Goal: Task Accomplishment & Management: Use online tool/utility

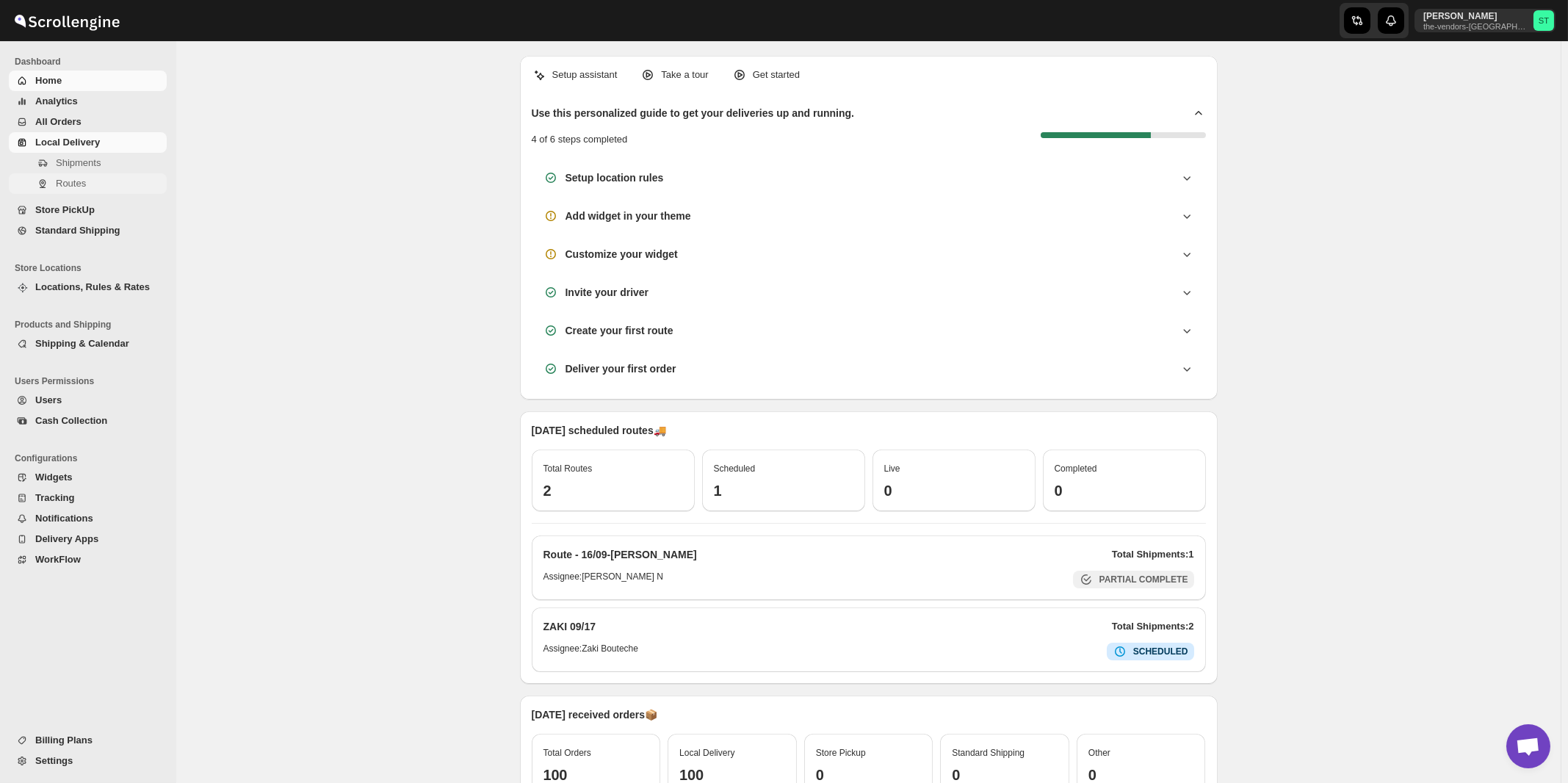
click at [75, 186] on span "Routes" at bounding box center [71, 183] width 31 height 11
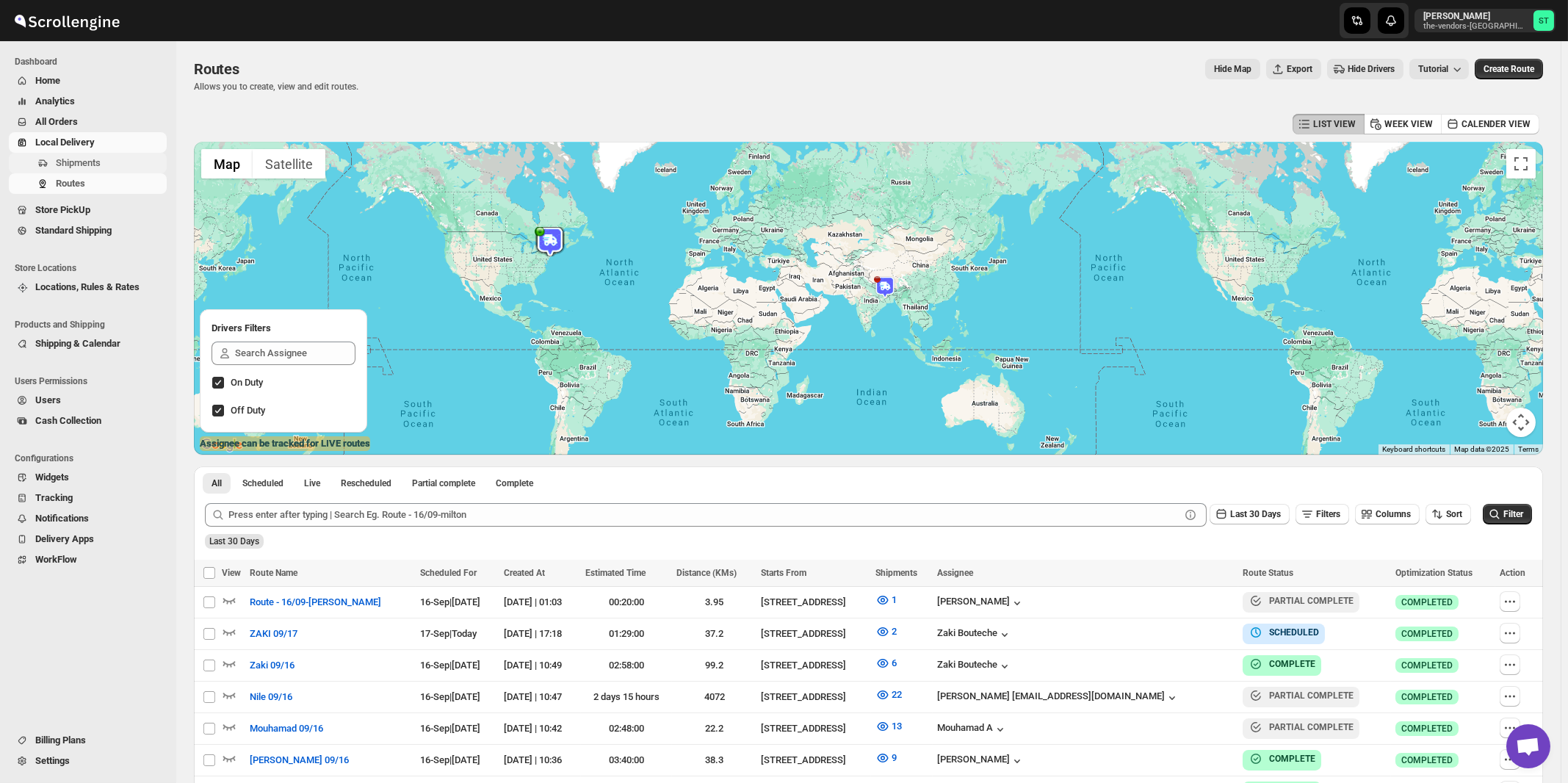
click at [90, 167] on span "Shipments" at bounding box center [78, 162] width 45 height 11
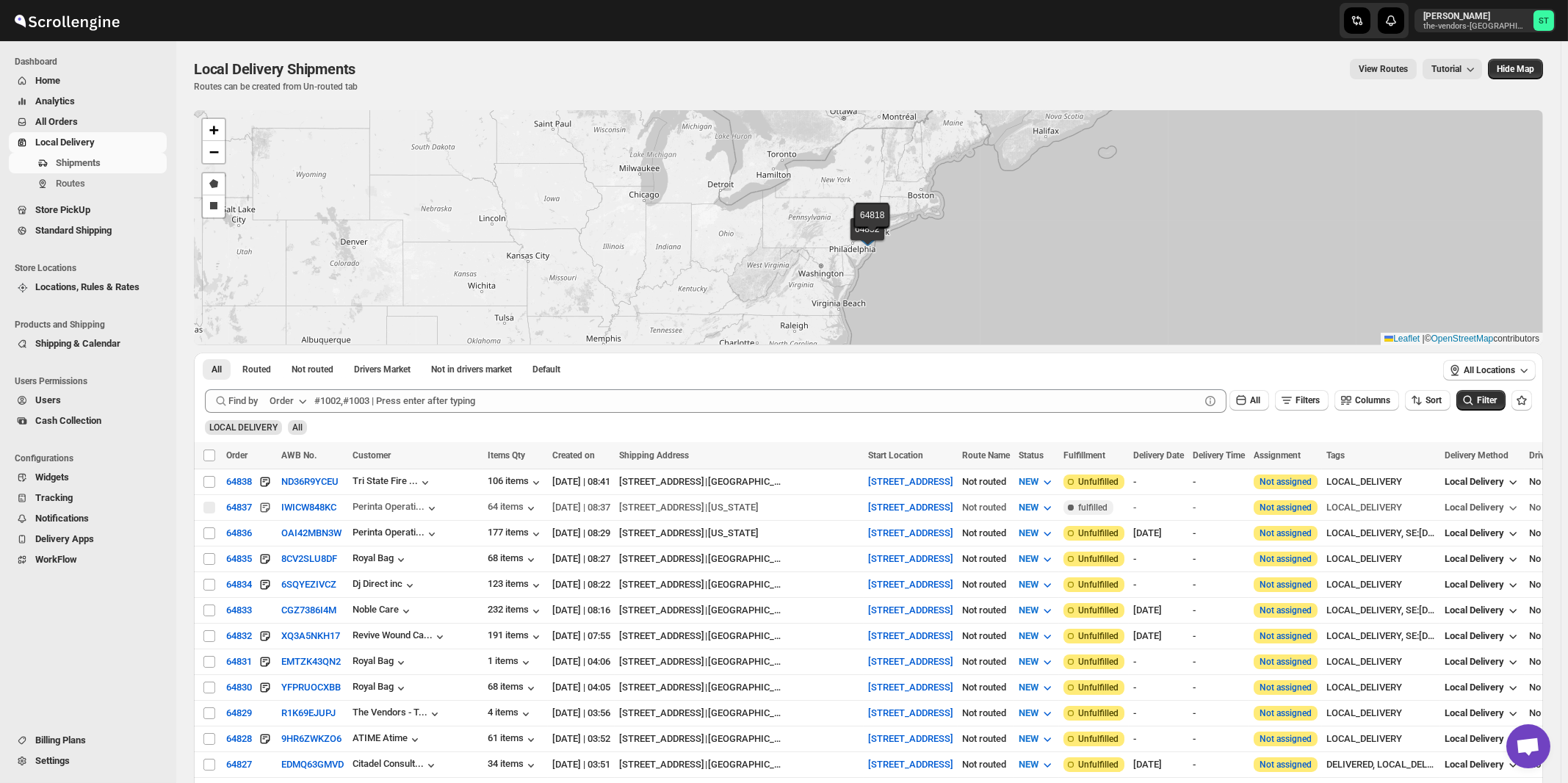
click at [288, 395] on div "Order" at bounding box center [282, 401] width 24 height 15
click at [292, 508] on div "Customer Name" at bounding box center [291, 510] width 67 height 15
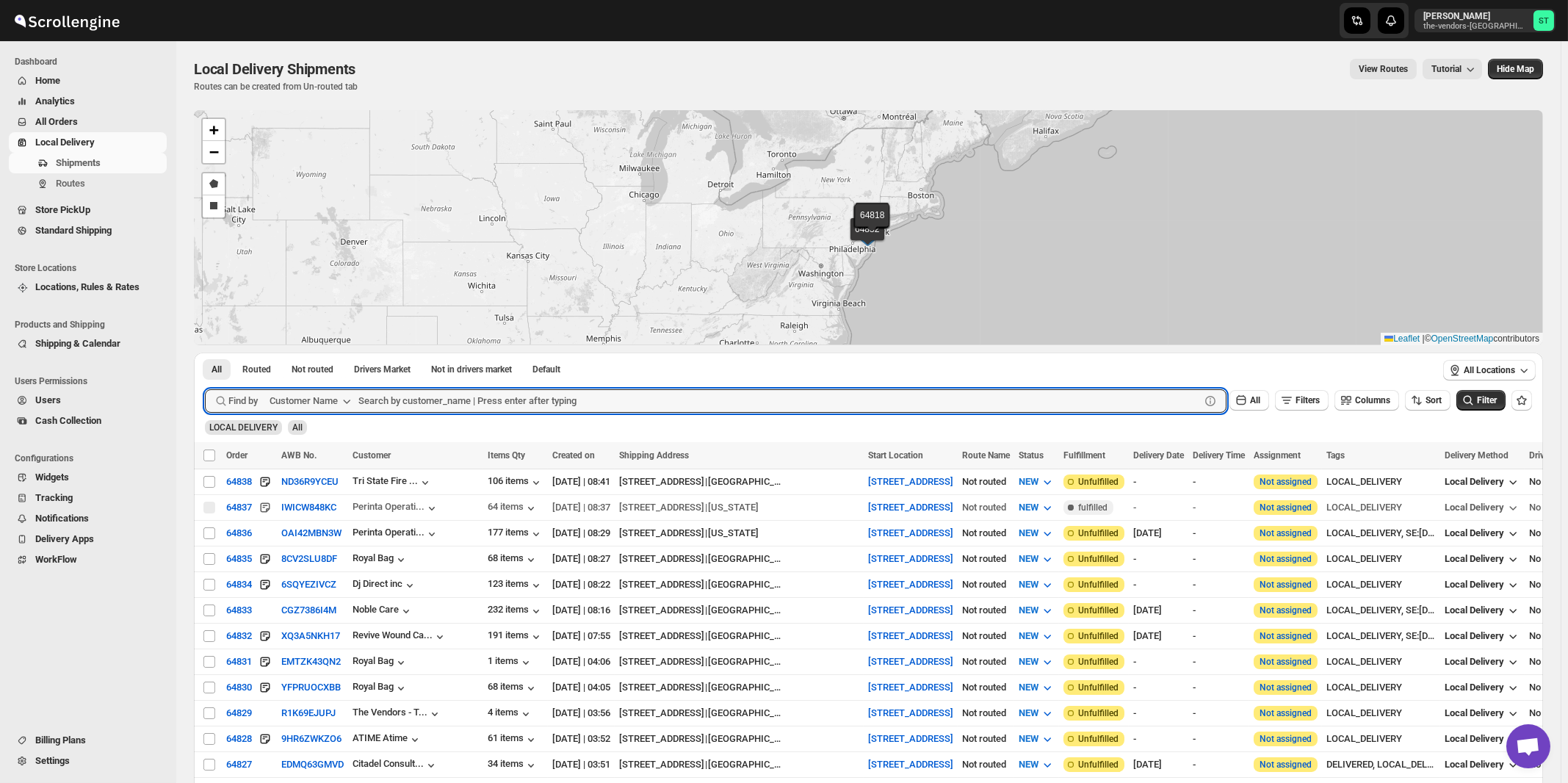
paste input "J [PERSON_NAME] Associates"
click at [205, 353] on button "Submit" at bounding box center [226, 361] width 42 height 16
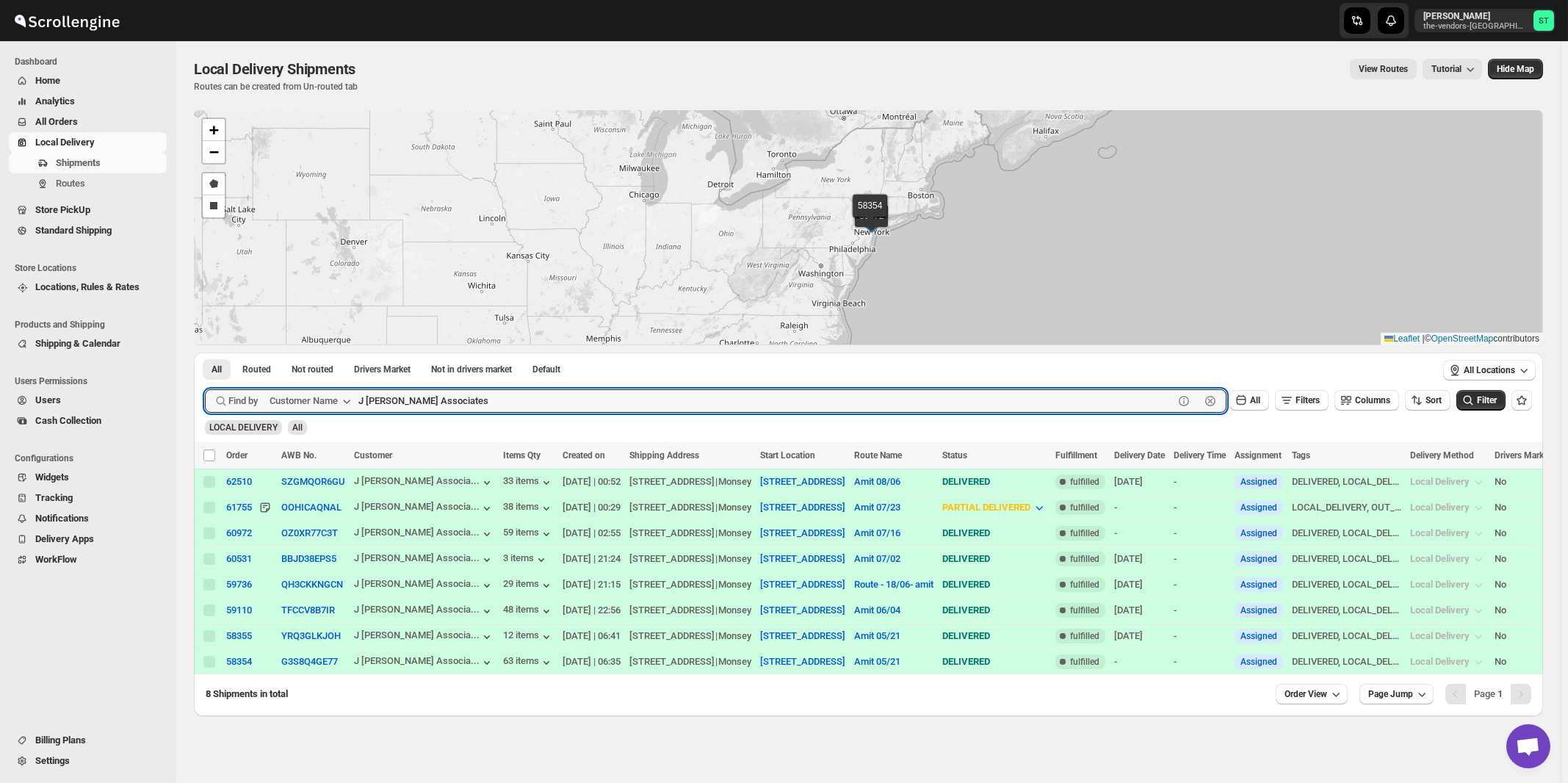
paste input "Unlocal"
type input "Unlocal"
click at [205, 353] on button "Submit" at bounding box center [226, 361] width 42 height 16
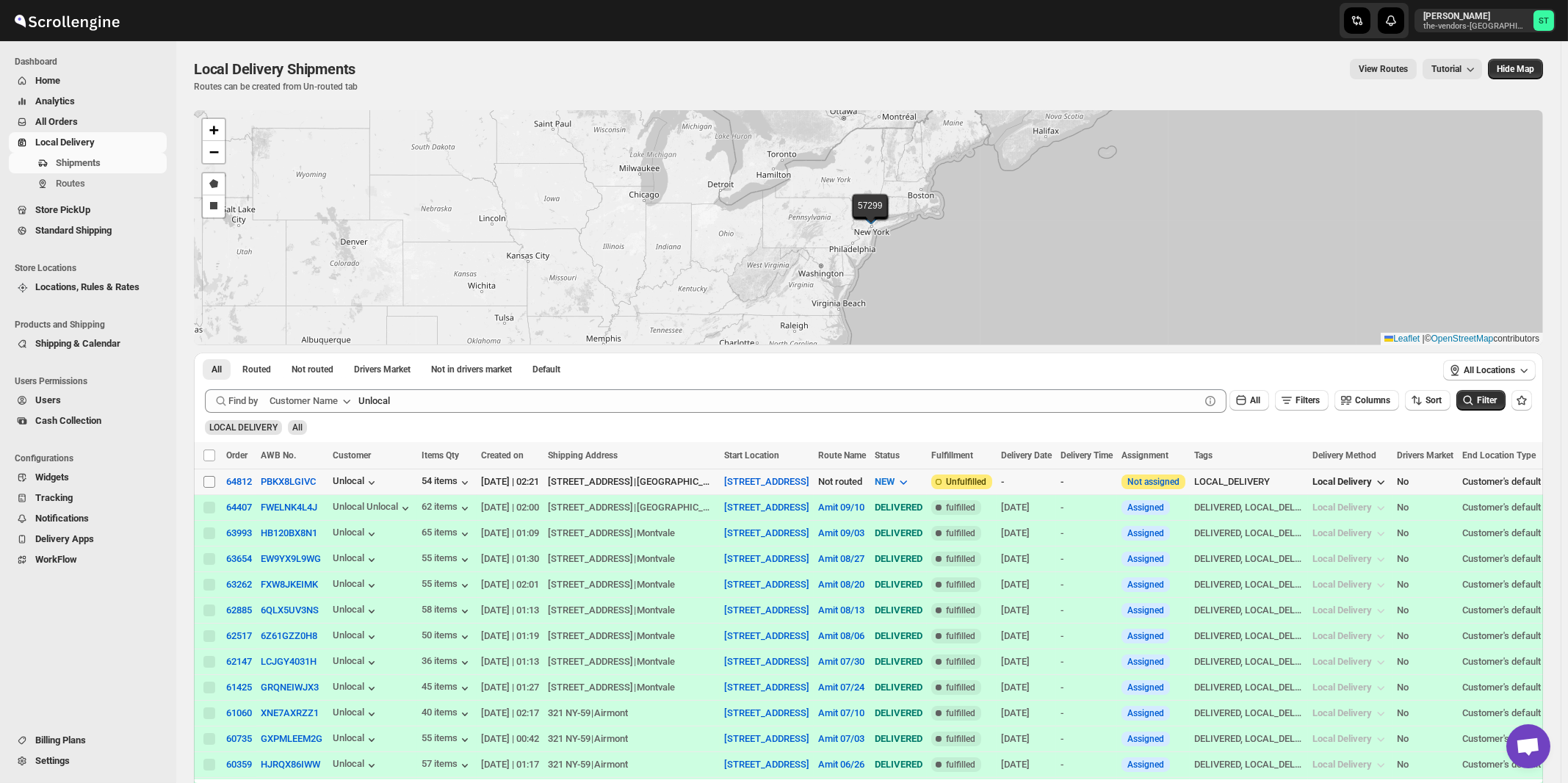
click at [210, 483] on input "Select shipment" at bounding box center [209, 481] width 11 height 11
checkbox input "true"
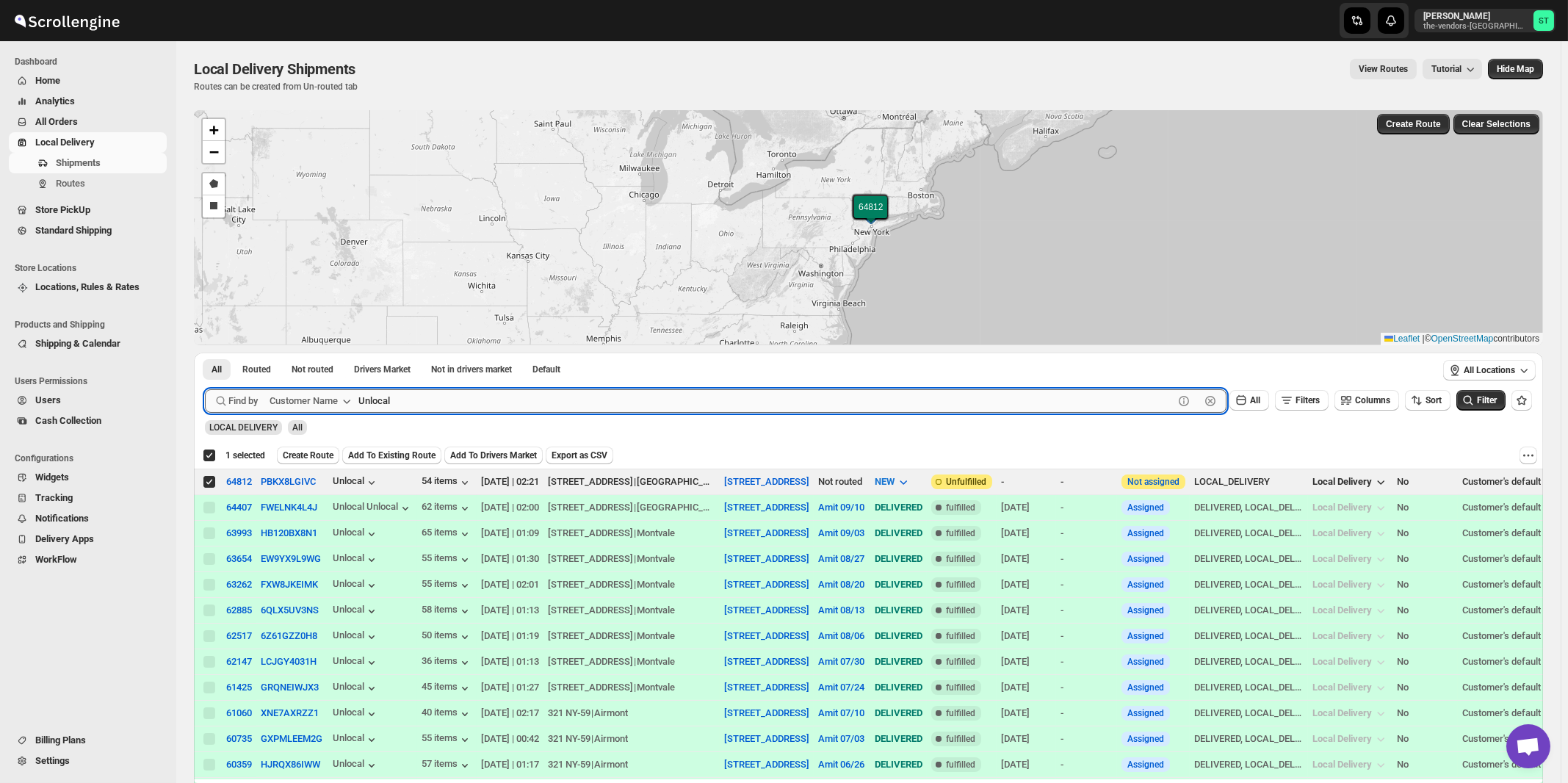
click at [549, 396] on input "Unlocal" at bounding box center [766, 401] width 815 height 24
paste input "Cease-fire"
type input "Cease-fire"
click at [205, 353] on button "Submit" at bounding box center [226, 361] width 42 height 16
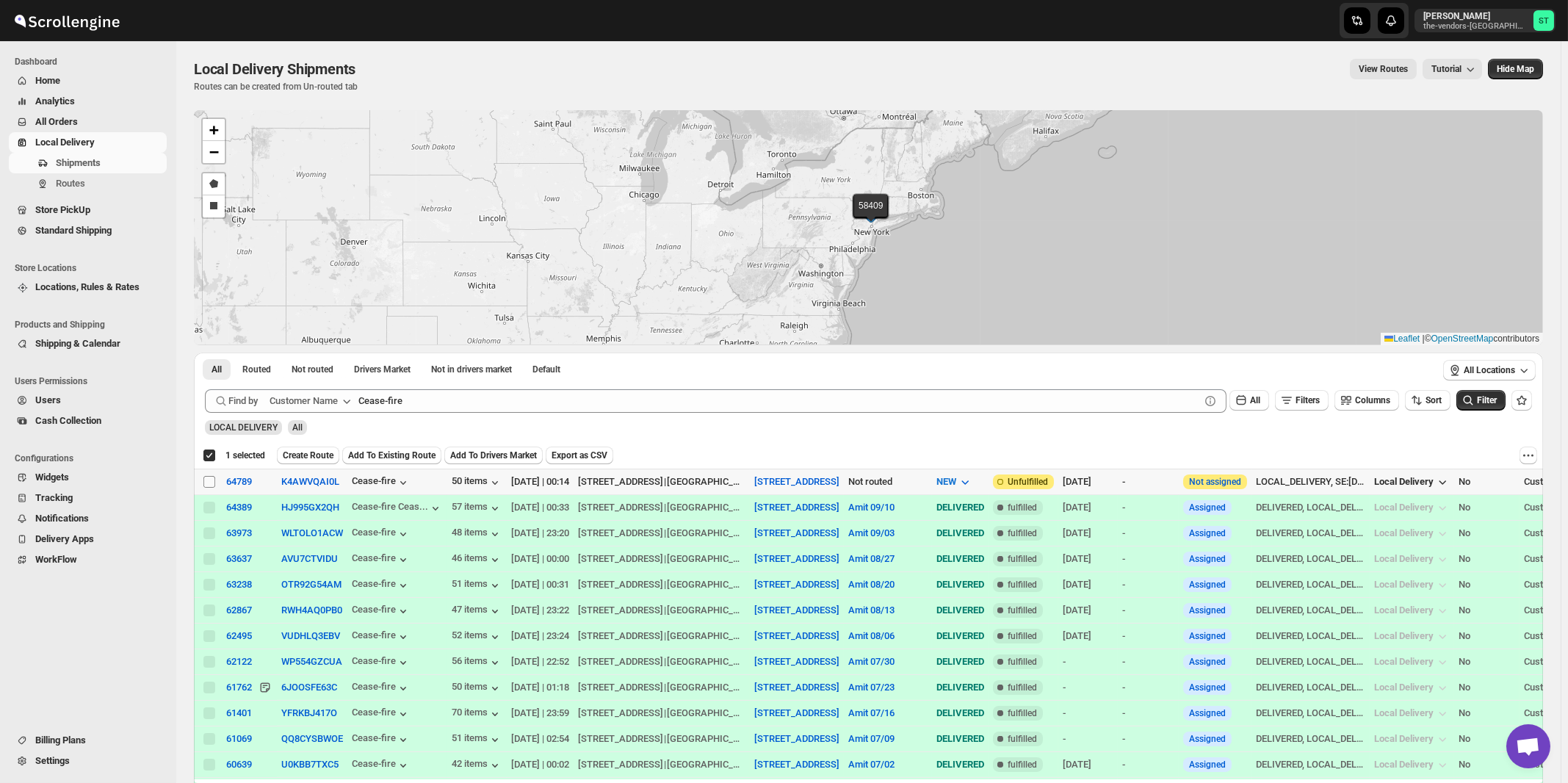
click at [209, 478] on input "Select shipment" at bounding box center [209, 481] width 11 height 11
checkbox input "true"
checkbox input "false"
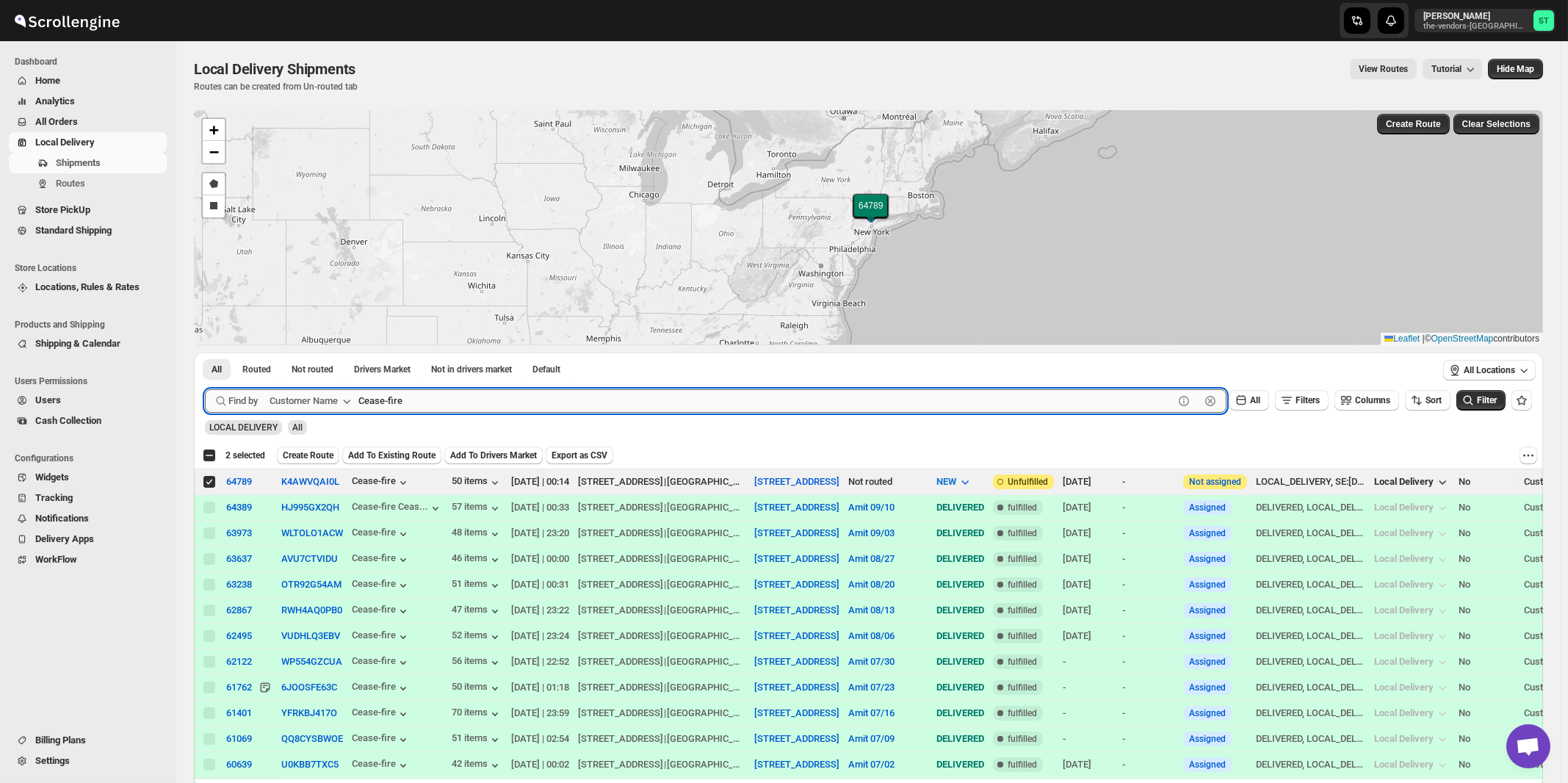
click at [705, 399] on input "Cease-fire" at bounding box center [766, 401] width 815 height 24
paste input "lover Consulting"
click at [205, 353] on button "Submit" at bounding box center [226, 361] width 42 height 16
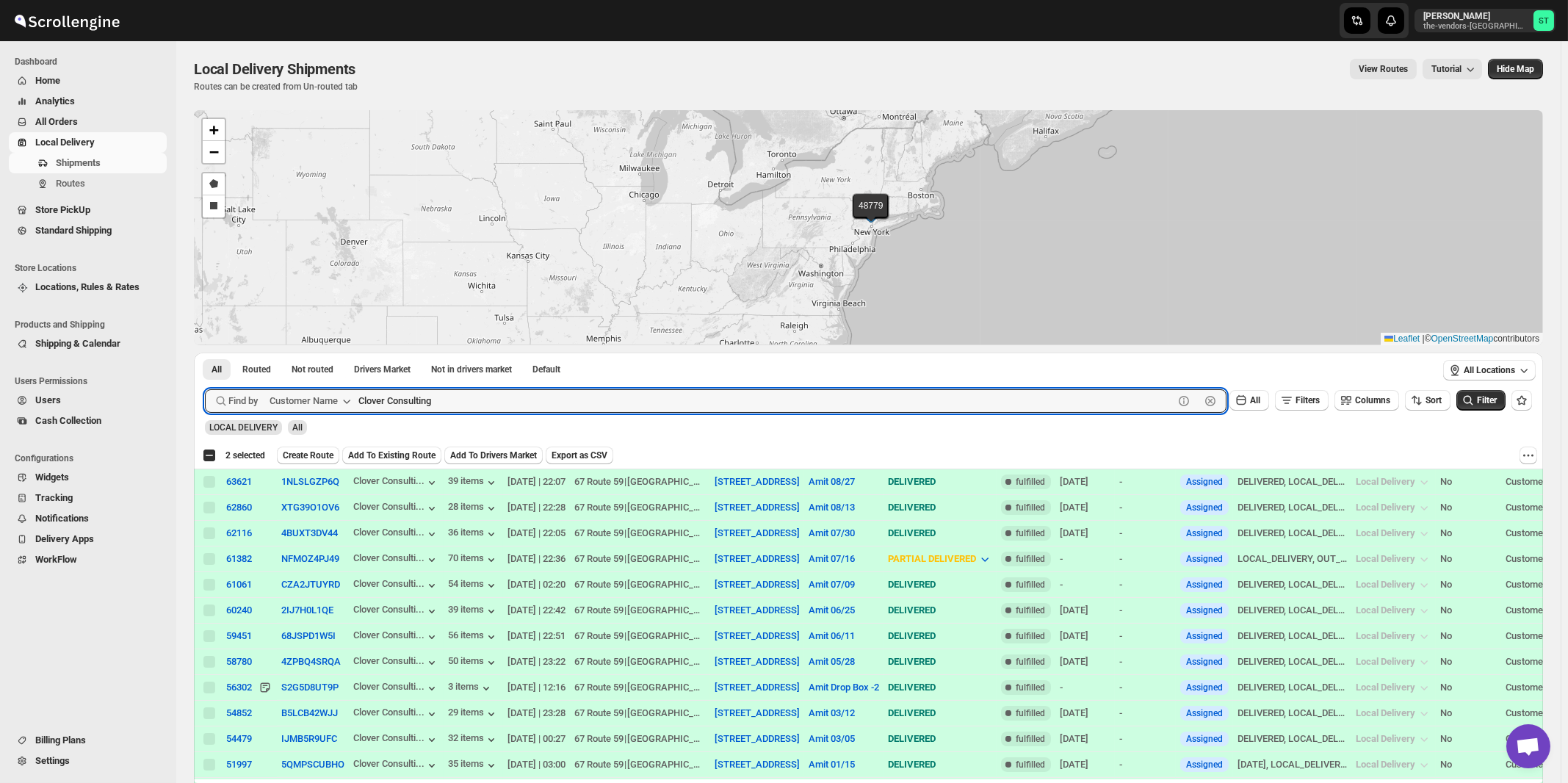
paste input "HCS 308 Men"
type input "HCS 308"
click at [205, 353] on button "Submit" at bounding box center [226, 361] width 42 height 16
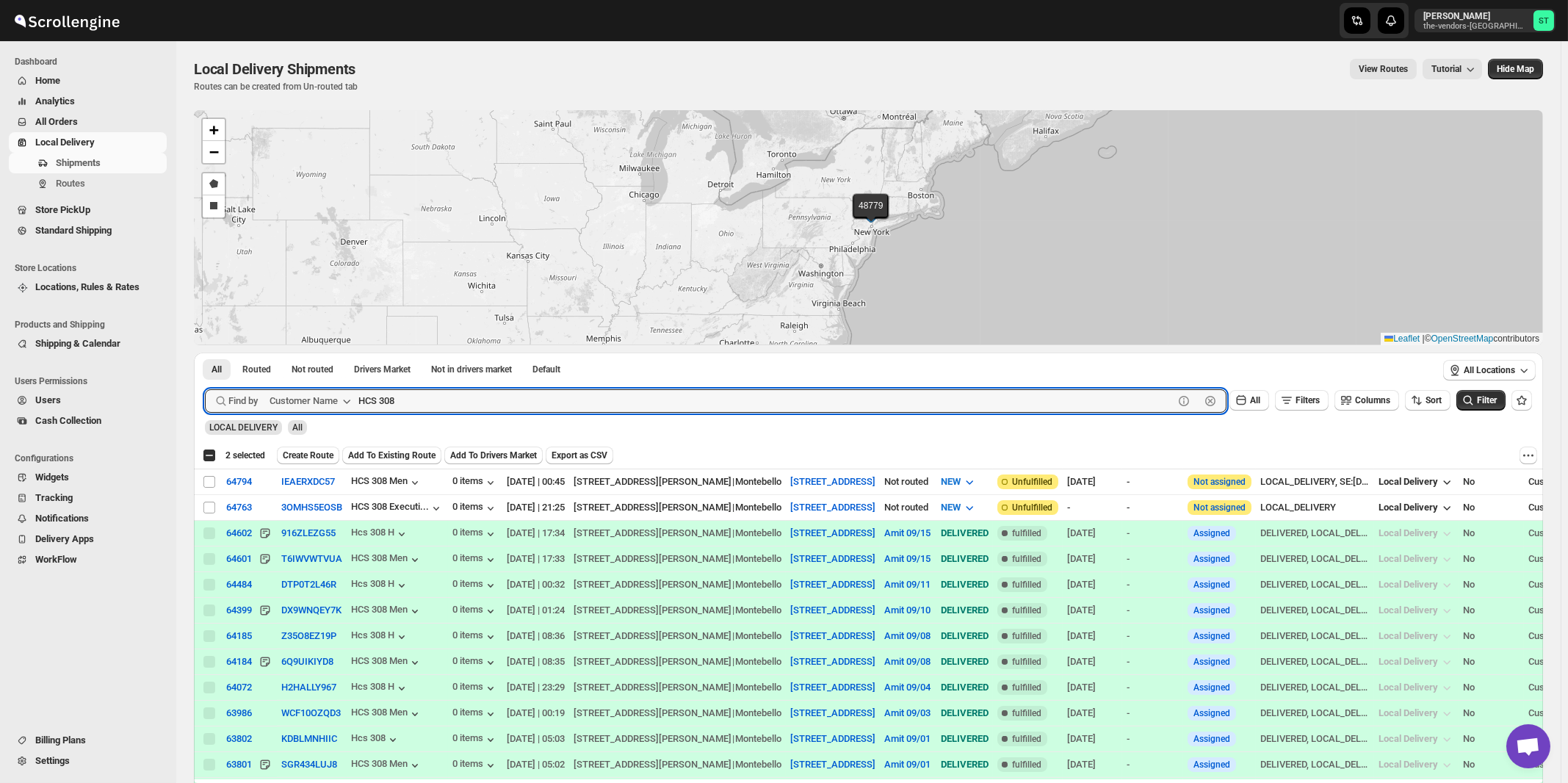
checkbox input "true"
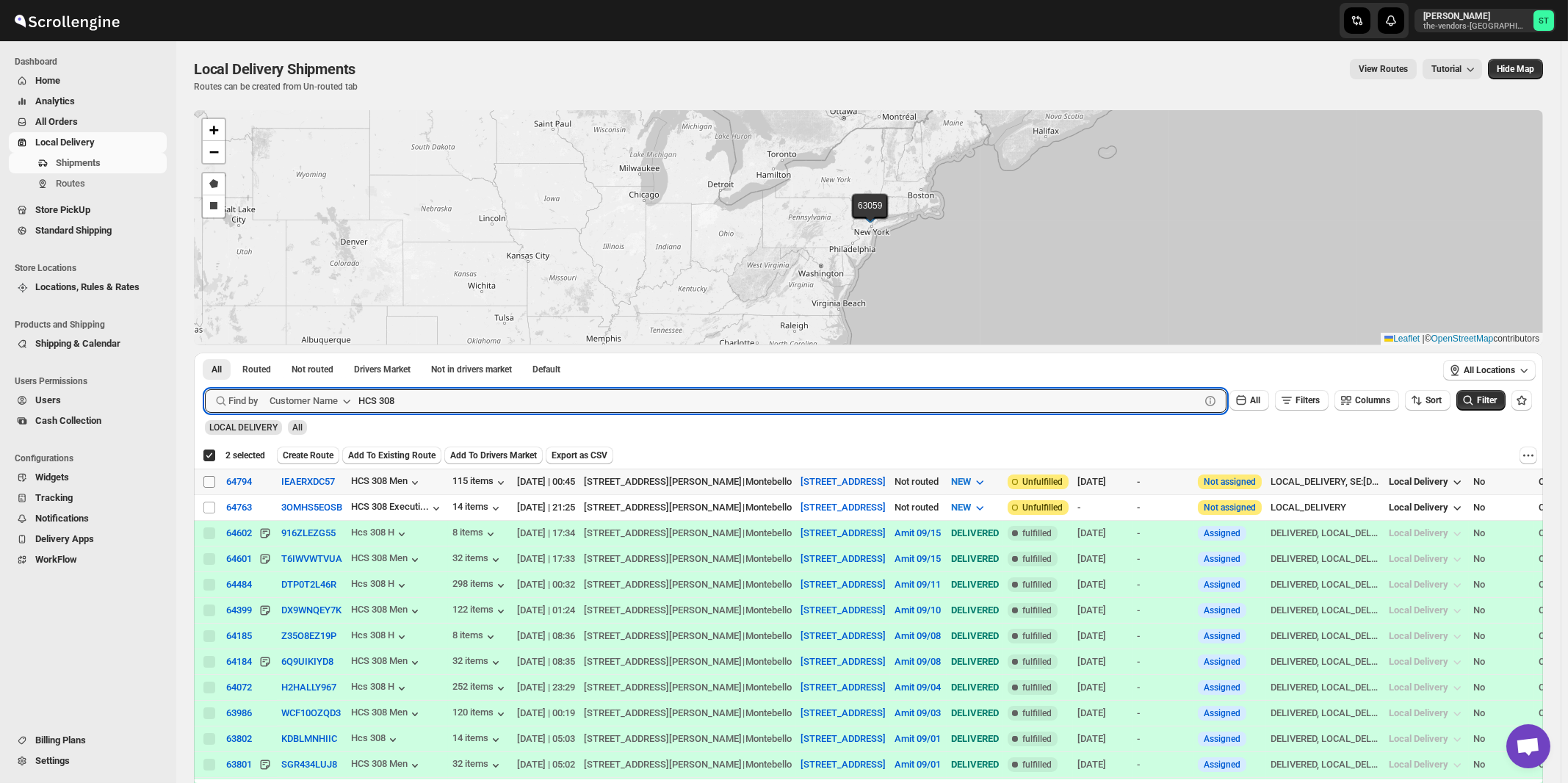
click at [211, 480] on input "Select shipment" at bounding box center [209, 481] width 11 height 11
checkbox input "true"
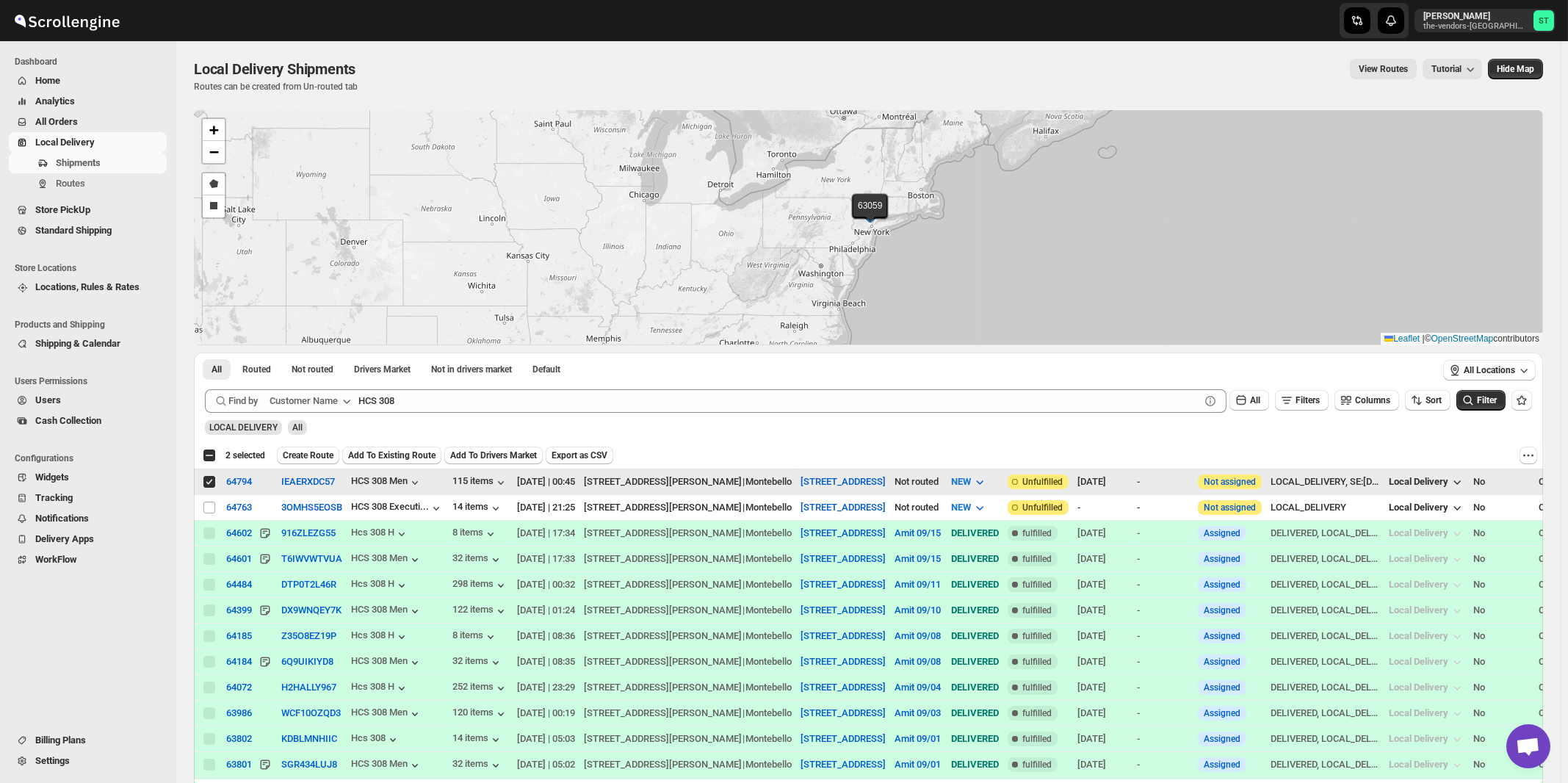
checkbox input "false"
click at [209, 506] on input "Select shipment" at bounding box center [209, 507] width 11 height 11
checkbox input "true"
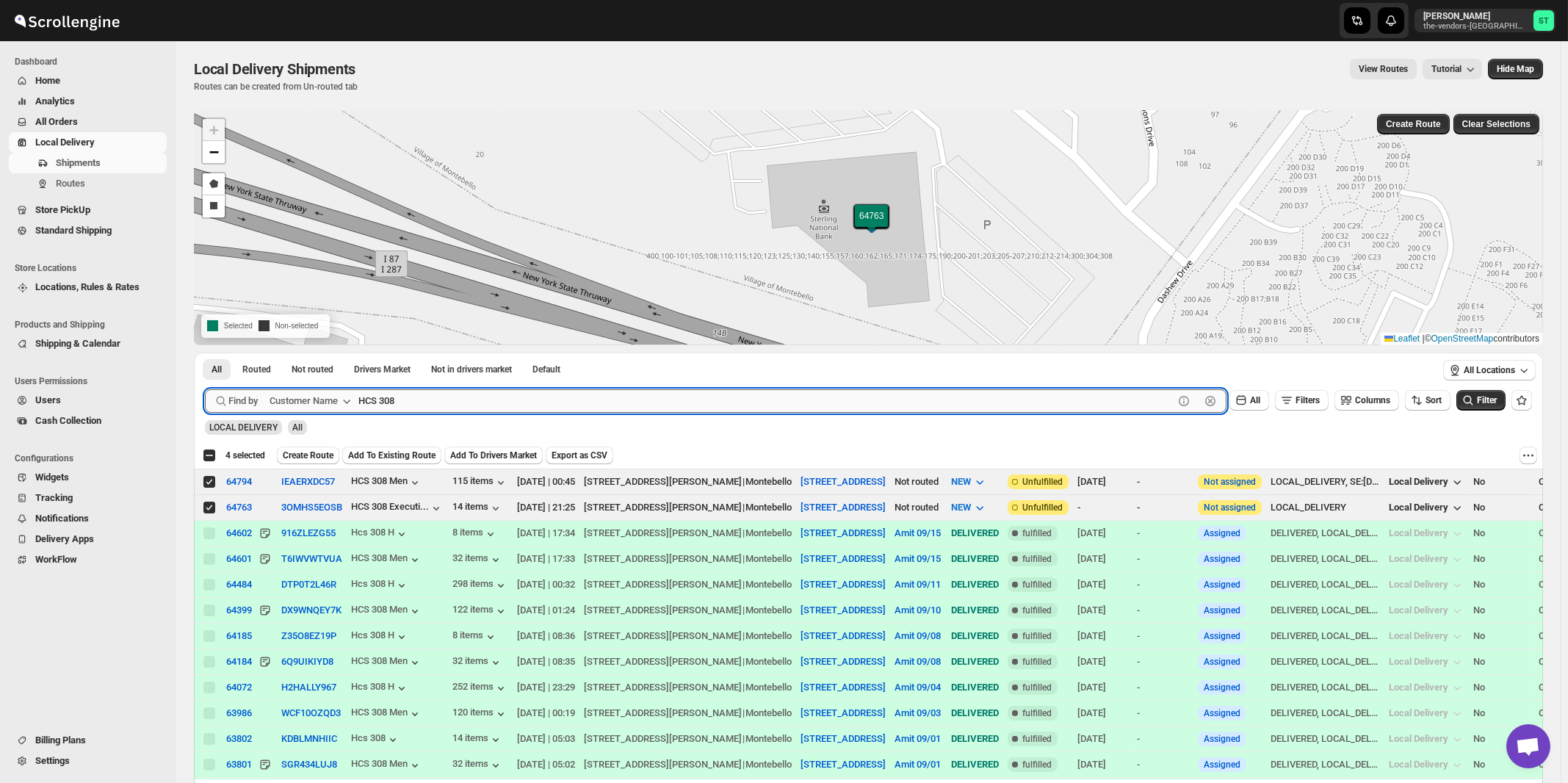
click at [533, 405] on input "HCS 308" at bounding box center [766, 401] width 815 height 24
paste input "Quality Air Heating and Cooling"
type input "Quality Air Heating and Cooling"
click at [205, 353] on button "Submit" at bounding box center [226, 361] width 42 height 16
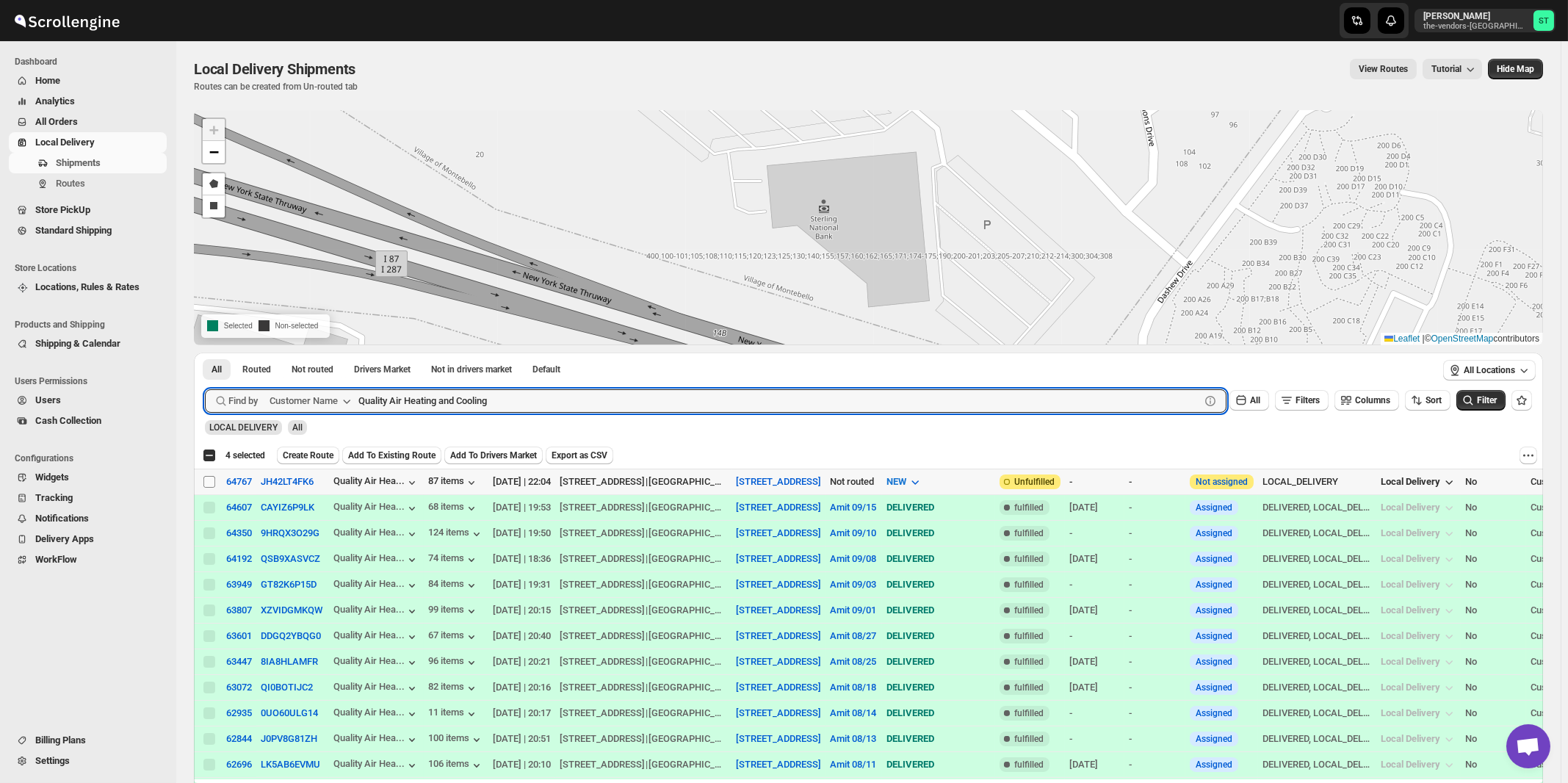
click at [209, 481] on input "Select shipment" at bounding box center [209, 481] width 11 height 11
checkbox input "true"
click at [499, 395] on input "Quality Air Heating and Cooling" at bounding box center [766, 401] width 815 height 24
paste input "Med Wiz"
type input "Med Wiz"
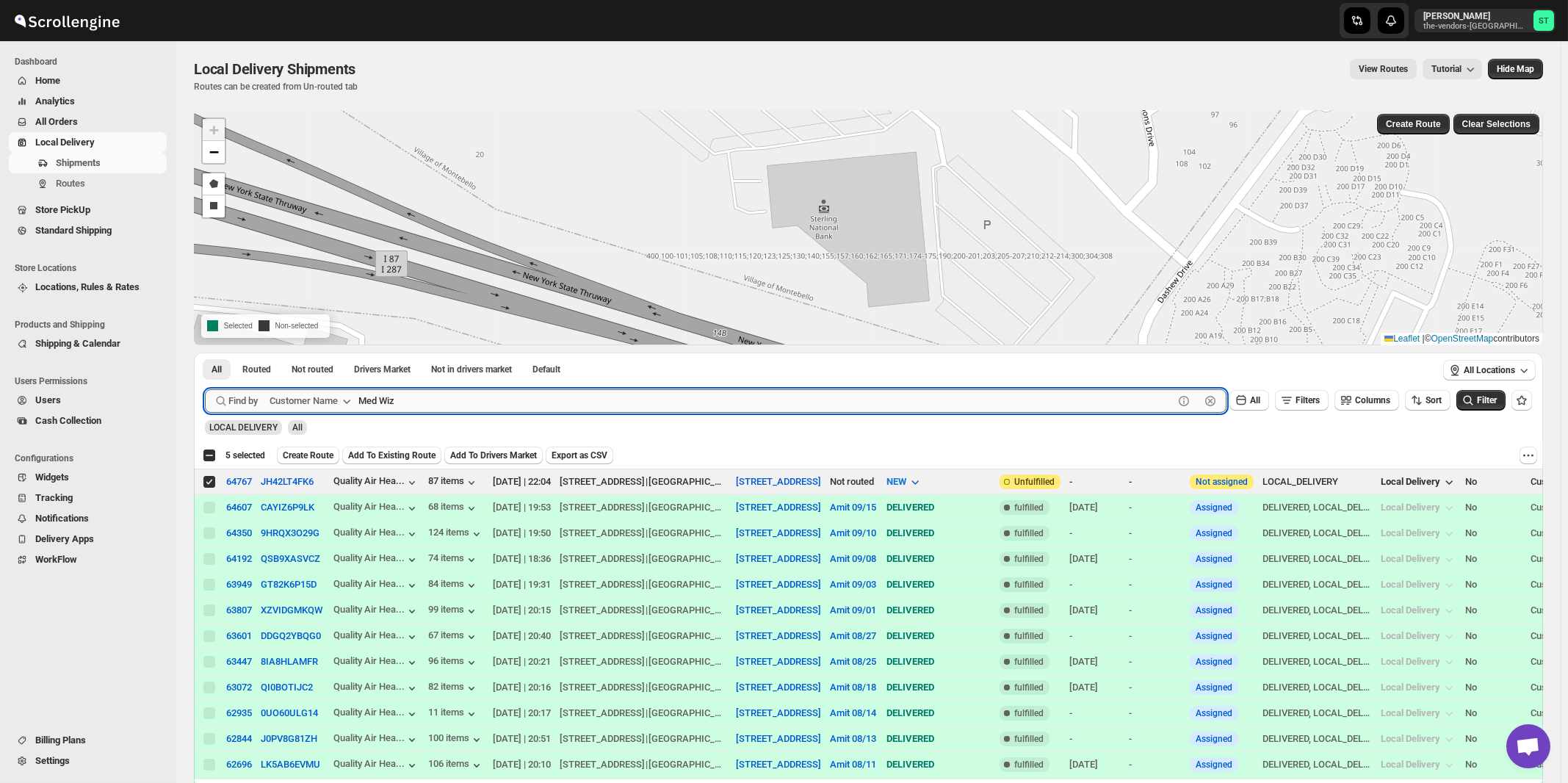
click at [205, 353] on button "Submit" at bounding box center [226, 361] width 42 height 16
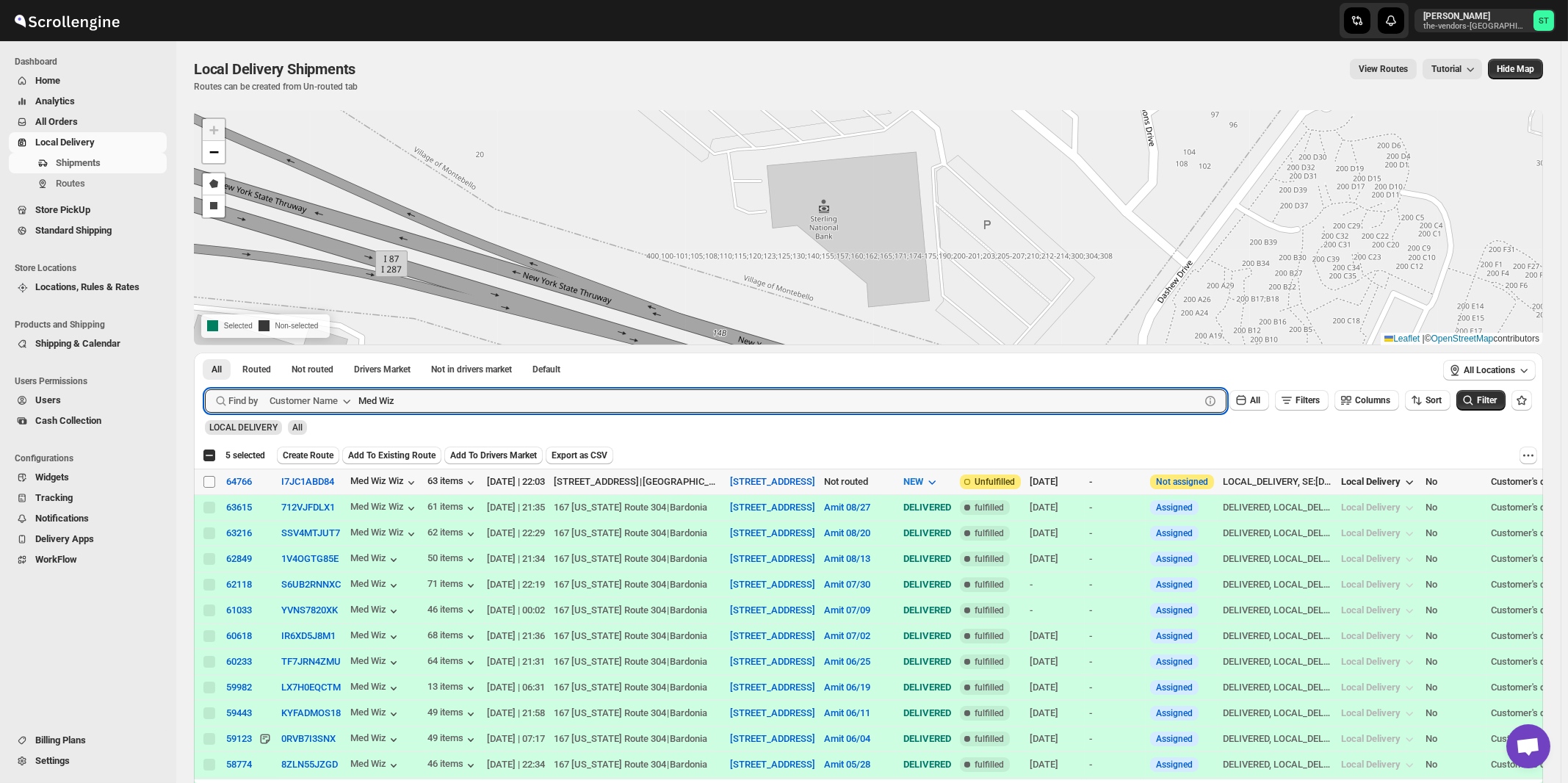
click at [209, 480] on input "Select shipment" at bounding box center [209, 481] width 11 height 11
checkbox input "true"
click at [479, 398] on input "Med Wiz" at bounding box center [766, 401] width 815 height 24
paste input "[PERSON_NAME] Cladding"
click at [205, 353] on button "Submit" at bounding box center [226, 361] width 42 height 16
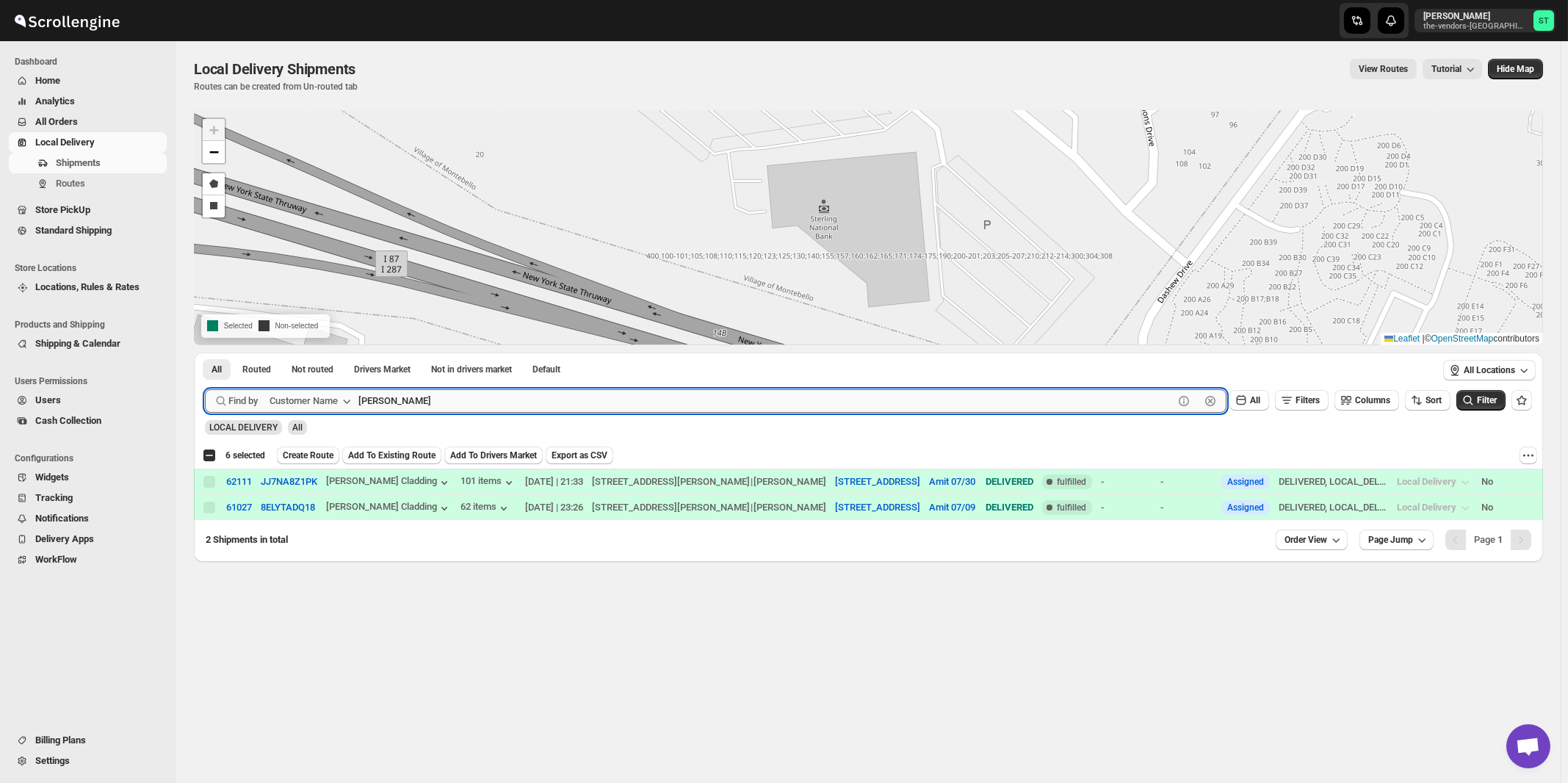
type input "[PERSON_NAME]"
click at [205, 353] on button "Submit" at bounding box center [226, 361] width 42 height 16
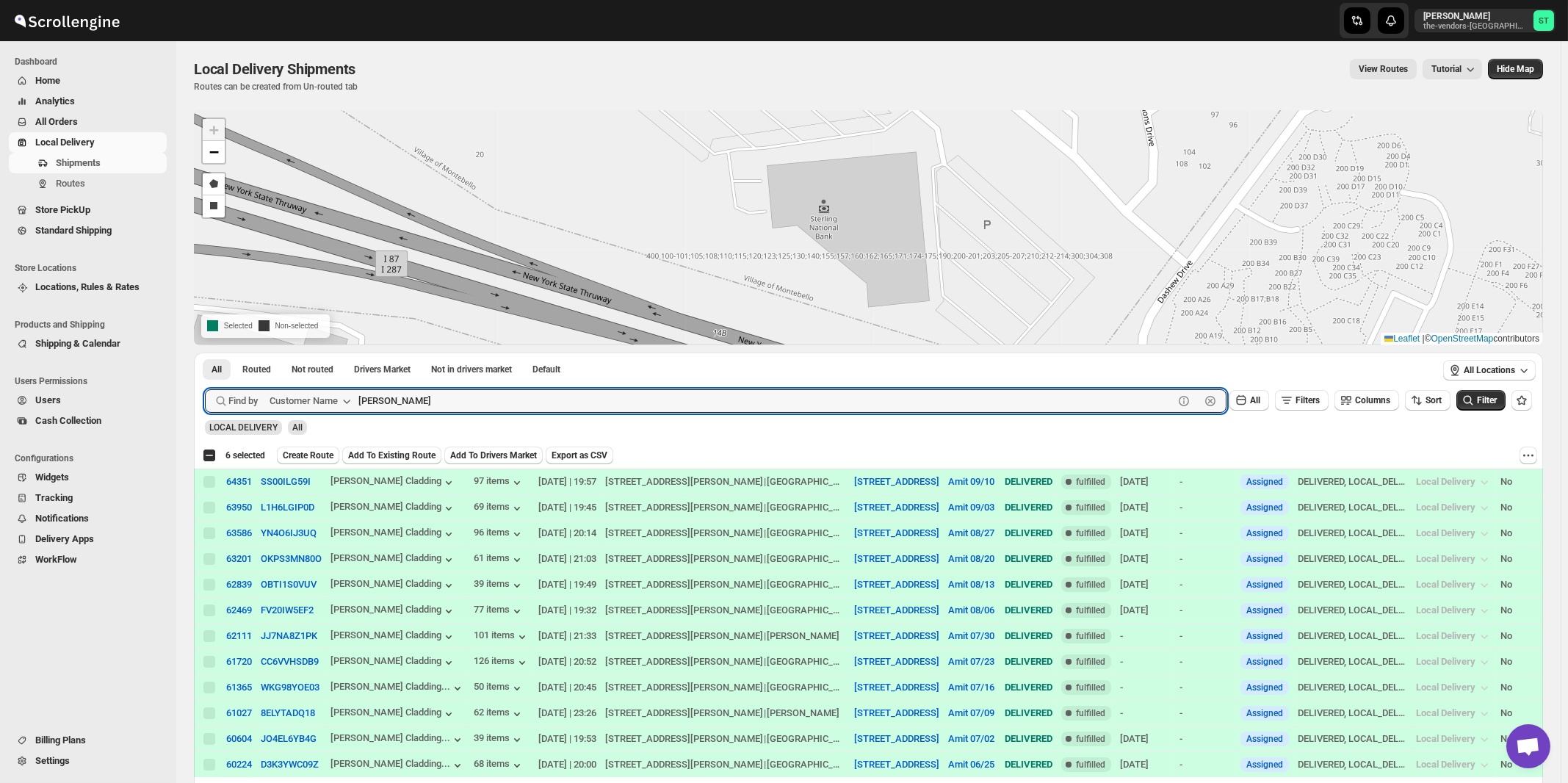
click at [205, 353] on button "Submit" at bounding box center [226, 361] width 42 height 16
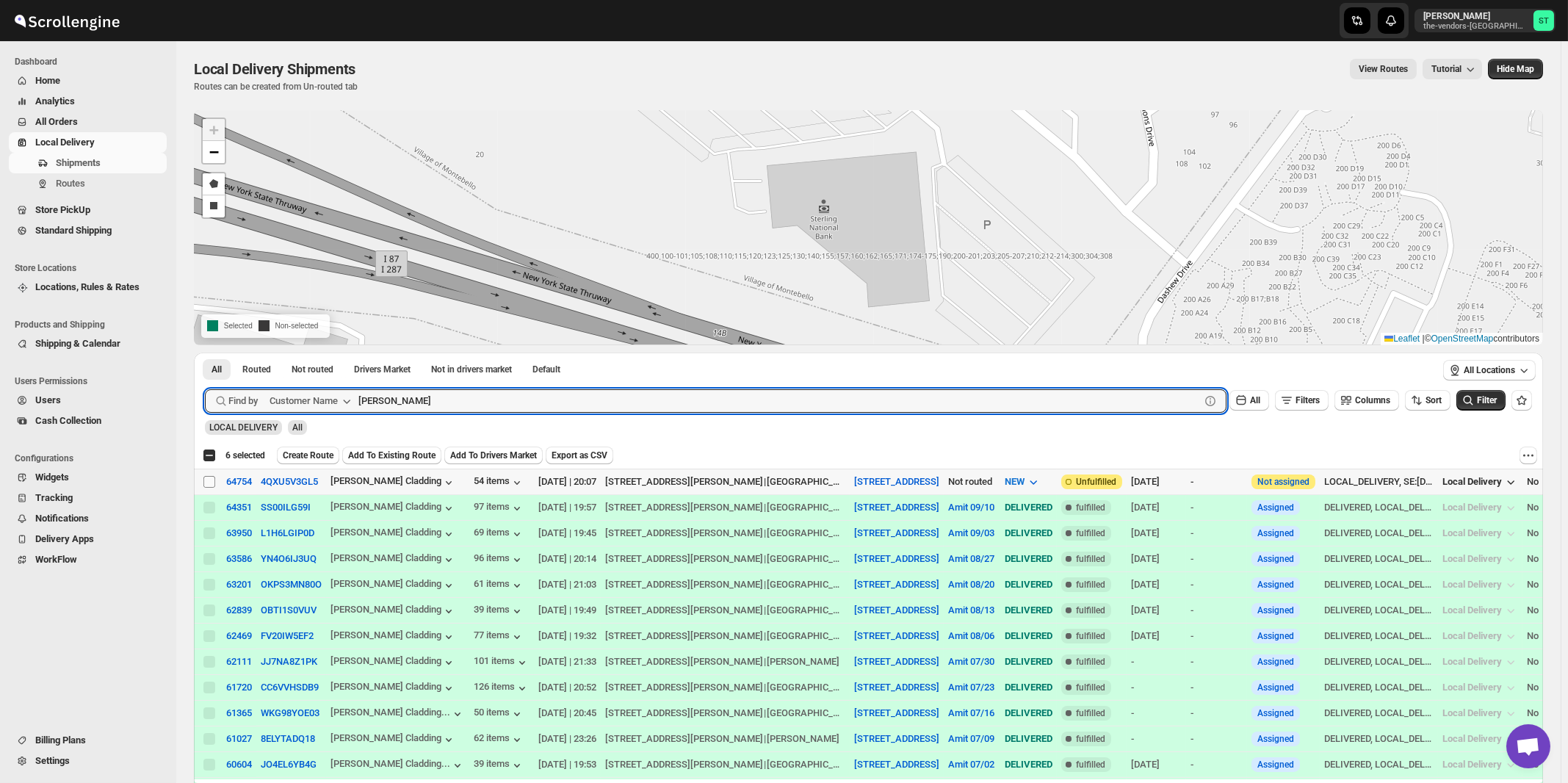
click at [206, 479] on input "Select shipment" at bounding box center [209, 481] width 11 height 11
checkbox input "true"
click at [437, 407] on input "[PERSON_NAME]" at bounding box center [766, 401] width 815 height 24
paste input "P&G Monsey"
type input "P&G Monsey"
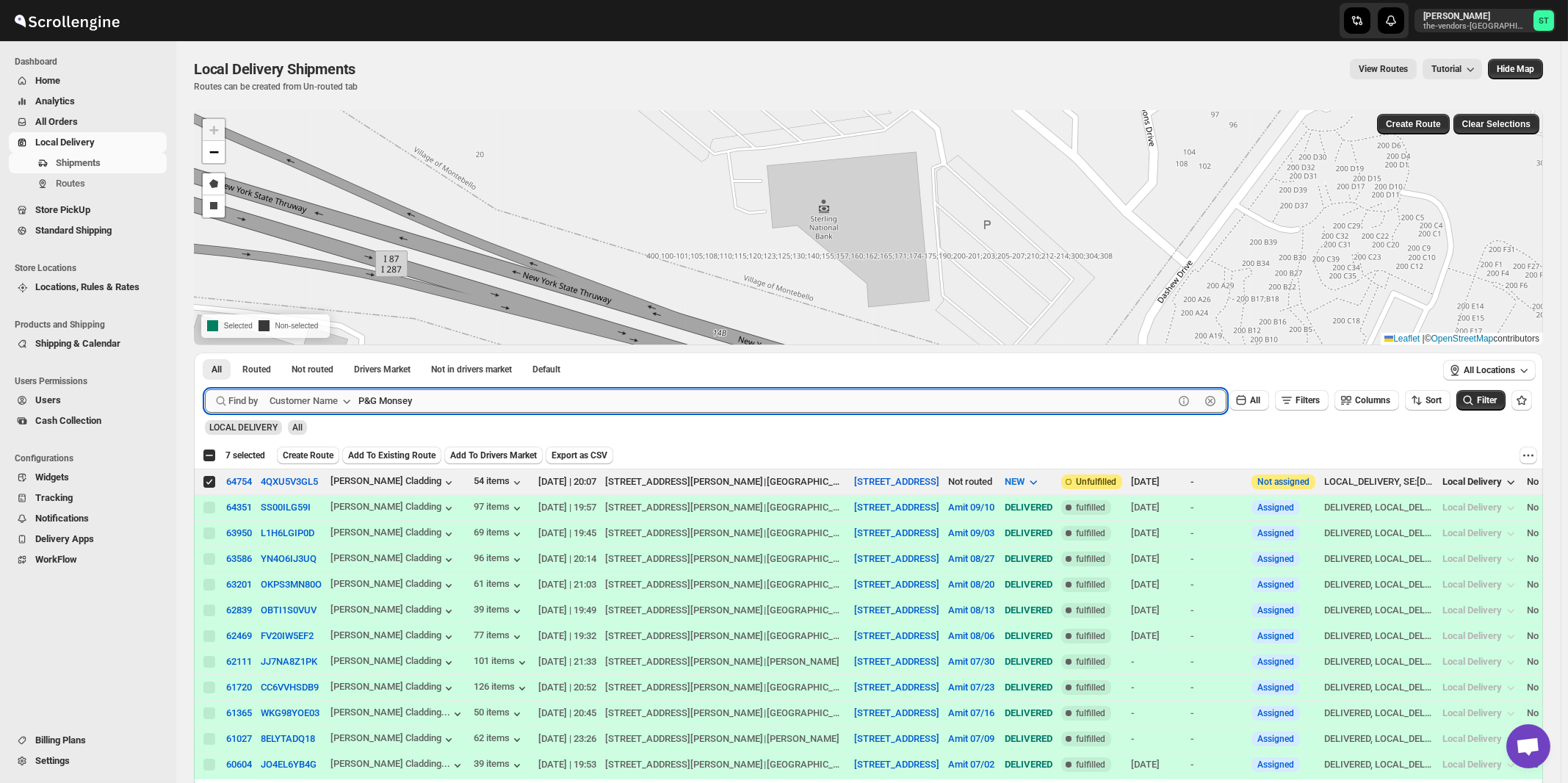
click at [205, 353] on button "Submit" at bounding box center [226, 361] width 42 height 16
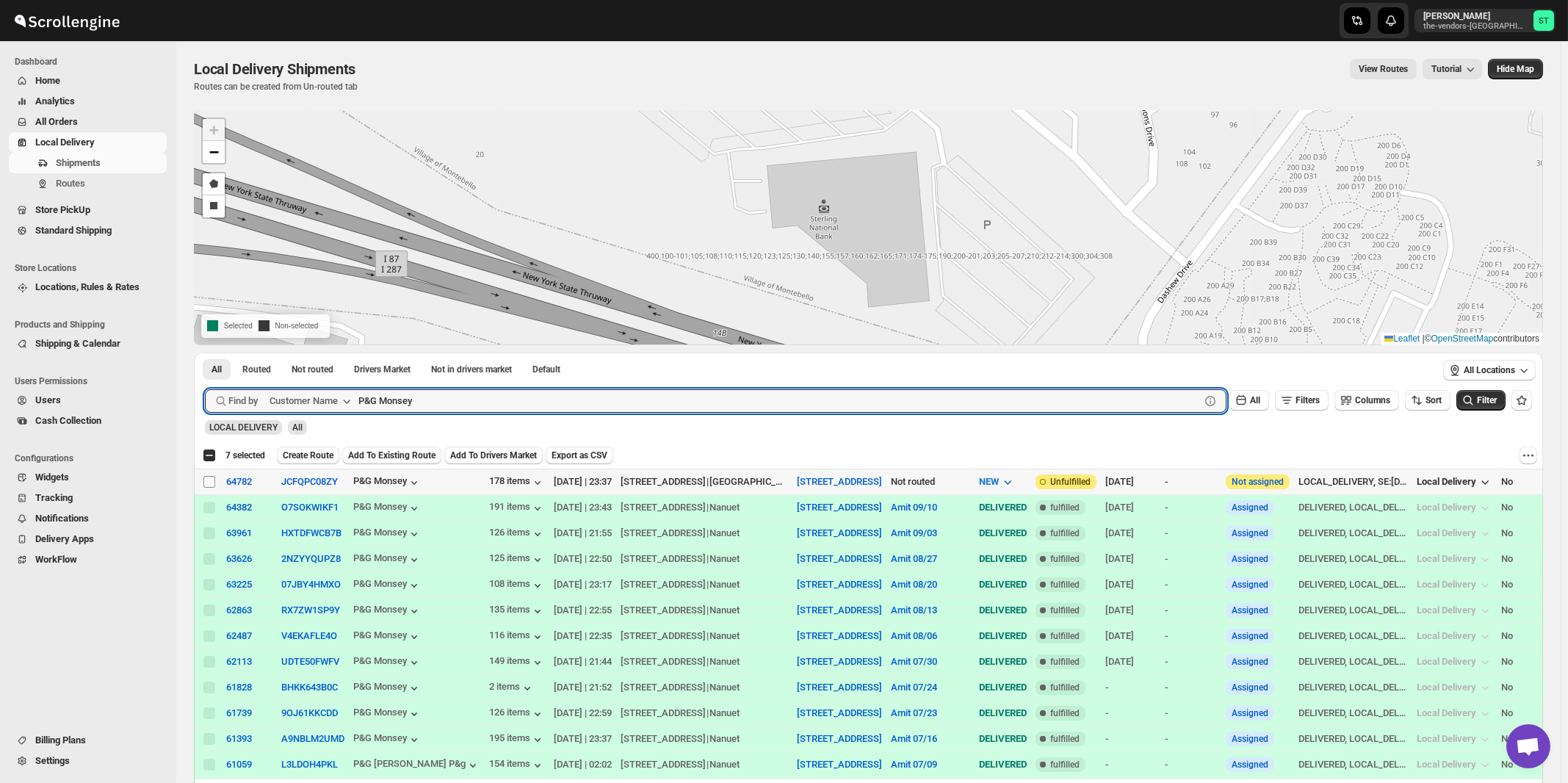
click at [208, 483] on input "Select shipment" at bounding box center [209, 481] width 11 height 11
checkbox input "true"
click at [494, 402] on input "P&G Monsey" at bounding box center [766, 401] width 815 height 24
paste input "Connect Books"
type input "Connect Books"
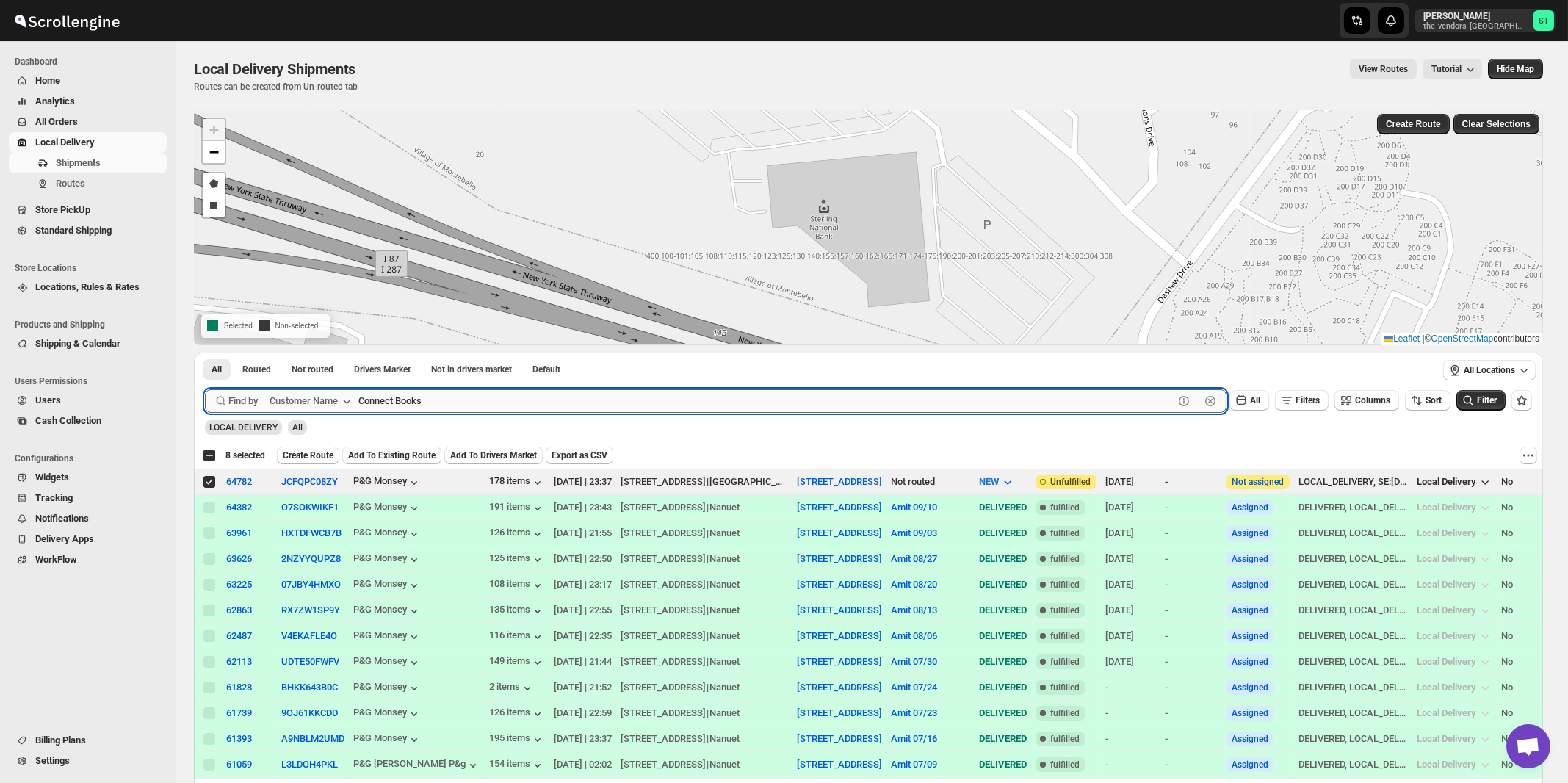
click at [205, 353] on button "Submit" at bounding box center [226, 361] width 42 height 16
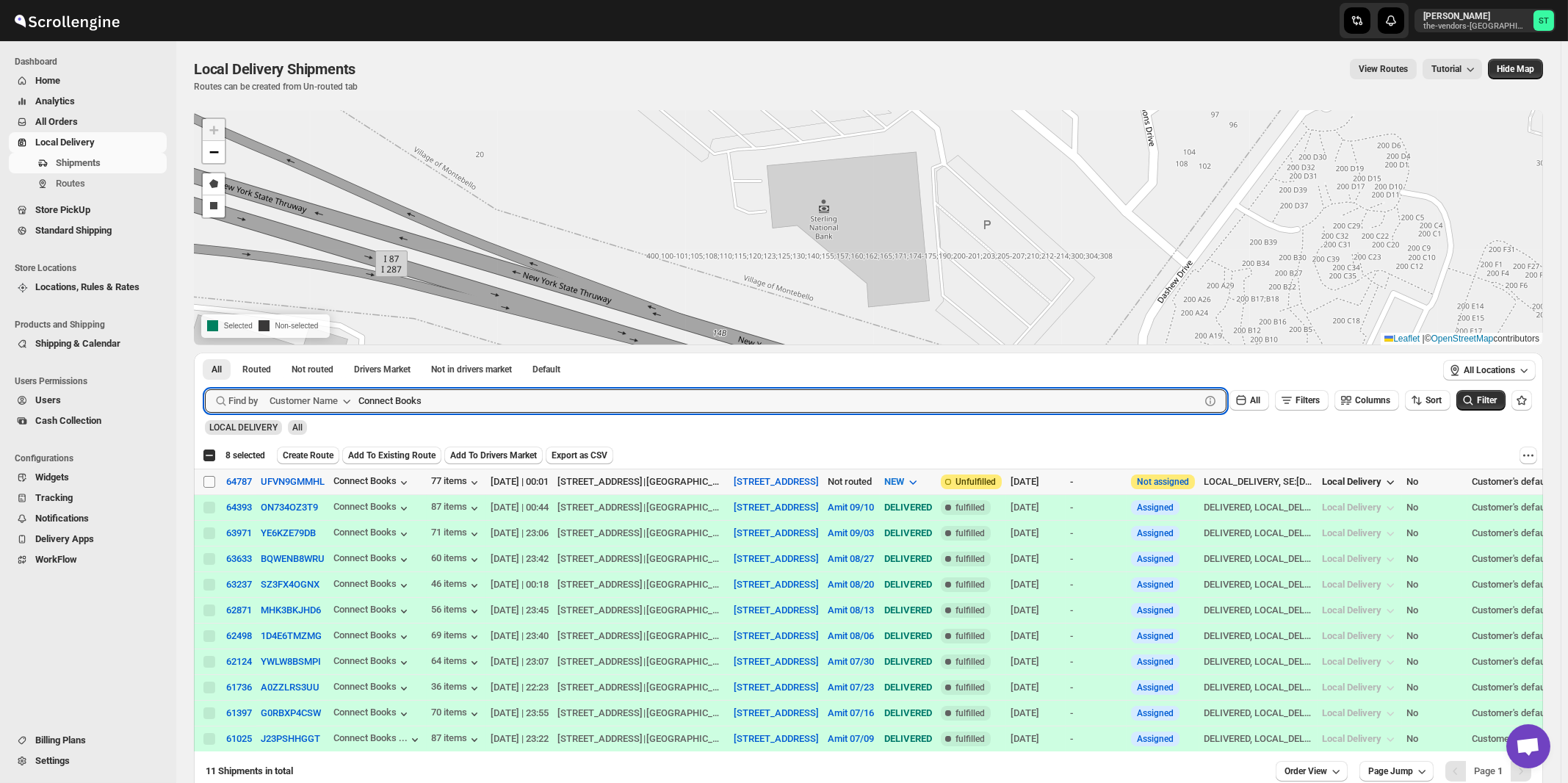
click at [209, 483] on input "Select shipment" at bounding box center [209, 481] width 11 height 11
checkbox input "true"
click at [520, 405] on input "Connect Books" at bounding box center [766, 401] width 815 height 24
paste input "Ziltch Office"
type input "Ziltch Office"
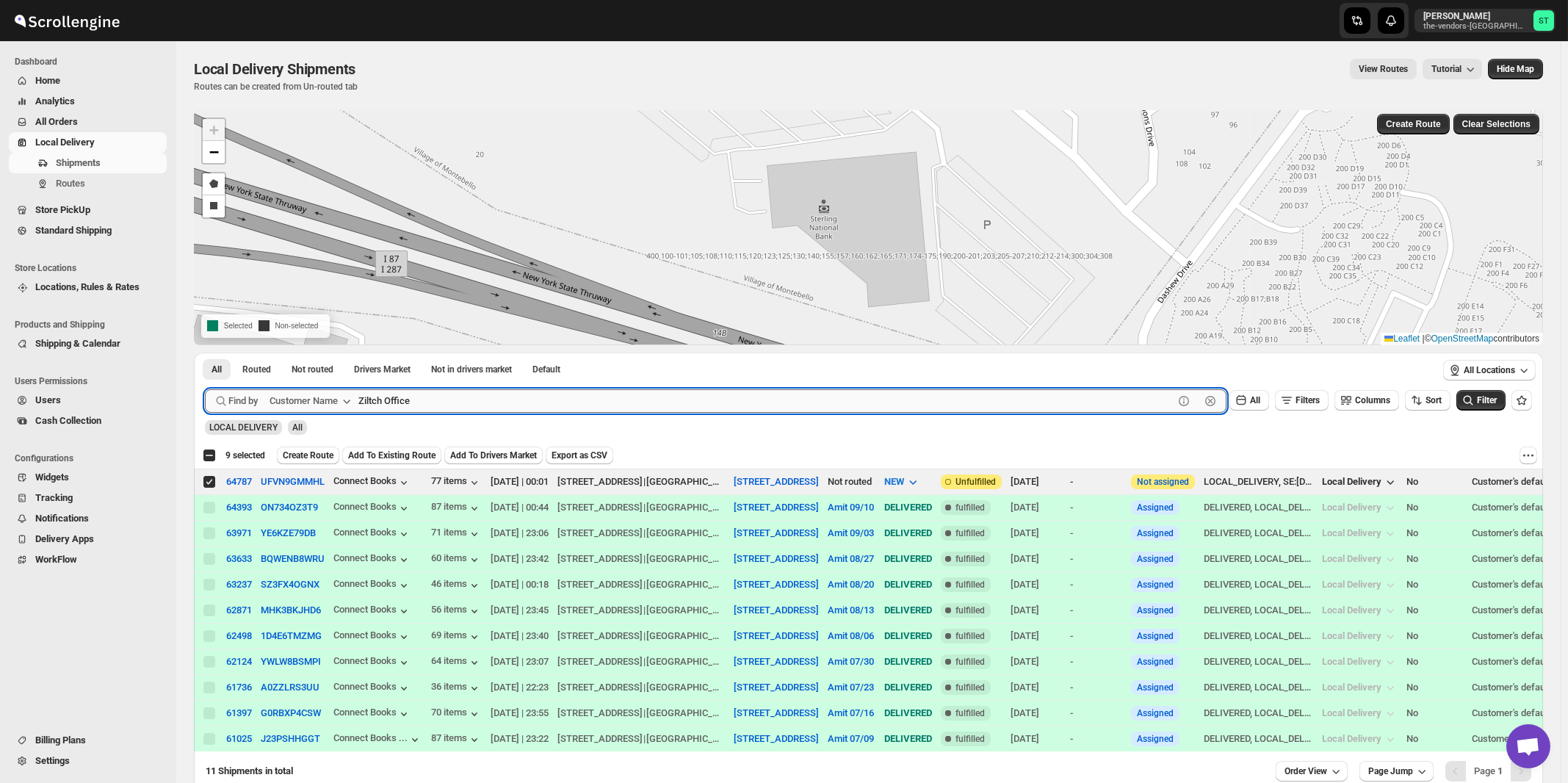
click at [205, 353] on button "Submit" at bounding box center [226, 361] width 42 height 16
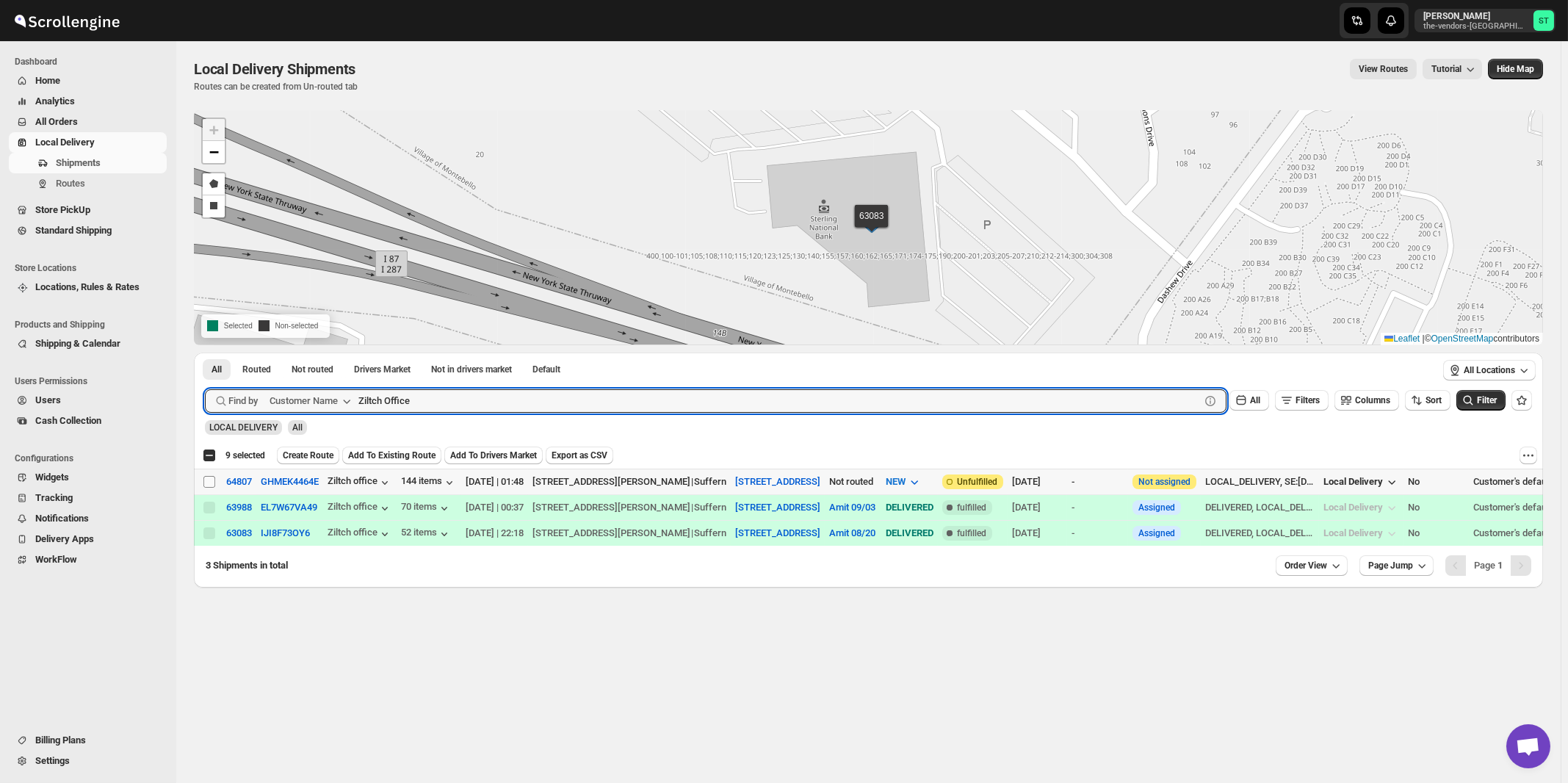
click at [211, 480] on input "Select shipment" at bounding box center [209, 481] width 11 height 11
checkbox input "true"
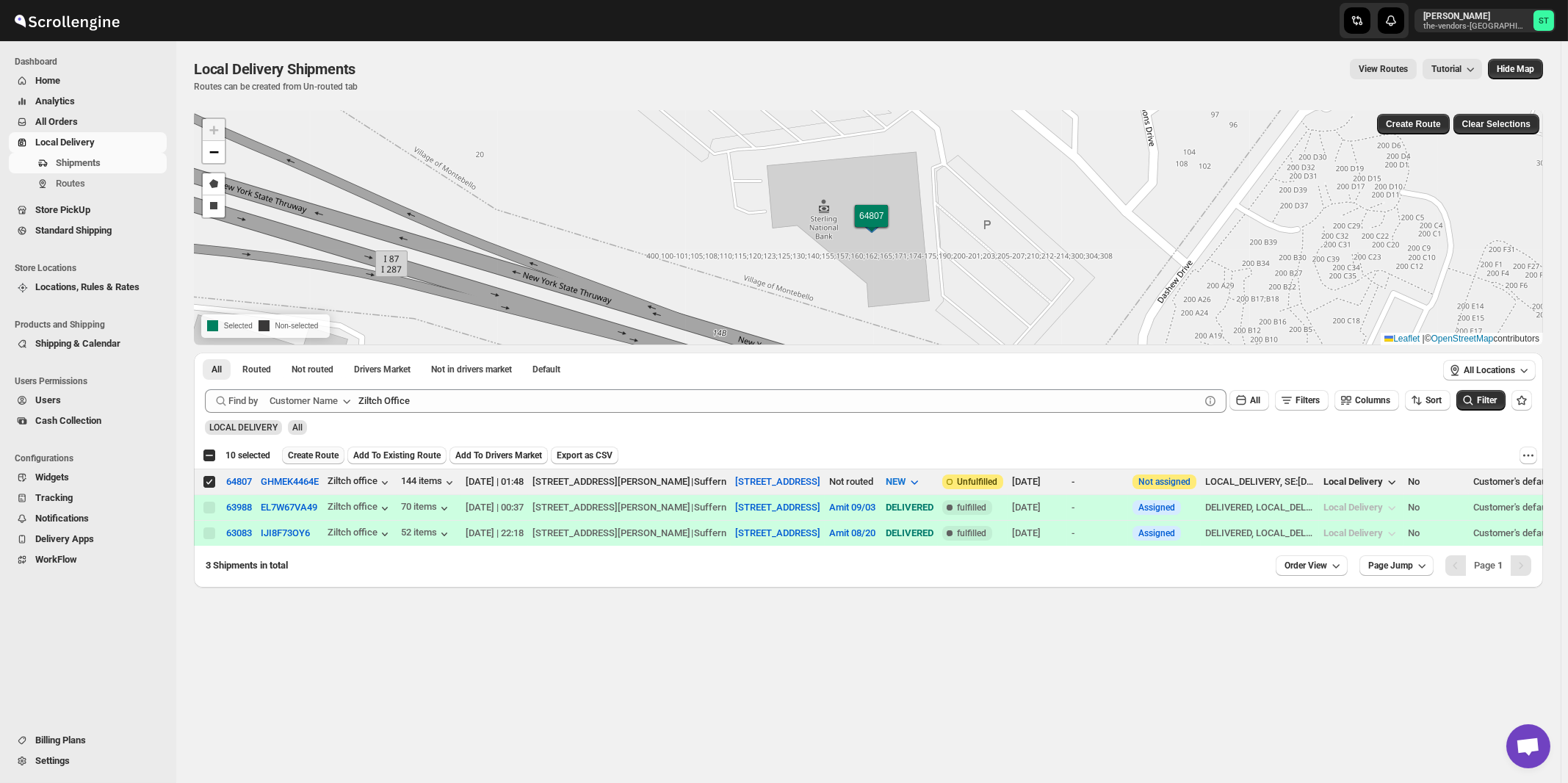
click at [308, 454] on span "Create Route" at bounding box center [313, 455] width 51 height 11
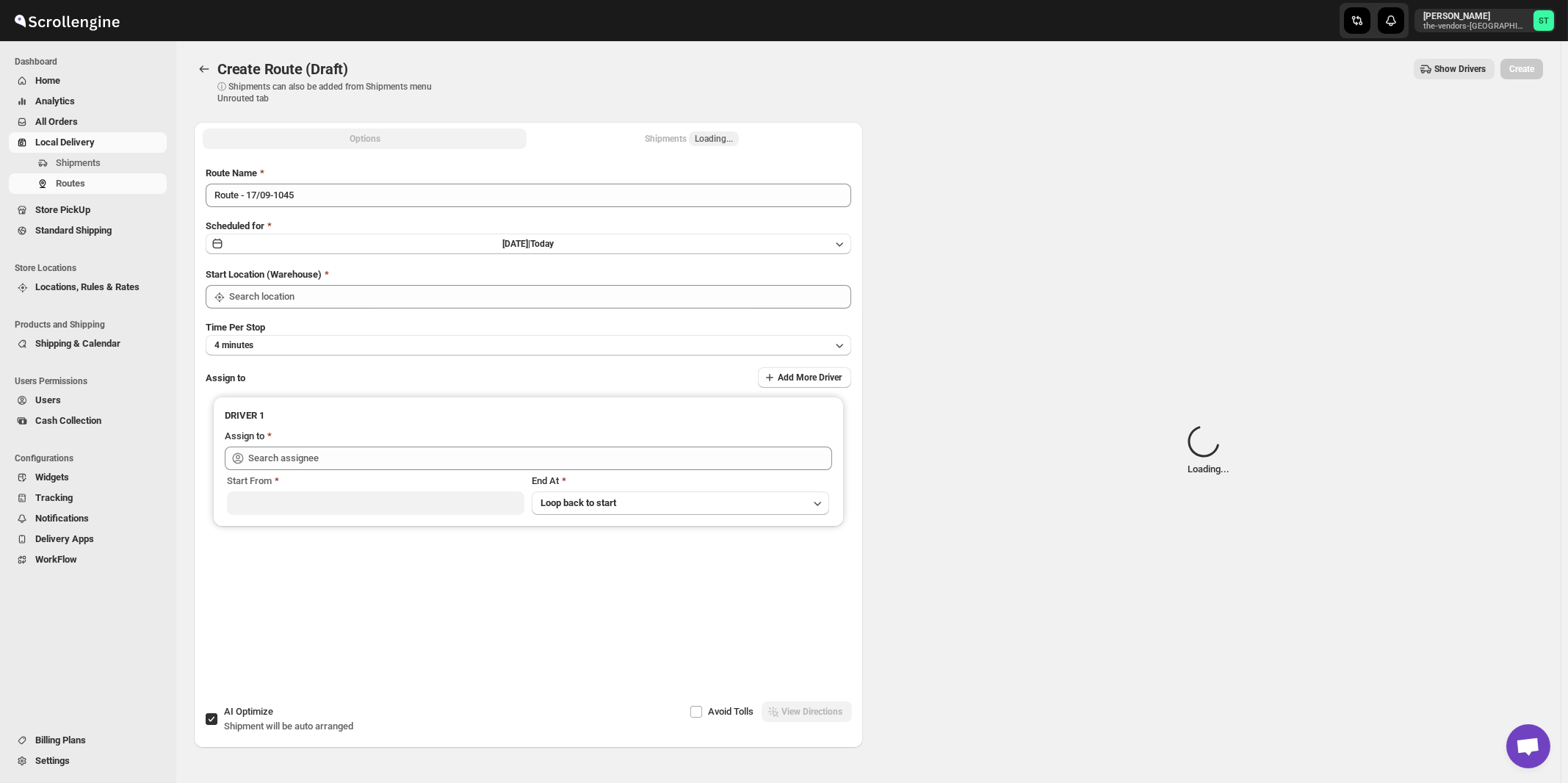
type input "[STREET_ADDRESS]"
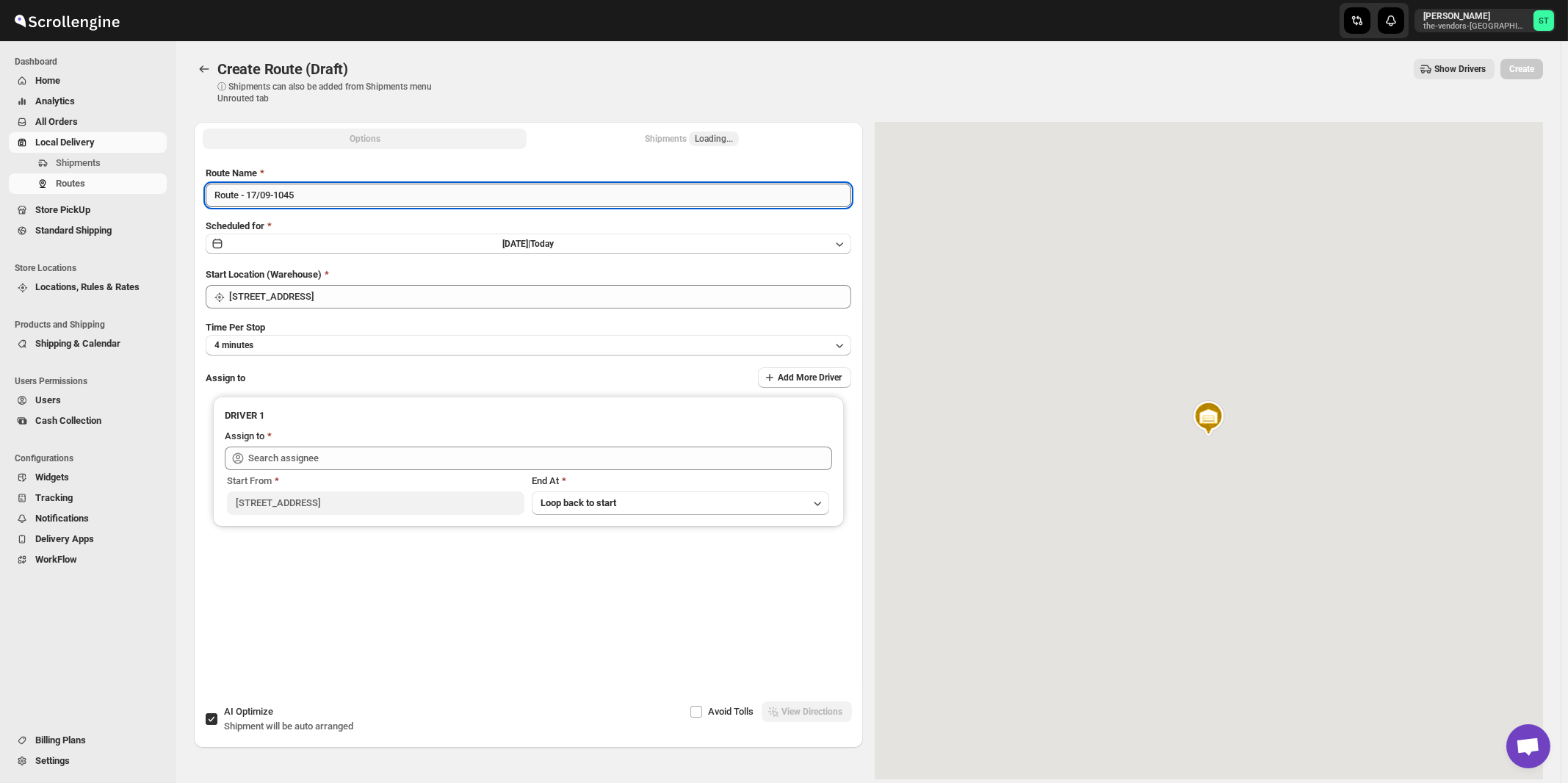
click at [366, 202] on input "Route - 17/09-1045" at bounding box center [529, 195] width 646 height 24
paste input "Amit"
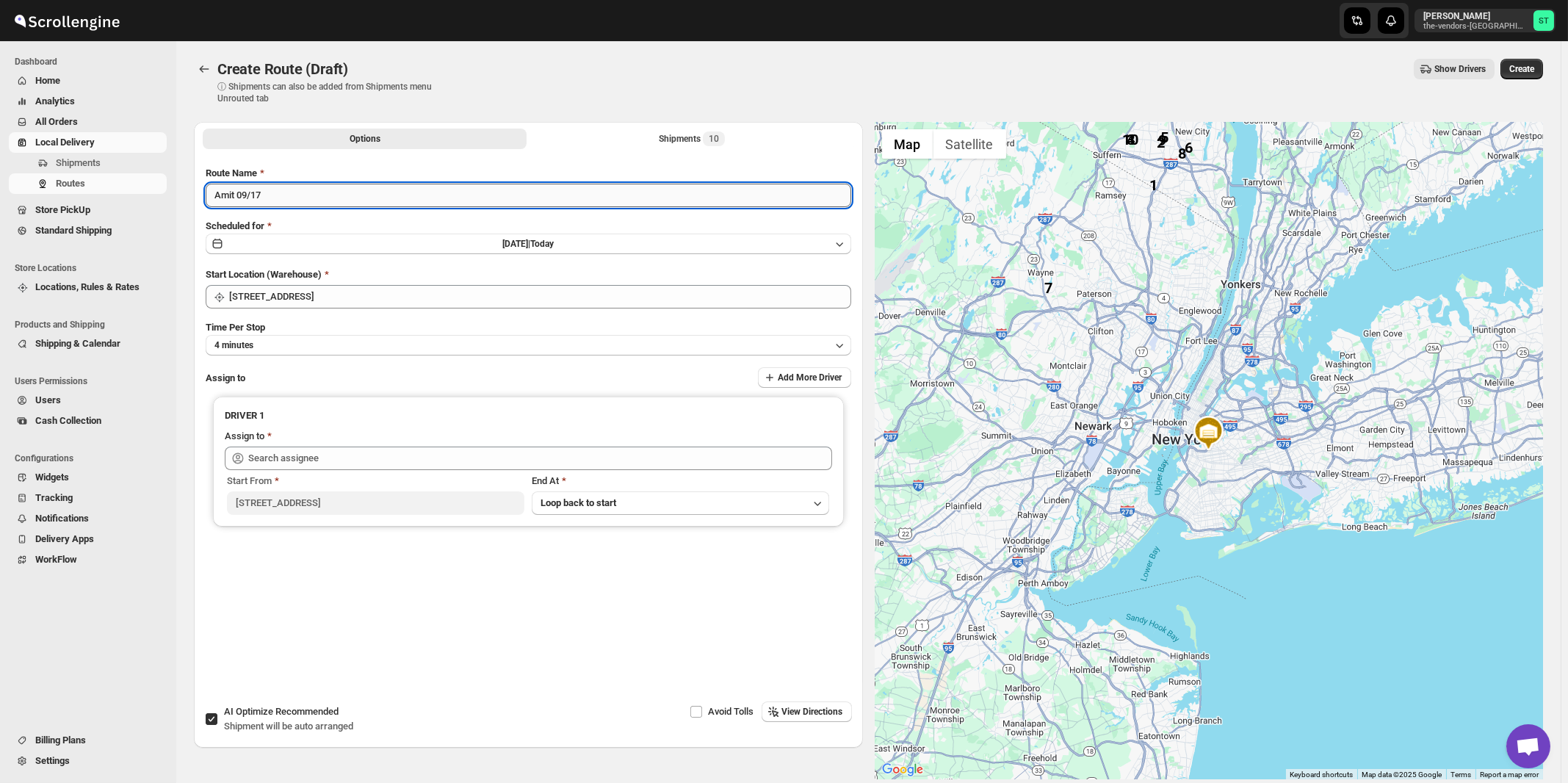
type input "Amit 09/17"
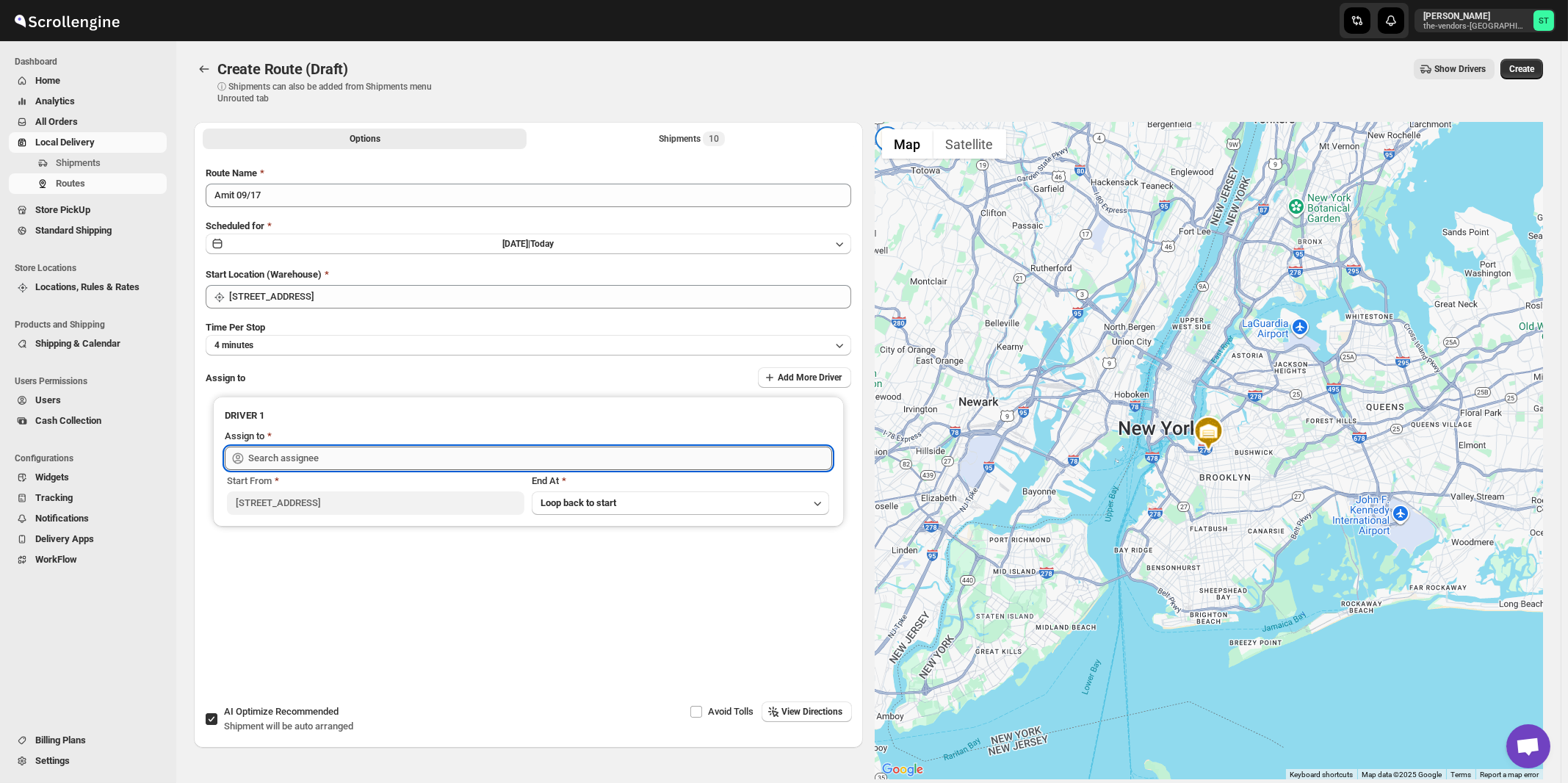
click at [322, 454] on input "text" at bounding box center [539, 458] width 584 height 24
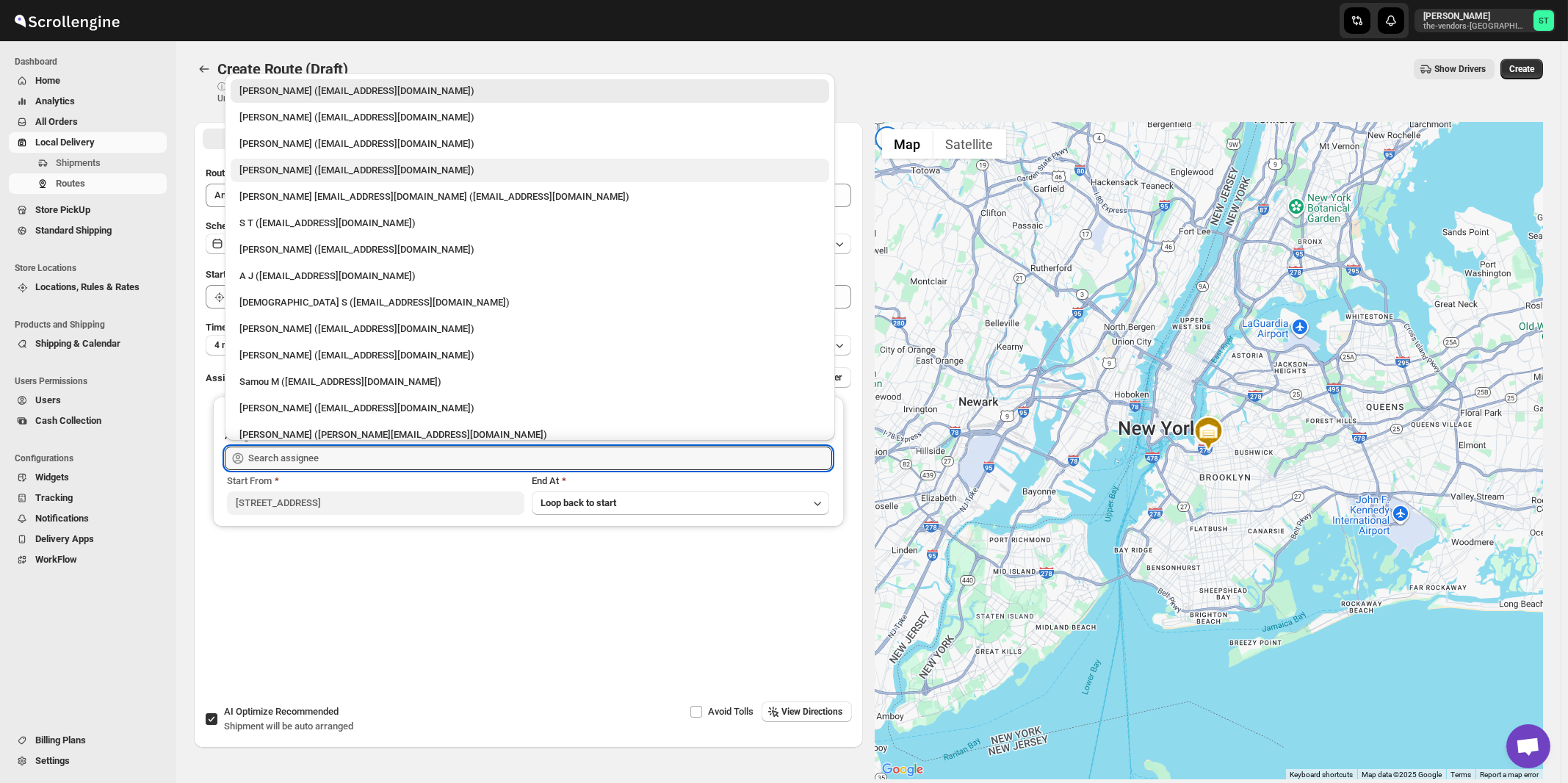
click at [296, 168] on div "[PERSON_NAME] ([EMAIL_ADDRESS][DOMAIN_NAME])" at bounding box center [530, 170] width 581 height 15
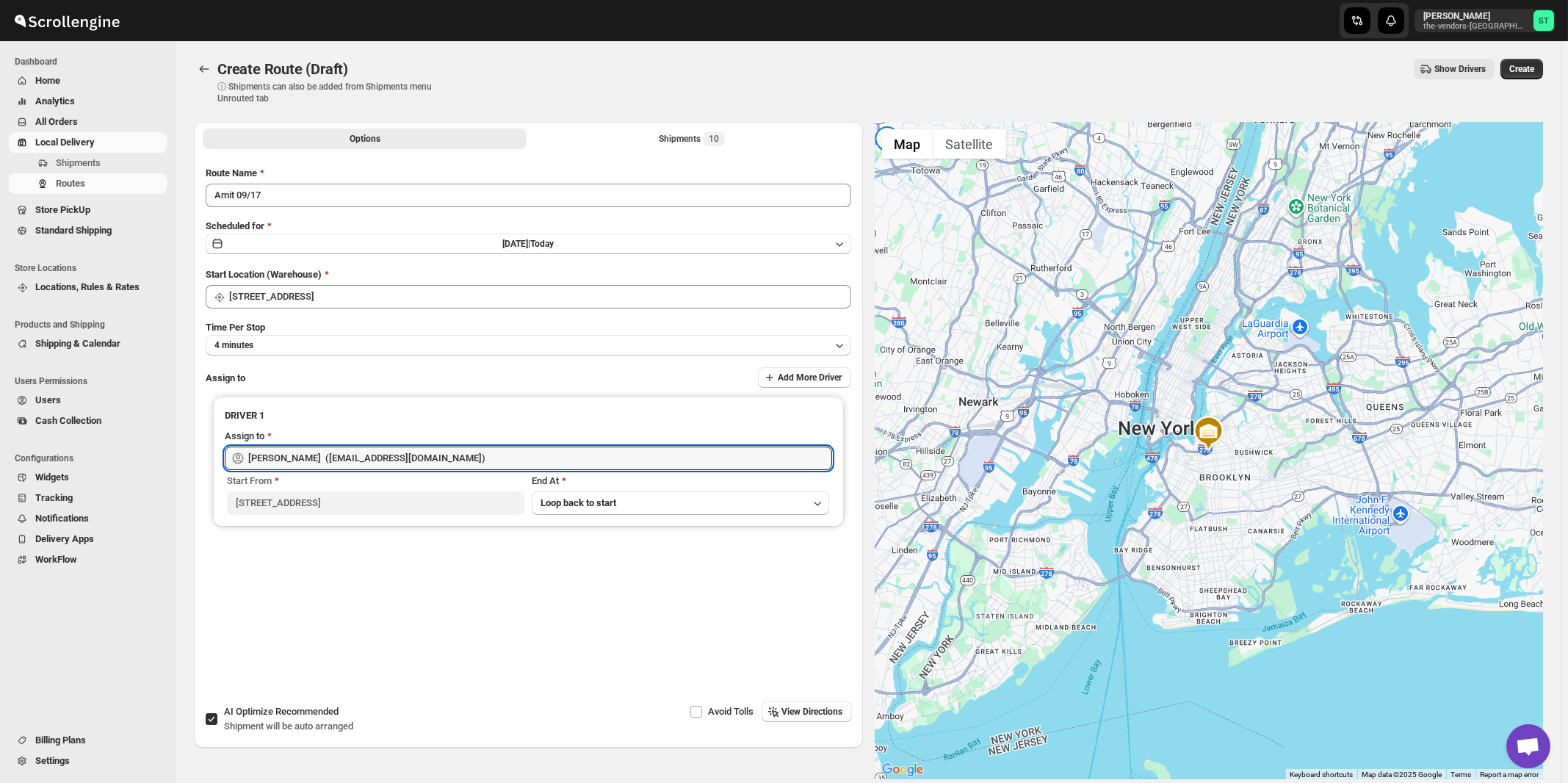
type input "[PERSON_NAME] ([EMAIL_ADDRESS][DOMAIN_NAME])"
click at [843, 711] on span "View Directions" at bounding box center [812, 711] width 61 height 11
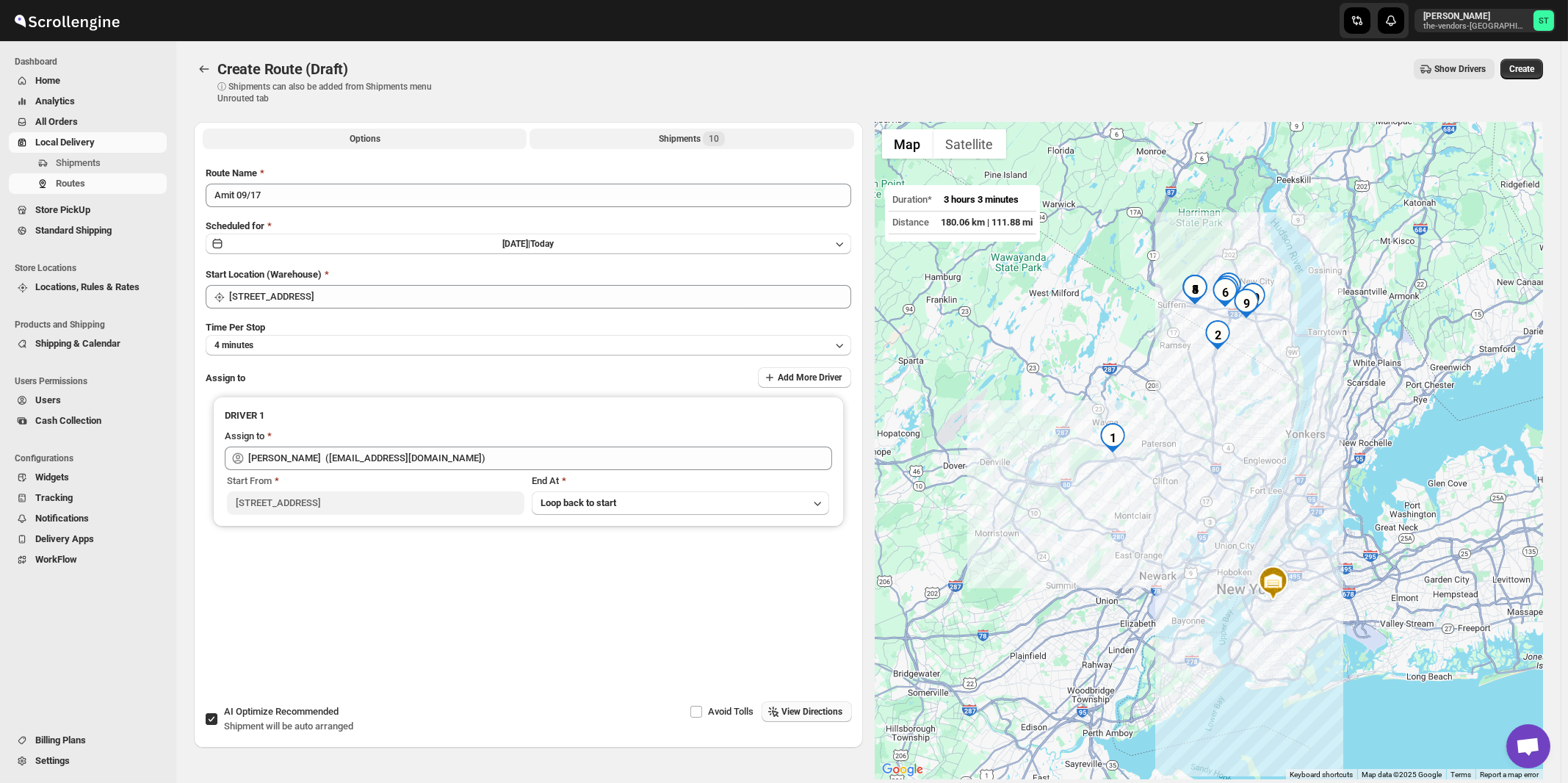
click at [707, 135] on span "10" at bounding box center [713, 139] width 22 height 15
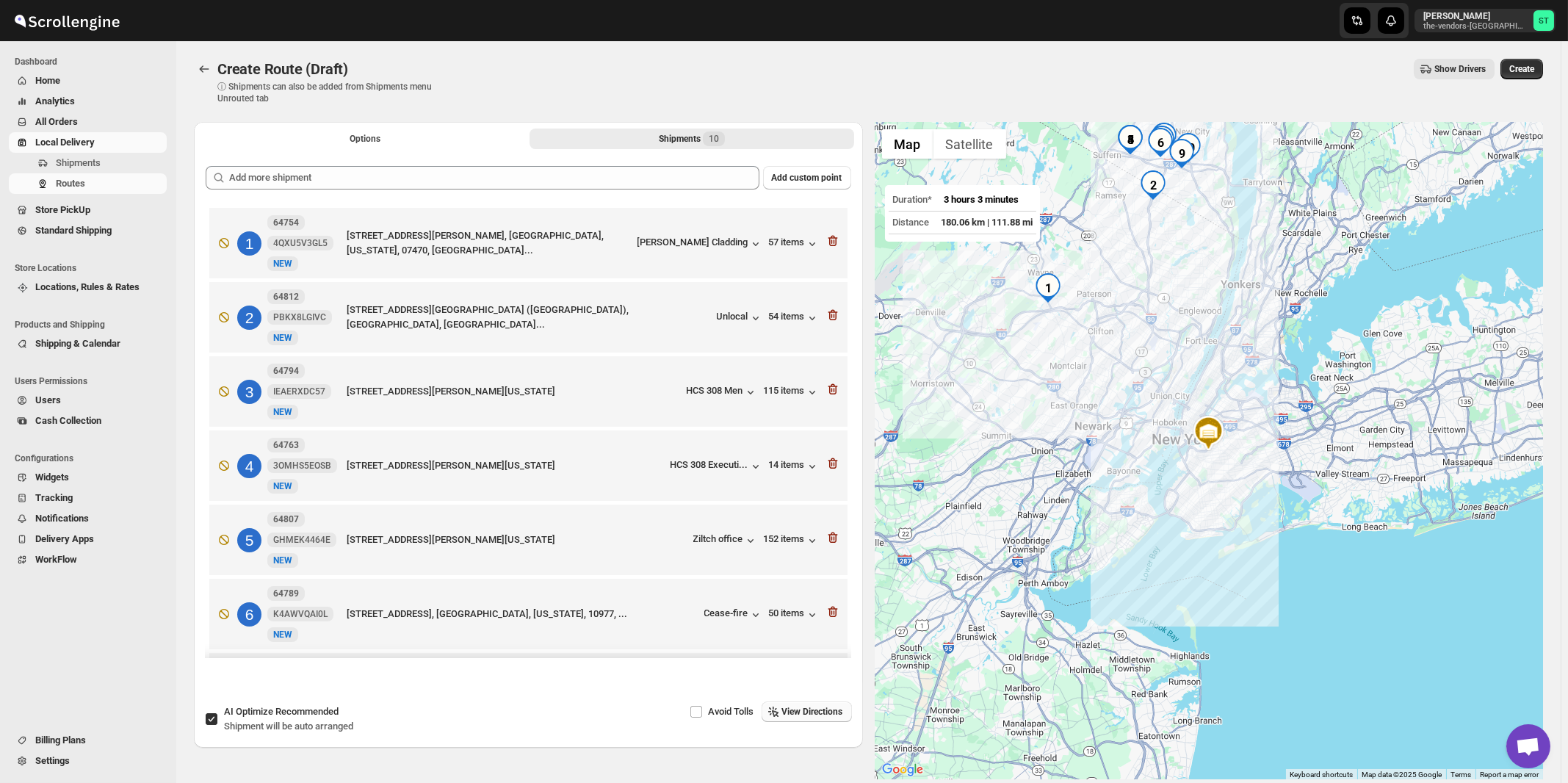
click at [291, 717] on span "Recommended" at bounding box center [307, 711] width 63 height 11
click at [217, 717] on input "AI Optimize Recommended Shipment will be auto arranged" at bounding box center [211, 718] width 11 height 11
checkbox input "false"
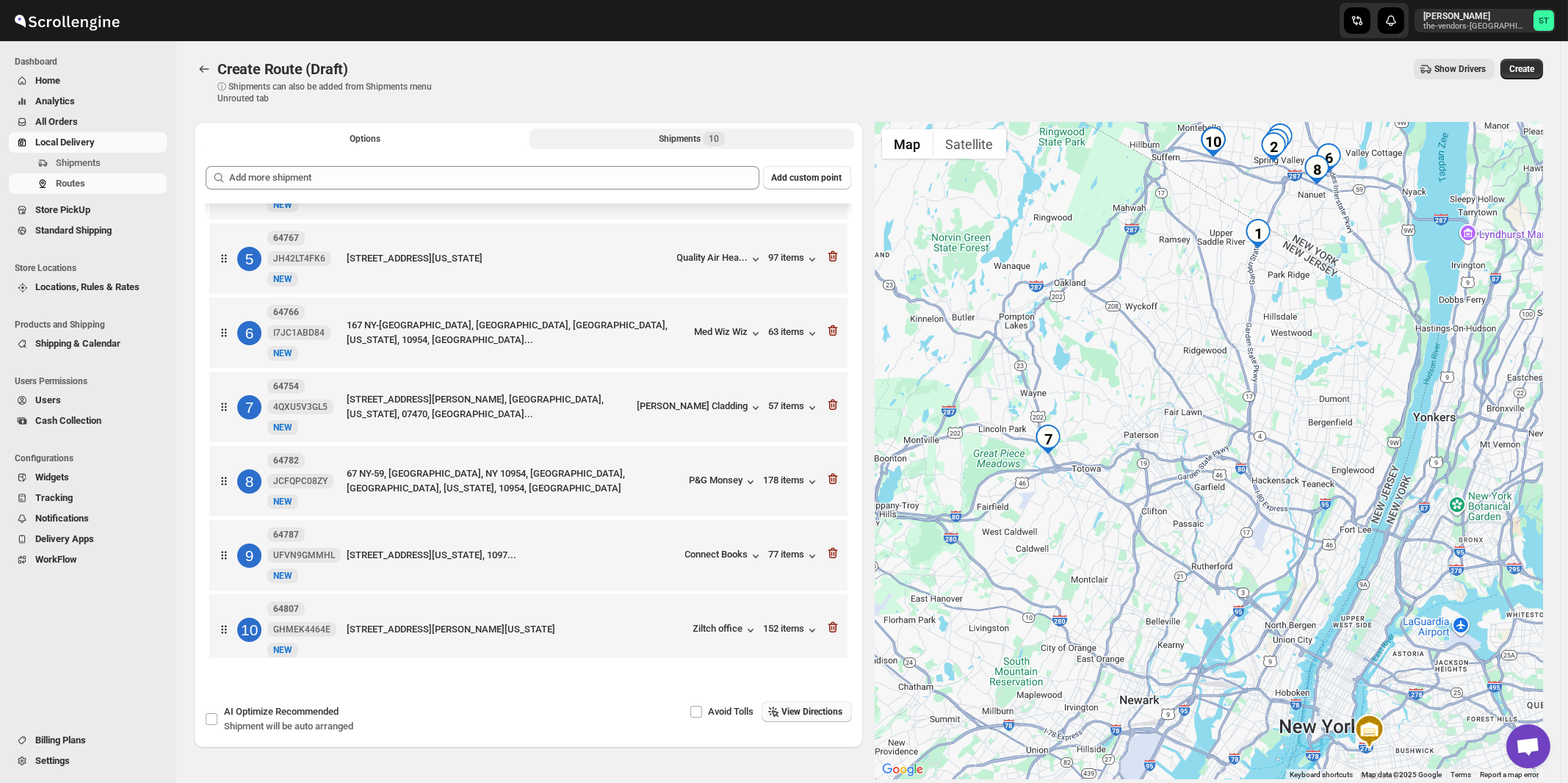
scroll to position [306, 0]
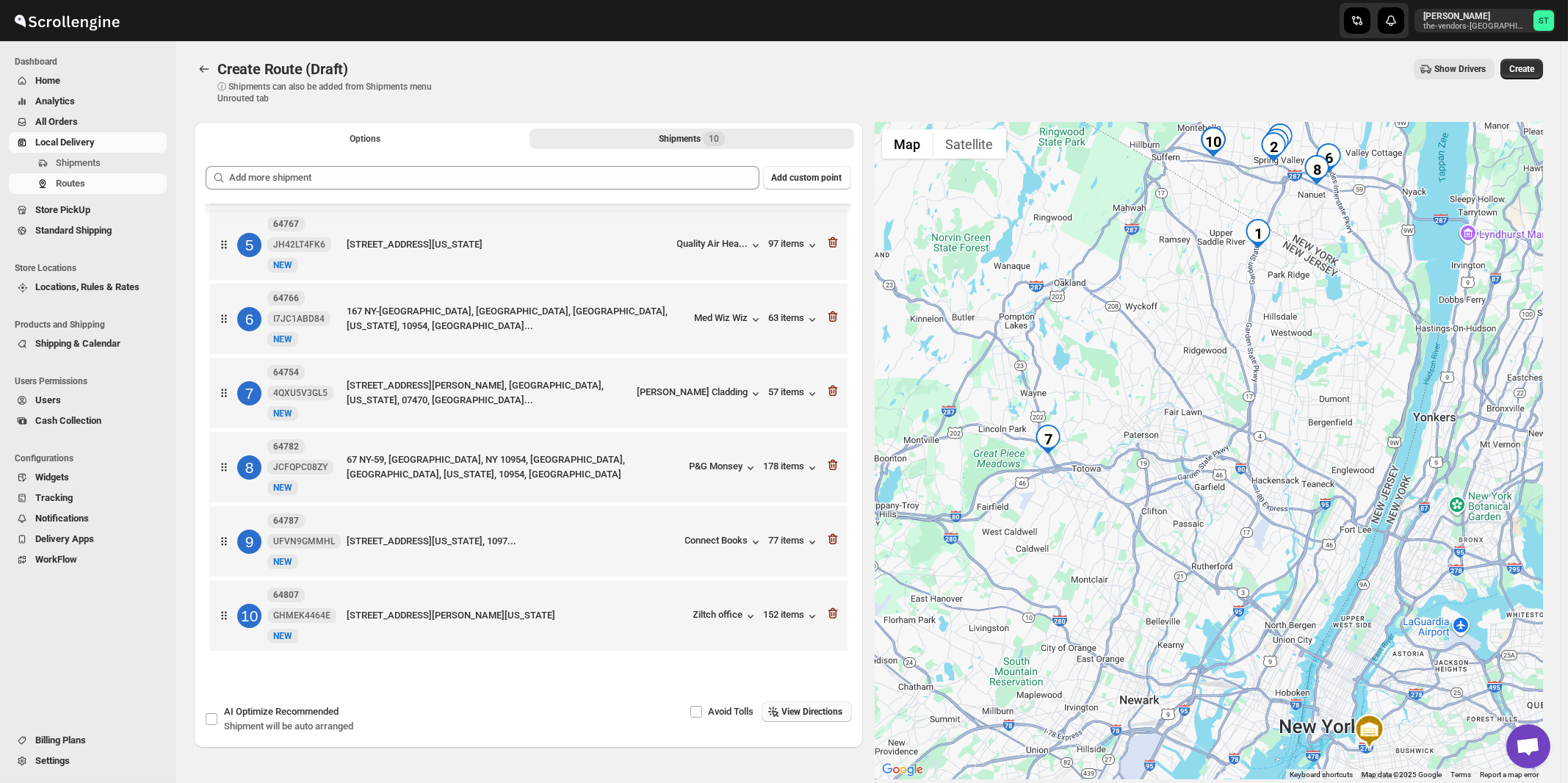
click at [824, 711] on span "View Directions" at bounding box center [812, 711] width 61 height 11
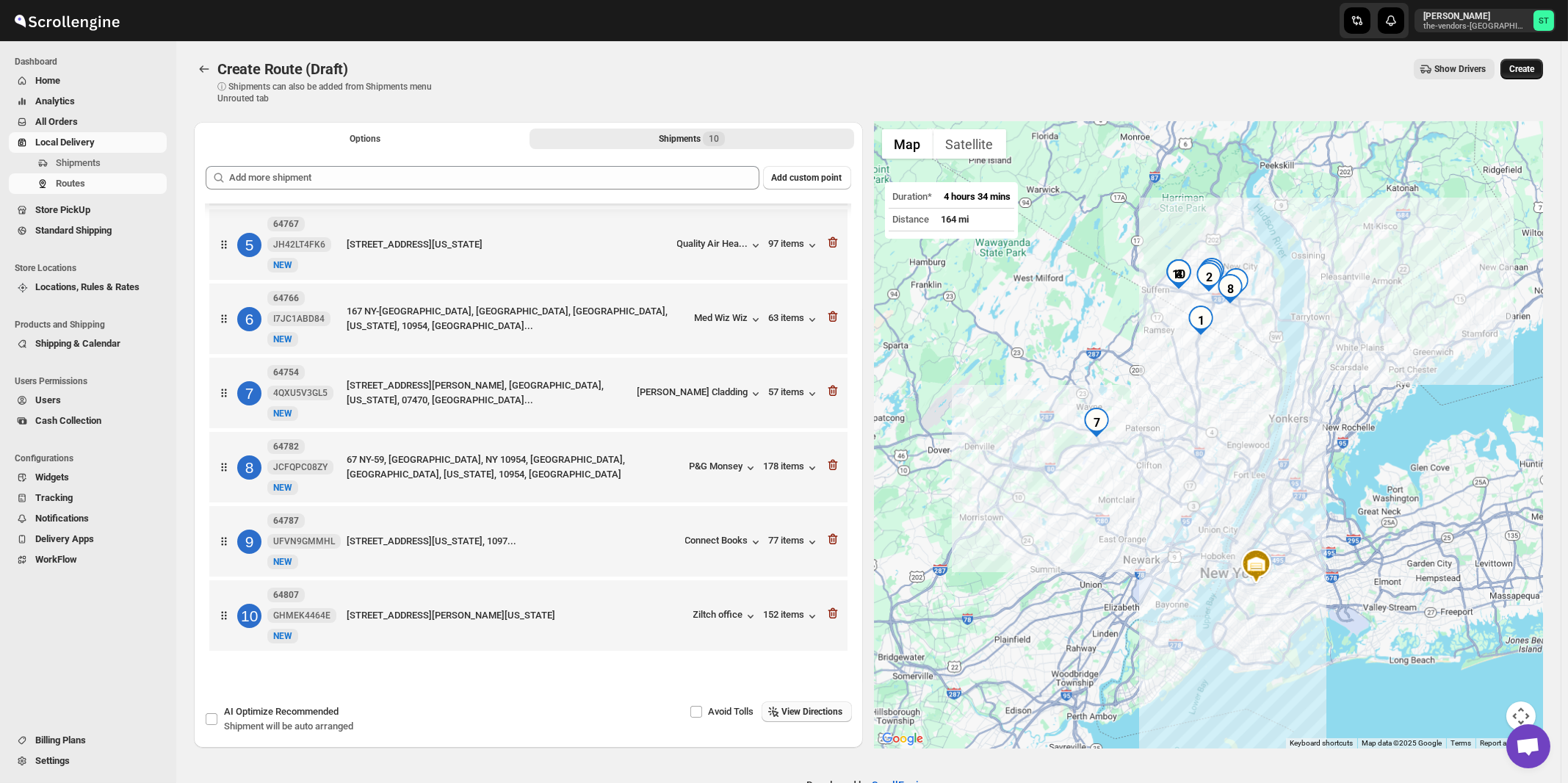
click at [1532, 71] on span "Create" at bounding box center [1521, 68] width 25 height 11
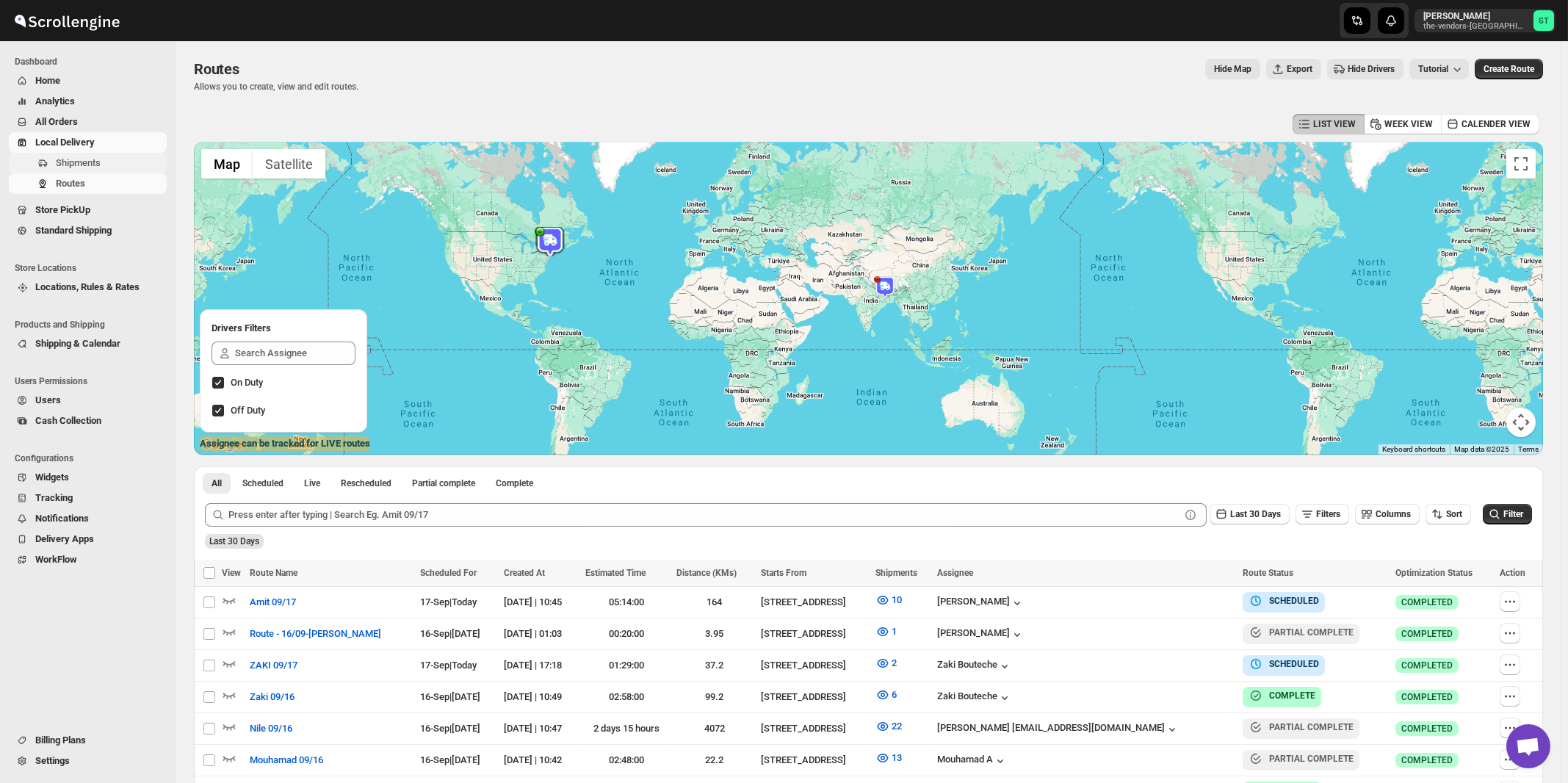
click at [103, 167] on span "Shipments" at bounding box center [110, 162] width 108 height 15
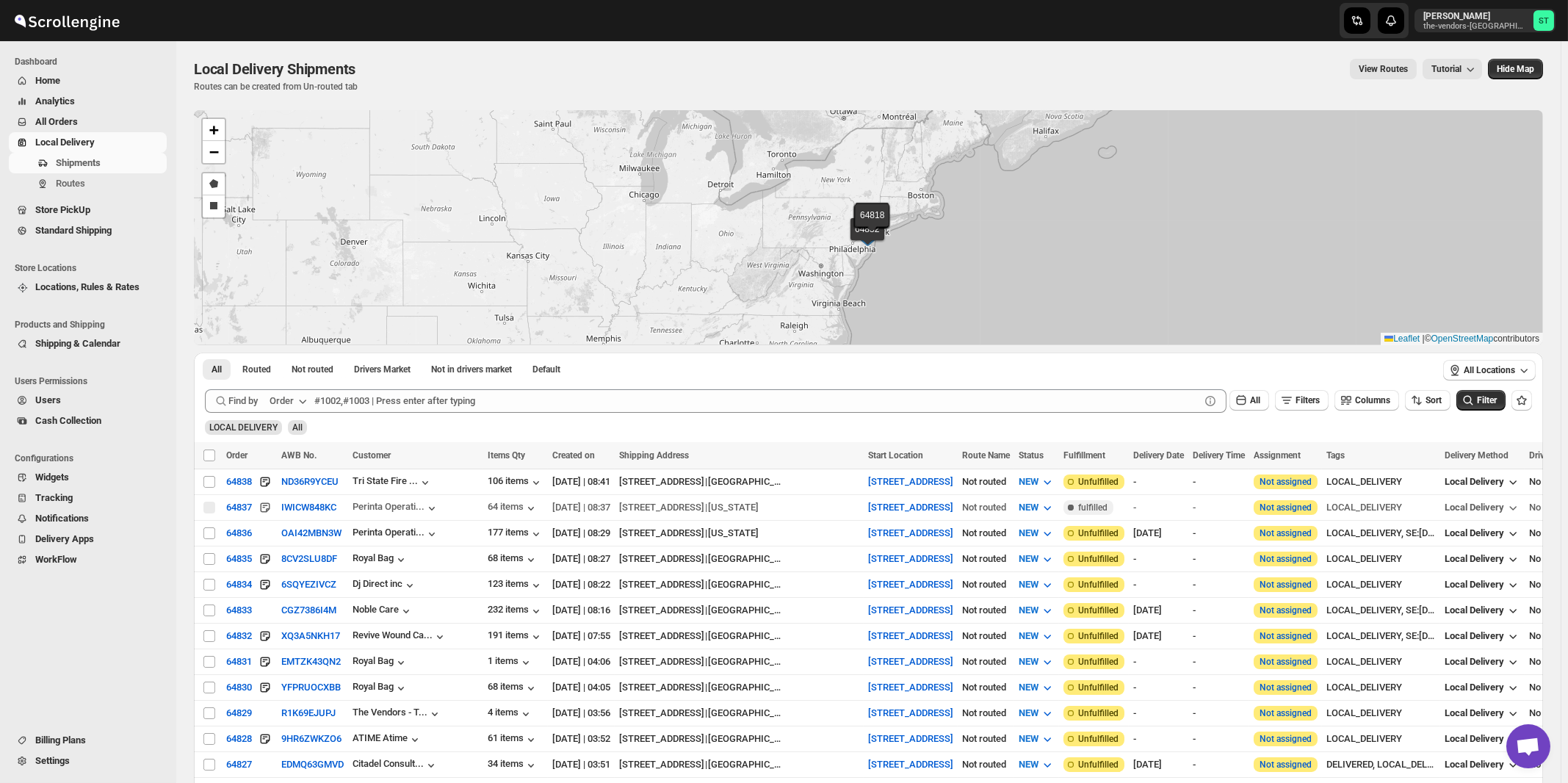
click at [282, 405] on div "Order" at bounding box center [282, 401] width 24 height 15
click at [284, 512] on div "Customer Name" at bounding box center [291, 510] width 67 height 15
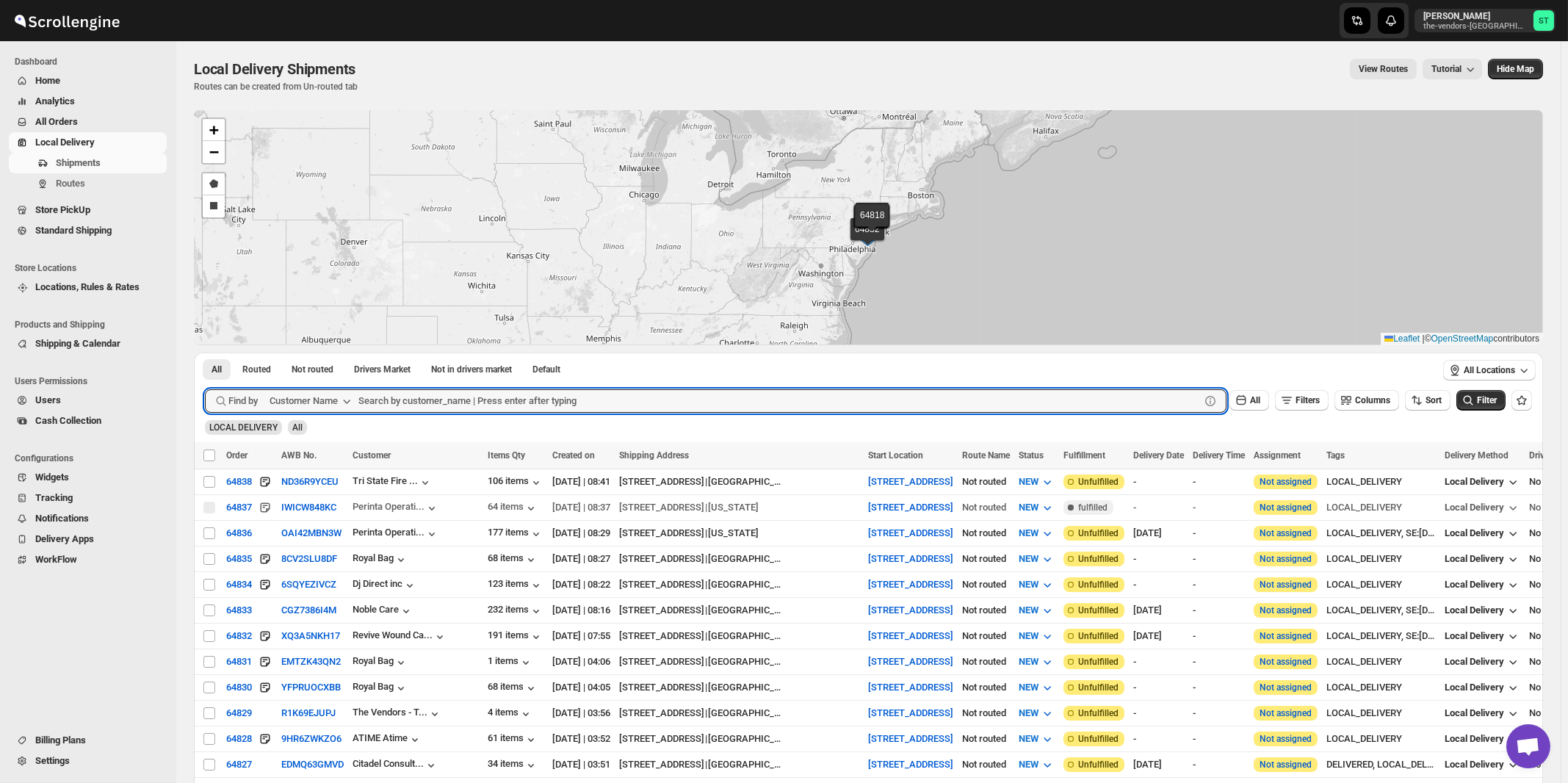
paste input "Oda Primary Health Care"
type input "Oda Primary Health Care"
click at [205, 353] on button "Submit" at bounding box center [226, 361] width 42 height 16
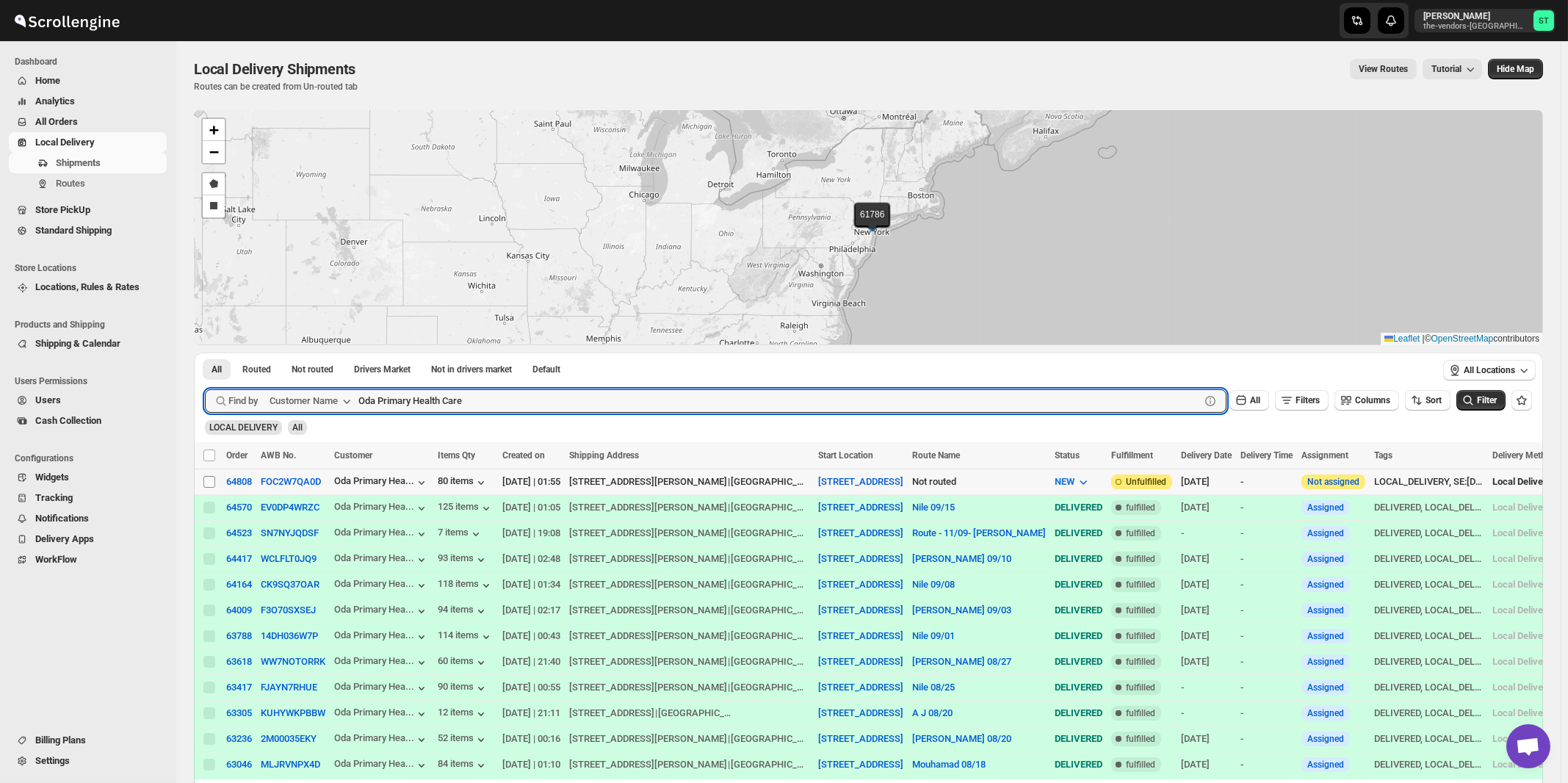
click at [209, 480] on input "Select shipment" at bounding box center [209, 481] width 11 height 11
checkbox input "true"
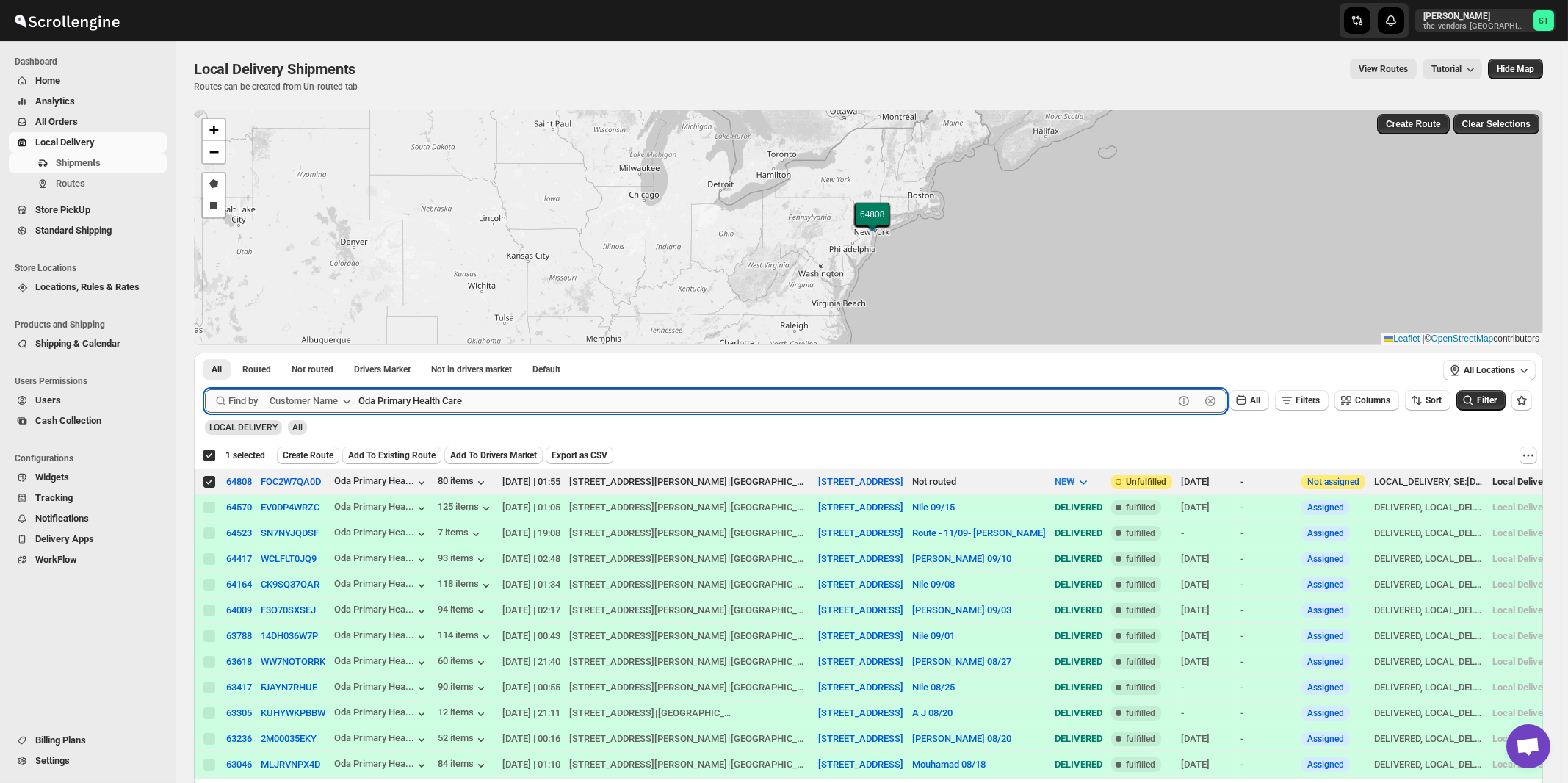
click at [489, 403] on input "Oda Primary Health Care" at bounding box center [766, 401] width 815 height 24
paste input "Allure Care Management LLC"
type input "Allure Care Management LLC"
click at [205, 353] on button "Submit" at bounding box center [226, 361] width 42 height 16
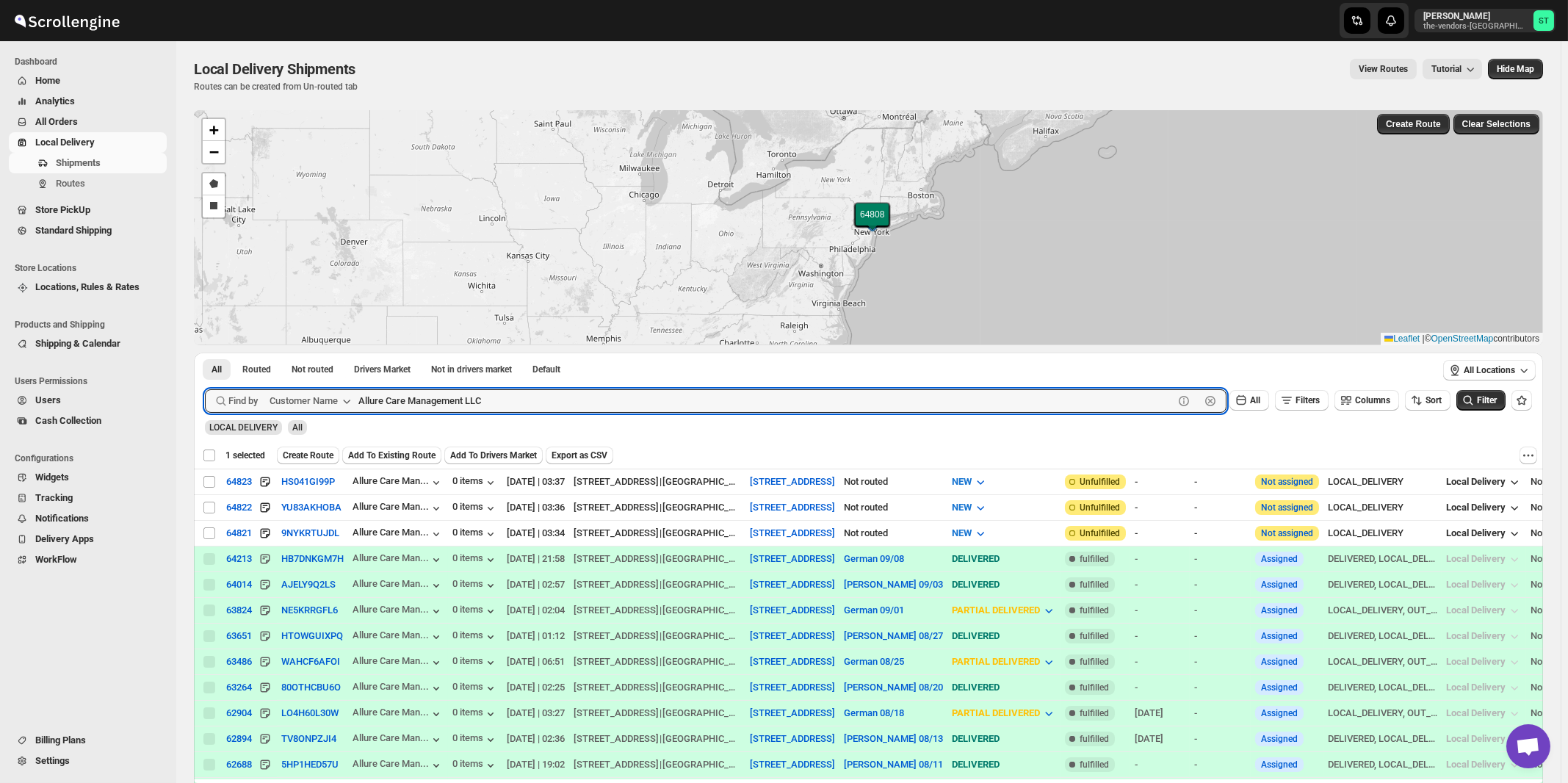
checkbox input "false"
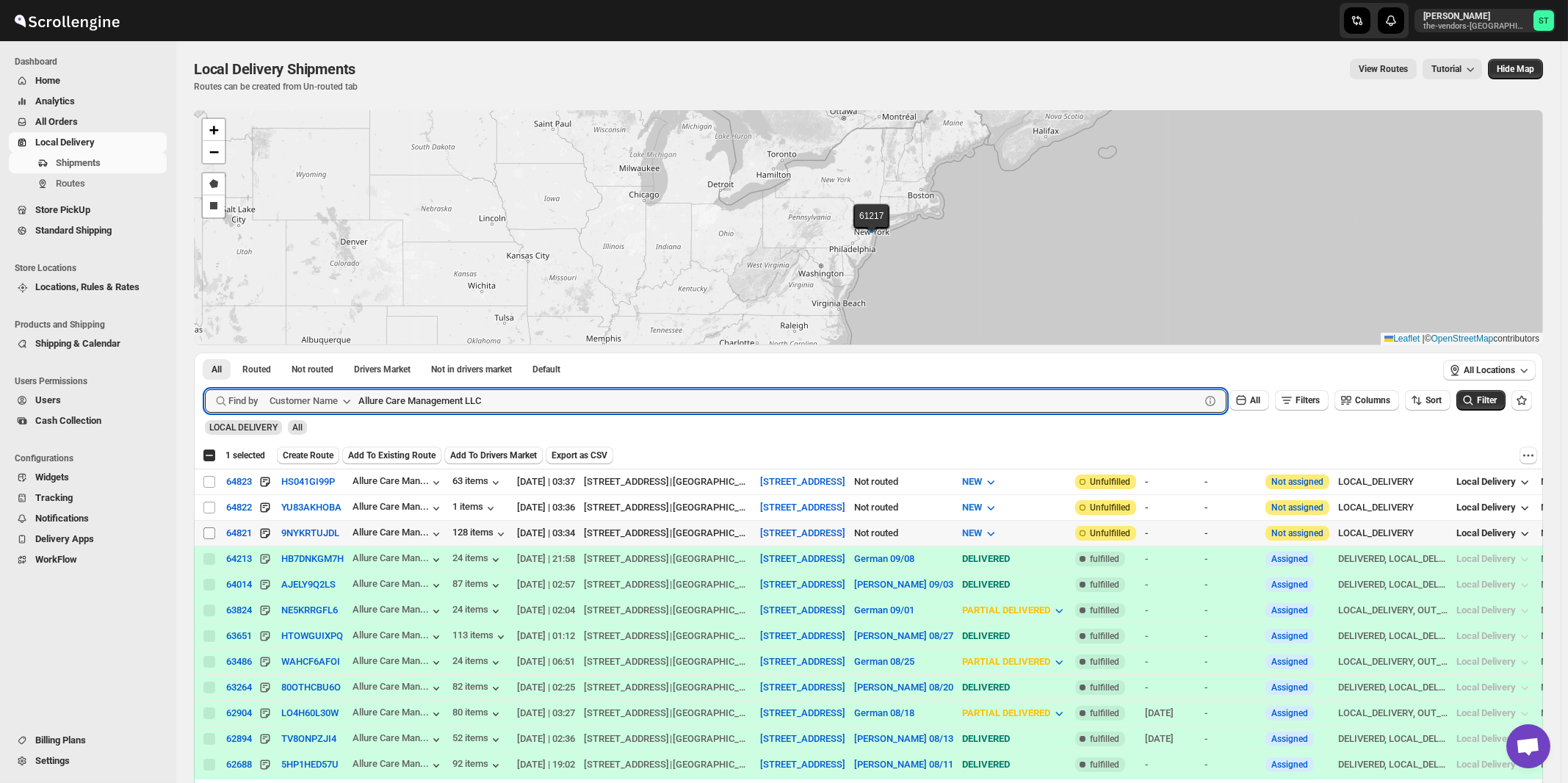
click at [209, 531] on input "Select shipment" at bounding box center [209, 532] width 11 height 11
checkbox input "true"
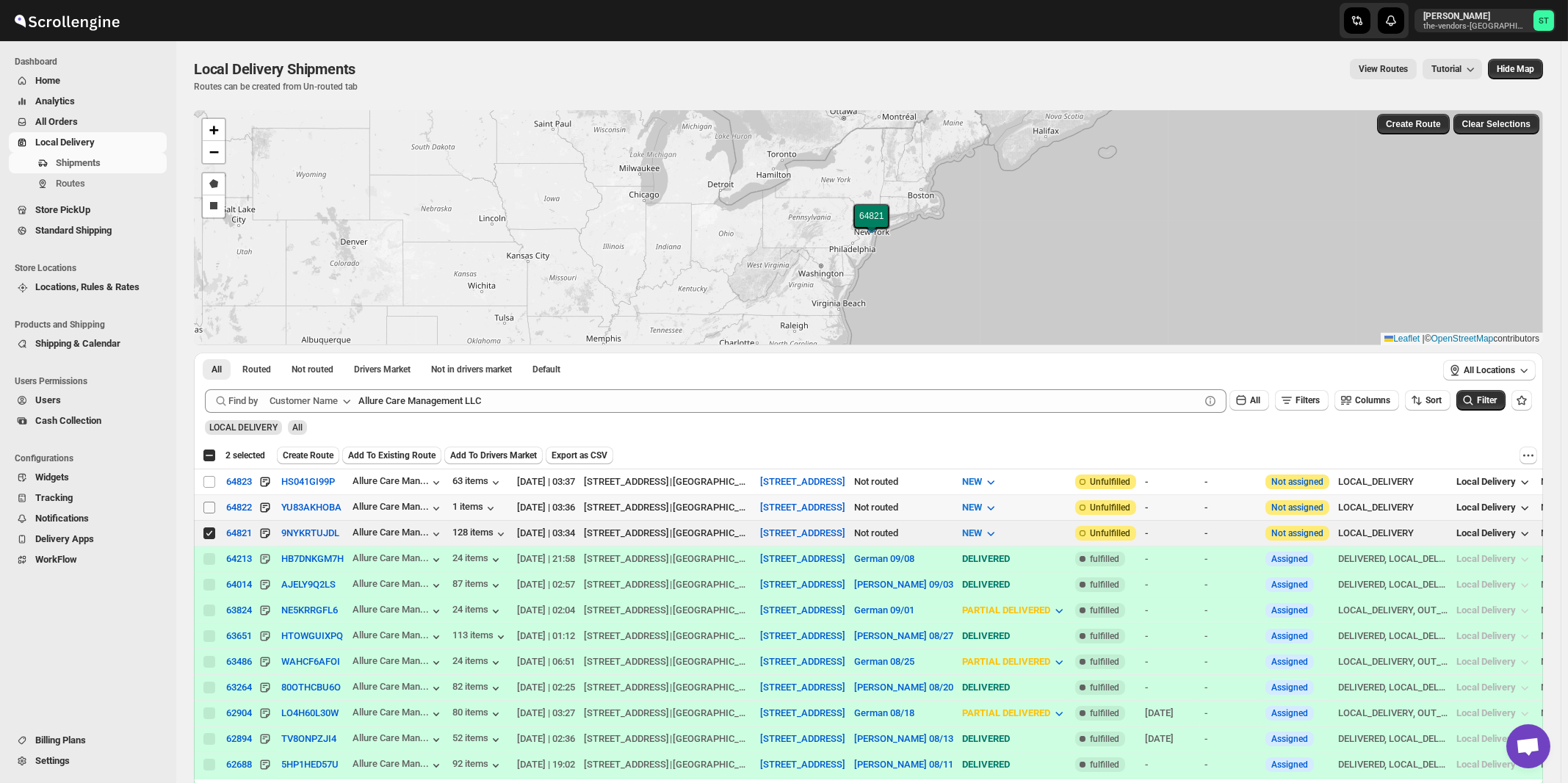
click at [210, 505] on input "Select shipment" at bounding box center [209, 507] width 11 height 11
checkbox input "true"
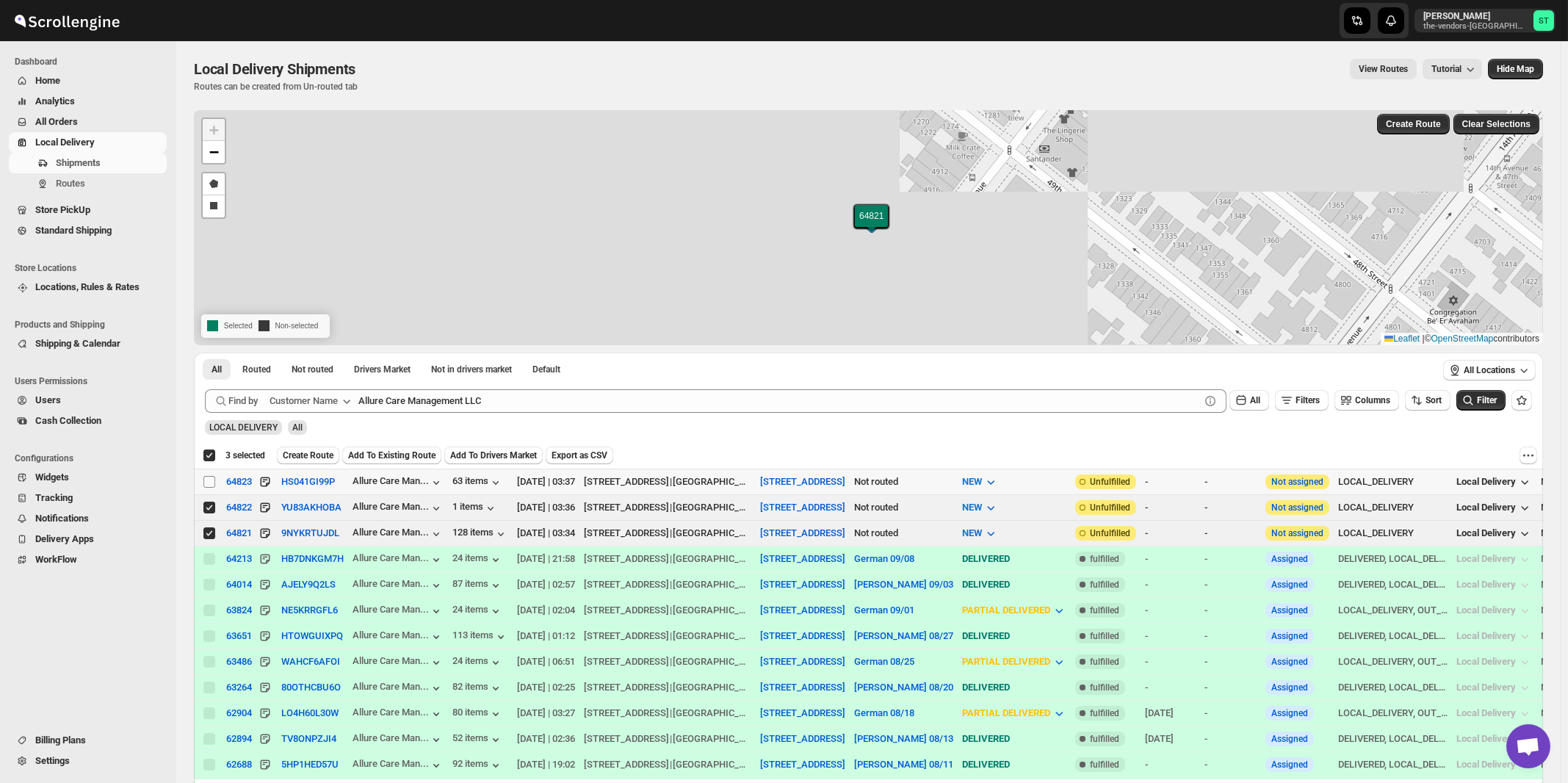
click at [205, 479] on input "Select shipment" at bounding box center [209, 481] width 11 height 11
checkbox input "true"
checkbox input "false"
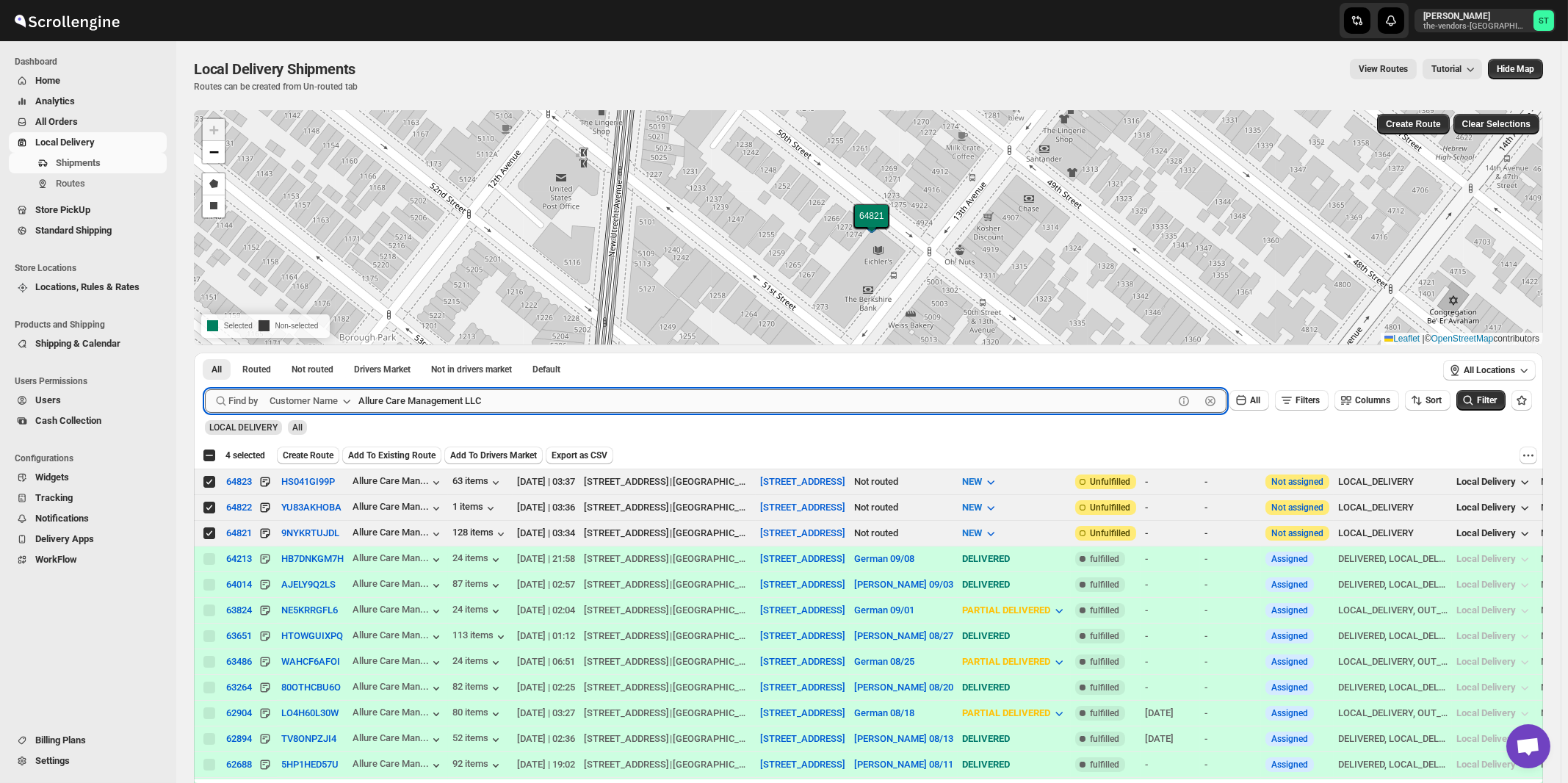
click at [529, 398] on input "Allure Care Management LLC" at bounding box center [766, 401] width 815 height 24
paste input "[PERSON_NAME] And Associates"
click at [205, 353] on button "Submit" at bounding box center [226, 361] width 42 height 16
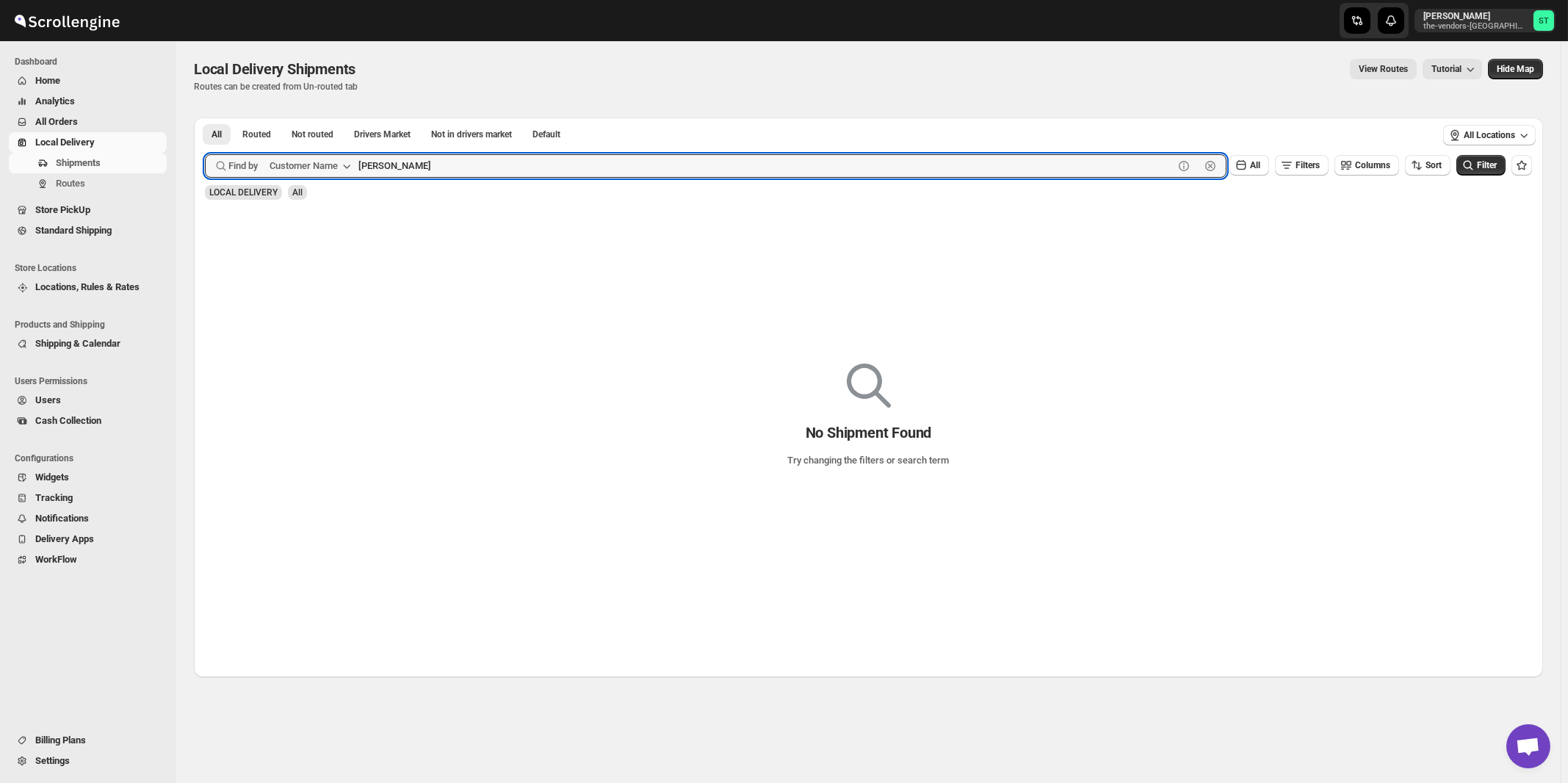
type input "[PERSON_NAME]"
click at [205, 118] on button "Submit" at bounding box center [226, 126] width 42 height 16
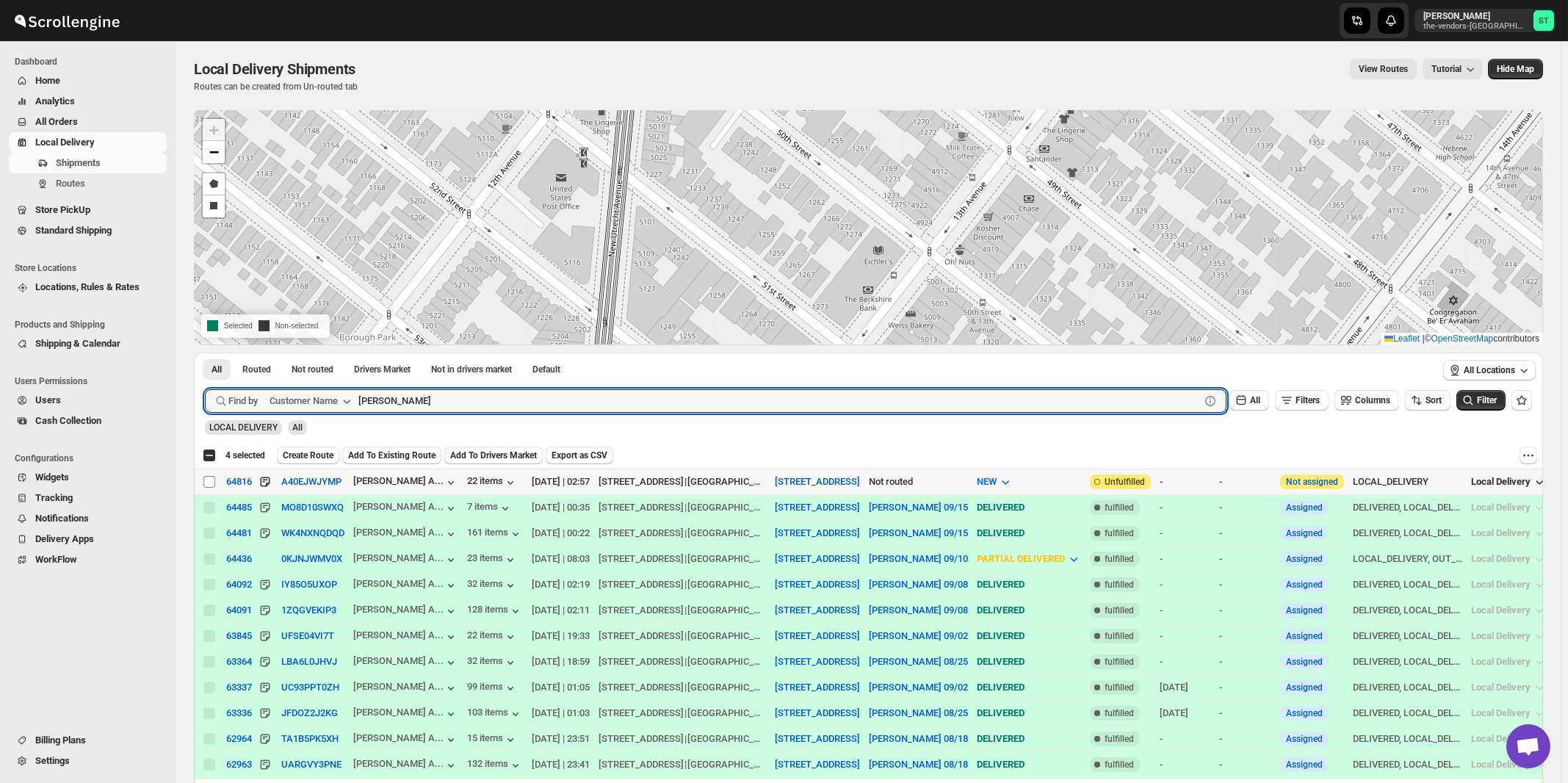
click at [209, 480] on input "Select shipment" at bounding box center [209, 481] width 11 height 11
checkbox input "true"
click at [630, 396] on input "[PERSON_NAME]" at bounding box center [766, 401] width 815 height 24
paste input "LPBS Corp"
type input "LPBS Corp"
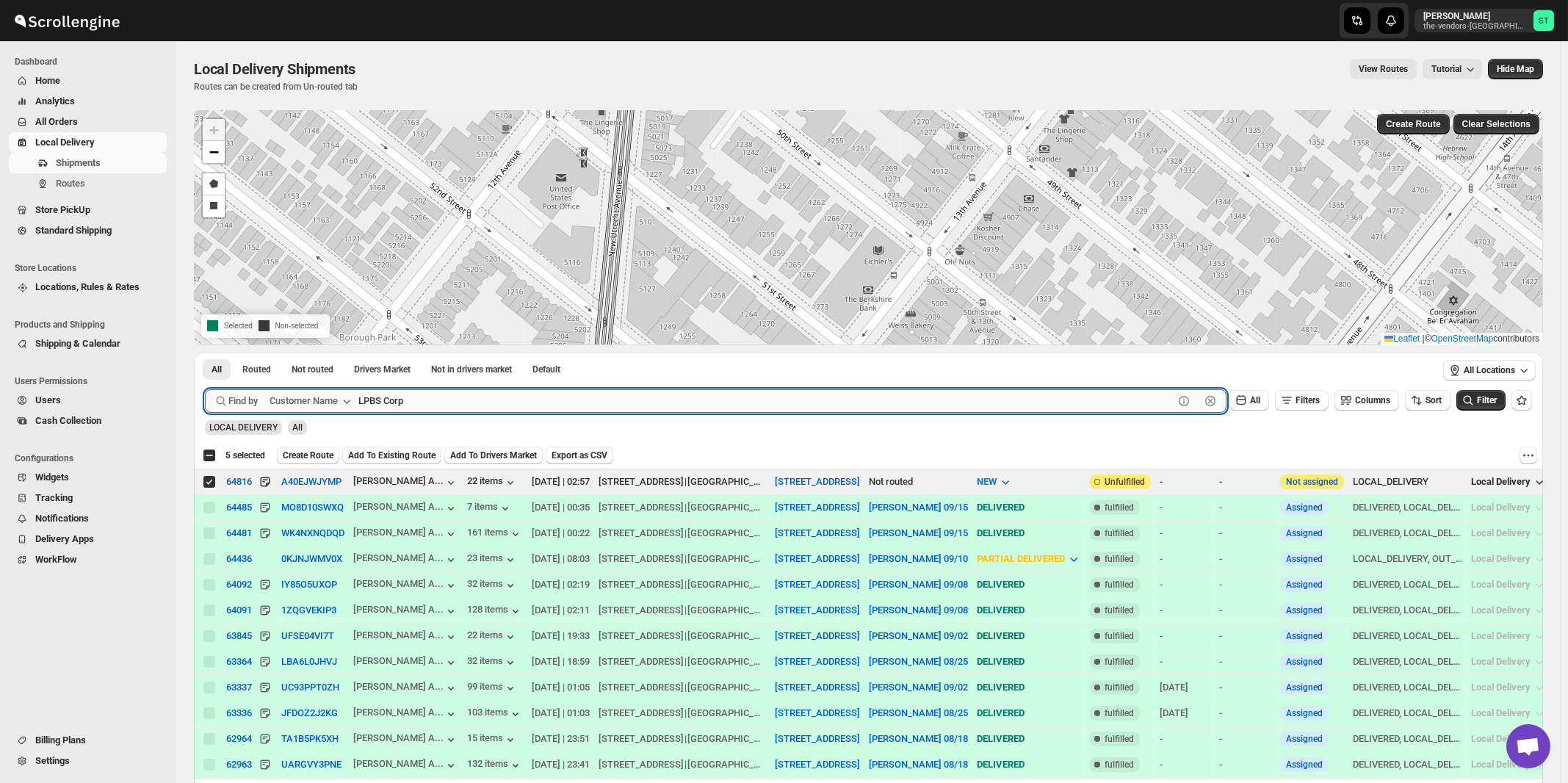
click at [205, 353] on button "Submit" at bounding box center [226, 361] width 42 height 16
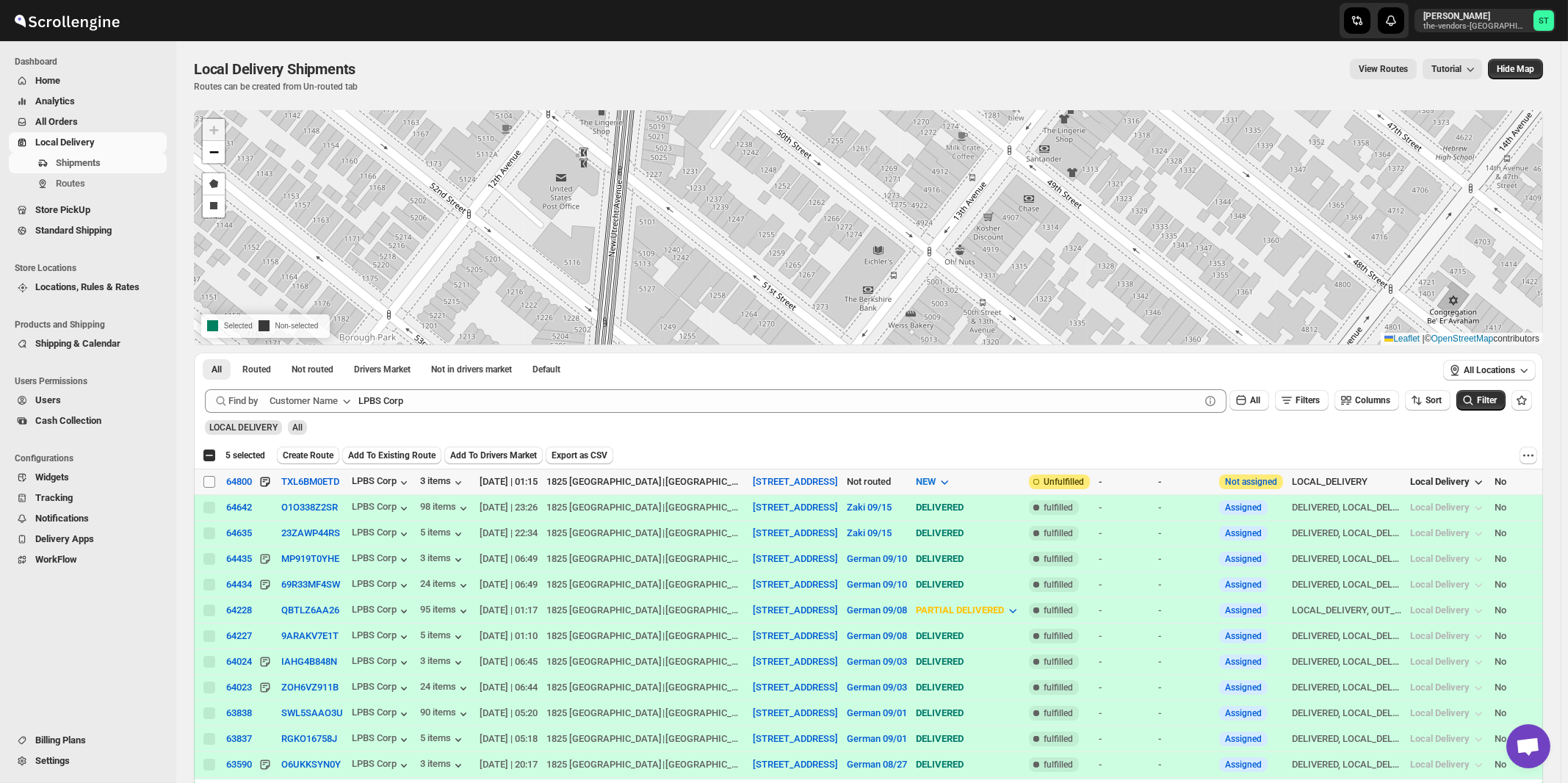
click at [208, 480] on input "Select shipment" at bounding box center [209, 481] width 11 height 11
checkbox input "true"
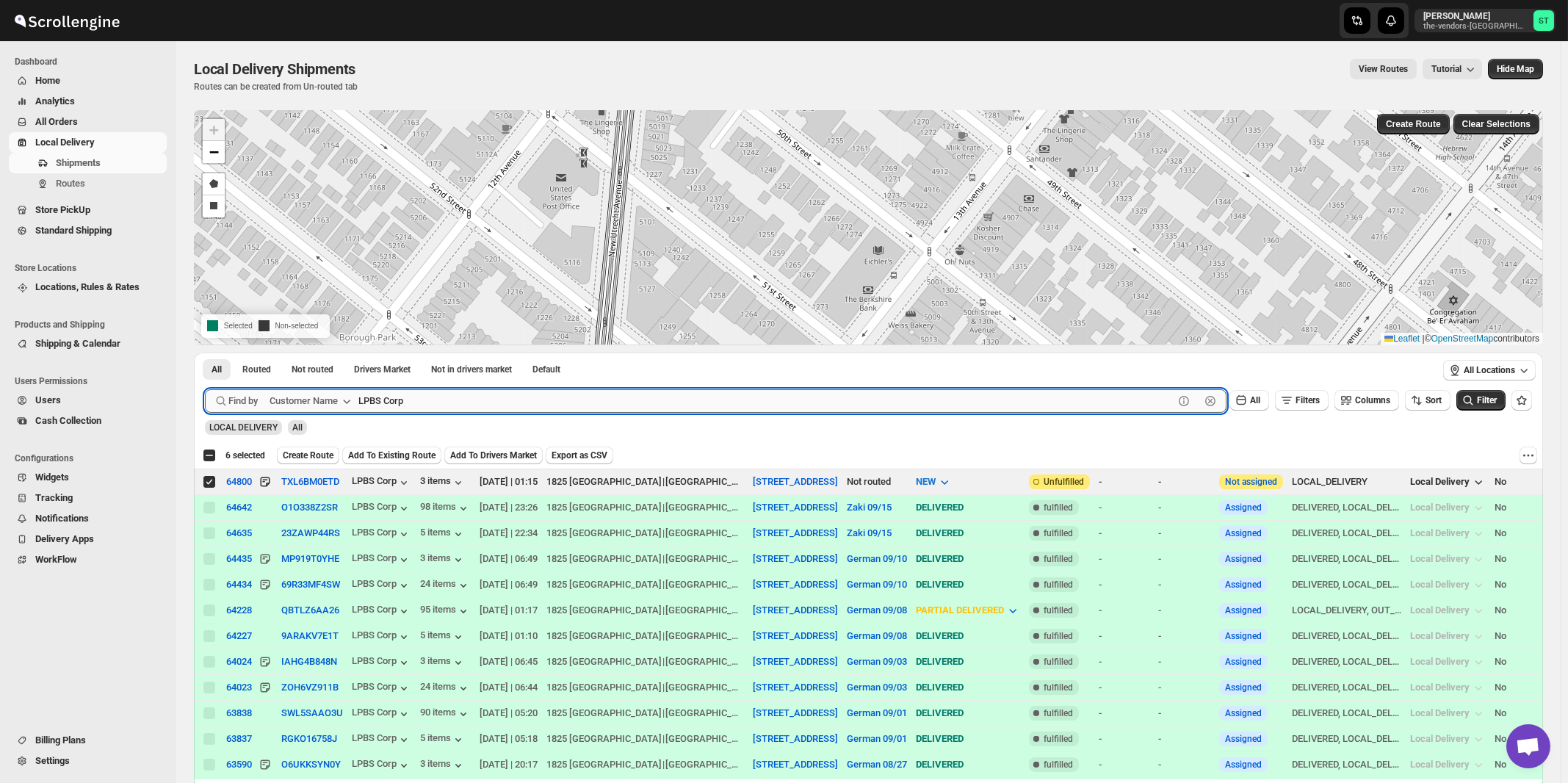
drag, startPoint x: 438, startPoint y: 409, endPoint x: 468, endPoint y: 409, distance: 30.0
click at [441, 409] on input "LPBS Corp" at bounding box center [766, 401] width 815 height 24
click at [205, 353] on button "Submit" at bounding box center [226, 361] width 42 height 16
paste input "Beitel"
type input "Beitel"
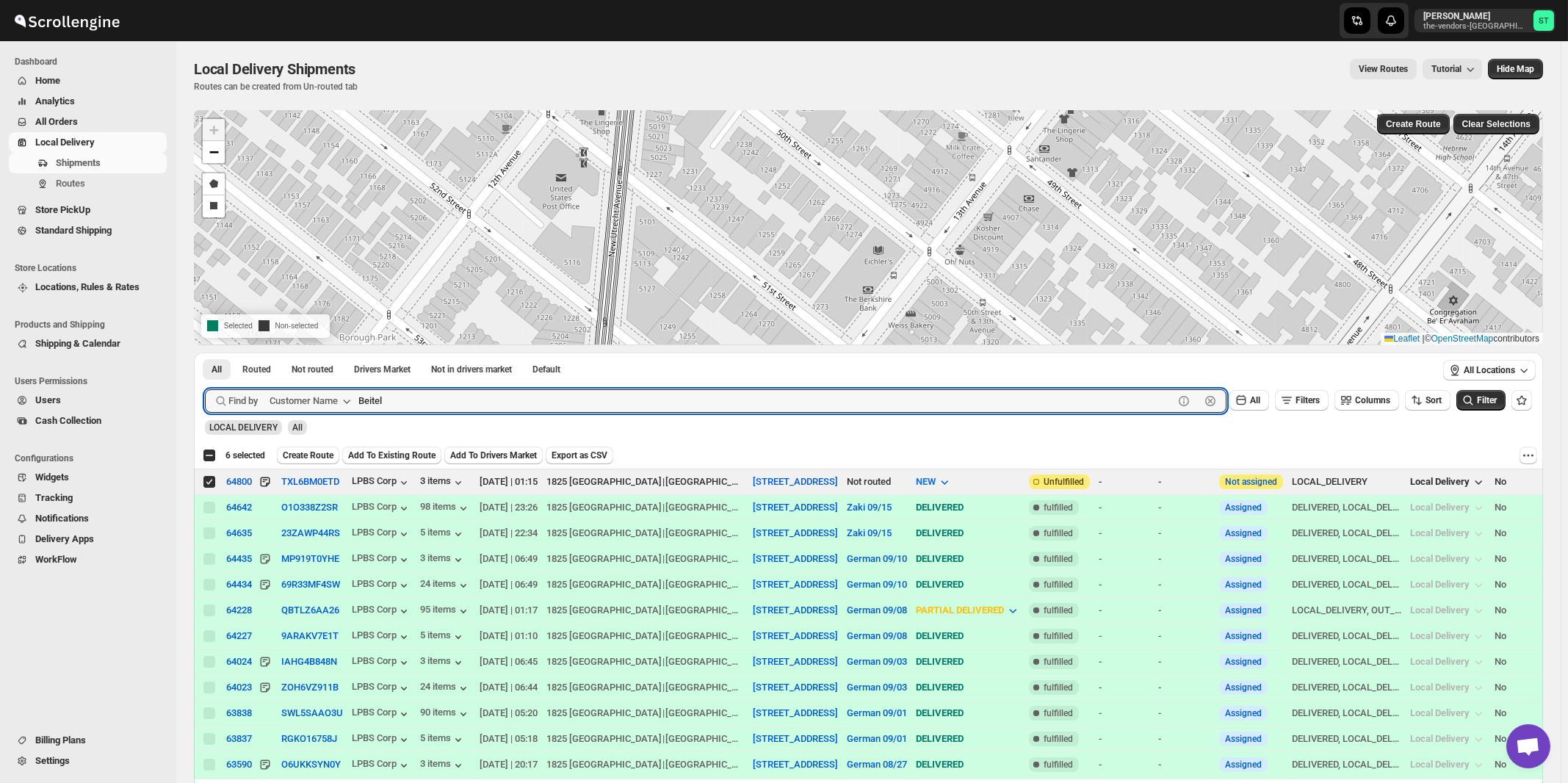
click at [205, 353] on button "Submit" at bounding box center [226, 361] width 42 height 16
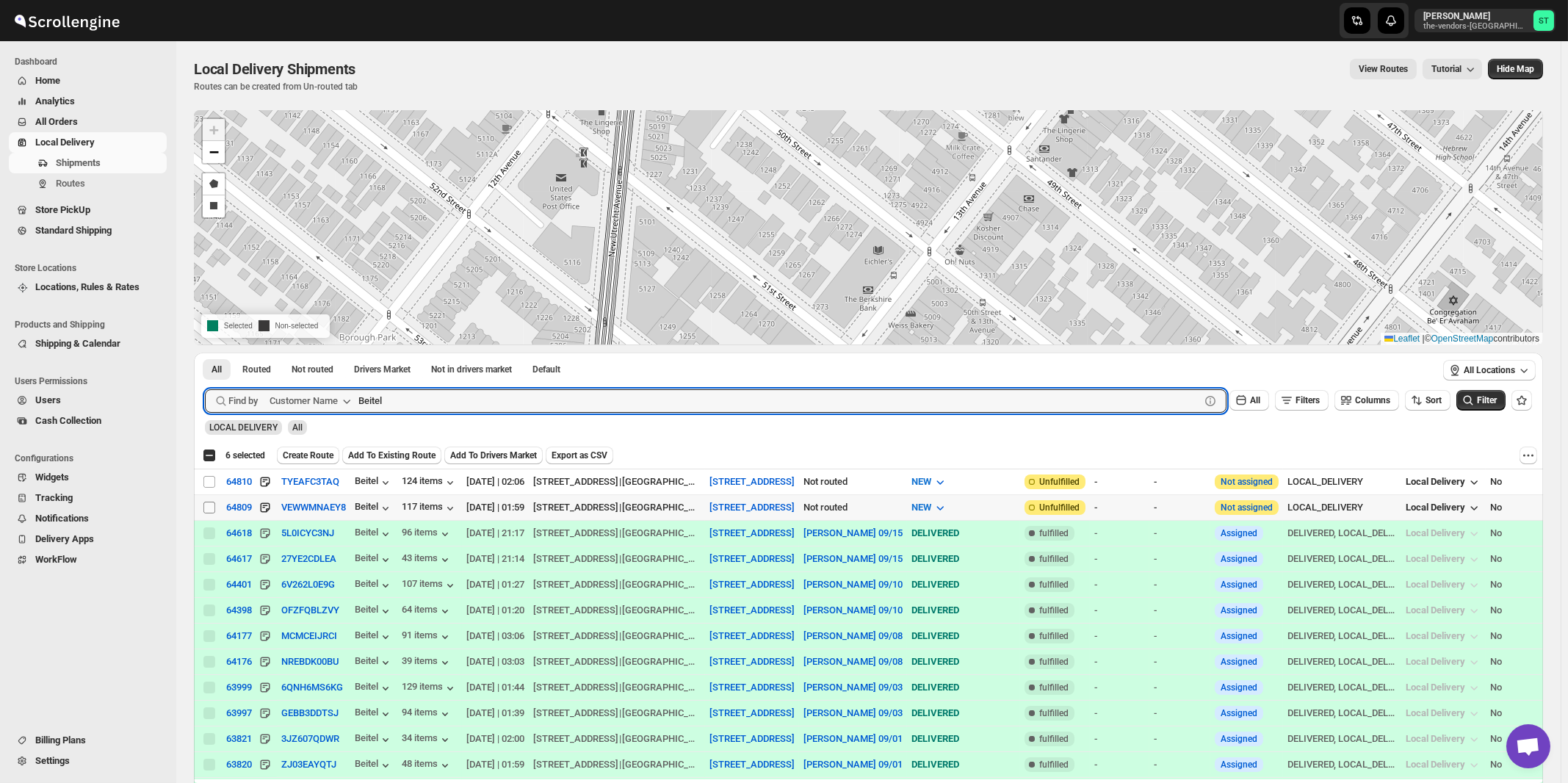
click at [213, 507] on input "Select shipment" at bounding box center [209, 507] width 11 height 11
checkbox input "true"
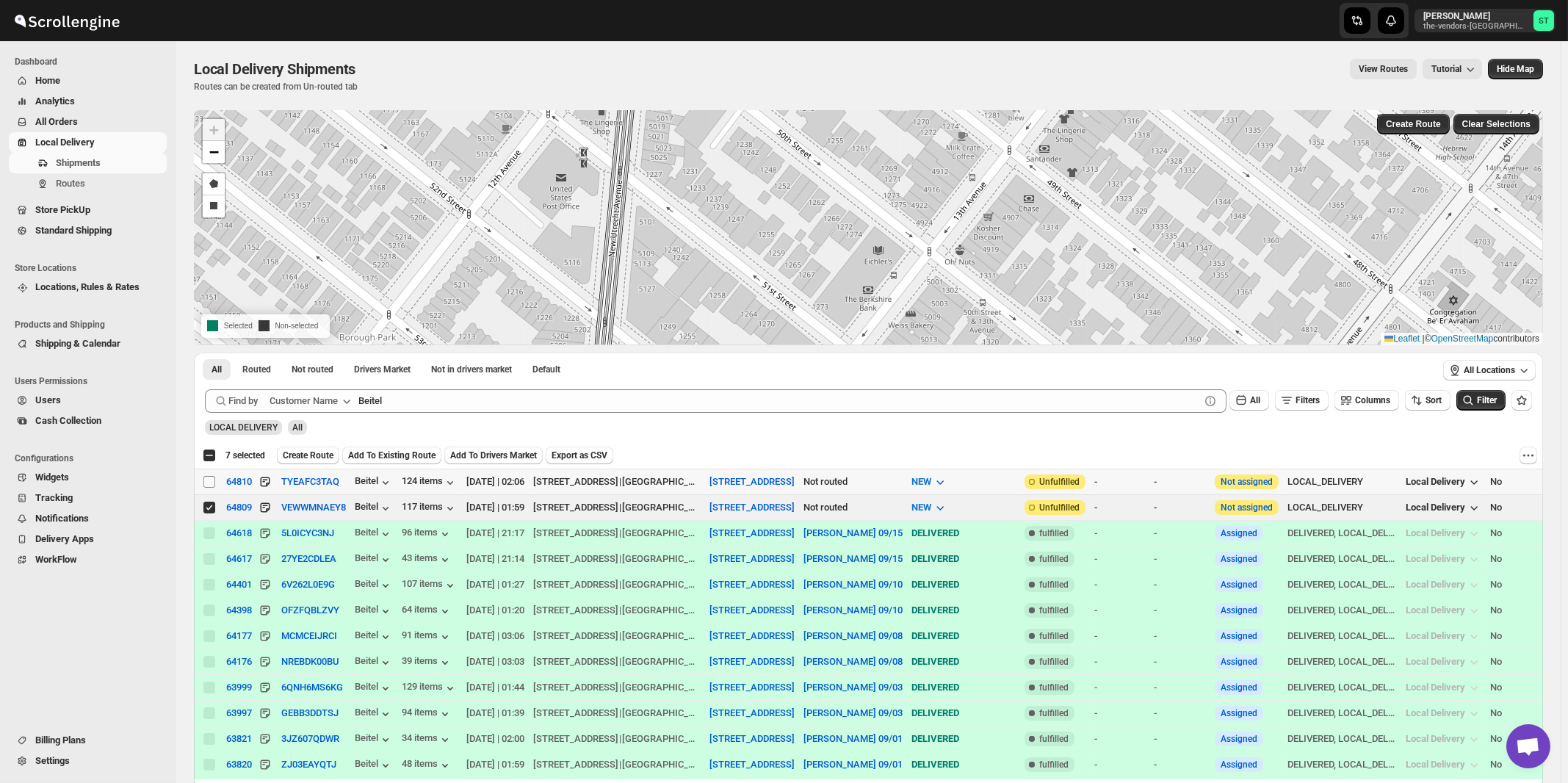
click at [209, 481] on input "Select shipment" at bounding box center [209, 481] width 11 height 11
checkbox input "true"
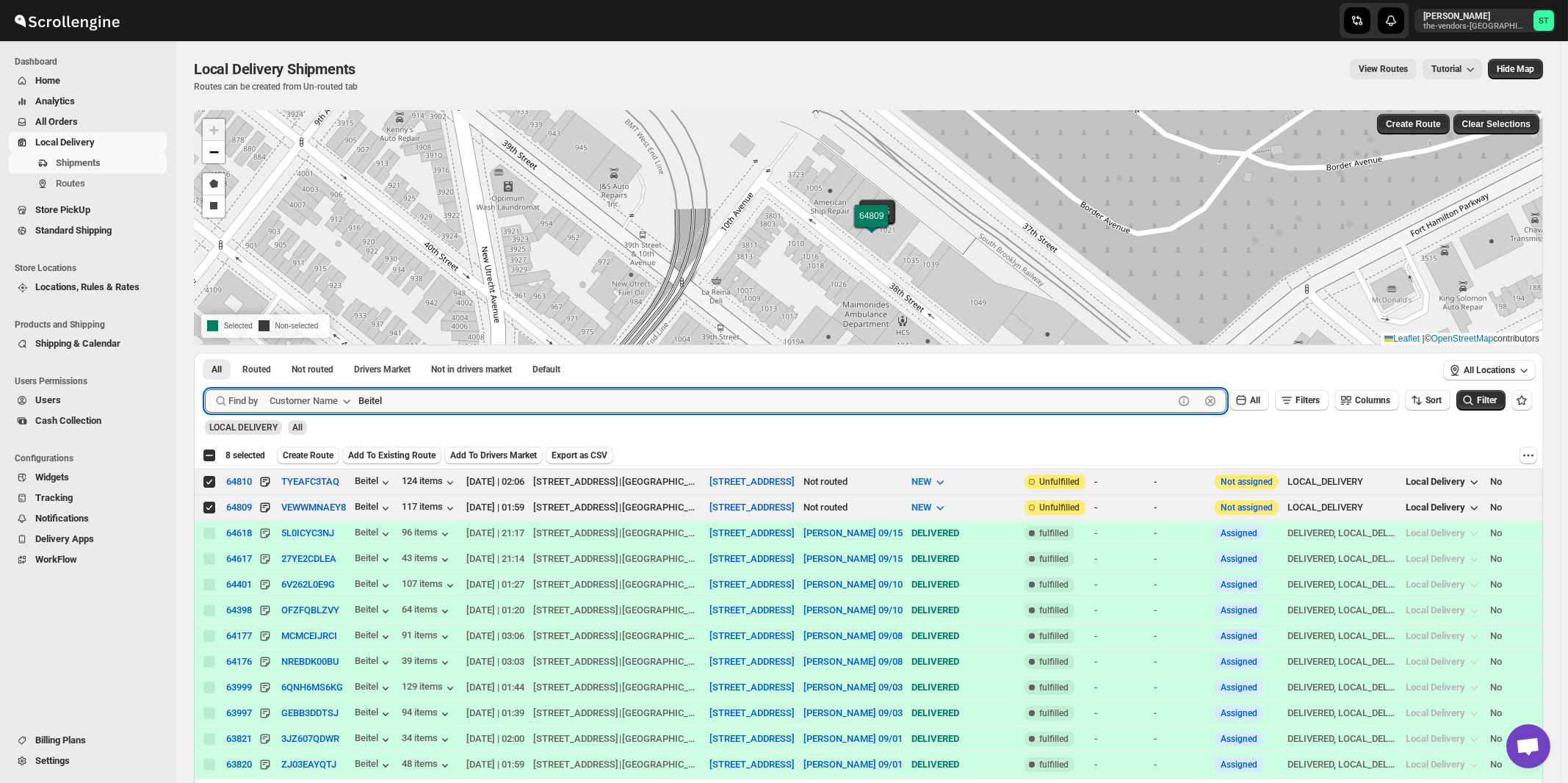
click at [440, 398] on input "Beitel" at bounding box center [766, 401] width 815 height 24
paste input "unker & Co. CPA"
type input "Bunker & Co. CPA"
click at [205, 353] on button "Submit" at bounding box center [226, 361] width 42 height 16
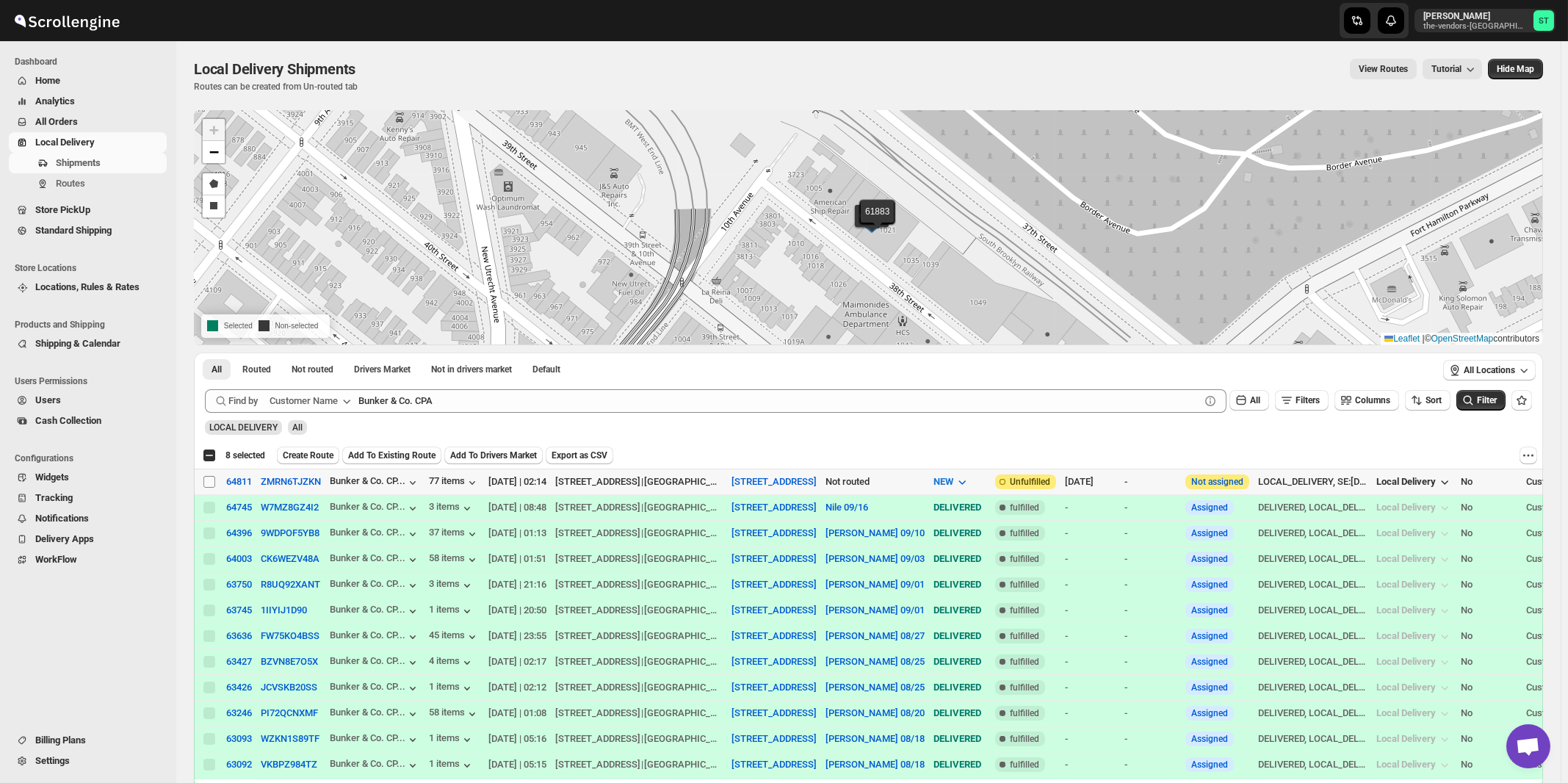
click at [210, 481] on input "Select shipment" at bounding box center [209, 481] width 11 height 11
checkbox input "true"
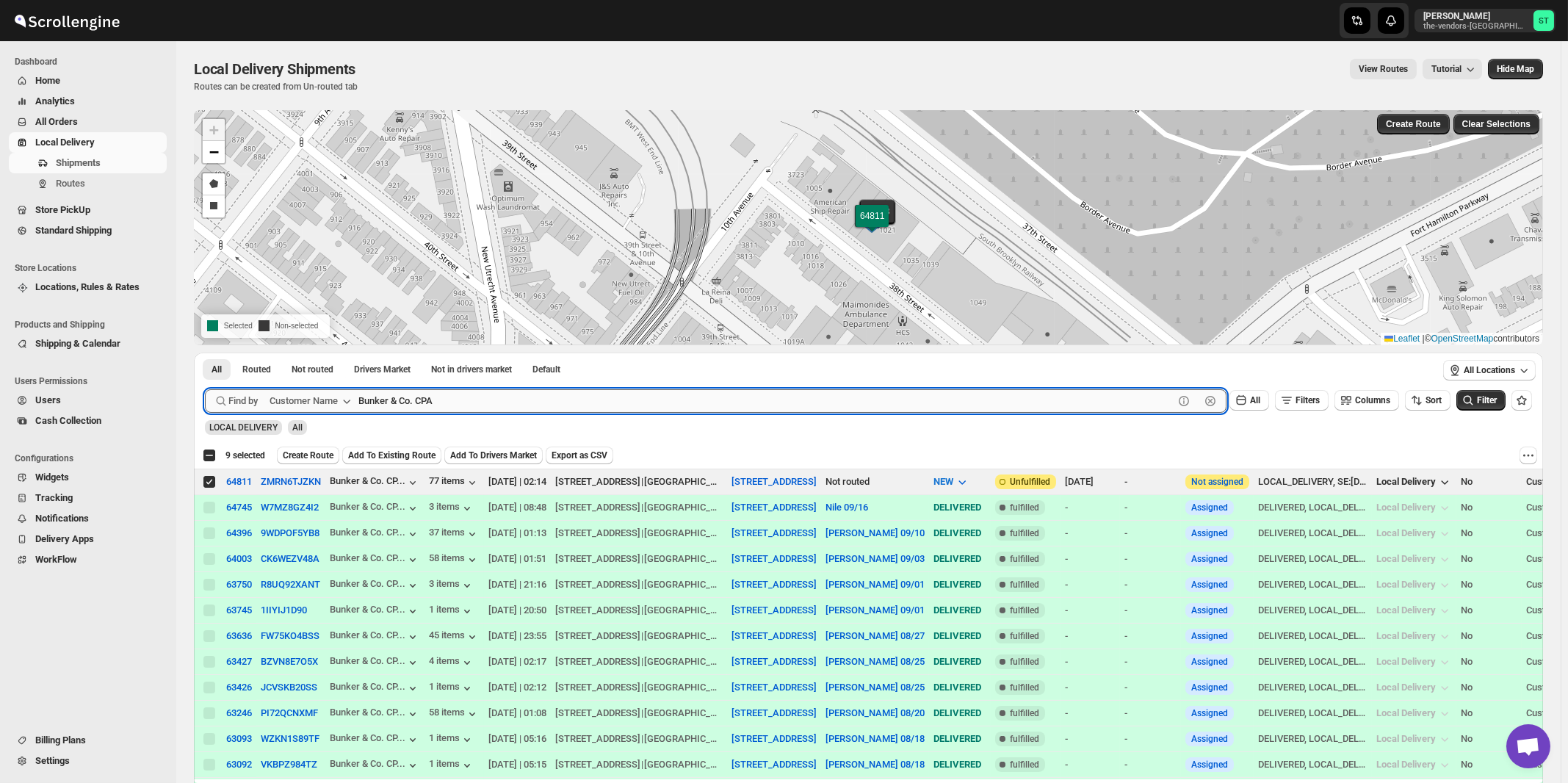
click at [452, 406] on input "Bunker & Co. CPA" at bounding box center [766, 401] width 815 height 24
paste input "King management"
type input "King management"
click at [205, 353] on button "Submit" at bounding box center [226, 361] width 42 height 16
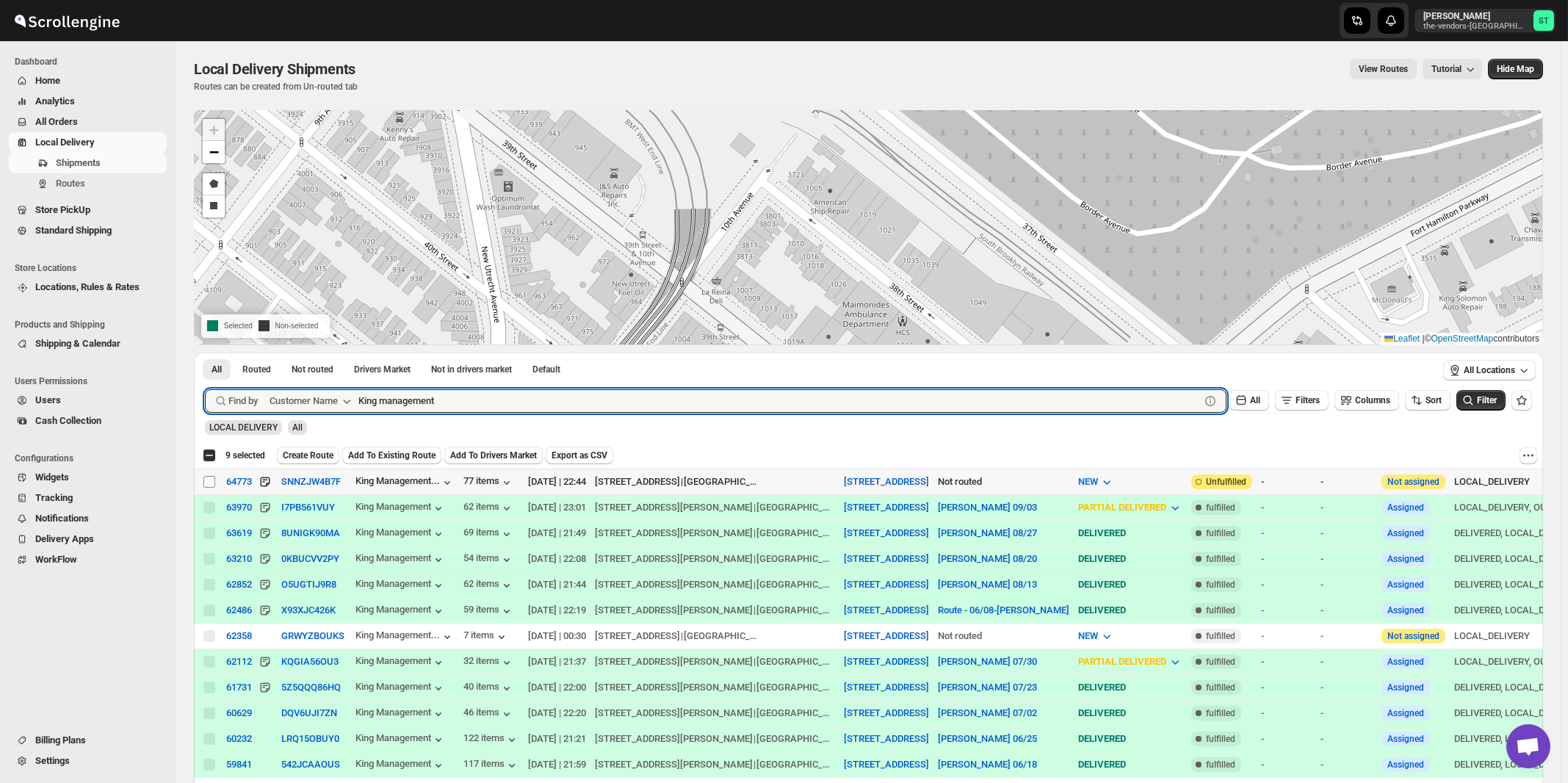
click at [205, 483] on input "Select shipment" at bounding box center [209, 481] width 11 height 11
checkbox input "true"
click at [465, 395] on input "King management" at bounding box center [766, 401] width 815 height 24
paste input "Icon Interior Design Inc"
type input "Icon Interior Design Inc"
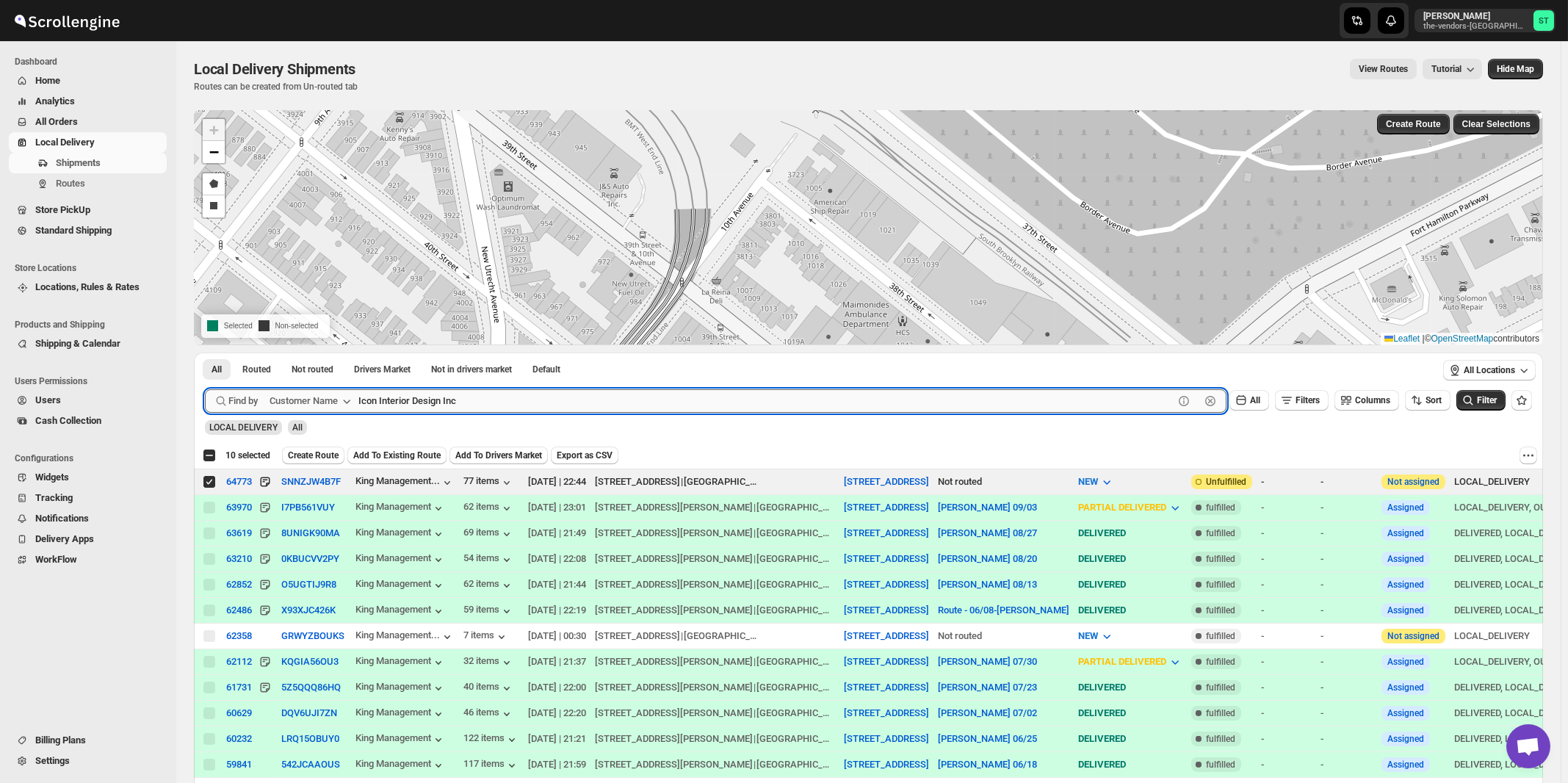
click at [205, 353] on button "Submit" at bounding box center [226, 361] width 42 height 16
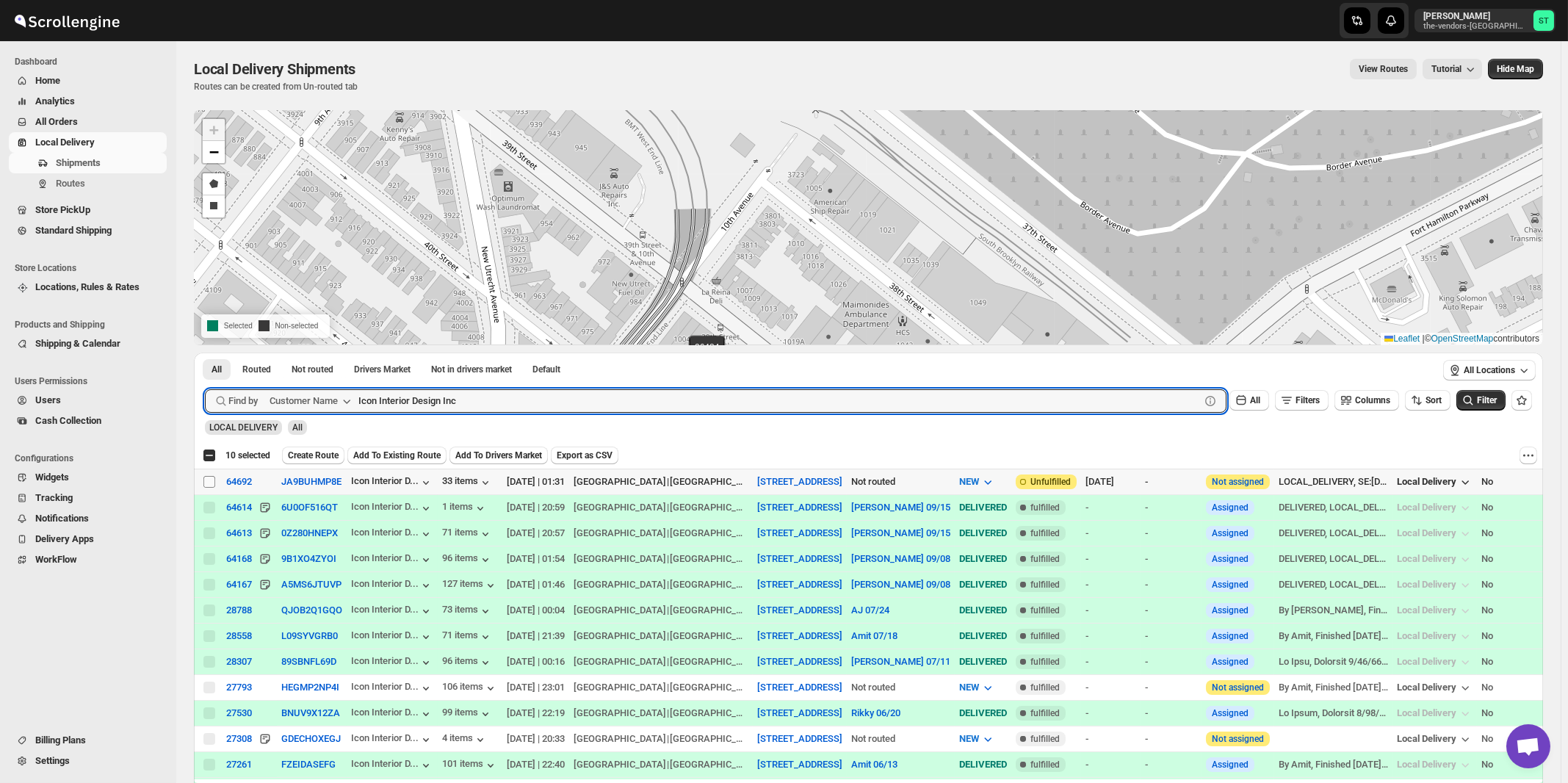
click at [208, 480] on input "Select shipment" at bounding box center [209, 481] width 11 height 11
checkbox input "true"
click at [531, 392] on input "Icon Interior Design Inc" at bounding box center [766, 401] width 815 height 24
paste input "Condor Capital"
type input "Condor Capital"
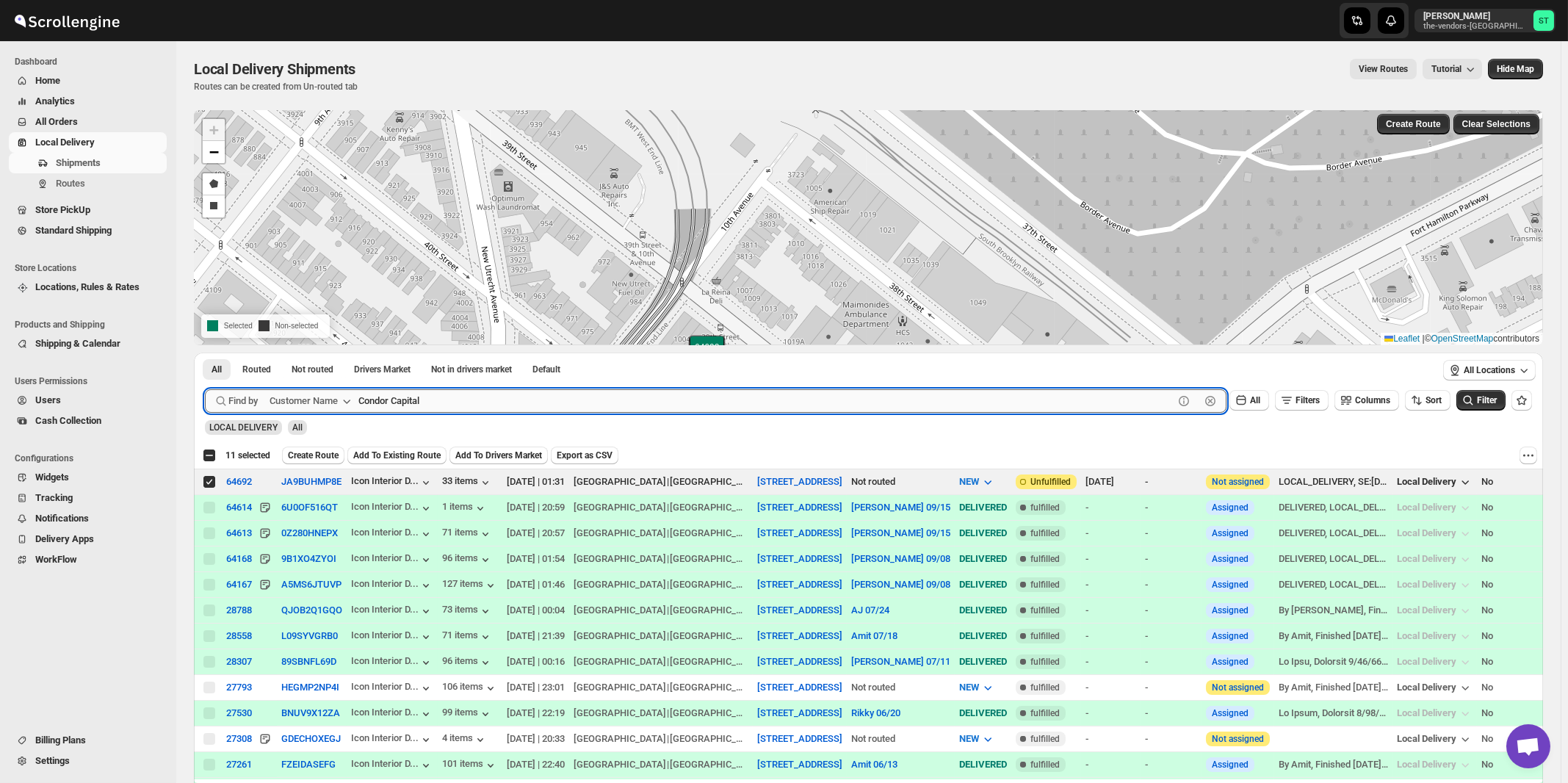
click at [205, 353] on button "Submit" at bounding box center [226, 361] width 42 height 16
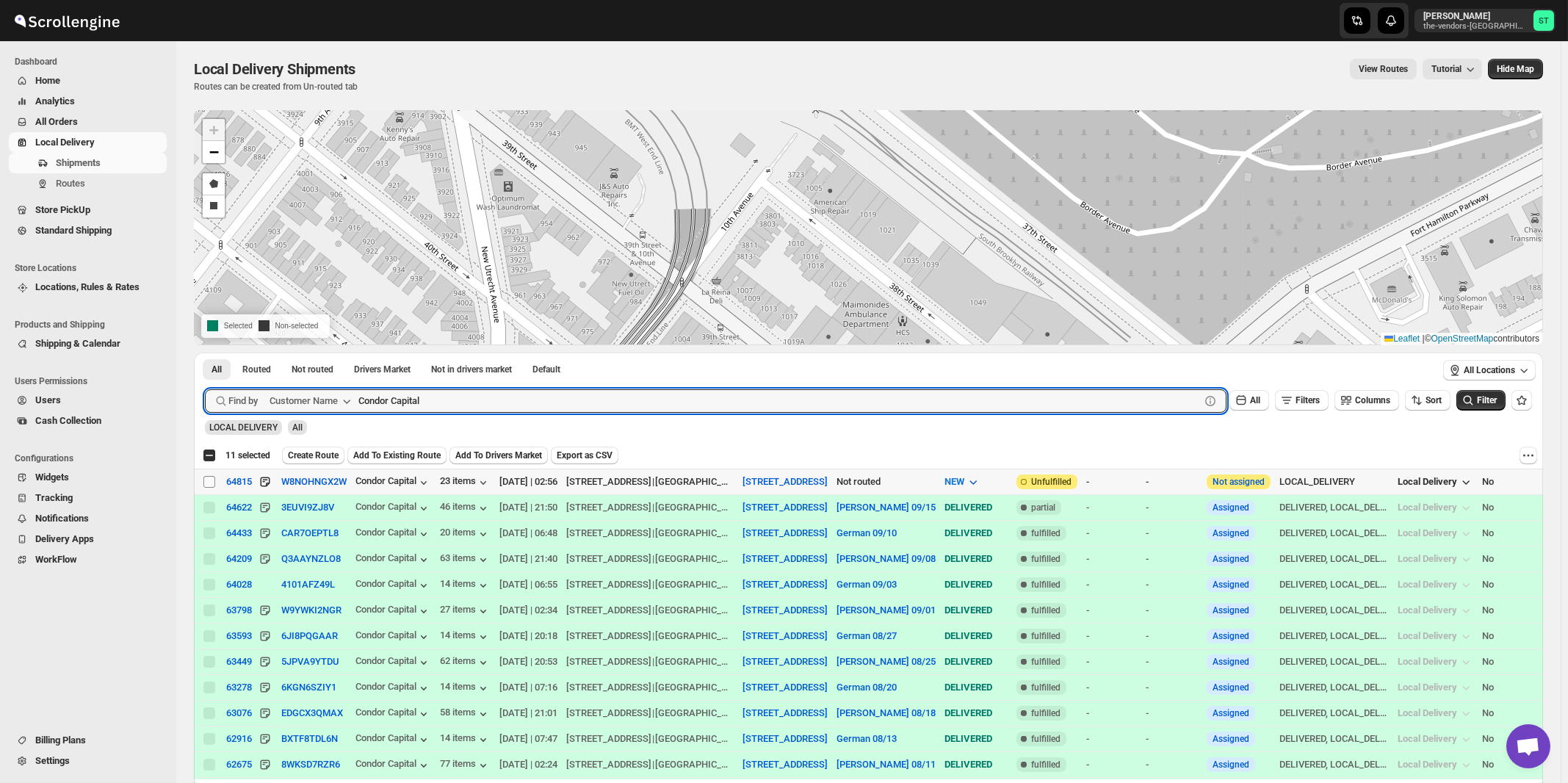
click at [213, 481] on input "Select shipment" at bounding box center [209, 481] width 11 height 11
checkbox input "true"
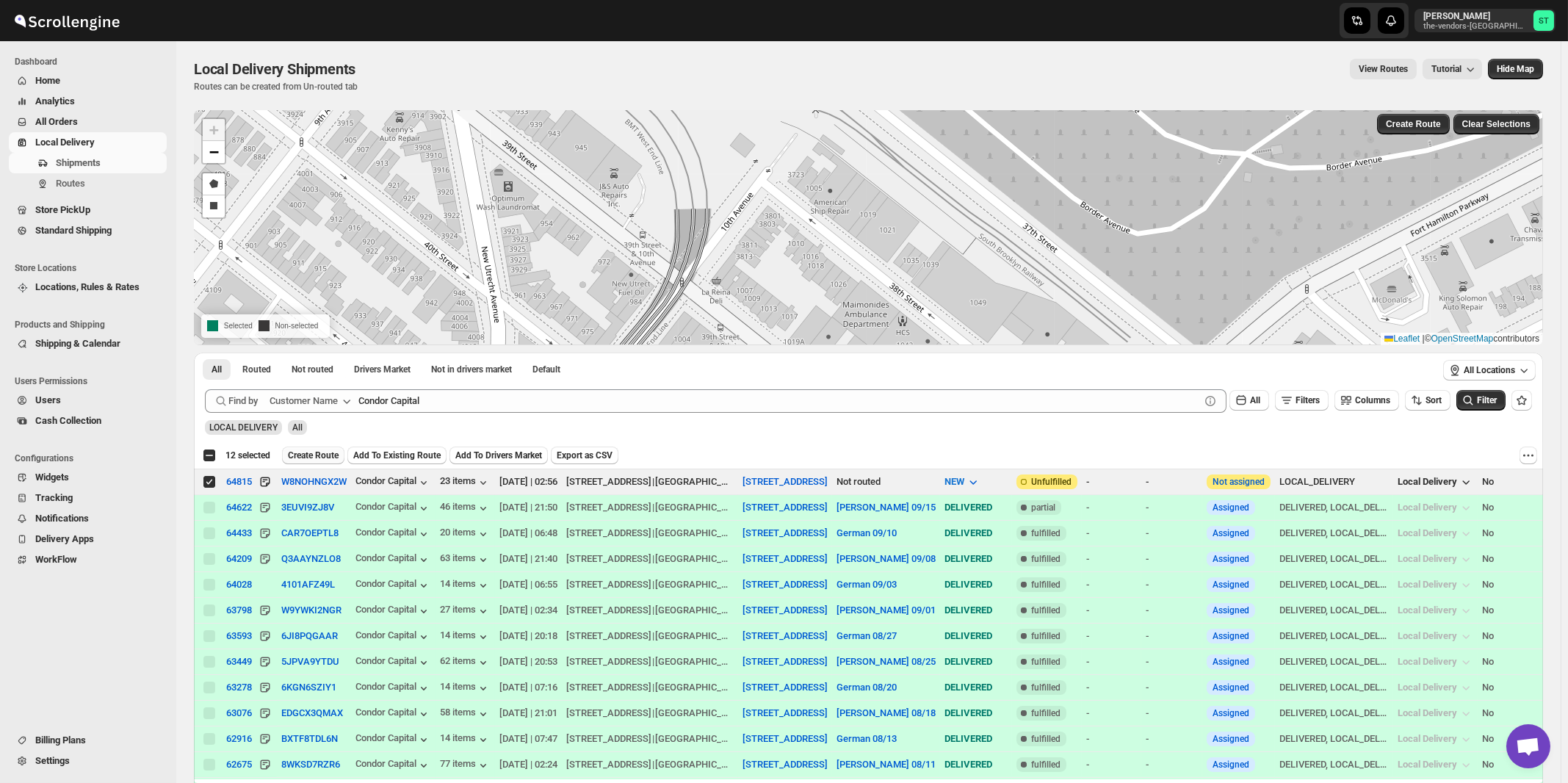
click at [322, 454] on span "Create Route" at bounding box center [313, 455] width 51 height 11
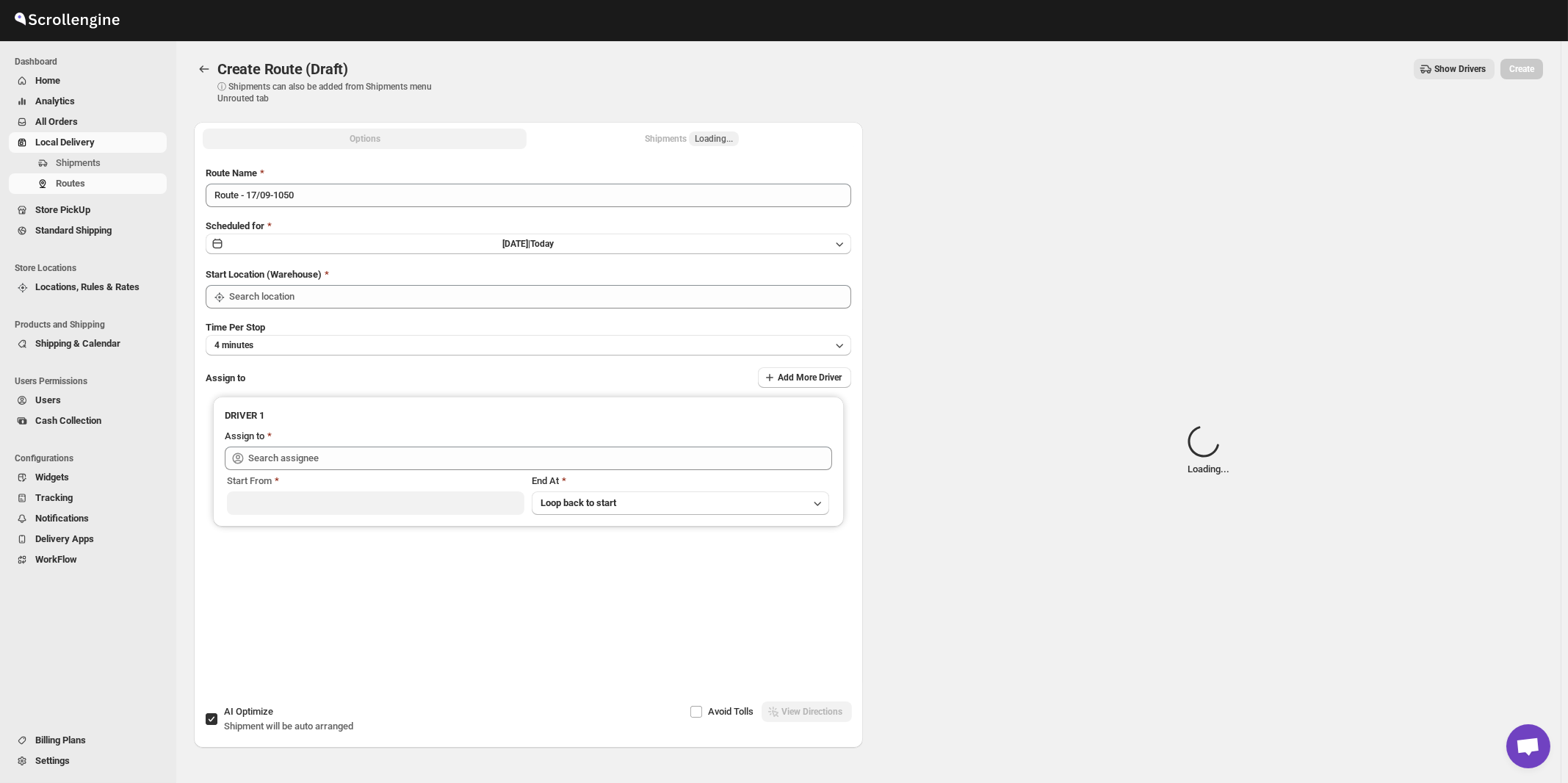
type input "[STREET_ADDRESS]"
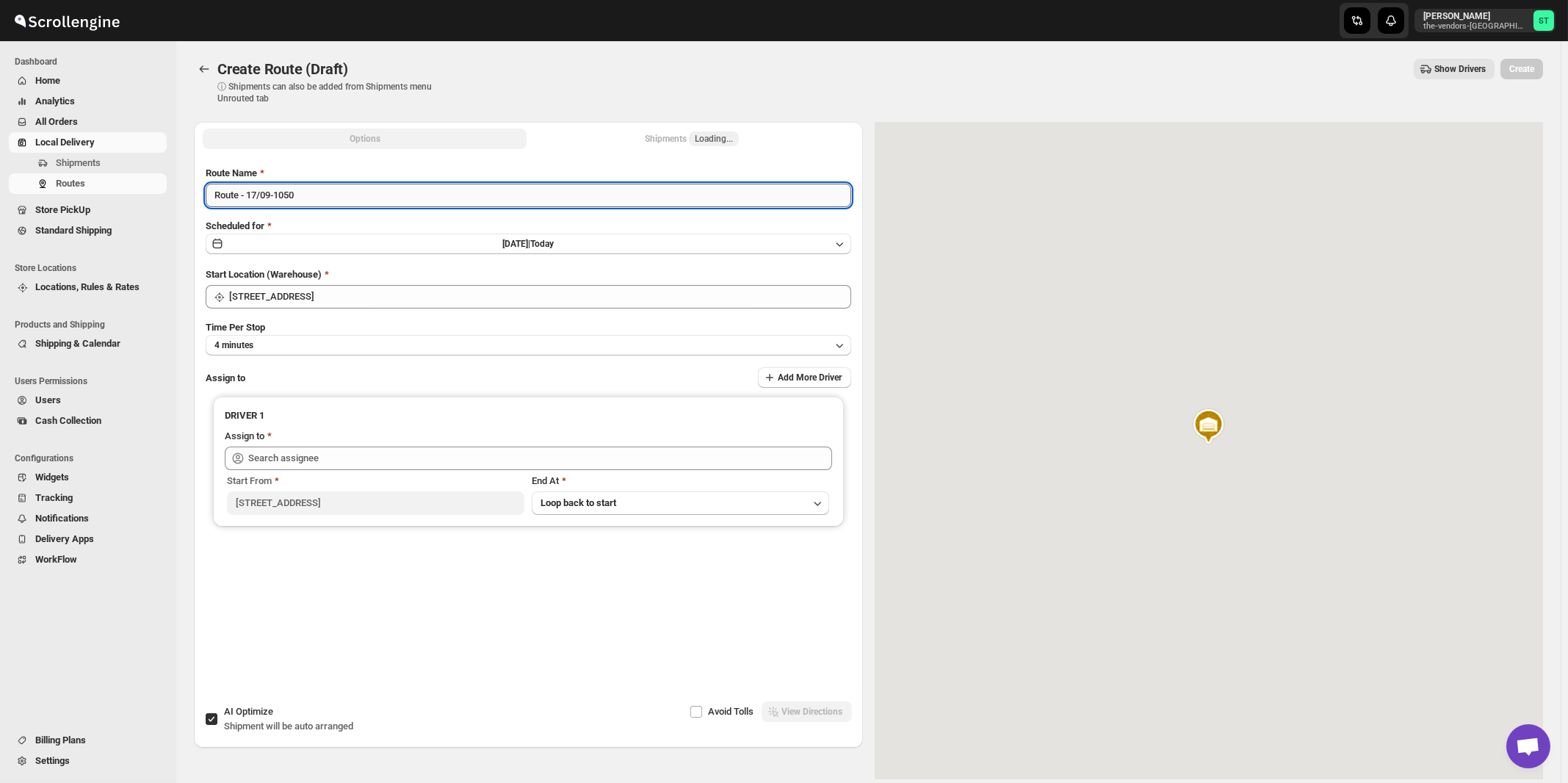
click at [405, 196] on input "Route - 17/09-1050" at bounding box center [529, 195] width 646 height 24
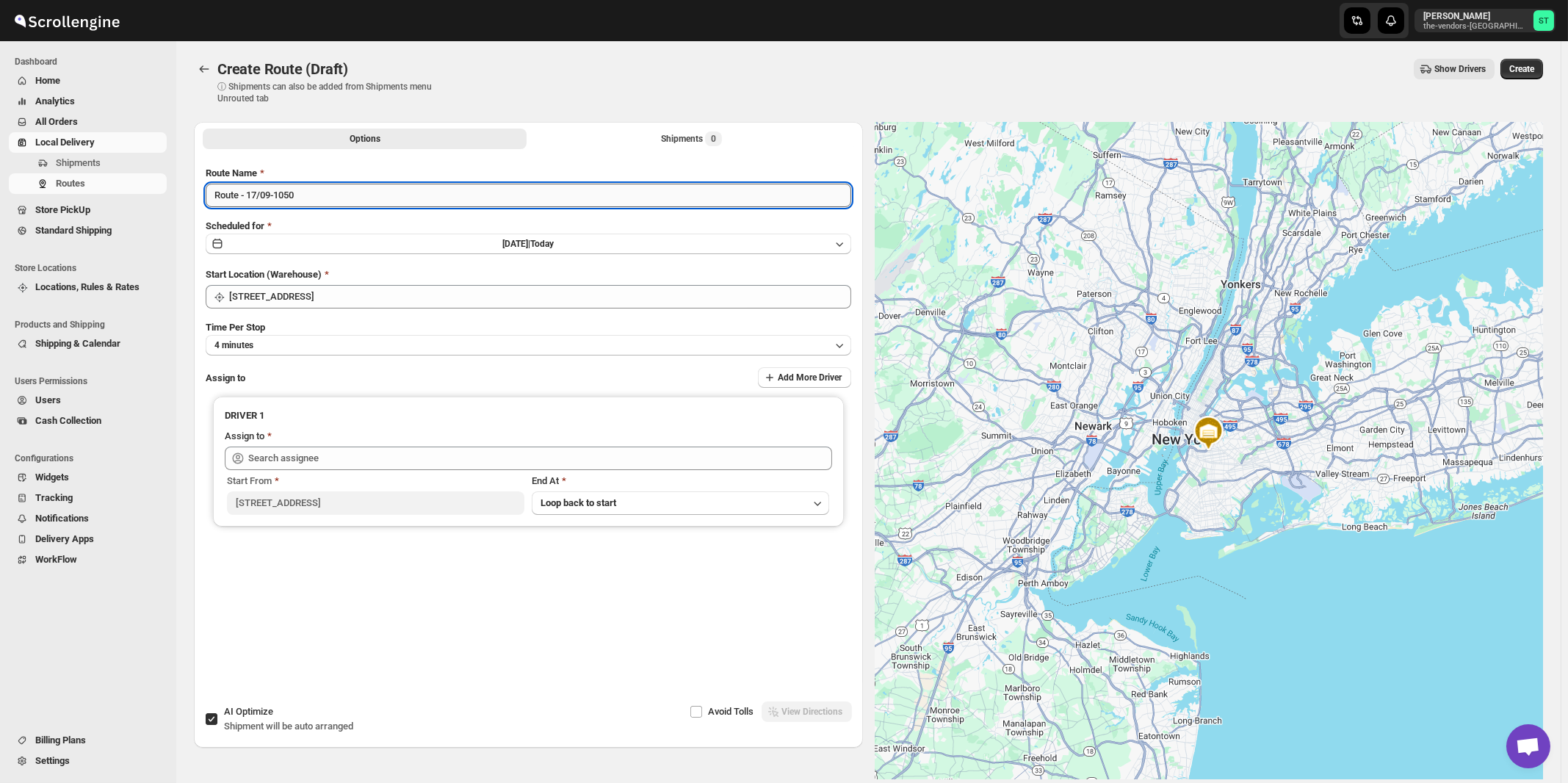
paste input "[PERSON_NAME]"
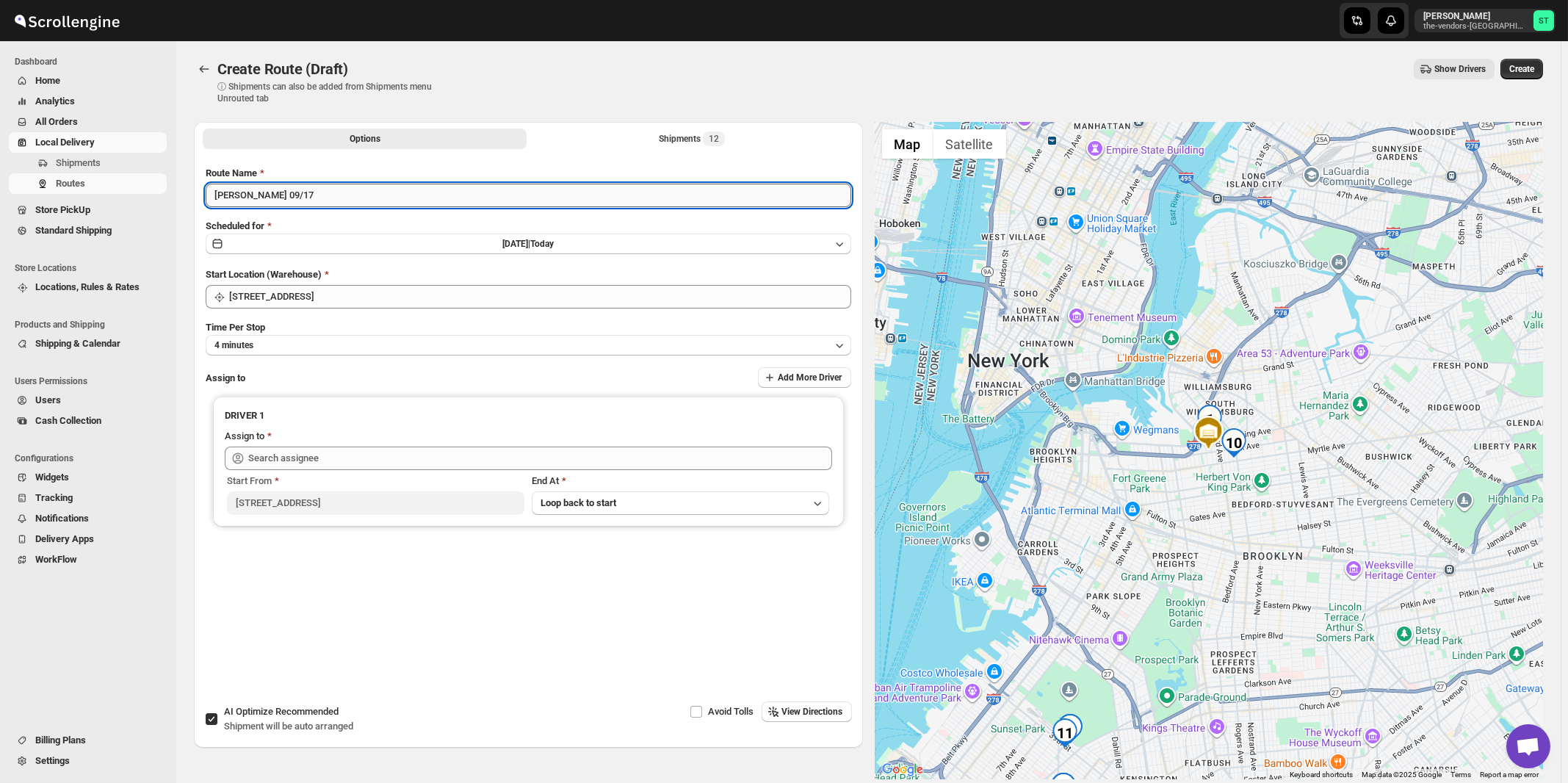
type input "[PERSON_NAME] 09/17"
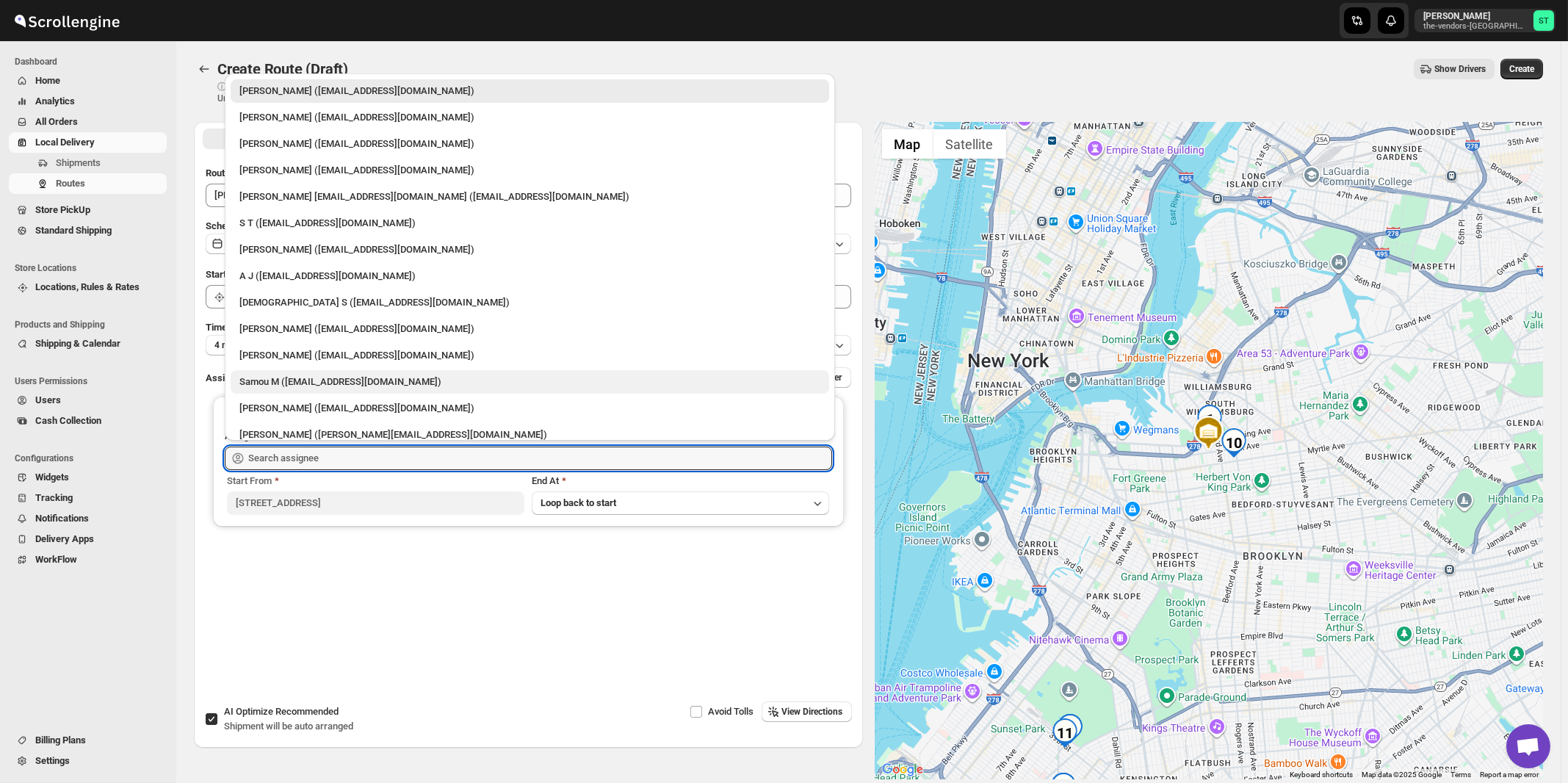
drag, startPoint x: 427, startPoint y: 464, endPoint x: 395, endPoint y: 378, distance: 91.8
click at [428, 464] on input "text" at bounding box center [539, 458] width 584 height 24
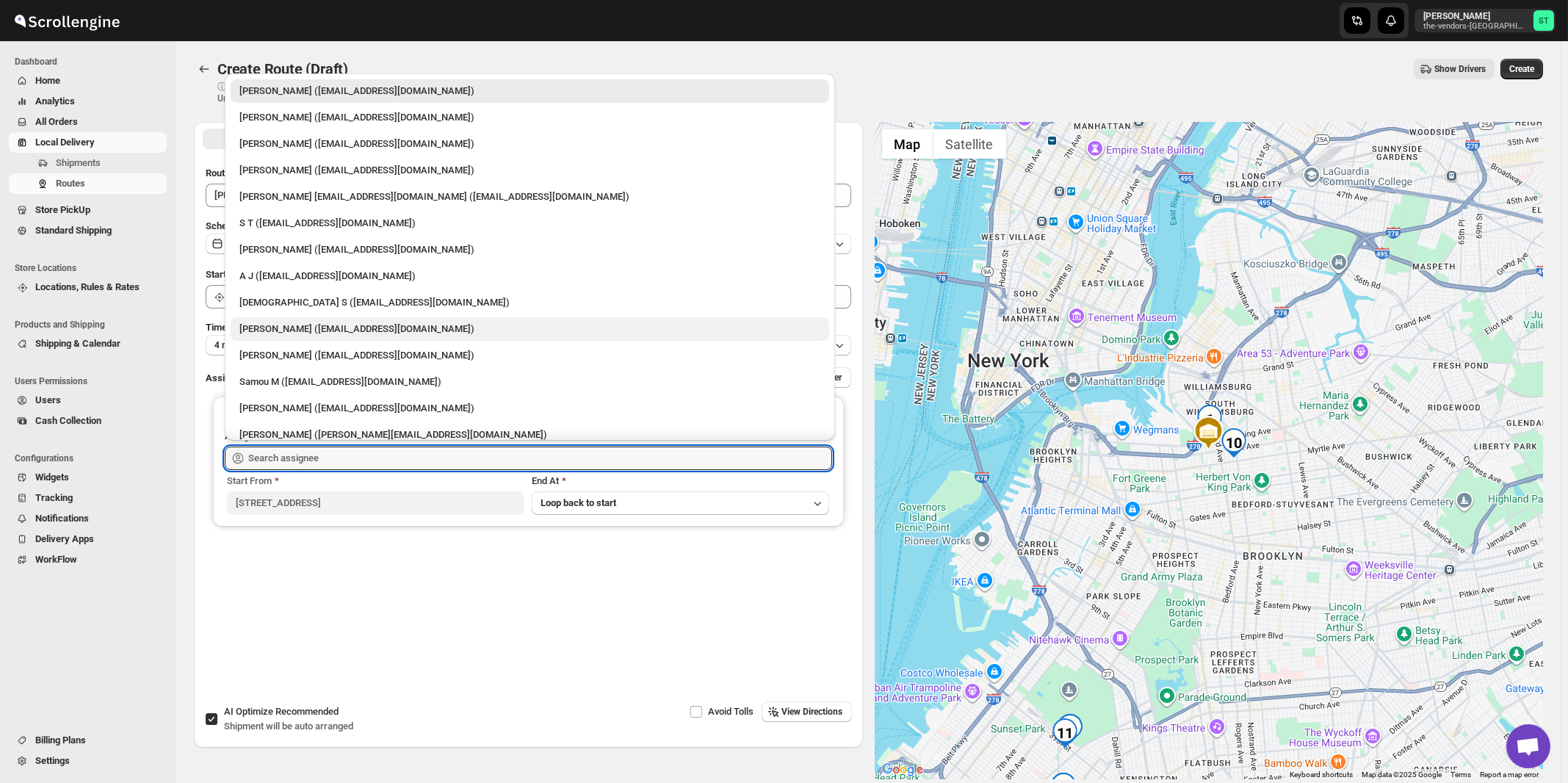
click at [300, 328] on div "[PERSON_NAME] ([EMAIL_ADDRESS][DOMAIN_NAME])" at bounding box center [530, 329] width 581 height 15
type input "[PERSON_NAME] ([EMAIL_ADDRESS][DOMAIN_NAME])"
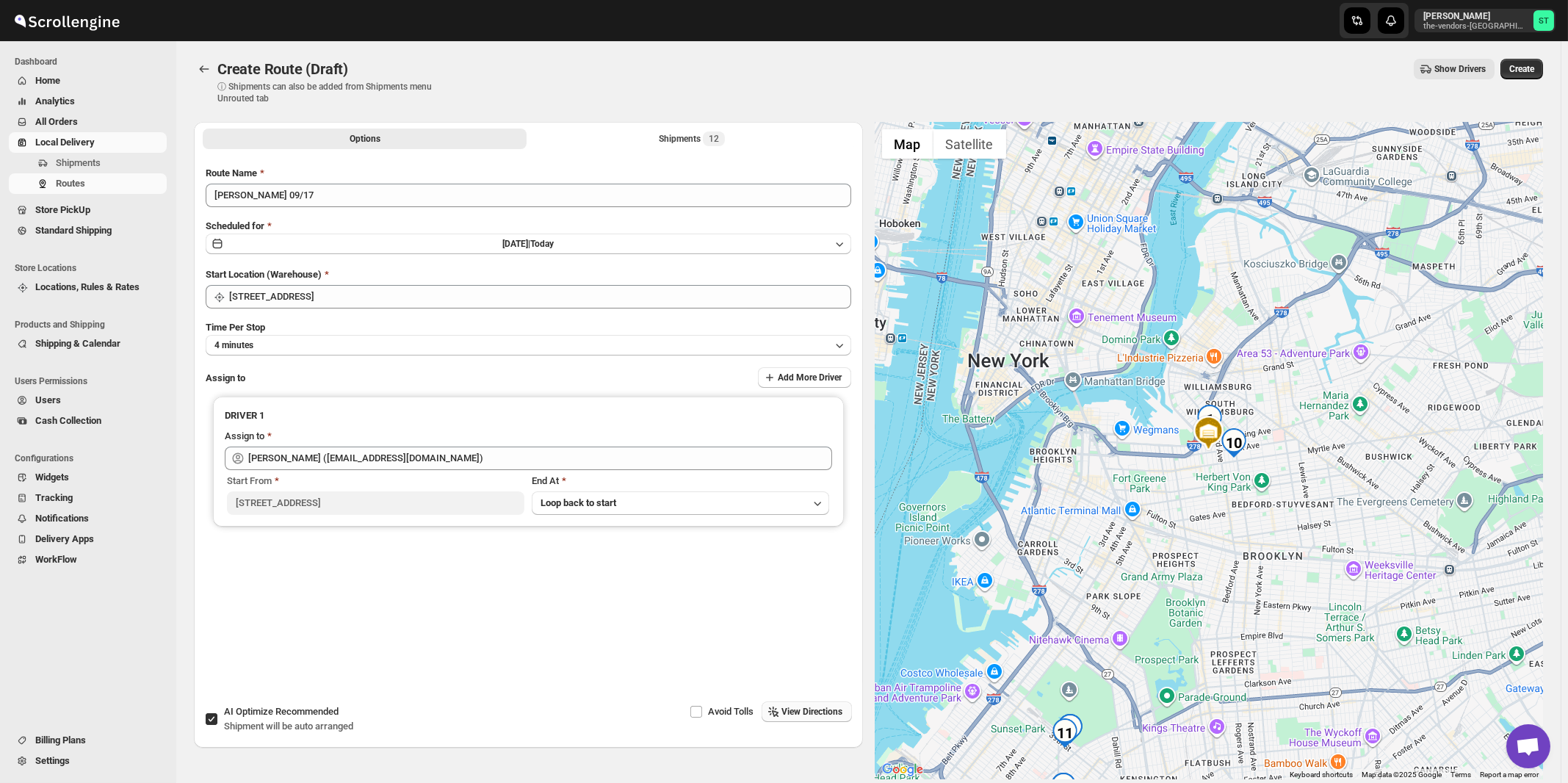
click at [808, 716] on span "View Directions" at bounding box center [812, 711] width 61 height 11
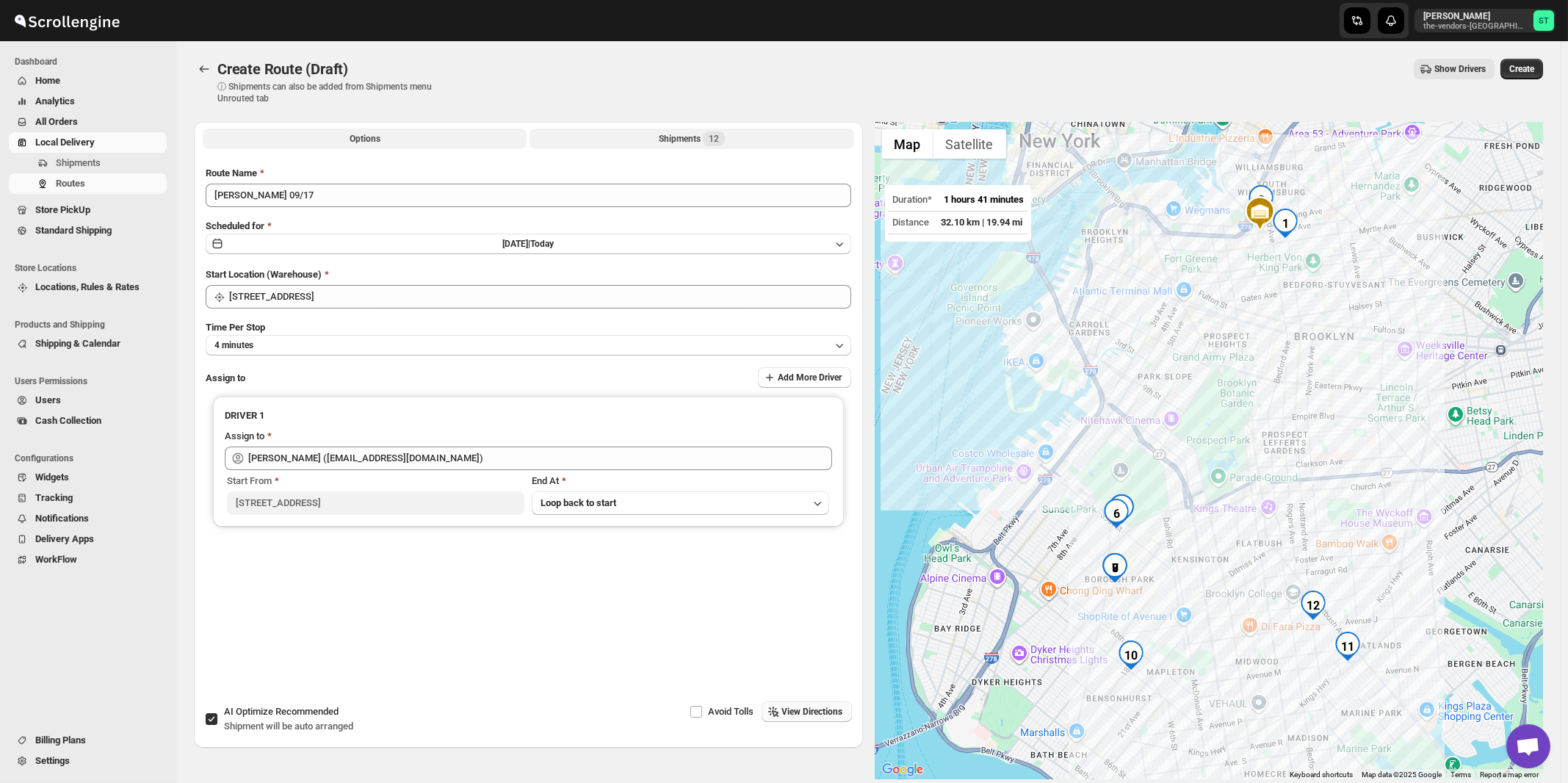
click at [678, 139] on div "Shipments 12" at bounding box center [692, 139] width 66 height 15
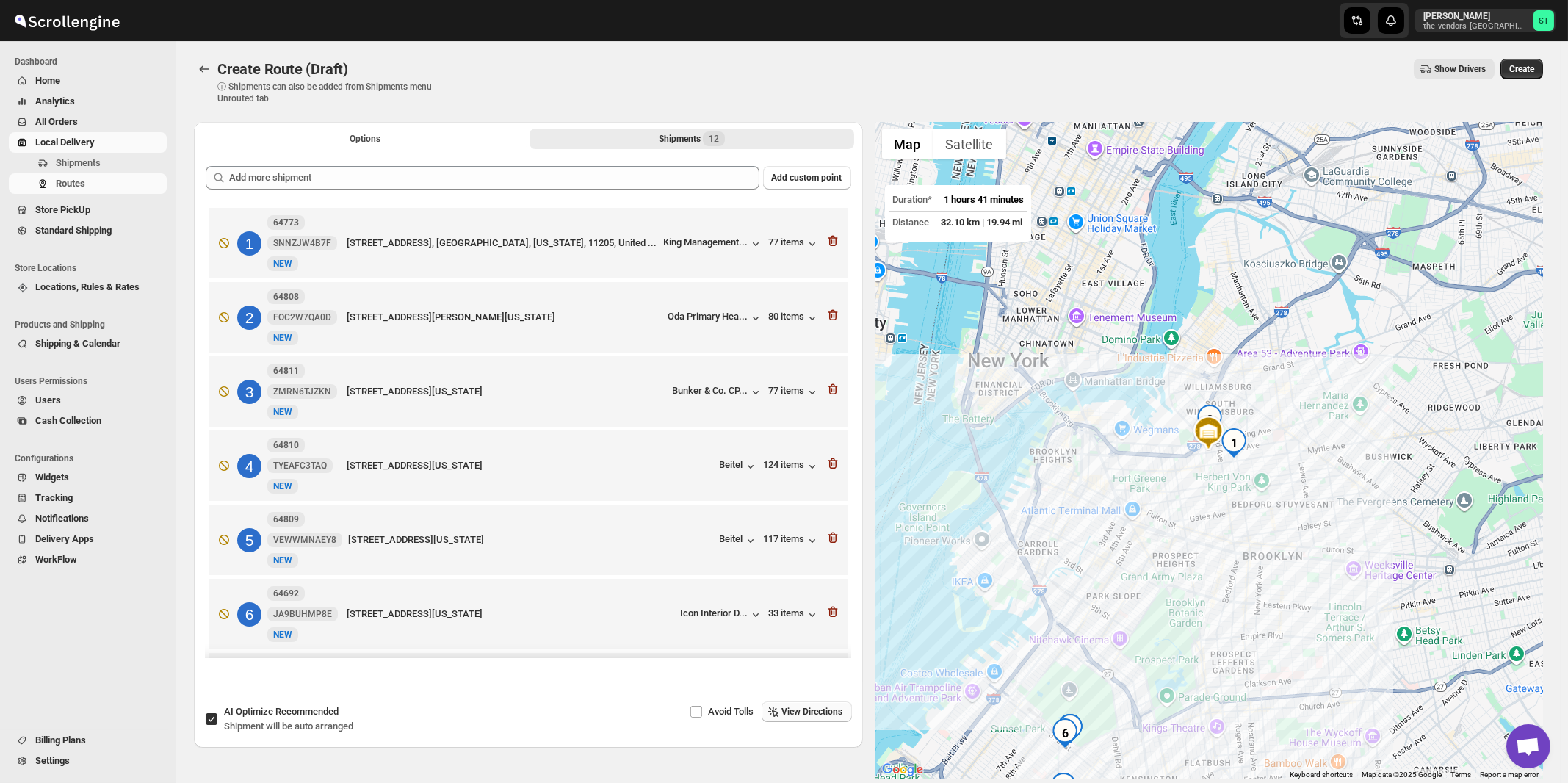
click at [269, 718] on div "AI Optimize Recommended Shipment will be auto arranged" at bounding box center [289, 719] width 129 height 30
click at [217, 718] on input "AI Optimize Recommended Shipment will be auto arranged" at bounding box center [211, 718] width 11 height 11
checkbox input "false"
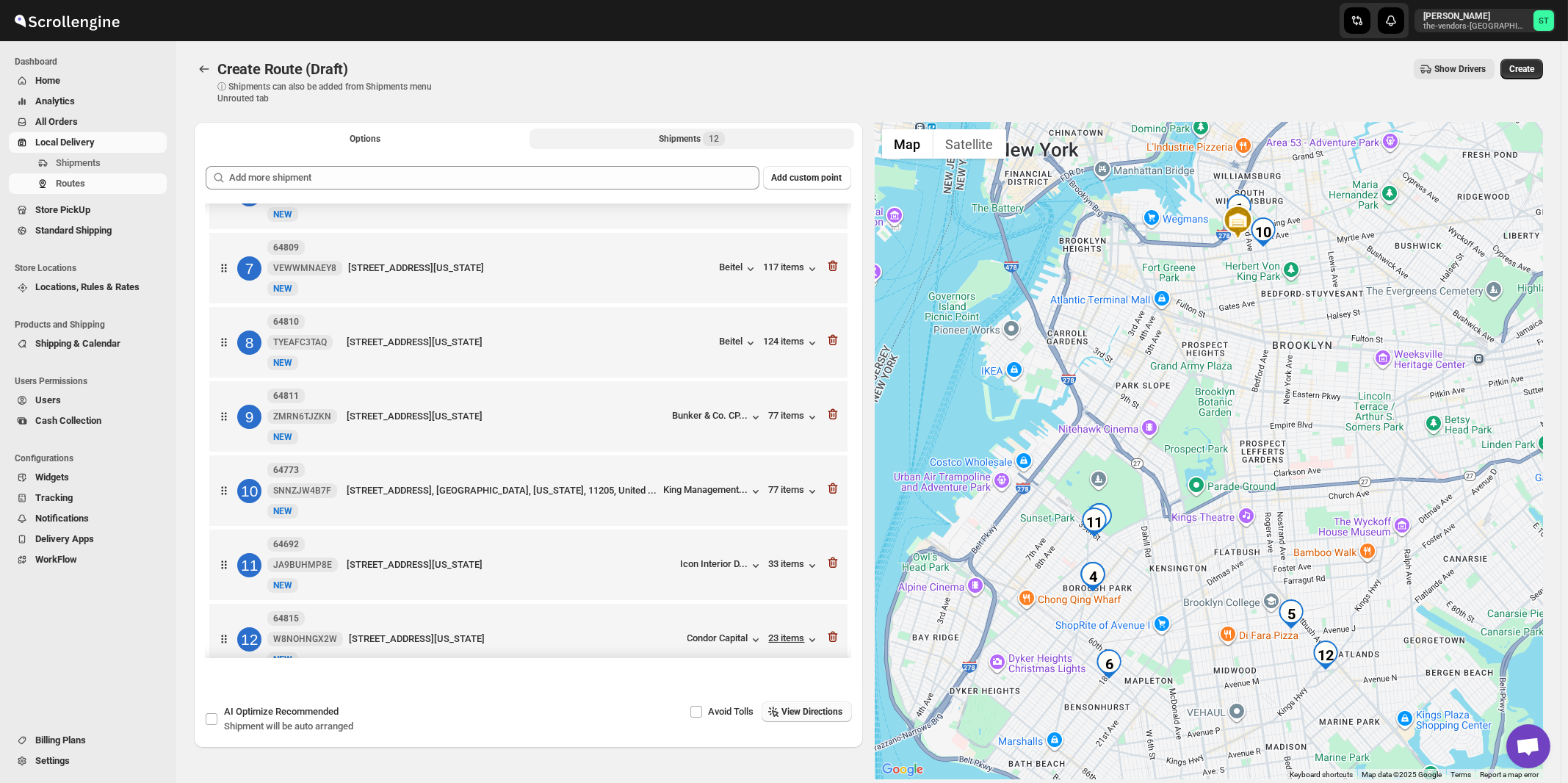
scroll to position [457, 0]
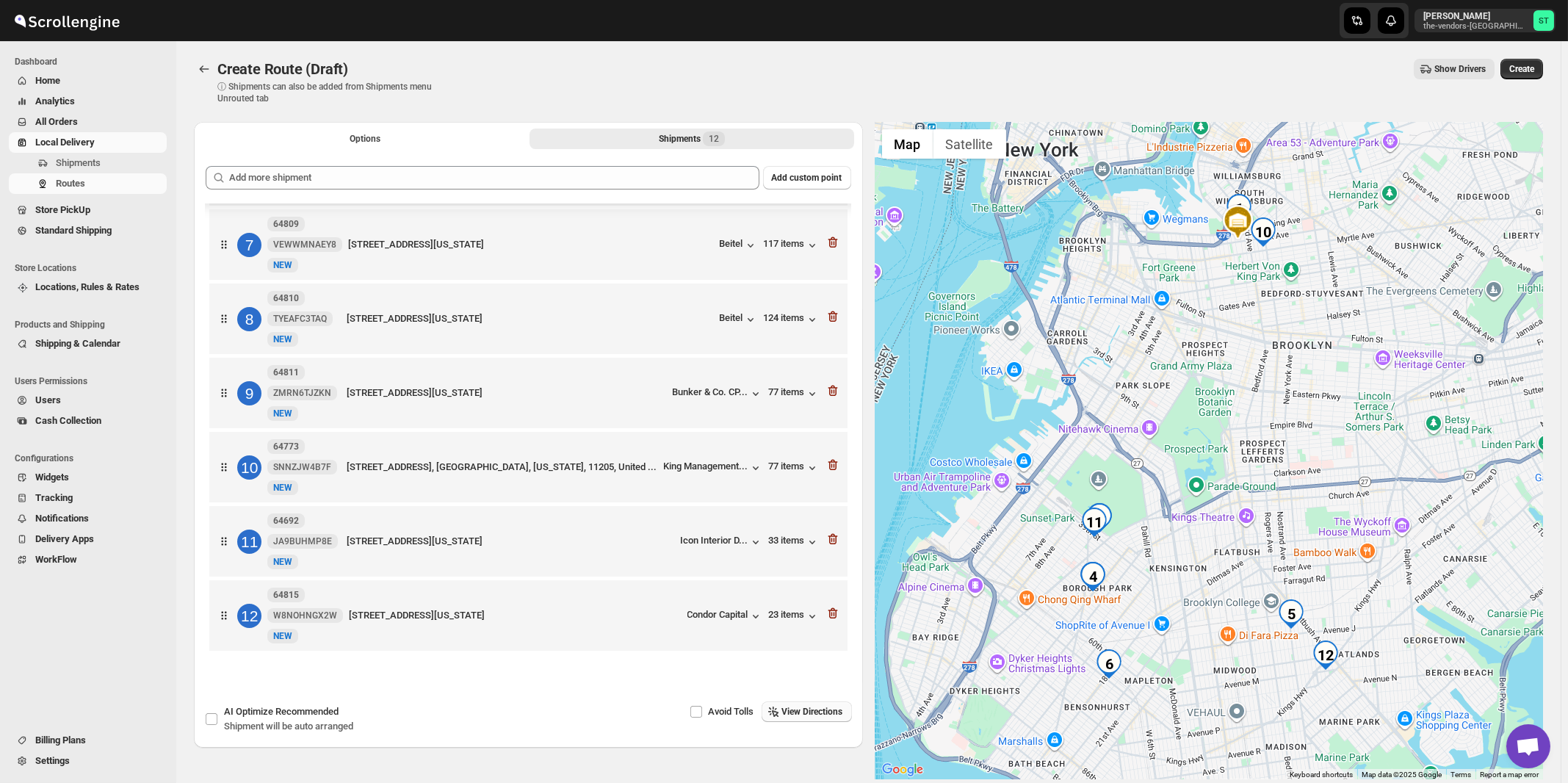
click at [820, 711] on span "View Directions" at bounding box center [812, 711] width 61 height 11
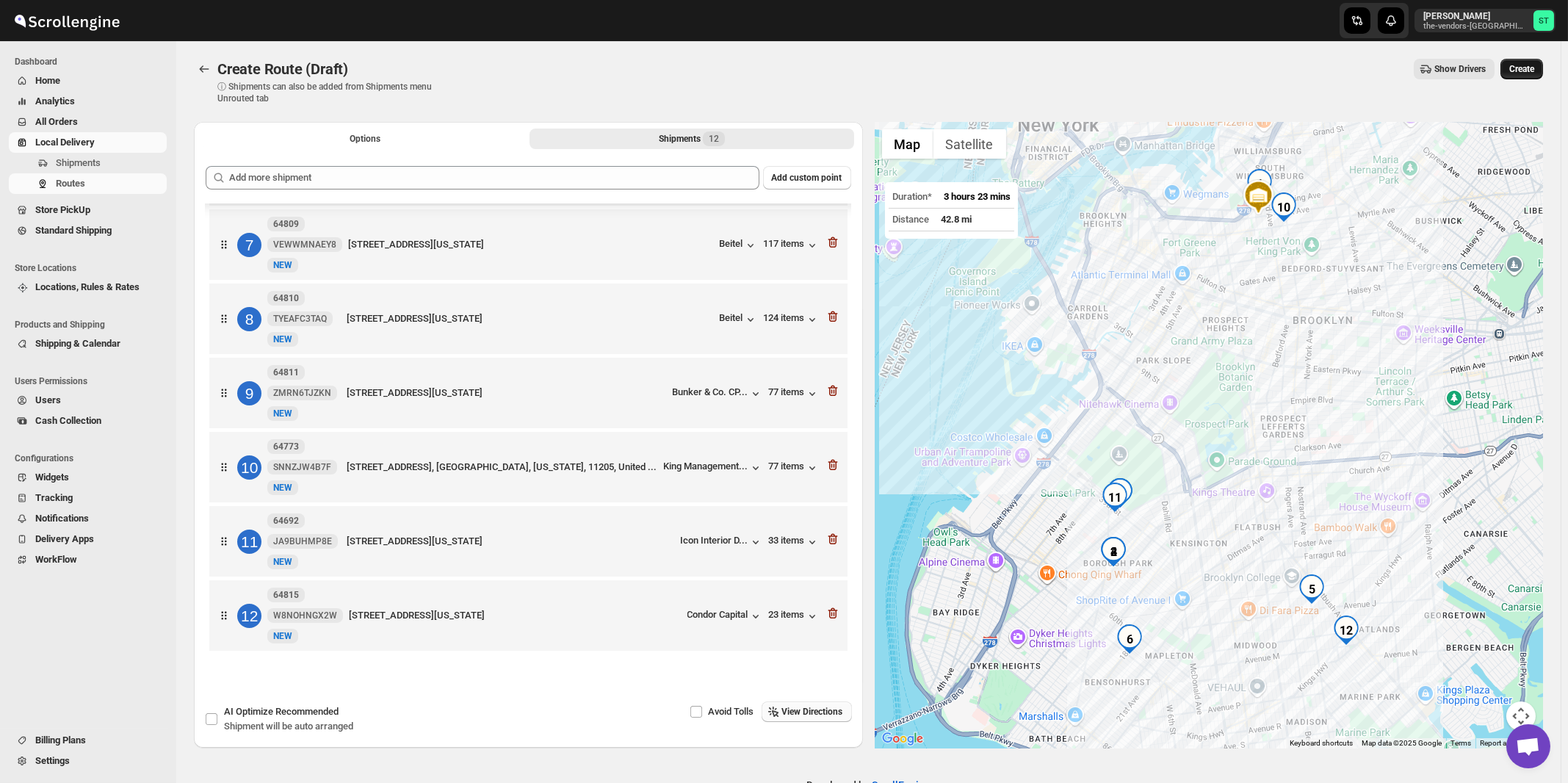
click at [1534, 76] on button "Create" at bounding box center [1521, 69] width 43 height 21
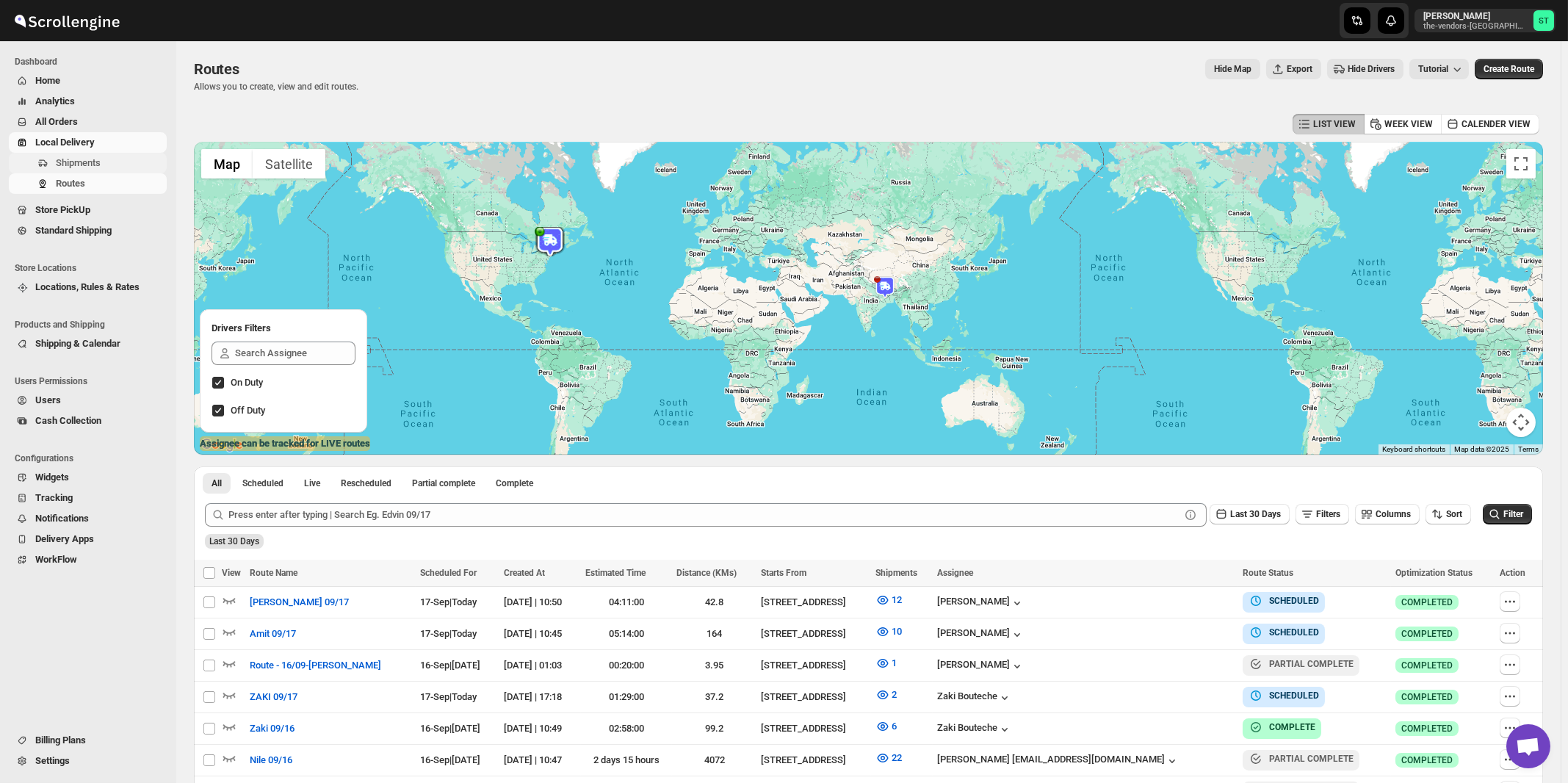
click at [90, 160] on span "Shipments" at bounding box center [78, 162] width 45 height 11
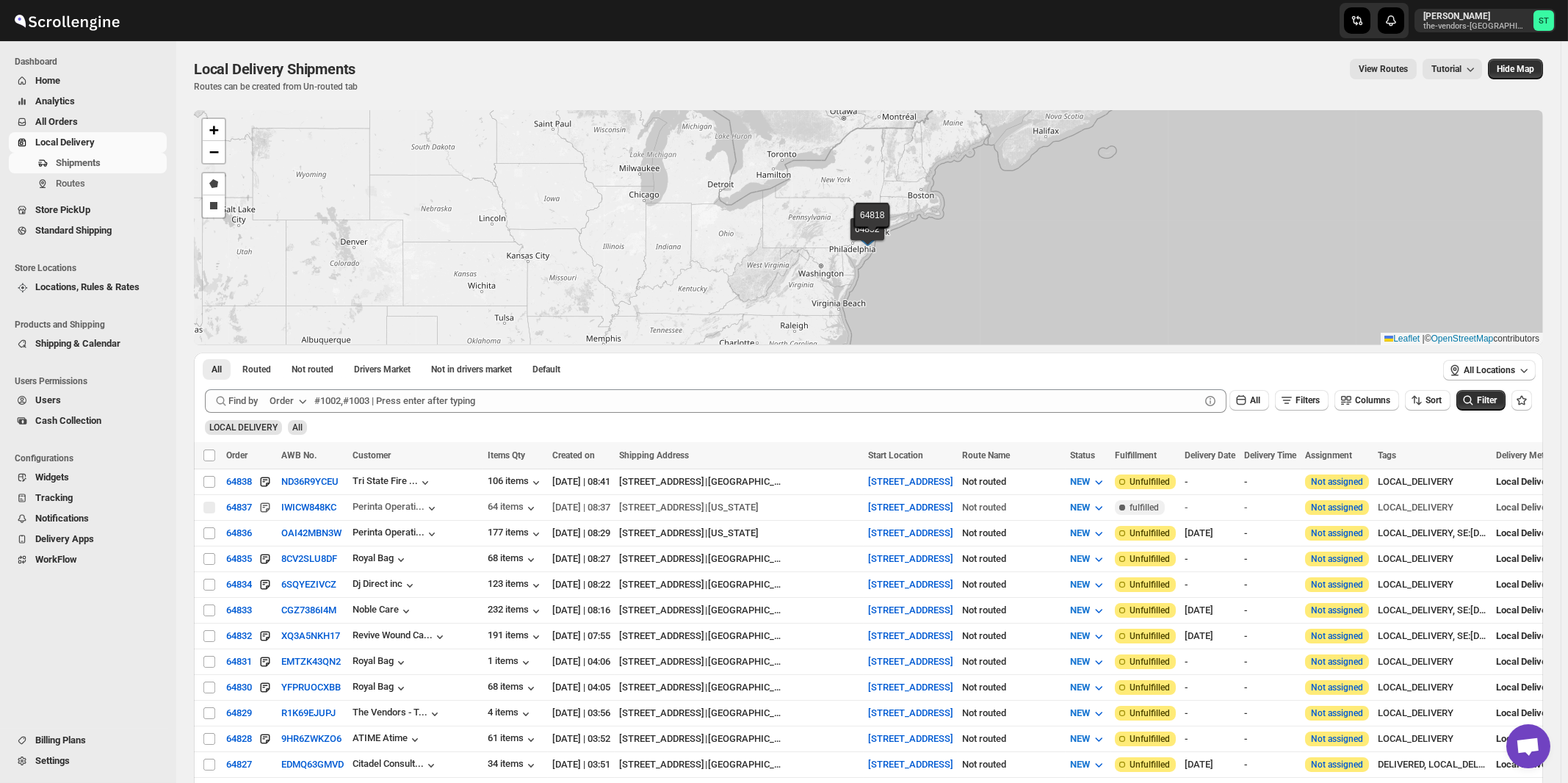
click at [293, 400] on div "Order" at bounding box center [282, 401] width 24 height 15
click at [296, 507] on div "Customer Name" at bounding box center [291, 510] width 67 height 15
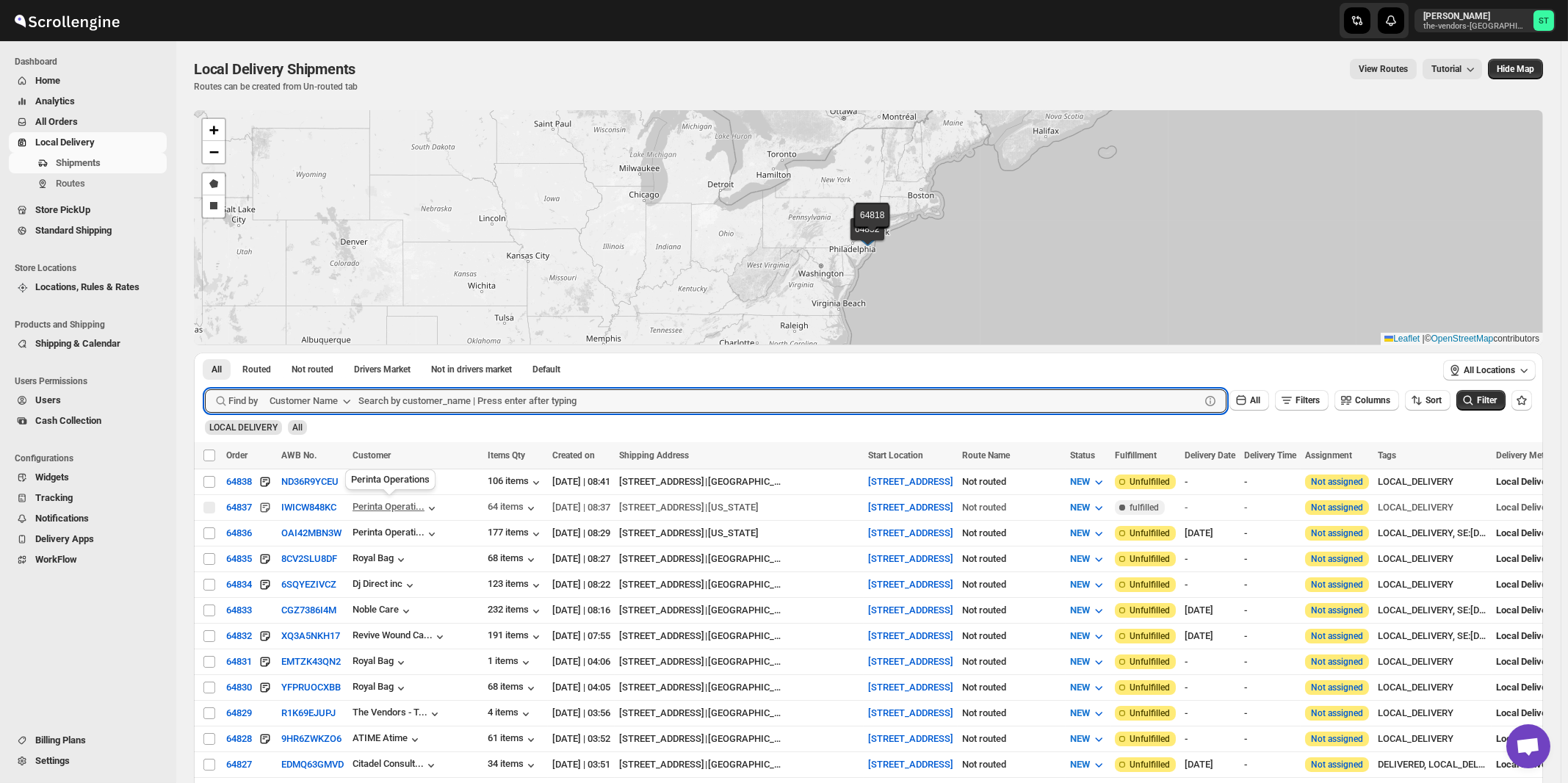
paste input "Met Council"
type input "Met Council"
click at [205, 353] on button "Submit" at bounding box center [226, 361] width 42 height 16
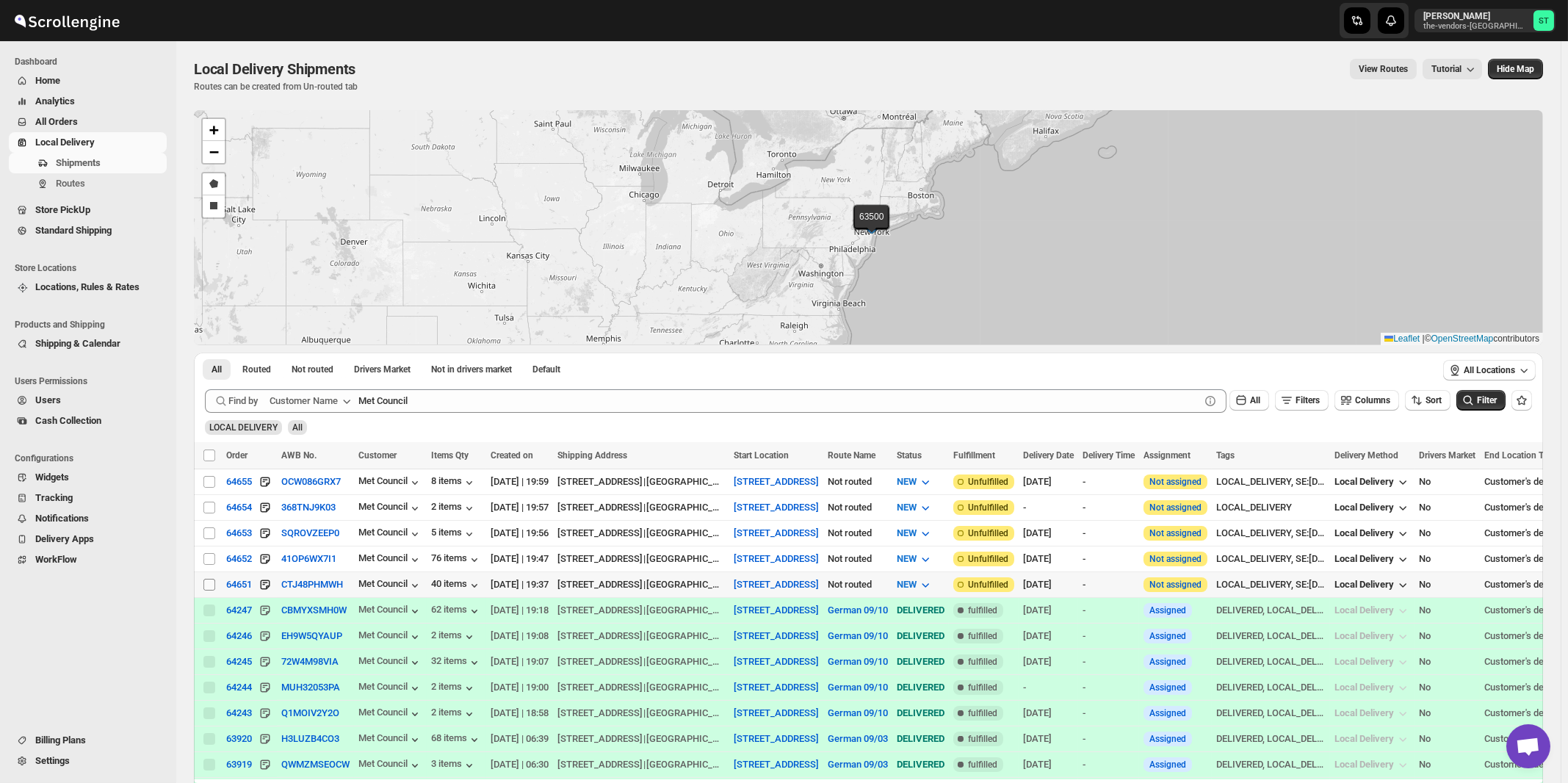
click at [212, 583] on input "Select shipment" at bounding box center [209, 584] width 11 height 11
checkbox input "true"
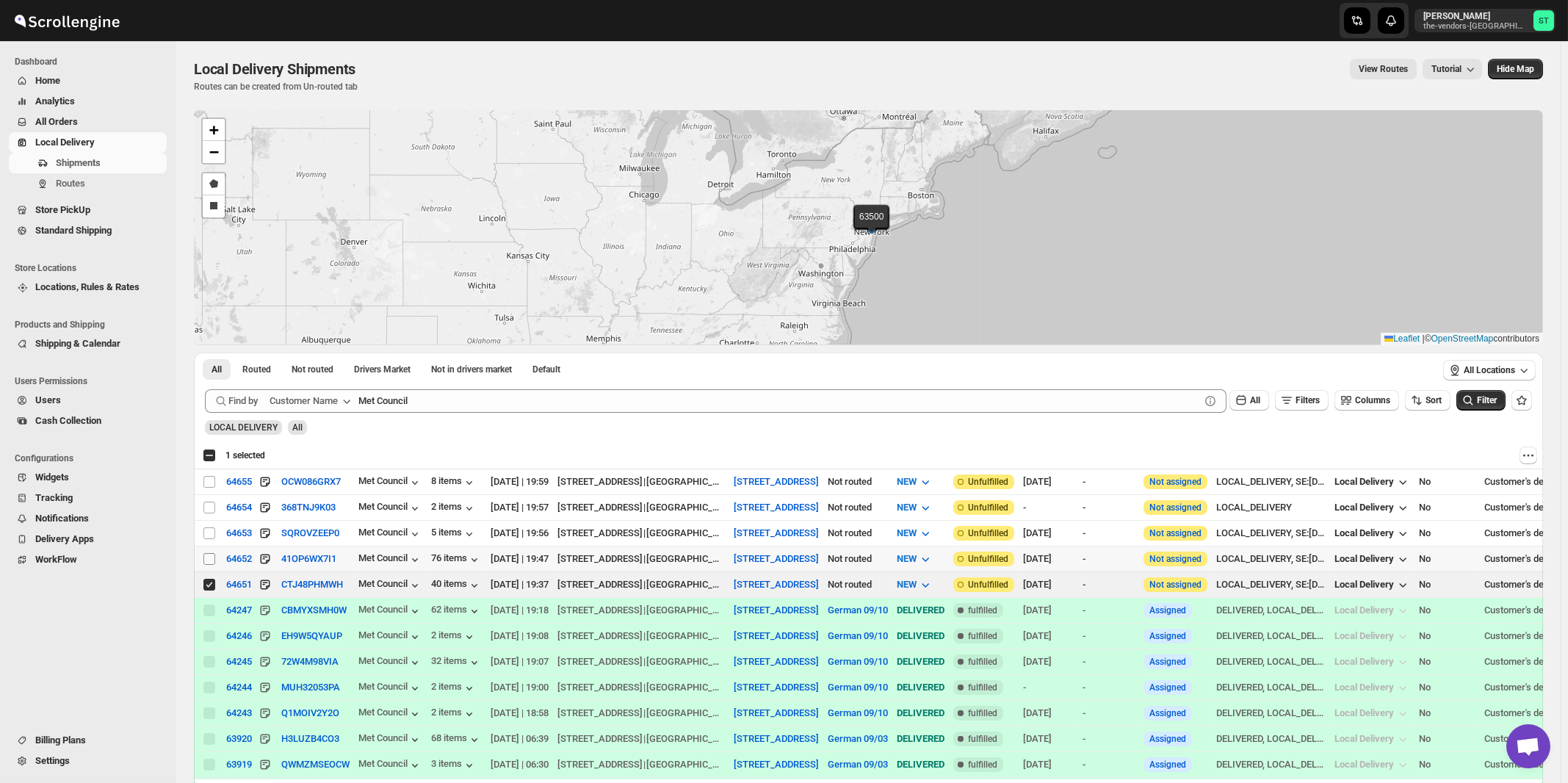
click at [206, 557] on input "Select shipment" at bounding box center [209, 559] width 11 height 11
checkbox input "true"
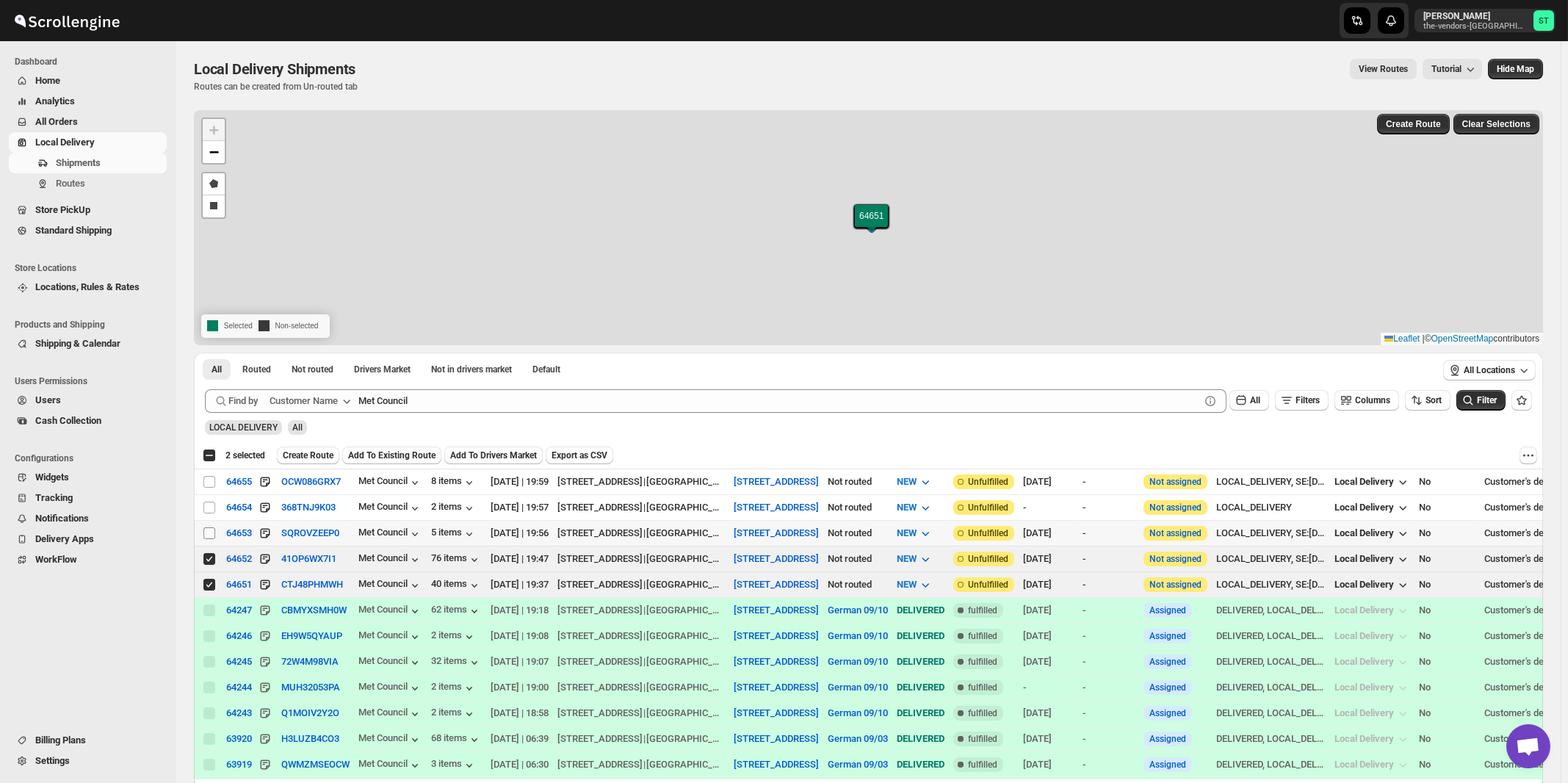
click at [209, 532] on input "Select shipment" at bounding box center [209, 532] width 11 height 11
checkbox input "true"
click at [209, 506] on input "Select shipment" at bounding box center [209, 507] width 11 height 11
checkbox input "true"
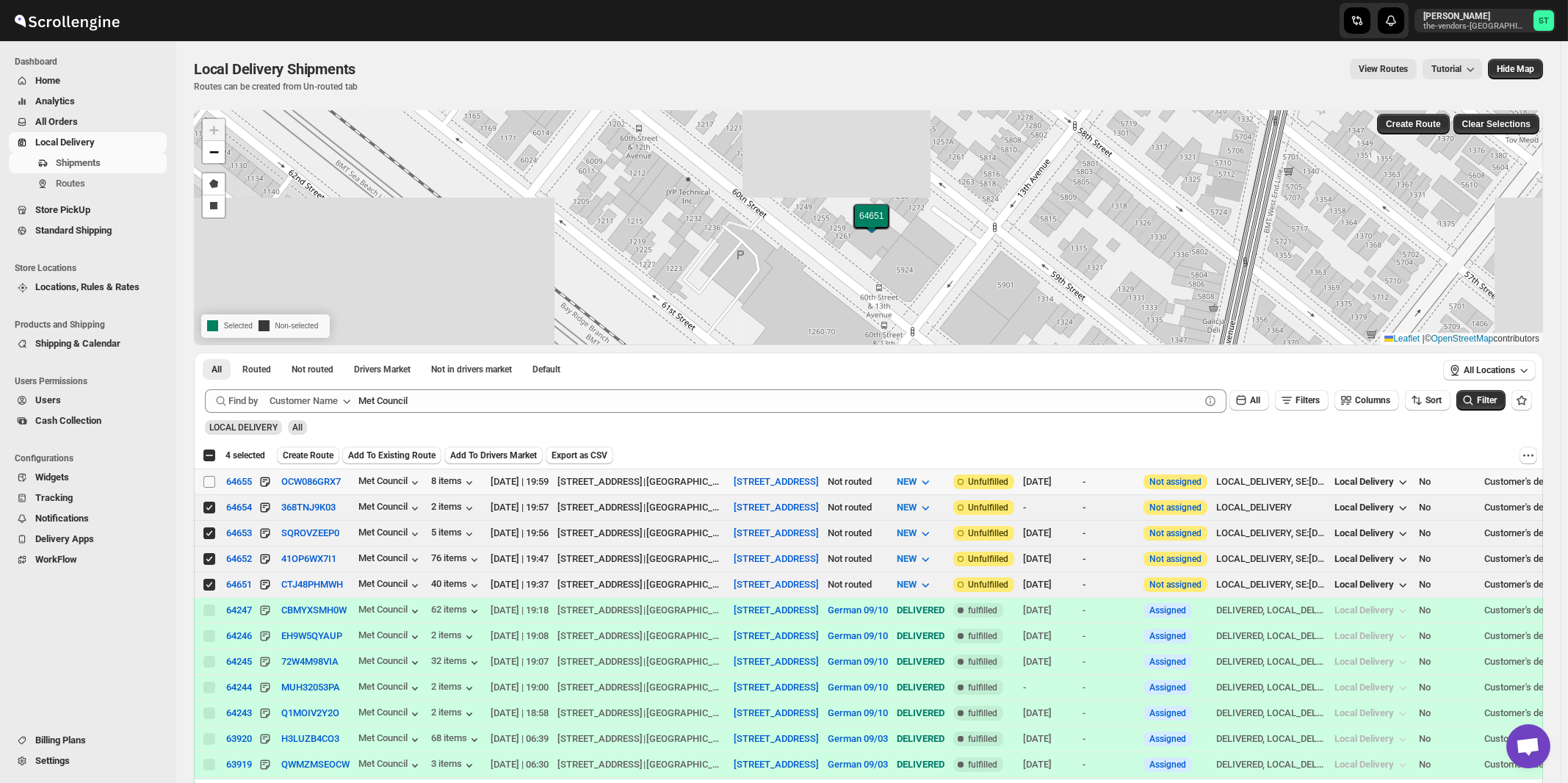
click at [211, 484] on input "Select shipment" at bounding box center [209, 481] width 11 height 11
checkbox input "true"
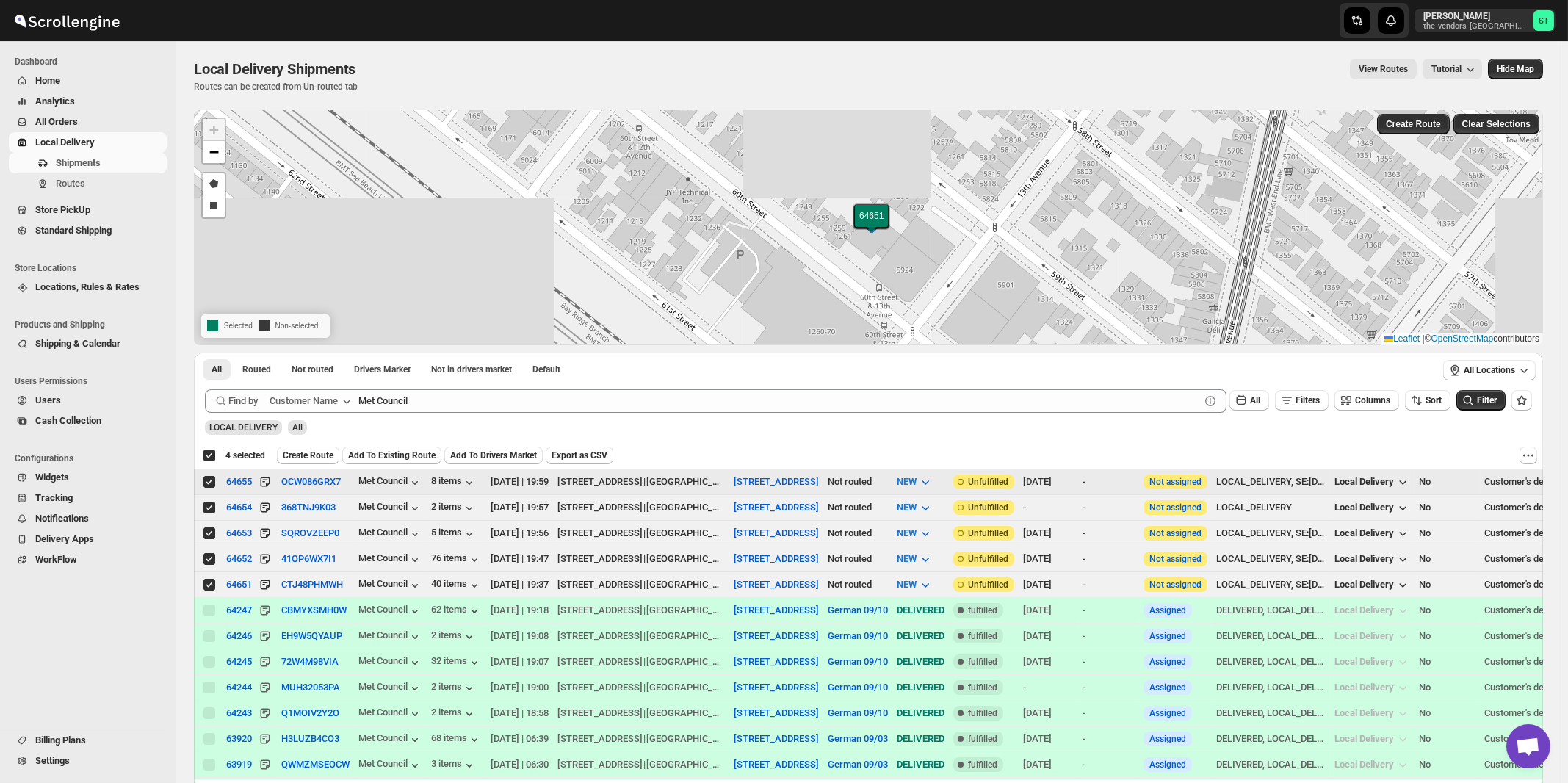
checkbox input "true"
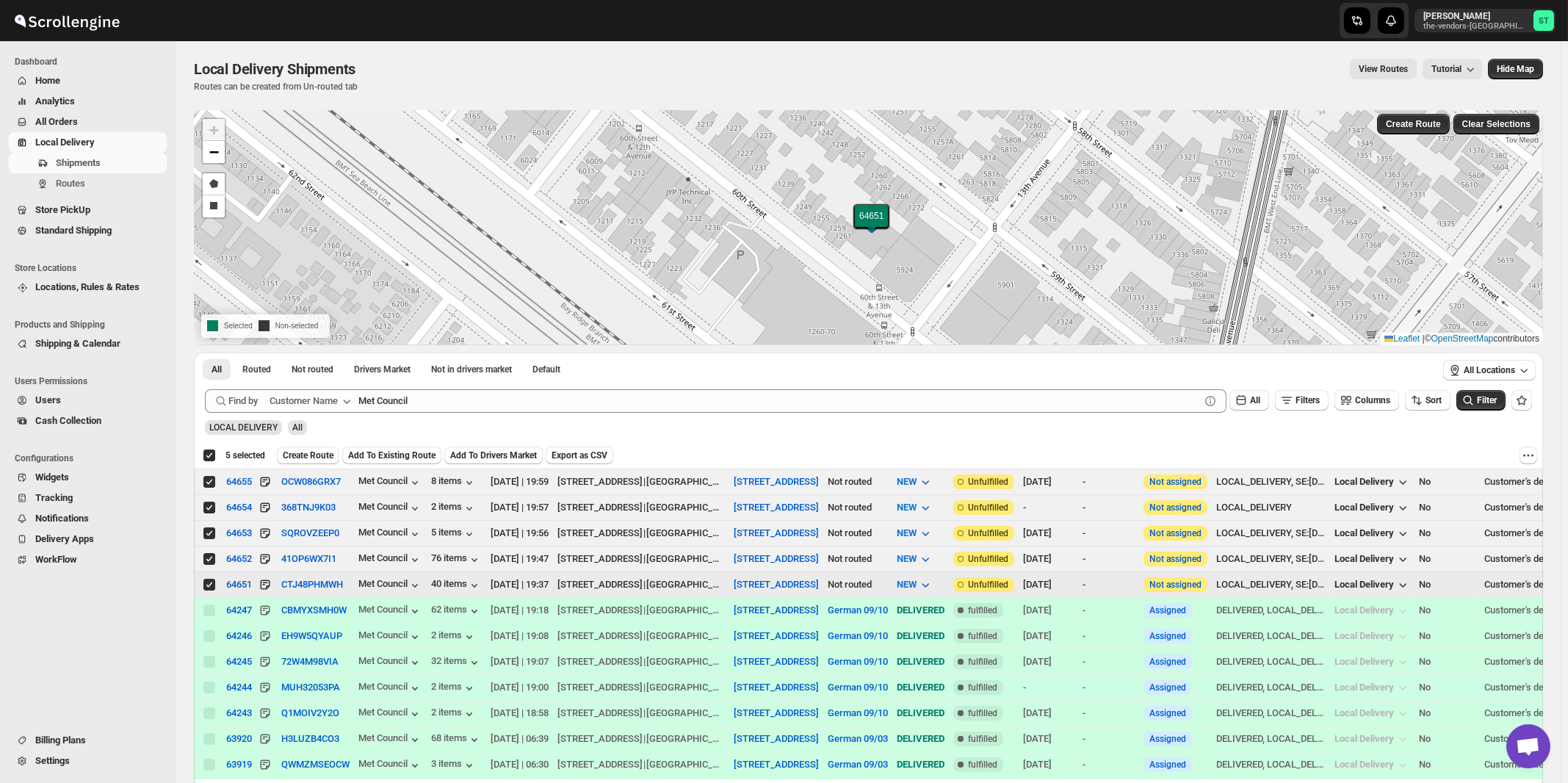
click at [210, 581] on input "Select shipment" at bounding box center [209, 584] width 11 height 11
checkbox input "false"
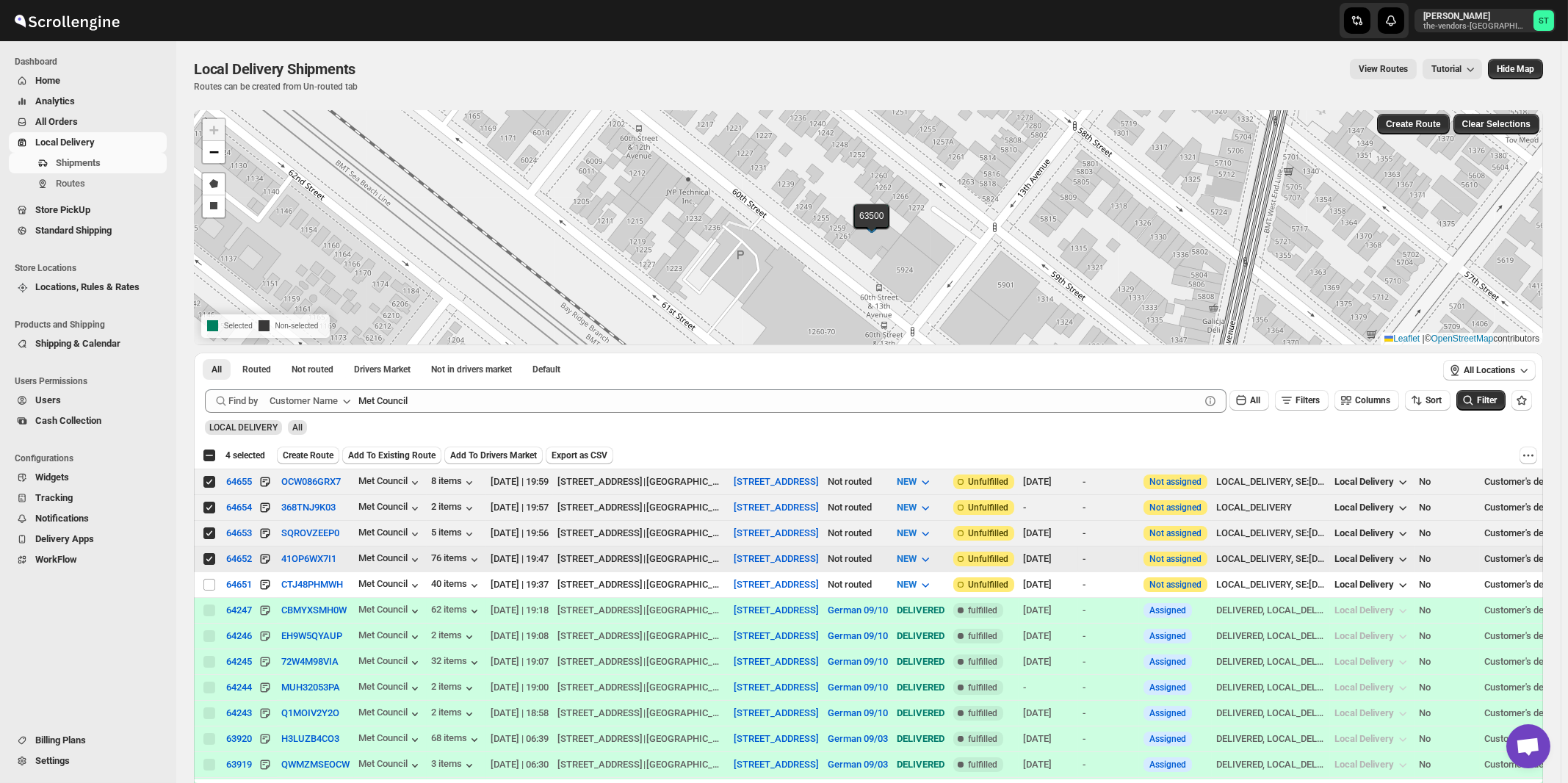
click at [209, 558] on input "Select shipment" at bounding box center [209, 559] width 11 height 11
checkbox input "false"
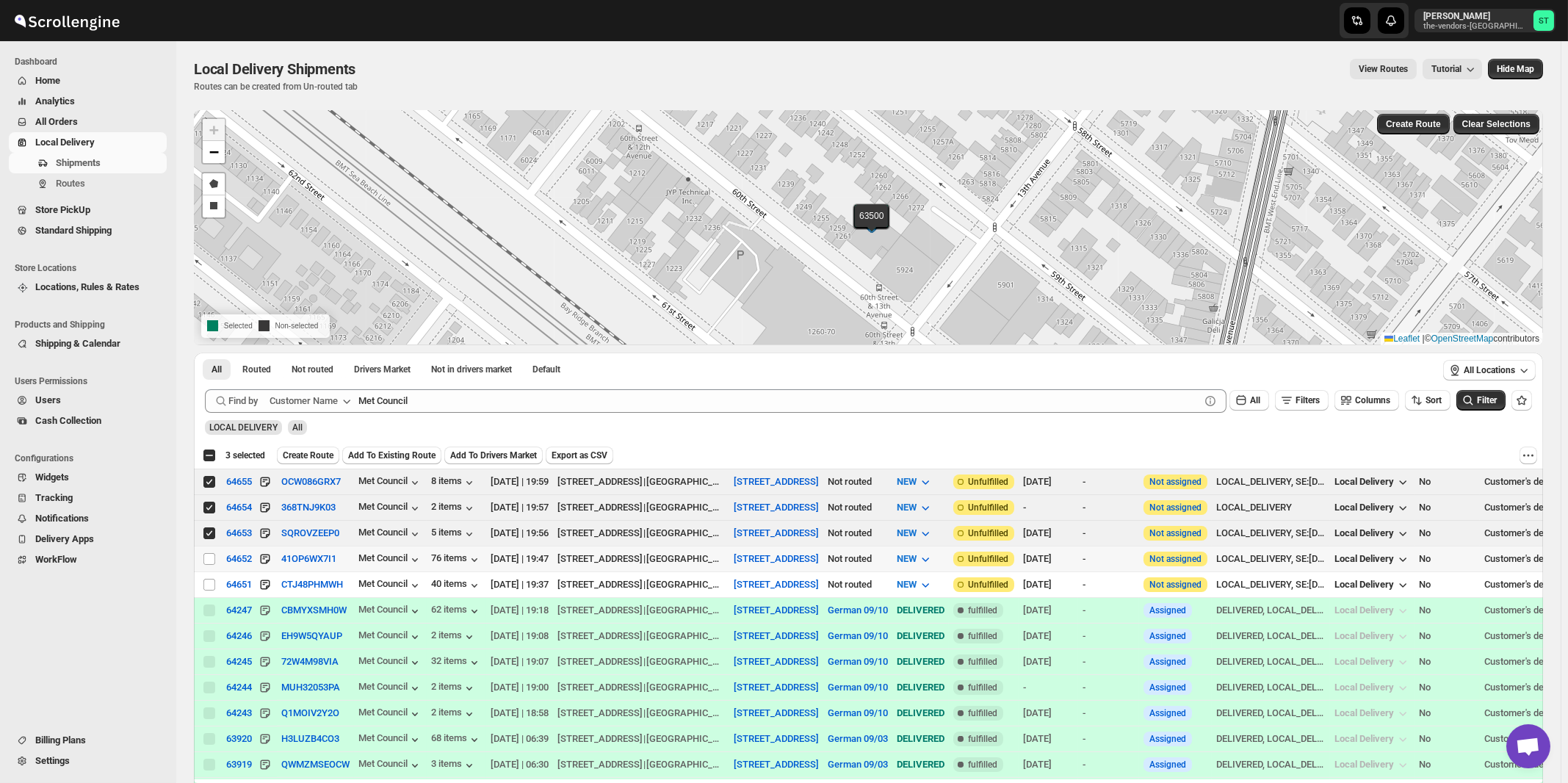
click at [209, 532] on input "Select shipment" at bounding box center [209, 532] width 11 height 11
checkbox input "false"
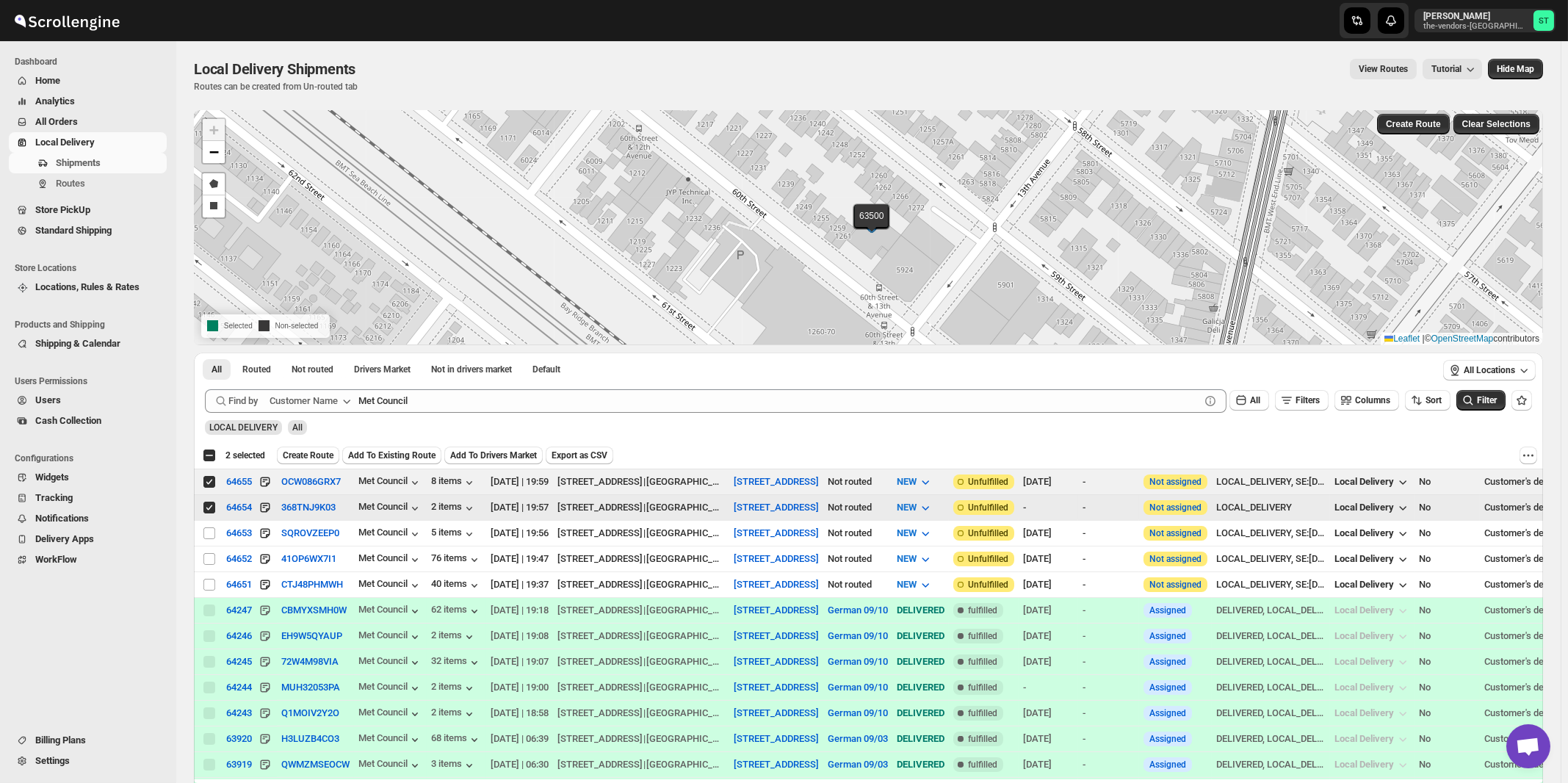
click at [211, 506] on input "Select shipment" at bounding box center [209, 507] width 11 height 11
checkbox input "false"
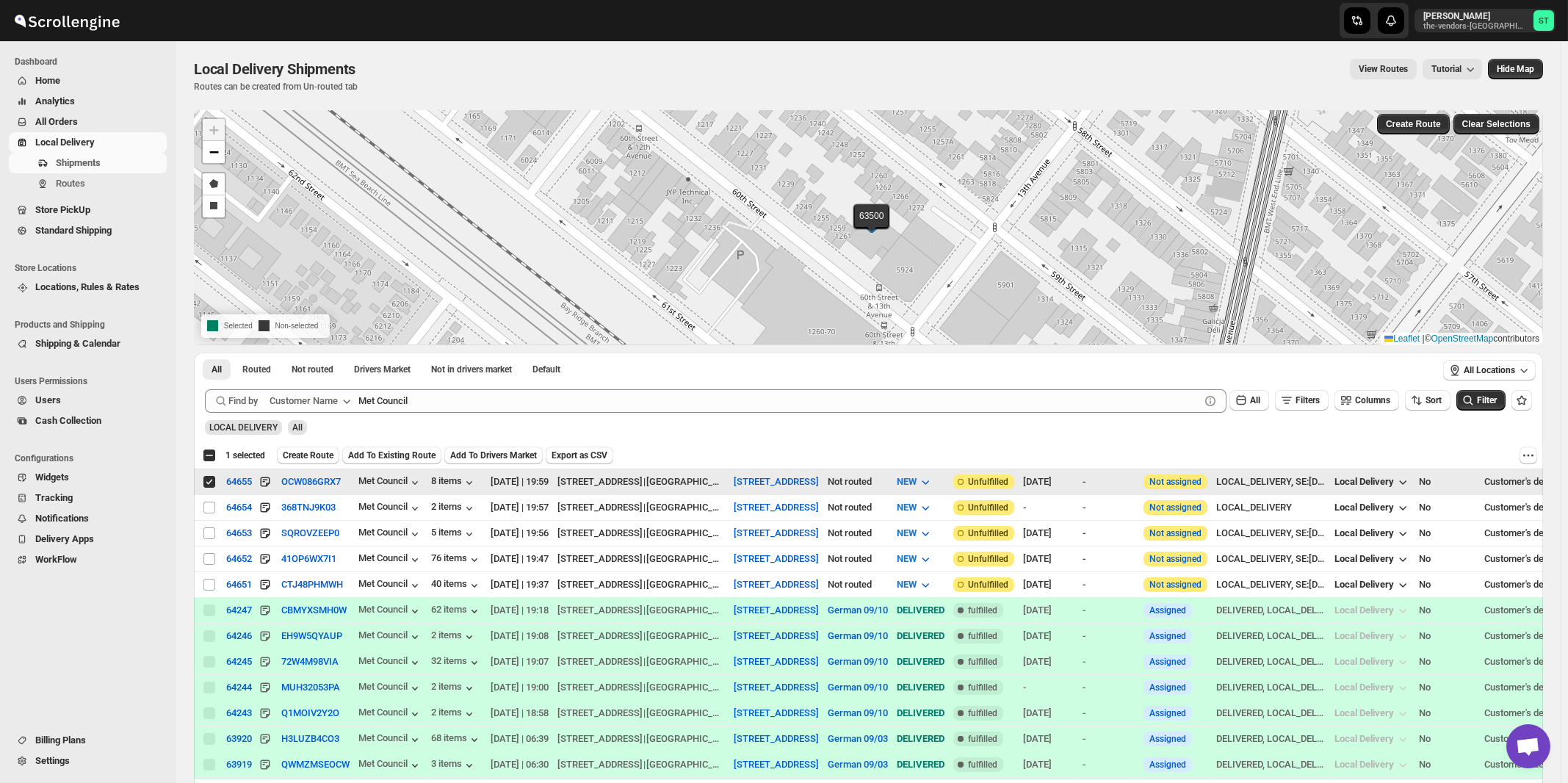
click at [211, 479] on input "Select shipment" at bounding box center [209, 481] width 11 height 11
checkbox input "false"
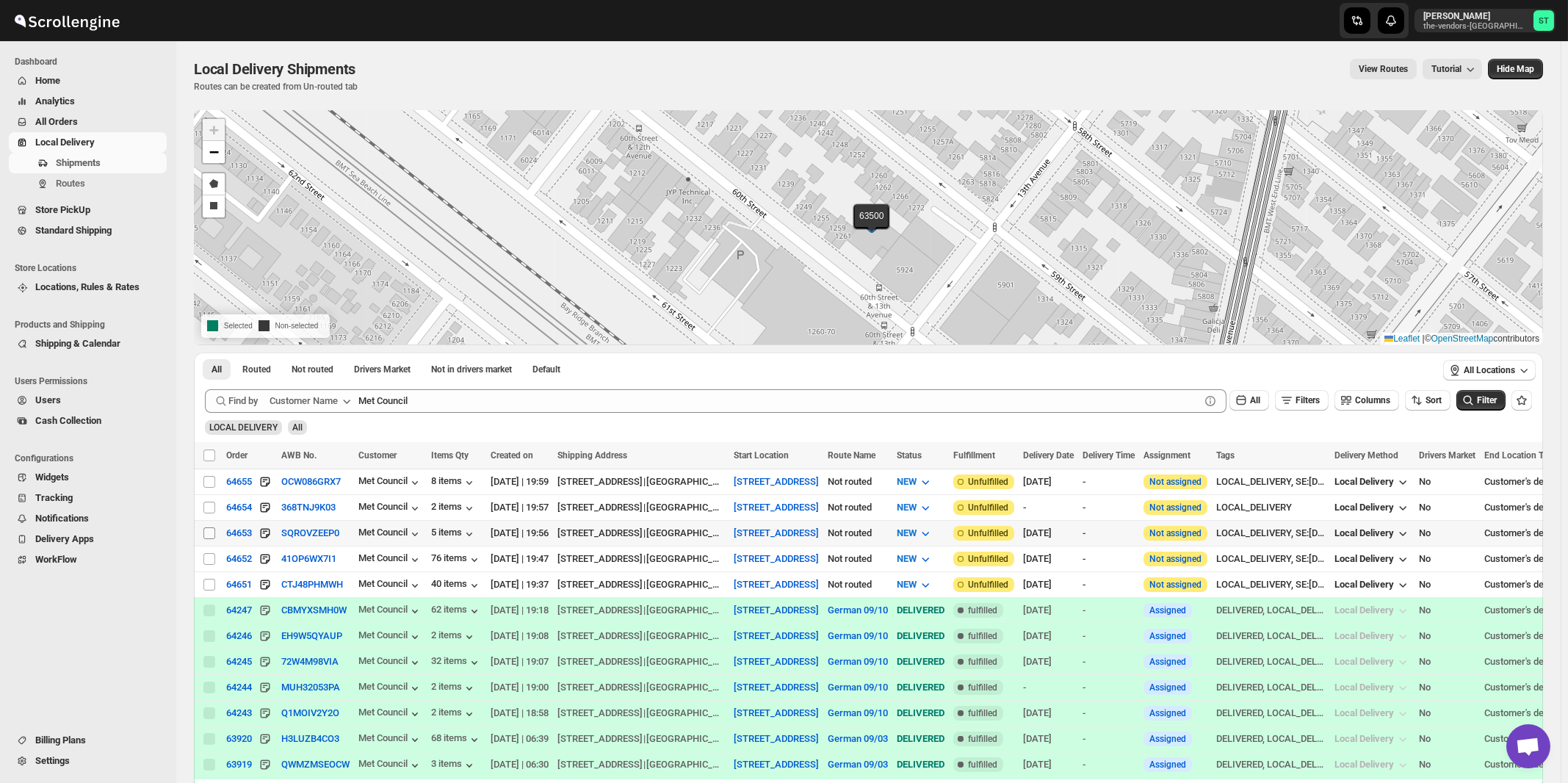
click at [206, 533] on input "Select shipment" at bounding box center [209, 532] width 11 height 11
checkbox input "true"
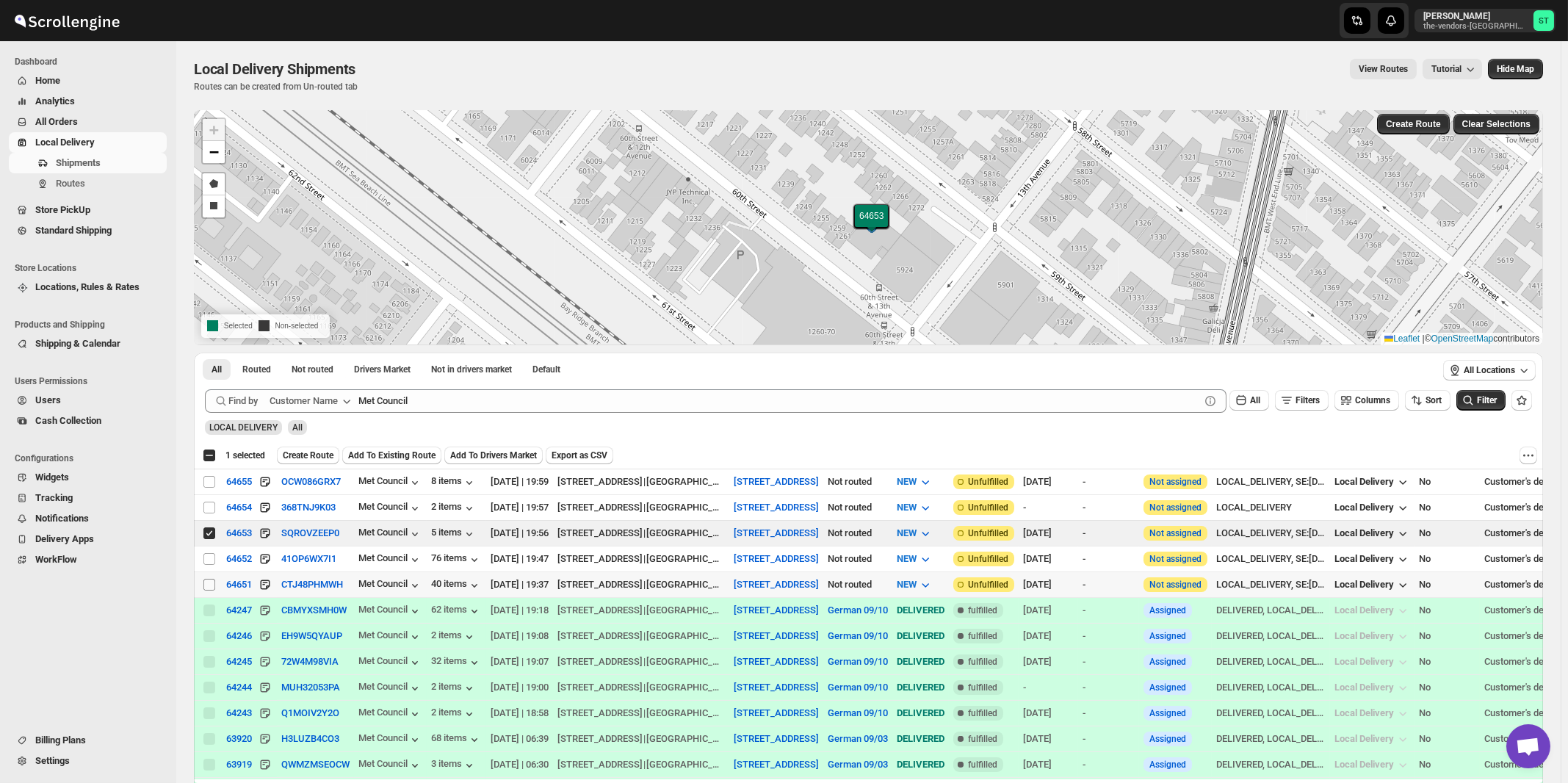
click at [206, 584] on input "Select shipment" at bounding box center [209, 584] width 11 height 11
click at [210, 585] on input "Select shipment" at bounding box center [209, 584] width 11 height 11
checkbox input "false"
click at [209, 529] on input "Select shipment" at bounding box center [209, 532] width 11 height 11
checkbox input "false"
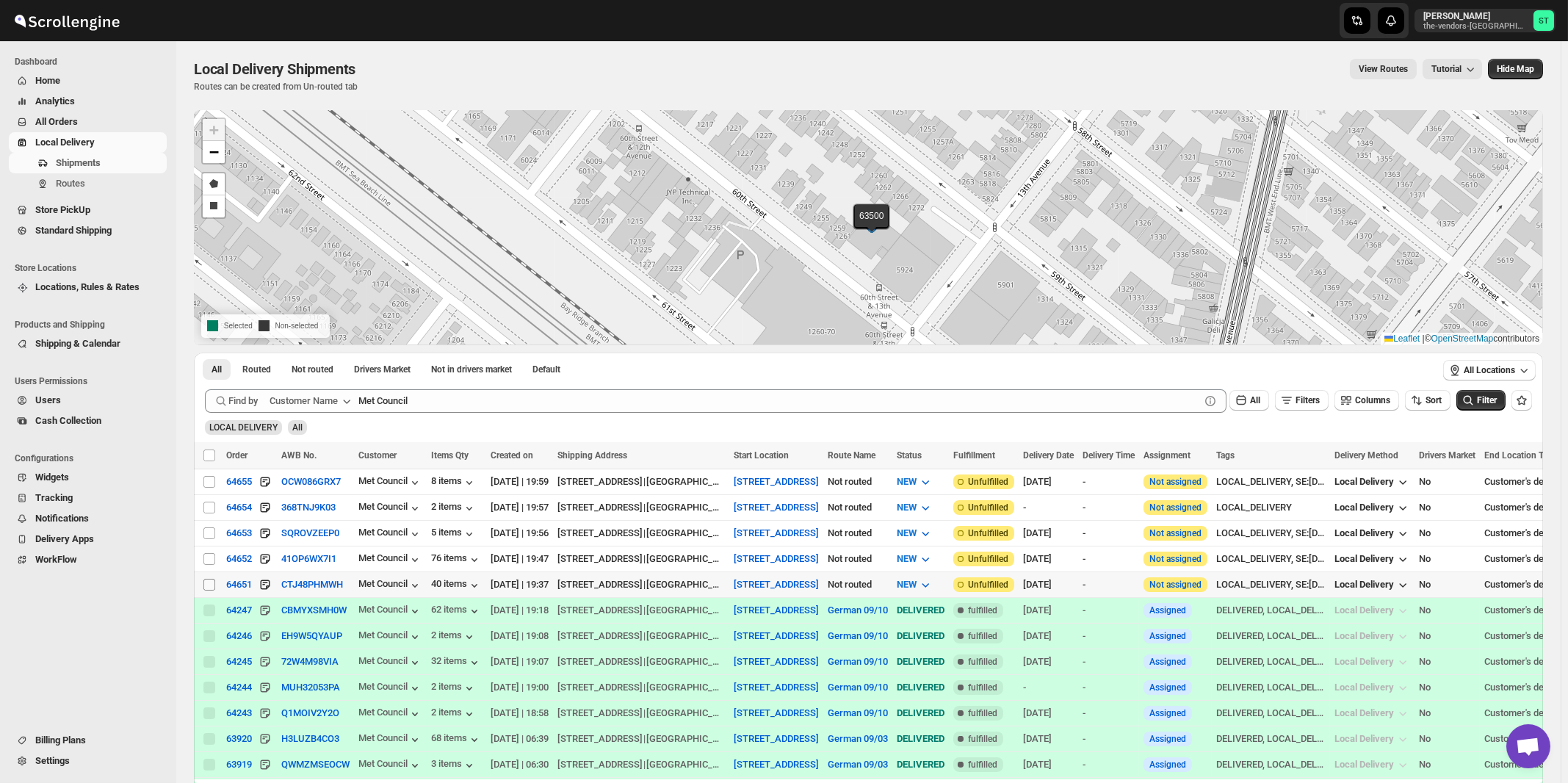
click at [208, 582] on input "Select shipment" at bounding box center [209, 584] width 11 height 11
checkbox input "true"
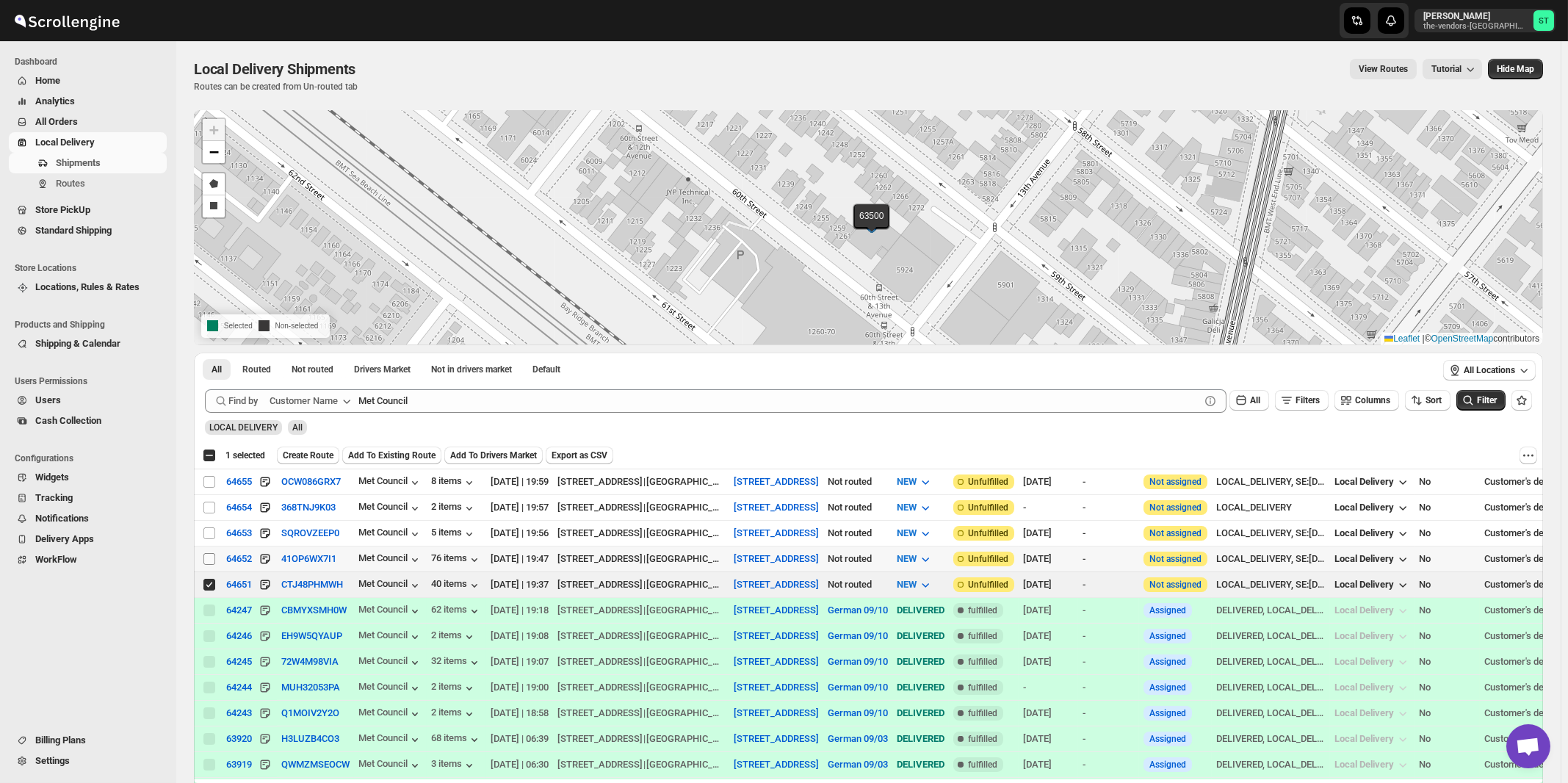
click at [211, 557] on input "Select shipment" at bounding box center [209, 559] width 11 height 11
checkbox input "true"
click at [211, 533] on input "Select shipment" at bounding box center [209, 532] width 11 height 11
checkbox input "true"
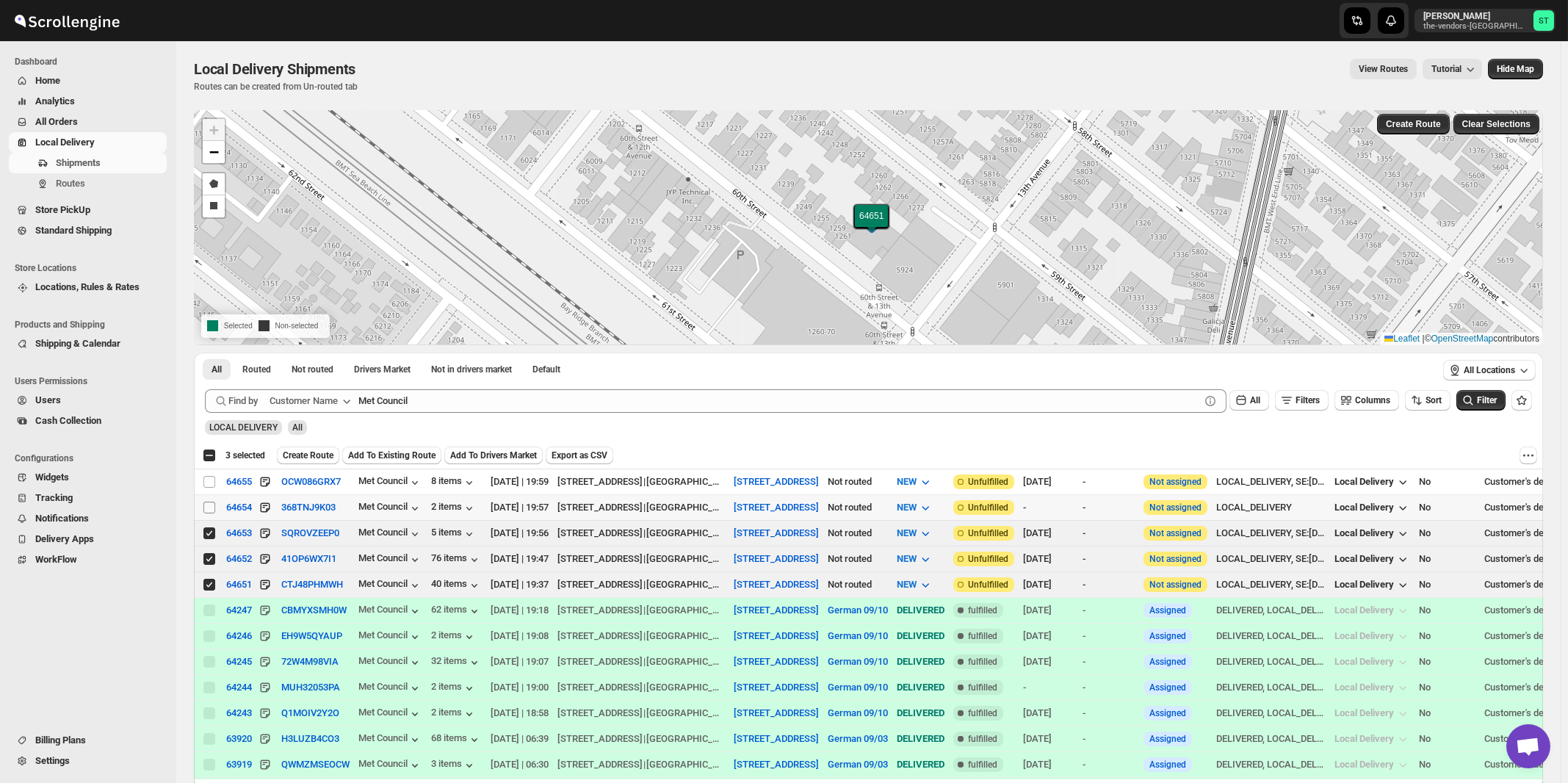
click at [211, 505] on input "Select shipment" at bounding box center [209, 507] width 11 height 11
checkbox input "true"
click at [209, 477] on input "Select shipment" at bounding box center [209, 481] width 11 height 11
checkbox input "true"
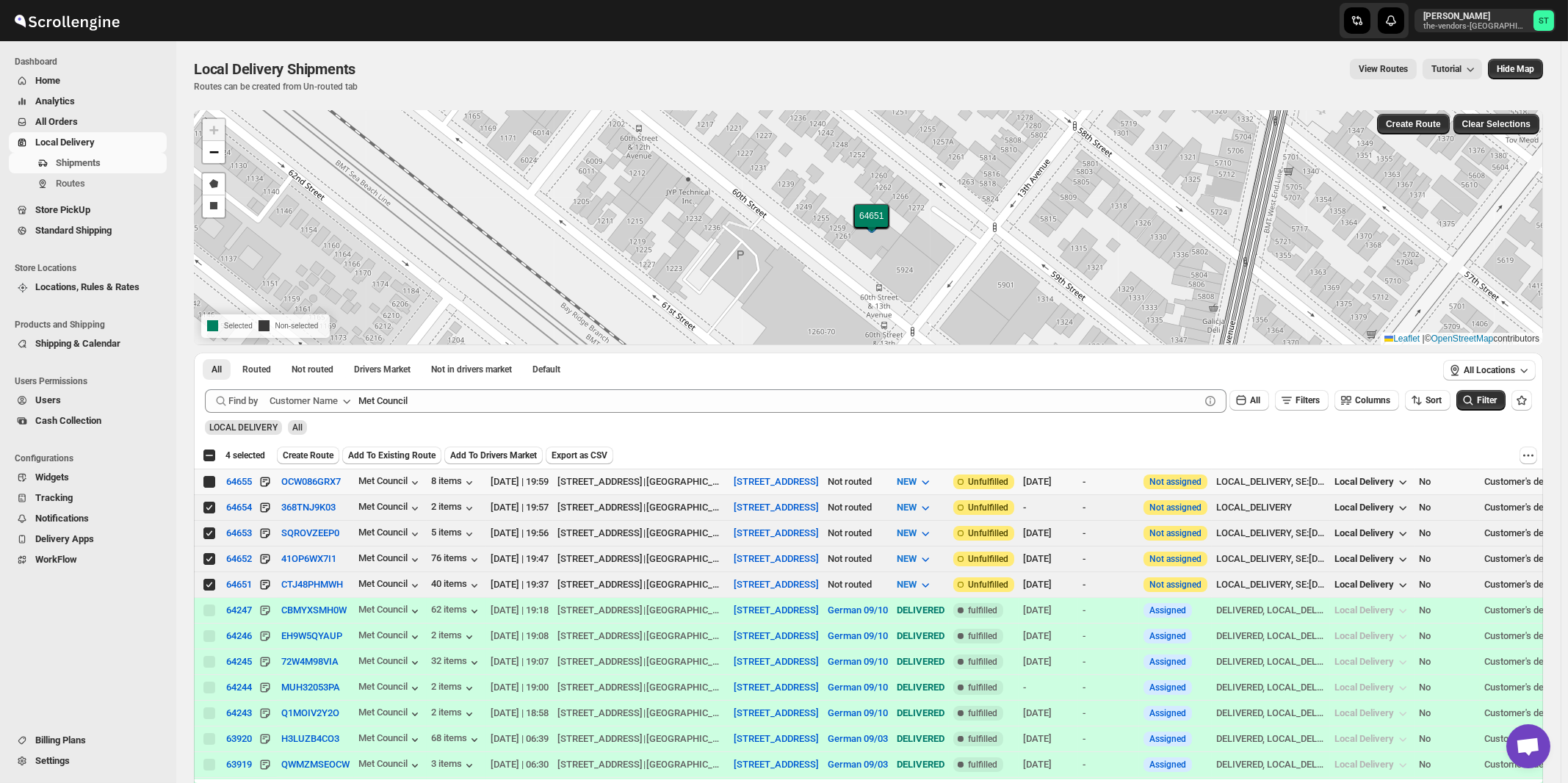
checkbox input "true"
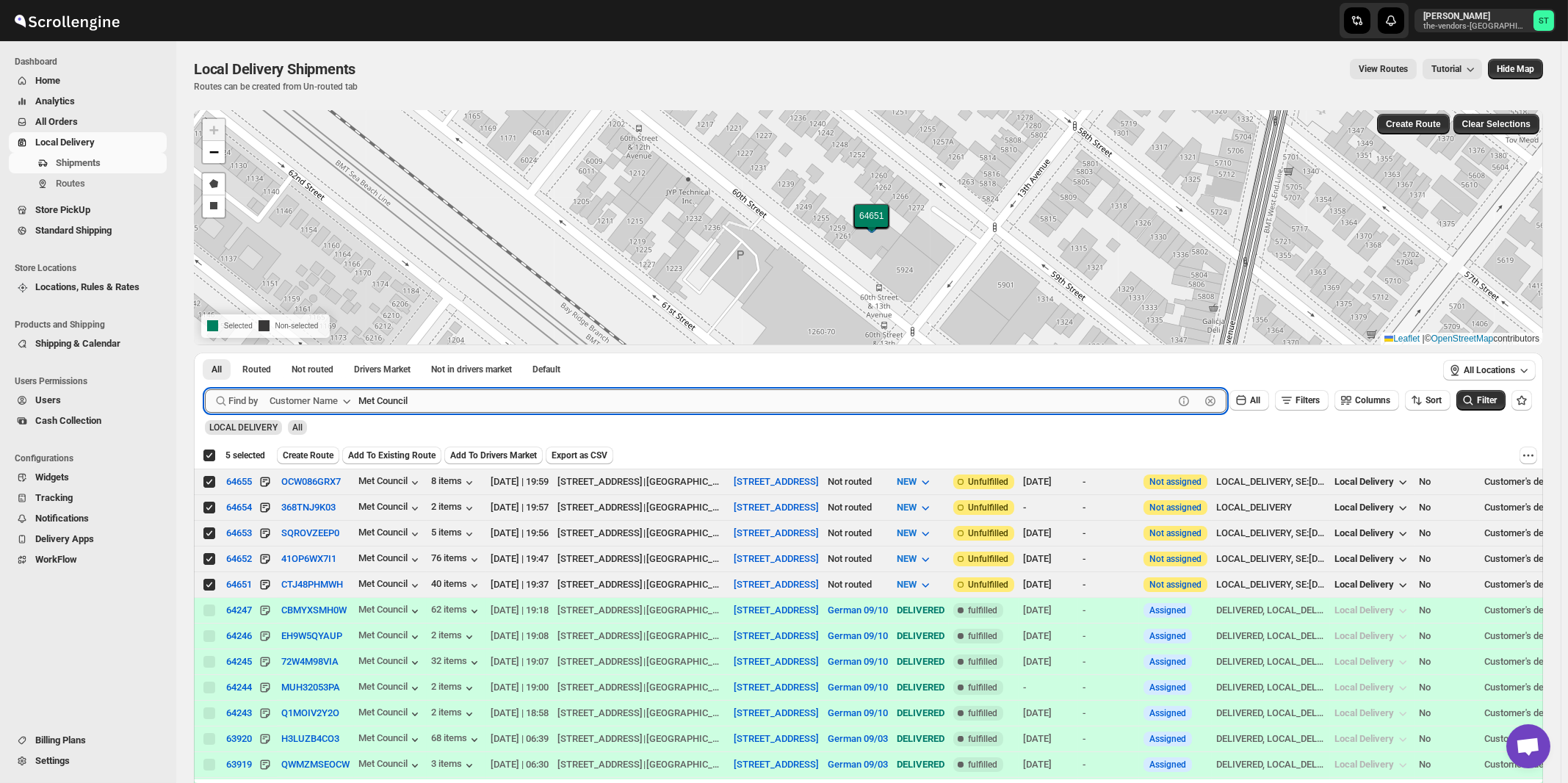
click at [537, 398] on input "Met Council" at bounding box center [766, 401] width 815 height 24
paste input "Satmer Mikvah BP"
type input "Satmer Mikvah"
click at [205, 353] on button "Submit" at bounding box center [226, 361] width 42 height 16
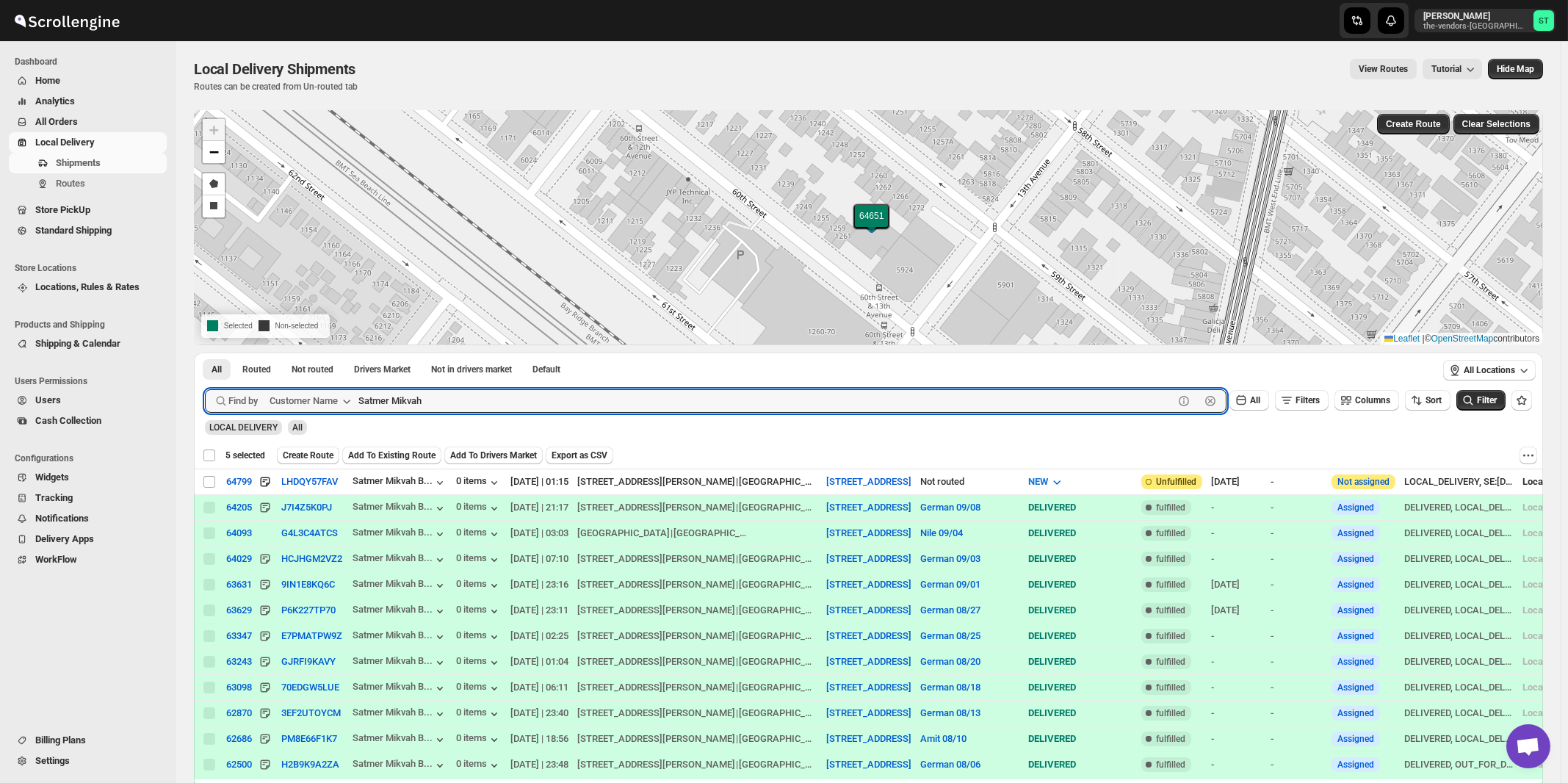
checkbox input "false"
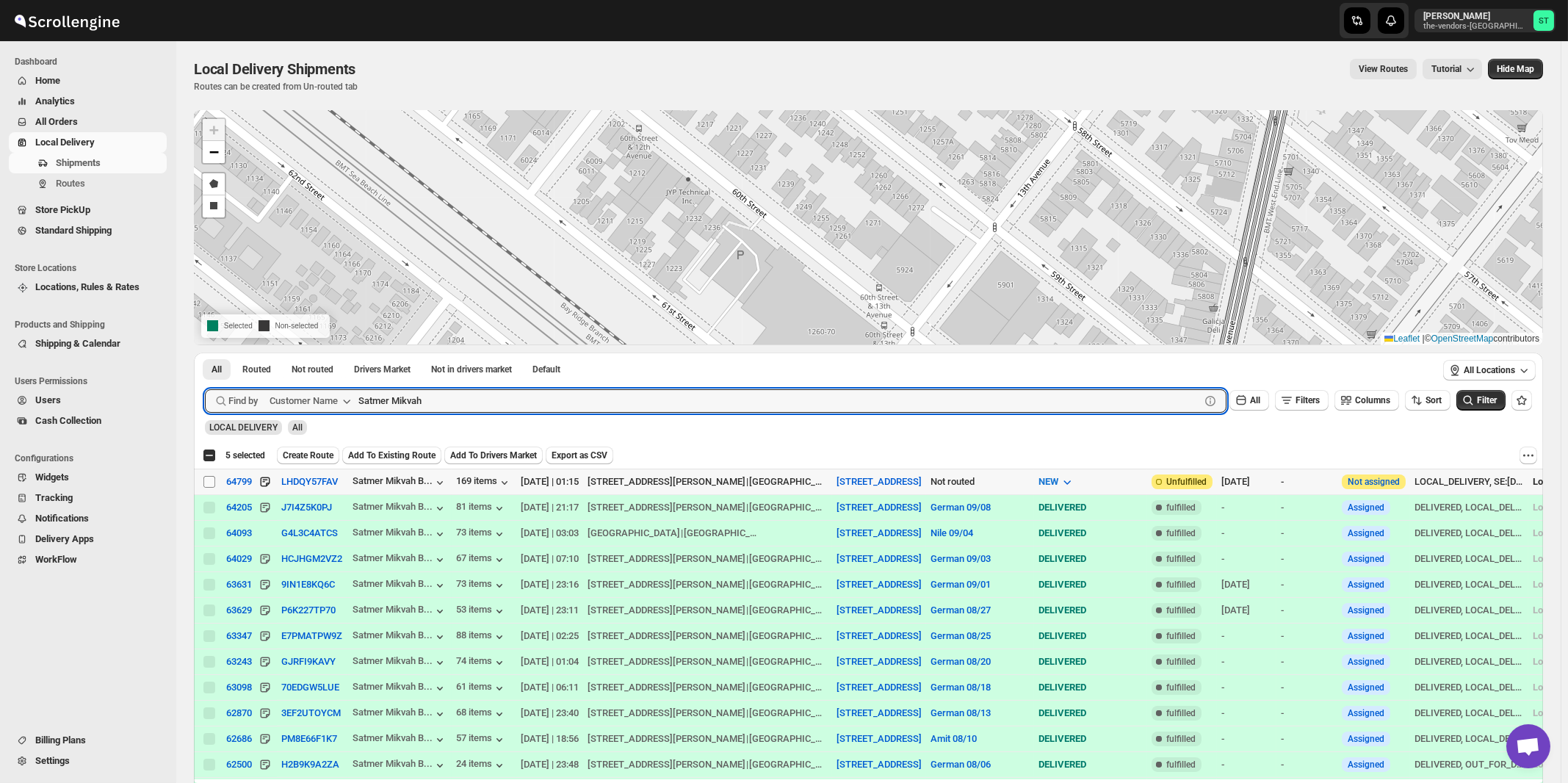
click at [205, 481] on input "Select shipment" at bounding box center [209, 481] width 11 height 11
checkbox input "true"
click at [521, 409] on input "Satmer Mikvah" at bounding box center [766, 401] width 815 height 24
paste input "Five Star Nursing"
type input "Five Star Nursing"
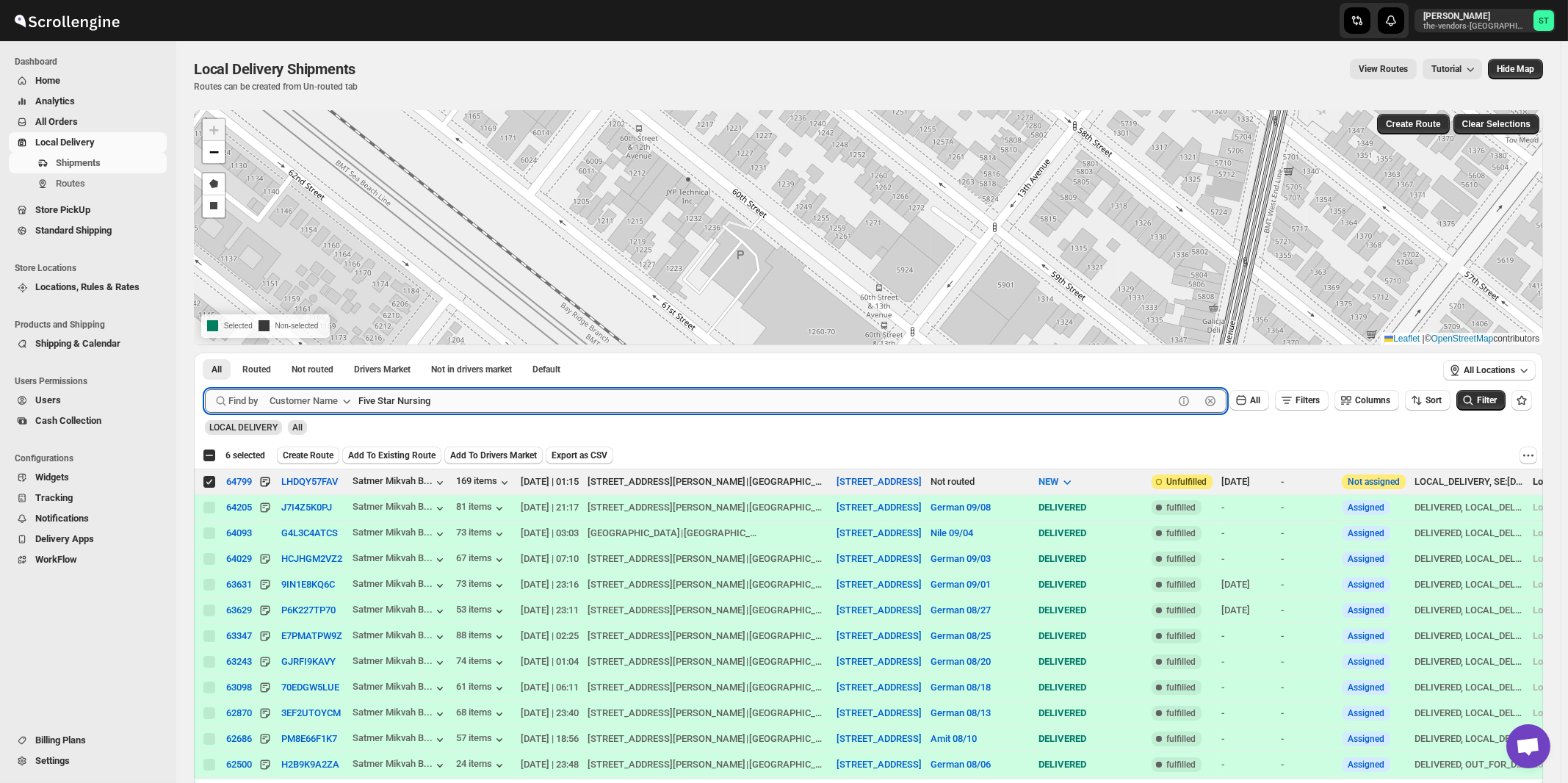
click at [205, 353] on button "Submit" at bounding box center [226, 361] width 42 height 16
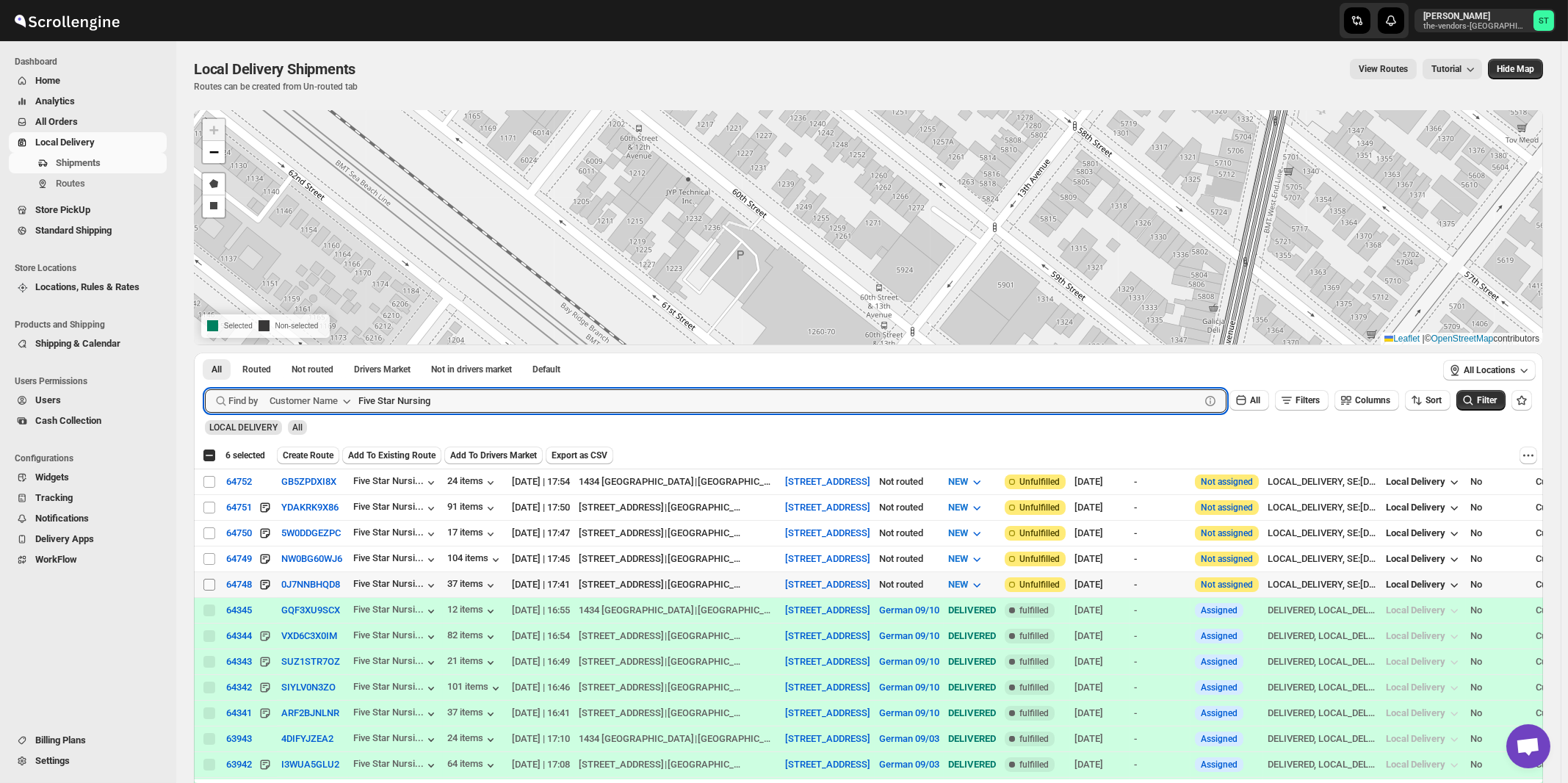
click at [208, 583] on input "Select shipment" at bounding box center [209, 584] width 11 height 11
checkbox input "true"
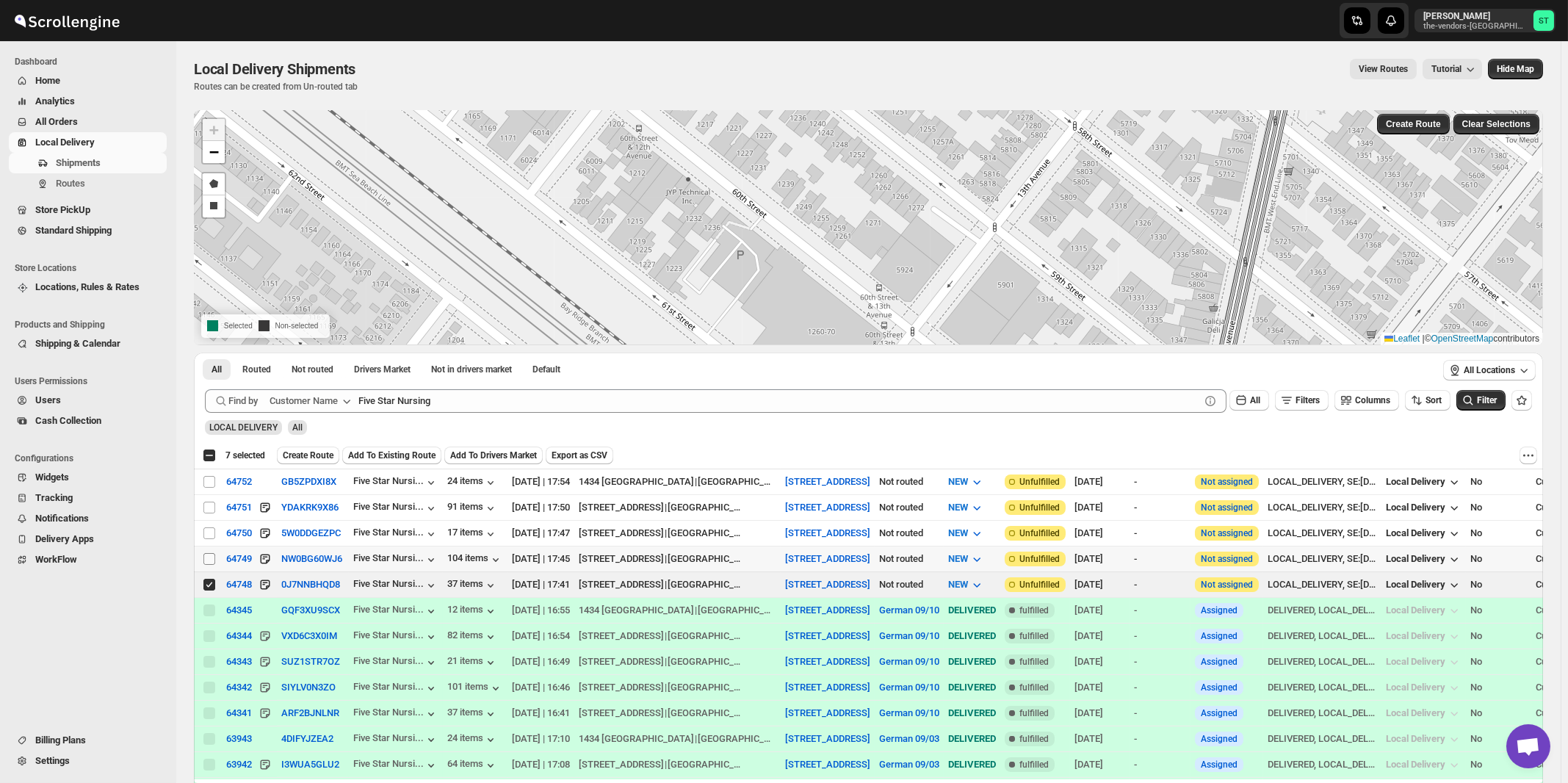
click at [210, 553] on input "Select shipment" at bounding box center [209, 559] width 11 height 11
checkbox input "true"
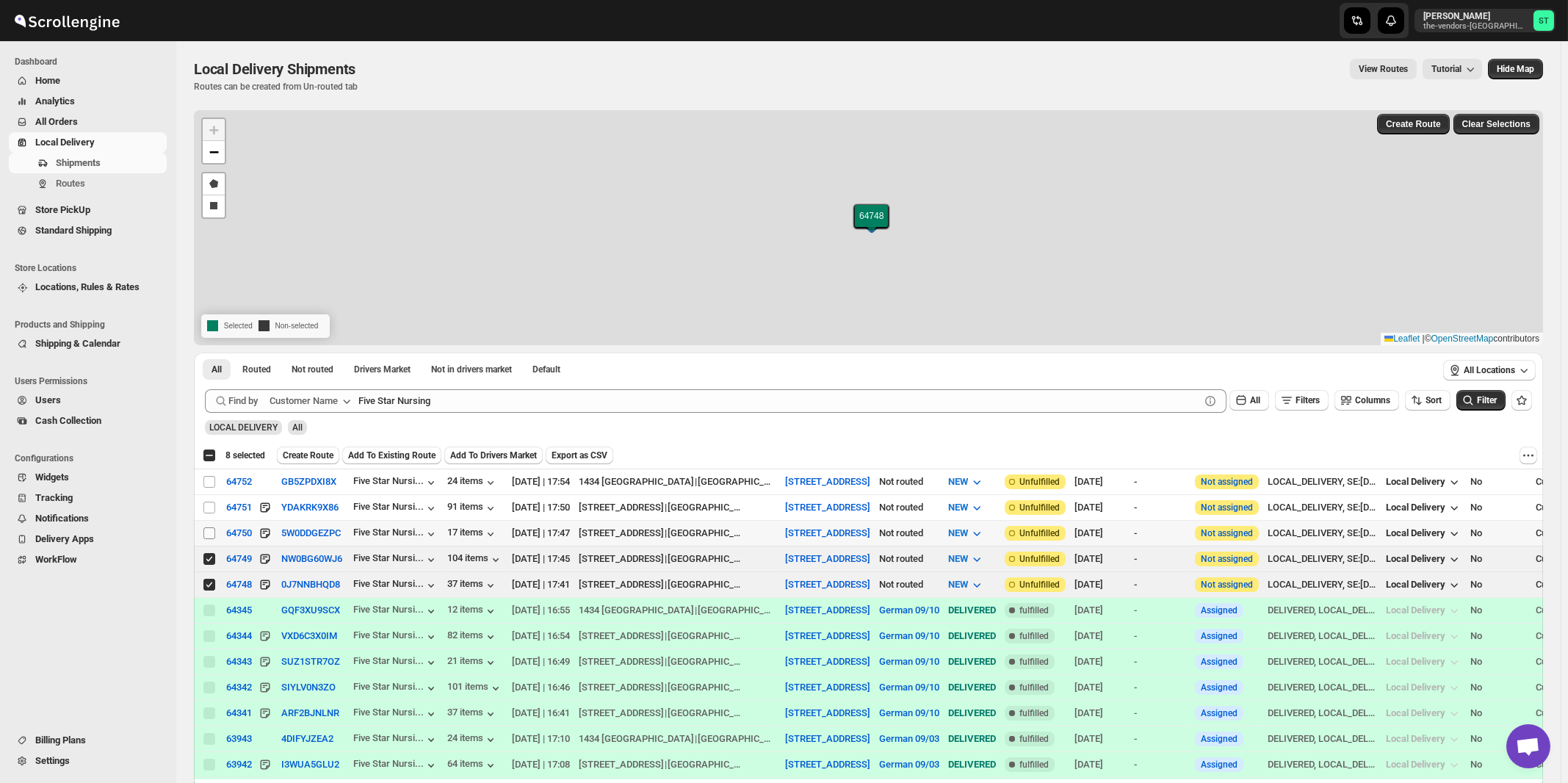
click at [206, 529] on input "Select shipment" at bounding box center [209, 532] width 11 height 11
checkbox input "true"
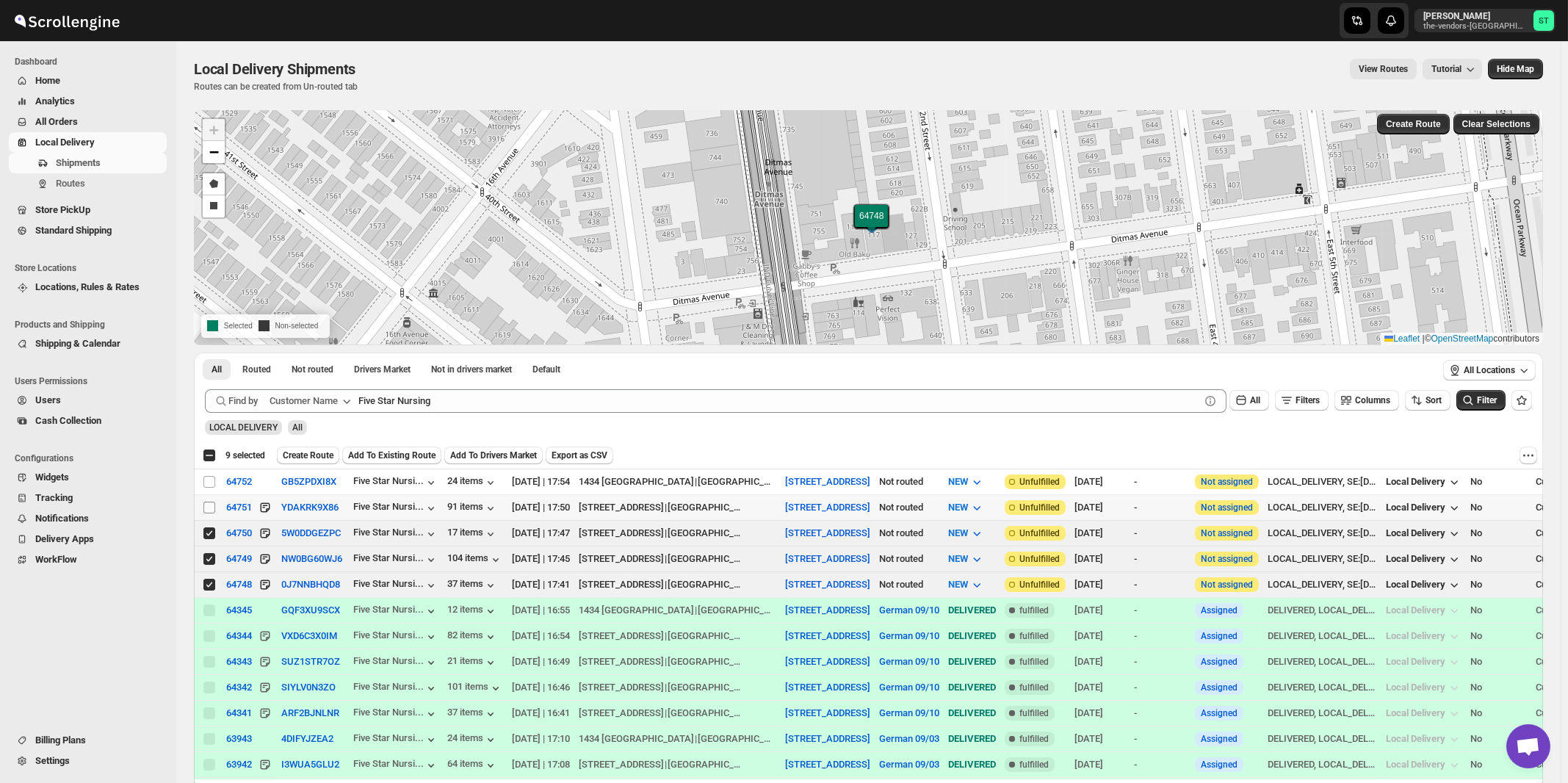
click at [211, 505] on input "Select shipment" at bounding box center [209, 507] width 11 height 11
checkbox input "true"
click at [210, 479] on input "Select shipment" at bounding box center [209, 481] width 11 height 11
checkbox input "true"
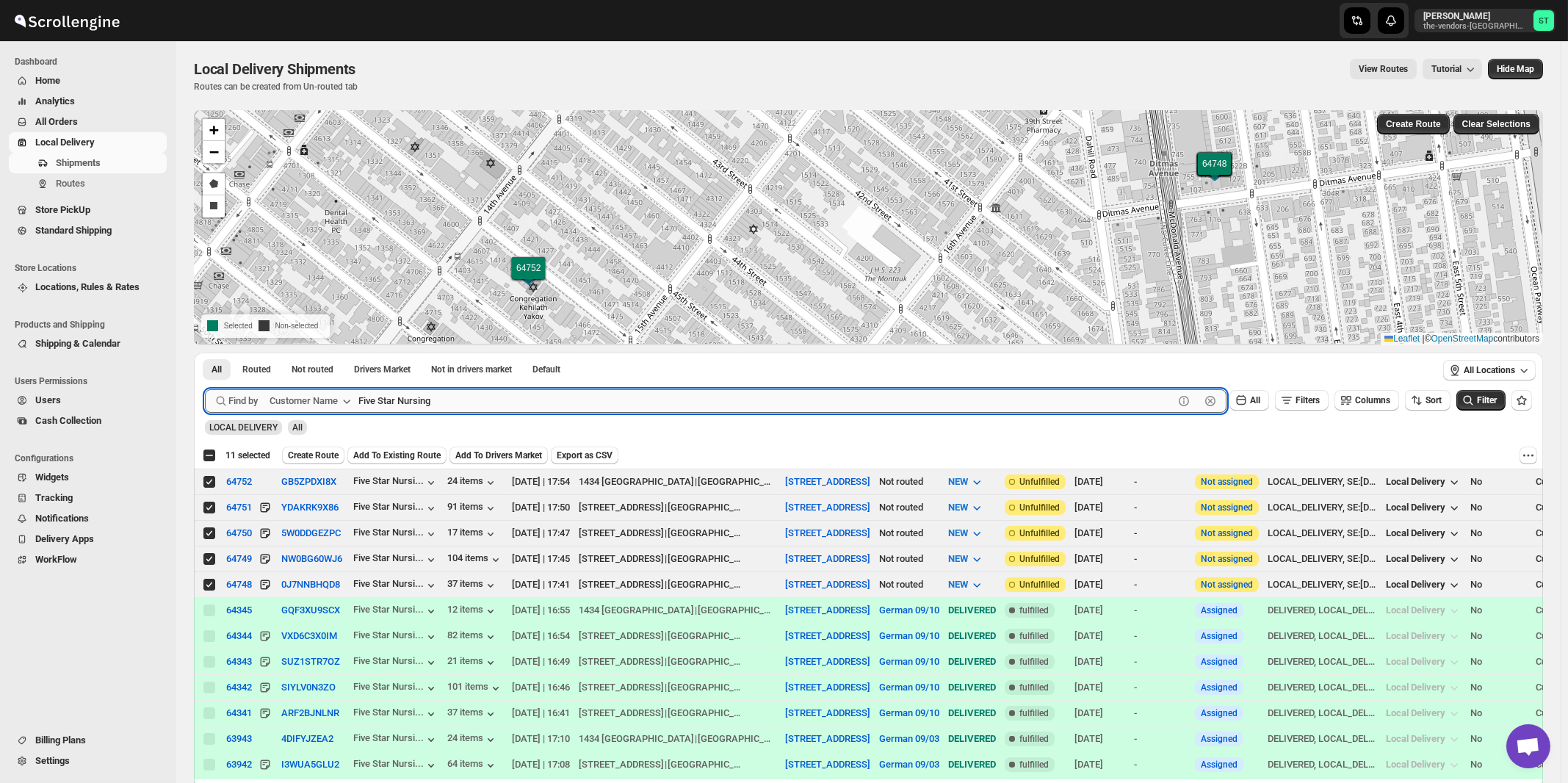
click at [539, 403] on input "Five Star Nursing" at bounding box center [766, 401] width 815 height 24
paste input "Velocity [GEOGRAPHIC_DATA] [PERSON_NAME]"
type input "Velocity [GEOGRAPHIC_DATA] [PERSON_NAME]"
click at [205, 353] on button "Submit" at bounding box center [226, 361] width 42 height 16
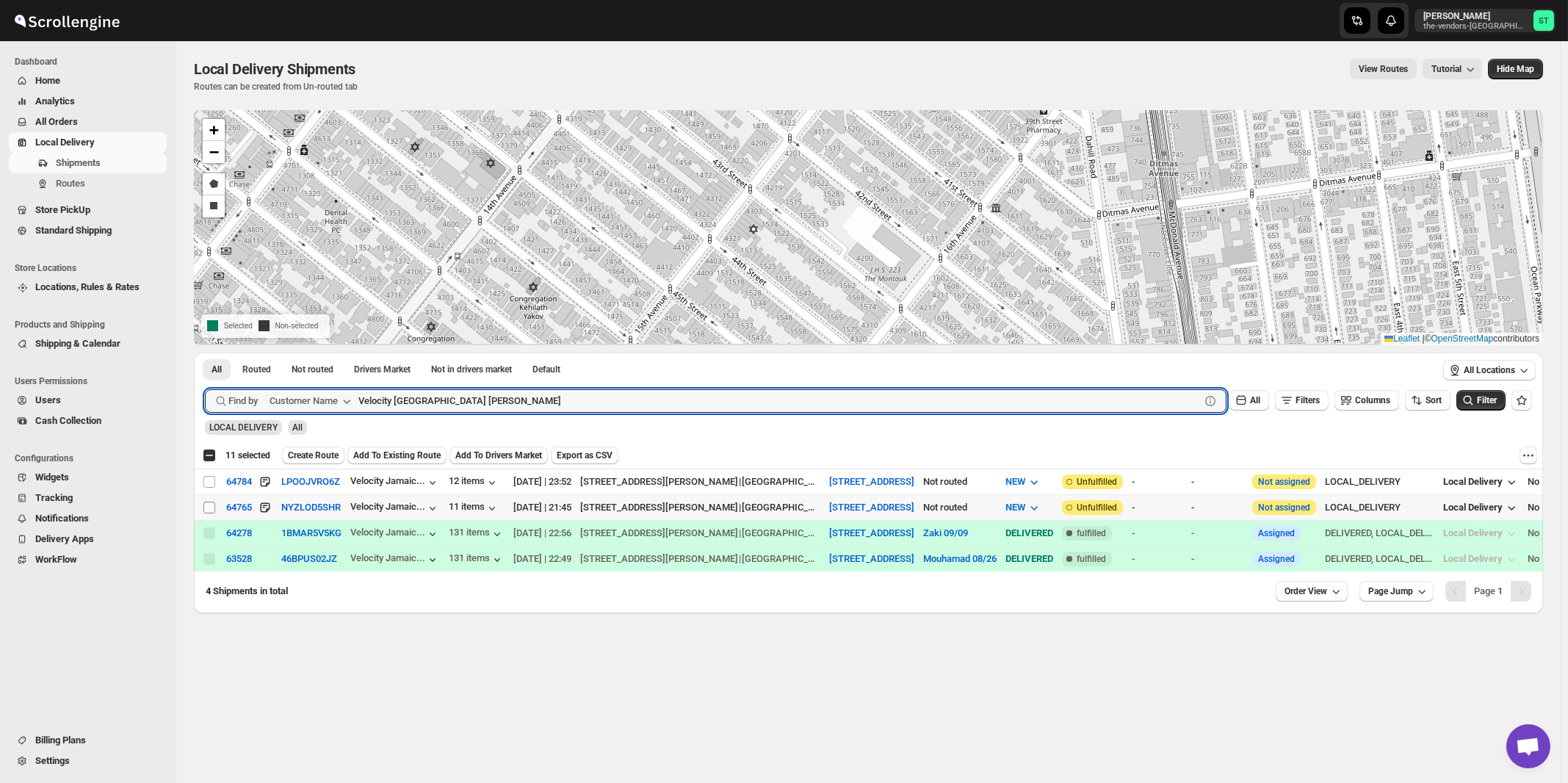
click at [213, 509] on input "Select shipment" at bounding box center [209, 507] width 11 height 11
checkbox input "true"
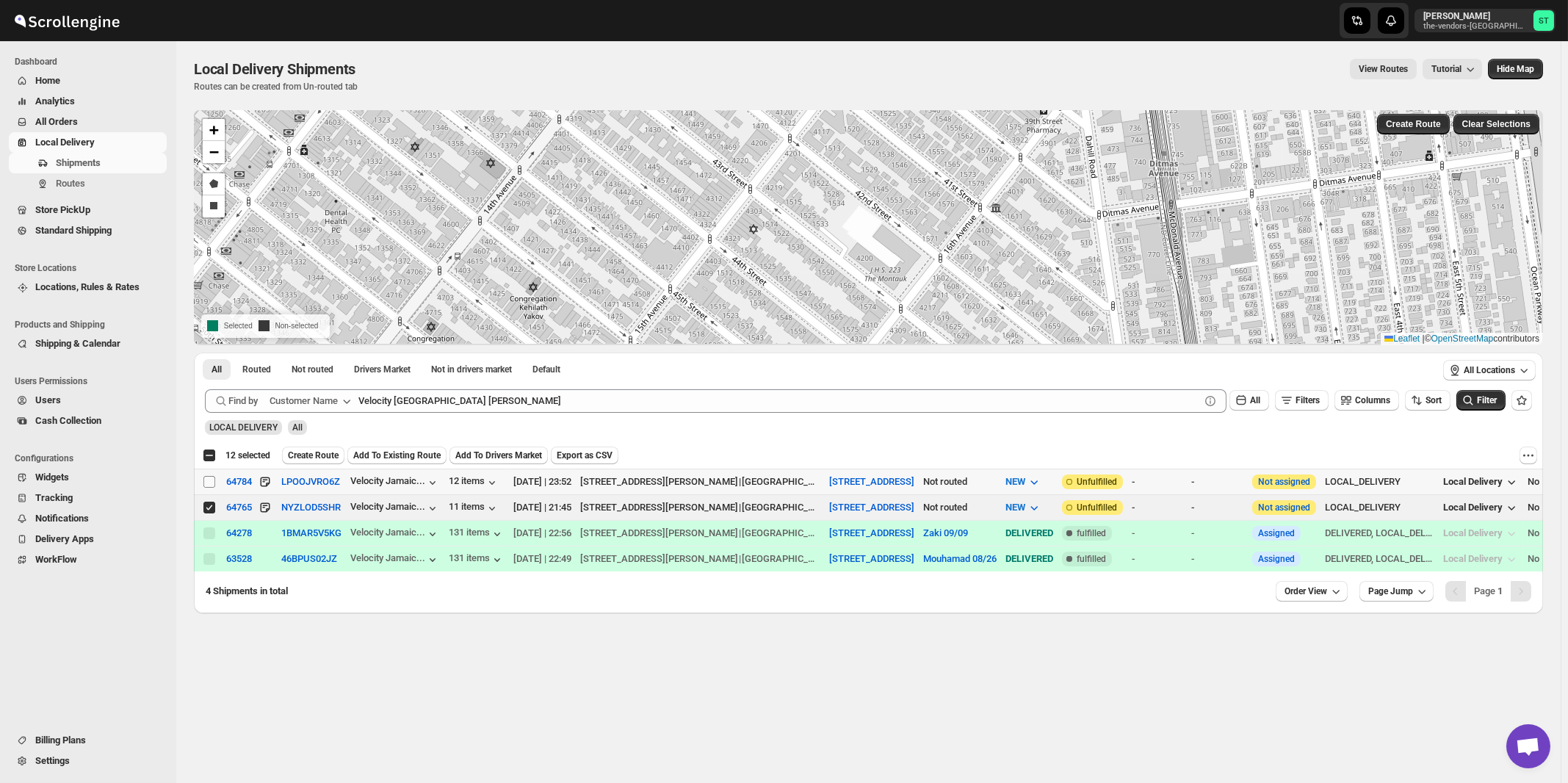
click at [209, 481] on input "Select shipment" at bounding box center [209, 481] width 11 height 11
checkbox input "true"
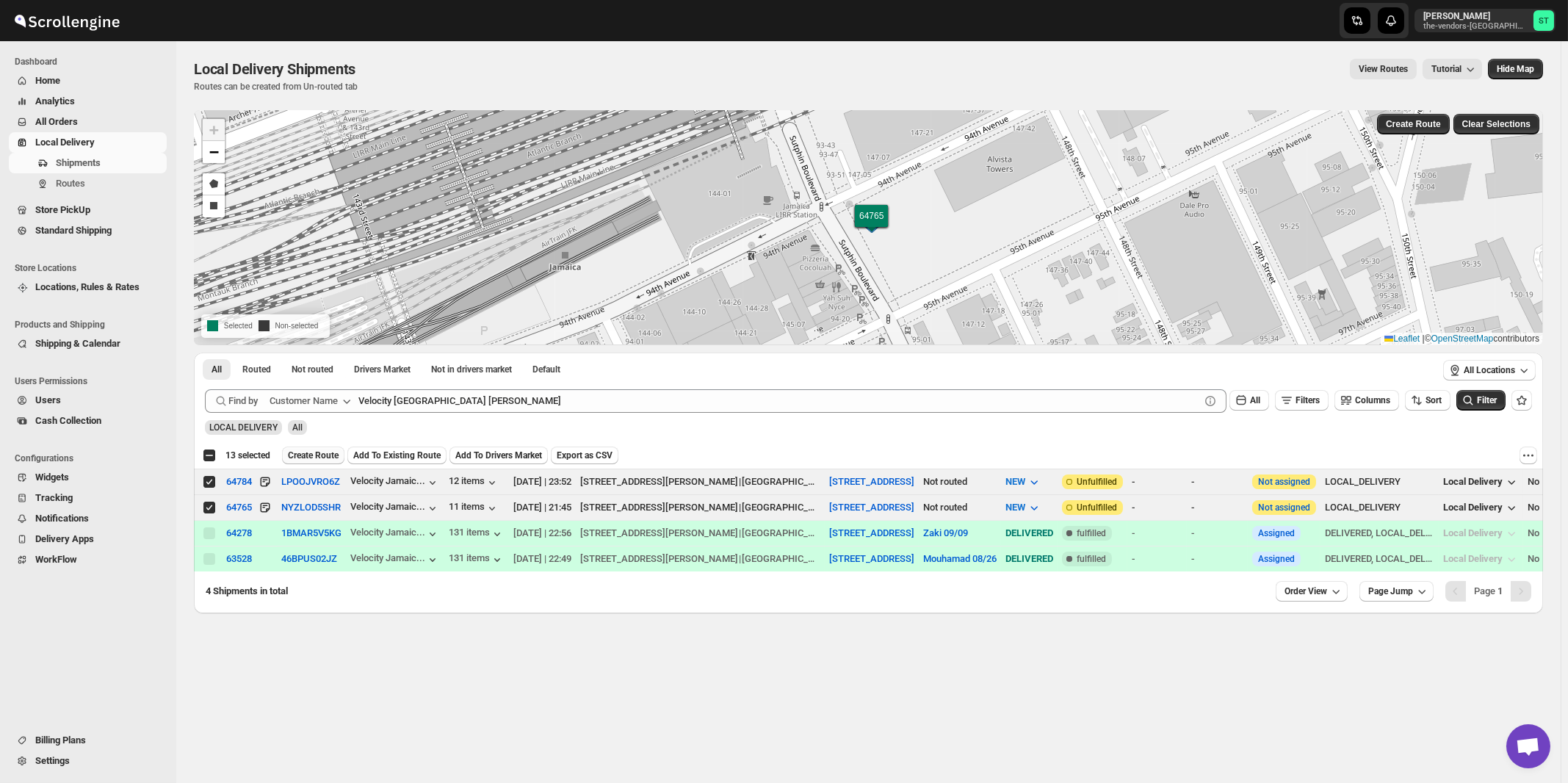
click at [297, 459] on span "Create Route" at bounding box center [313, 455] width 51 height 11
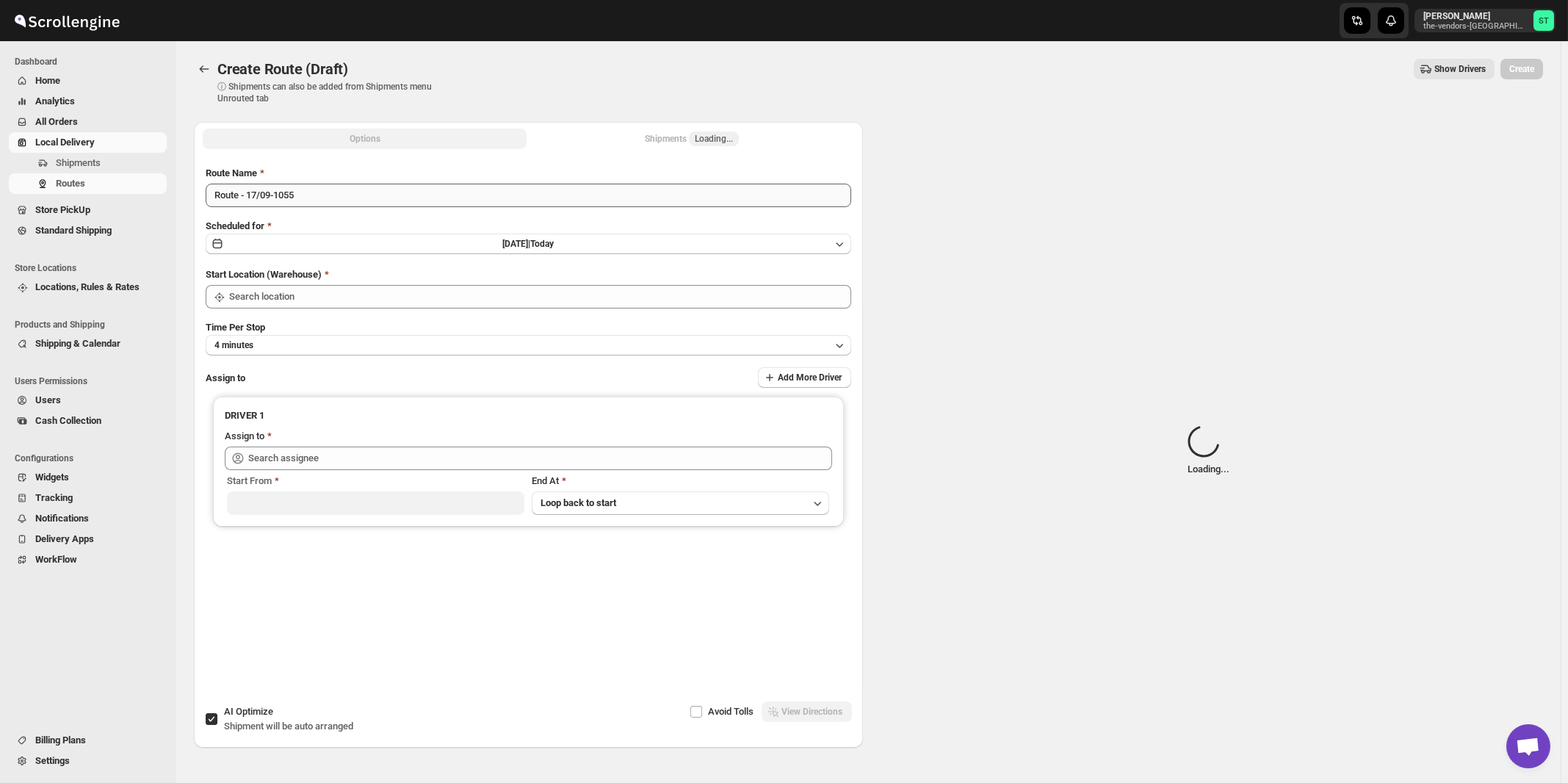
type input "[STREET_ADDRESS]"
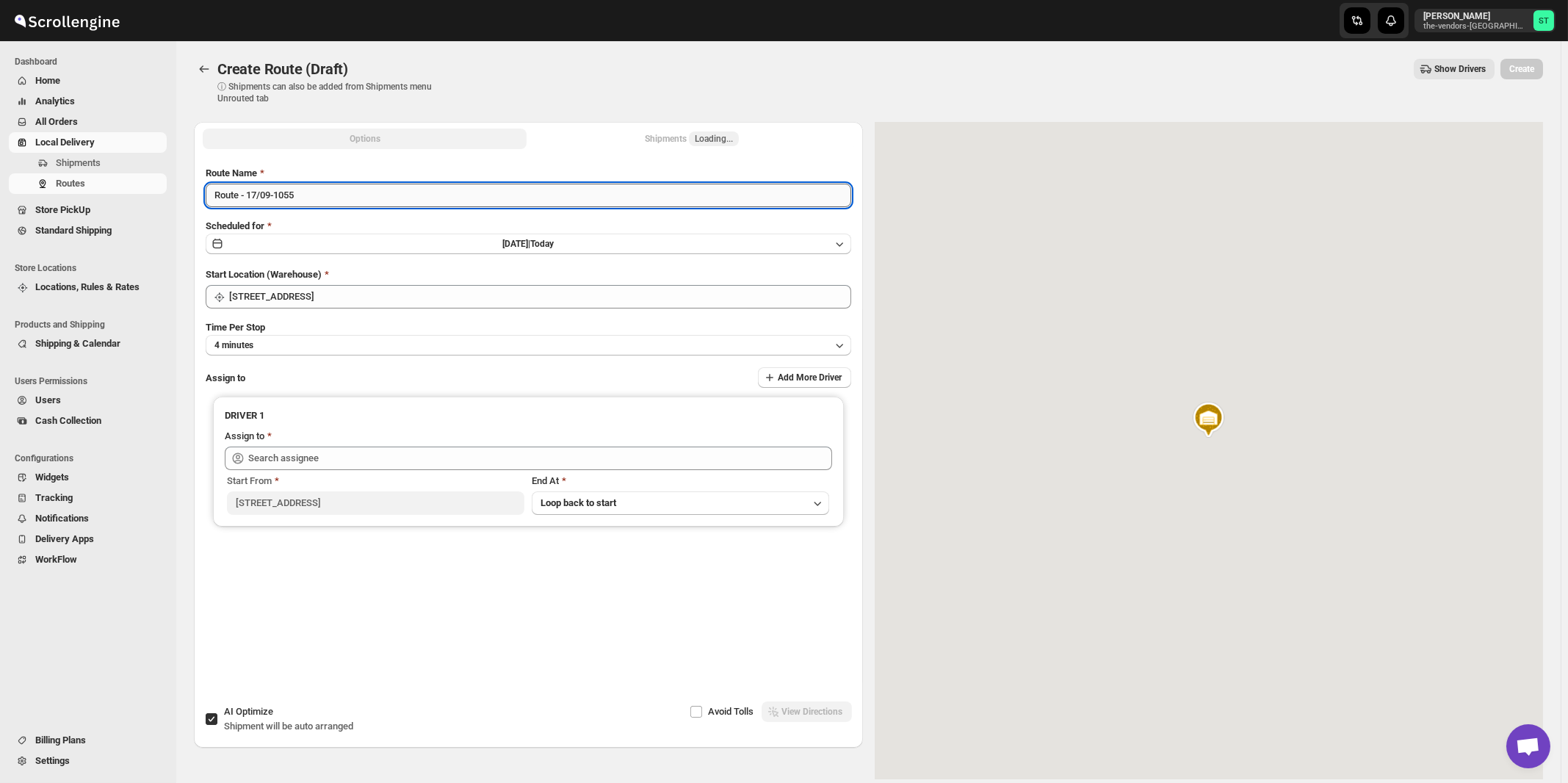
click at [446, 196] on input "Route - 17/09-1055" at bounding box center [529, 195] width 646 height 24
paste input "German"
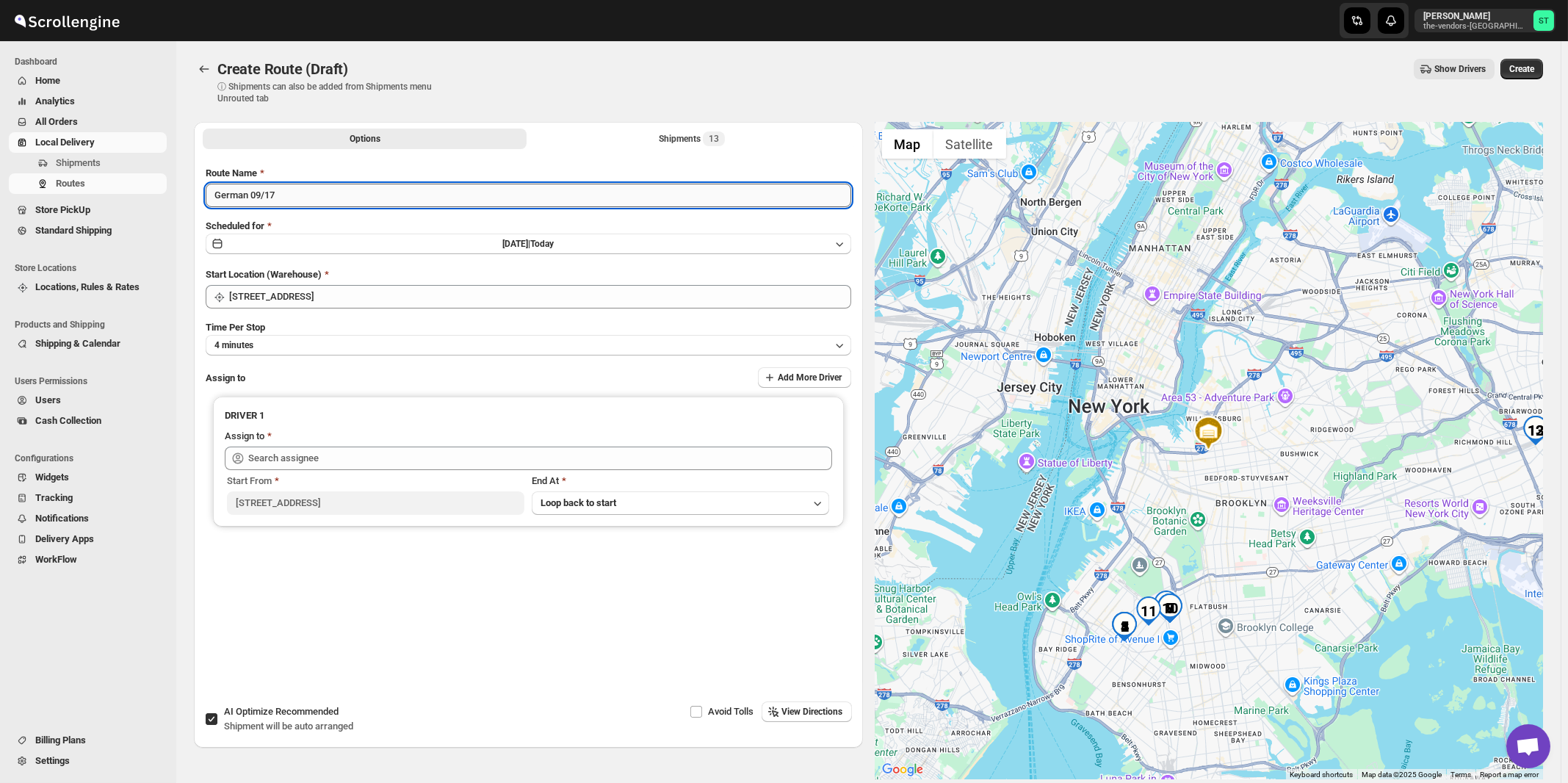
type input "German 09/17"
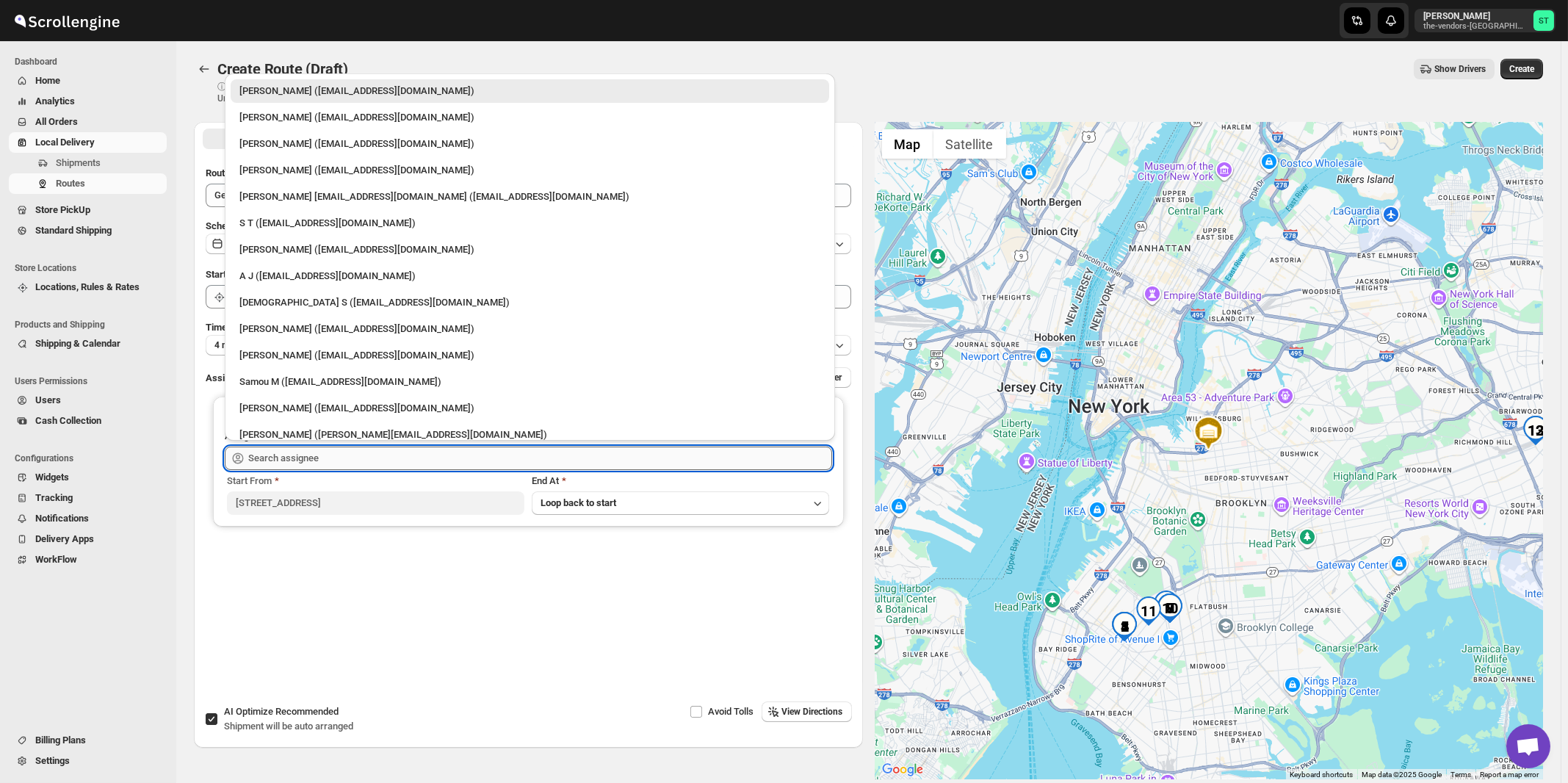
click at [317, 457] on input "text" at bounding box center [539, 458] width 584 height 24
click at [280, 305] on div "[DEMOGRAPHIC_DATA] S ([EMAIL_ADDRESS][DOMAIN_NAME])" at bounding box center [530, 302] width 581 height 15
type input "[DEMOGRAPHIC_DATA] S ([EMAIL_ADDRESS][DOMAIN_NAME])"
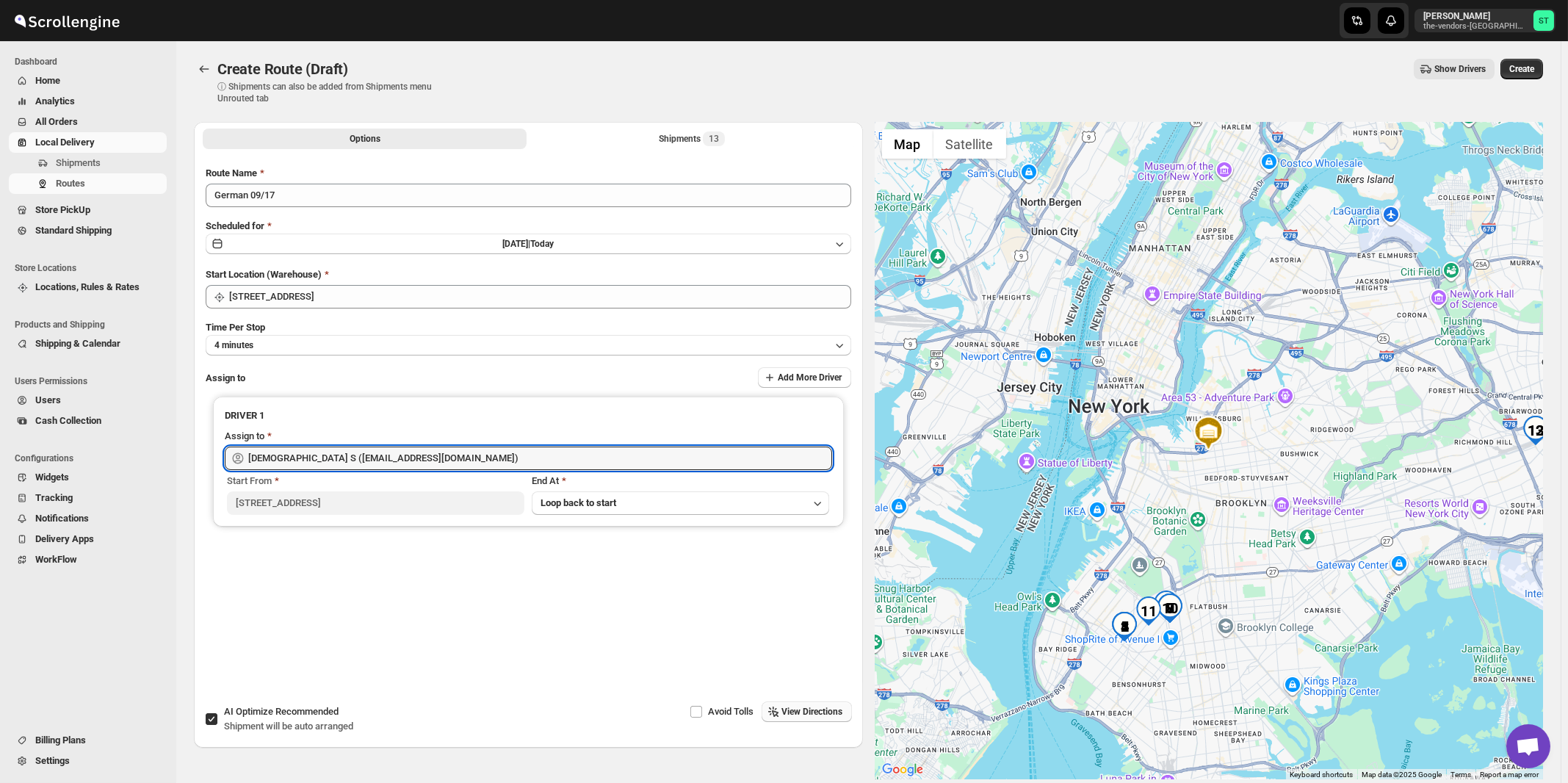
click at [805, 715] on span "View Directions" at bounding box center [812, 711] width 61 height 11
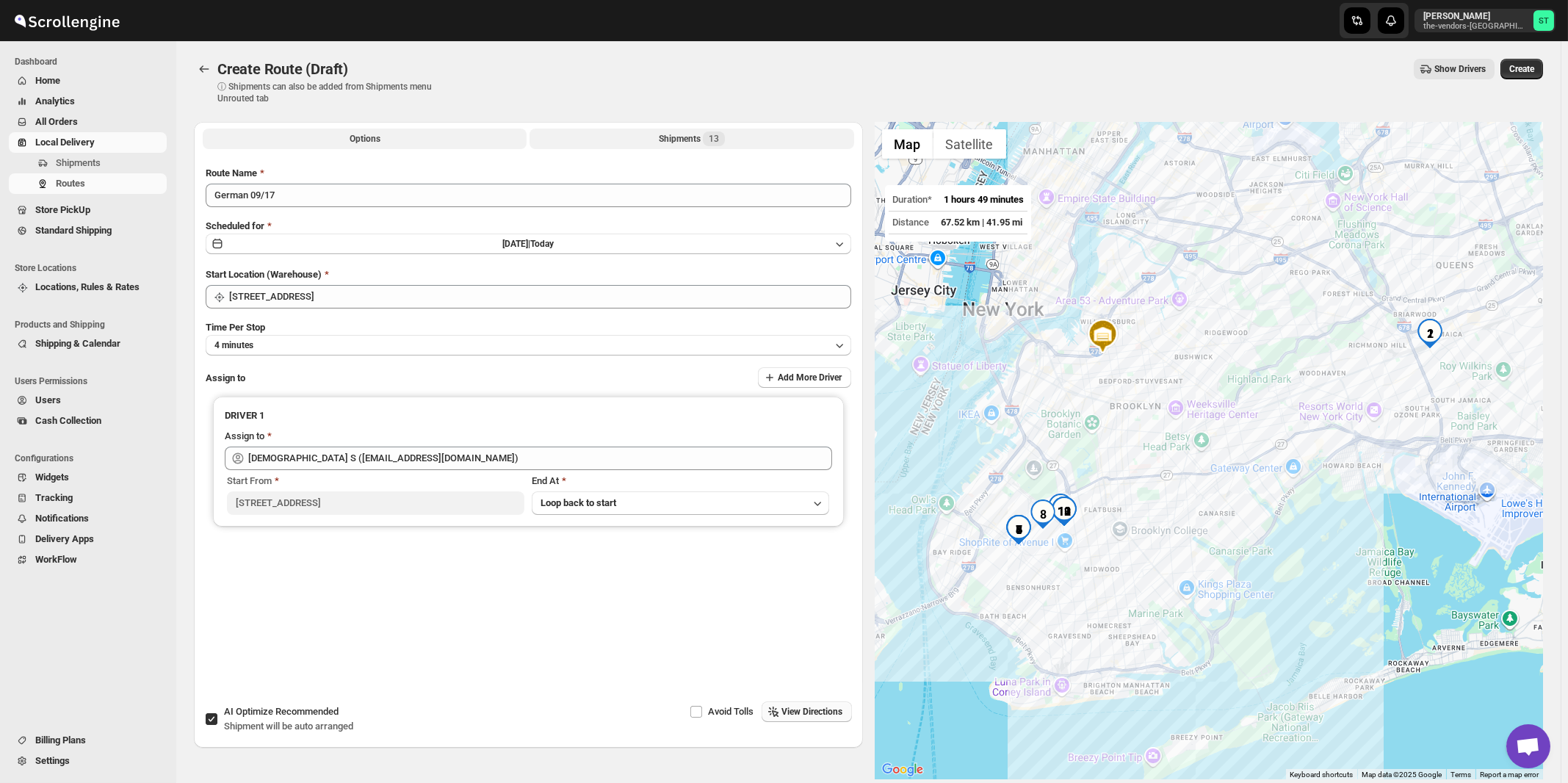
click at [701, 141] on div "Shipments 13" at bounding box center [692, 139] width 66 height 15
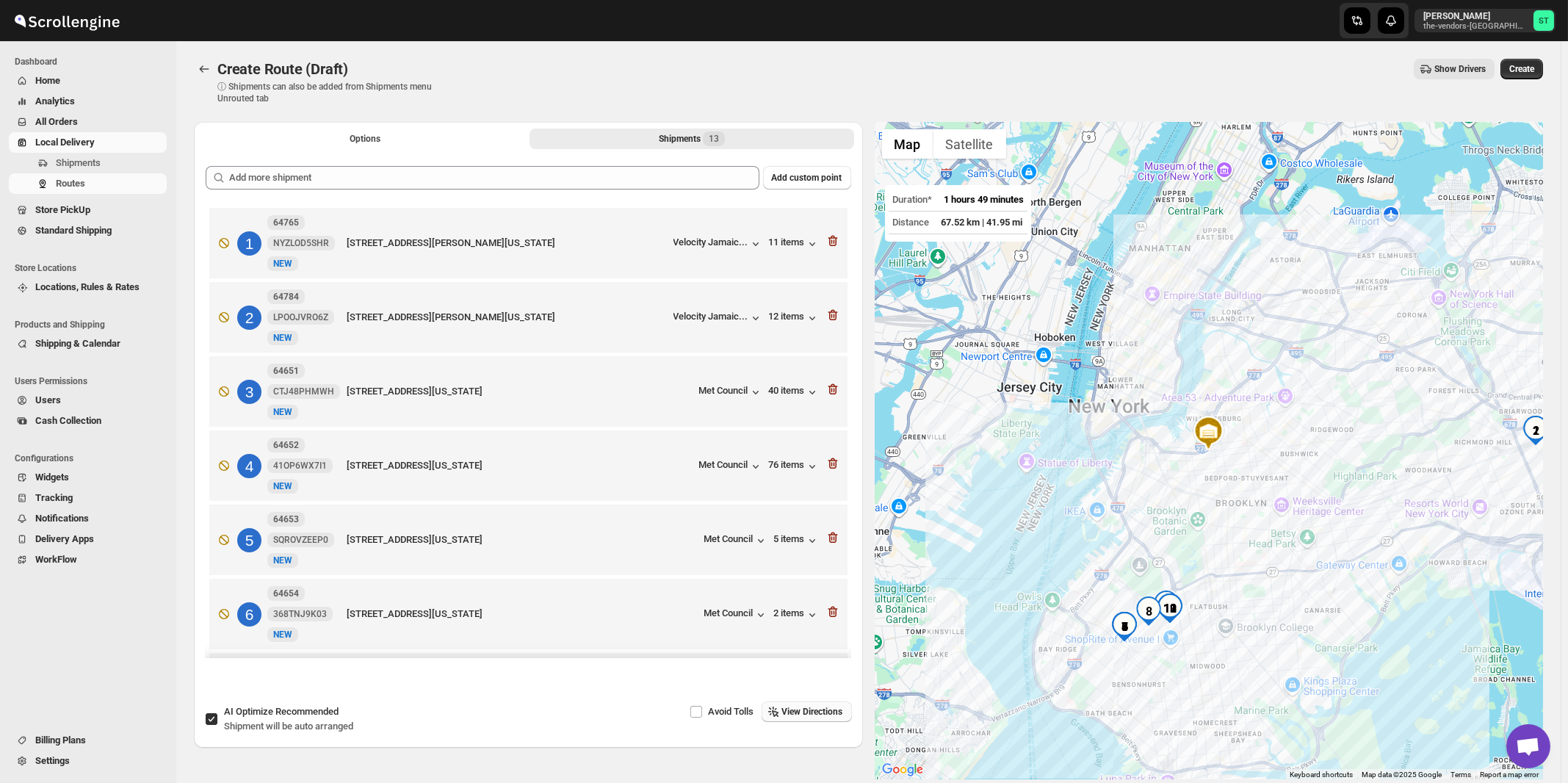
click at [295, 712] on span "Recommended" at bounding box center [307, 711] width 63 height 11
click at [217, 713] on input "AI Optimize Recommended Shipment will be auto arranged" at bounding box center [211, 718] width 11 height 11
checkbox input "false"
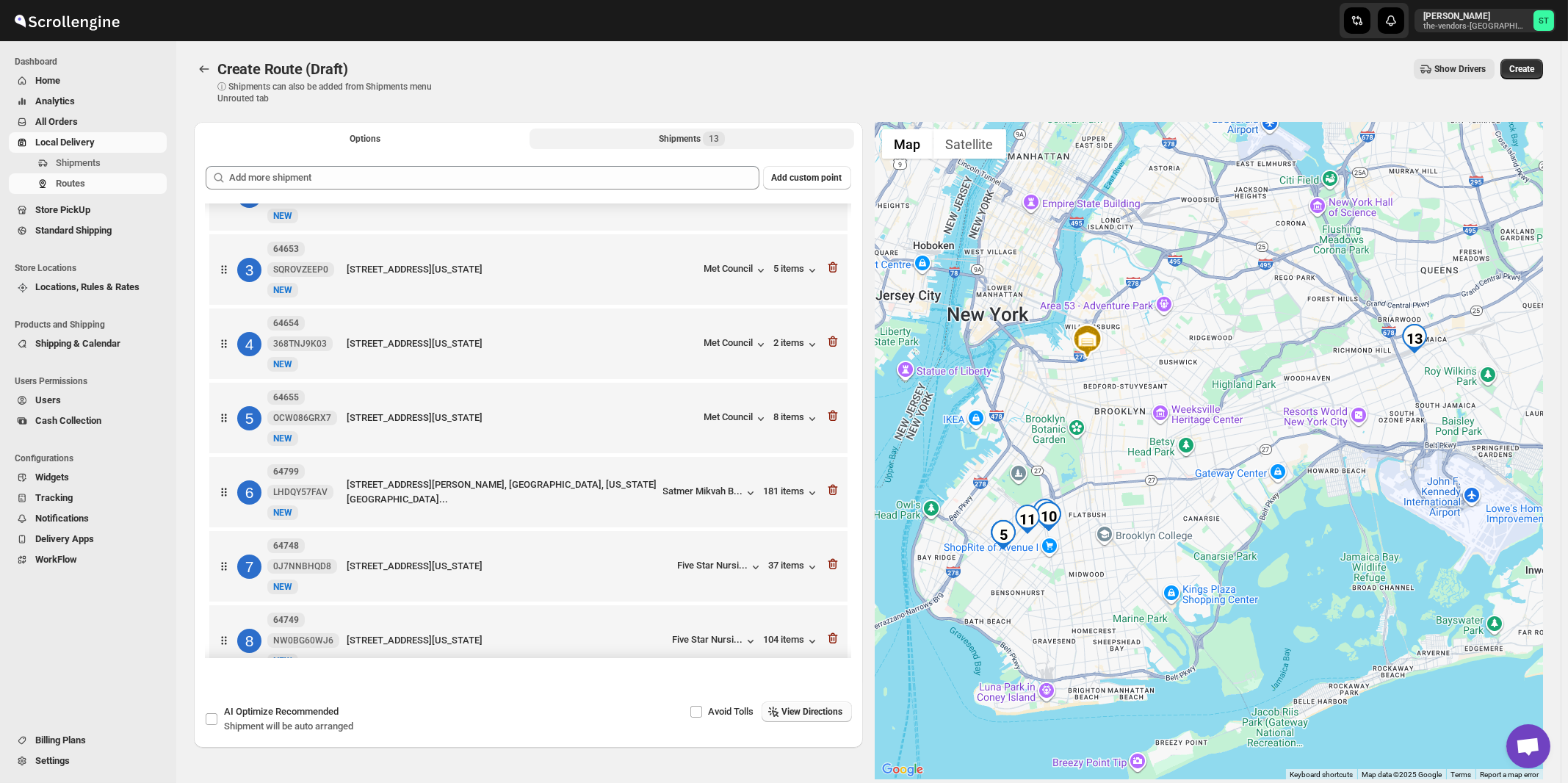
scroll to position [157, 0]
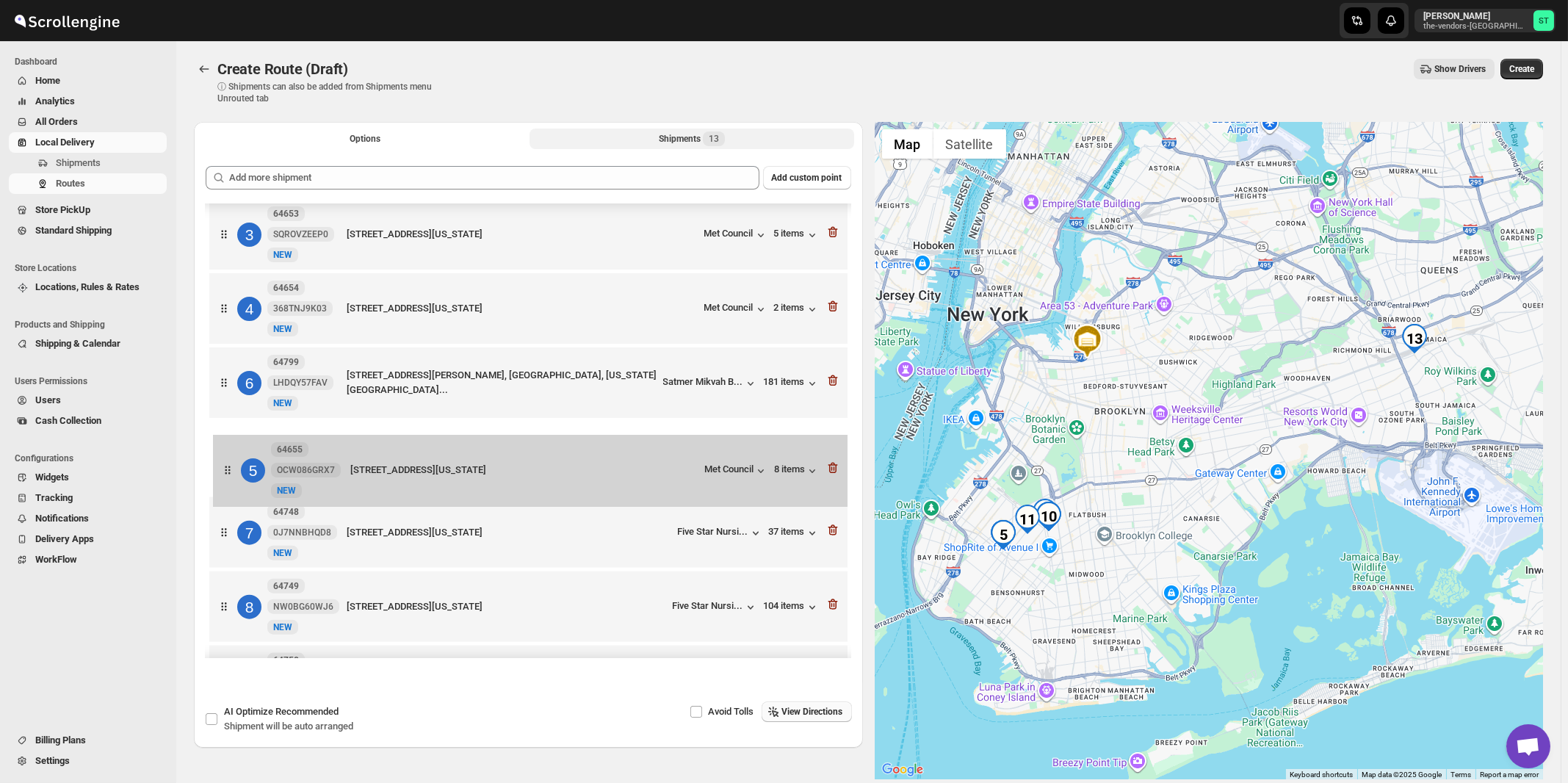
drag, startPoint x: 667, startPoint y: 391, endPoint x: 675, endPoint y: 522, distance: 131.2
click at [675, 522] on div "1 64651 CTJ48PHMWH New NEW [STREET_ADDRESS][US_STATE] Met Council 40 items 2 64…" at bounding box center [529, 533] width 646 height 973
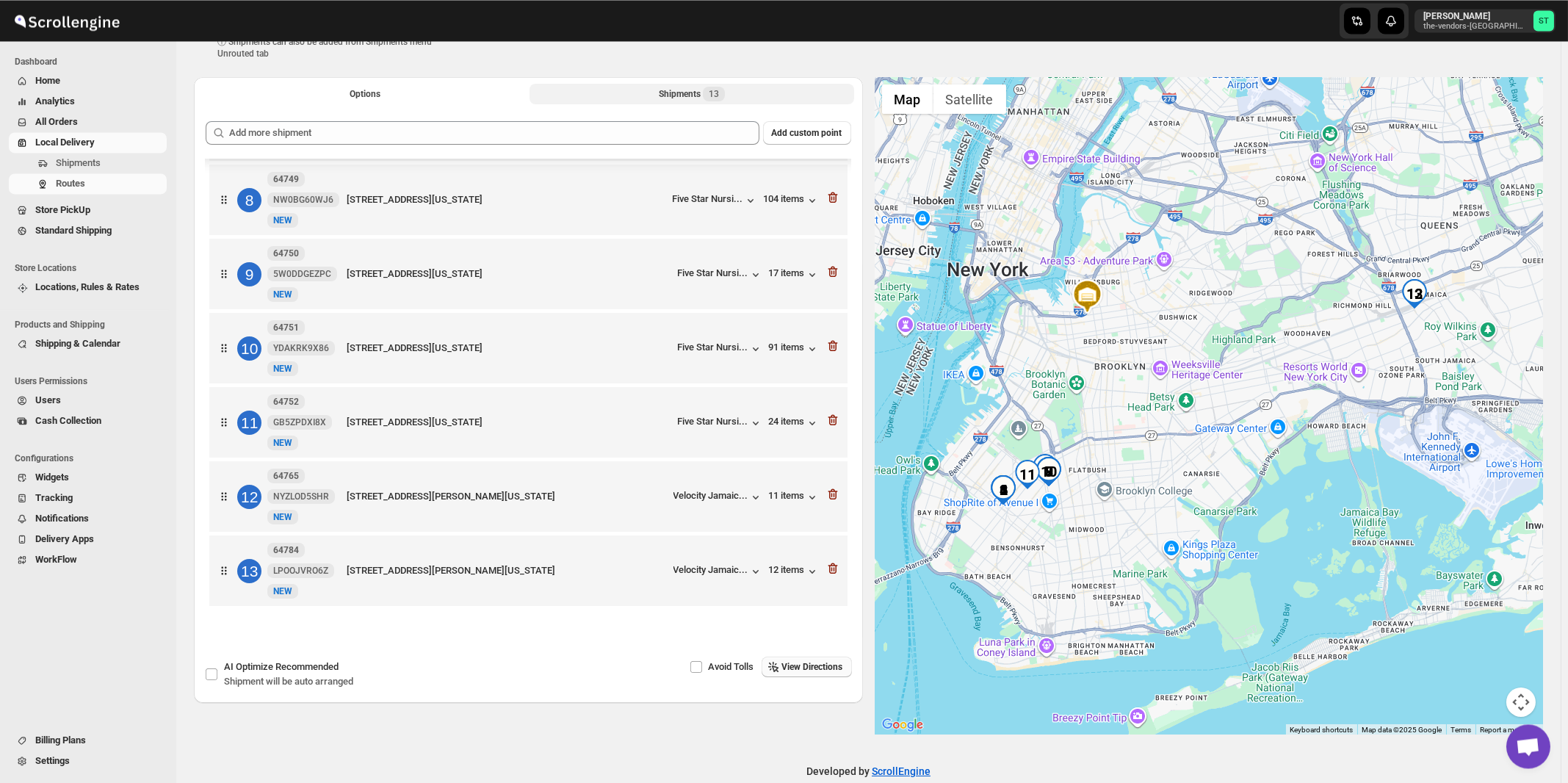
scroll to position [69, 0]
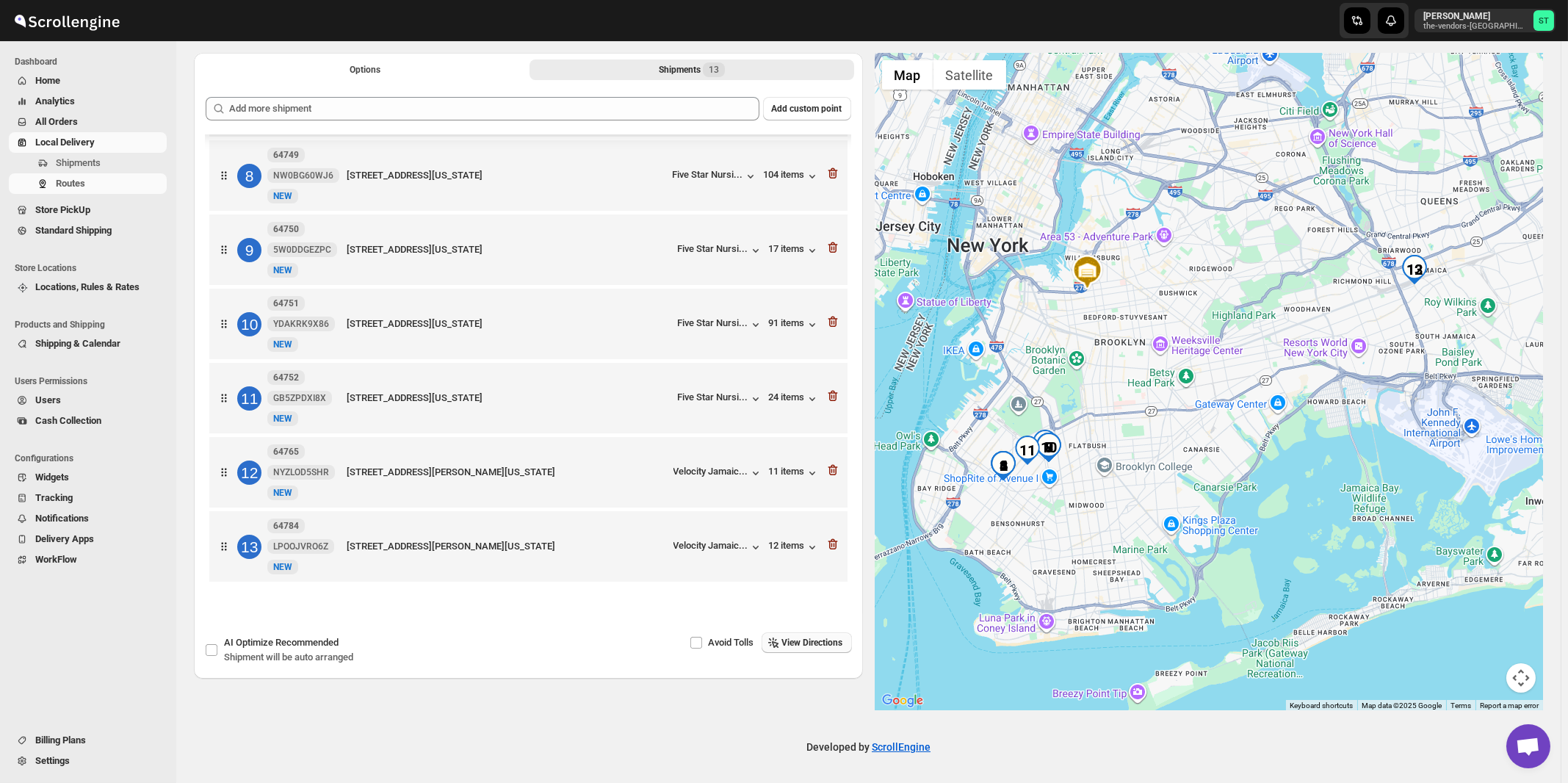
click at [828, 644] on span "View Directions" at bounding box center [812, 642] width 61 height 11
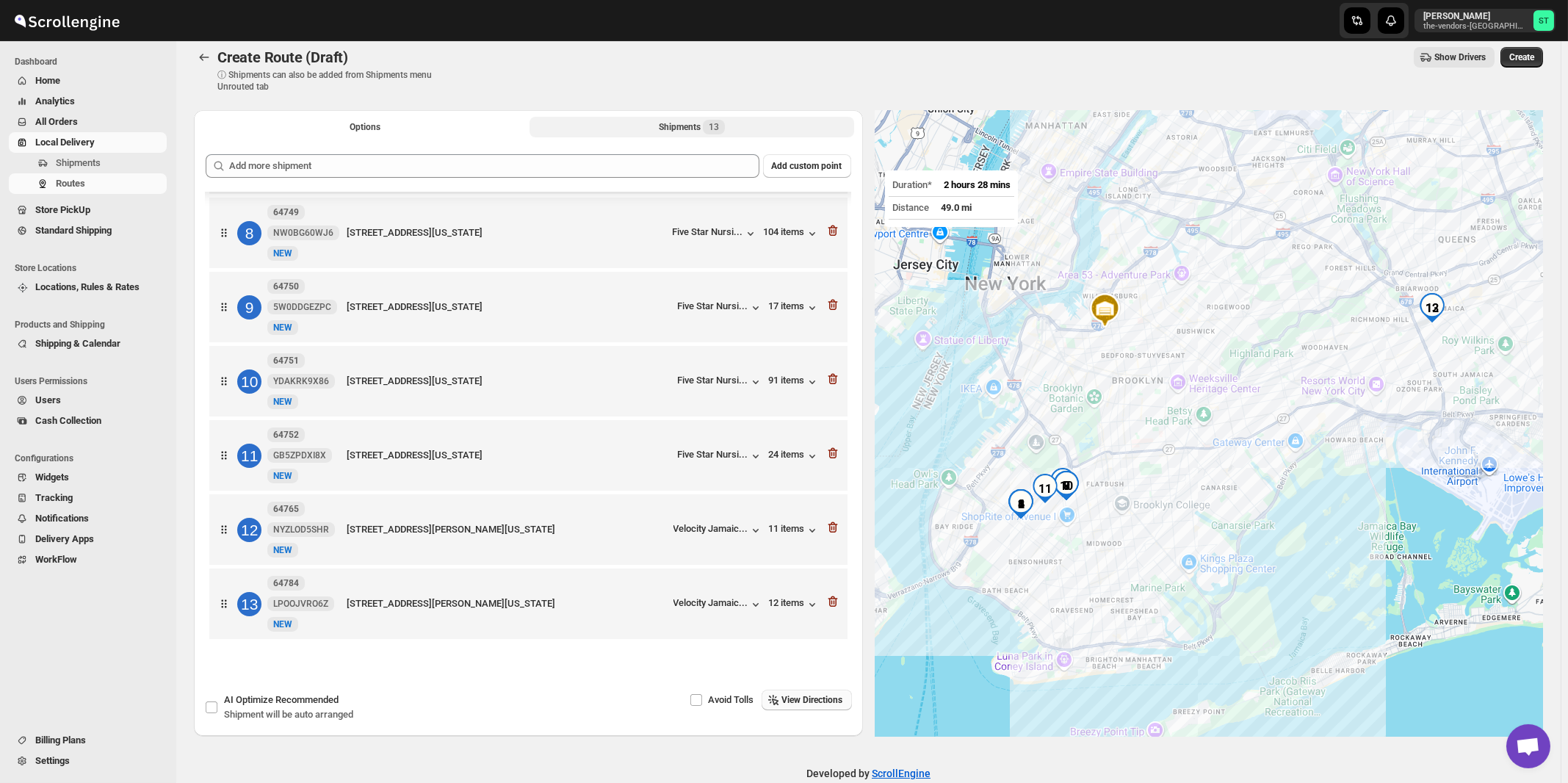
scroll to position [0, 0]
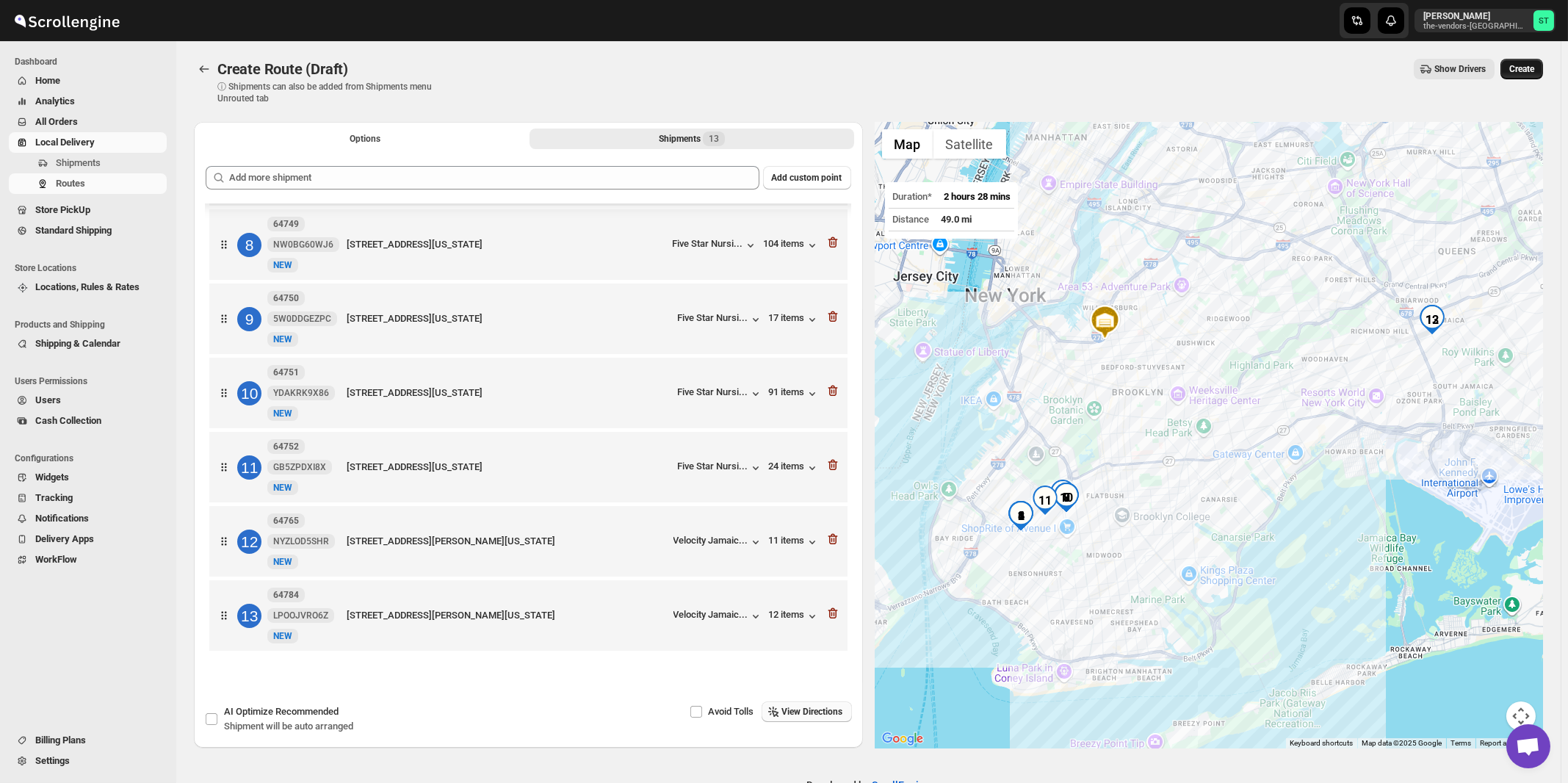
click at [1533, 75] on span "Create" at bounding box center [1521, 68] width 25 height 11
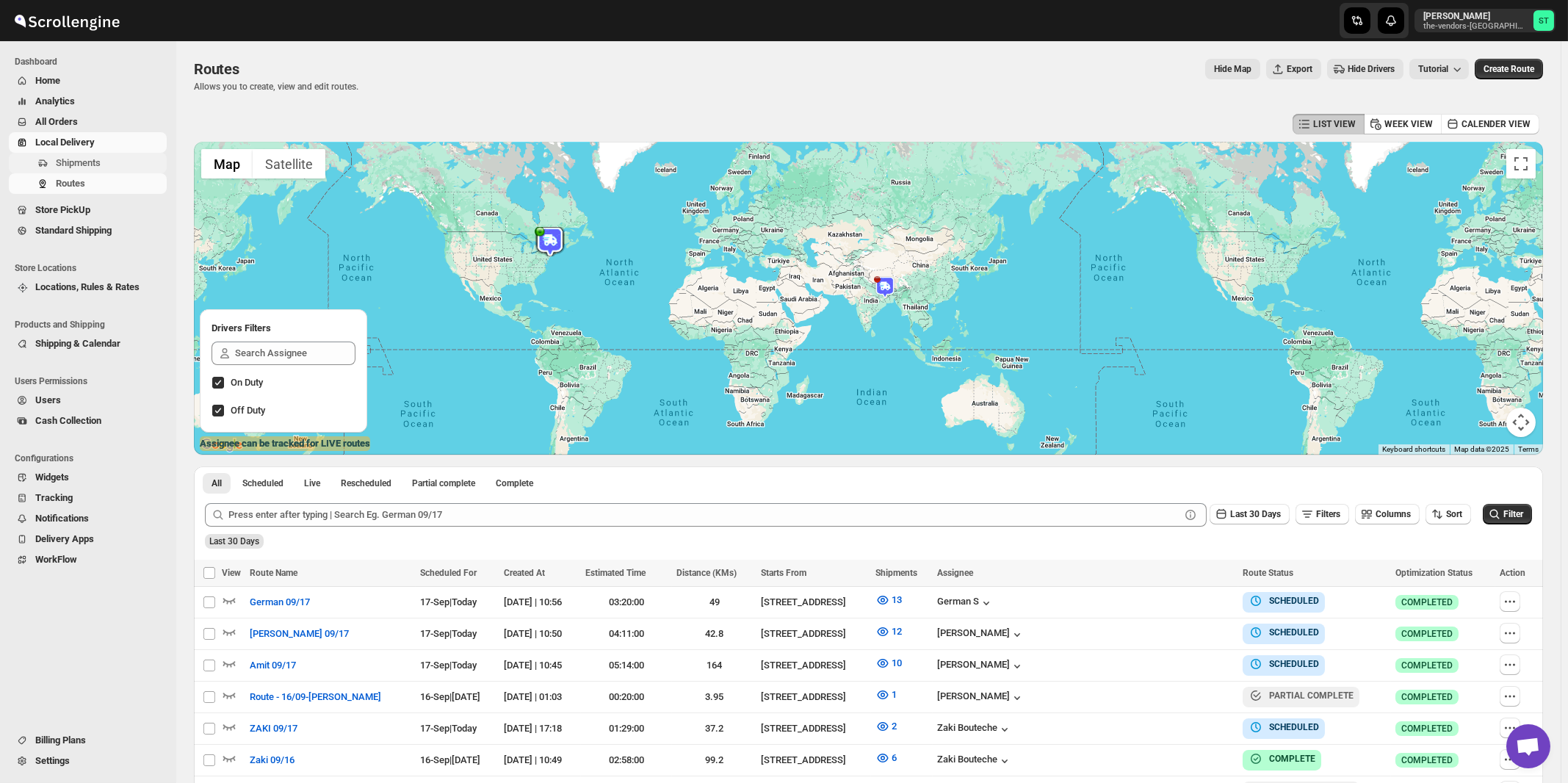
click at [81, 167] on span "Shipments" at bounding box center [78, 162] width 45 height 11
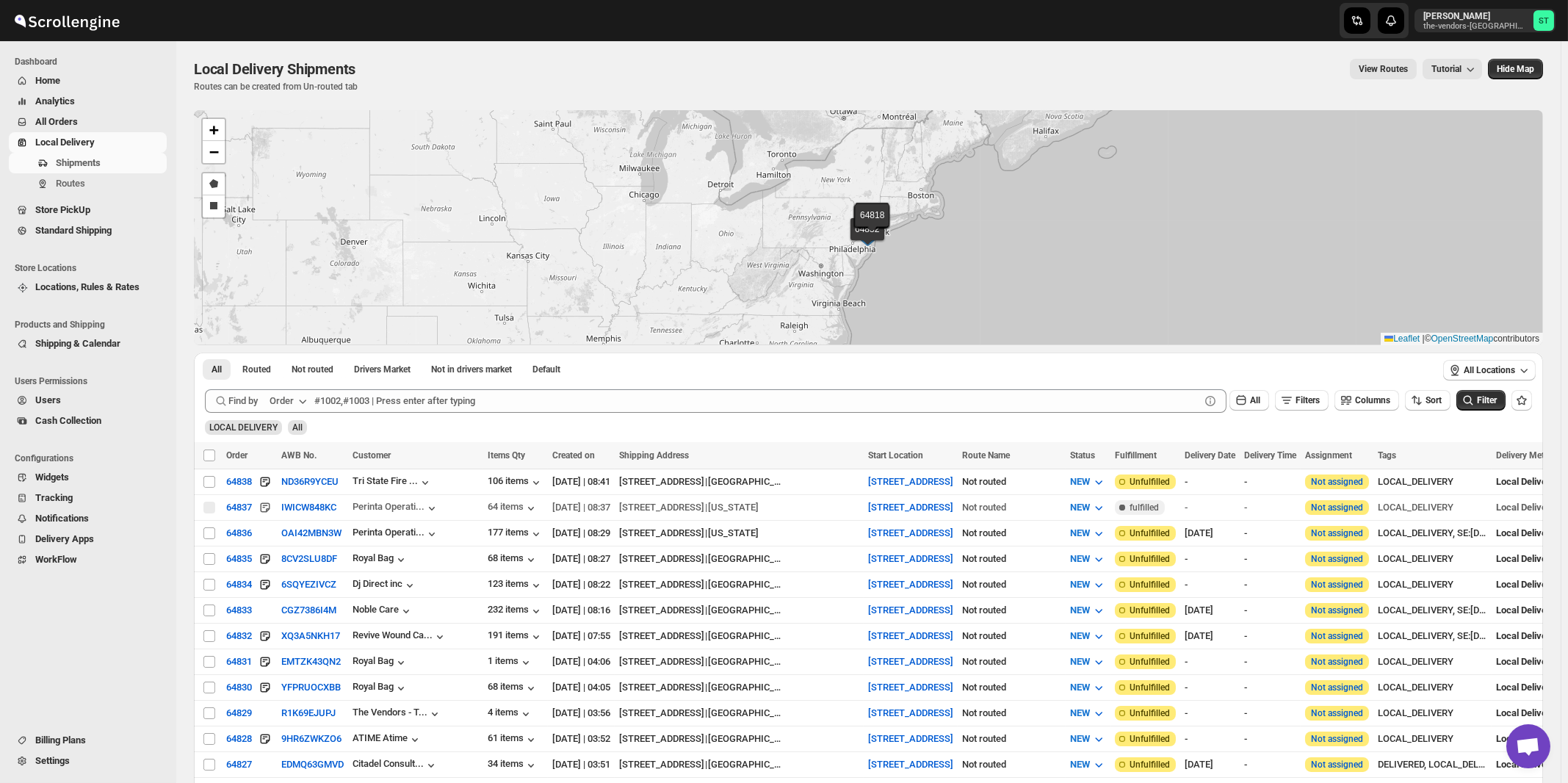
click at [298, 400] on icon "button" at bounding box center [302, 401] width 15 height 15
click at [297, 507] on div "Customer Name" at bounding box center [291, 510] width 67 height 15
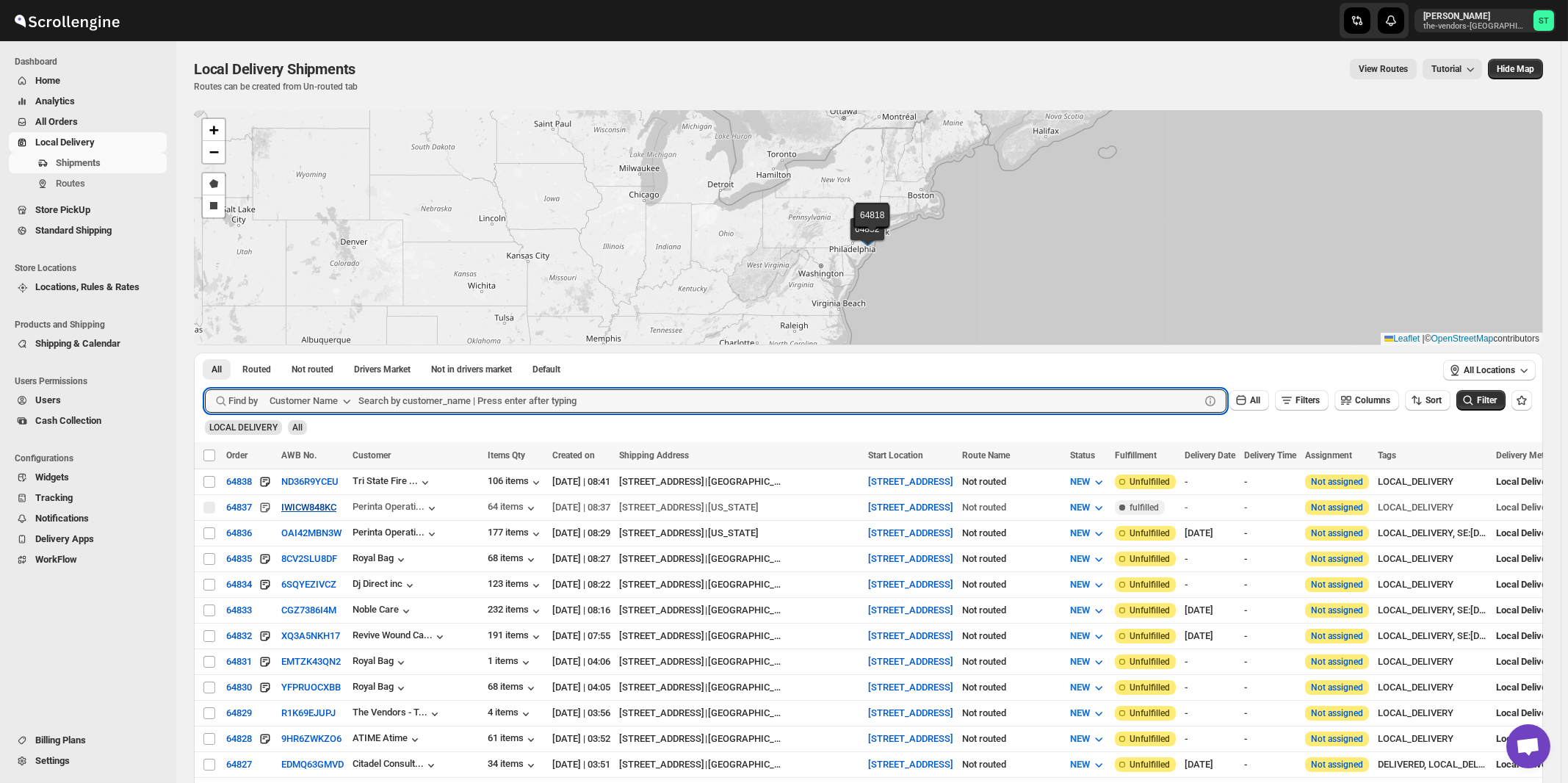
paste input "The Vendors - [PERSON_NAME]"
type input "The Vendors - [PERSON_NAME]"
click at [205, 353] on button "Submit" at bounding box center [226, 361] width 42 height 16
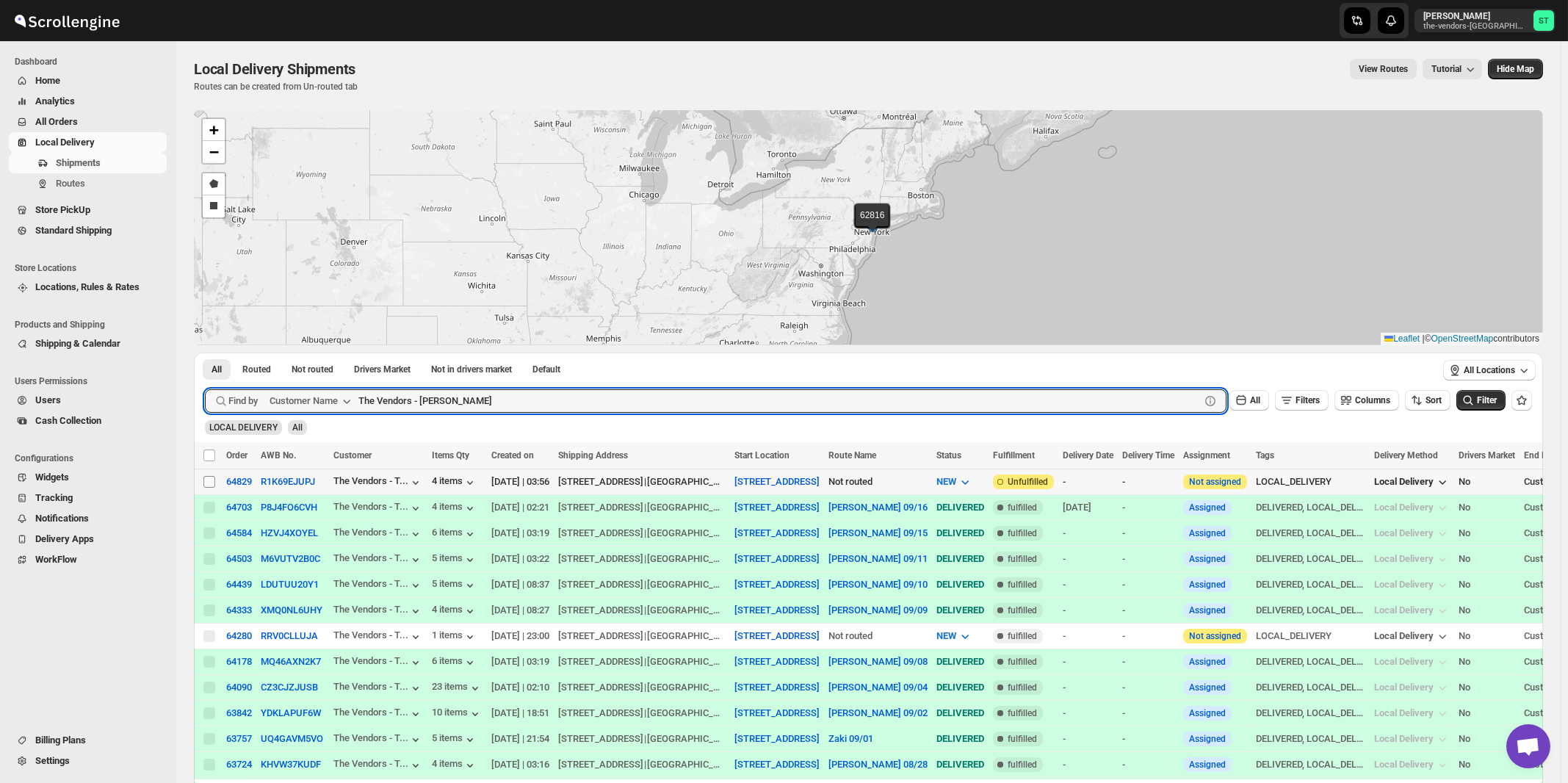
click at [210, 481] on input "Select shipment" at bounding box center [209, 481] width 11 height 11
checkbox input "true"
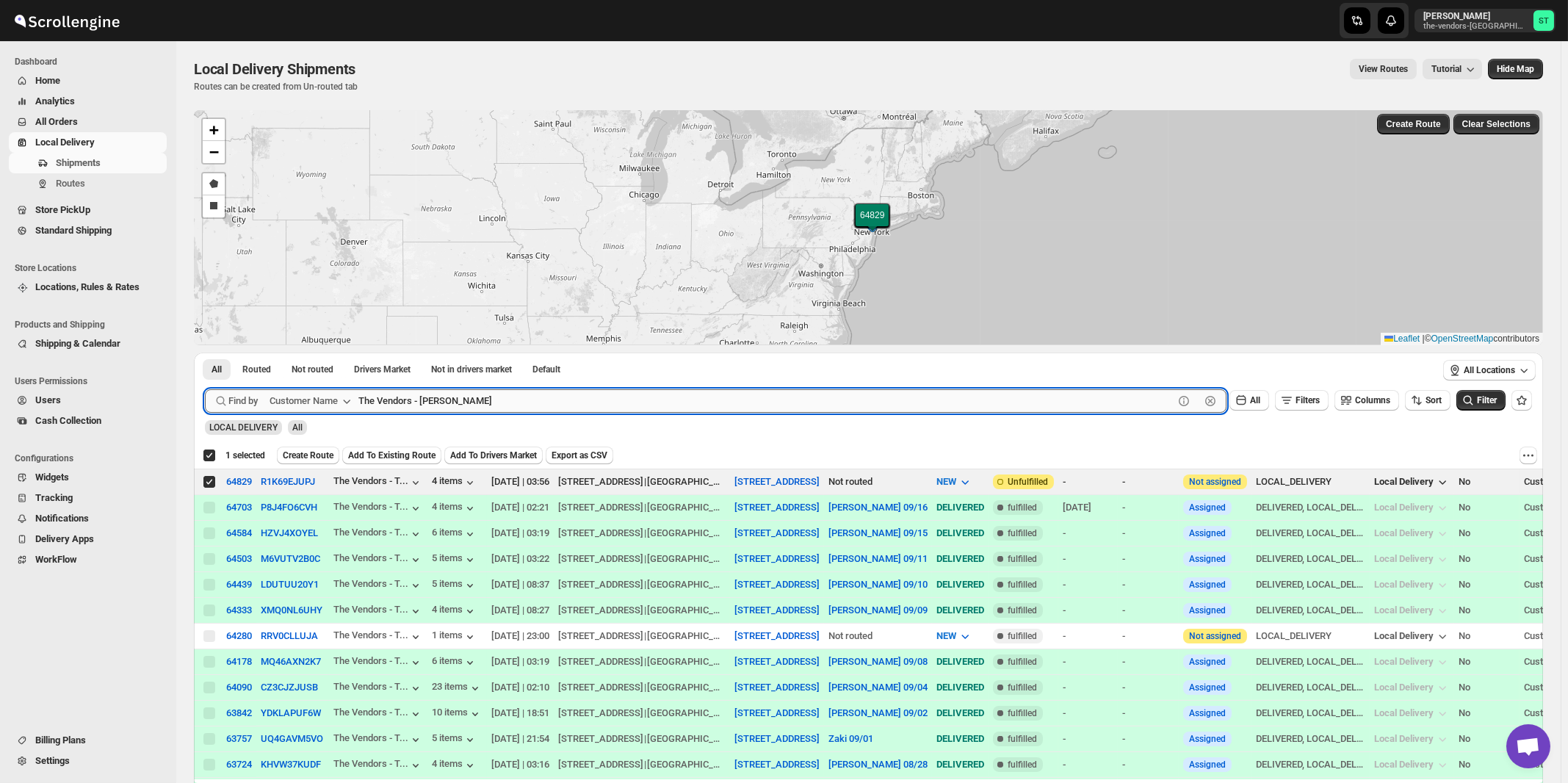
click at [466, 396] on input "The Vendors - [PERSON_NAME]" at bounding box center [766, 401] width 815 height 24
paste input "[PERSON_NAME] Suite 205"
type input "[PERSON_NAME]"
click at [205, 353] on button "Submit" at bounding box center [226, 361] width 42 height 16
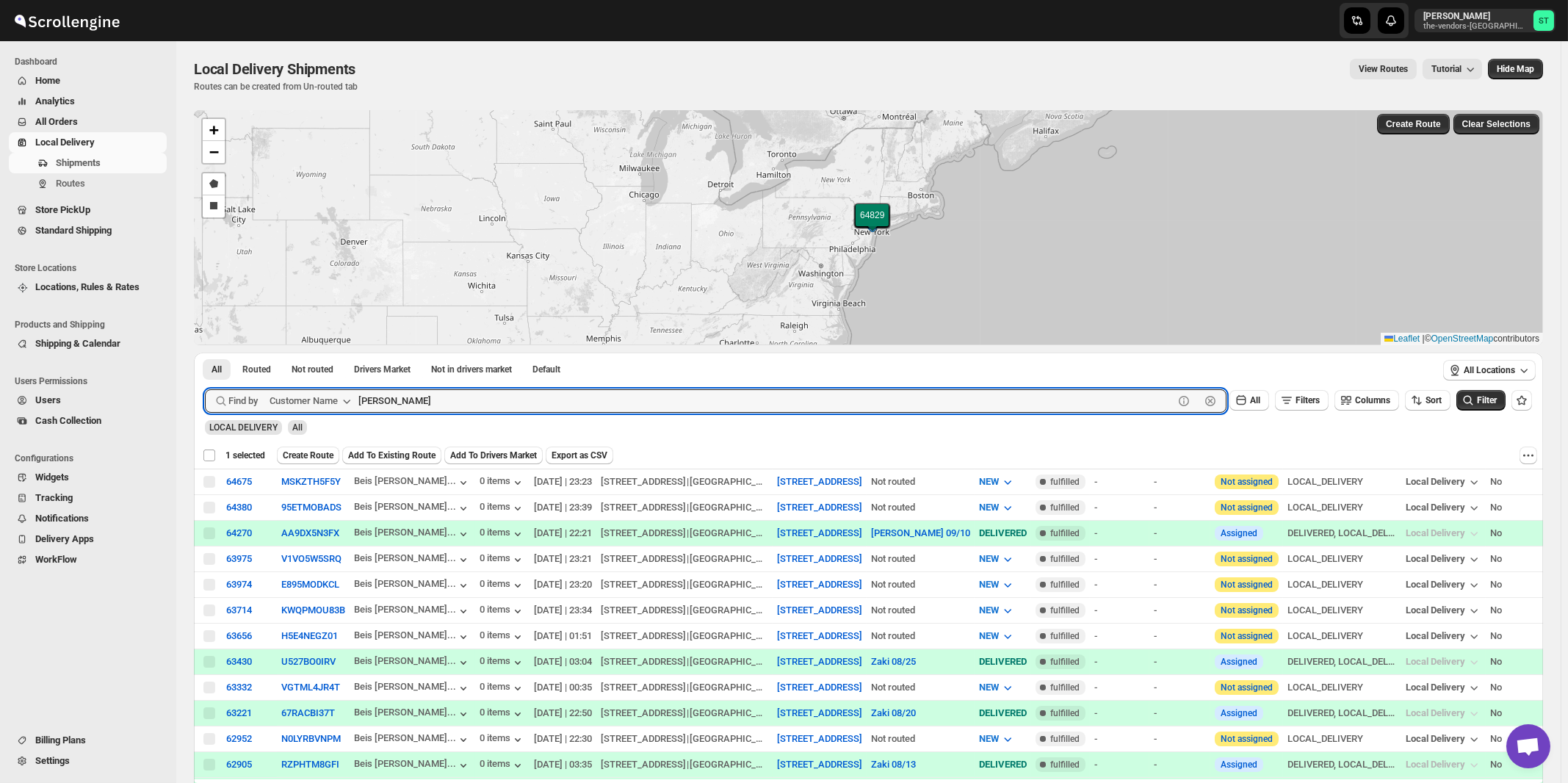
checkbox input "false"
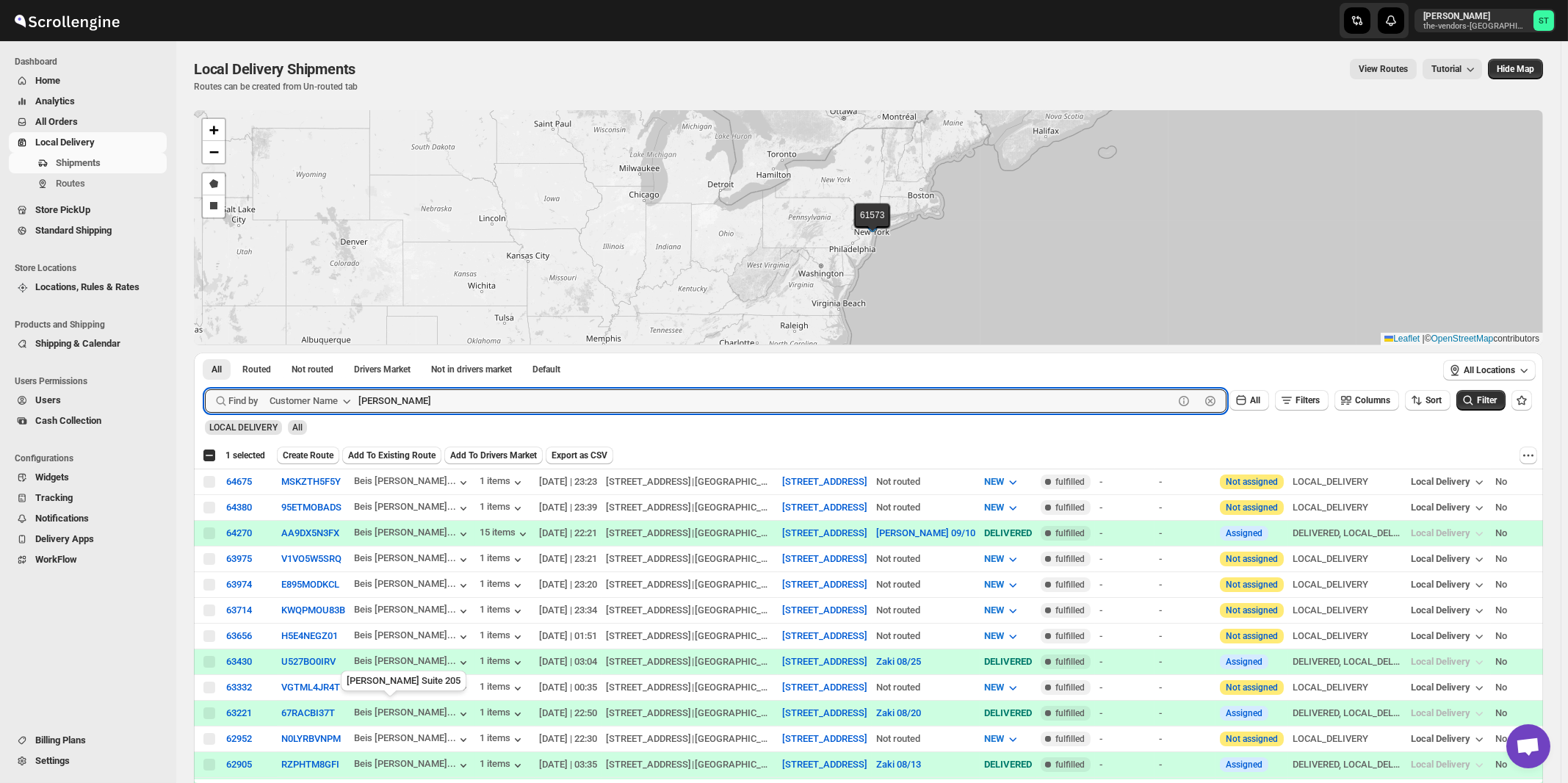
scroll to position [157, 0]
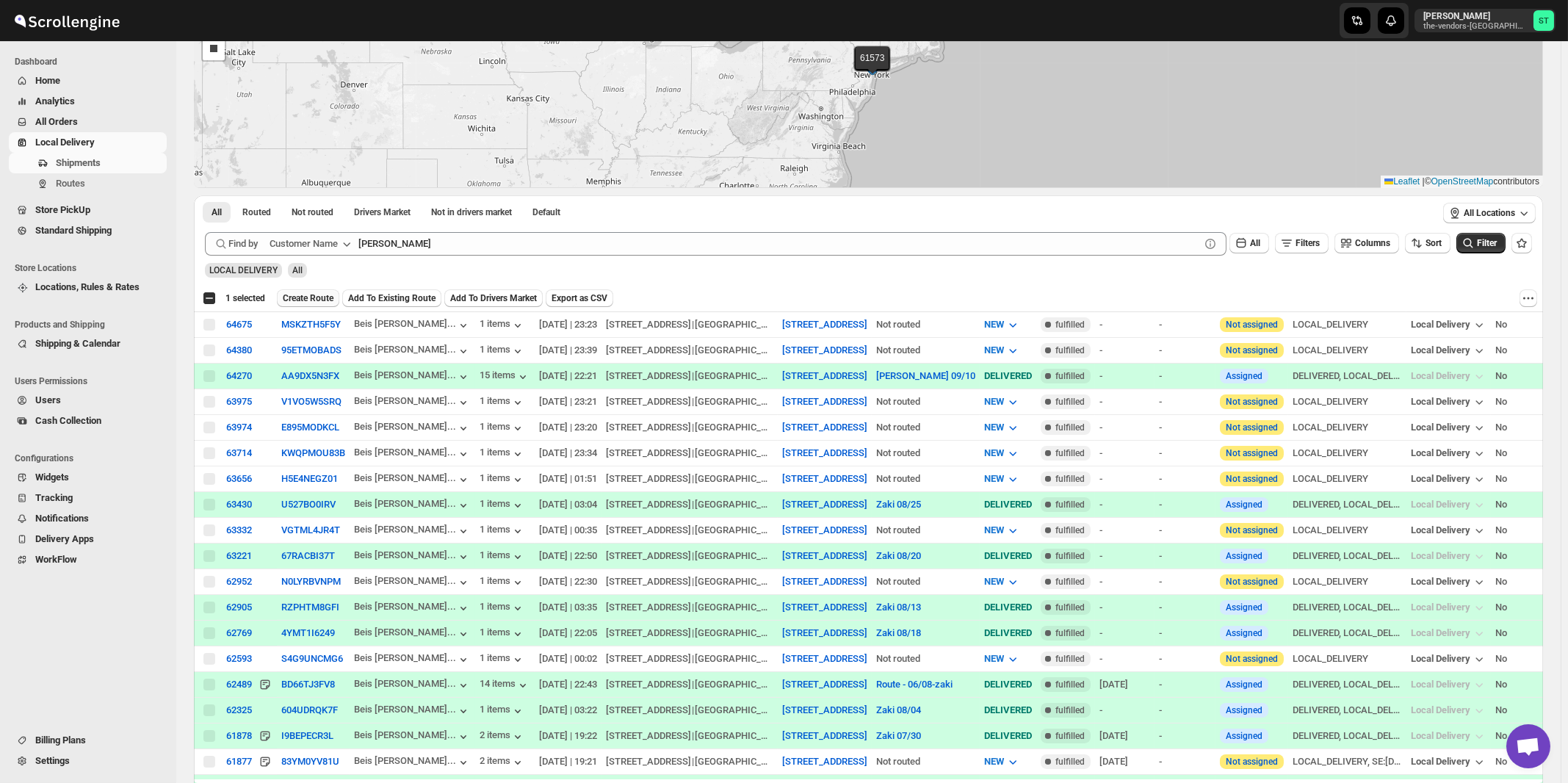
click at [326, 304] on button "Create Route" at bounding box center [308, 299] width 63 height 17
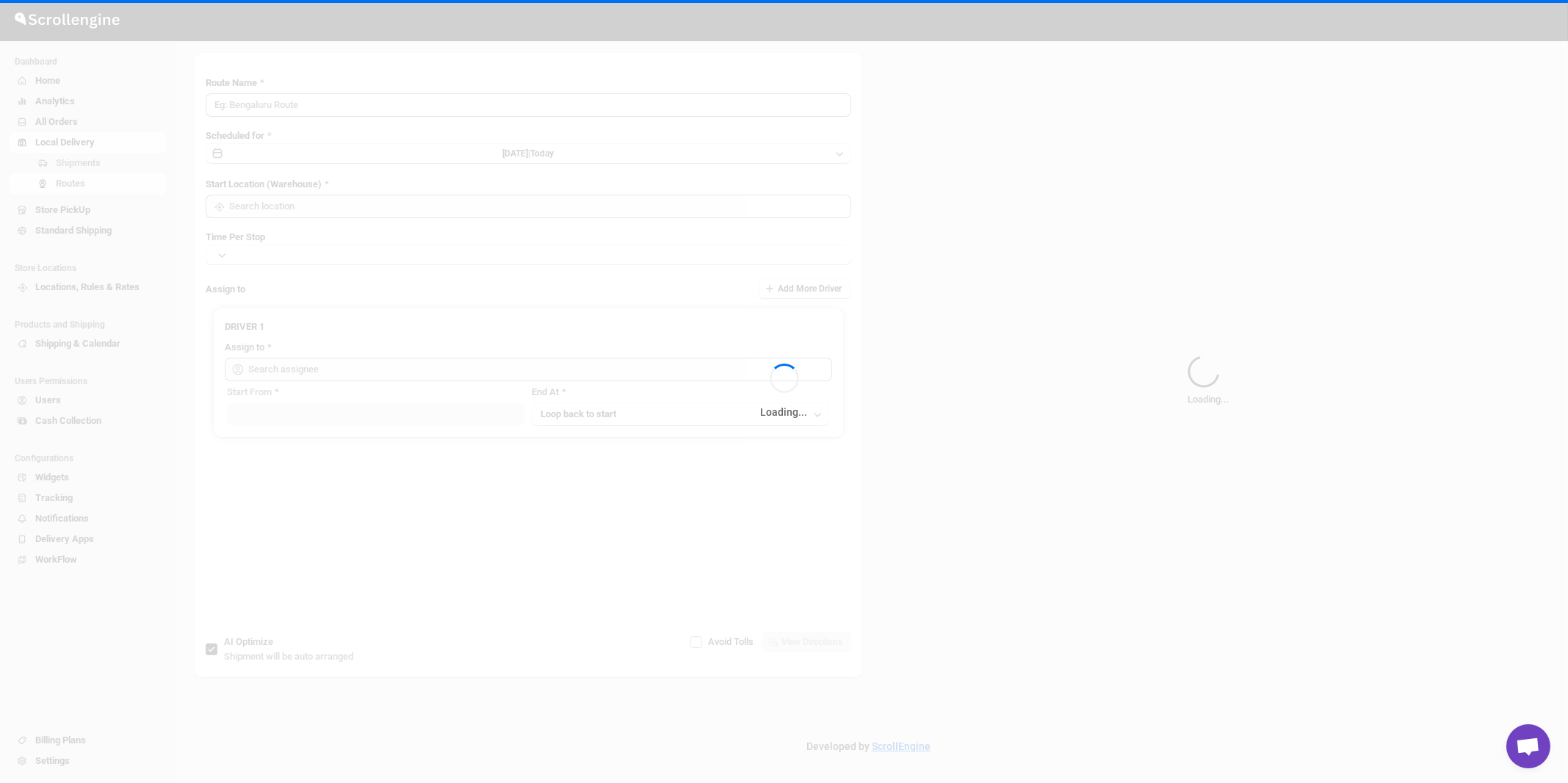
type input "Route - 17/09-1057"
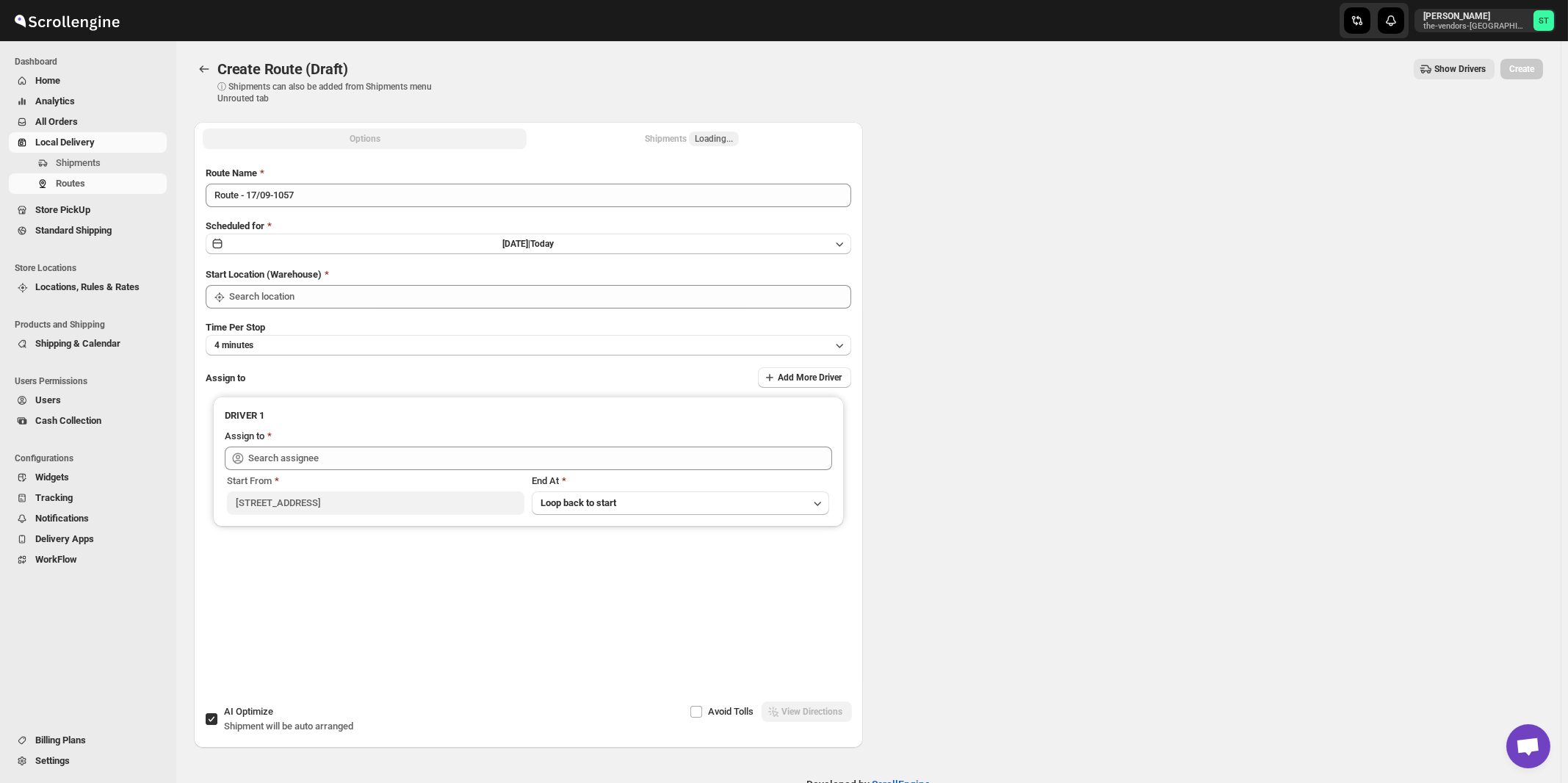
type input "[STREET_ADDRESS]"
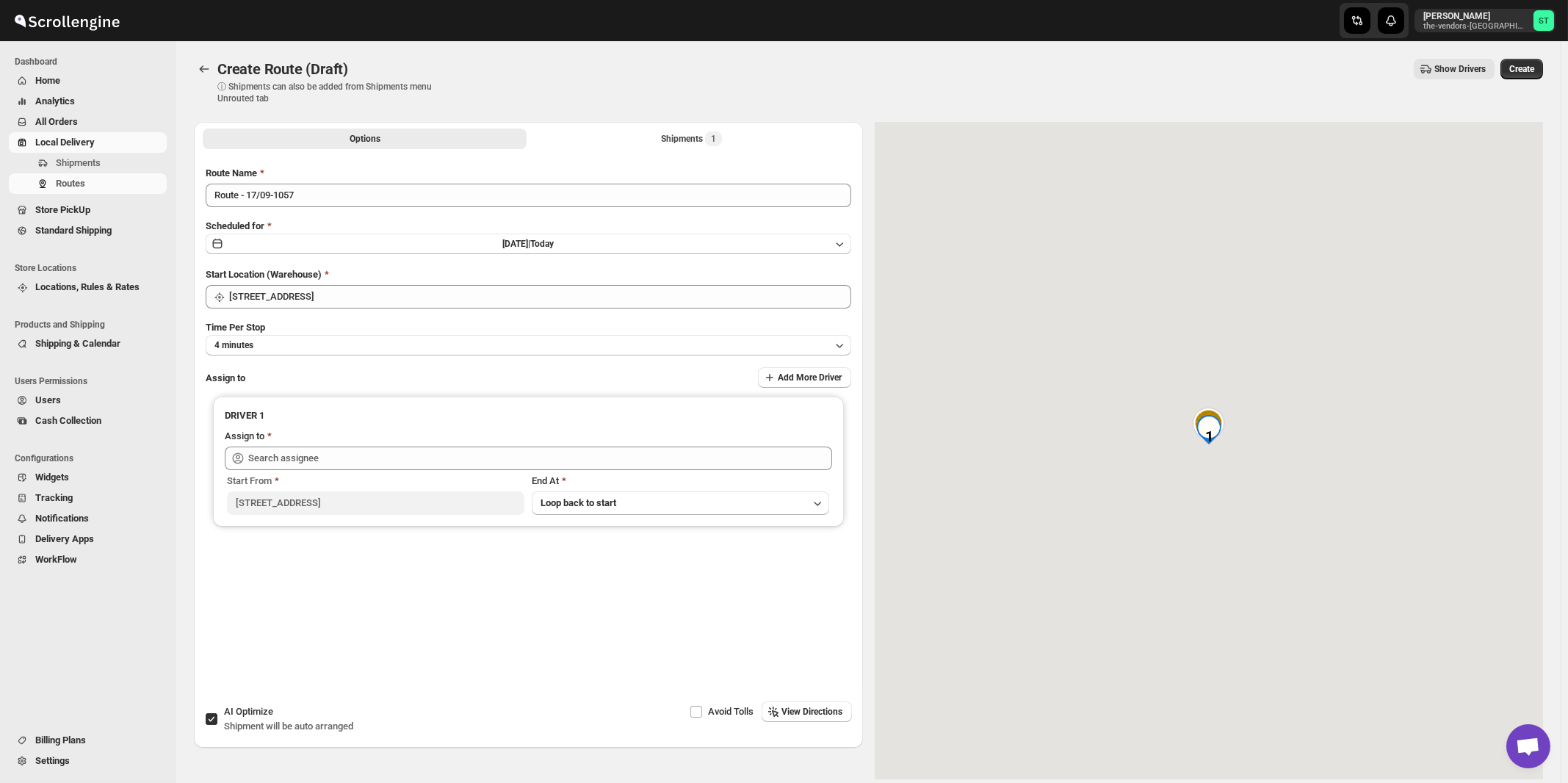
click at [464, 182] on div "Route Name Route - 17/09-1057" at bounding box center [529, 186] width 646 height 41
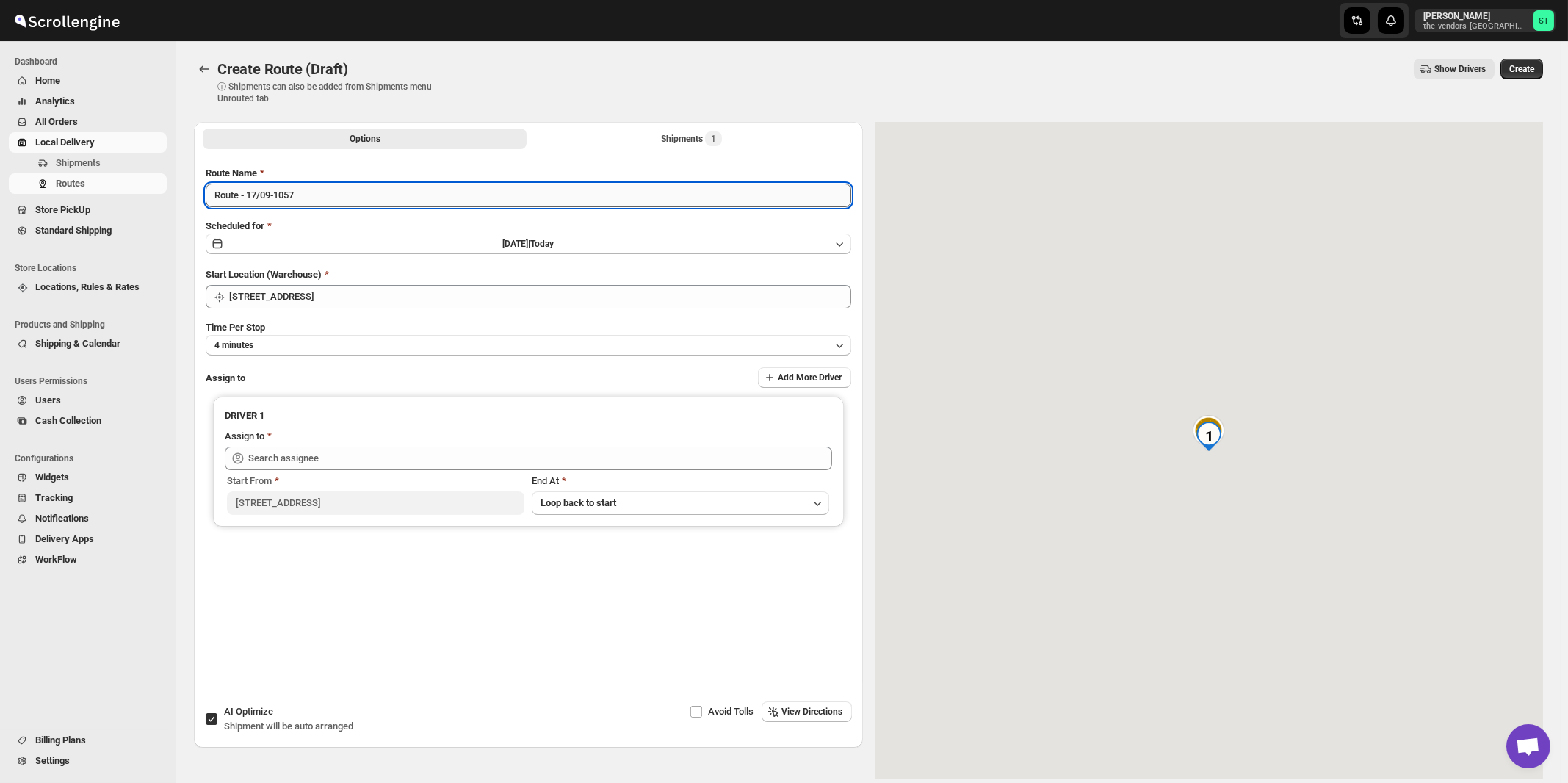
click at [465, 191] on input "Route - 17/09-1057" at bounding box center [529, 195] width 646 height 24
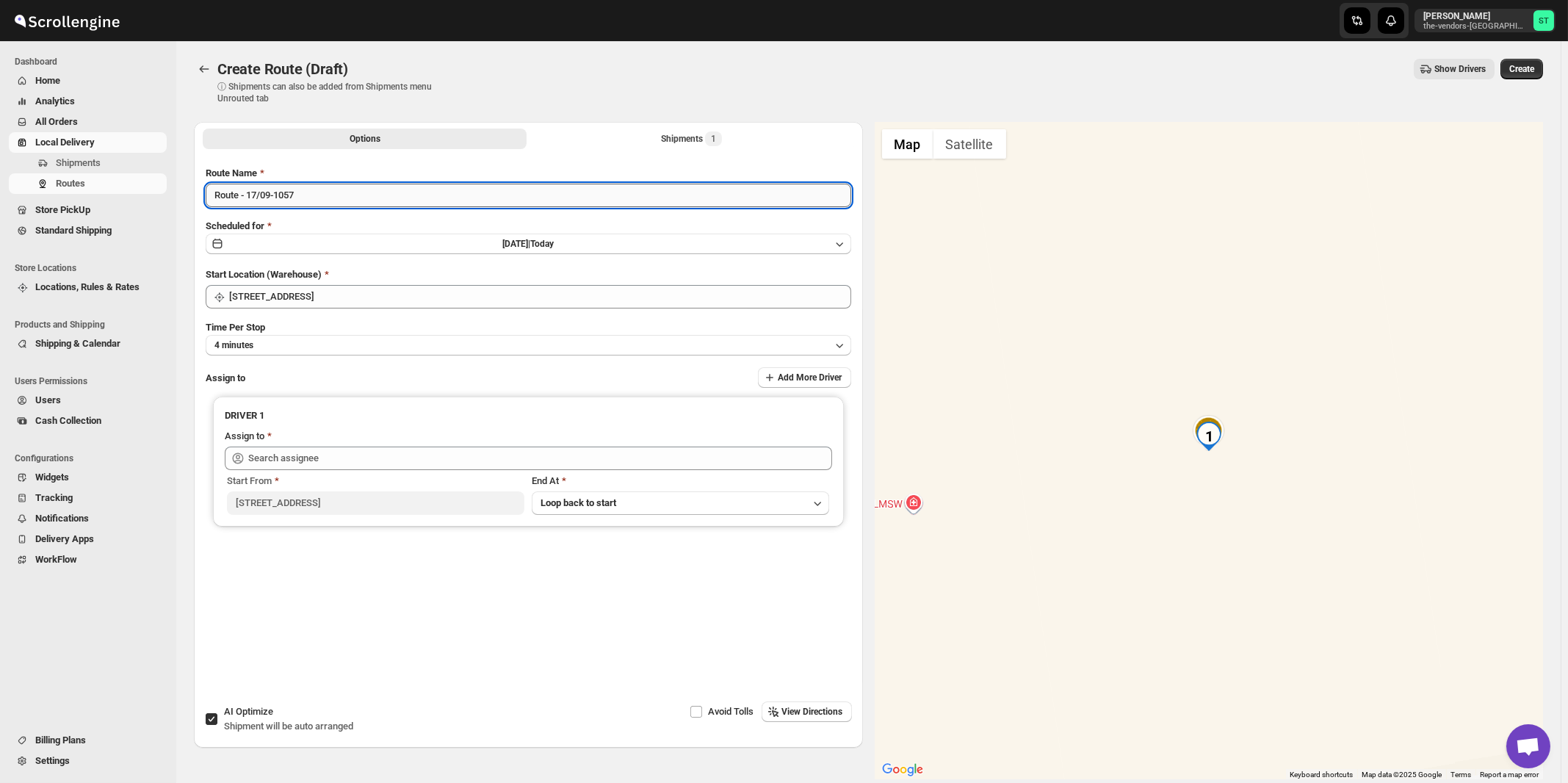
paste input "[PERSON_NAME]"
type input "[PERSON_NAME] 09/17"
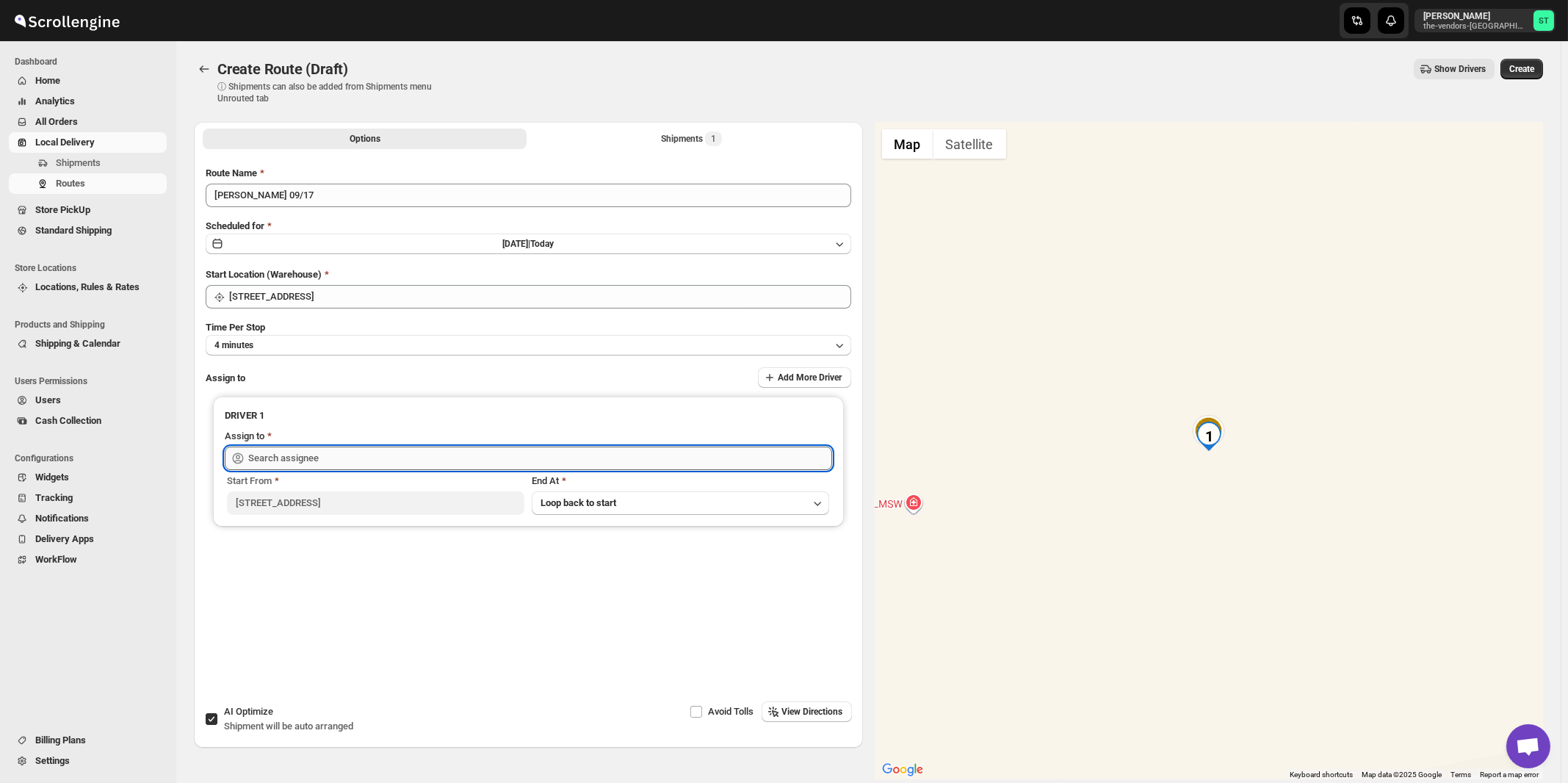
click at [363, 463] on input "text" at bounding box center [539, 458] width 584 height 24
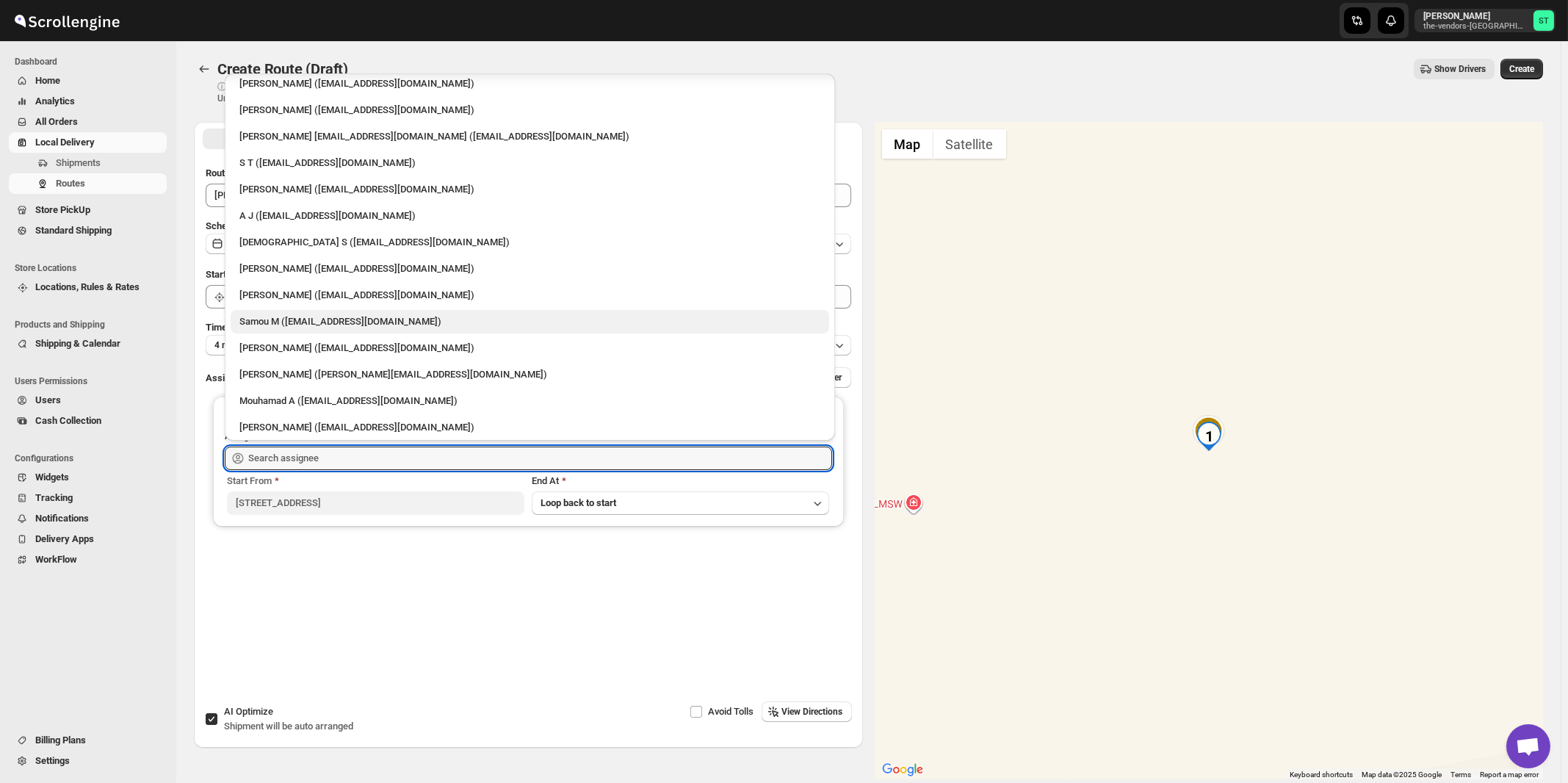
scroll to position [91, 0]
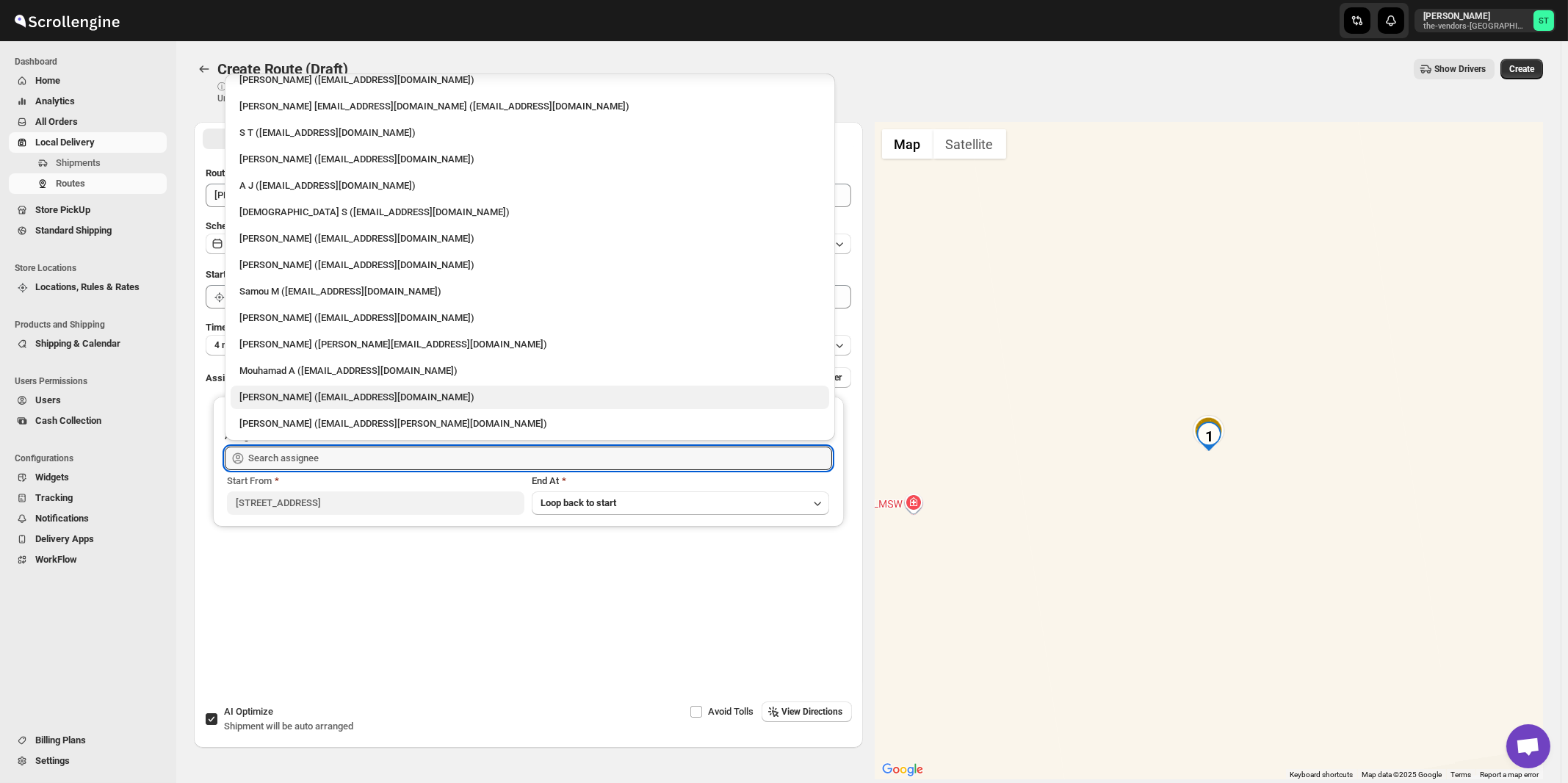
click at [287, 396] on div "[PERSON_NAME] ([EMAIL_ADDRESS][DOMAIN_NAME])" at bounding box center [530, 397] width 581 height 15
type input "[PERSON_NAME] ([EMAIL_ADDRESS][DOMAIN_NAME])"
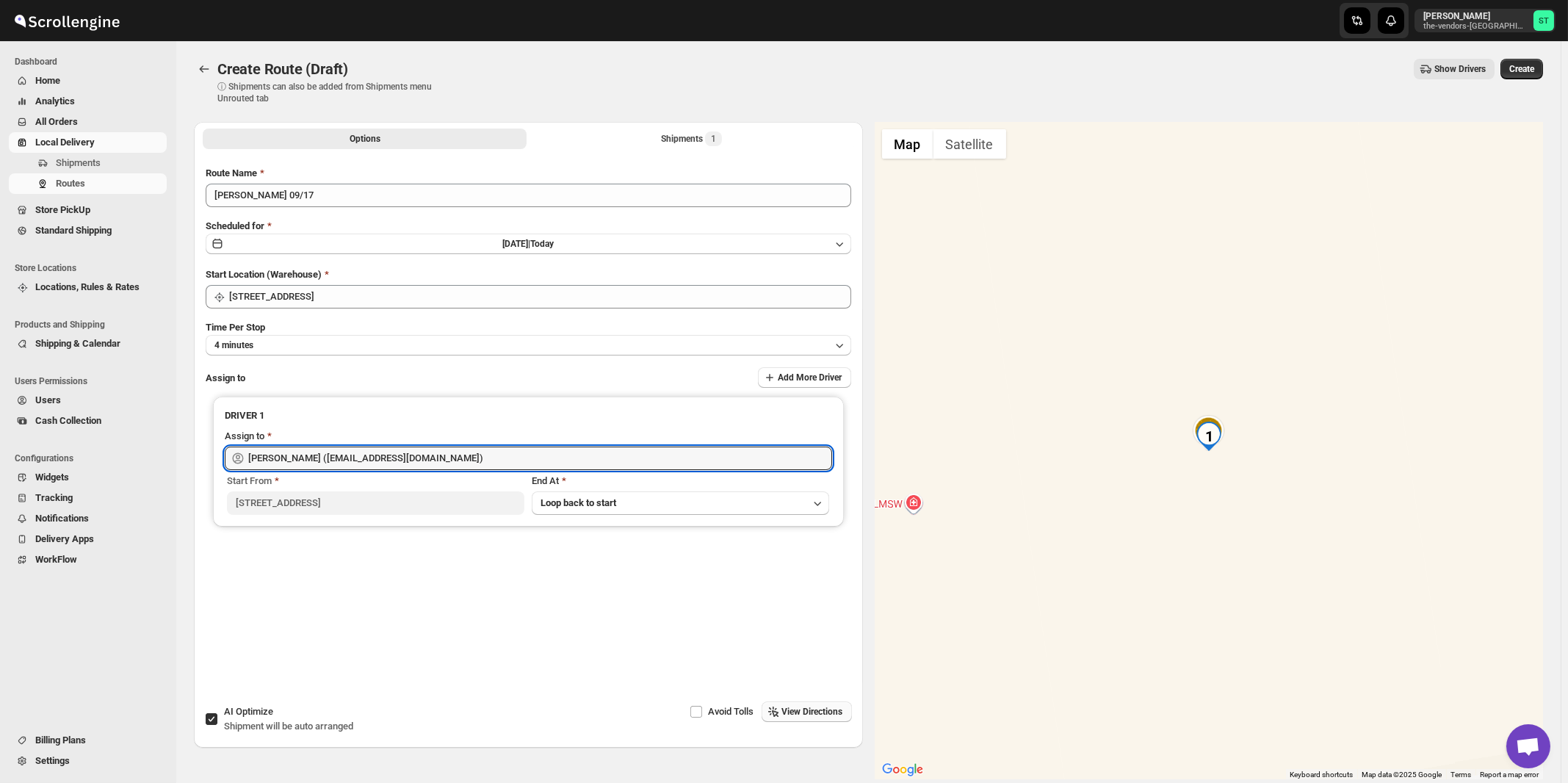
click at [832, 721] on button "View Directions" at bounding box center [807, 712] width 91 height 21
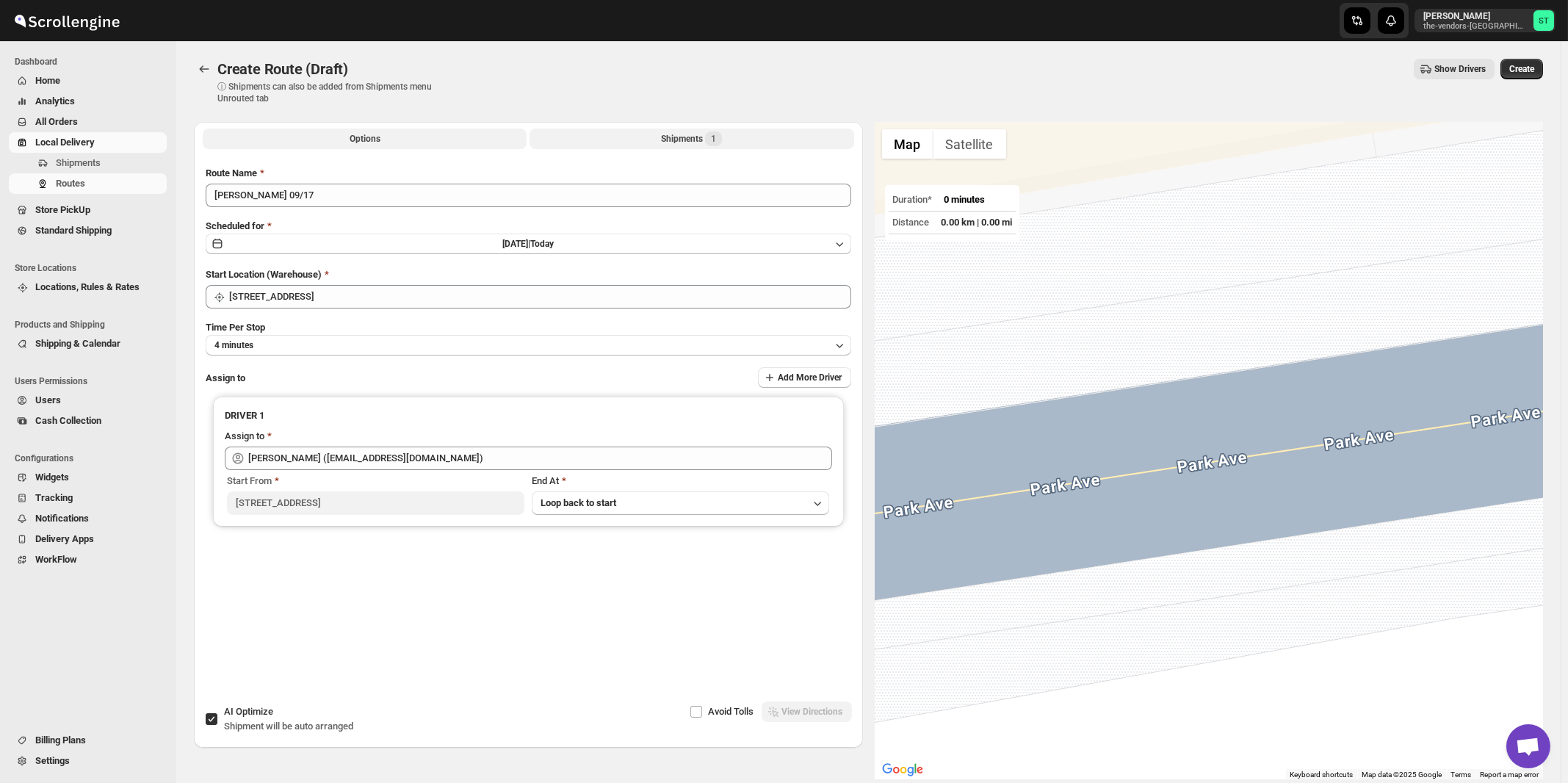
click at [681, 128] on button "Shipments 1" at bounding box center [691, 139] width 324 height 21
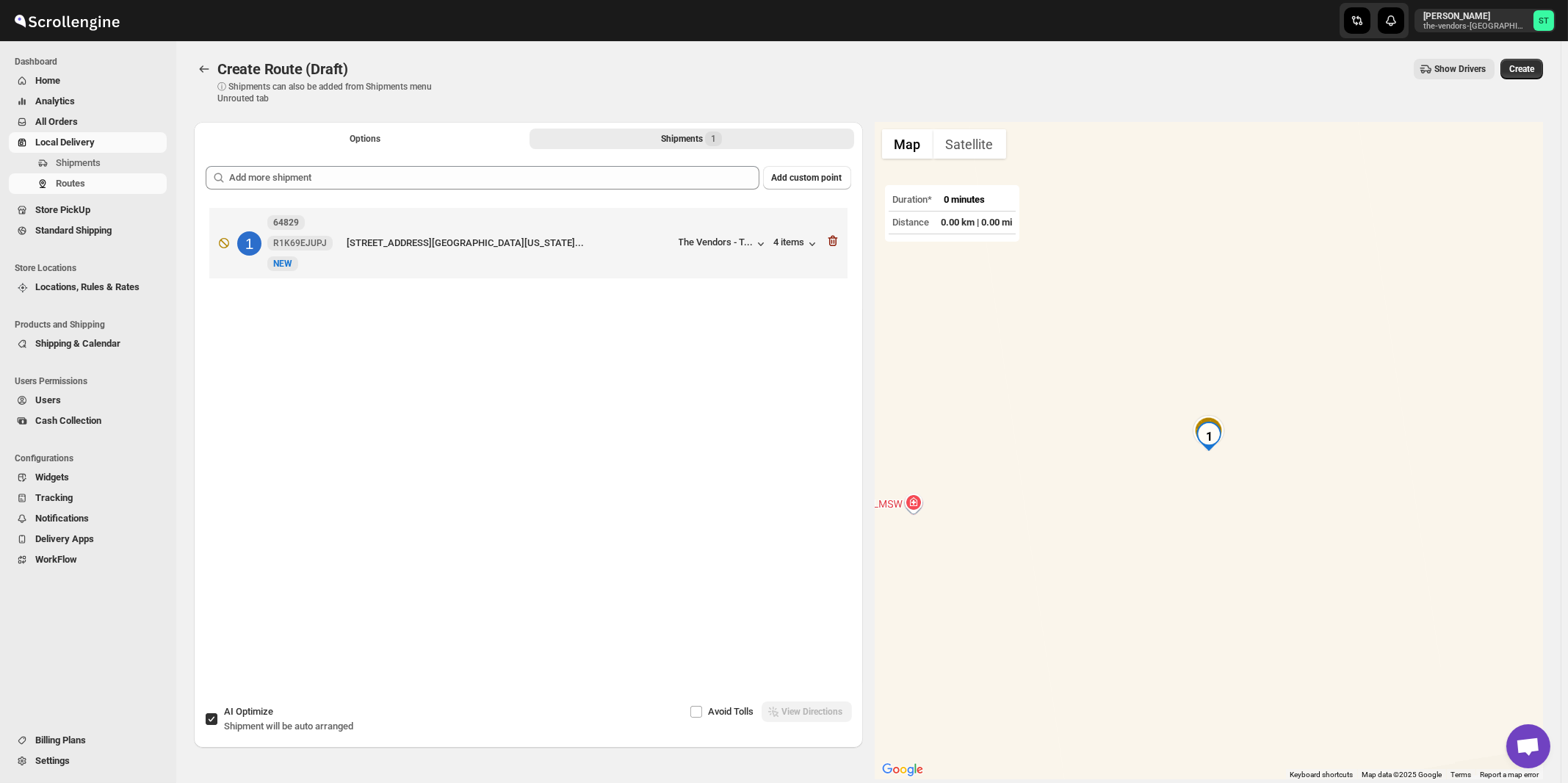
click at [272, 711] on span "AI Optimize" at bounding box center [249, 711] width 49 height 11
click at [217, 713] on input "AI Optimize Shipment will be auto arranged" at bounding box center [211, 718] width 11 height 11
checkbox input "false"
click at [822, 718] on button "View Directions" at bounding box center [807, 712] width 91 height 21
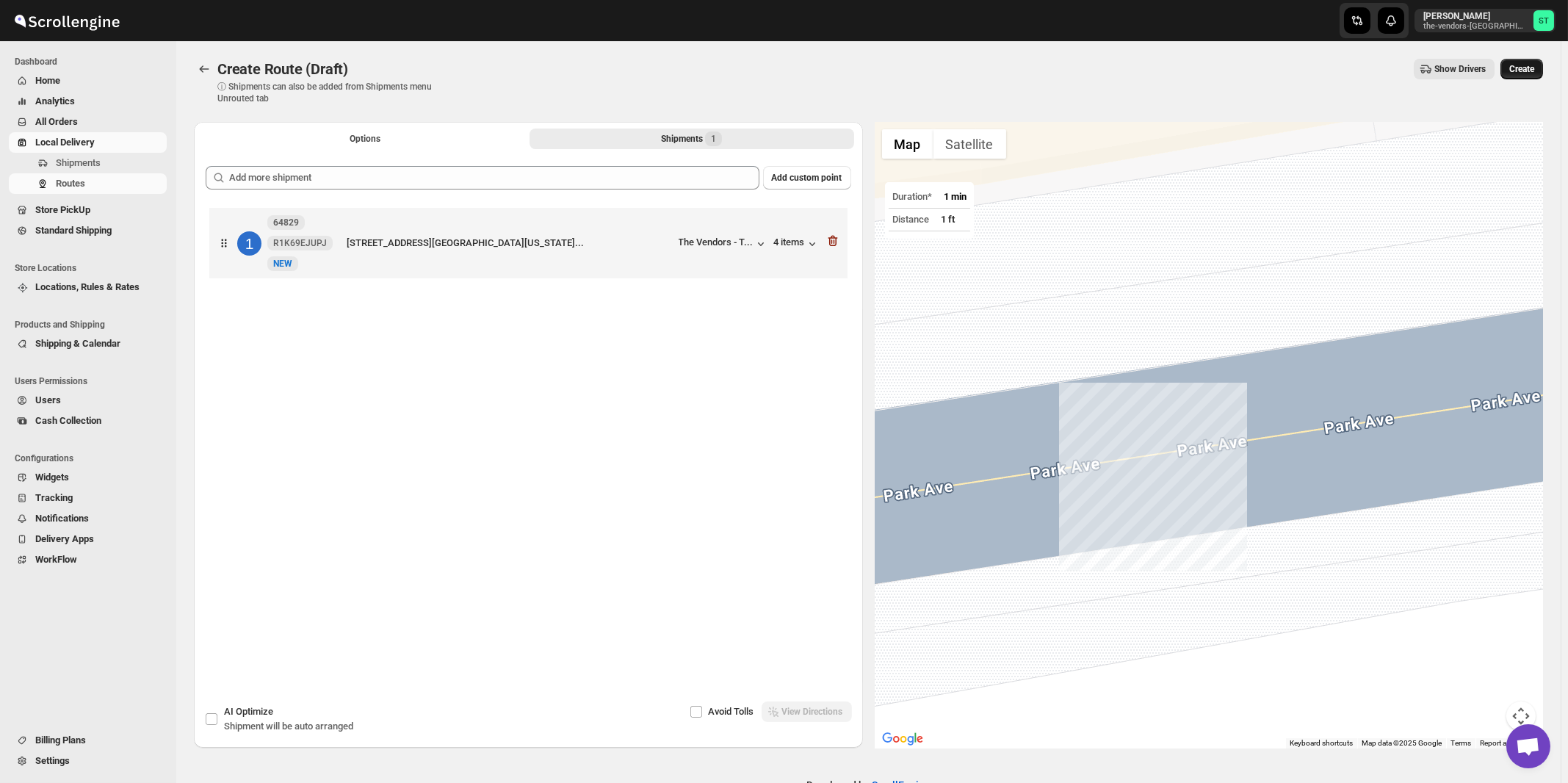
click at [1534, 70] on span "Create" at bounding box center [1521, 68] width 25 height 11
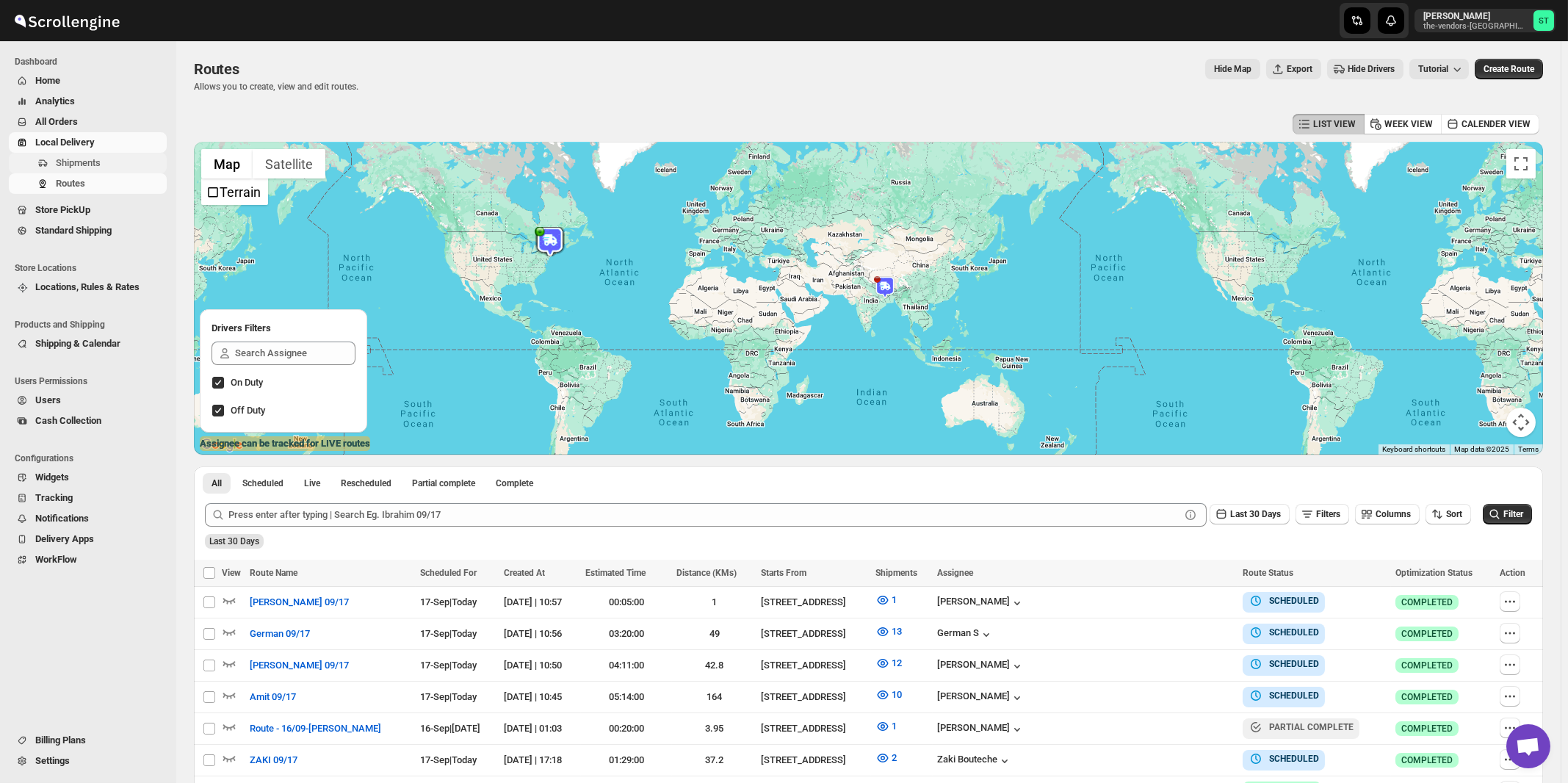
click at [87, 166] on span "Shipments" at bounding box center [78, 162] width 45 height 11
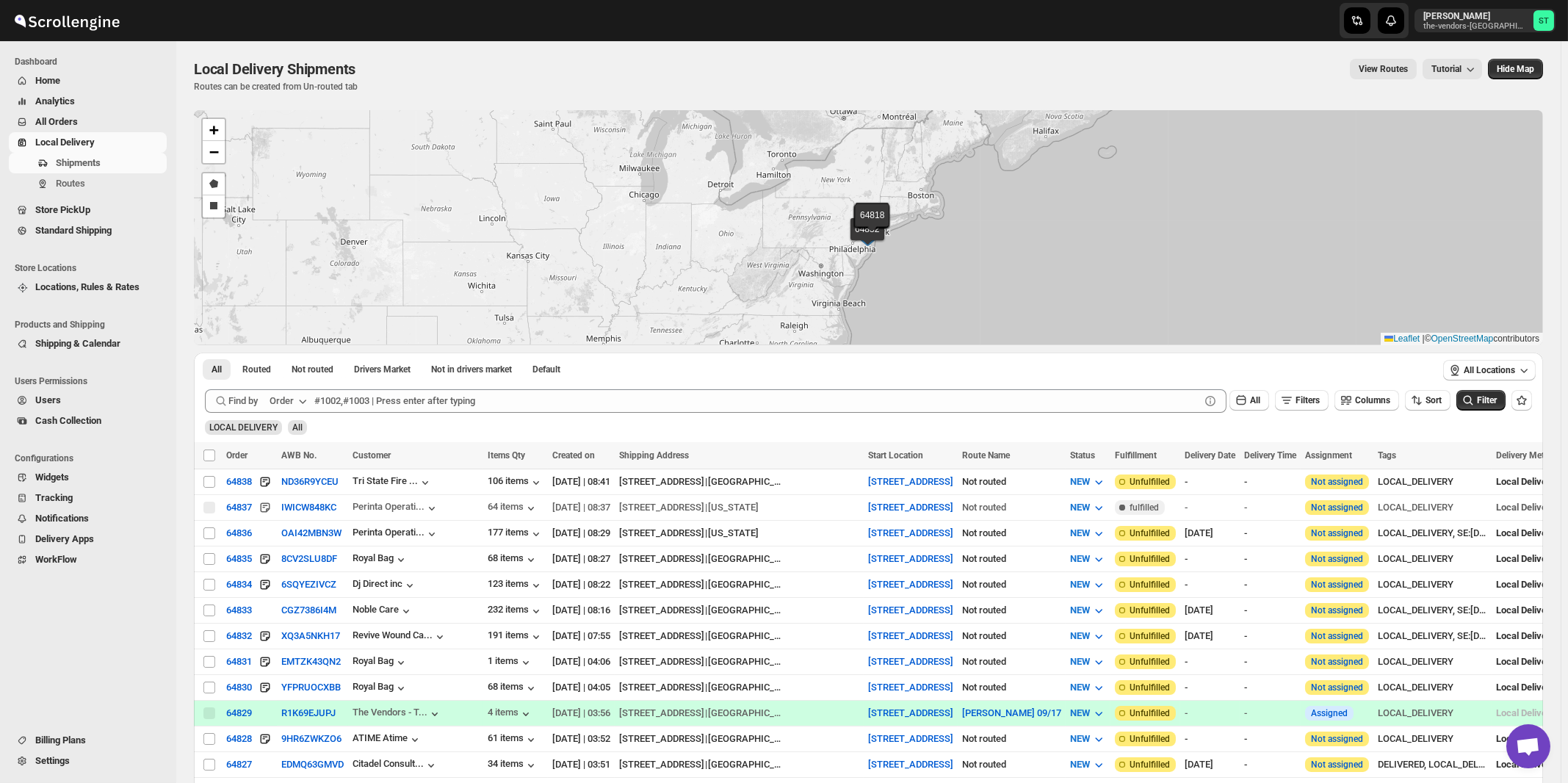
click at [292, 401] on div "Order" at bounding box center [282, 401] width 24 height 15
click at [291, 512] on div "Customer Name" at bounding box center [291, 510] width 67 height 15
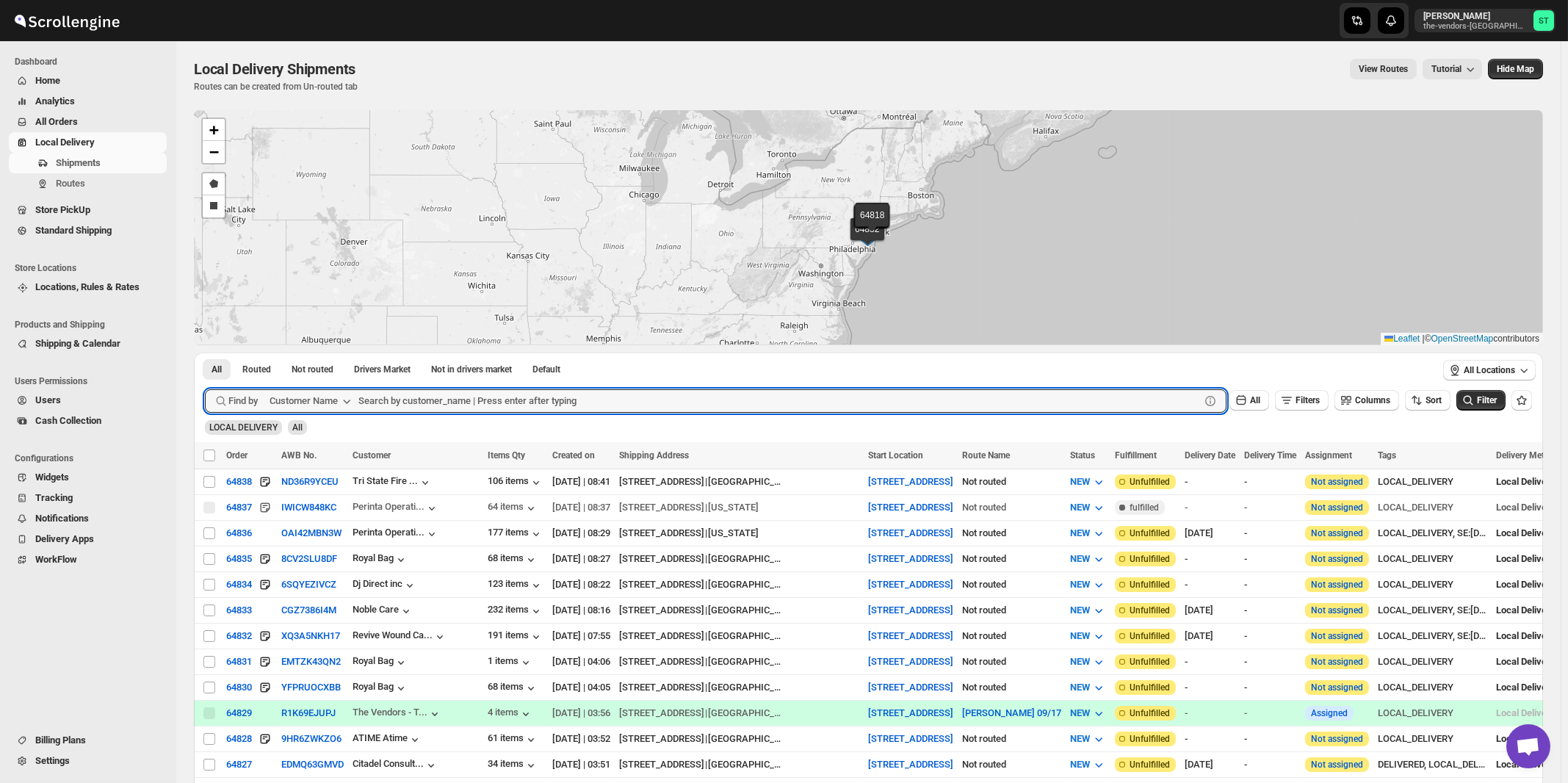
paste input "Citadel Consulting Group"
type input "Citadel Consulting Group"
click at [205, 353] on button "Submit" at bounding box center [226, 361] width 42 height 16
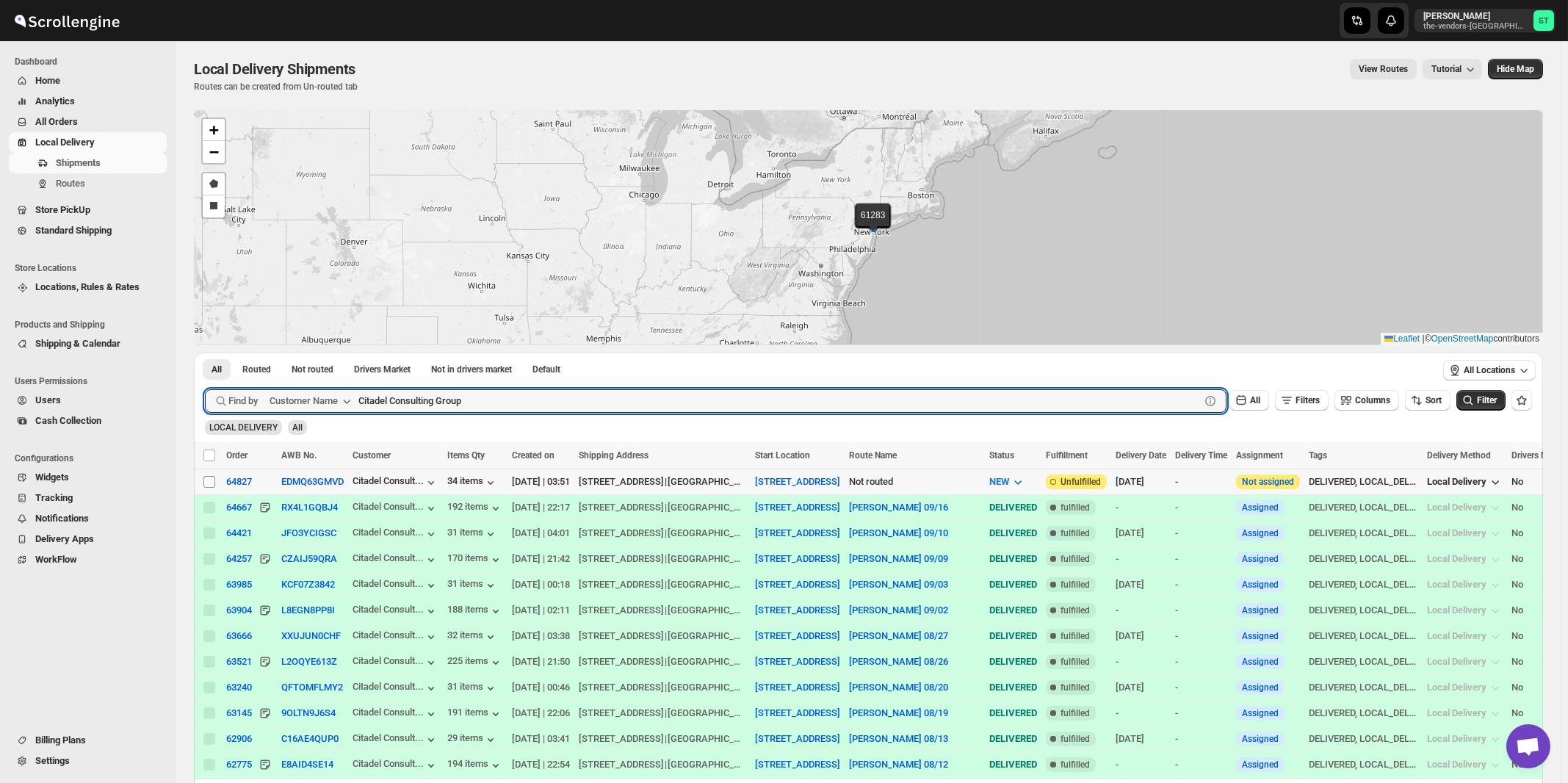
click at [206, 479] on input "Select shipment" at bounding box center [209, 481] width 11 height 11
checkbox input "true"
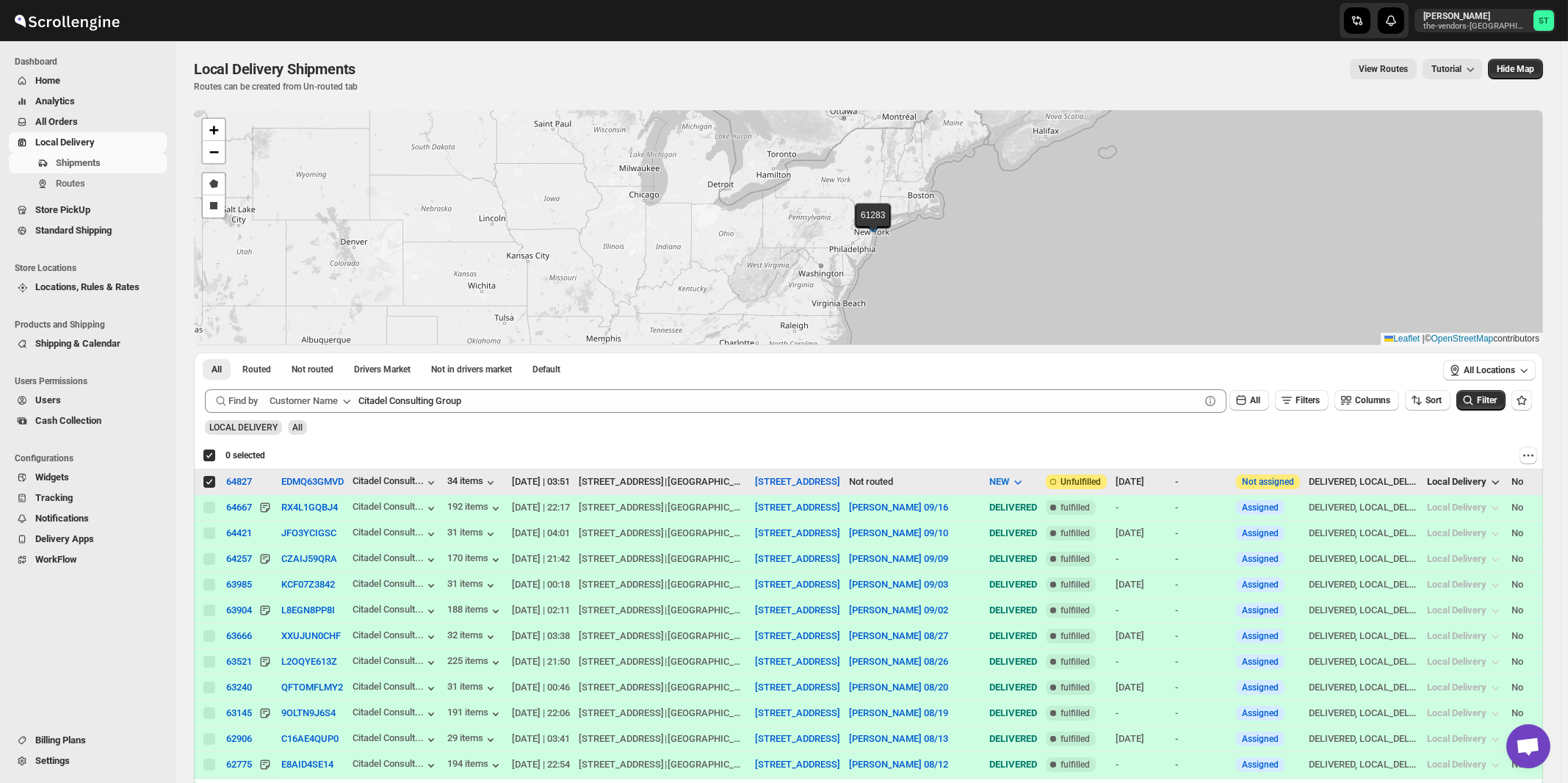
checkbox input "true"
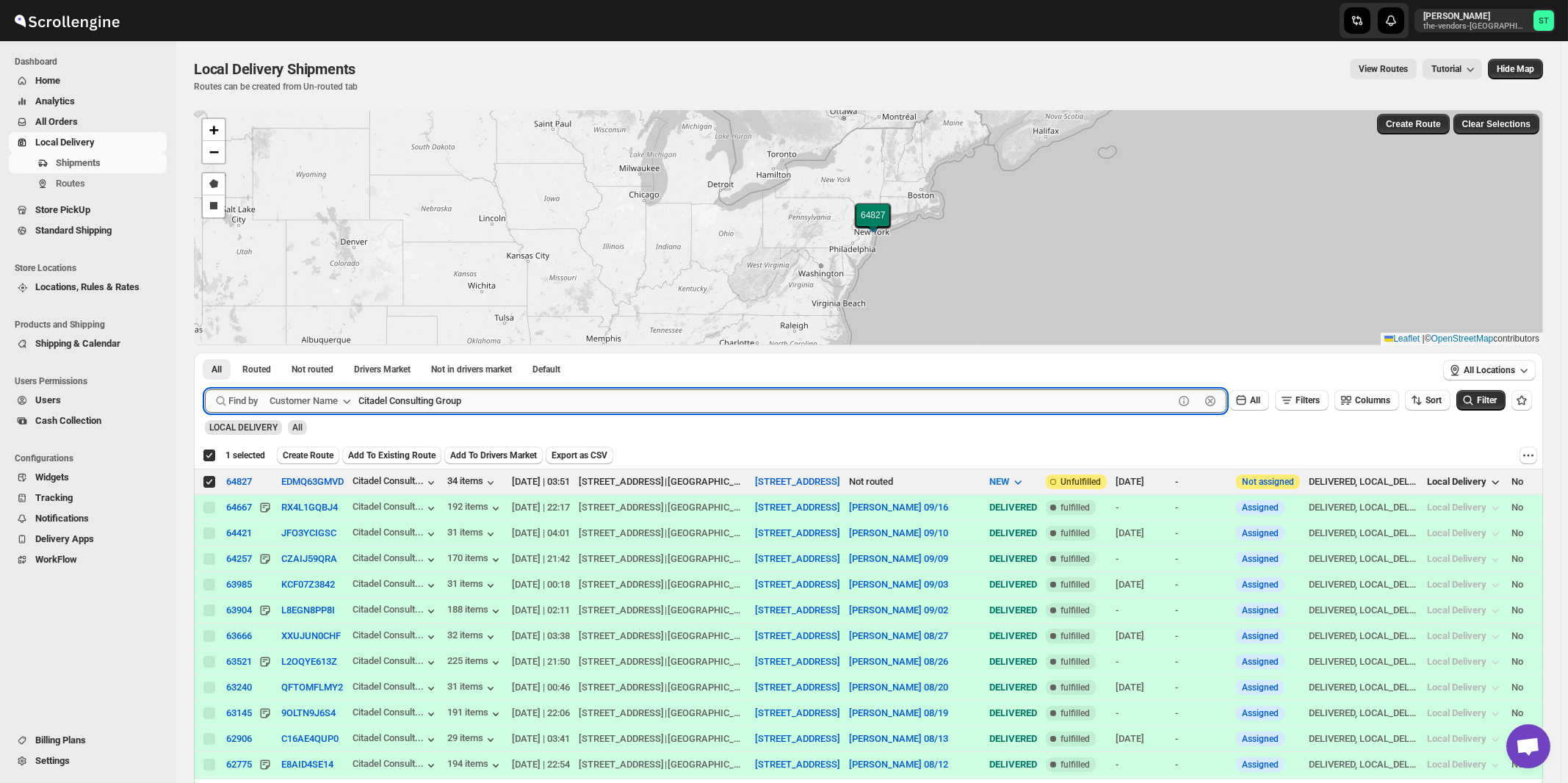
click at [497, 400] on input "Citadel Consulting Group" at bounding box center [766, 401] width 815 height 24
paste input "ertified Lumber"
type input "Certified Lumber"
click at [205, 353] on button "Submit" at bounding box center [226, 361] width 42 height 16
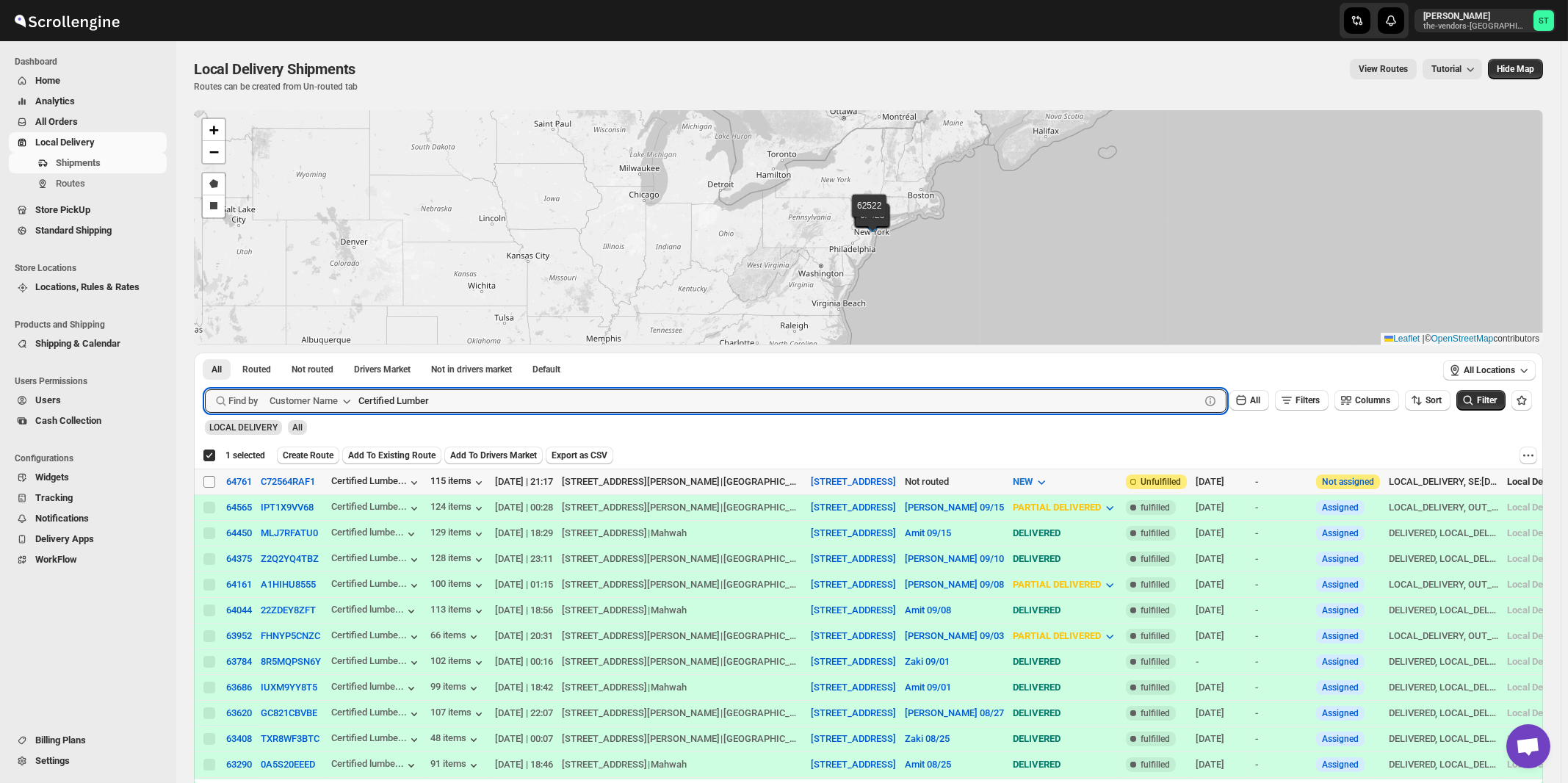
click at [206, 479] on input "Select shipment" at bounding box center [209, 481] width 11 height 11
checkbox input "true"
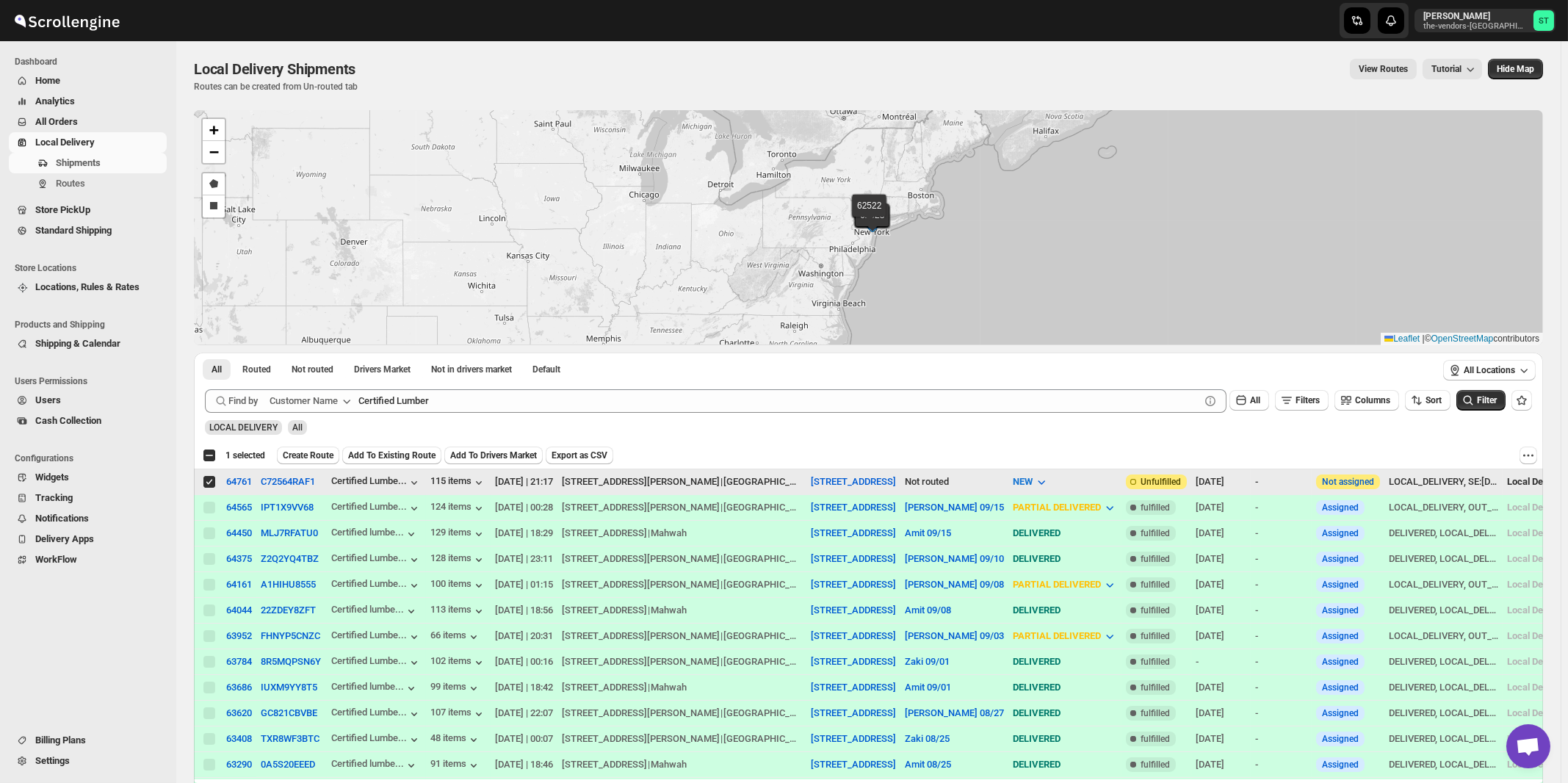
checkbox input "false"
click at [484, 416] on div "LOCAL DELIVERY All" at bounding box center [865, 421] width 1332 height 28
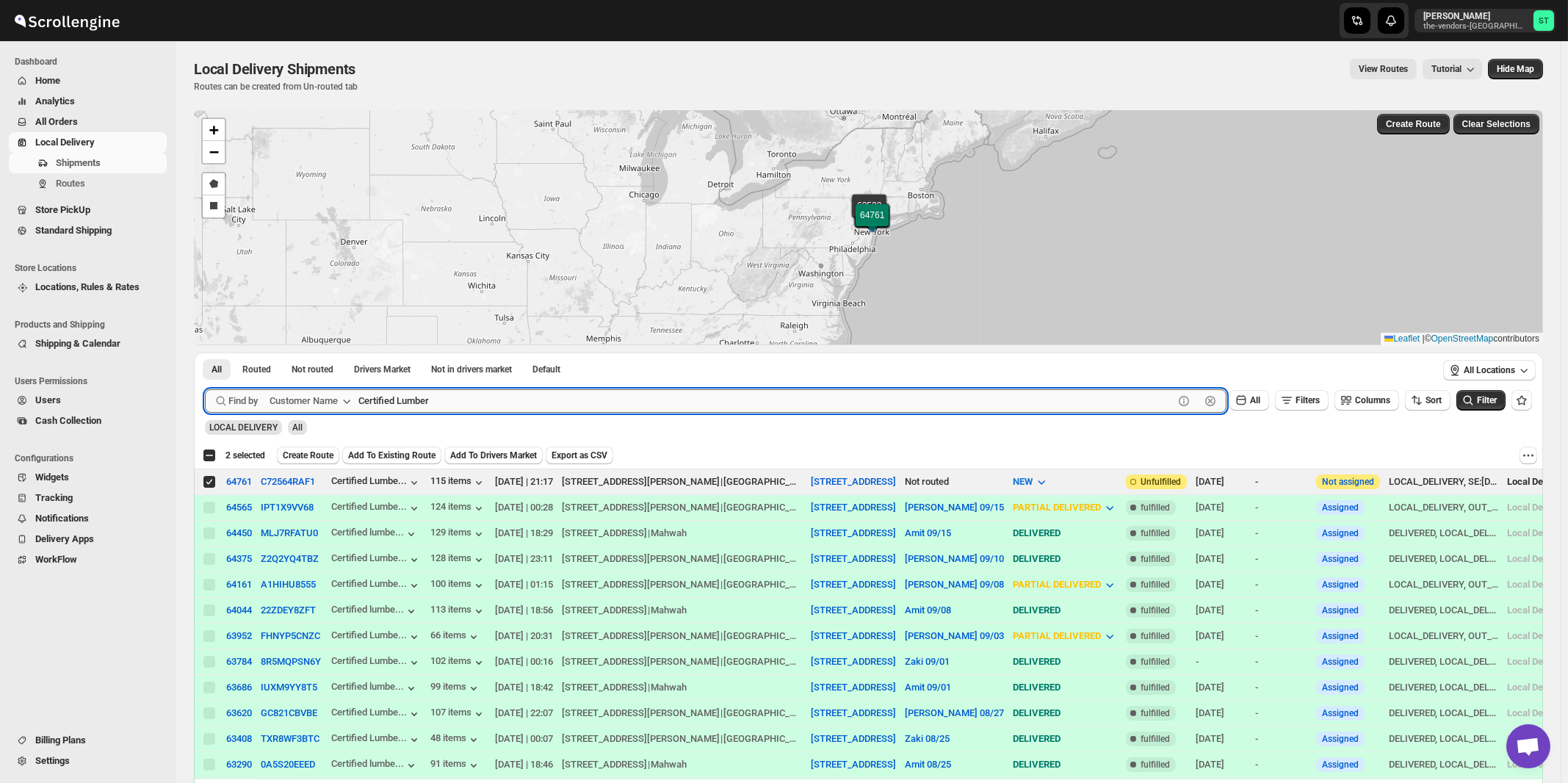
click at [499, 406] on input "Certified Lumber" at bounding box center [766, 401] width 815 height 24
paste input "Rock Brokerage"
type input "Brokerage"
click at [205, 353] on button "Submit" at bounding box center [226, 361] width 42 height 16
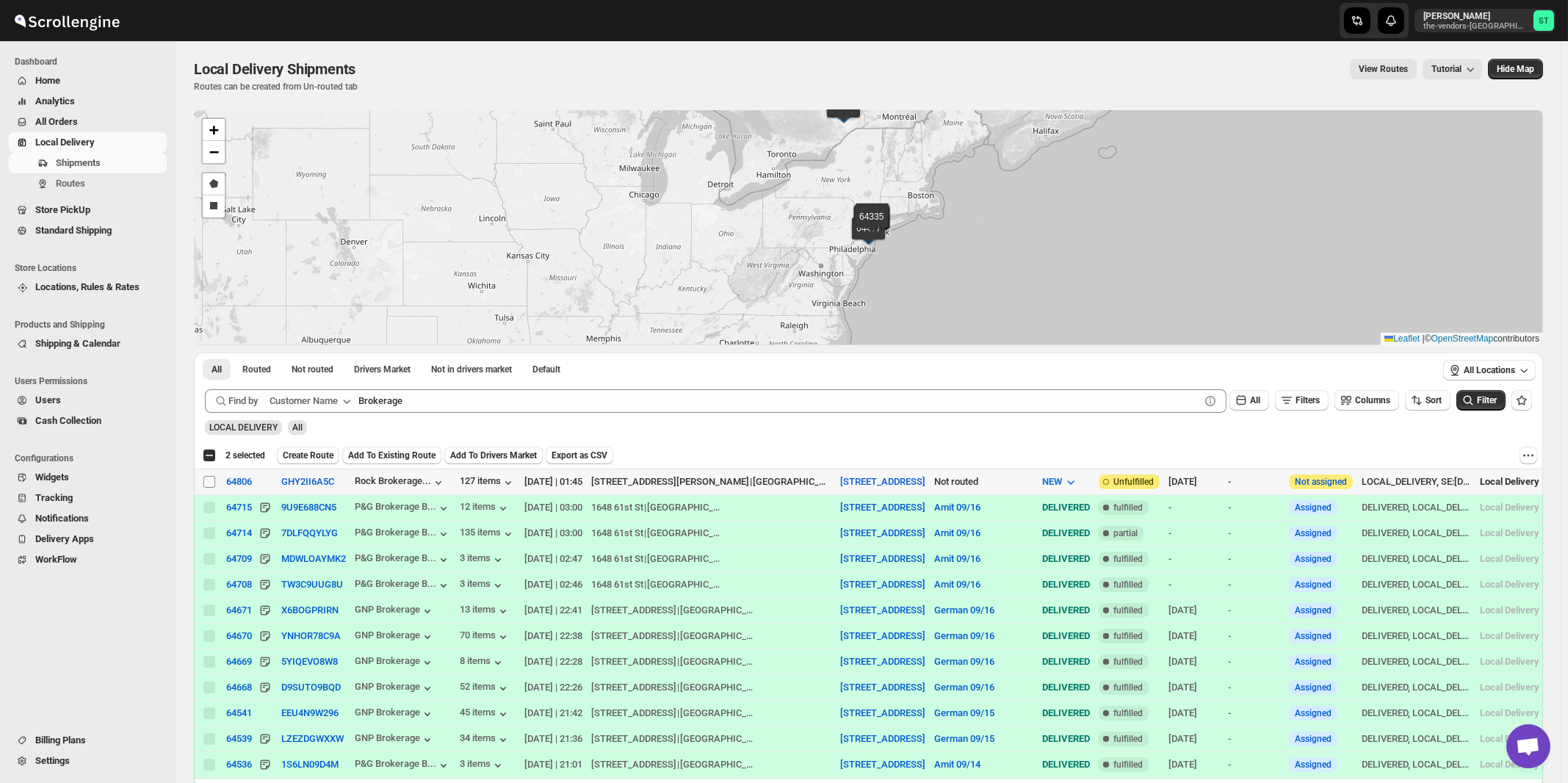
click at [208, 484] on input "Select shipment" at bounding box center [209, 481] width 11 height 11
checkbox input "true"
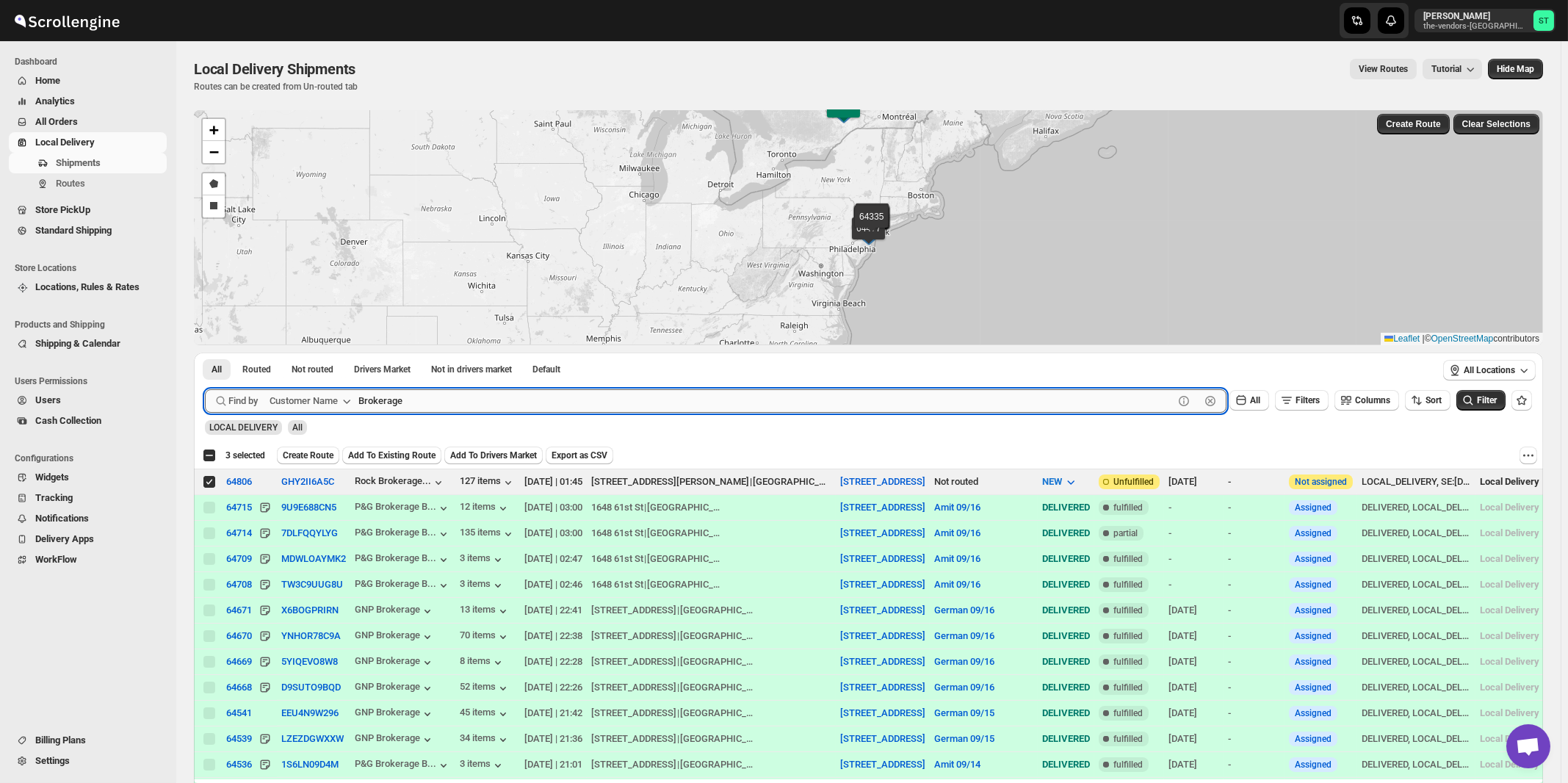
click at [555, 401] on input "Brokerage" at bounding box center [766, 401] width 815 height 24
paste input "White Glov"
click at [205, 353] on button "Submit" at bounding box center [226, 361] width 42 height 16
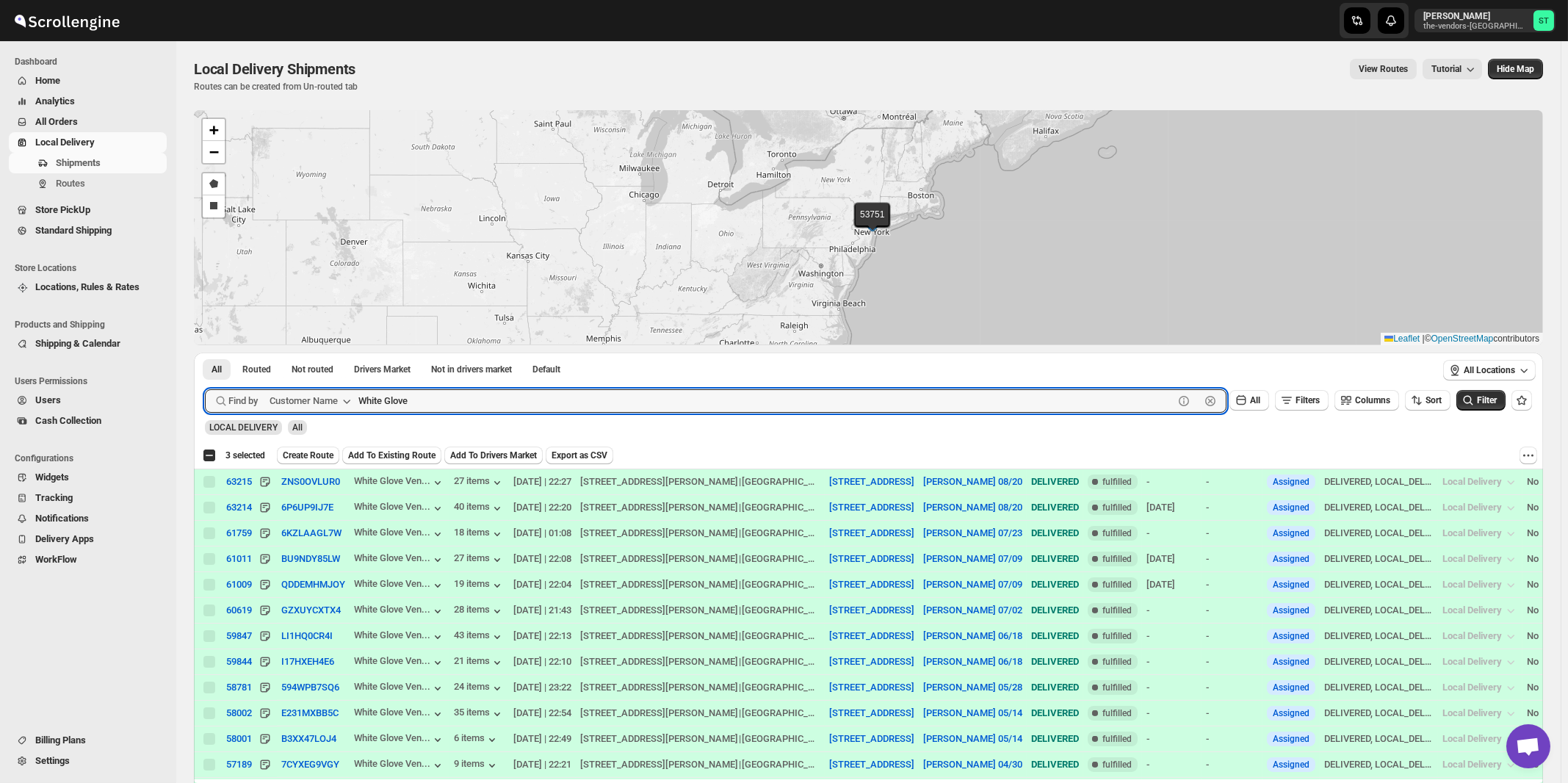
paste input "Loom Capital"
type input "Loom Capital"
click at [205, 353] on button "Submit" at bounding box center [226, 361] width 42 height 16
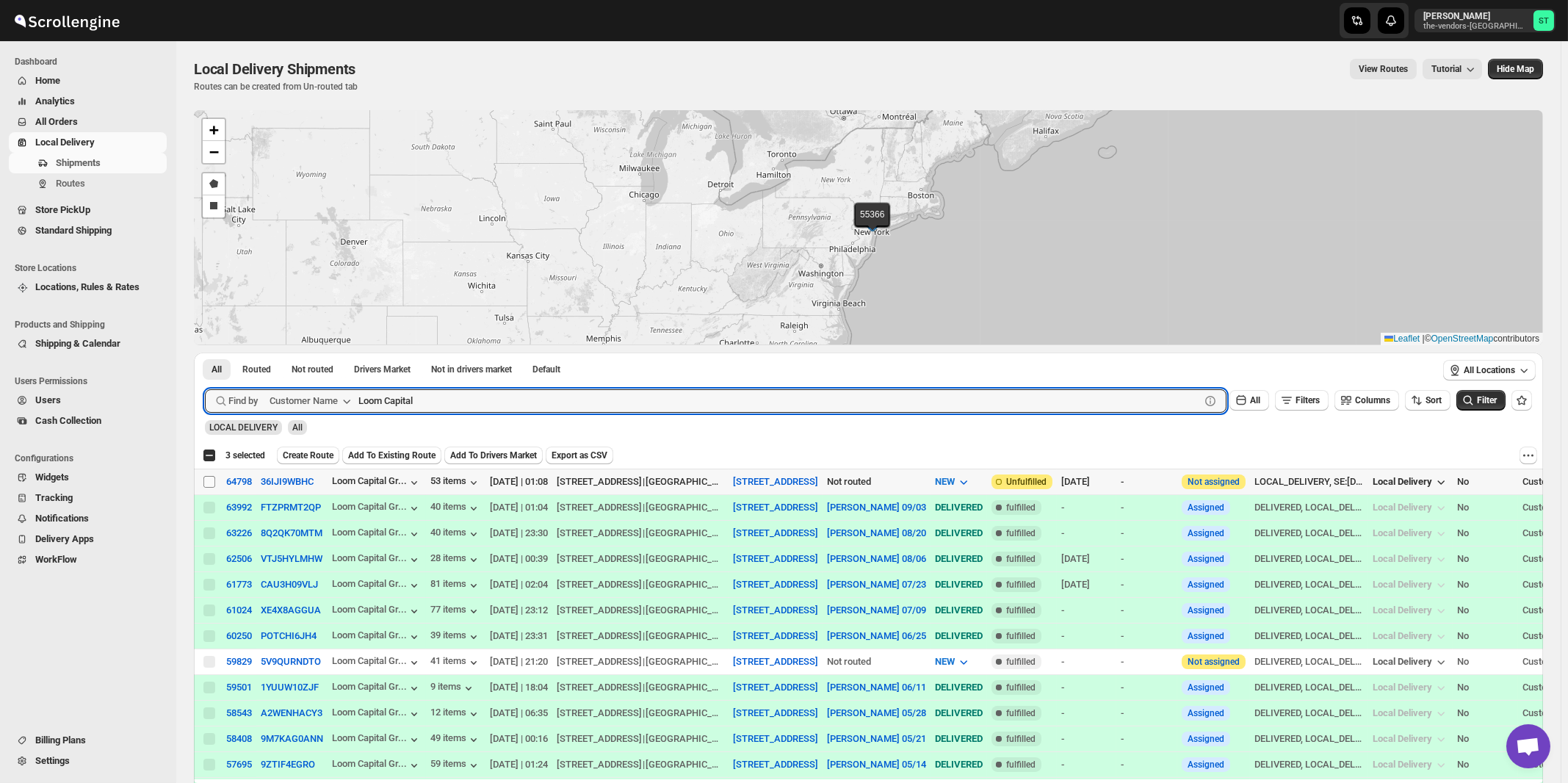
click at [206, 480] on input "Select shipment" at bounding box center [209, 481] width 11 height 11
checkbox input "true"
click at [498, 405] on input "Loom Capital" at bounding box center [766, 401] width 815 height 24
paste input "Anchor Health Homecare Services Inc."
type input "Anchor Health Homecare Services Inc."
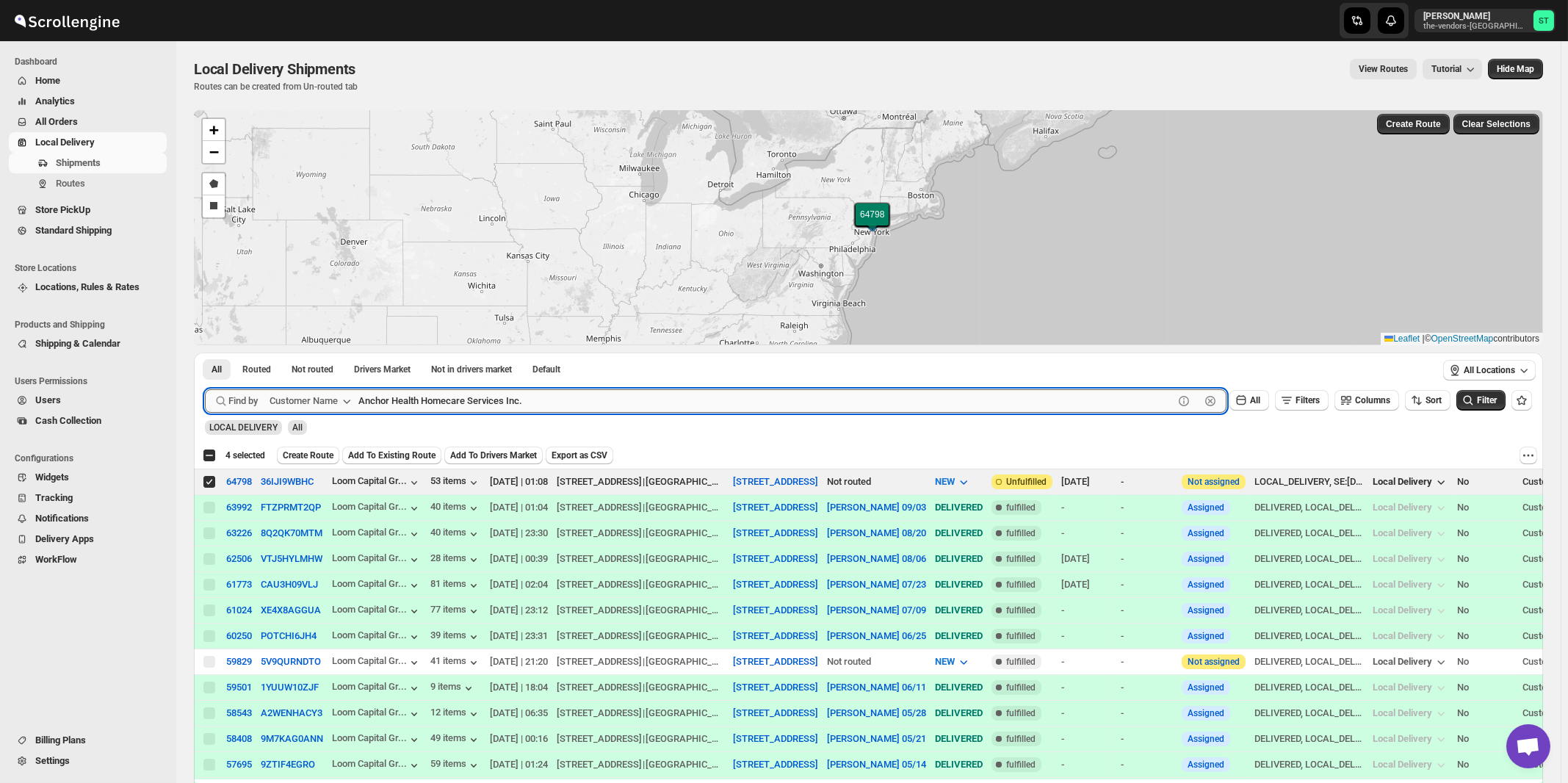
click at [205, 353] on button "Submit" at bounding box center [226, 361] width 42 height 16
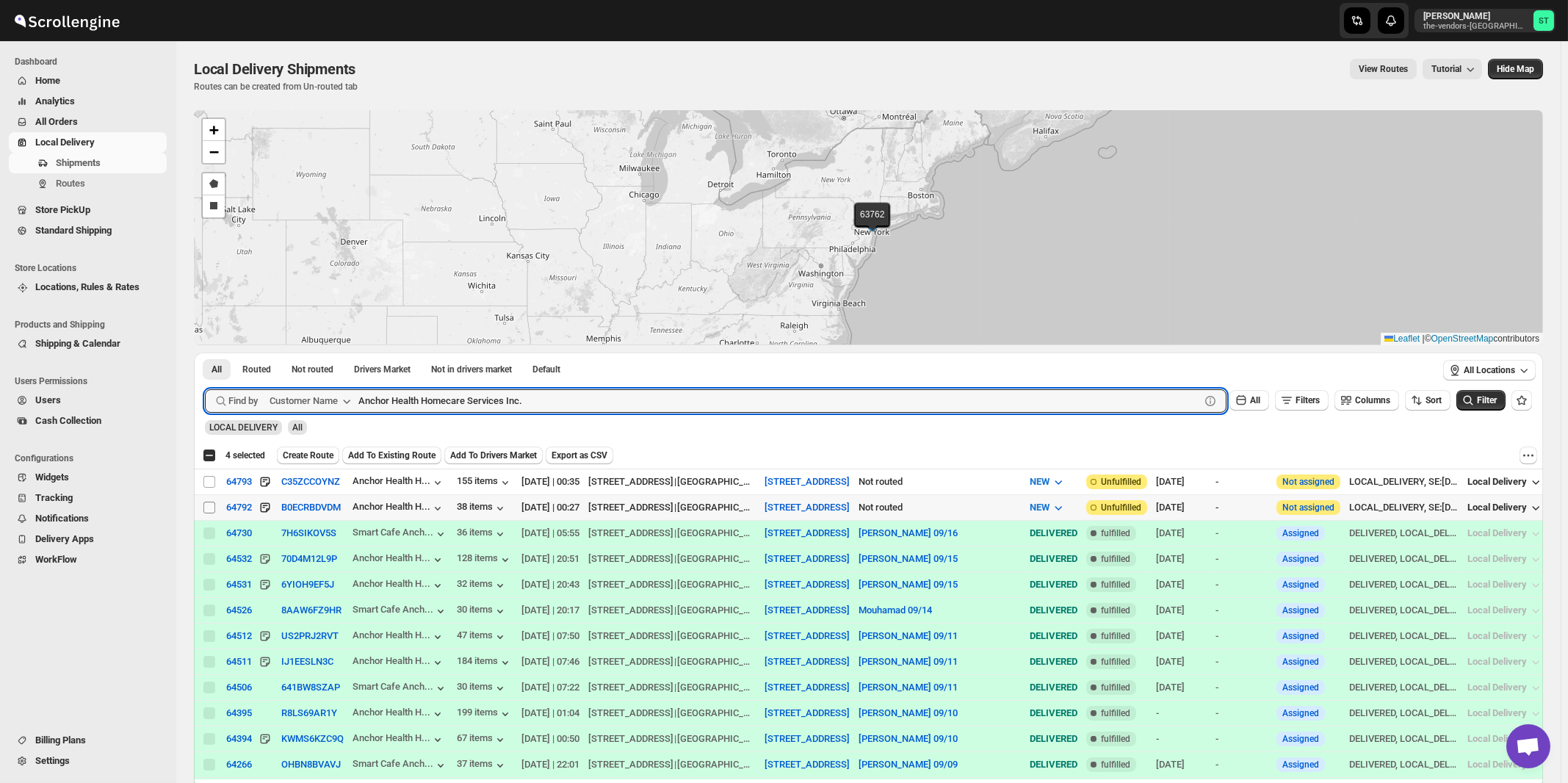
click at [205, 505] on input "Select shipment" at bounding box center [209, 507] width 11 height 11
checkbox input "true"
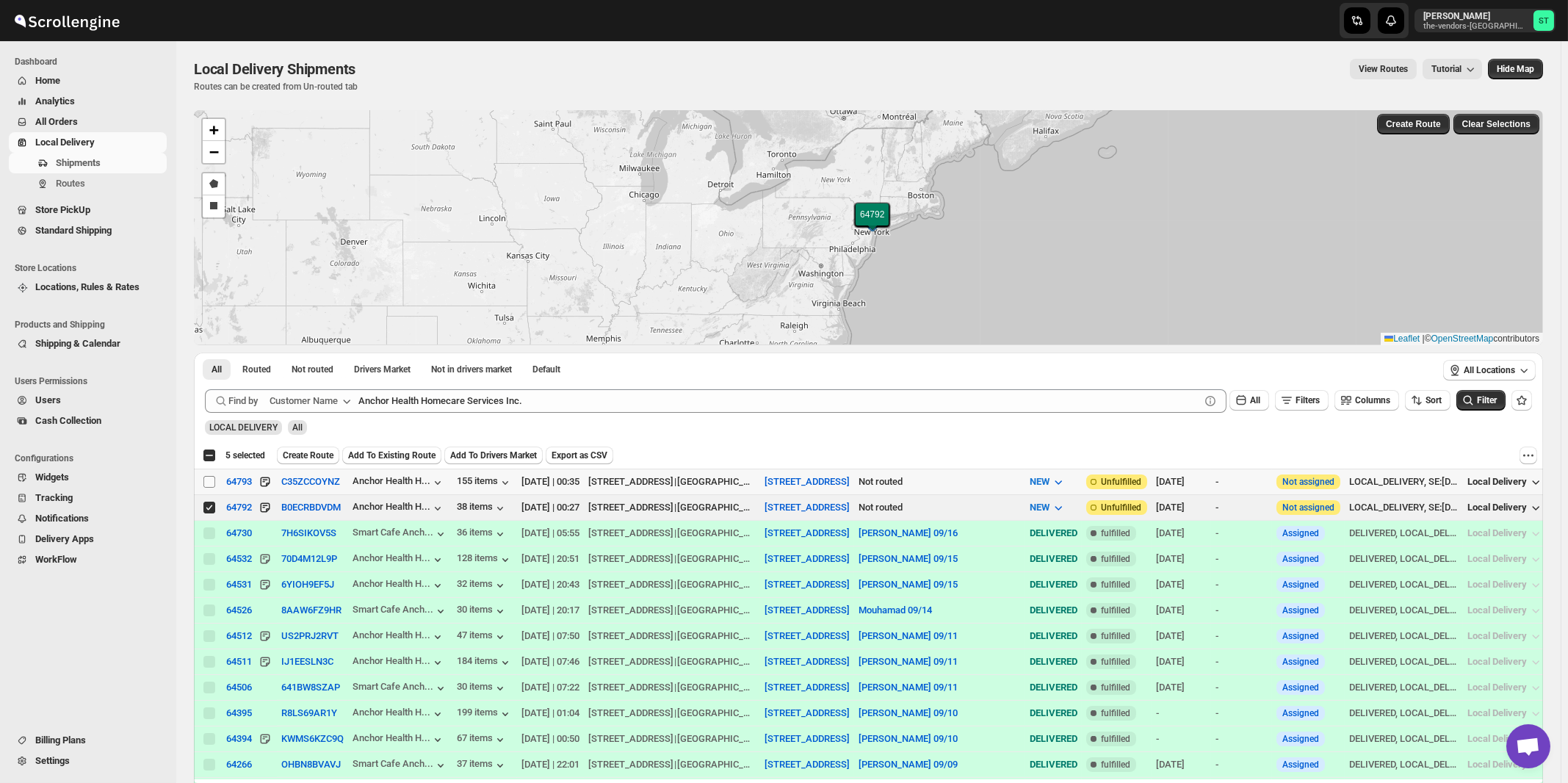
click at [206, 478] on input "Select shipment" at bounding box center [209, 481] width 11 height 11
checkbox input "true"
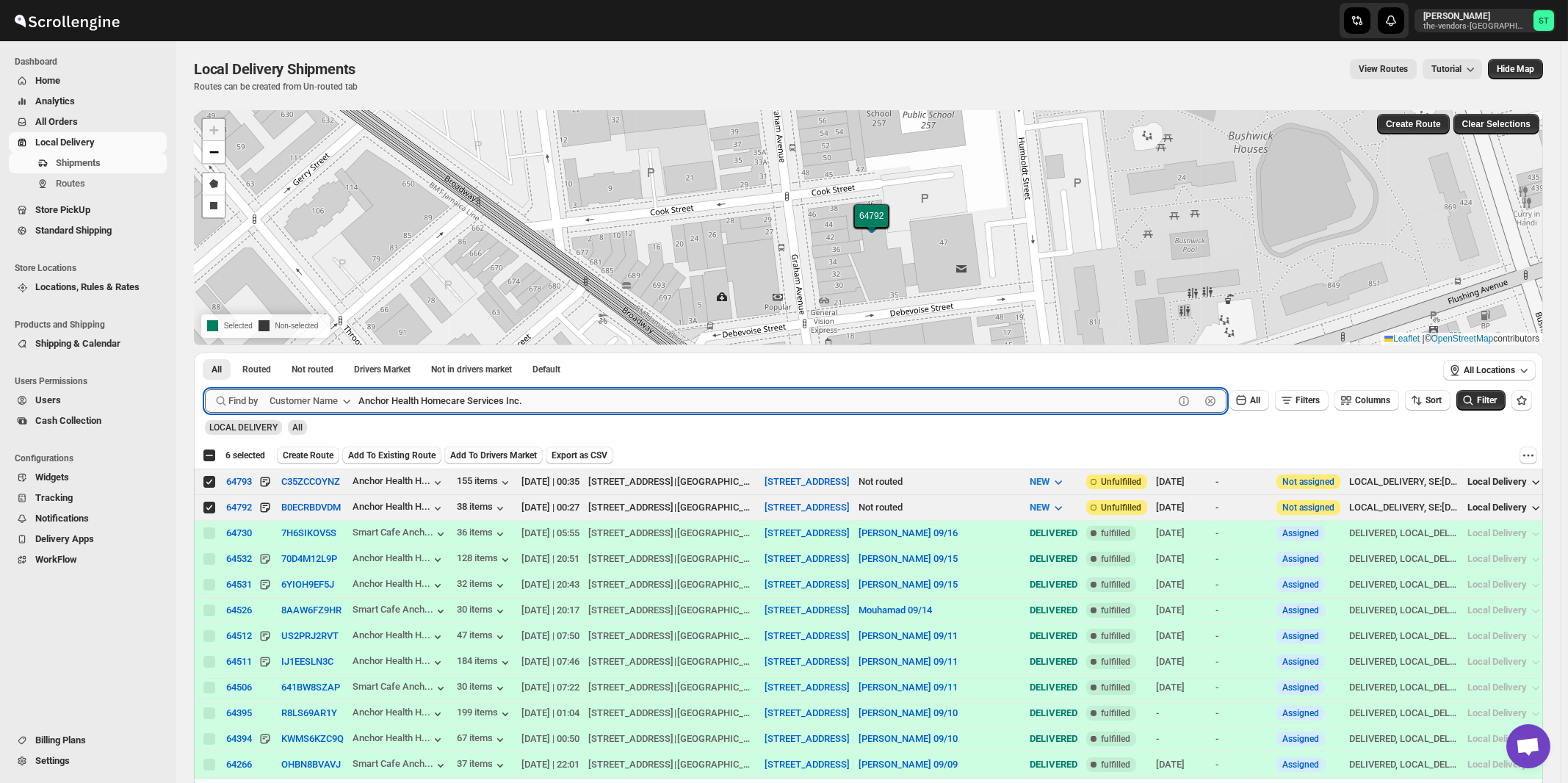
click at [539, 400] on input "Anchor Health Homecare Services Inc." at bounding box center [766, 401] width 815 height 24
paste input "United Academy"
type input "United Academy"
click at [205, 353] on button "Submit" at bounding box center [226, 361] width 42 height 16
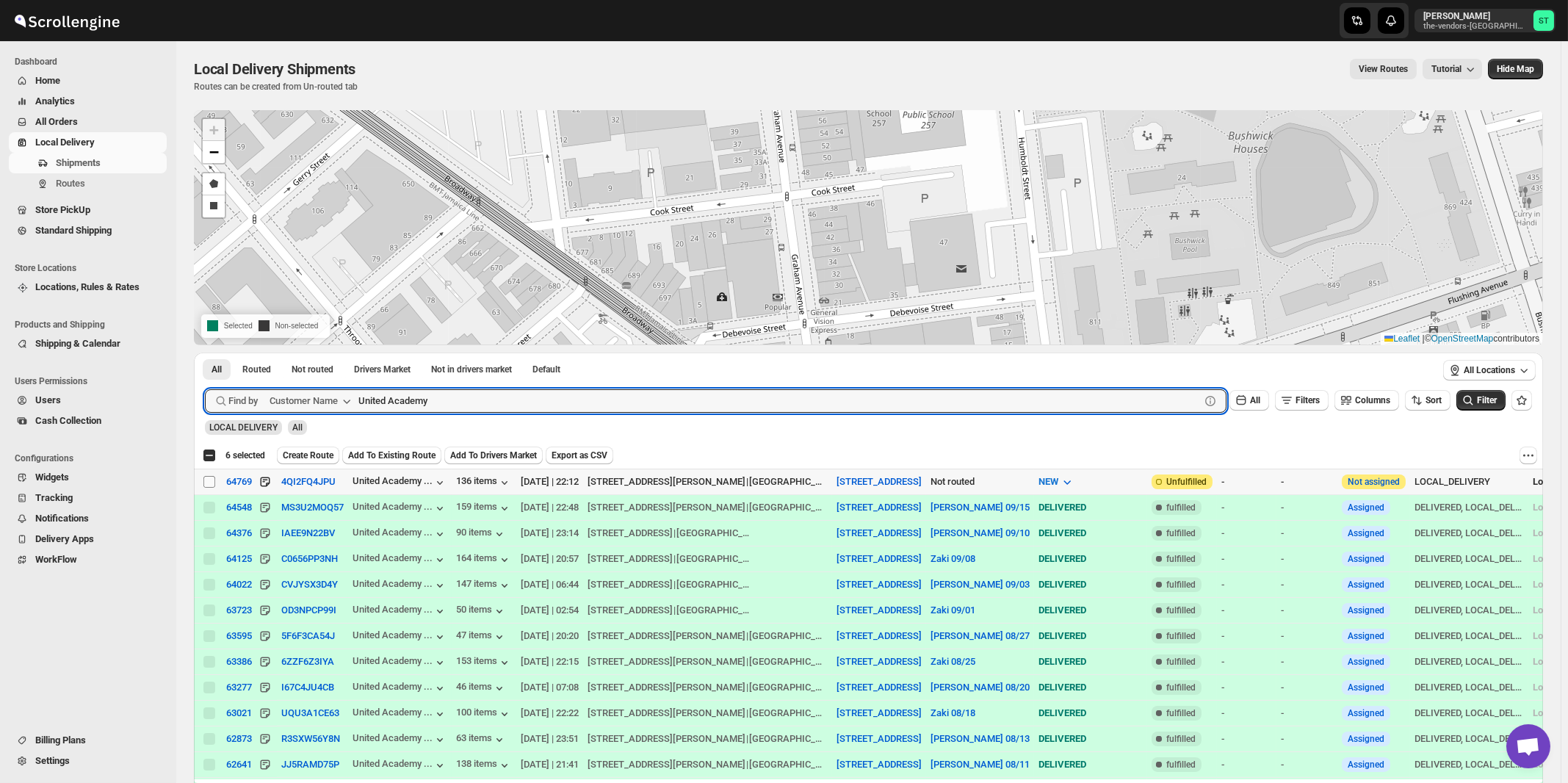
click at [211, 483] on input "Select shipment" at bounding box center [209, 481] width 11 height 11
checkbox input "true"
click at [458, 402] on input "United Academy" at bounding box center [766, 401] width 815 height 24
paste input "Highystyle"
click at [205, 353] on button "Submit" at bounding box center [226, 361] width 42 height 16
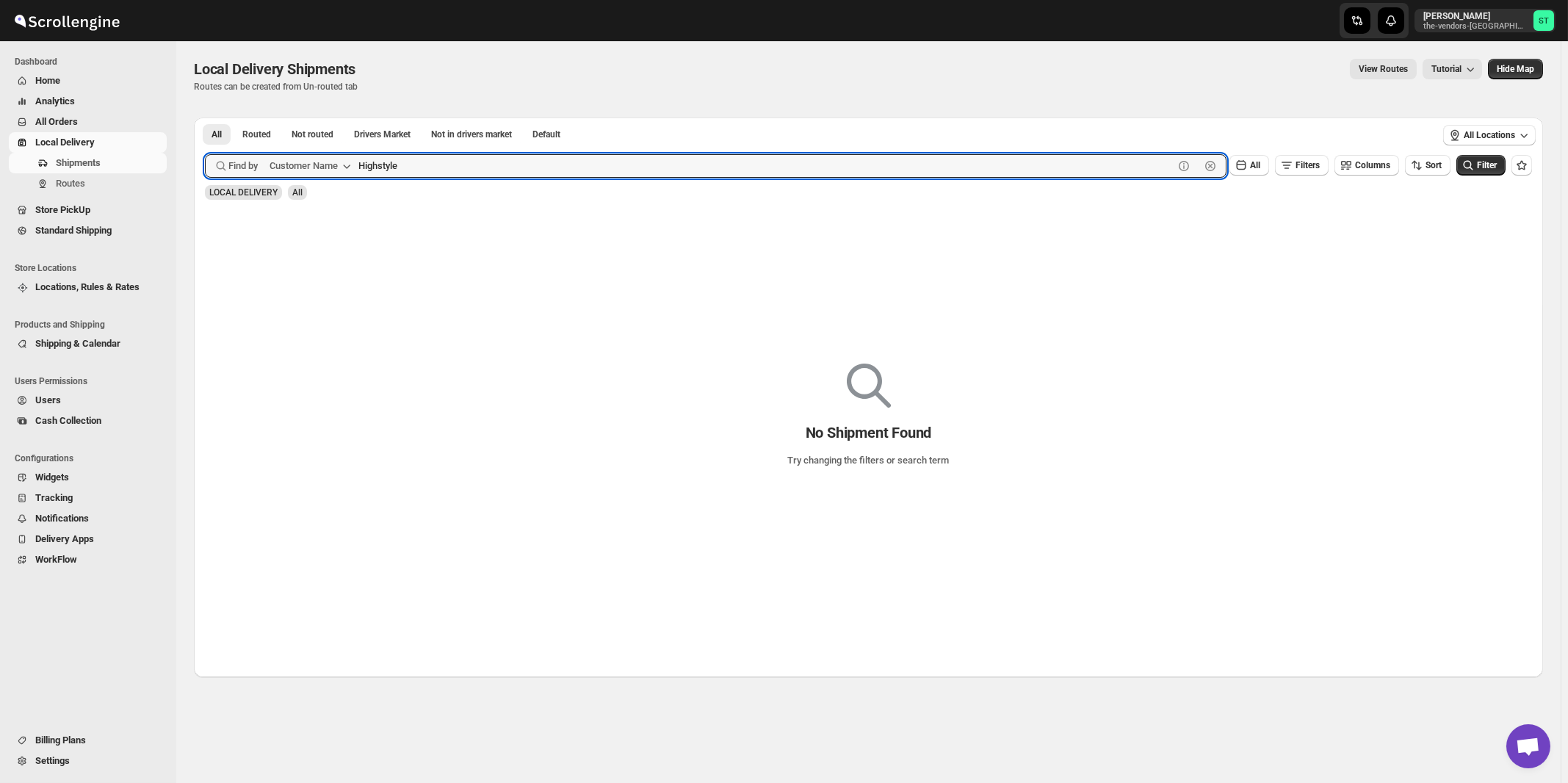
type input "Highstyle"
click at [205, 118] on button "Submit" at bounding box center [226, 126] width 42 height 16
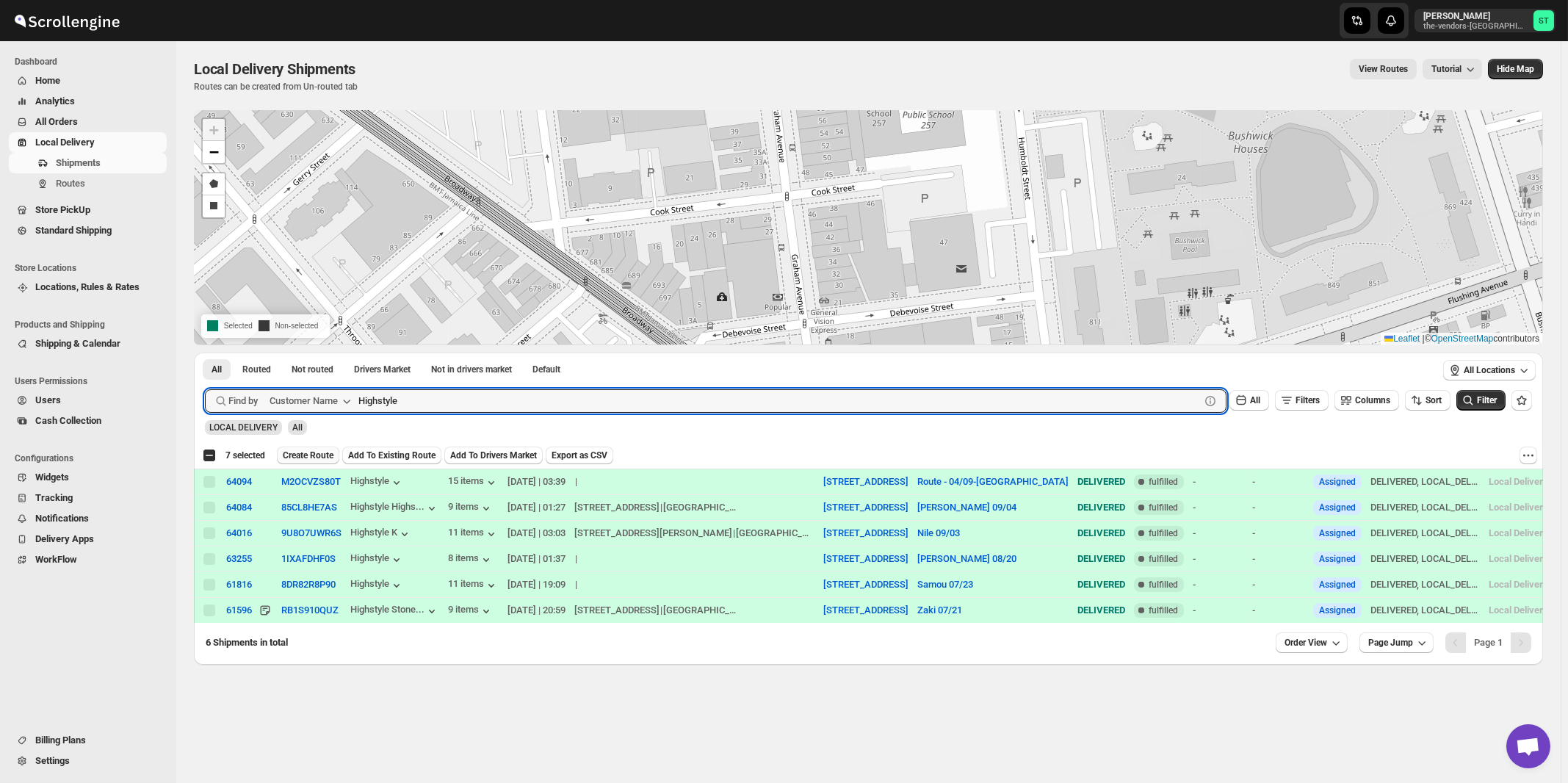
click at [315, 455] on span "Create Route" at bounding box center [308, 455] width 51 height 11
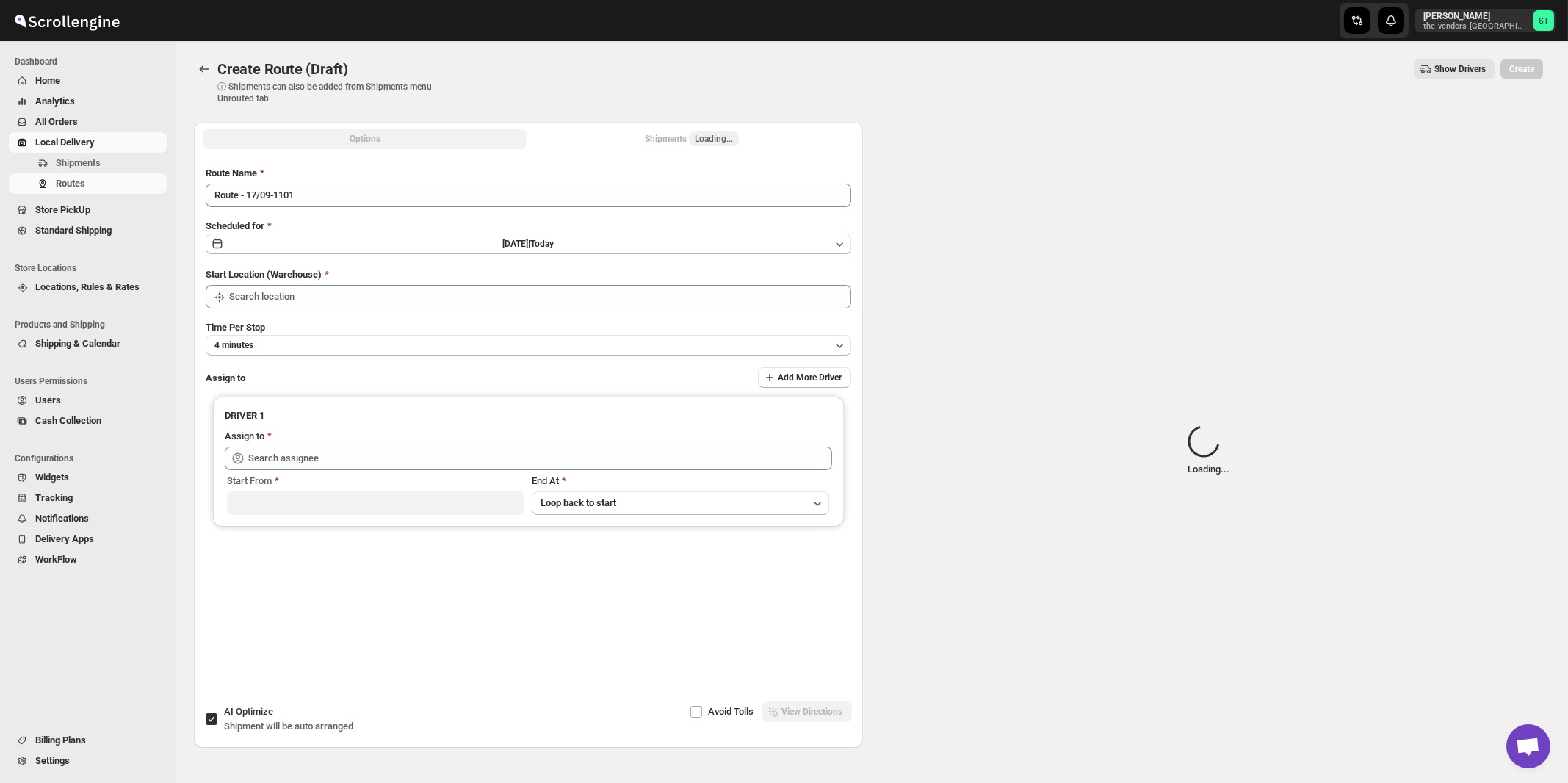
type input "[STREET_ADDRESS]"
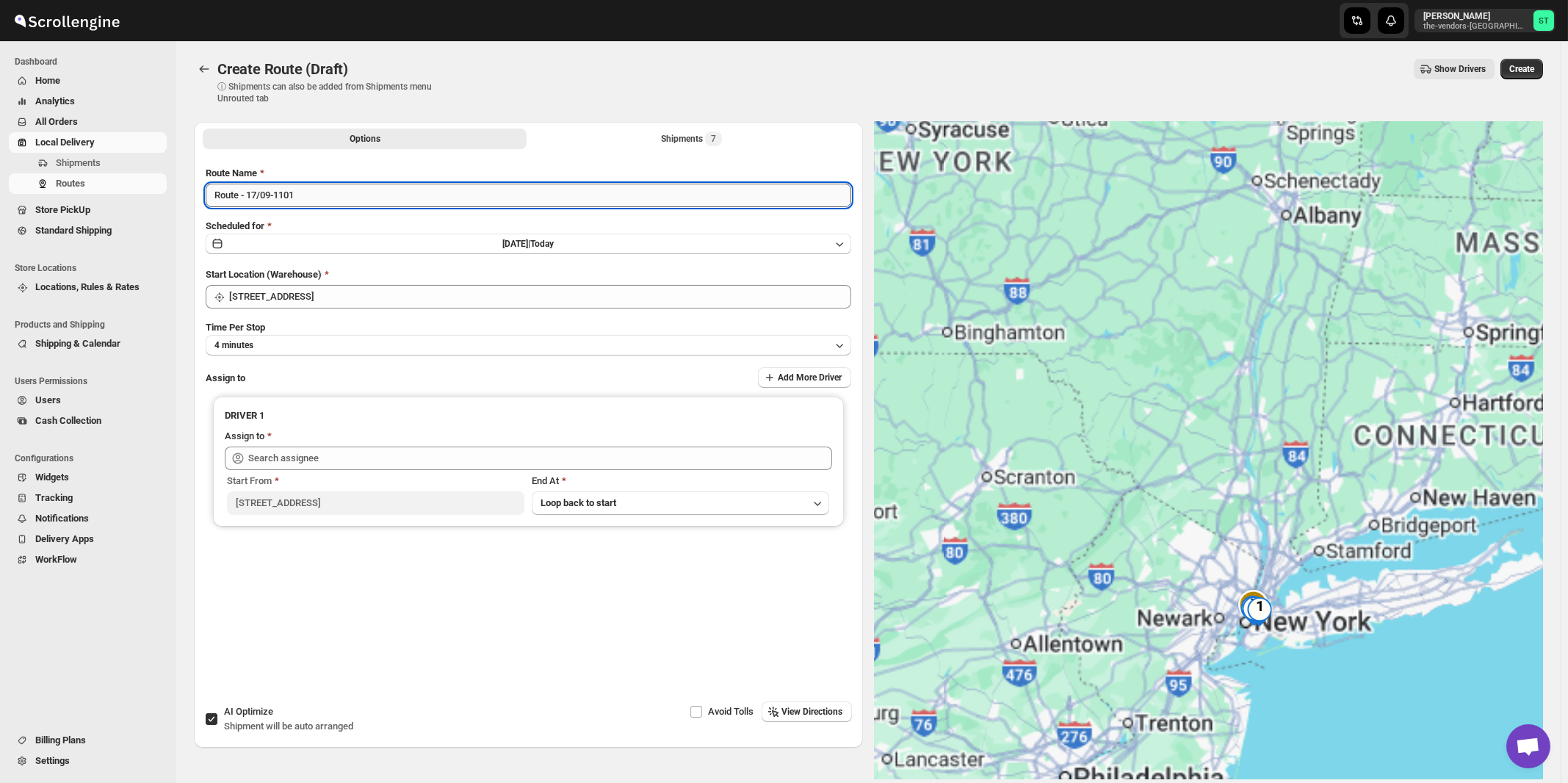
click at [385, 195] on input "Route - 17/09-1101" at bounding box center [529, 195] width 646 height 24
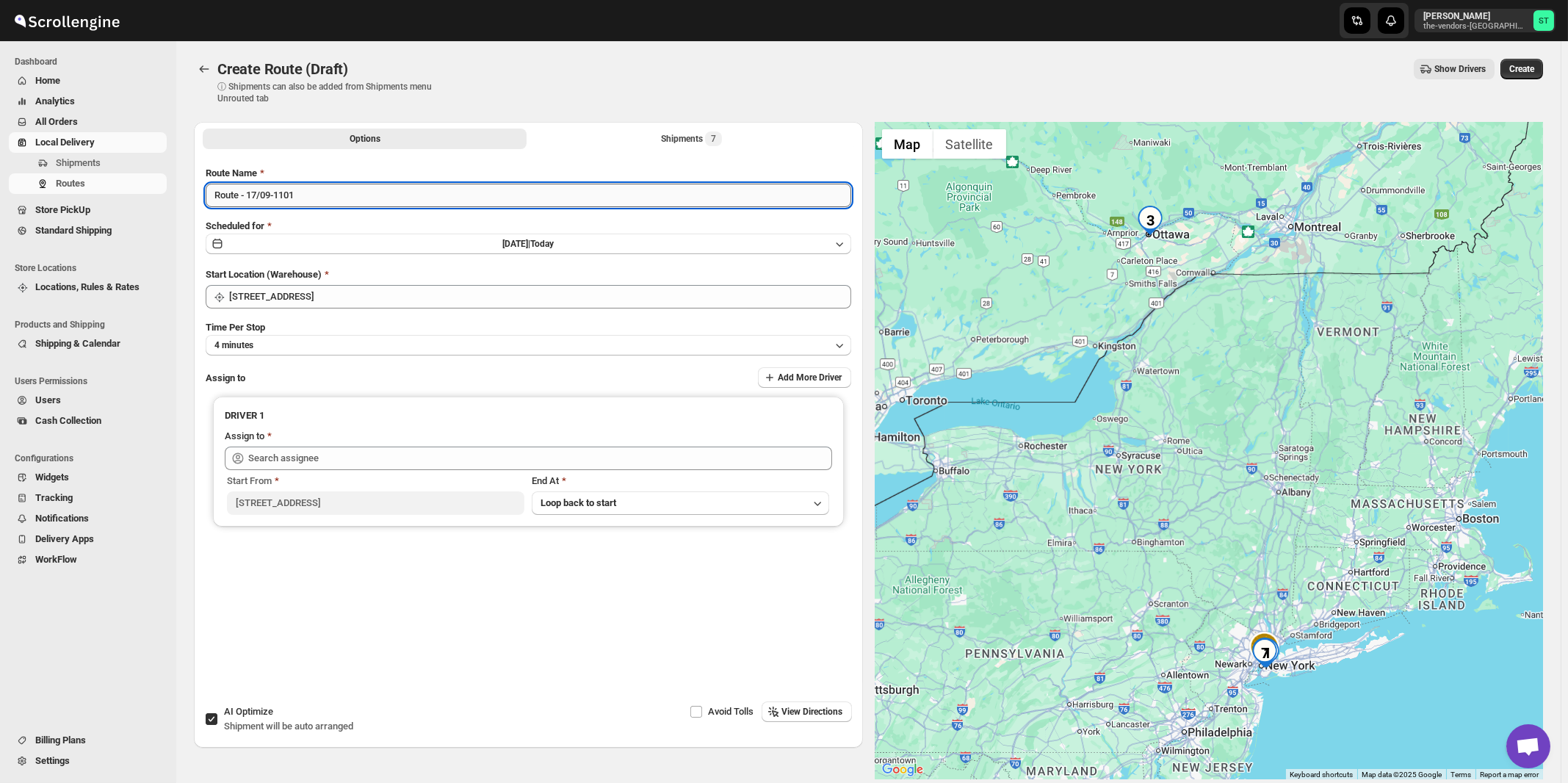
paste input "[PERSON_NAME]"
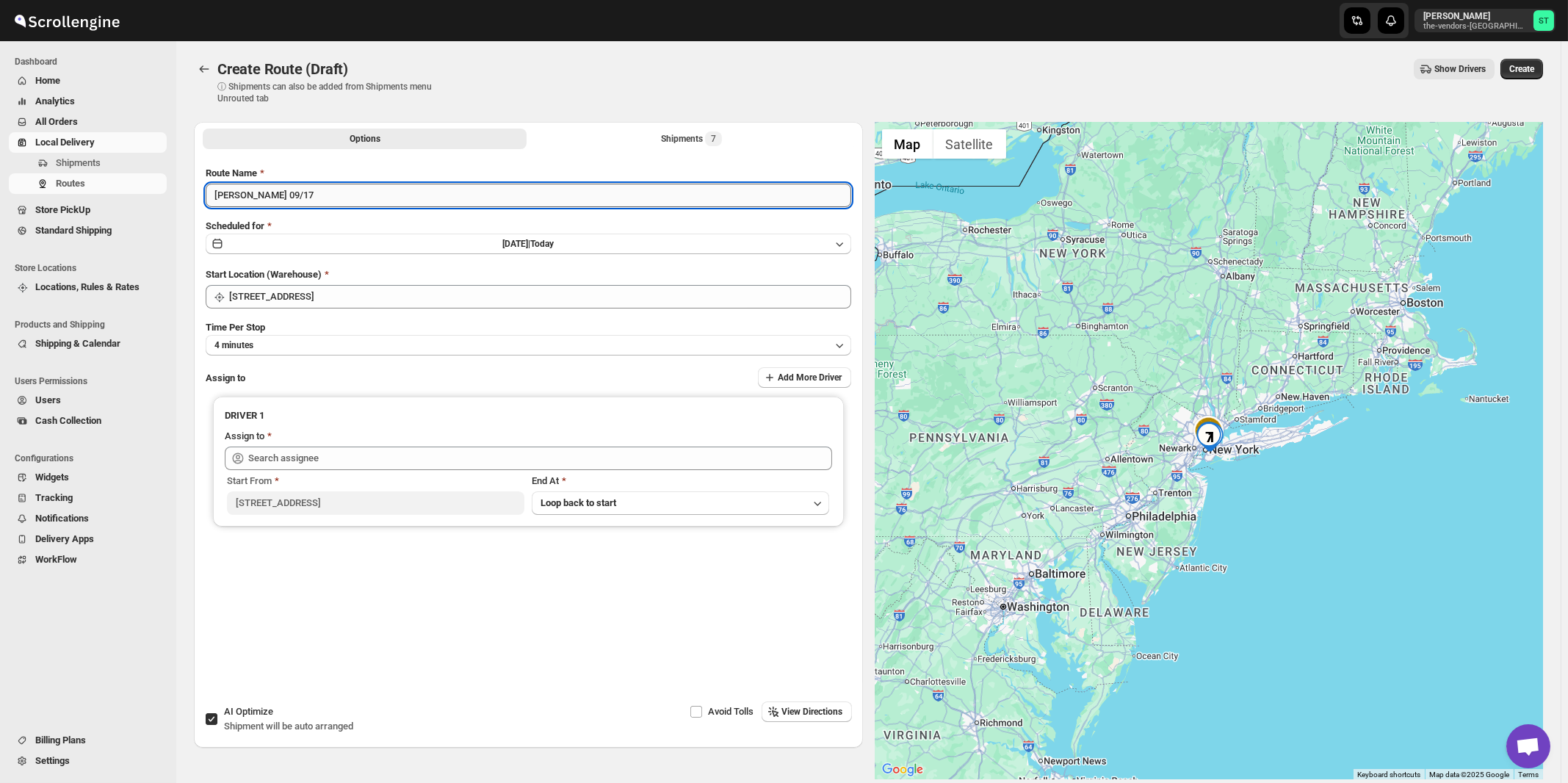
type input "[PERSON_NAME] 09/17"
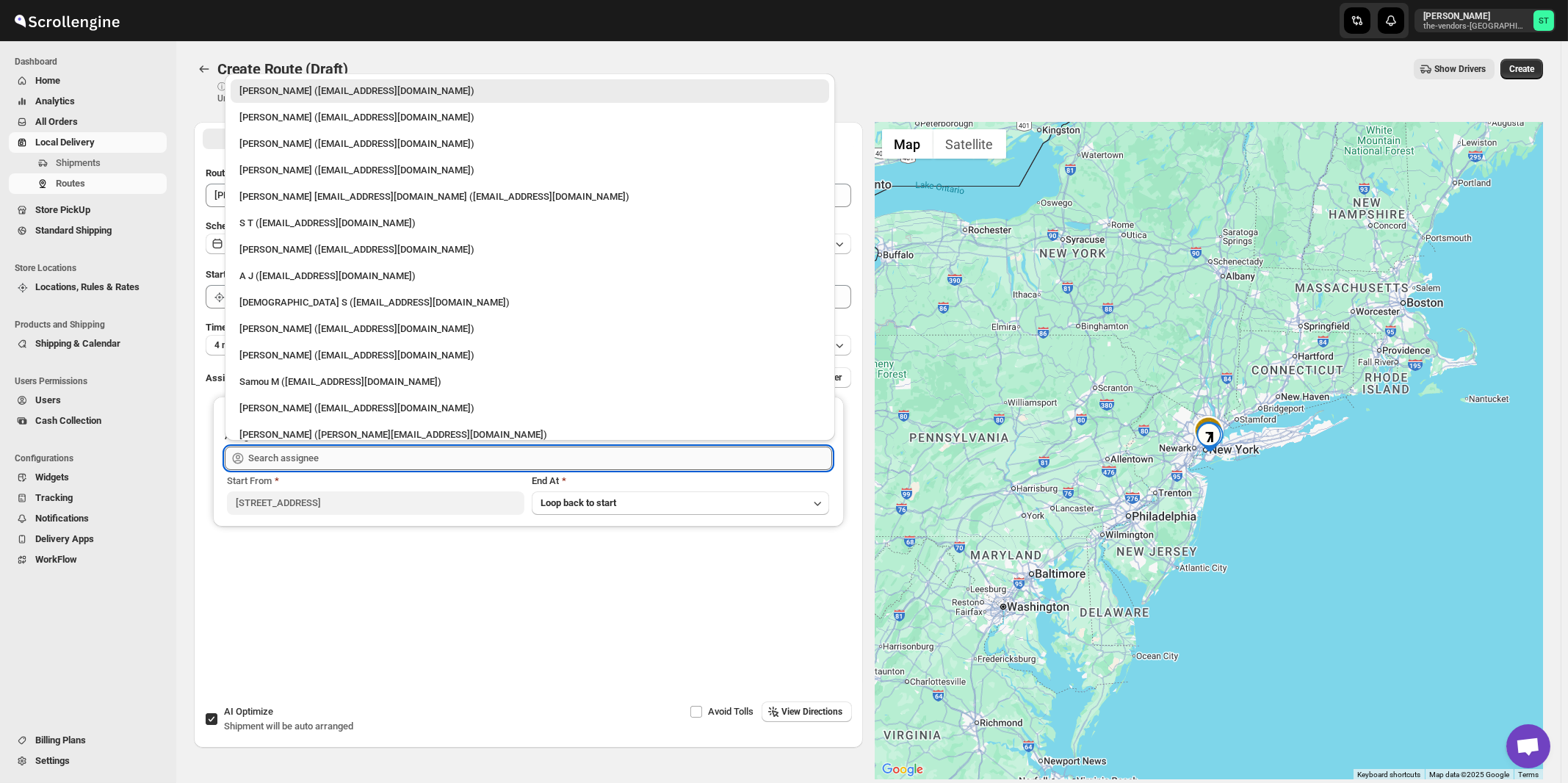
click at [349, 462] on input "text" at bounding box center [539, 458] width 584 height 24
click at [279, 122] on div "[PERSON_NAME] ([EMAIL_ADDRESS][DOMAIN_NAME])" at bounding box center [530, 117] width 581 height 15
type input "[PERSON_NAME] ([EMAIL_ADDRESS][DOMAIN_NAME])"
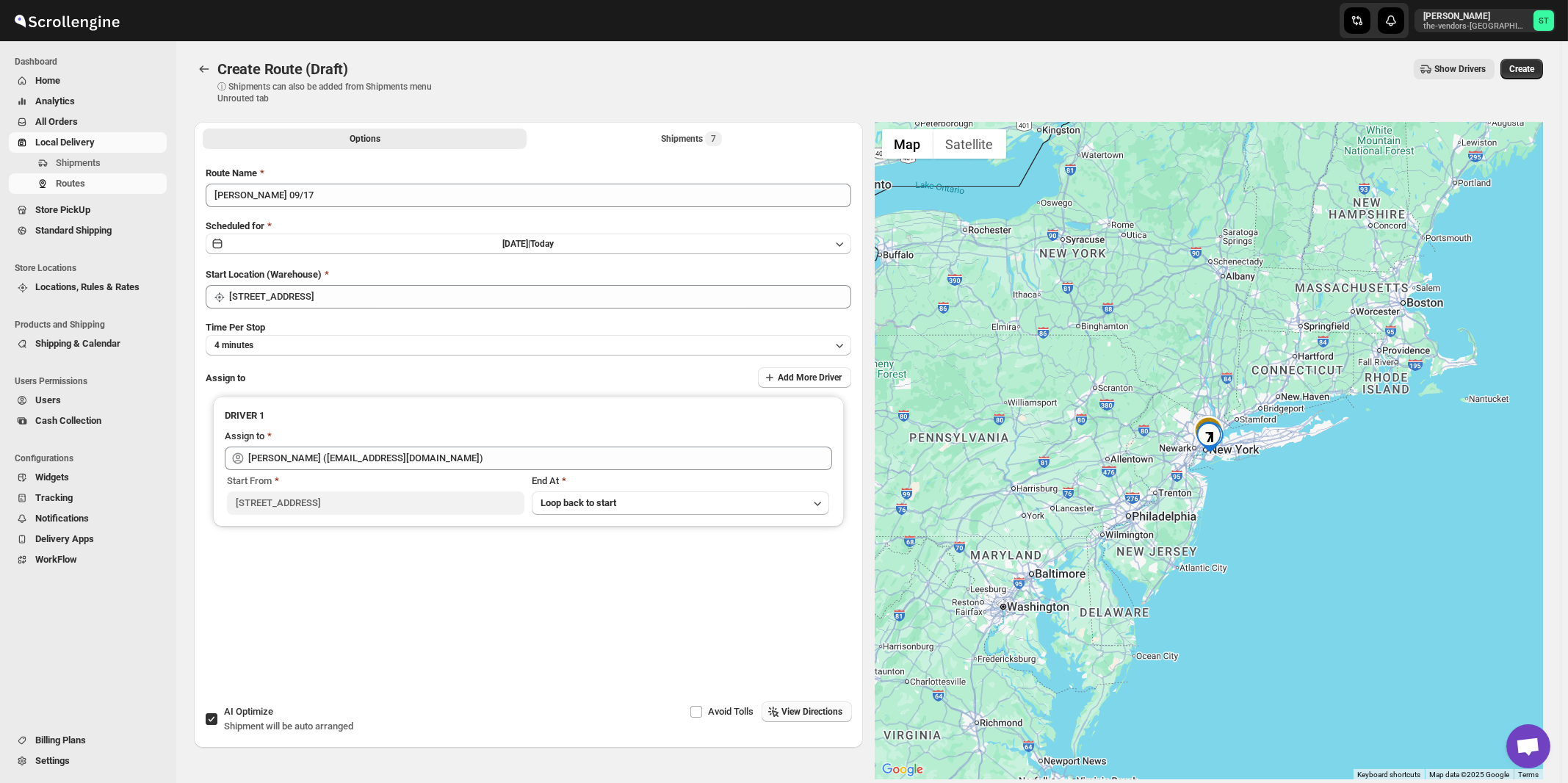
click at [813, 716] on span "View Directions" at bounding box center [812, 711] width 61 height 11
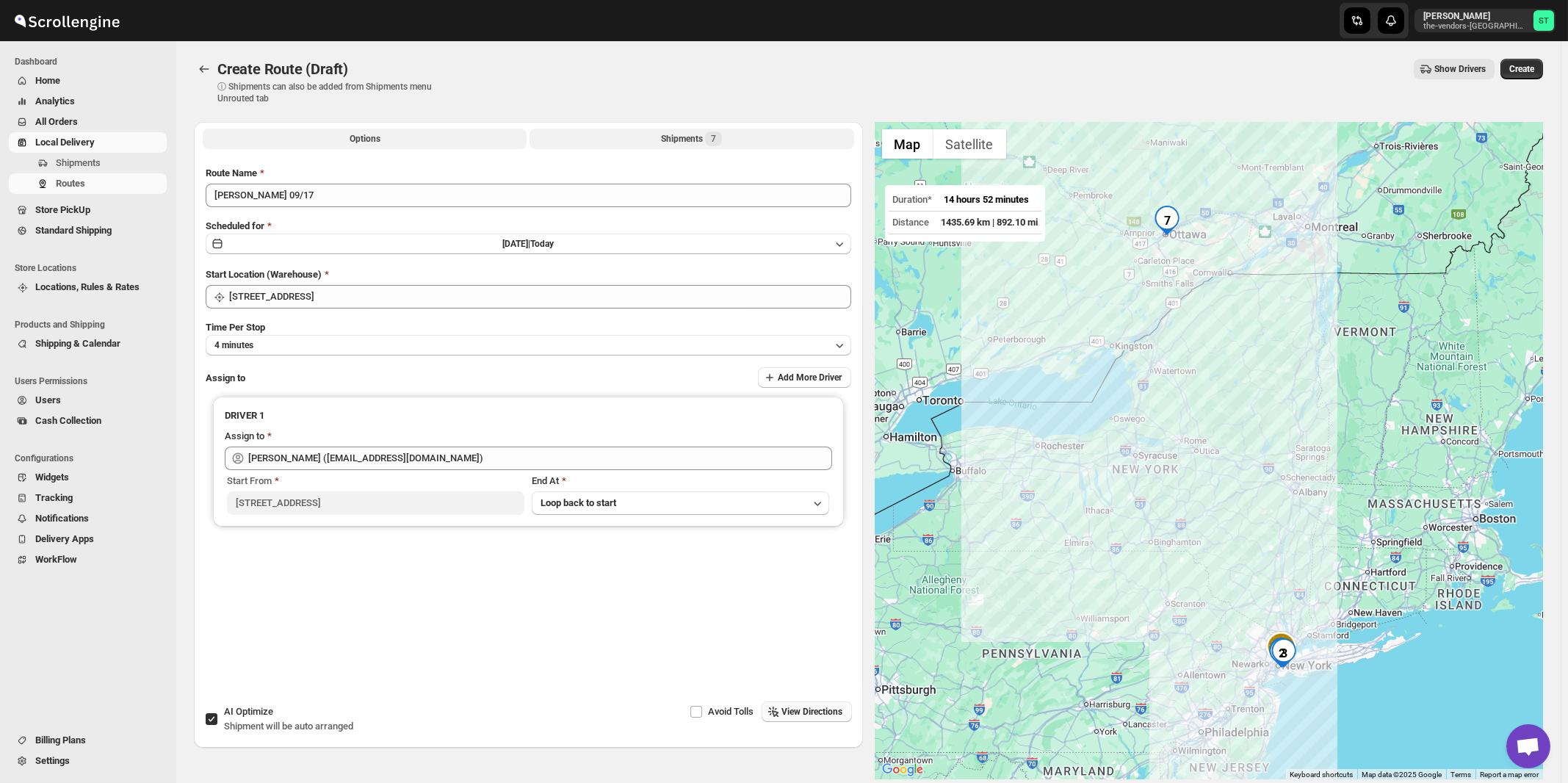
click at [688, 145] on div "Shipments 7" at bounding box center [691, 139] width 61 height 15
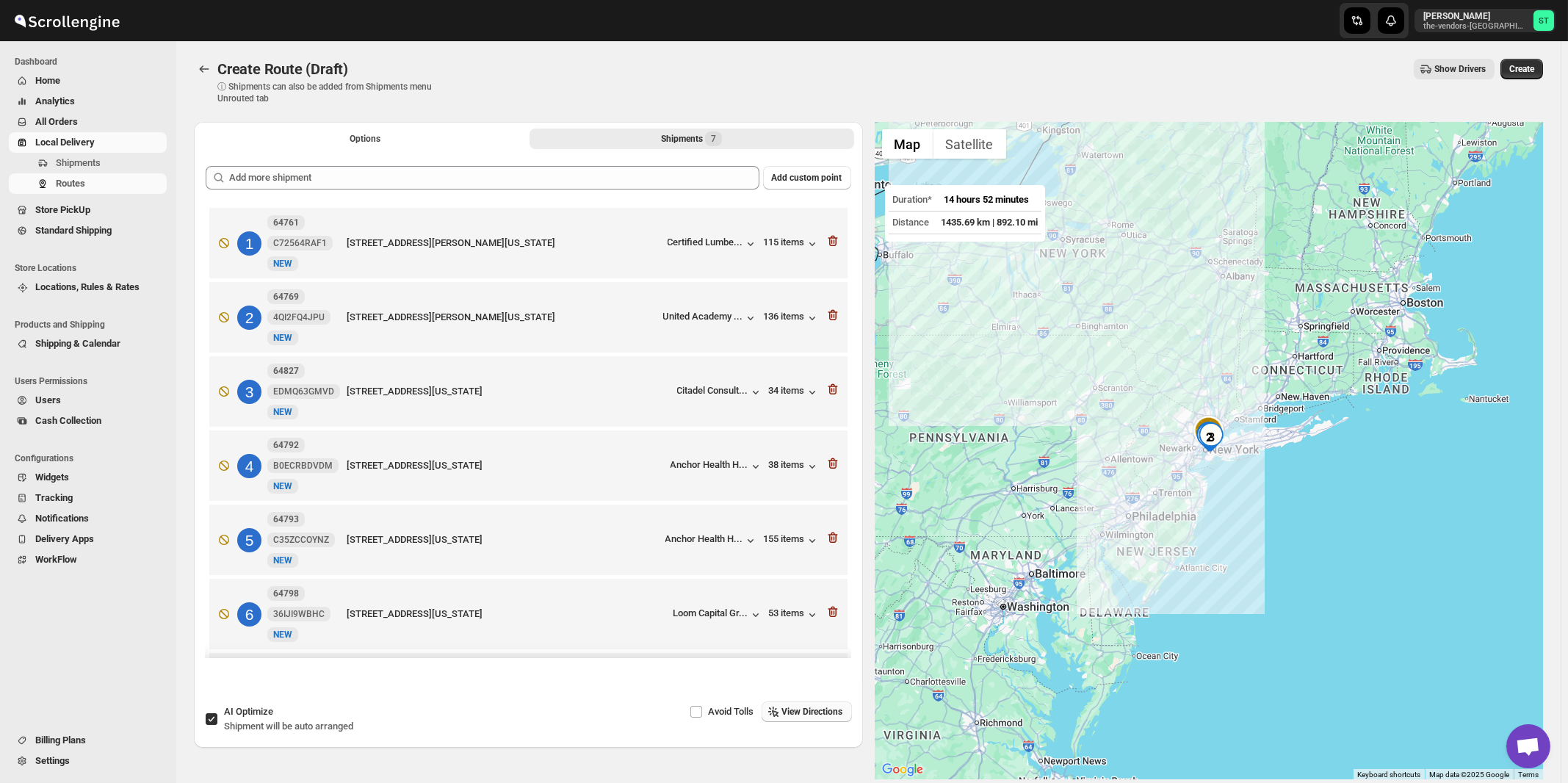
click at [258, 718] on div "AI Optimize Shipment will be auto arranged" at bounding box center [289, 719] width 129 height 30
click at [217, 718] on input "AI Optimize Shipment will be auto arranged" at bounding box center [211, 718] width 11 height 11
checkbox input "false"
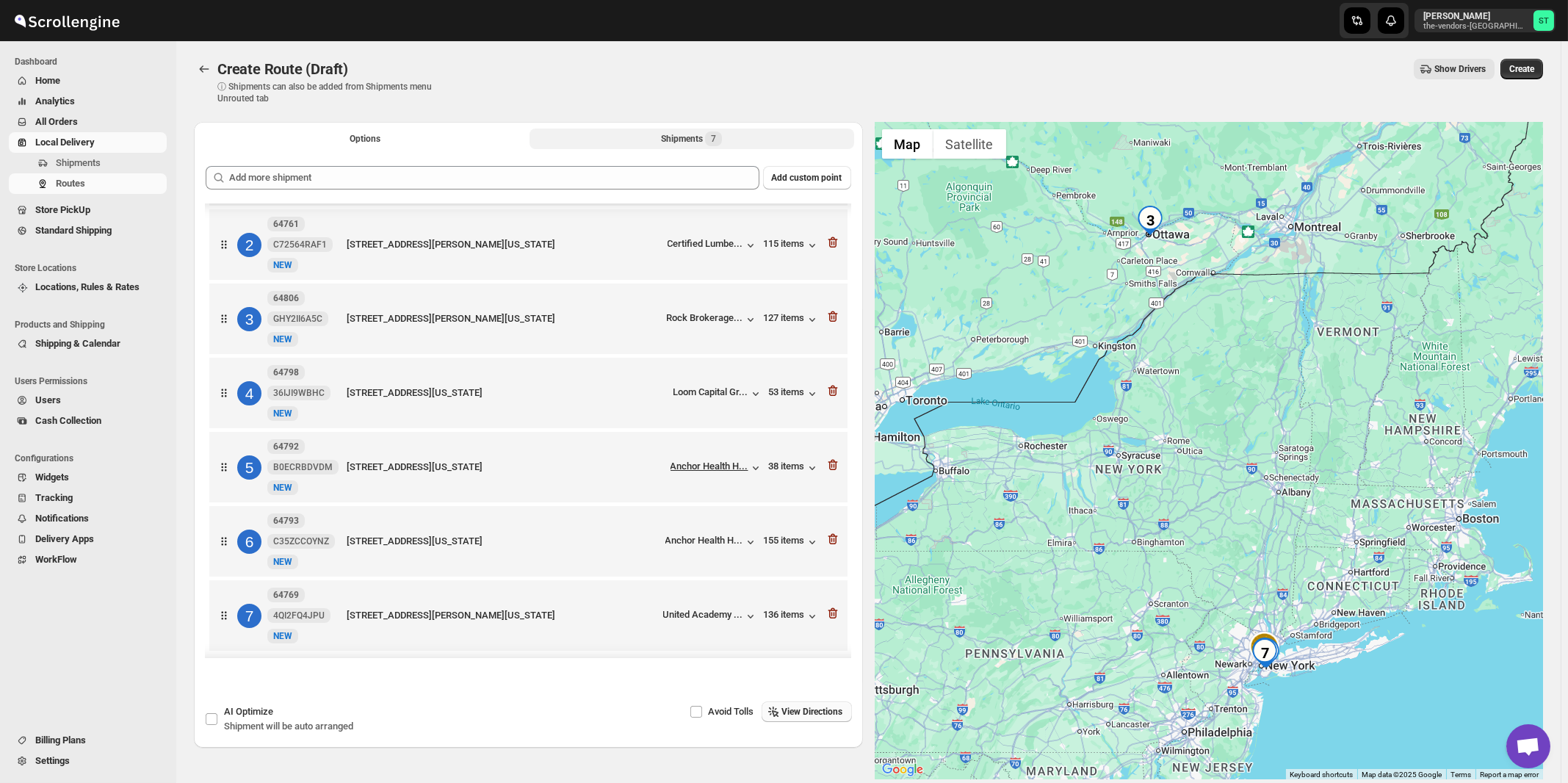
scroll to position [80, 0]
drag, startPoint x: 813, startPoint y: 714, endPoint x: 832, endPoint y: 711, distance: 19.2
click at [813, 712] on span "View Directions" at bounding box center [812, 711] width 61 height 11
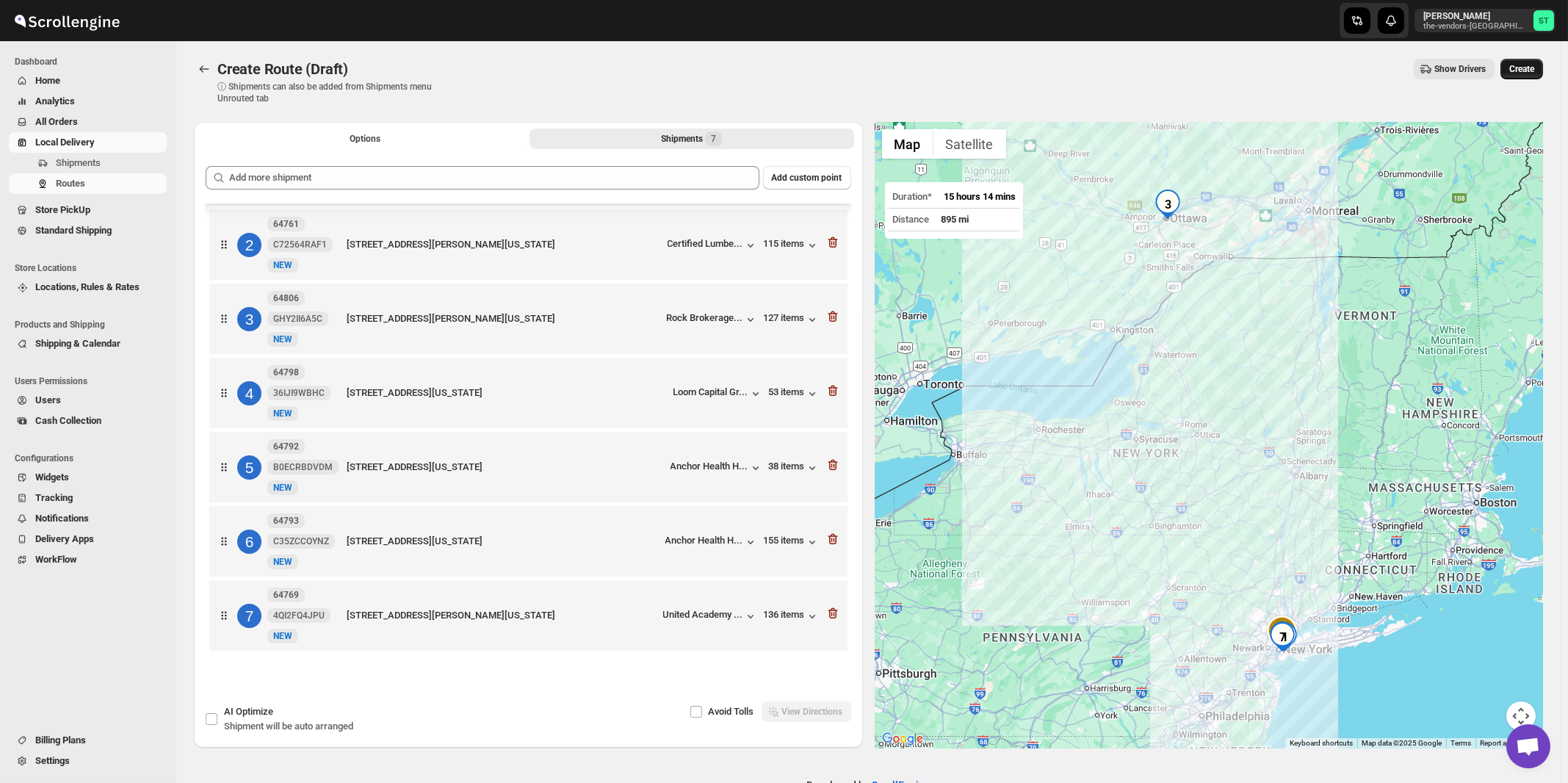
click at [1527, 72] on span "Create" at bounding box center [1521, 68] width 25 height 11
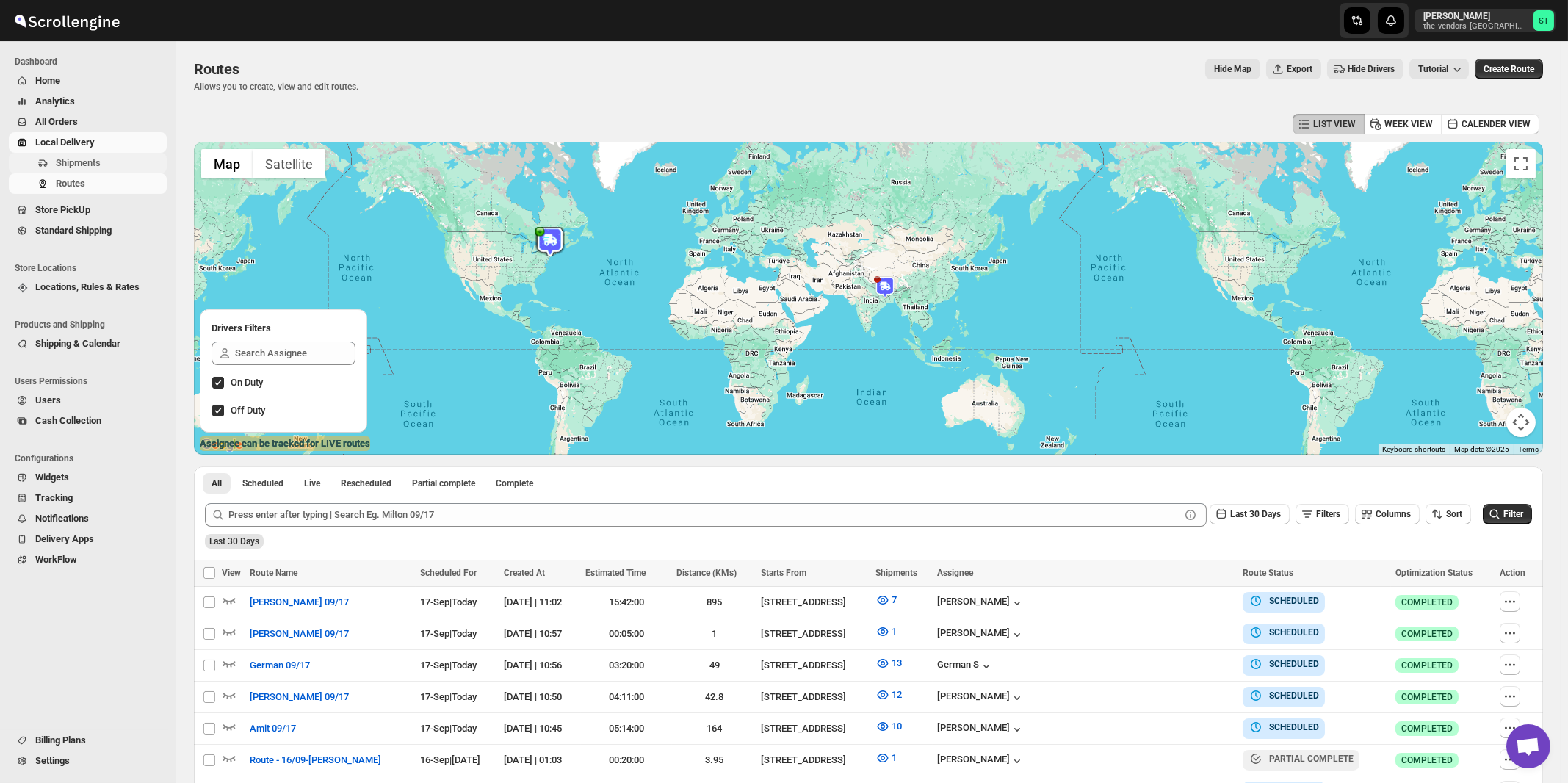
click at [86, 157] on span "Shipments" at bounding box center [78, 162] width 45 height 11
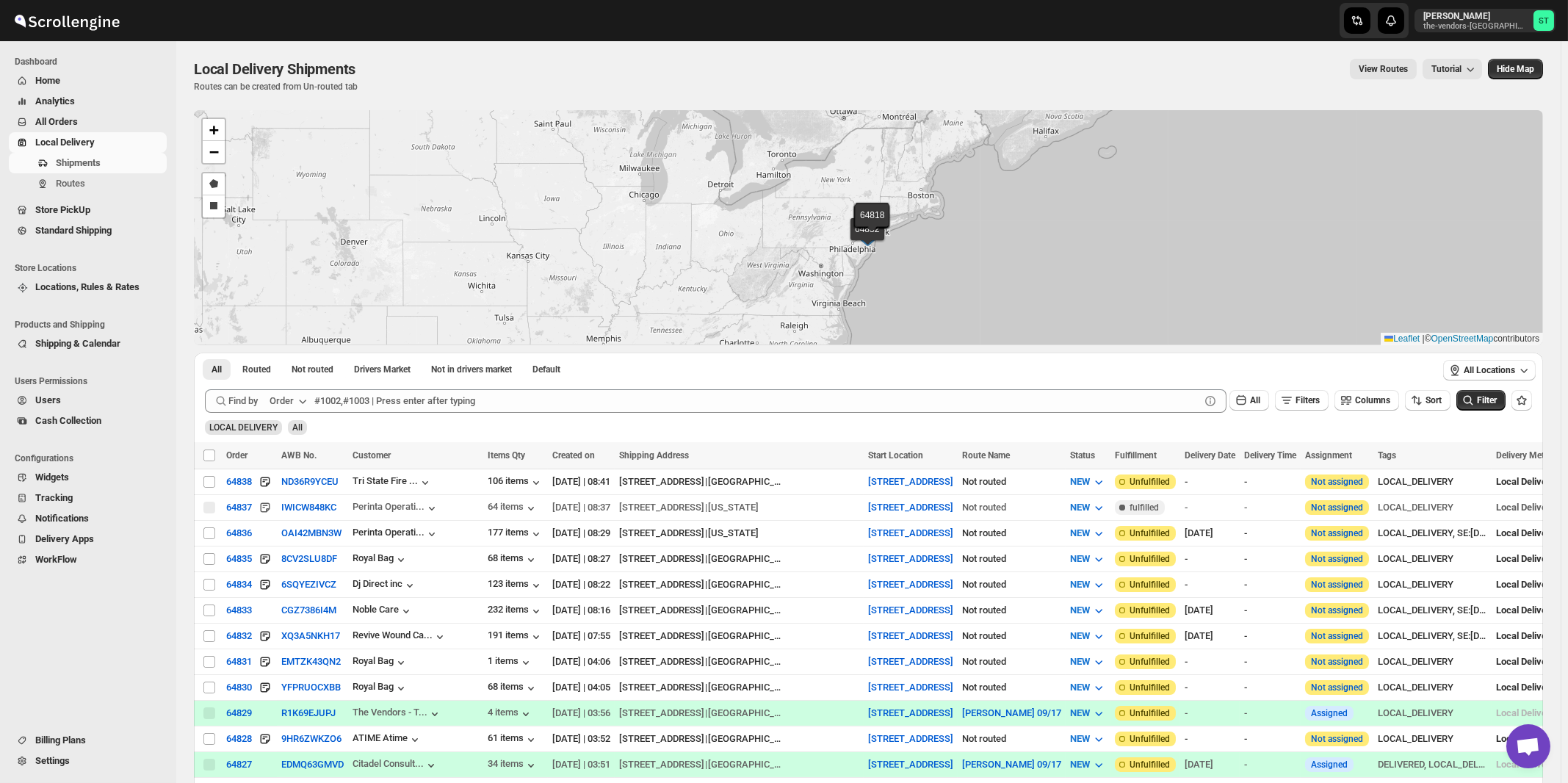
click at [296, 402] on button "Order" at bounding box center [290, 401] width 58 height 24
click at [296, 511] on div "Customer Name" at bounding box center [291, 510] width 67 height 15
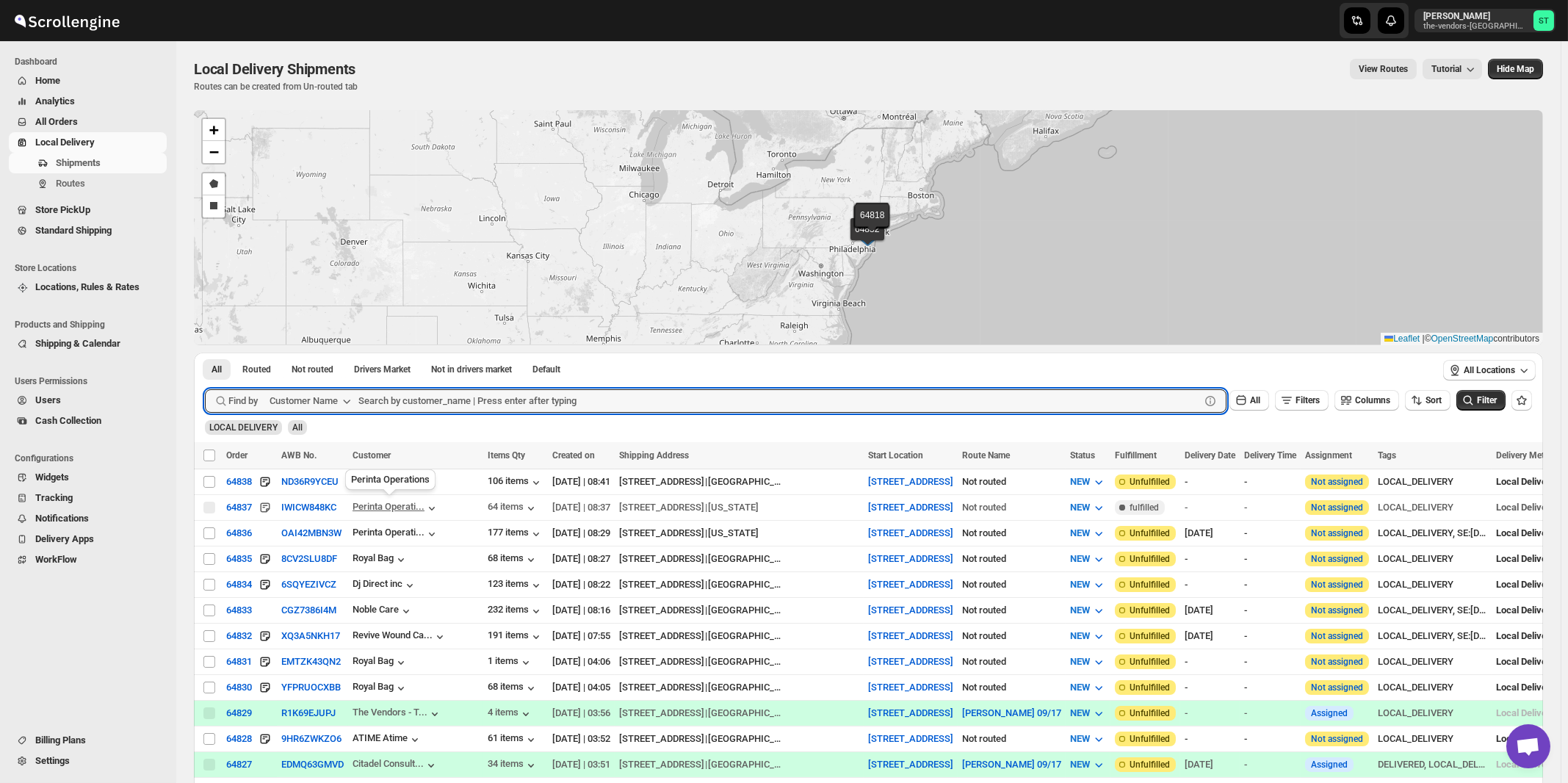
paste input "Apex Group"
type input "Apex Group"
click at [205, 353] on button "Submit" at bounding box center [226, 361] width 42 height 16
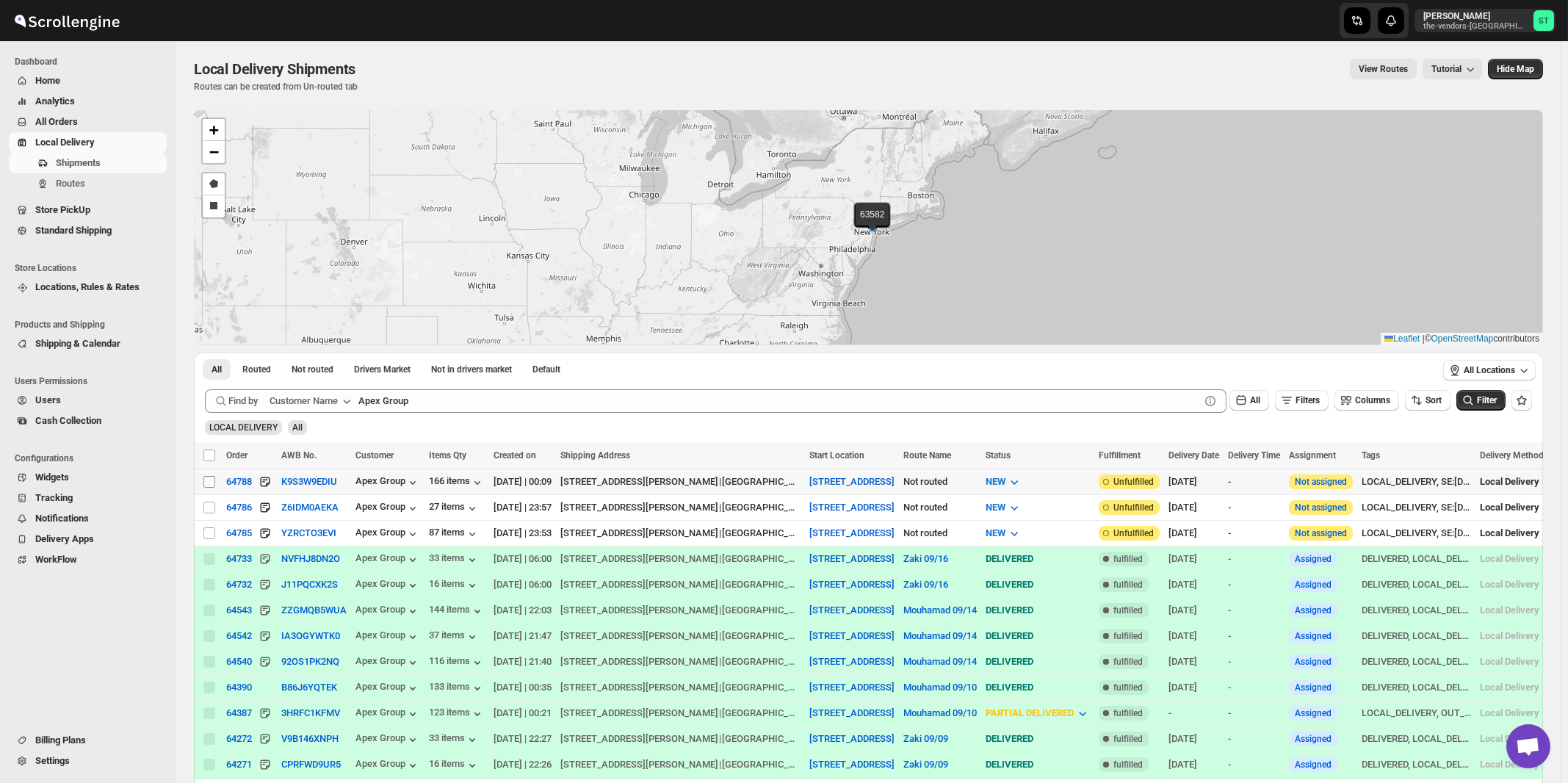
click at [209, 484] on input "Select shipment" at bounding box center [209, 481] width 11 height 11
checkbox input "true"
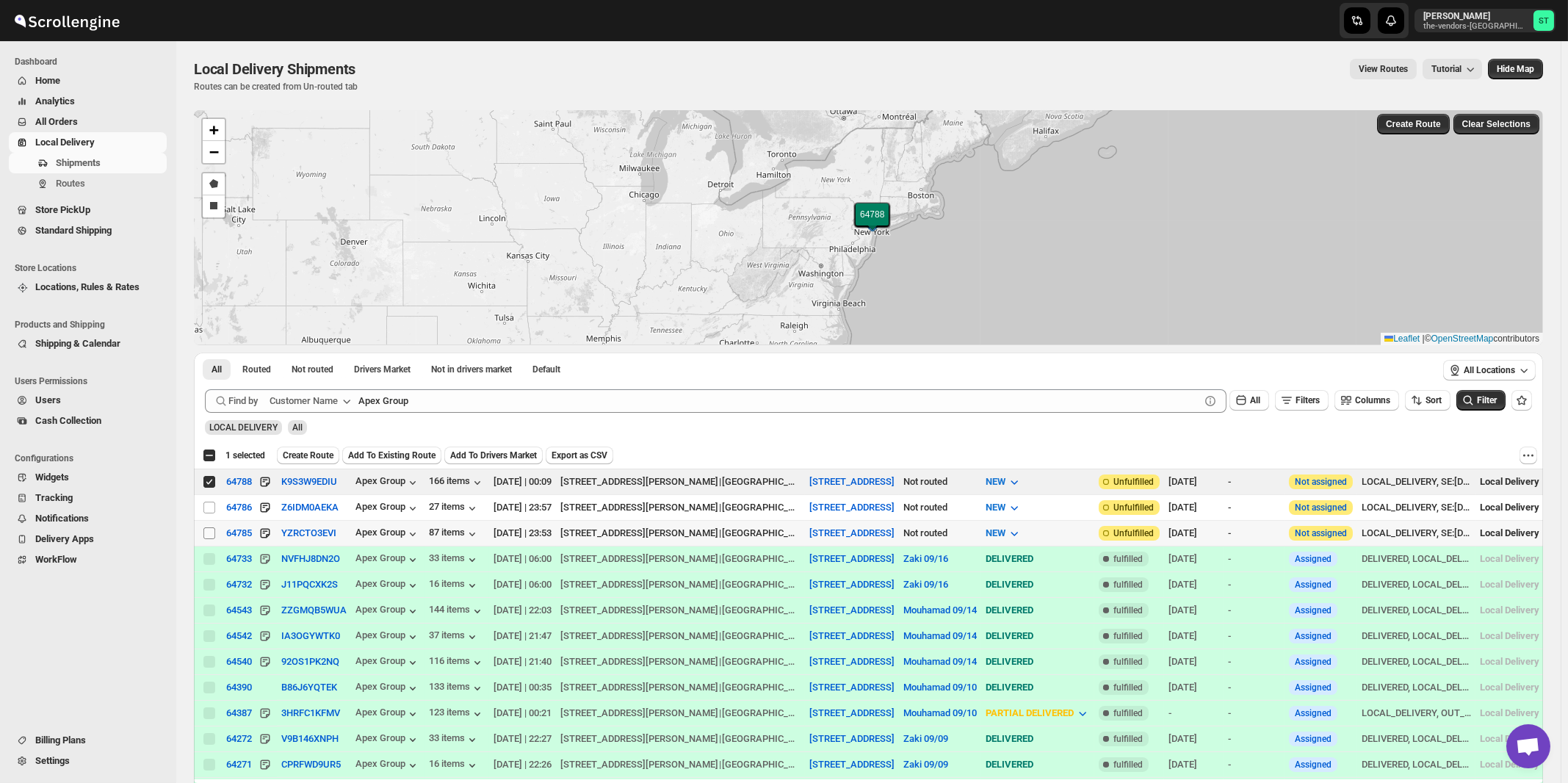
click at [209, 530] on input "Select shipment" at bounding box center [209, 532] width 11 height 11
checkbox input "true"
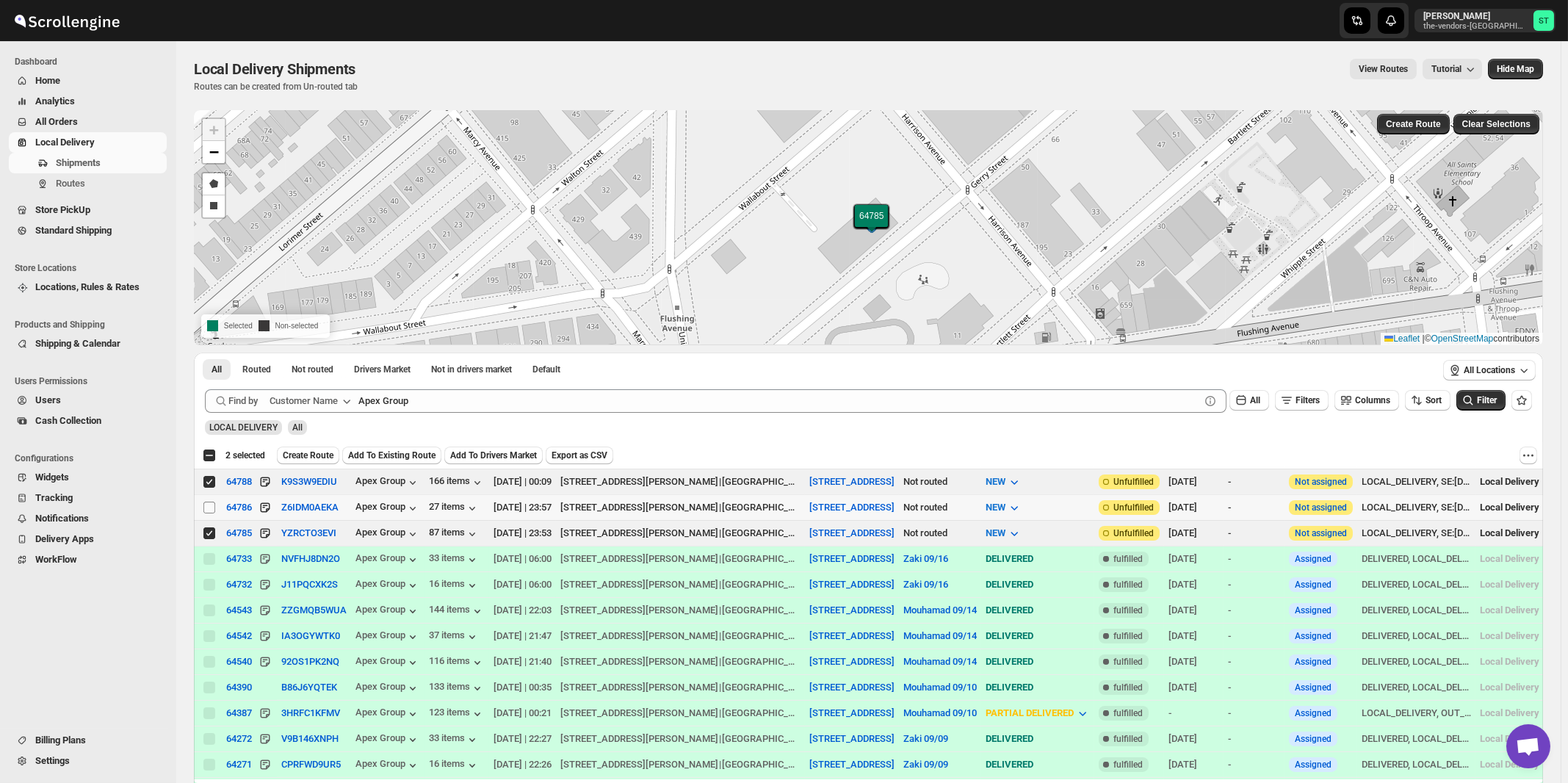
click at [211, 505] on input "Select shipment" at bounding box center [209, 507] width 11 height 11
checkbox input "true"
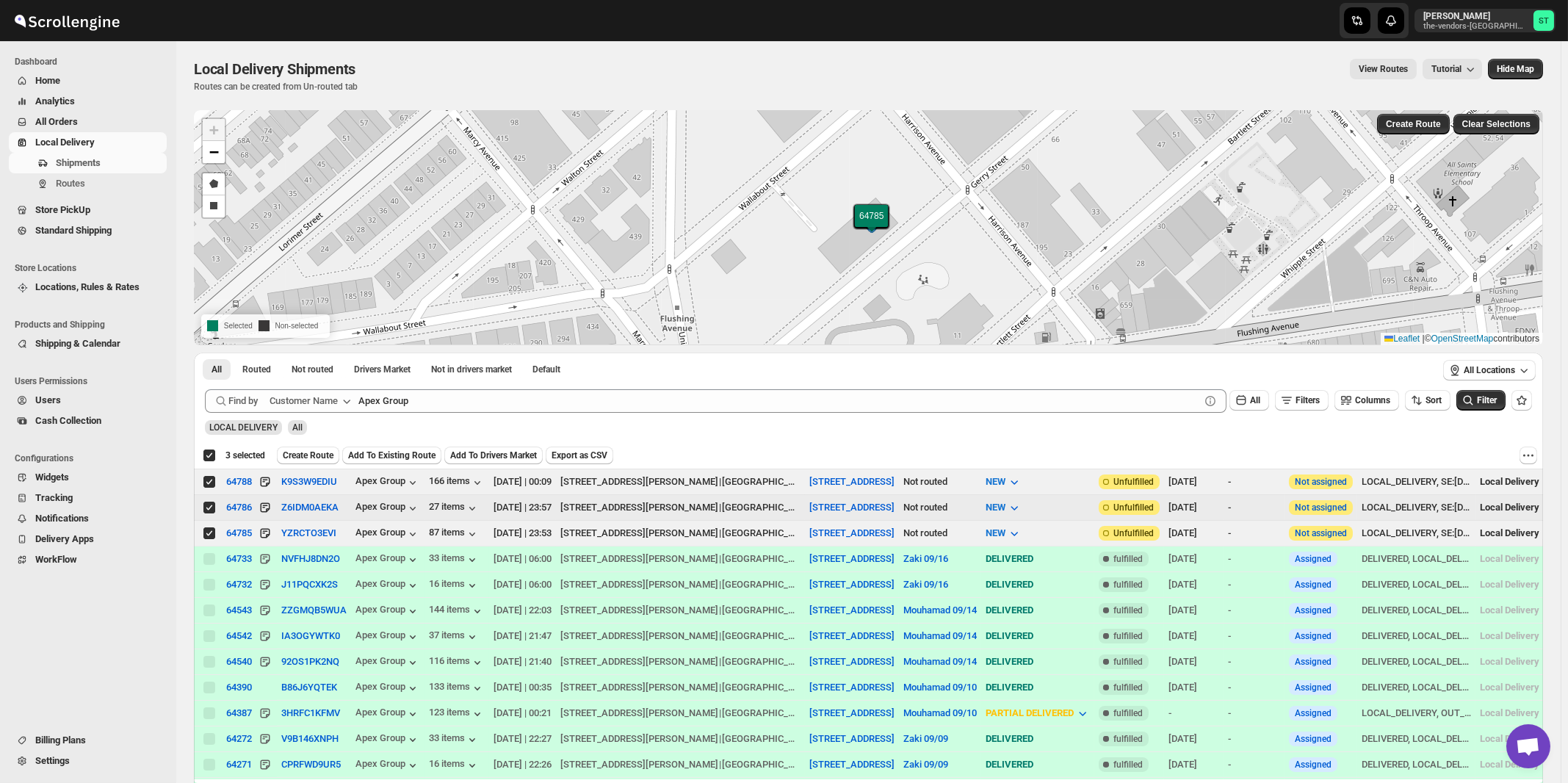
click at [211, 507] on input "Select shipment" at bounding box center [209, 507] width 11 height 11
checkbox input "false"
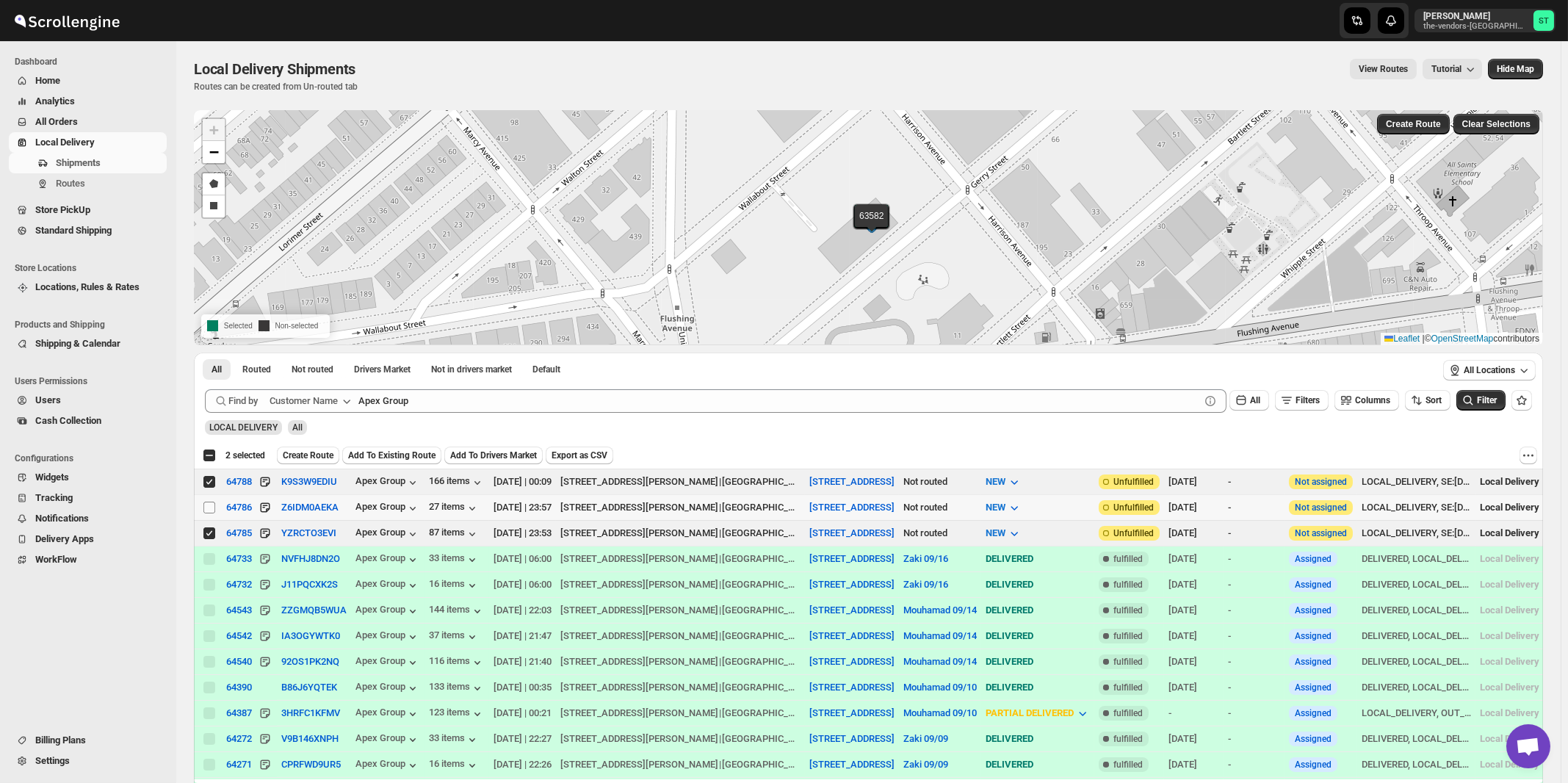
click at [206, 507] on input "Select shipment" at bounding box center [209, 507] width 11 height 11
checkbox input "true"
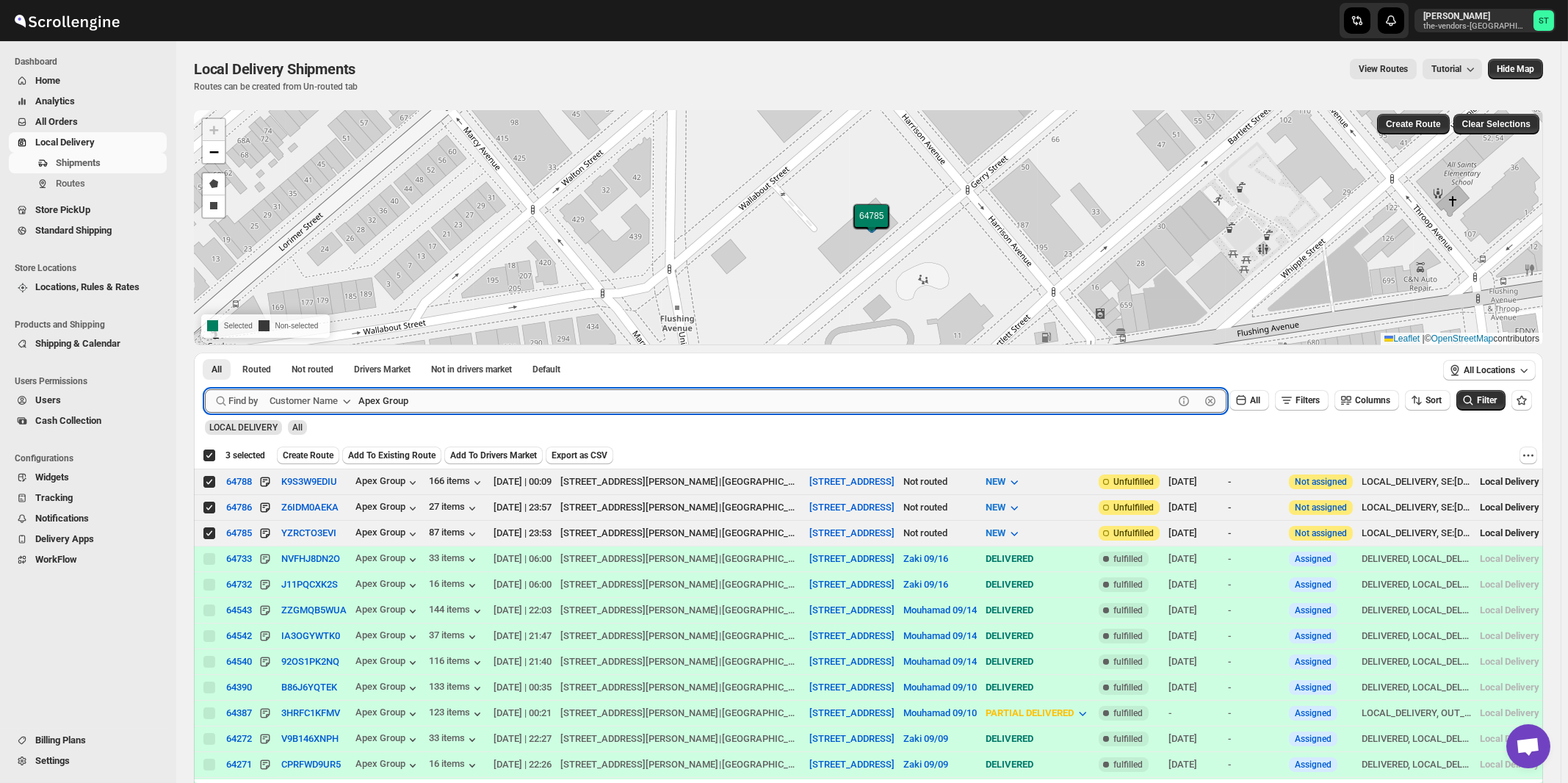
click at [437, 396] on input "Apex Group" at bounding box center [766, 401] width 815 height 24
paste input "Broadview Funding"
type input "Broadview Funding"
click at [205, 353] on button "Submit" at bounding box center [226, 361] width 42 height 16
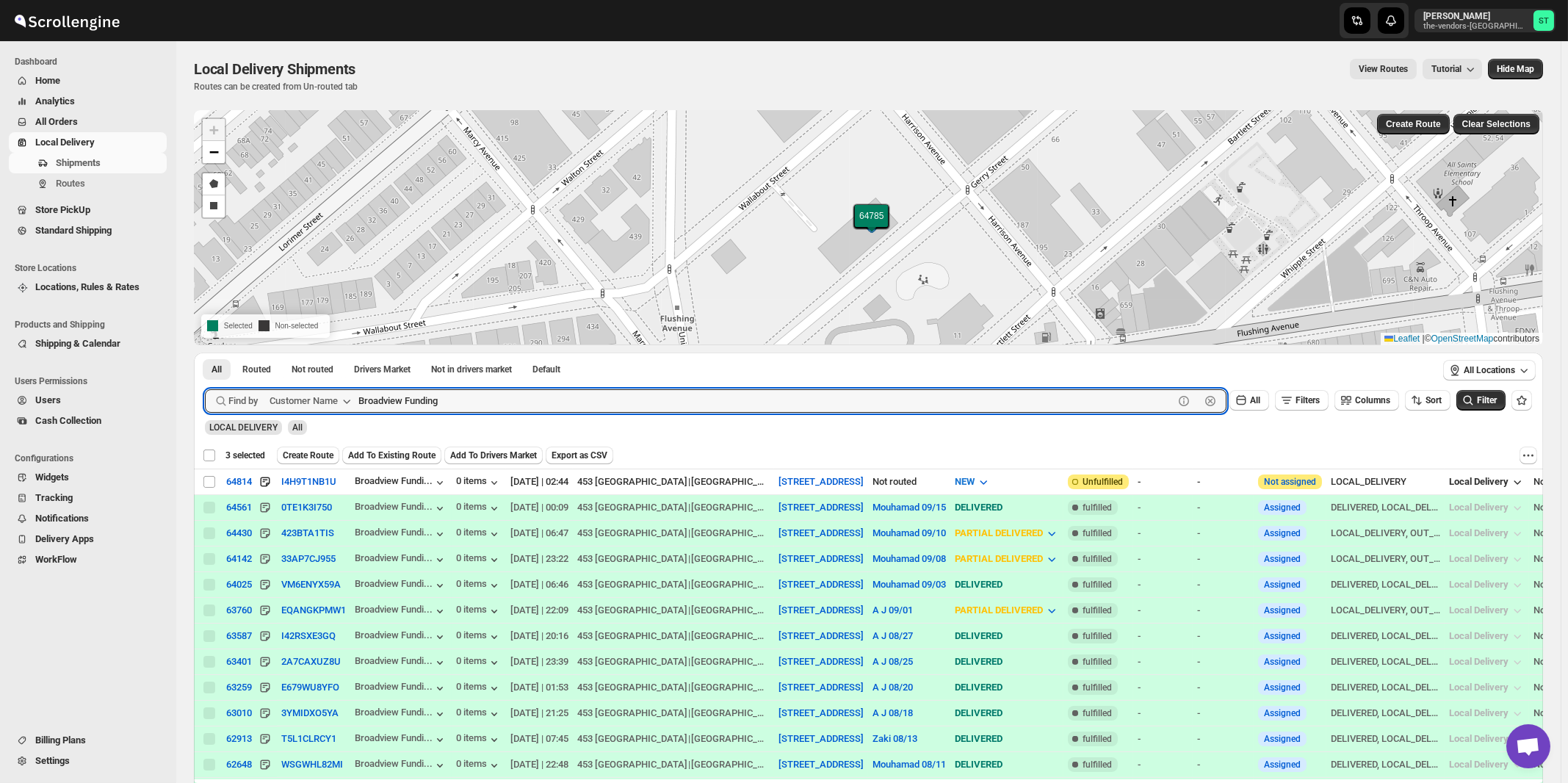
checkbox input "false"
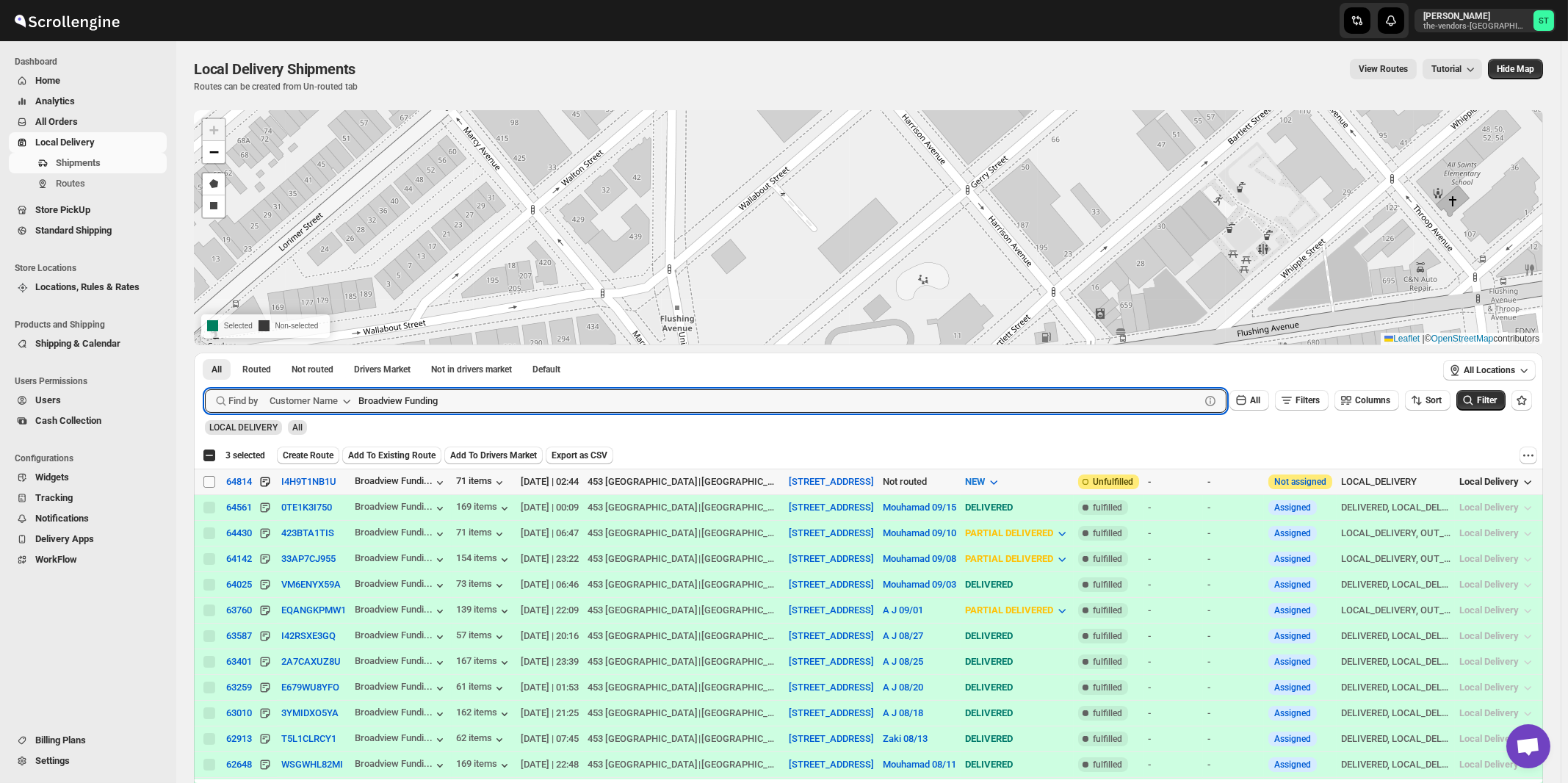
click at [209, 484] on input "Select shipment" at bounding box center [209, 481] width 11 height 11
checkbox input "true"
click at [494, 398] on input "Broadview Funding" at bounding box center [766, 401] width 815 height 24
paste input "Elite Concrete [GEOGRAPHIC_DATA]"
type input "Elite Concrete [GEOGRAPHIC_DATA]"
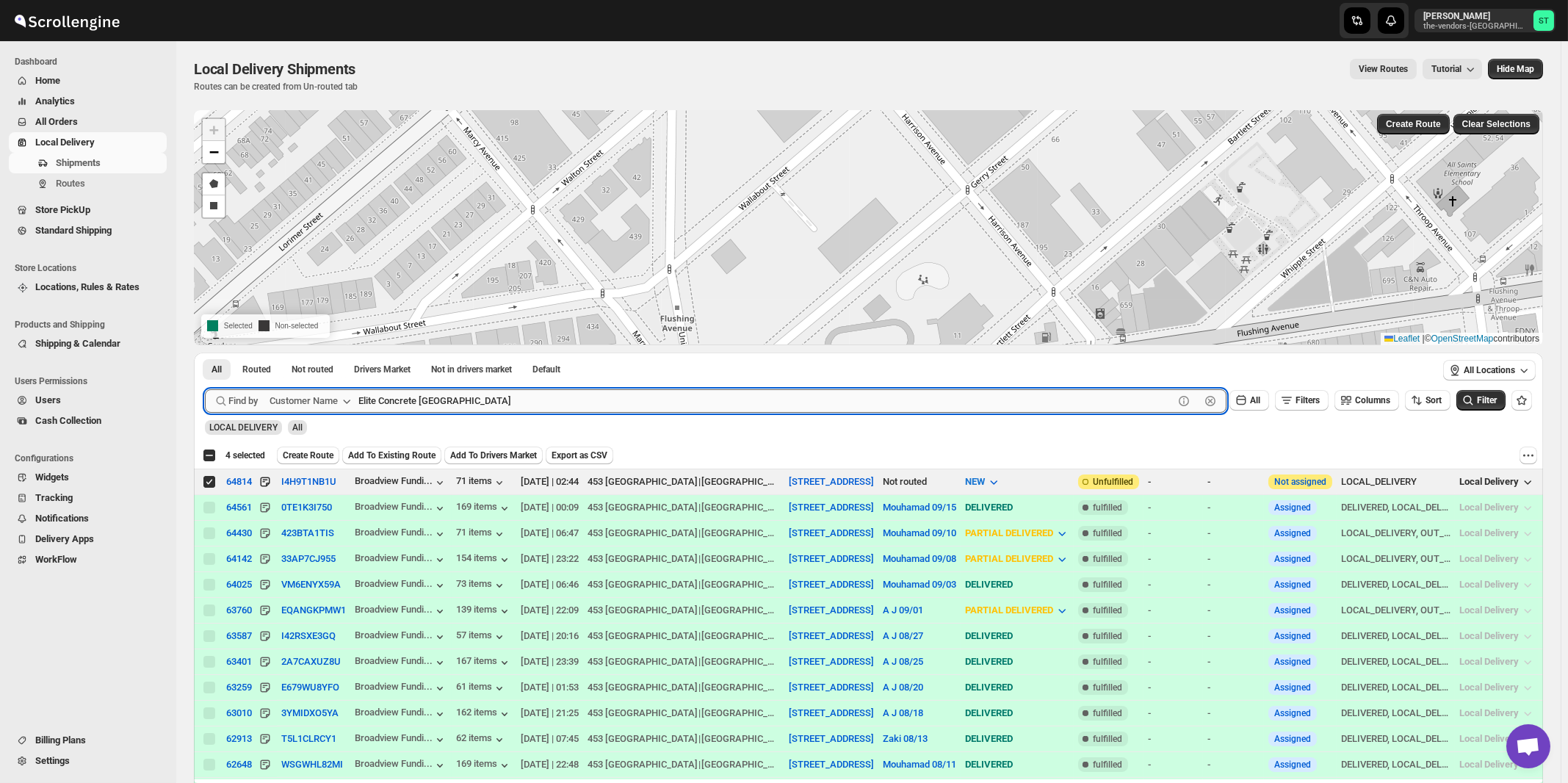
click at [205, 353] on button "Submit" at bounding box center [226, 361] width 42 height 16
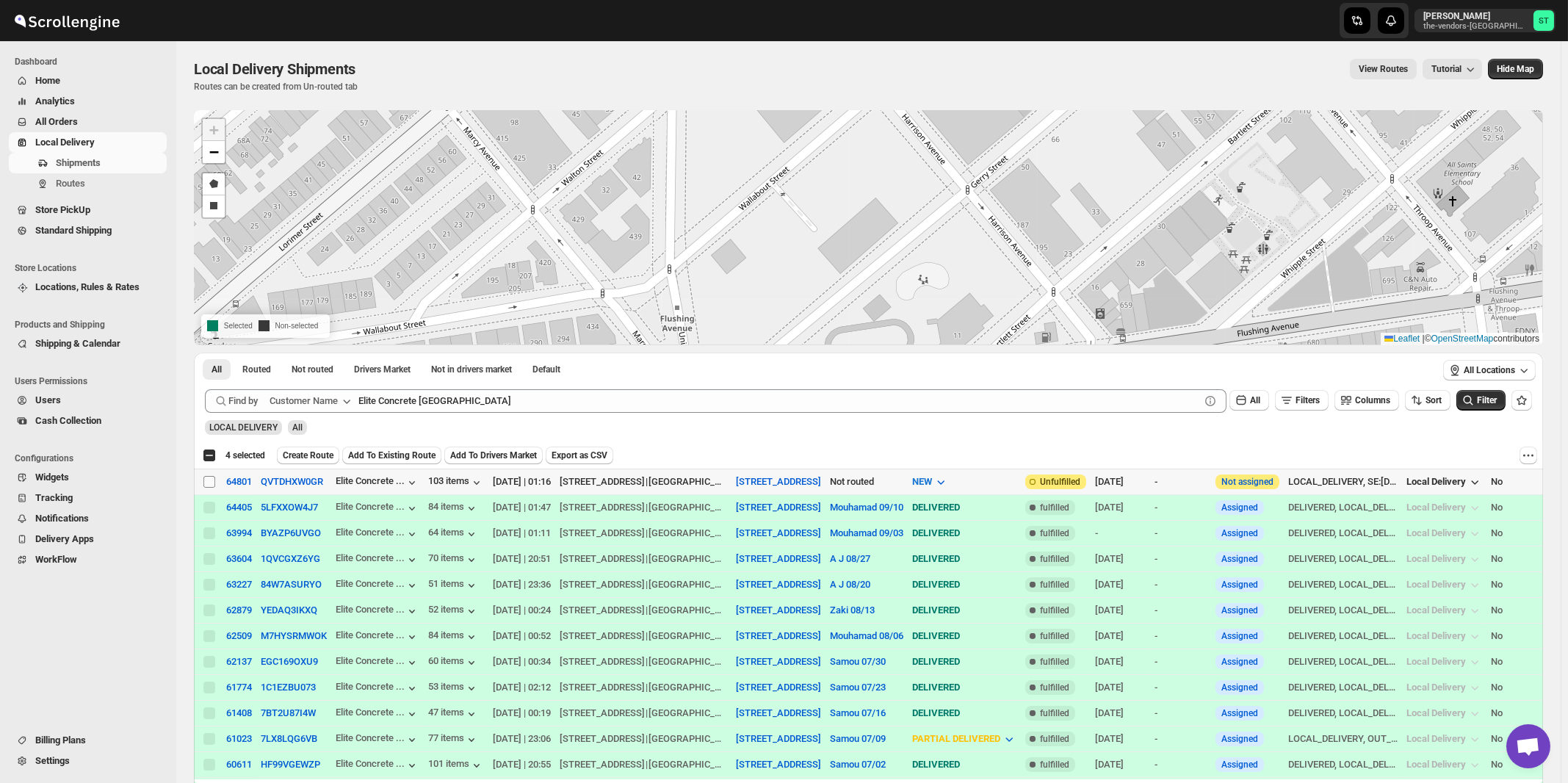
click at [209, 483] on input "Select shipment" at bounding box center [209, 481] width 11 height 11
checkbox input "true"
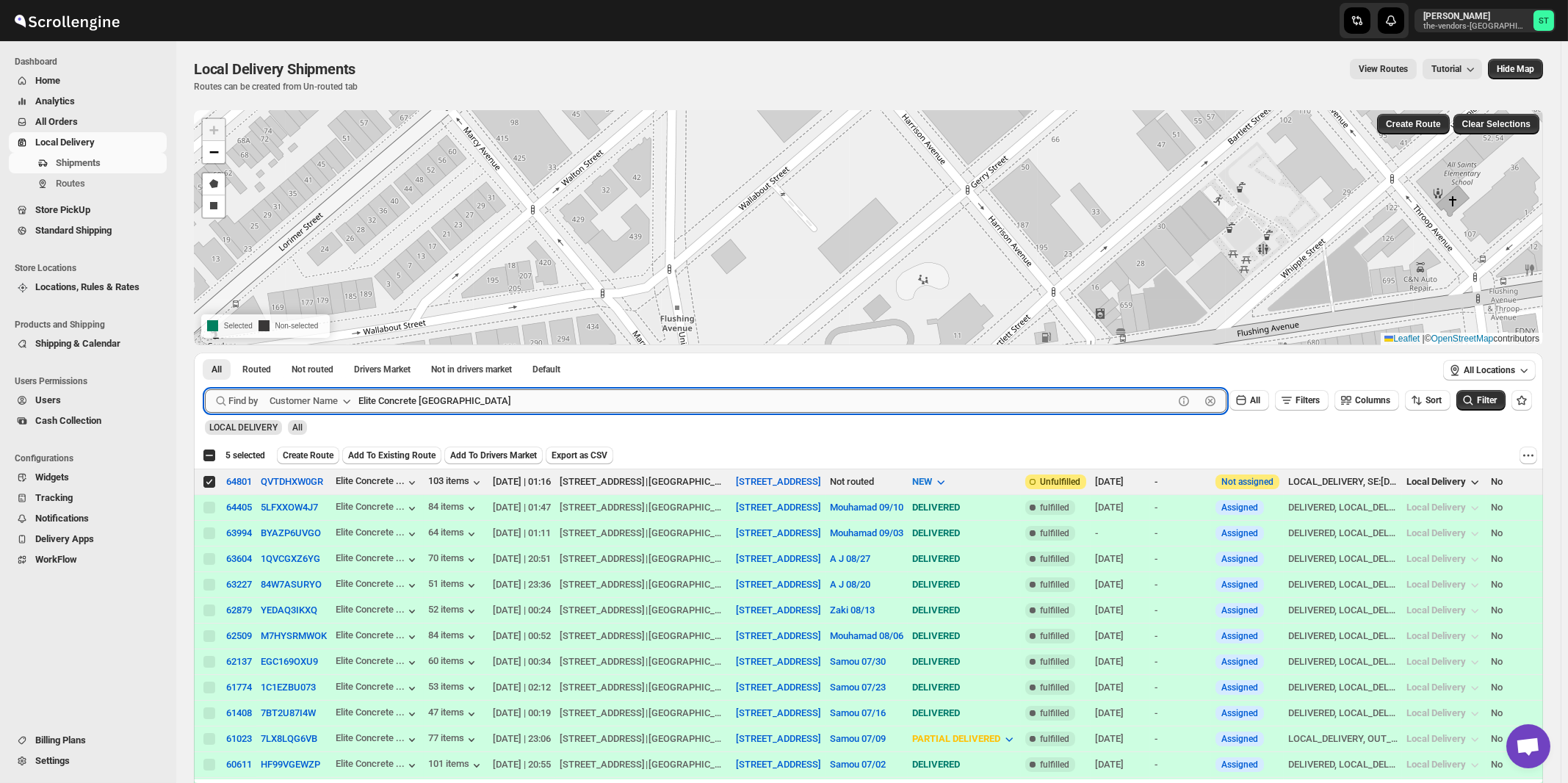
click at [498, 392] on input "Elite Concrete [GEOGRAPHIC_DATA]" at bounding box center [766, 401] width 815 height 24
paste input "Sock Shoppe"
type input "Sock Shoppe"
click at [205, 353] on button "Submit" at bounding box center [226, 361] width 42 height 16
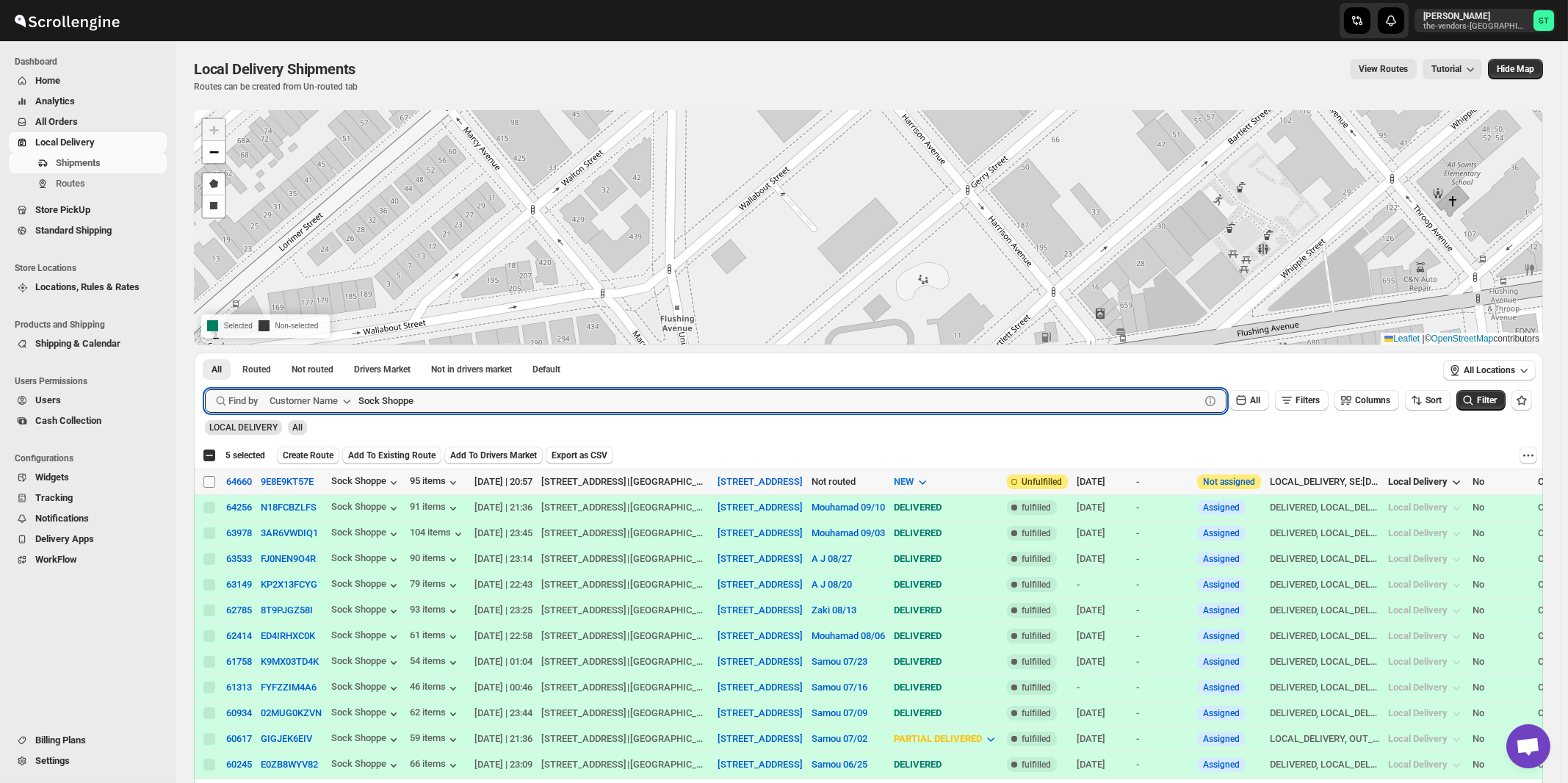
click at [211, 483] on input "Select shipment" at bounding box center [209, 481] width 11 height 11
checkbox input "true"
click at [463, 396] on input "Sock Shoppe" at bounding box center [766, 401] width 815 height 24
paste input "Velocity management"
type input "Velocity management"
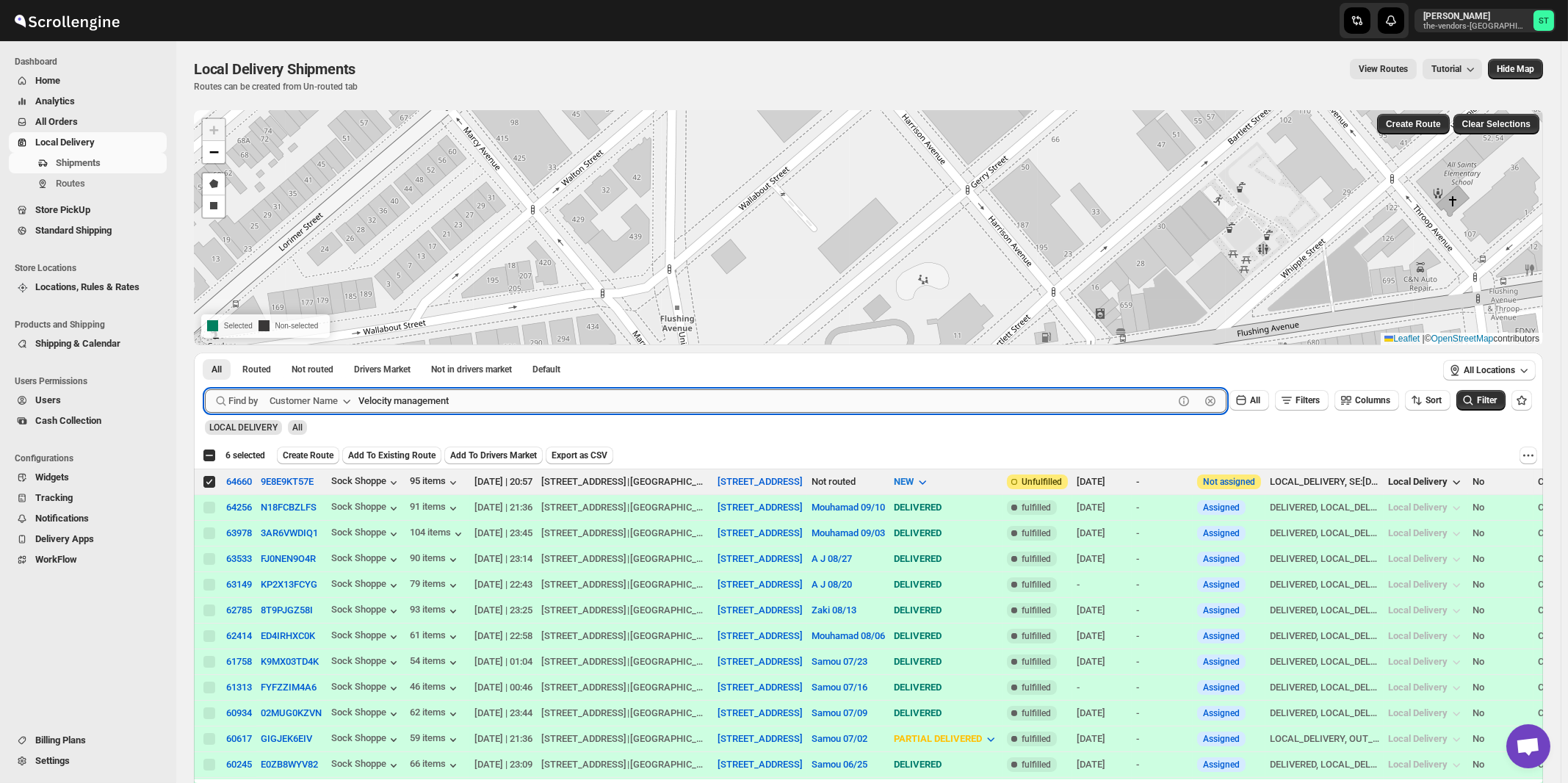
click at [205, 353] on button "Submit" at bounding box center [226, 361] width 42 height 16
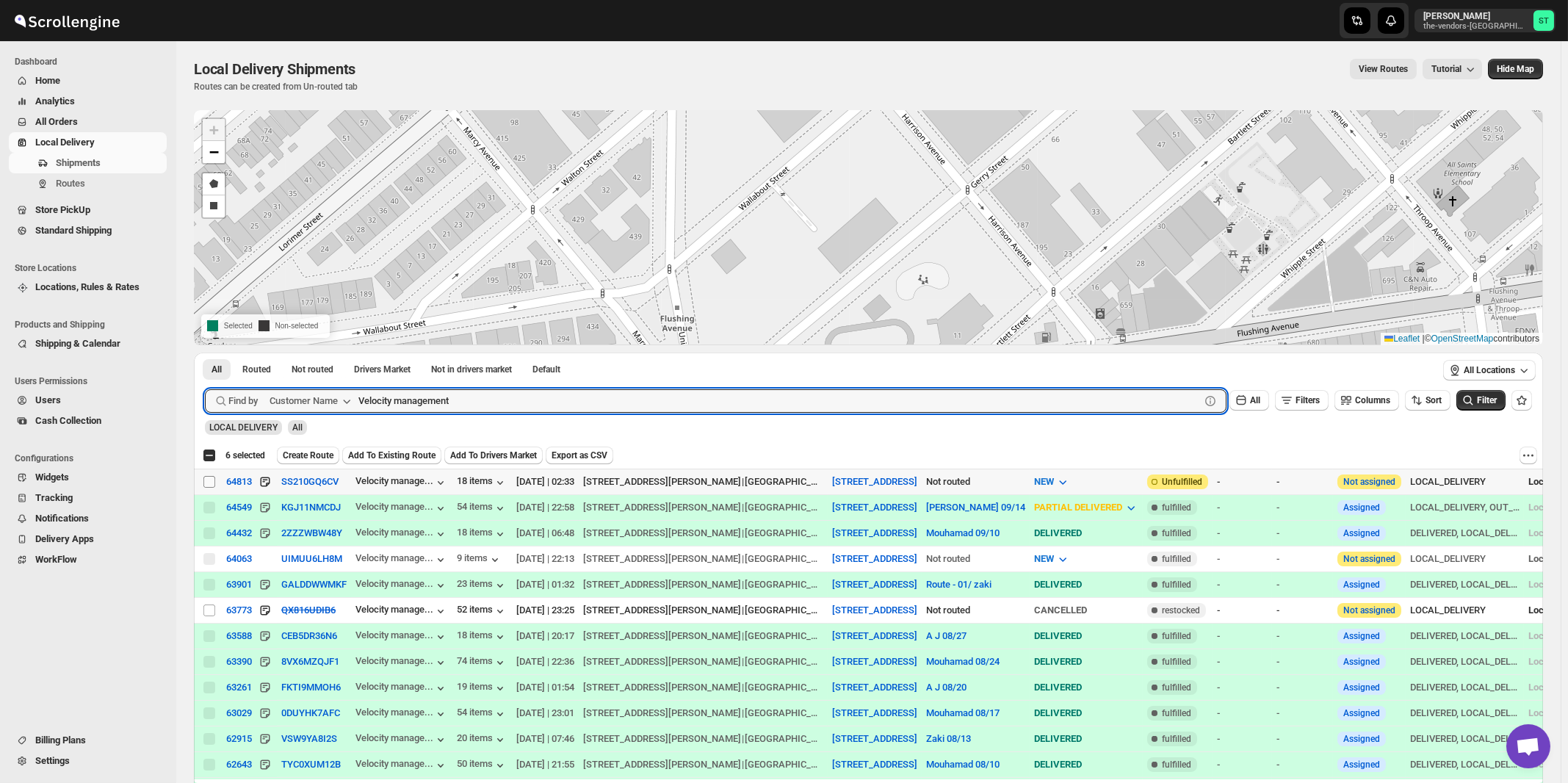
click at [206, 483] on input "Select shipment" at bounding box center [209, 481] width 11 height 11
checkbox input "true"
click at [470, 396] on input "Velocity management" at bounding box center [766, 401] width 815 height 24
paste input "MJH Construction Corp."
click at [205, 353] on button "Submit" at bounding box center [226, 361] width 42 height 16
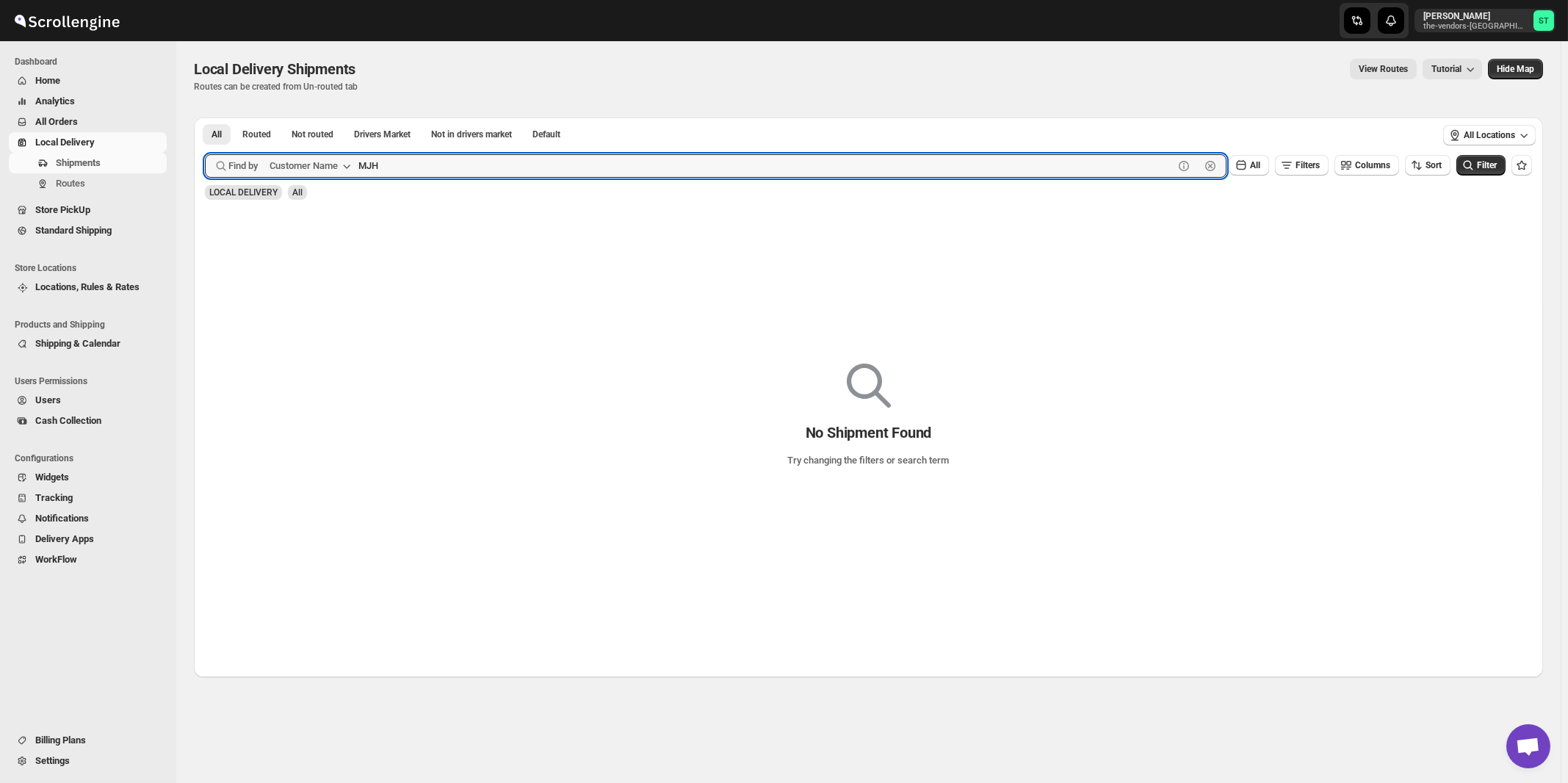
type input "MJH"
click at [205, 118] on button "Submit" at bounding box center [226, 126] width 42 height 16
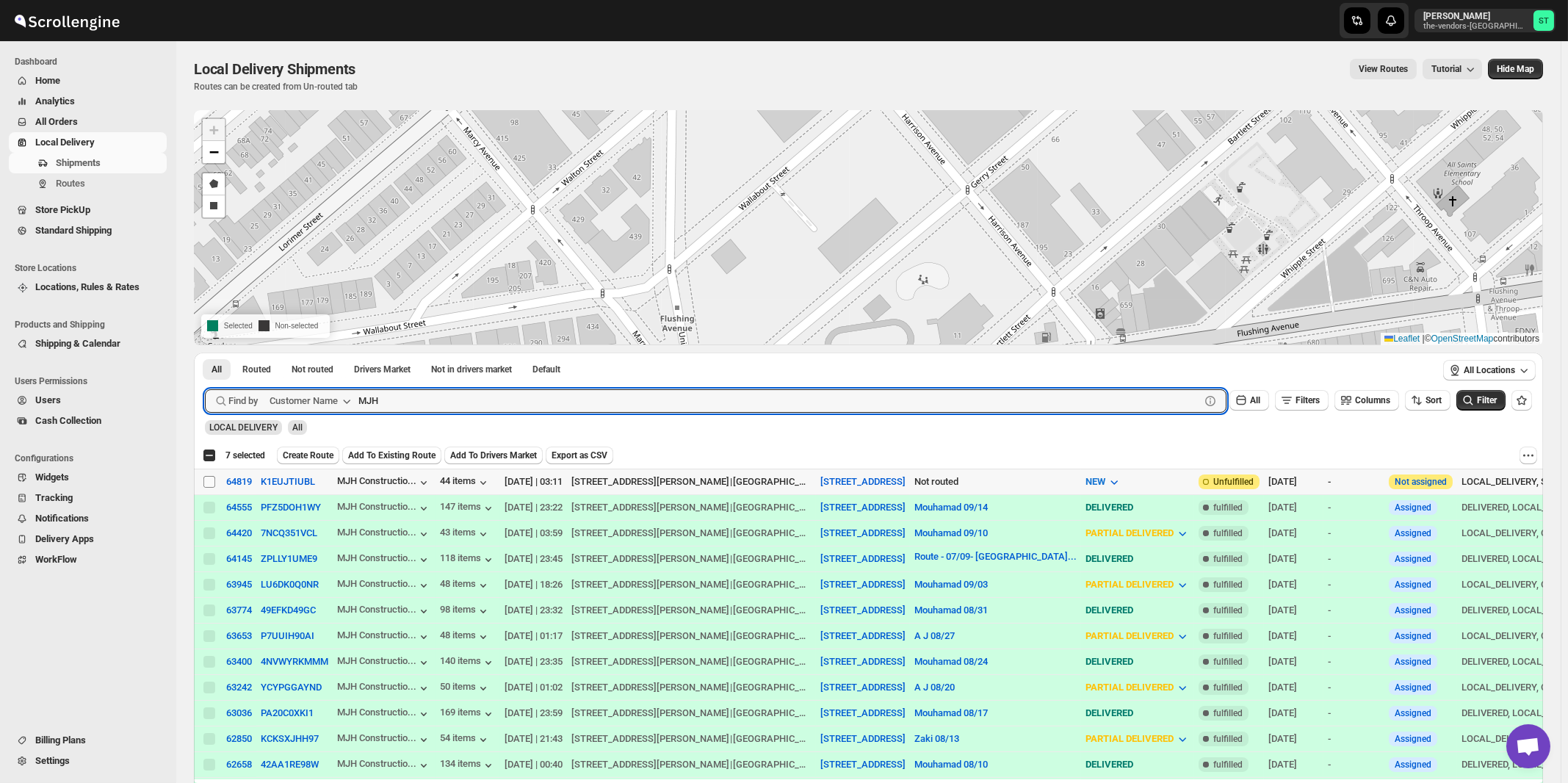
click at [209, 479] on input "Select shipment" at bounding box center [209, 481] width 11 height 11
checkbox input "true"
click at [729, 405] on input "MJH" at bounding box center [766, 401] width 815 height 24
paste input "P&G Williamsburg"
type input "P&G Williamsburg"
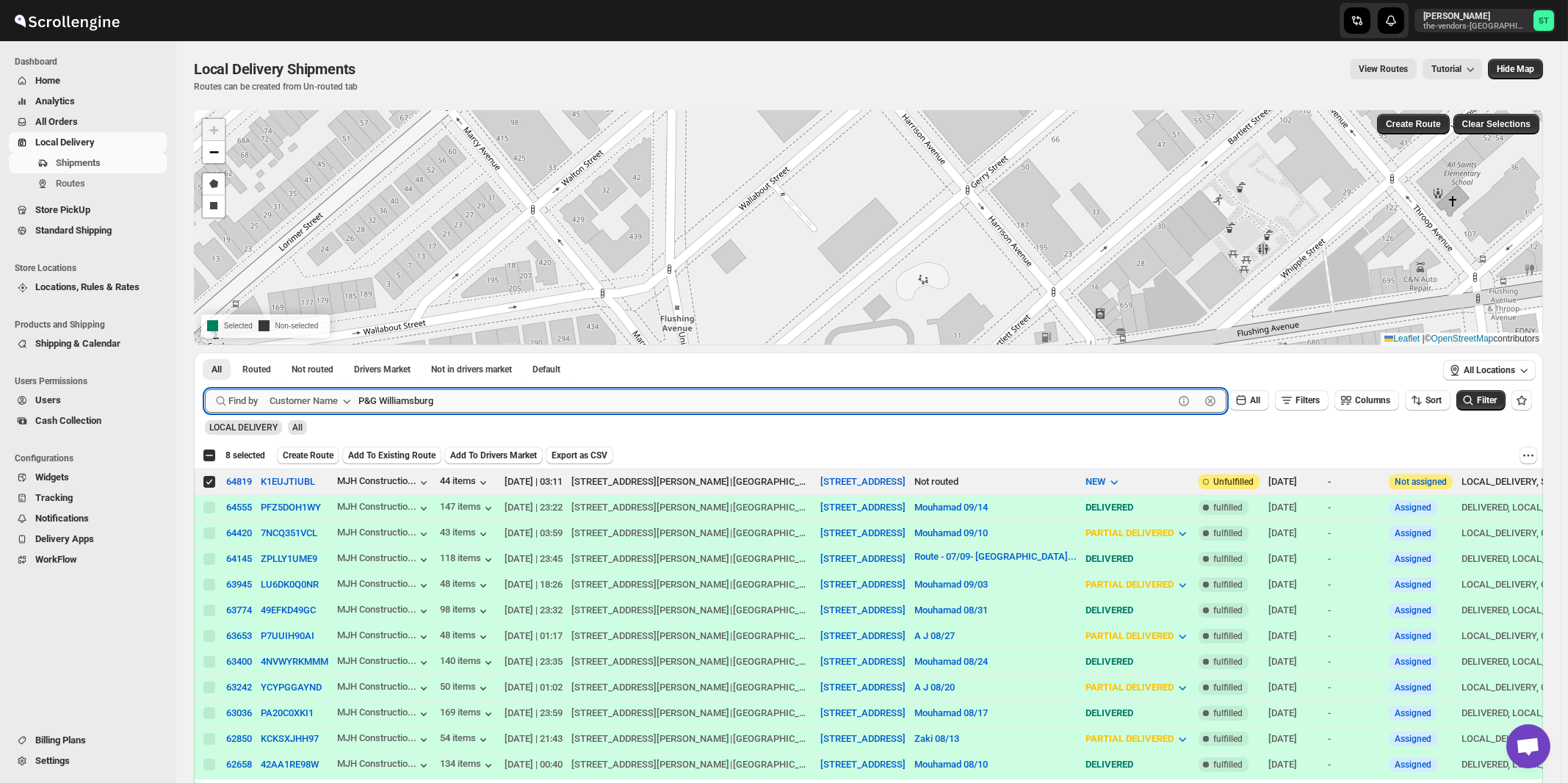
click at [205, 353] on button "Submit" at bounding box center [226, 361] width 42 height 16
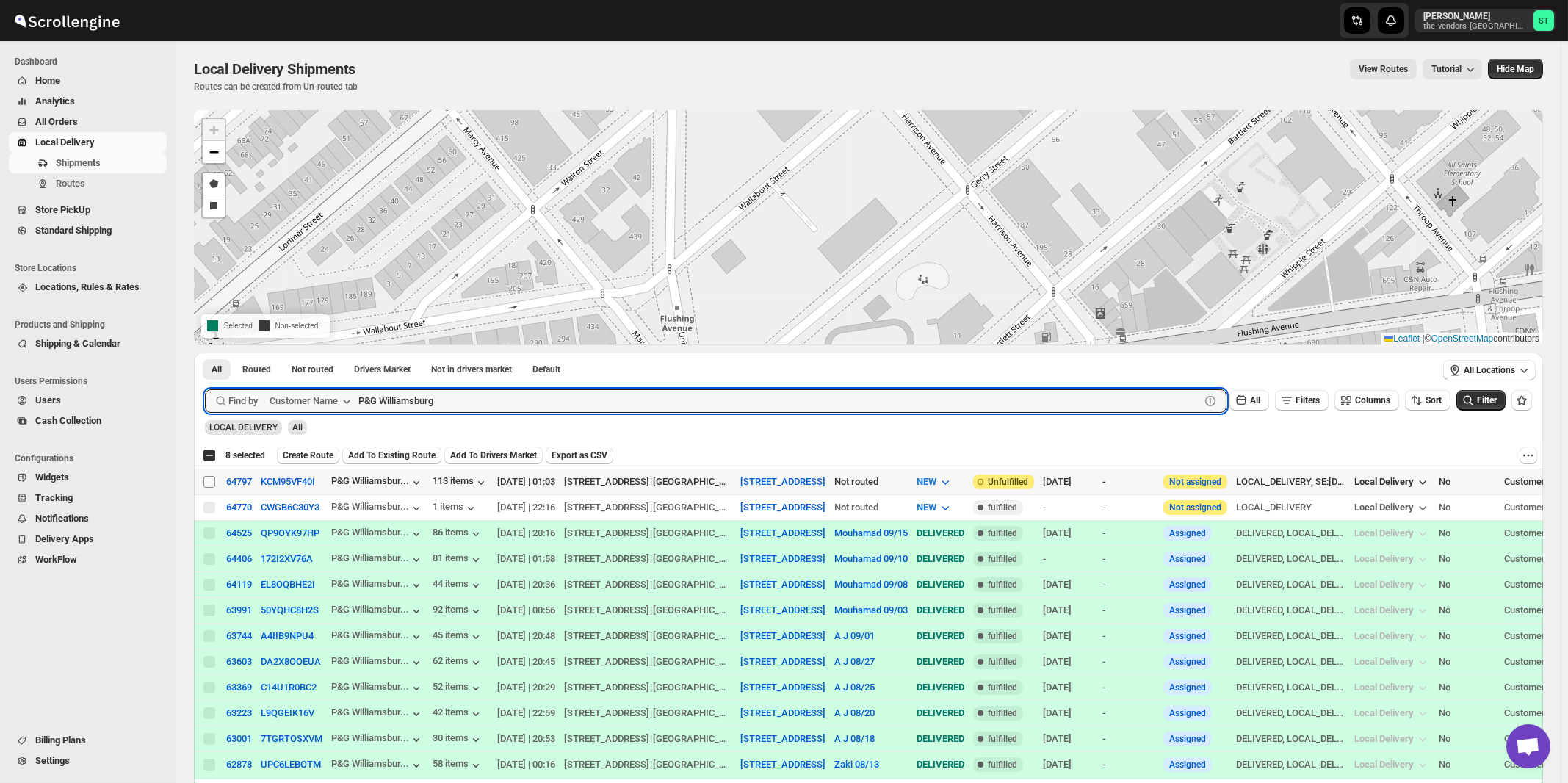
click at [209, 480] on input "Select shipment" at bounding box center [209, 481] width 11 height 11
click at [494, 409] on input "P&G Williamsburg" at bounding box center [766, 401] width 815 height 24
paste input "Glassify NY"
click at [205, 353] on button "Submit" at bounding box center [226, 361] width 42 height 16
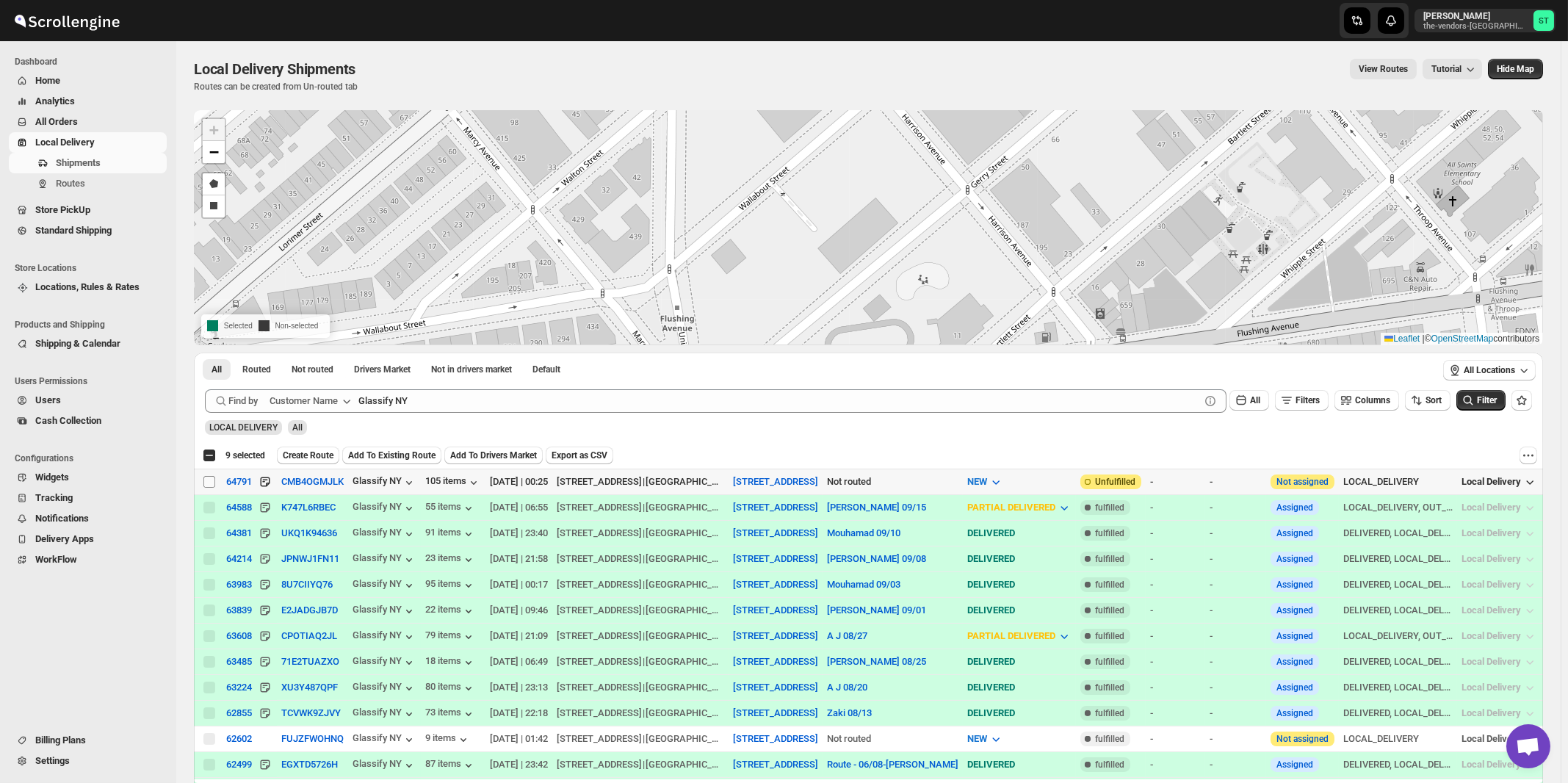
click at [211, 480] on input "Select shipment" at bounding box center [209, 481] width 11 height 11
click at [336, 457] on span "Create Route" at bounding box center [313, 455] width 51 height 11
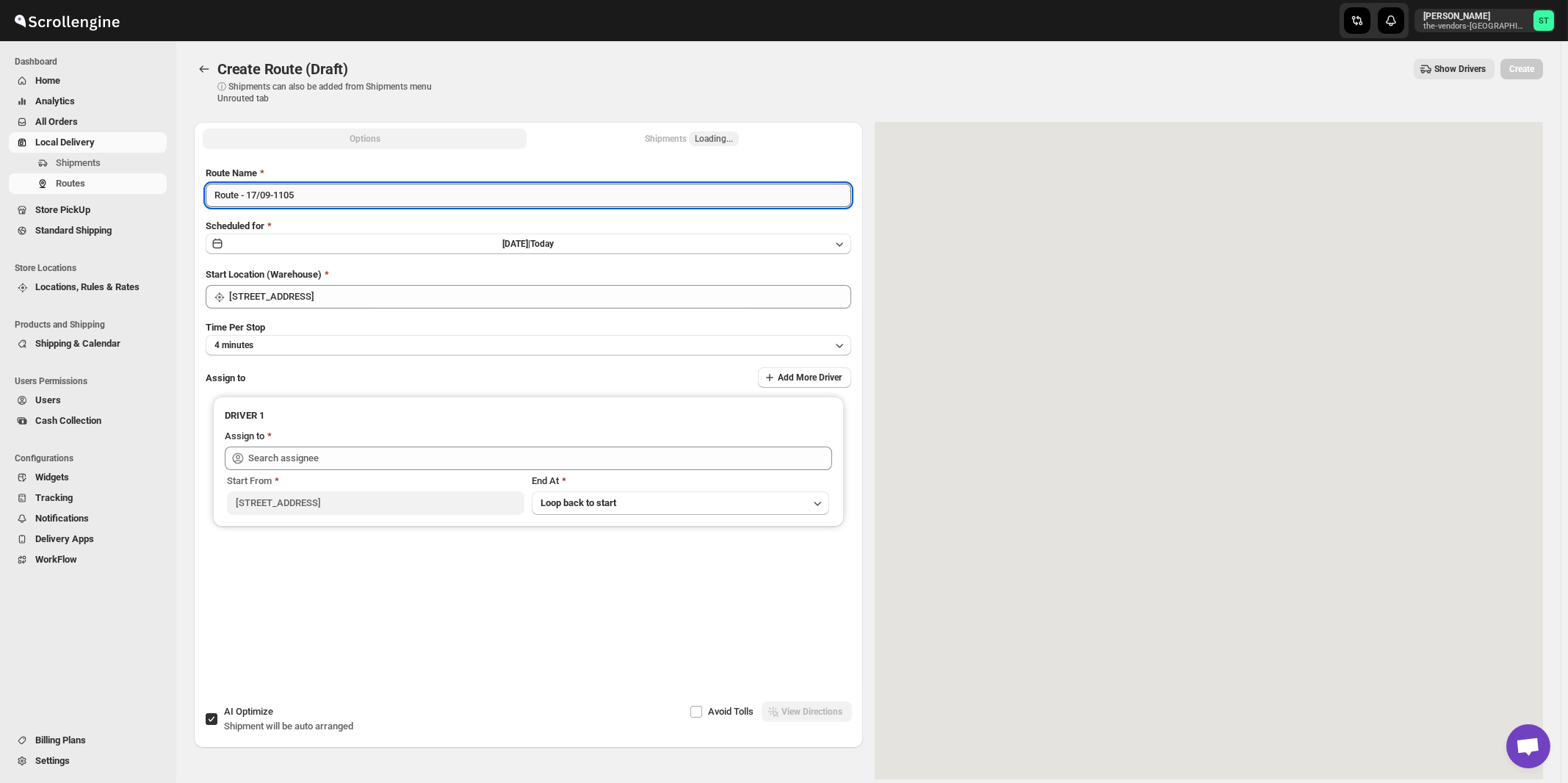
click at [448, 196] on input "Route - 17/09-1105" at bounding box center [529, 195] width 646 height 24
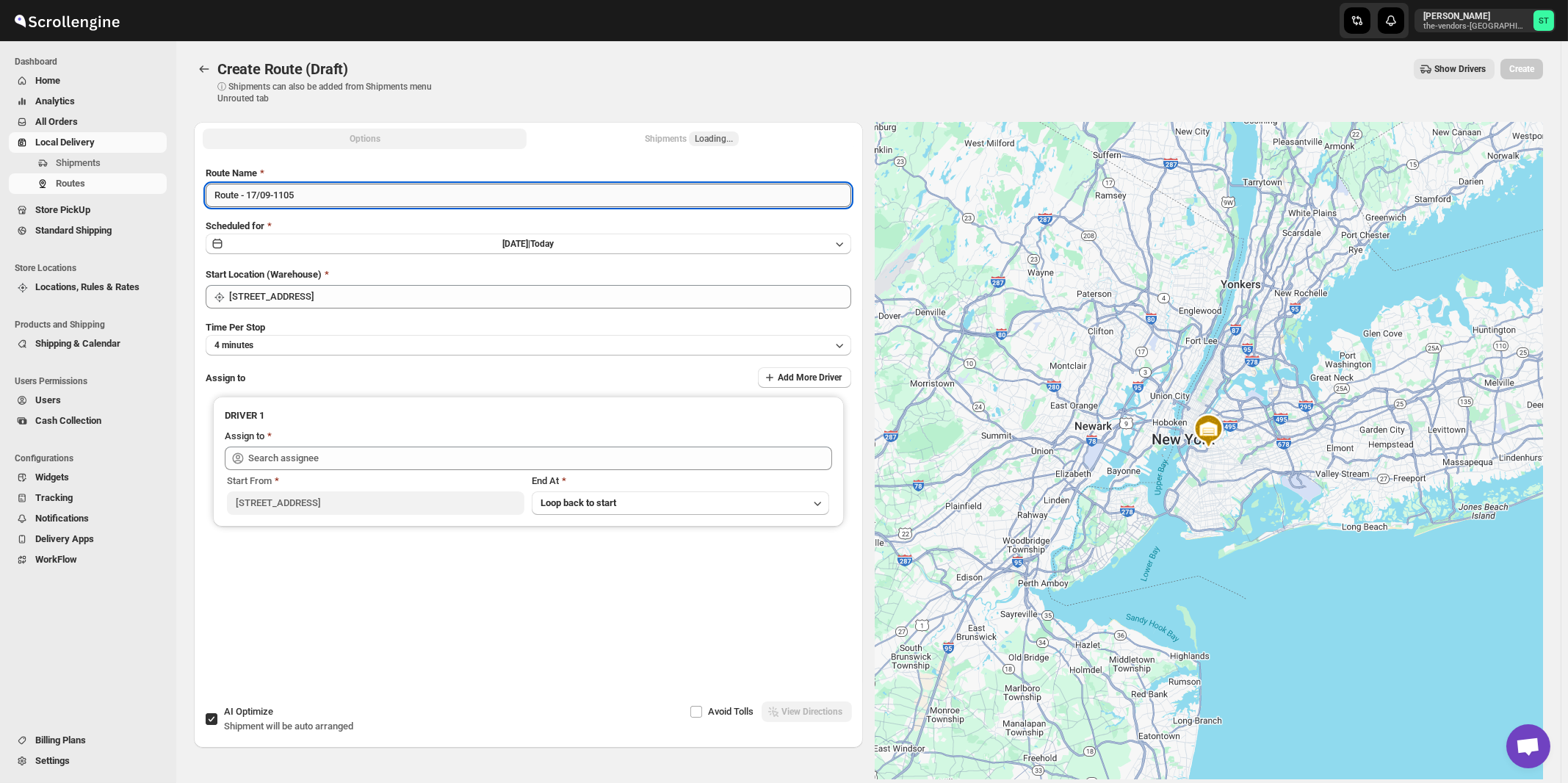
paste input "Mouhamad"
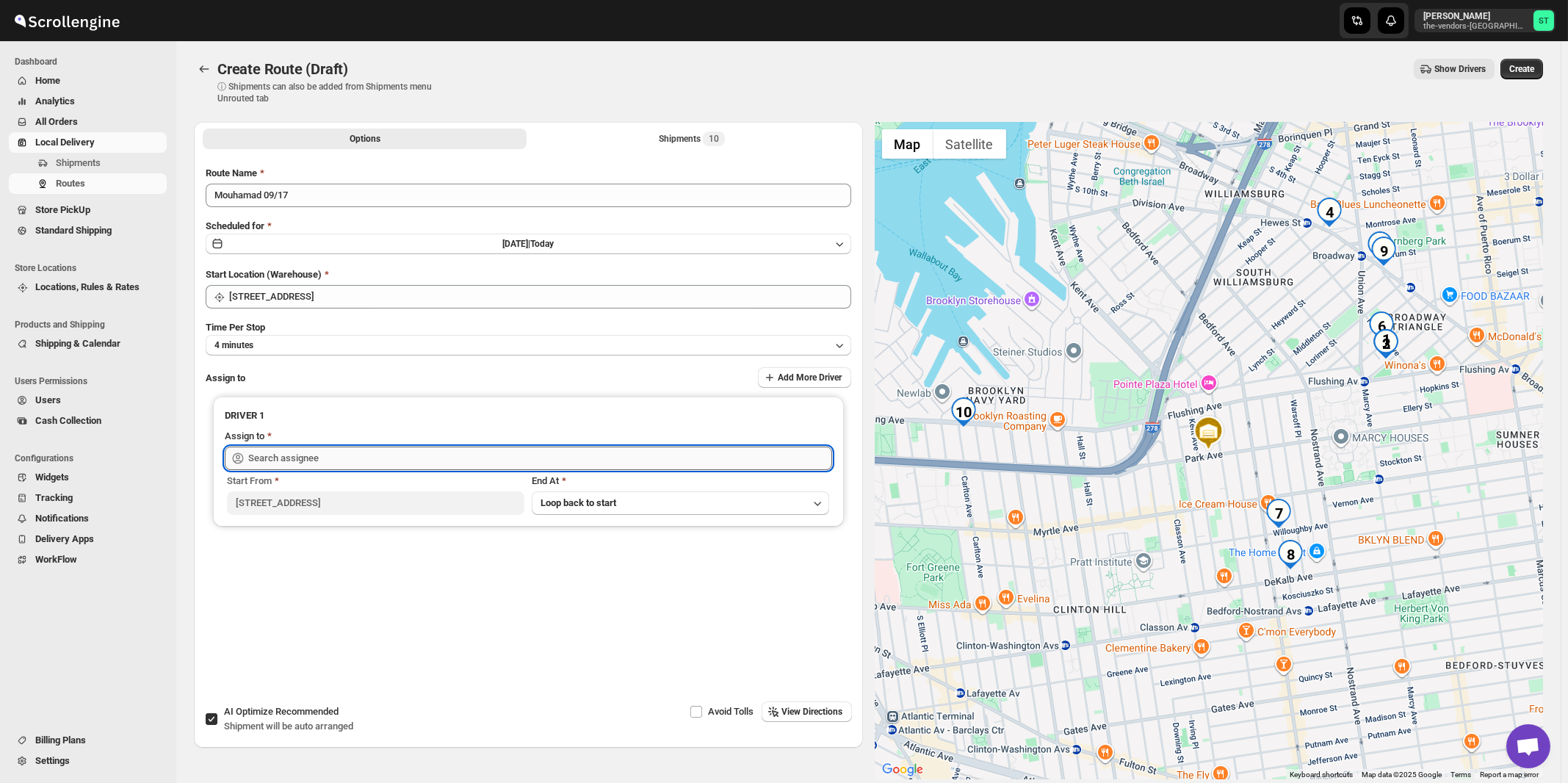
click at [361, 450] on input "text" at bounding box center [539, 458] width 584 height 24
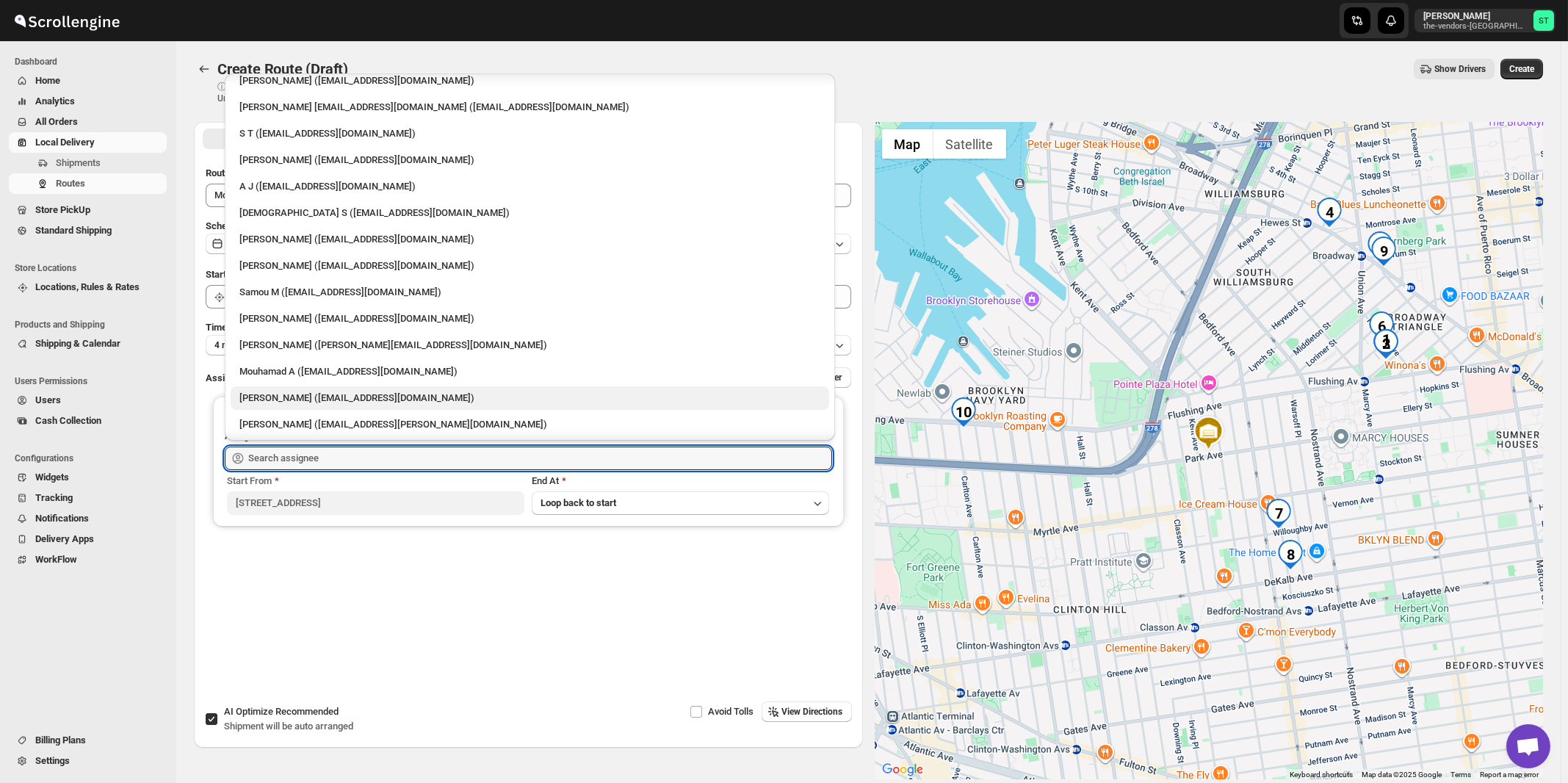
scroll to position [91, 0]
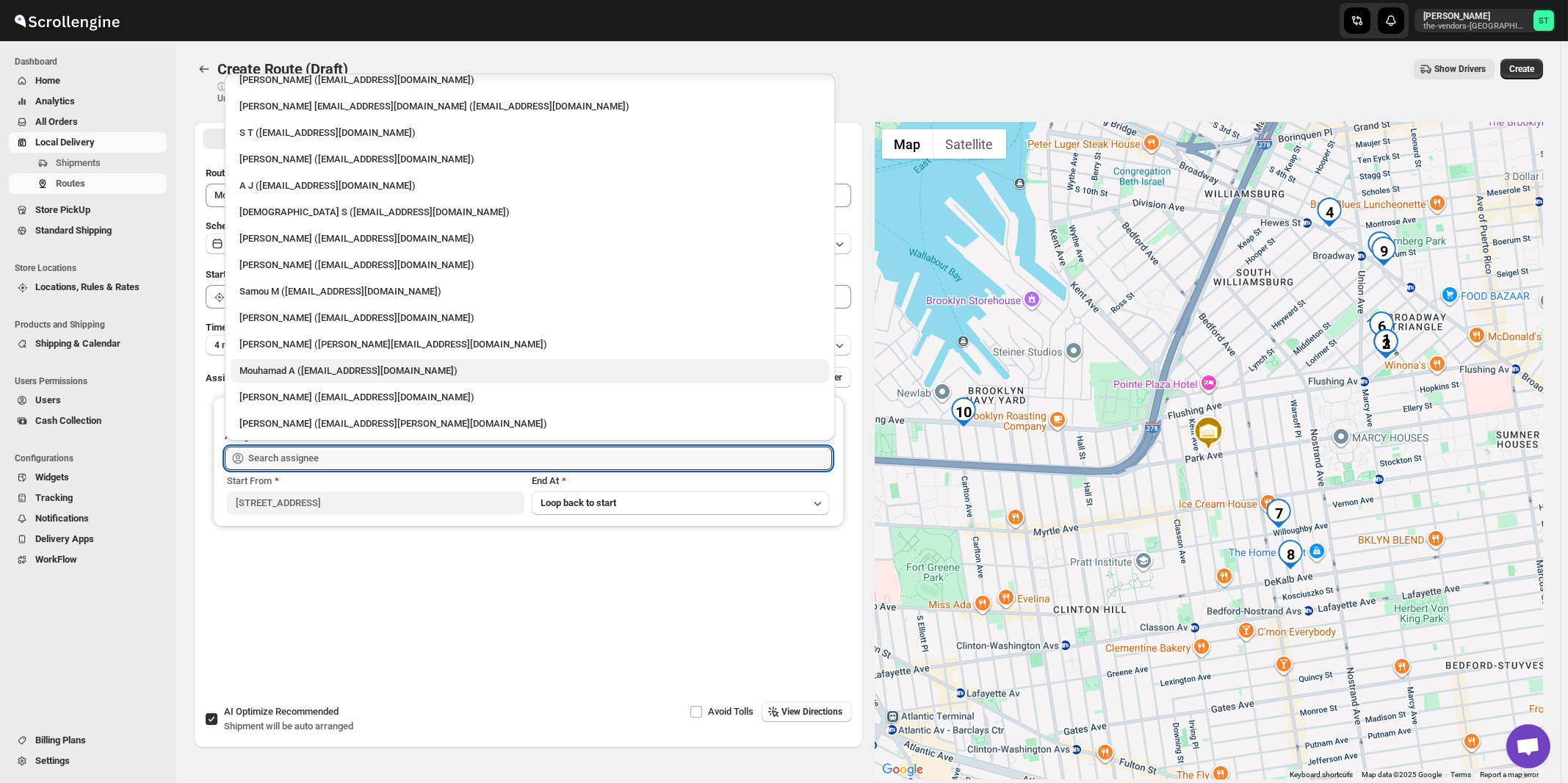
click at [287, 369] on div "Mouhamad A ([EMAIL_ADDRESS][DOMAIN_NAME])" at bounding box center [530, 371] width 581 height 15
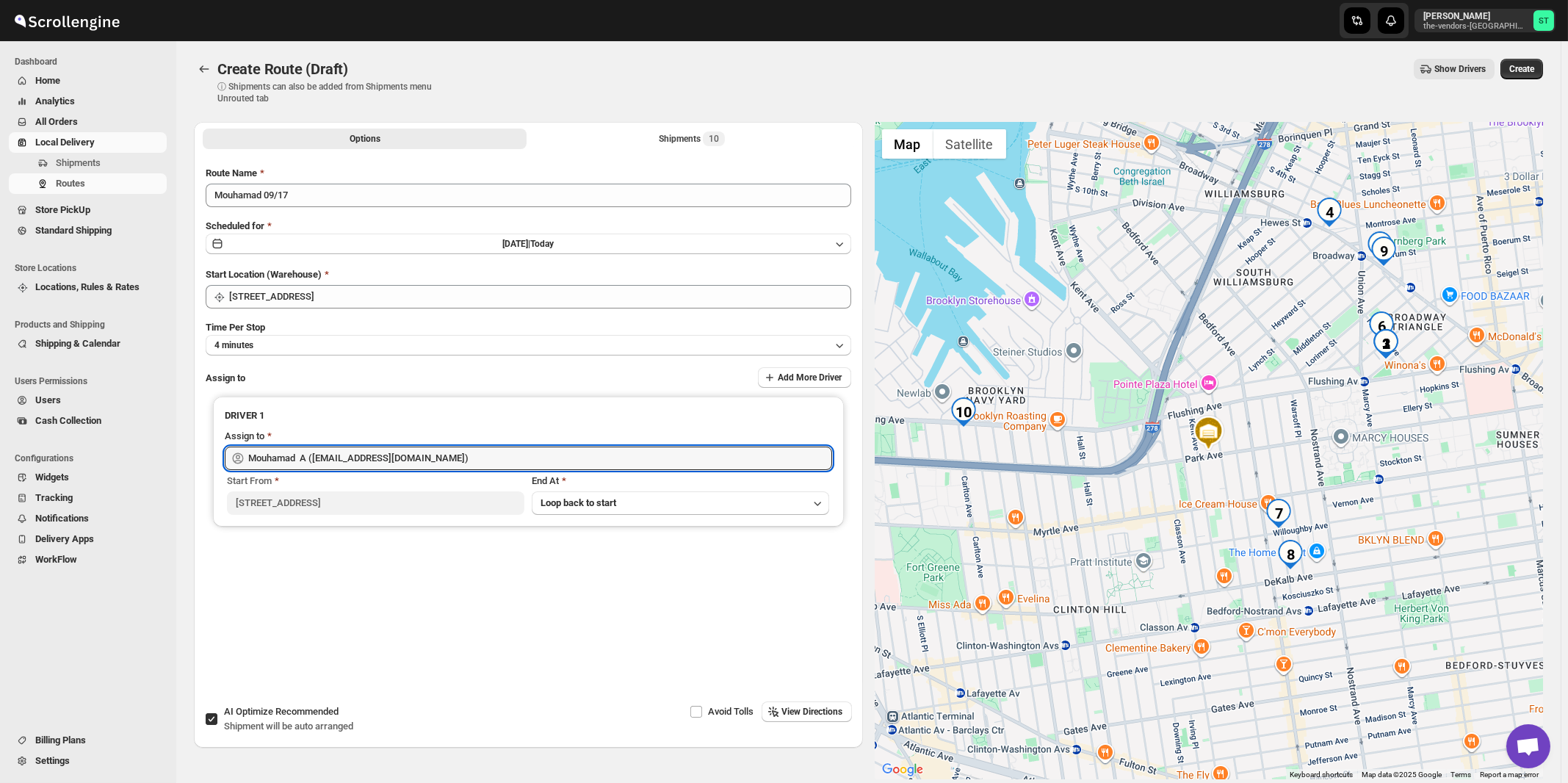
click at [818, 719] on button "View Directions" at bounding box center [807, 712] width 91 height 21
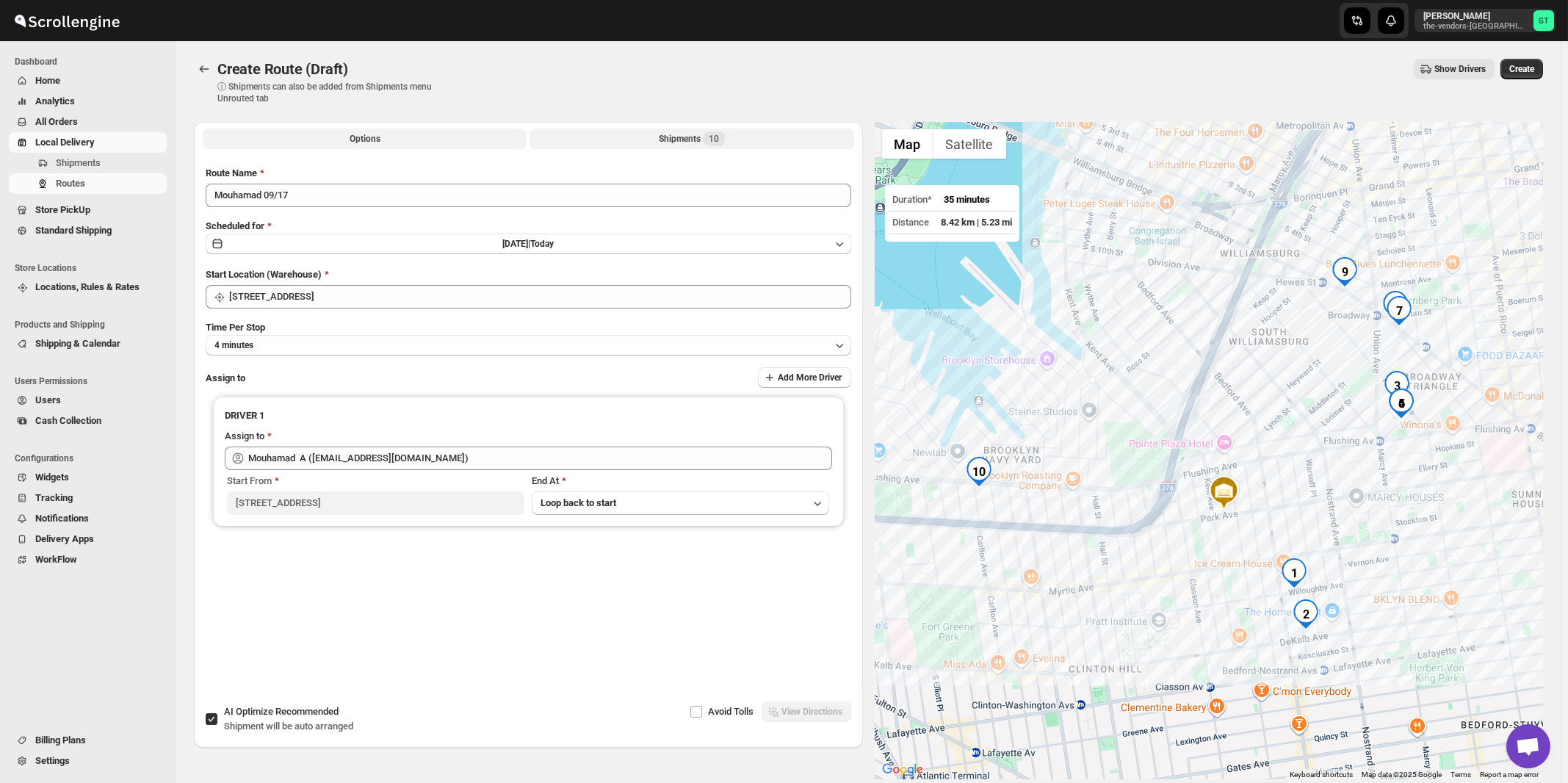
click at [694, 139] on div "Shipments 10" at bounding box center [692, 139] width 66 height 15
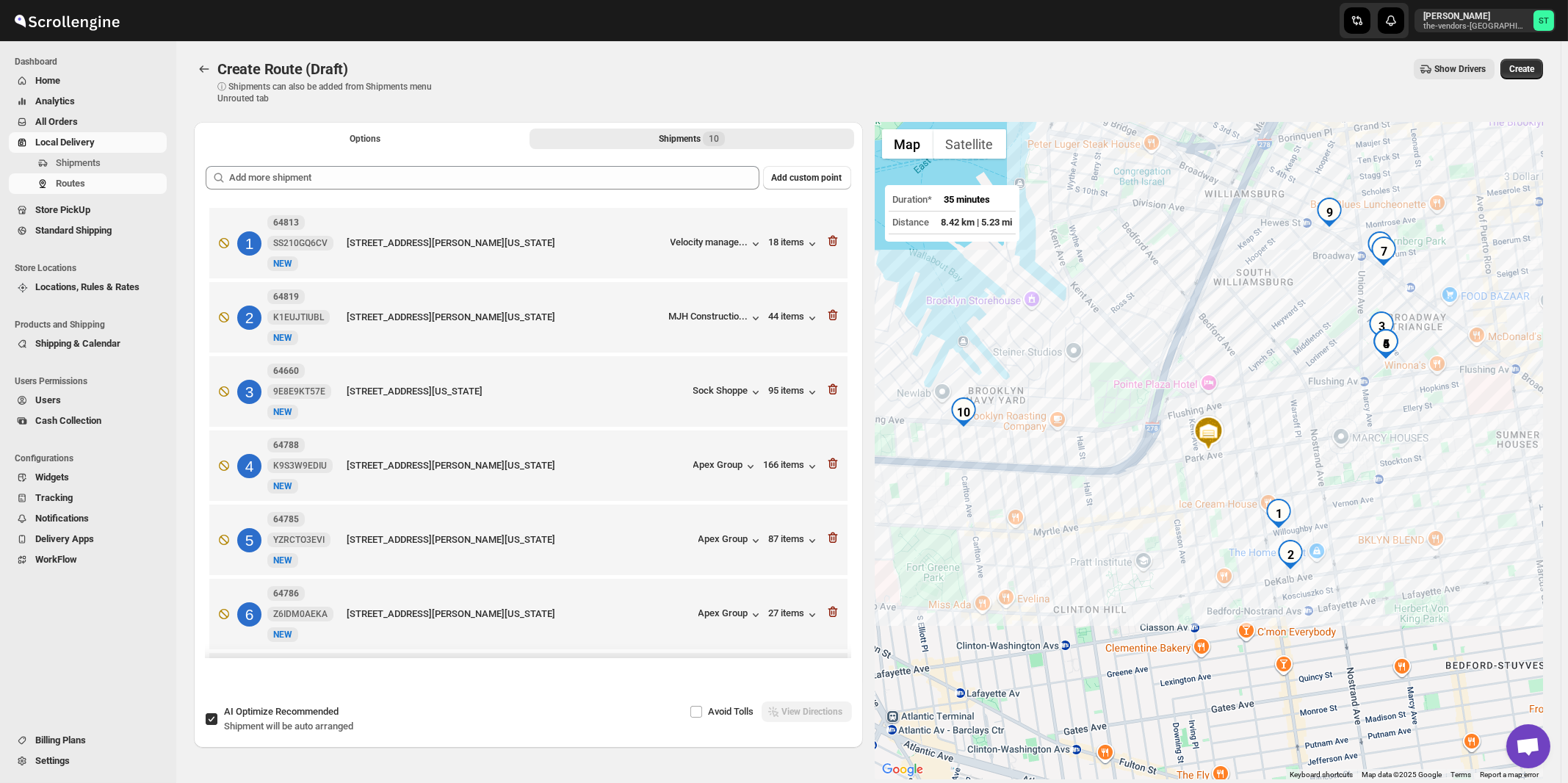
click at [300, 714] on span "Recommended" at bounding box center [307, 711] width 63 height 11
click at [217, 714] on input "AI Optimize Recommended Shipment will be auto arranged" at bounding box center [211, 718] width 11 height 11
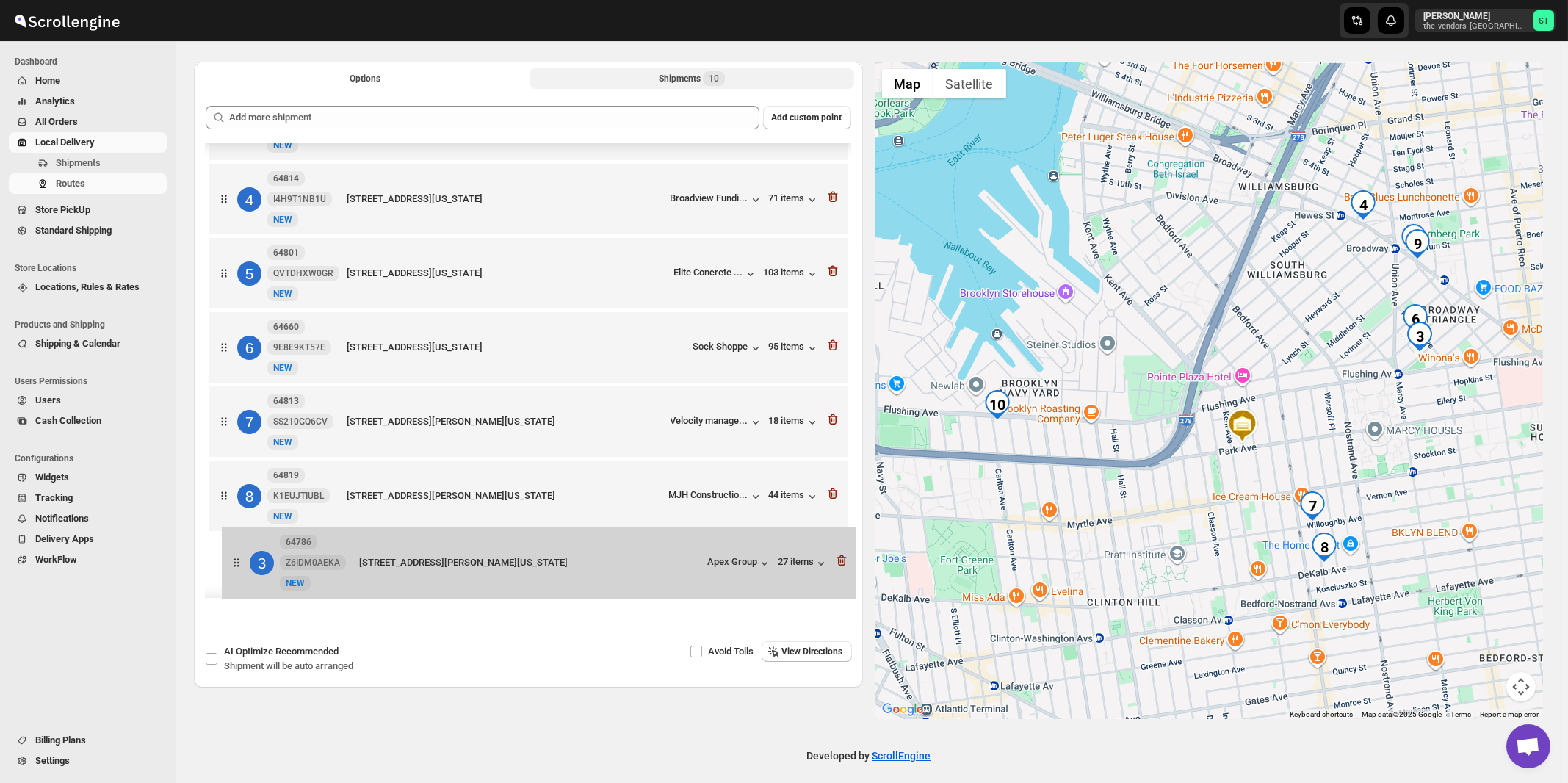
scroll to position [307, 0]
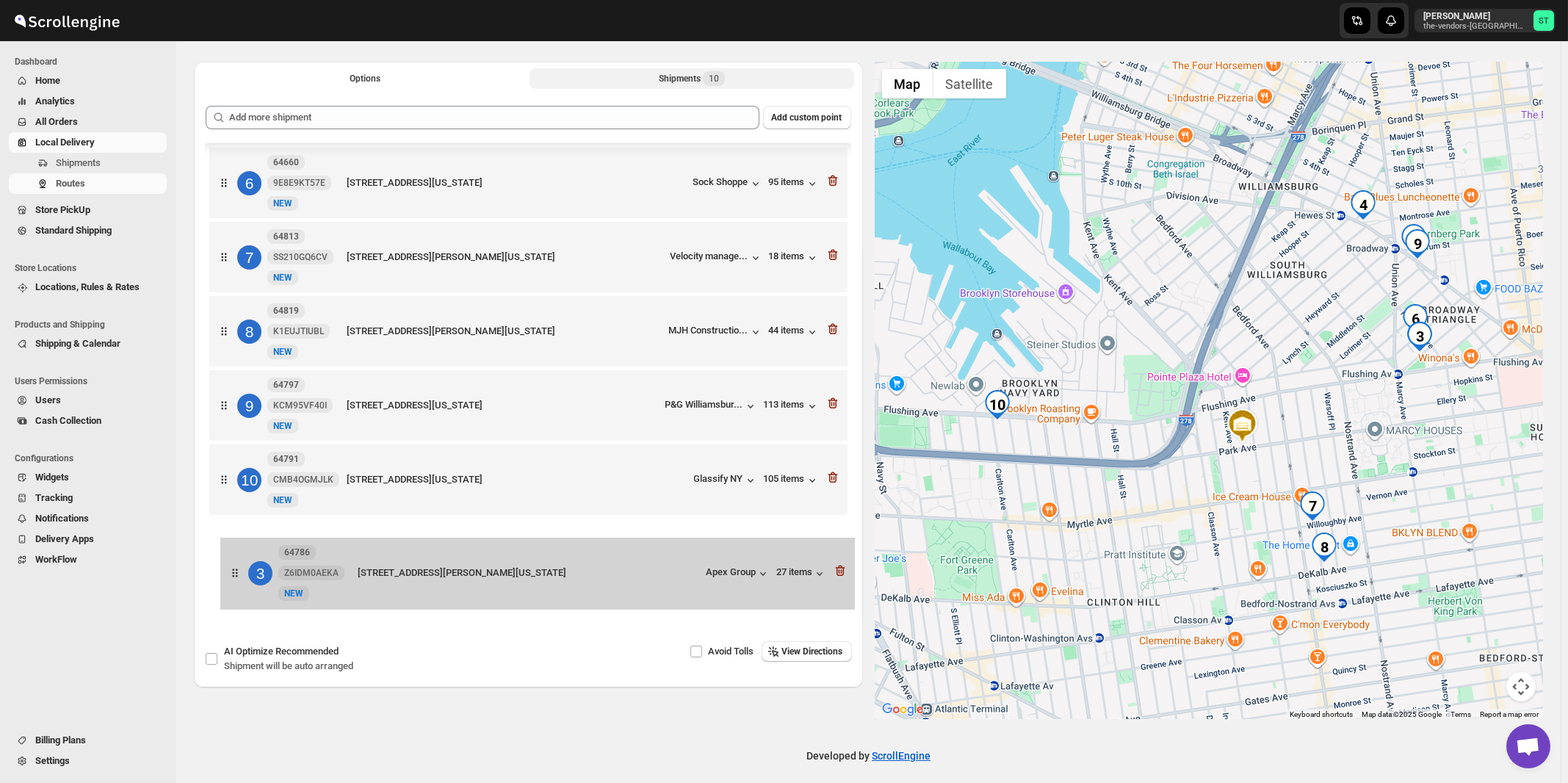
drag, startPoint x: 611, startPoint y: 395, endPoint x: 625, endPoint y: 579, distance: 184.5
click at [625, 579] on div "1 64788 K9S3W9EDIU [GEOGRAPHIC_DATA][STREET_ADDRESS][PERSON_NAME][US_STATE] Ape…" at bounding box center [529, 223] width 646 height 751
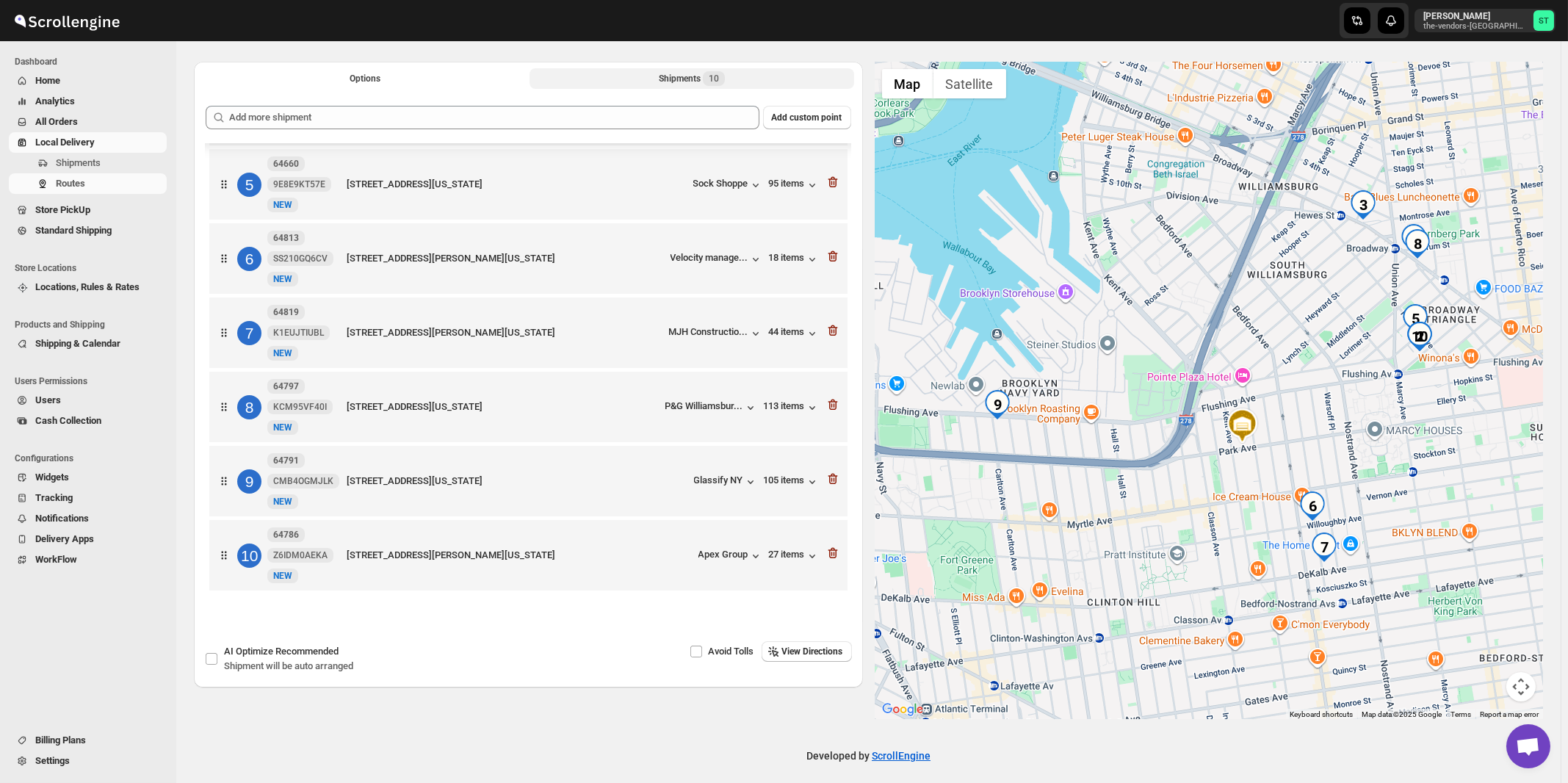
click at [721, 563] on div "10 64786 Z6IDM0AEKA New [GEOGRAPHIC_DATA][STREET_ADDRESS][PERSON_NAME][US_STATE…" at bounding box center [525, 552] width 629 height 62
click at [729, 555] on div "Apex Group" at bounding box center [730, 556] width 65 height 15
click at [753, 267] on div "2 64785 YZRCTO3EVI New NEW [STREET_ADDRESS][PERSON_NAME][US_STATE] Apex Group 8…" at bounding box center [525, 254] width 629 height 62
click at [754, 263] on icon "button" at bounding box center [755, 258] width 15 height 15
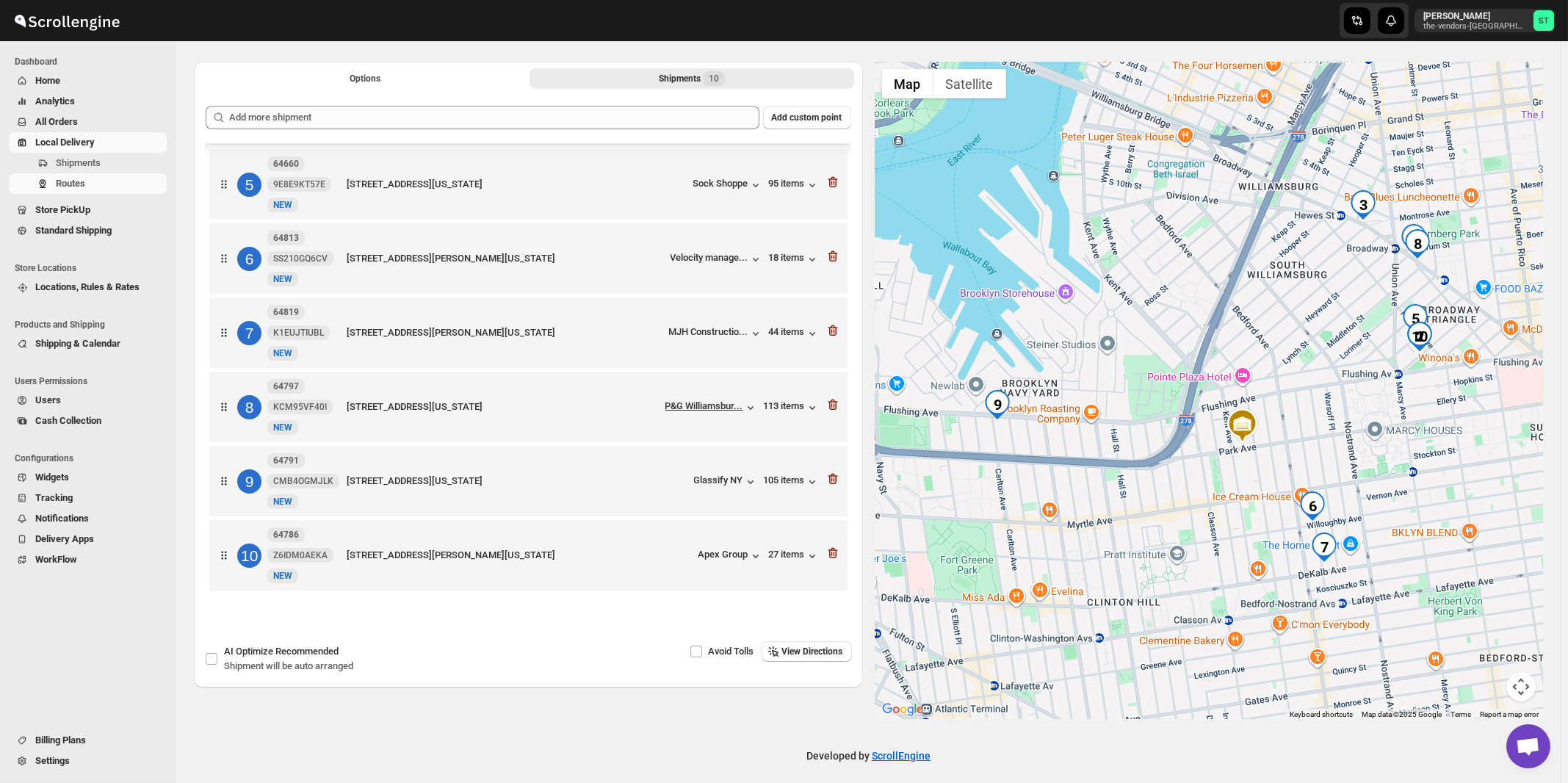
scroll to position [307, 0]
click at [837, 653] on span "View Directions" at bounding box center [812, 651] width 61 height 11
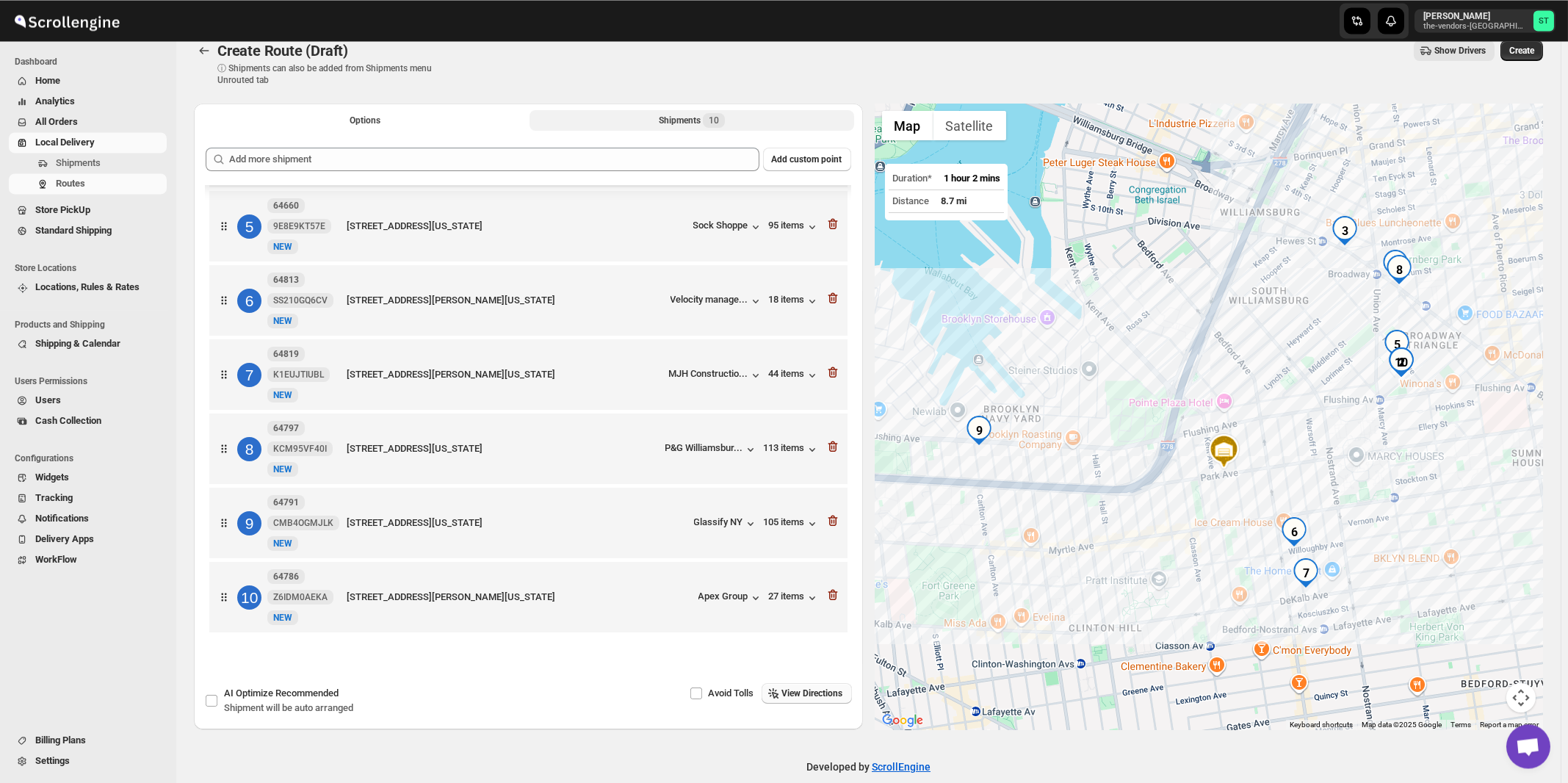
scroll to position [0, 0]
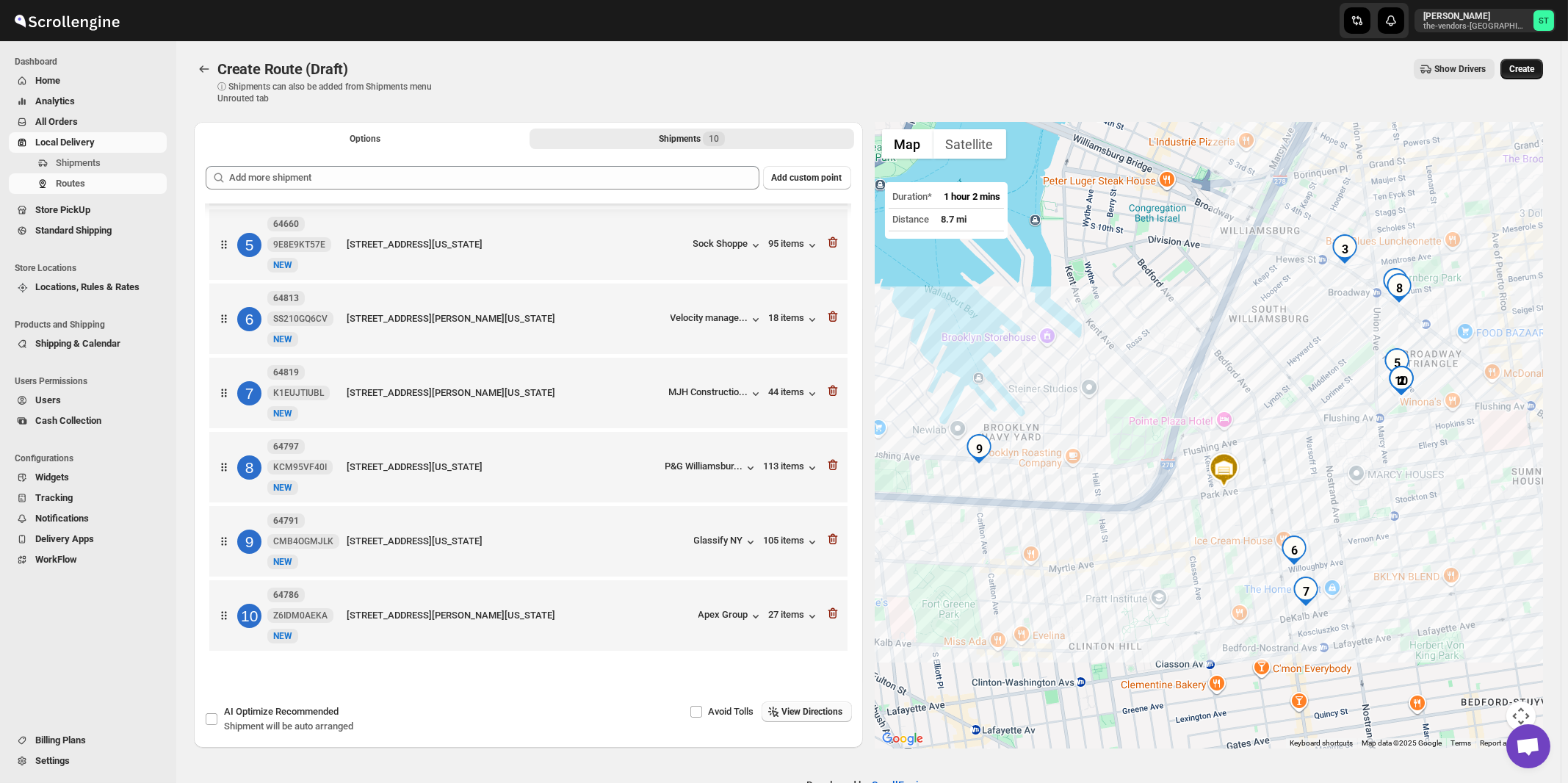
click at [1534, 72] on span "Create" at bounding box center [1521, 68] width 25 height 11
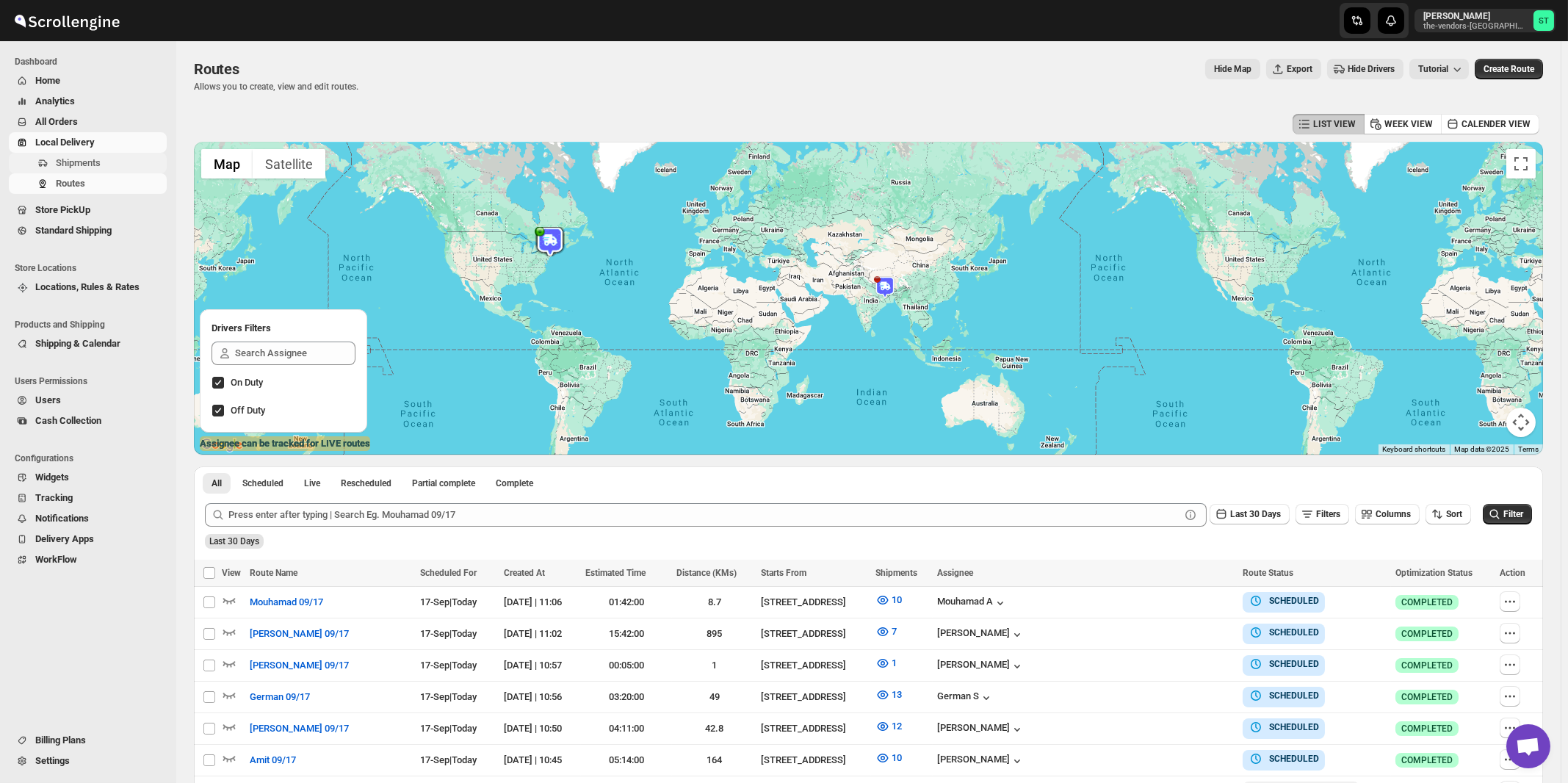
click at [84, 168] on span "Shipments" at bounding box center [78, 162] width 45 height 11
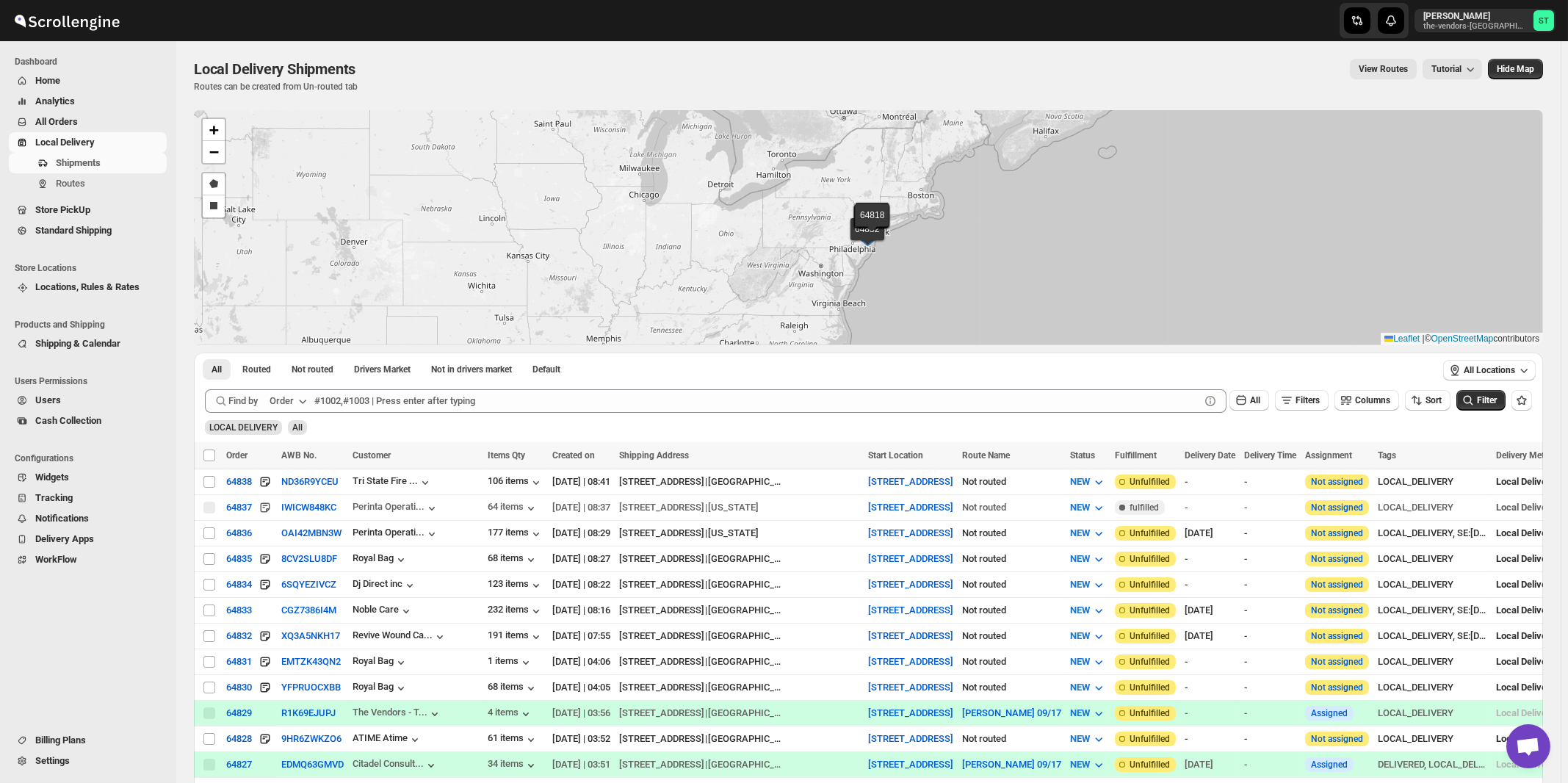
click at [296, 400] on button "Order" at bounding box center [290, 401] width 58 height 24
click at [302, 508] on div "Customer Name" at bounding box center [291, 510] width 67 height 15
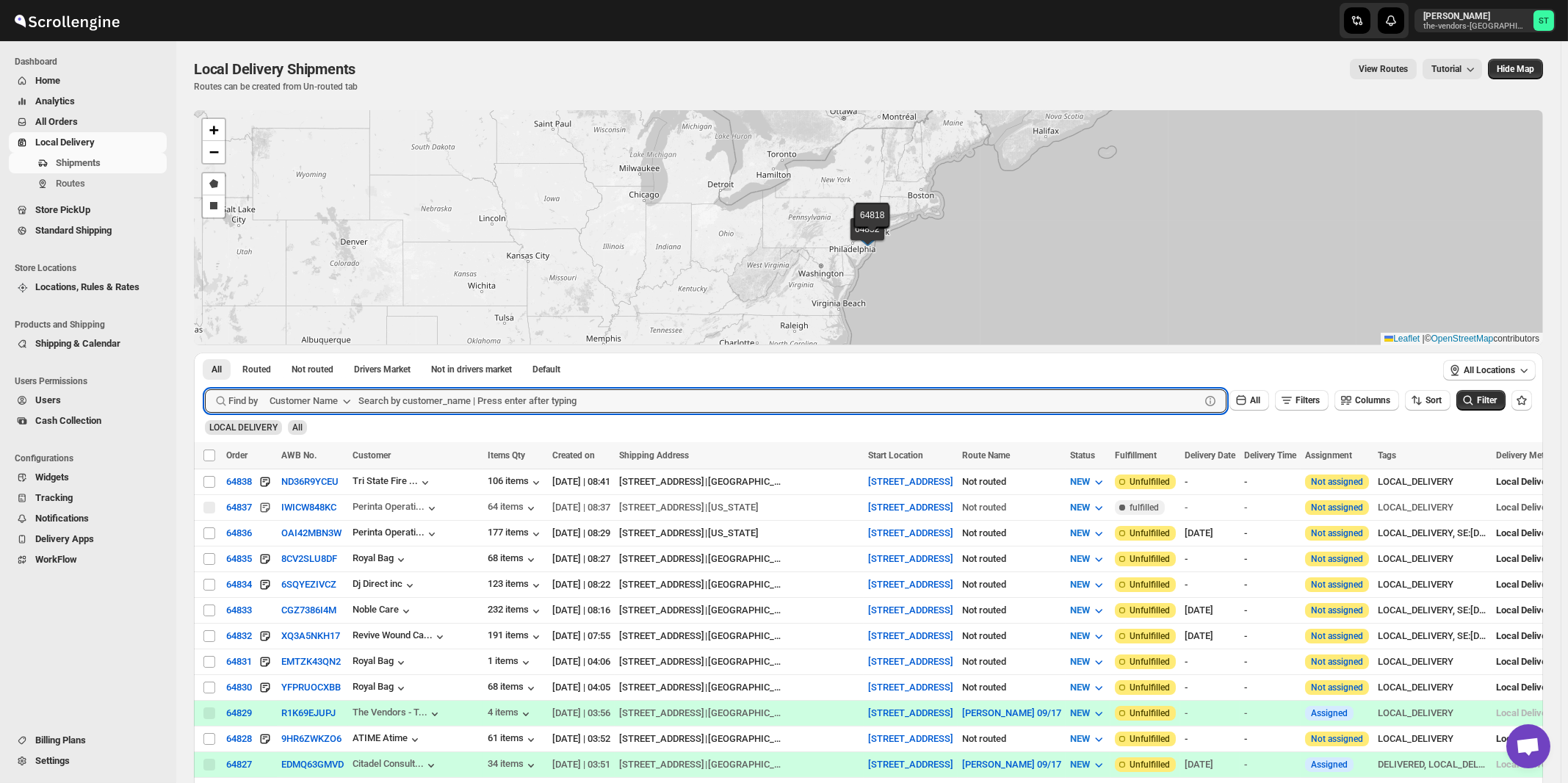
paste input "ATIME"
click at [205, 353] on button "Submit" at bounding box center [226, 361] width 42 height 16
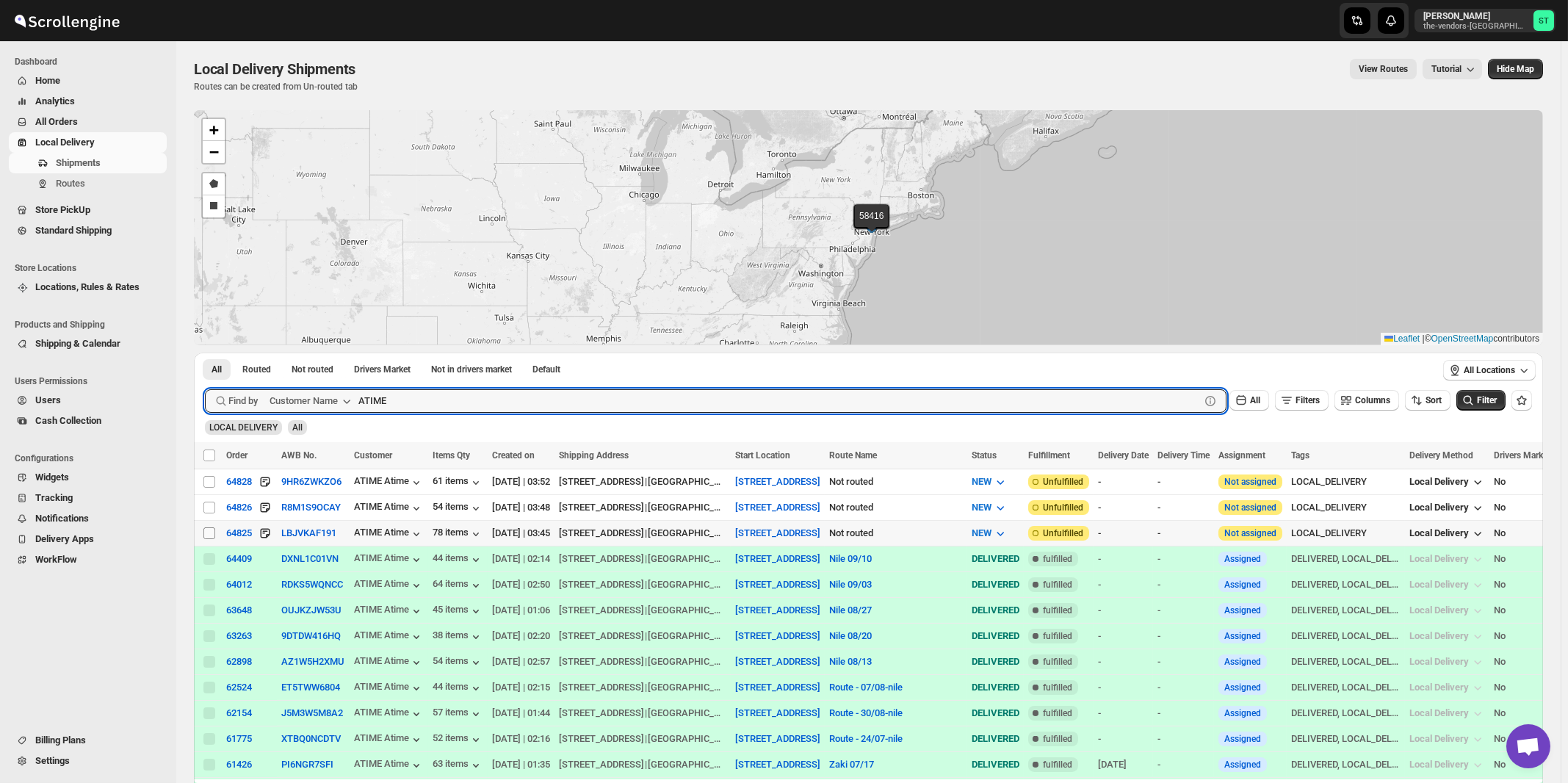
click at [212, 532] on input "Select shipment" at bounding box center [209, 532] width 11 height 11
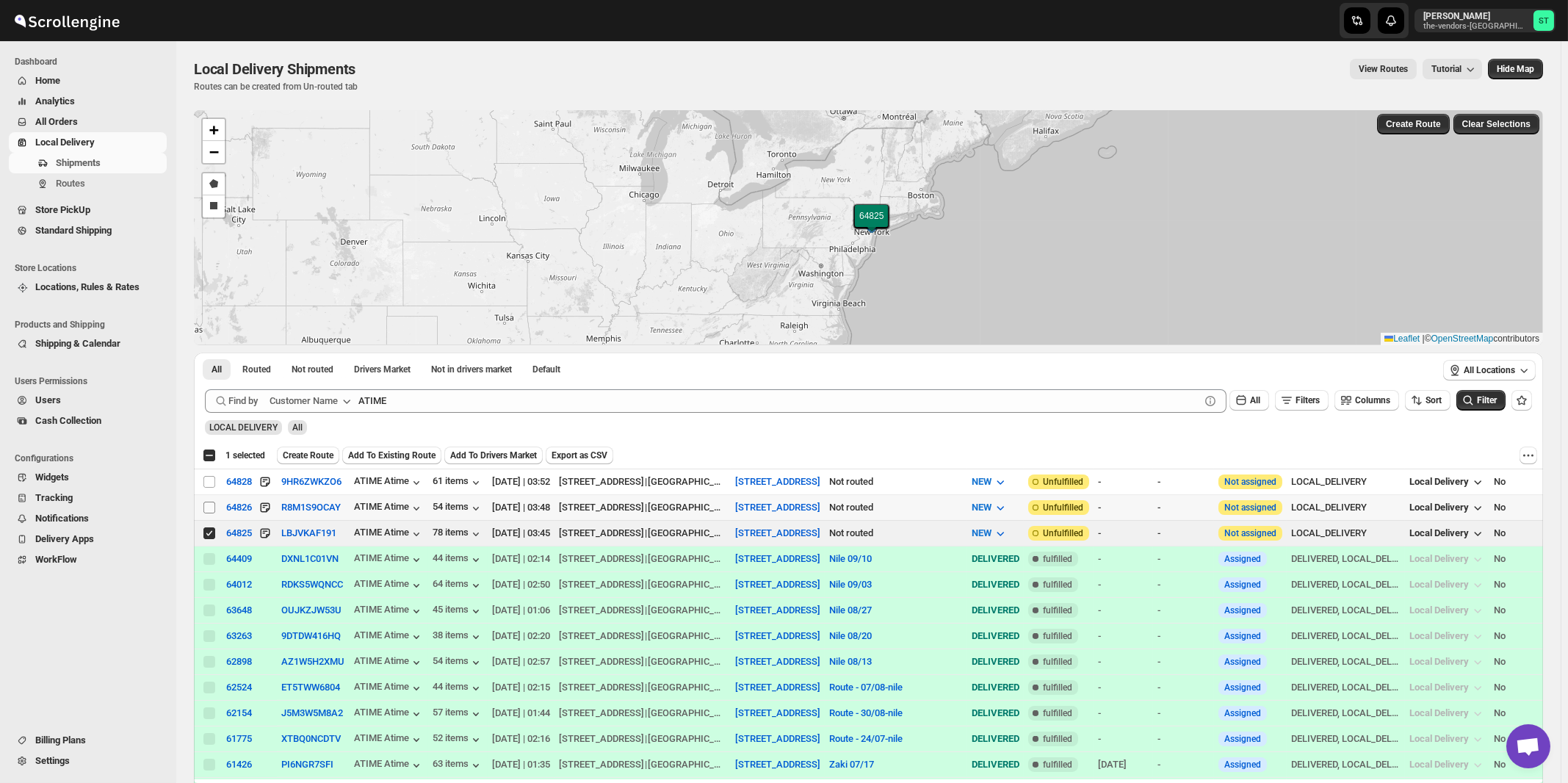
click at [210, 508] on input "Select shipment" at bounding box center [209, 507] width 11 height 11
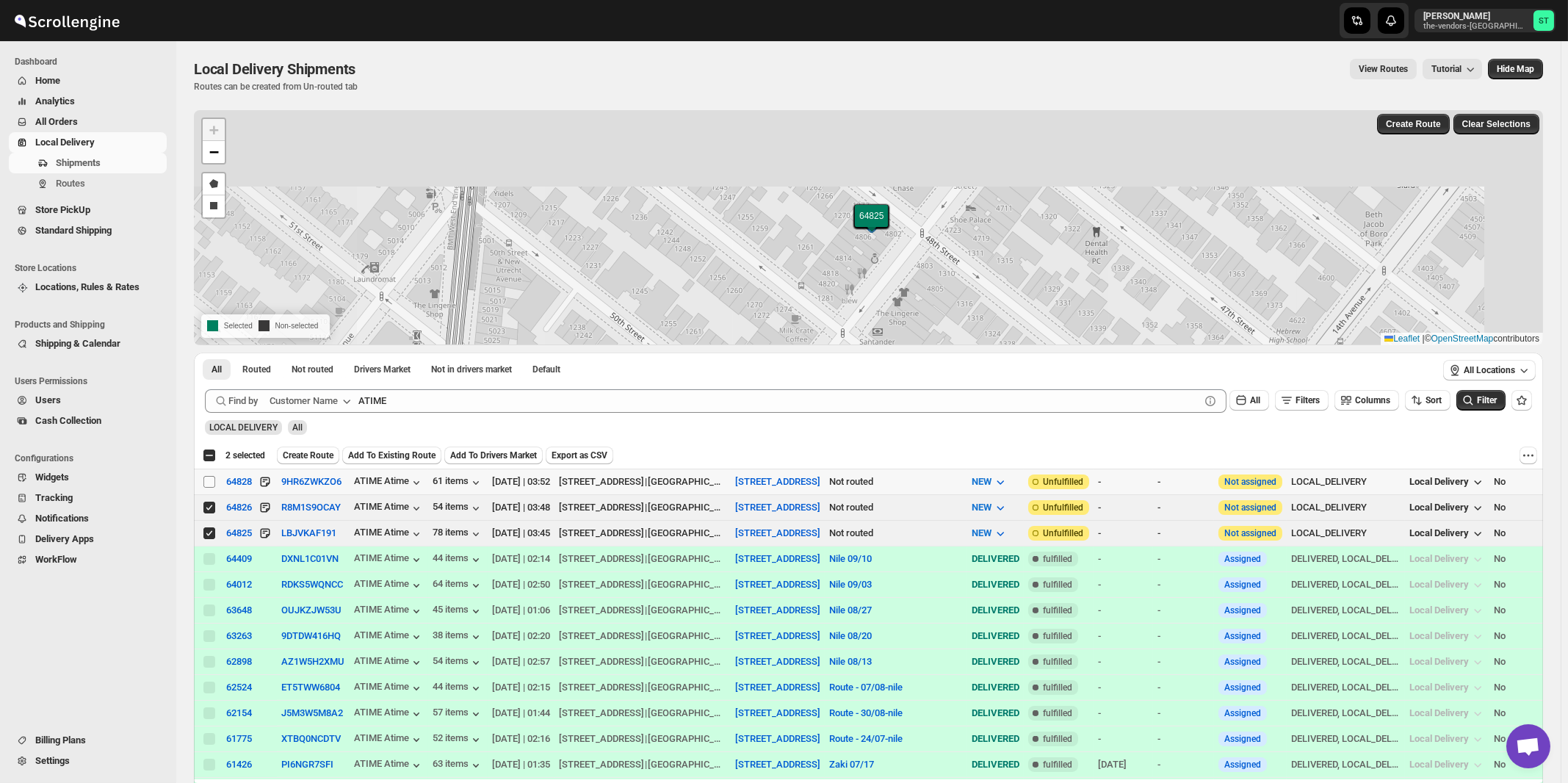
click at [210, 484] on input "Select shipment" at bounding box center [209, 481] width 11 height 11
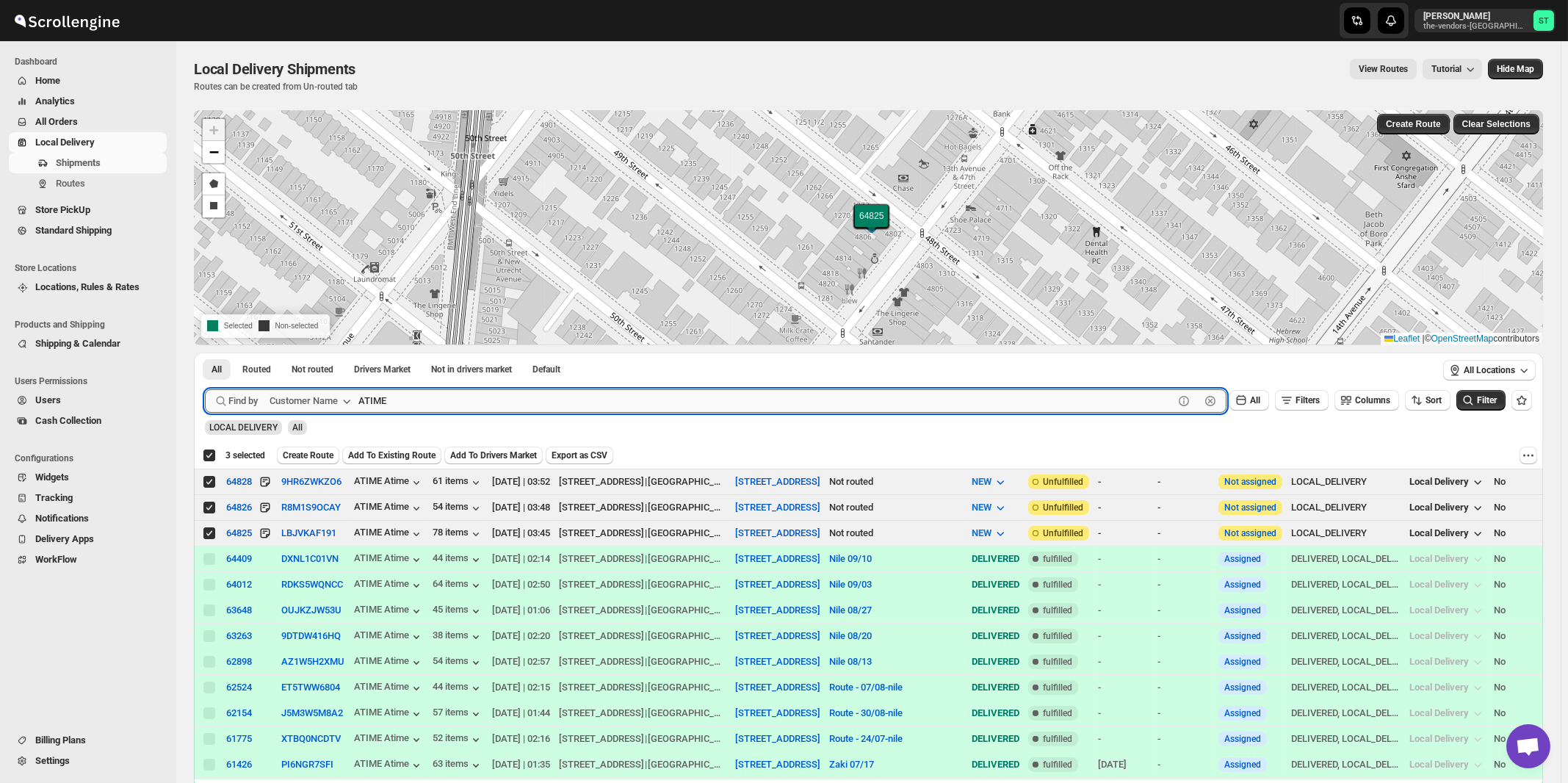
click at [609, 406] on input "ATIME" at bounding box center [766, 401] width 815 height 24
paste input "Dj Direct Inc"
click at [205, 353] on button "Submit" at bounding box center [226, 361] width 42 height 16
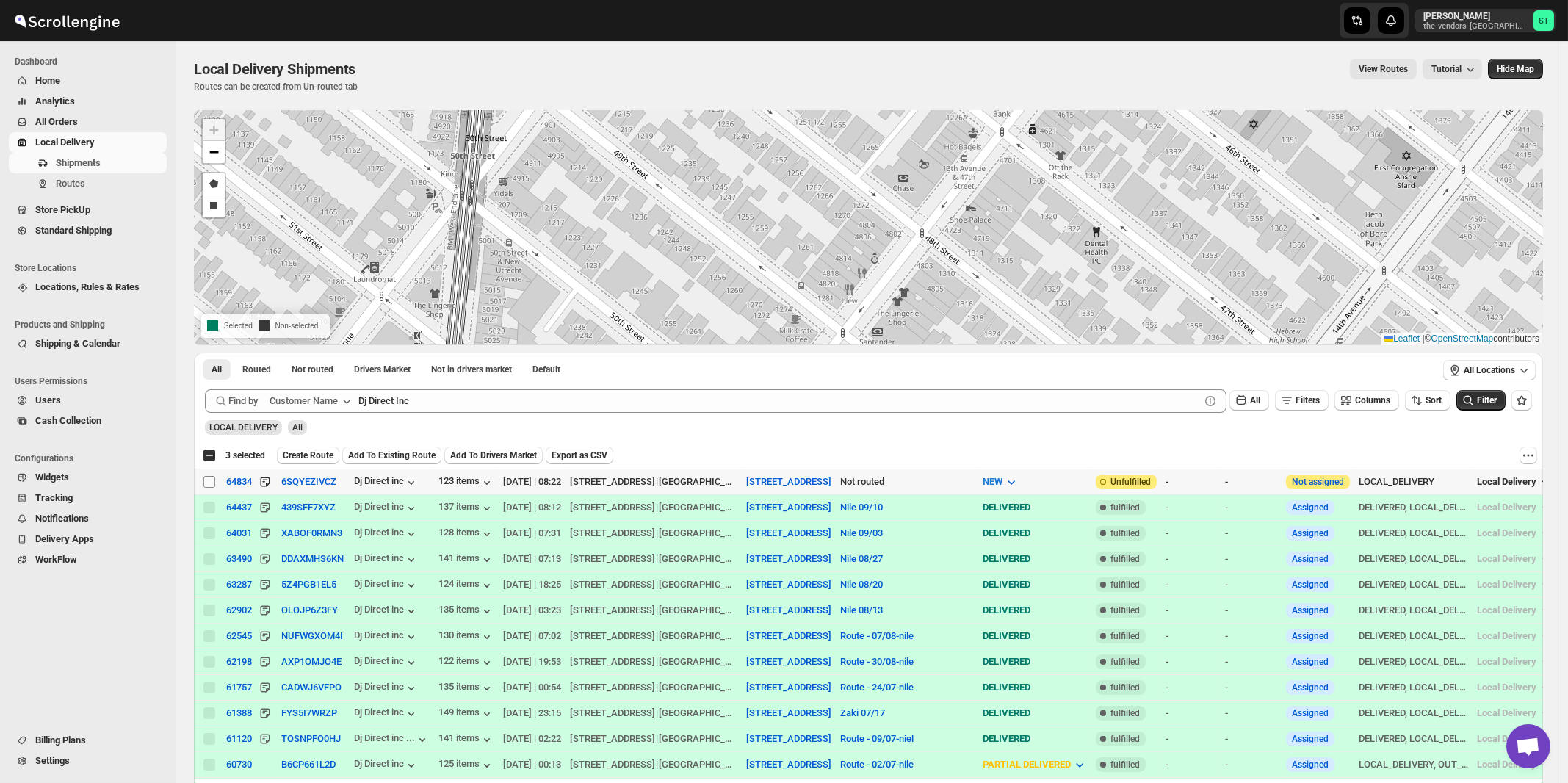
click at [211, 483] on input "Select shipment" at bounding box center [209, 481] width 11 height 11
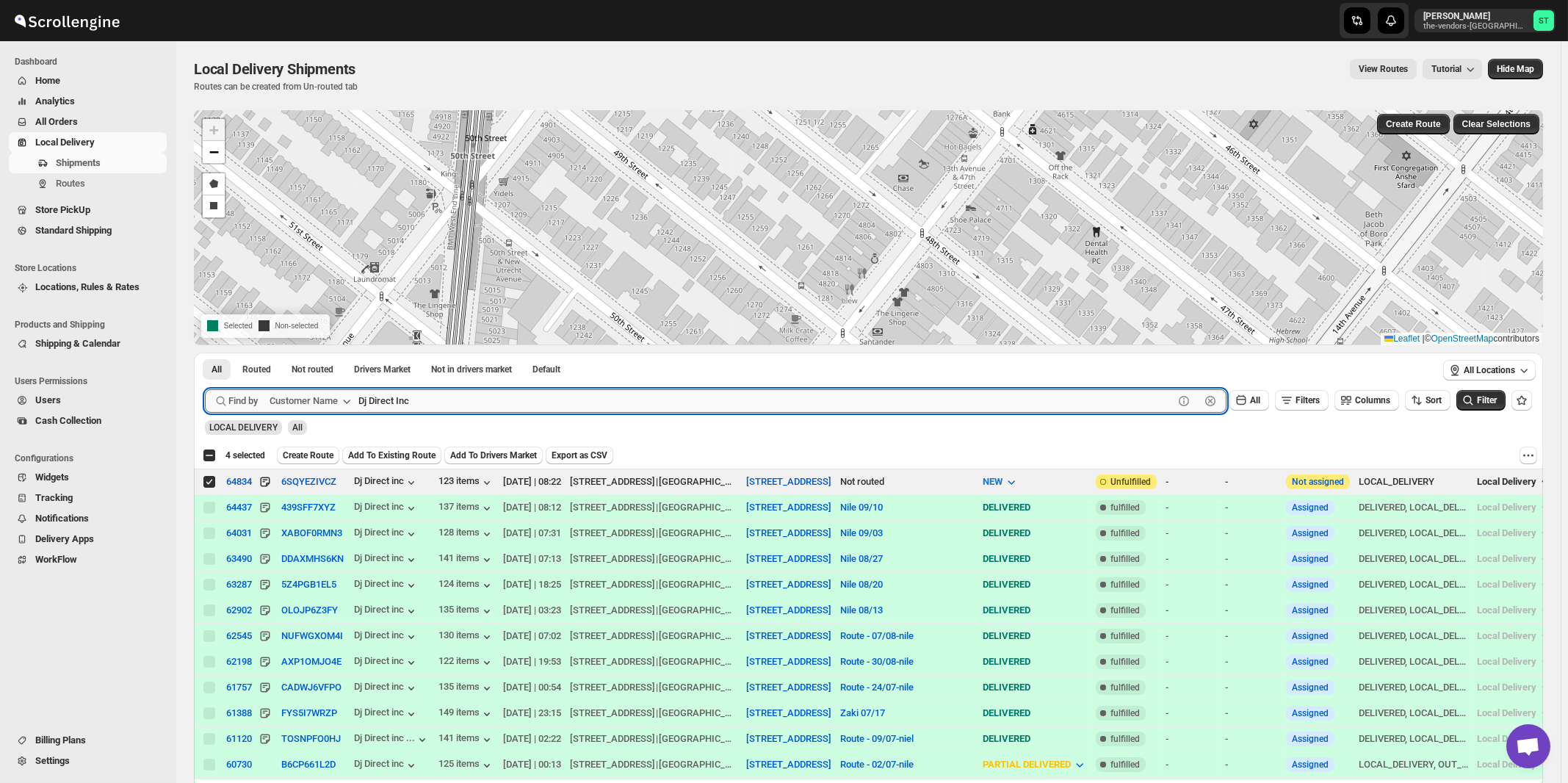
click at [579, 402] on input "Dj Direct Inc" at bounding box center [766, 401] width 815 height 24
paste input "Royal Bag"
click at [205, 353] on button "Submit" at bounding box center [226, 361] width 42 height 16
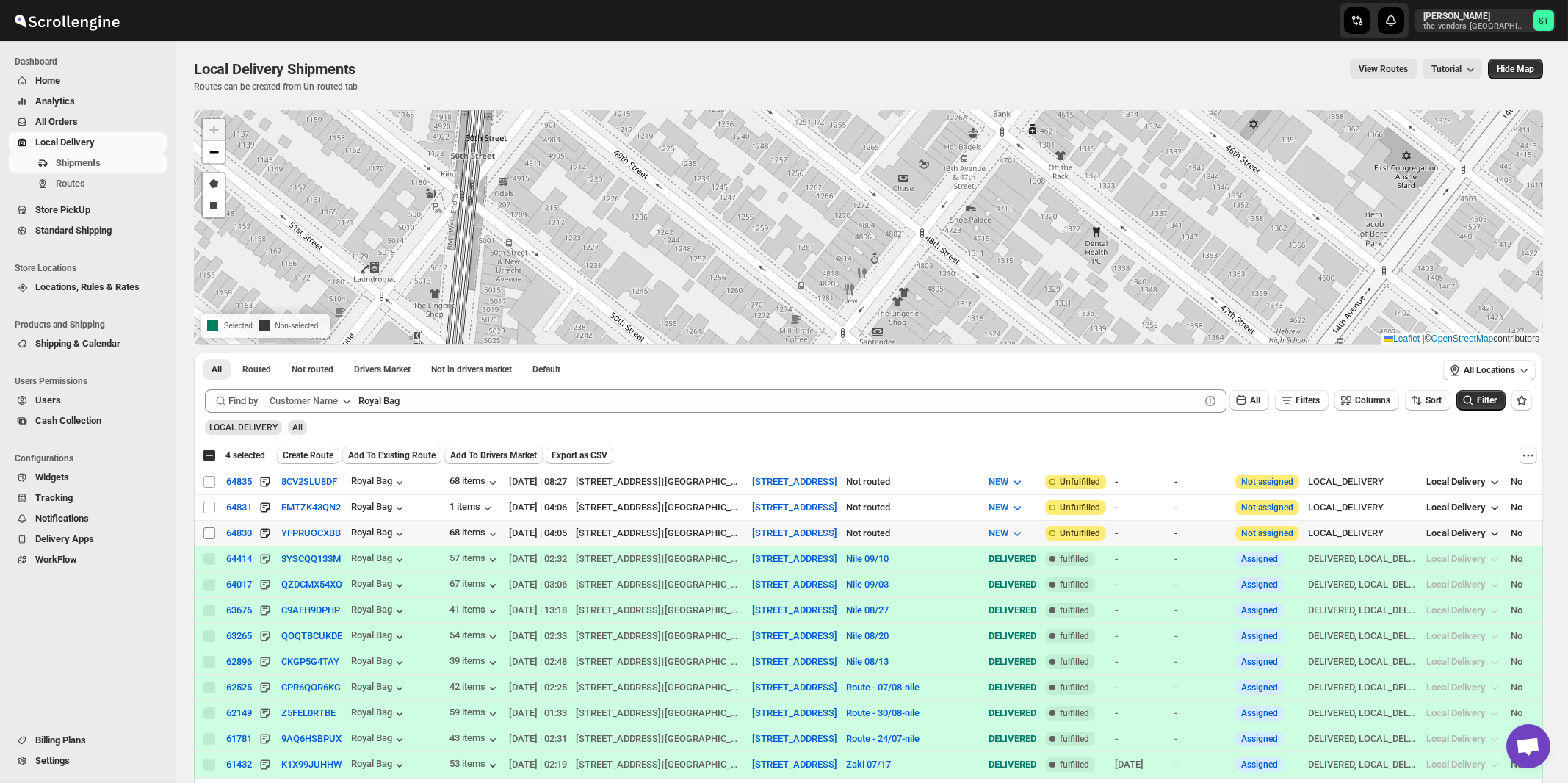
click at [211, 530] on input "Select shipment" at bounding box center [209, 532] width 11 height 11
click at [206, 505] on input "Select shipment" at bounding box center [209, 507] width 11 height 11
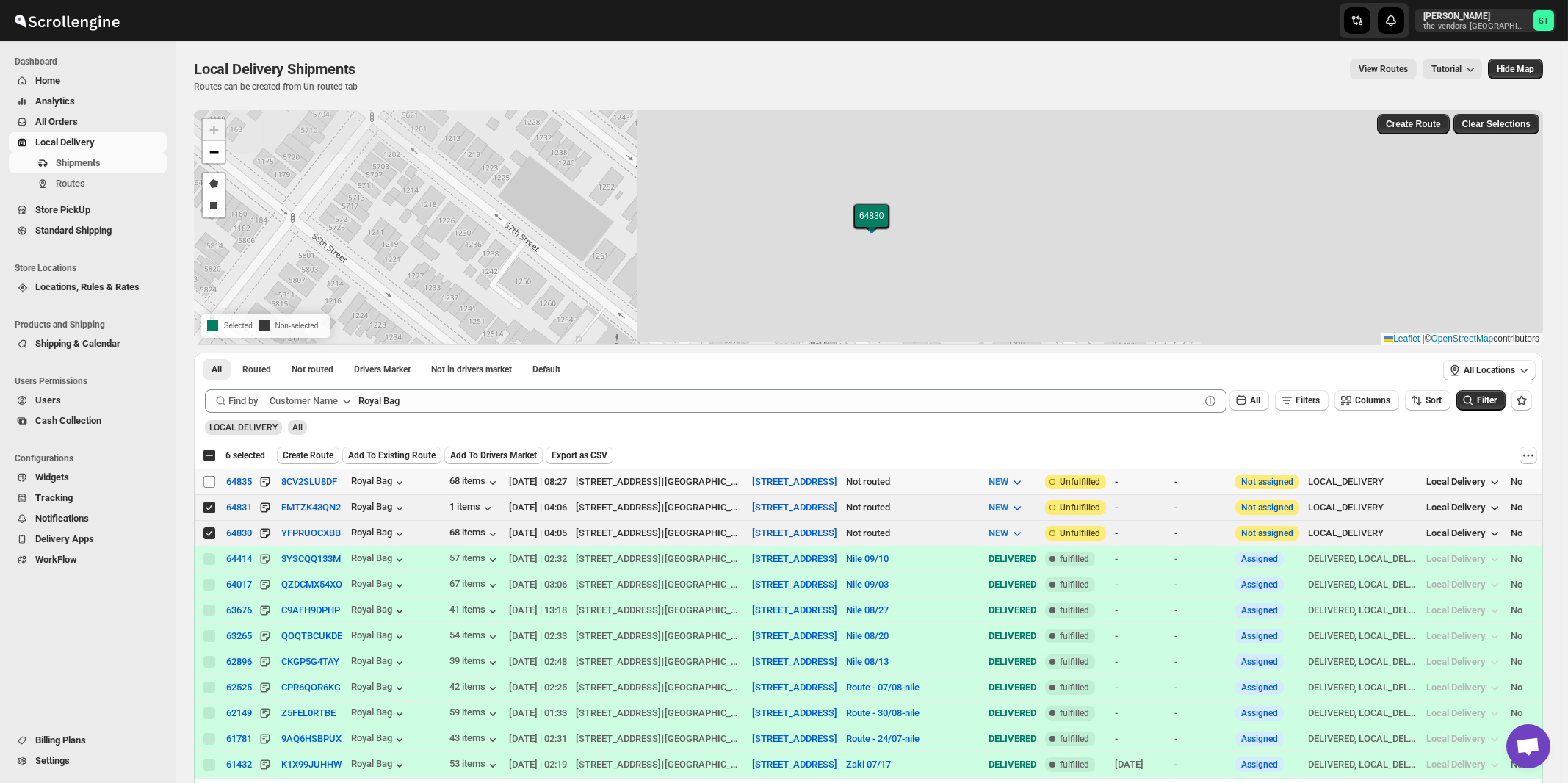
click at [209, 479] on input "Select shipment" at bounding box center [209, 481] width 11 height 11
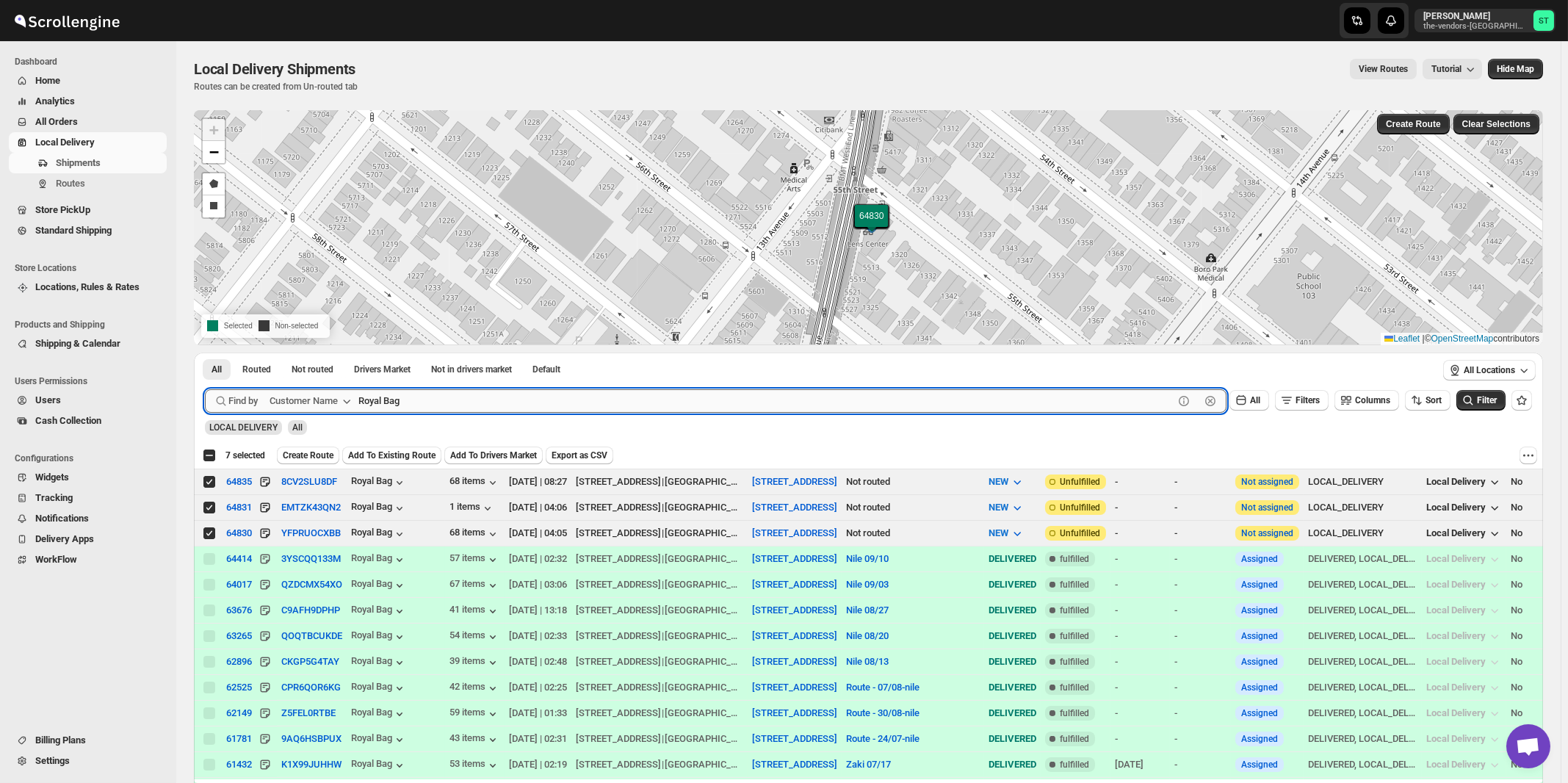
click at [604, 406] on input "Royal Bag" at bounding box center [766, 401] width 815 height 24
paste input "Artek Insurance"
click at [205, 353] on button "Submit" at bounding box center [226, 361] width 42 height 16
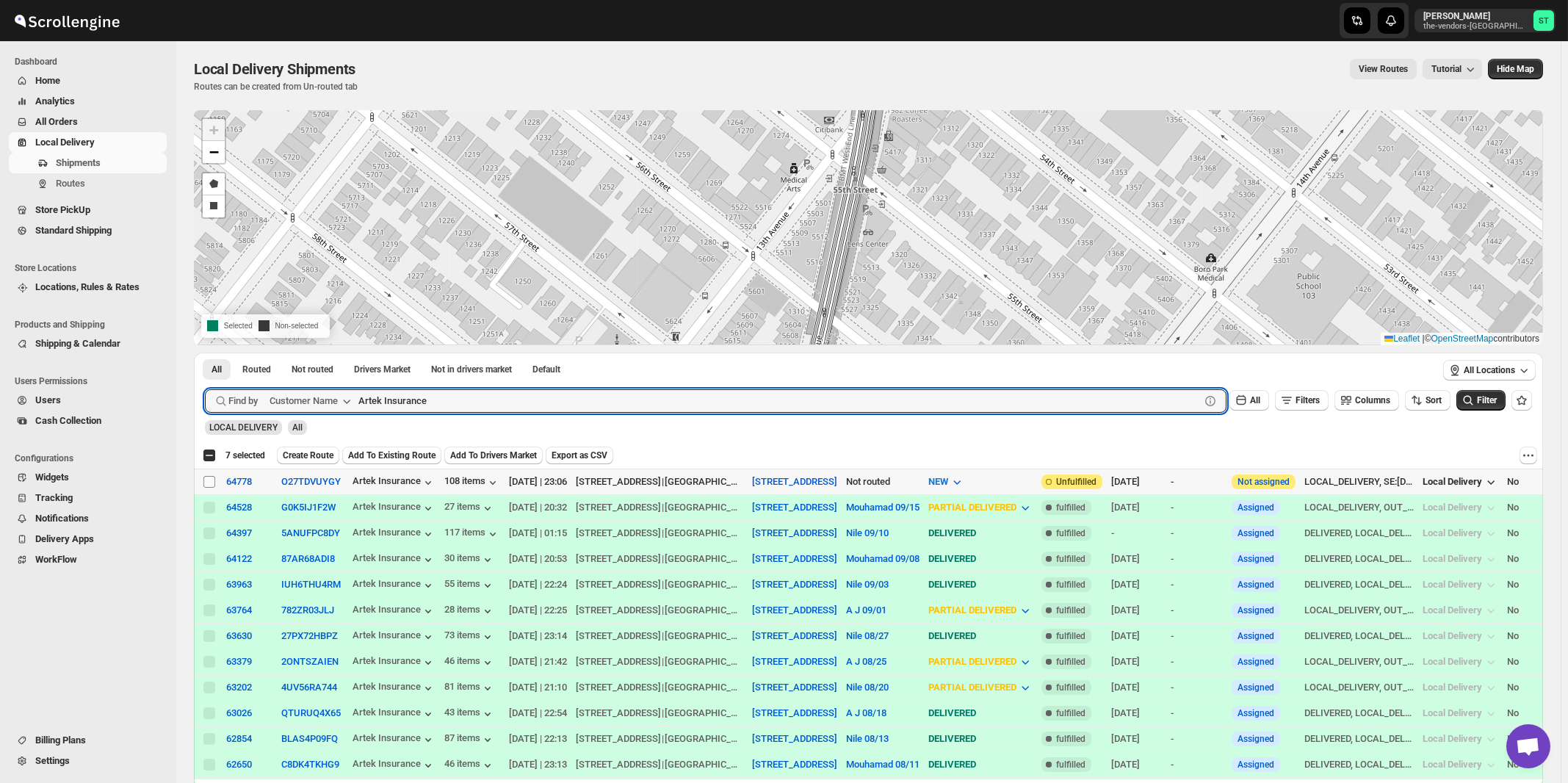
click at [211, 480] on input "Select shipment" at bounding box center [209, 481] width 11 height 11
click at [493, 403] on input "Artek Insurance" at bounding box center [766, 401] width 815 height 24
paste input "Five star Corrugated & Display"
click at [205, 353] on button "Submit" at bounding box center [226, 361] width 42 height 16
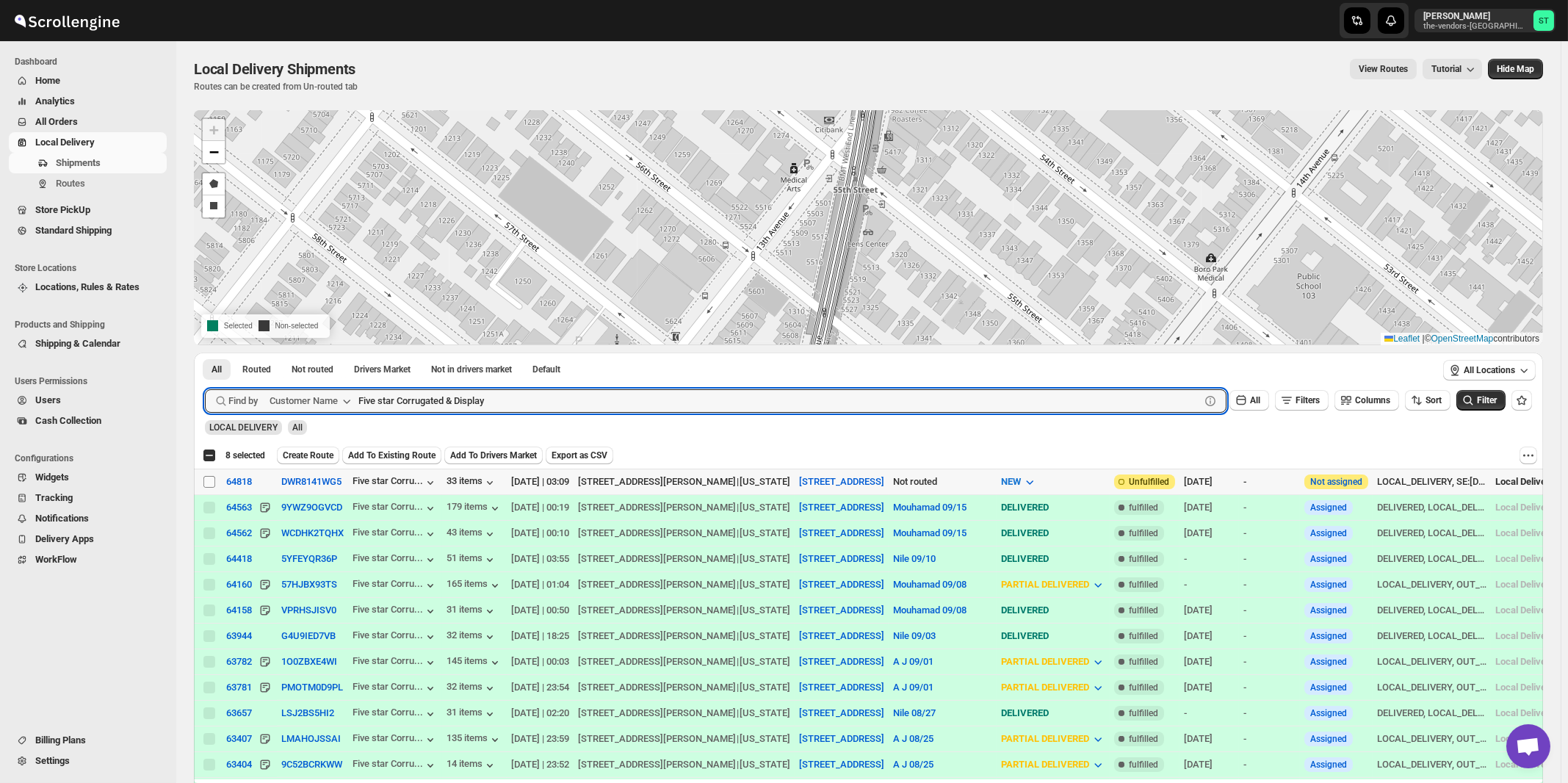
click at [206, 479] on input "Select shipment" at bounding box center [209, 481] width 11 height 11
click at [518, 402] on input "Five star Corrugated & Display" at bounding box center [766, 401] width 815 height 24
paste input "Perinta Operations"
click at [205, 353] on button "Submit" at bounding box center [226, 361] width 42 height 16
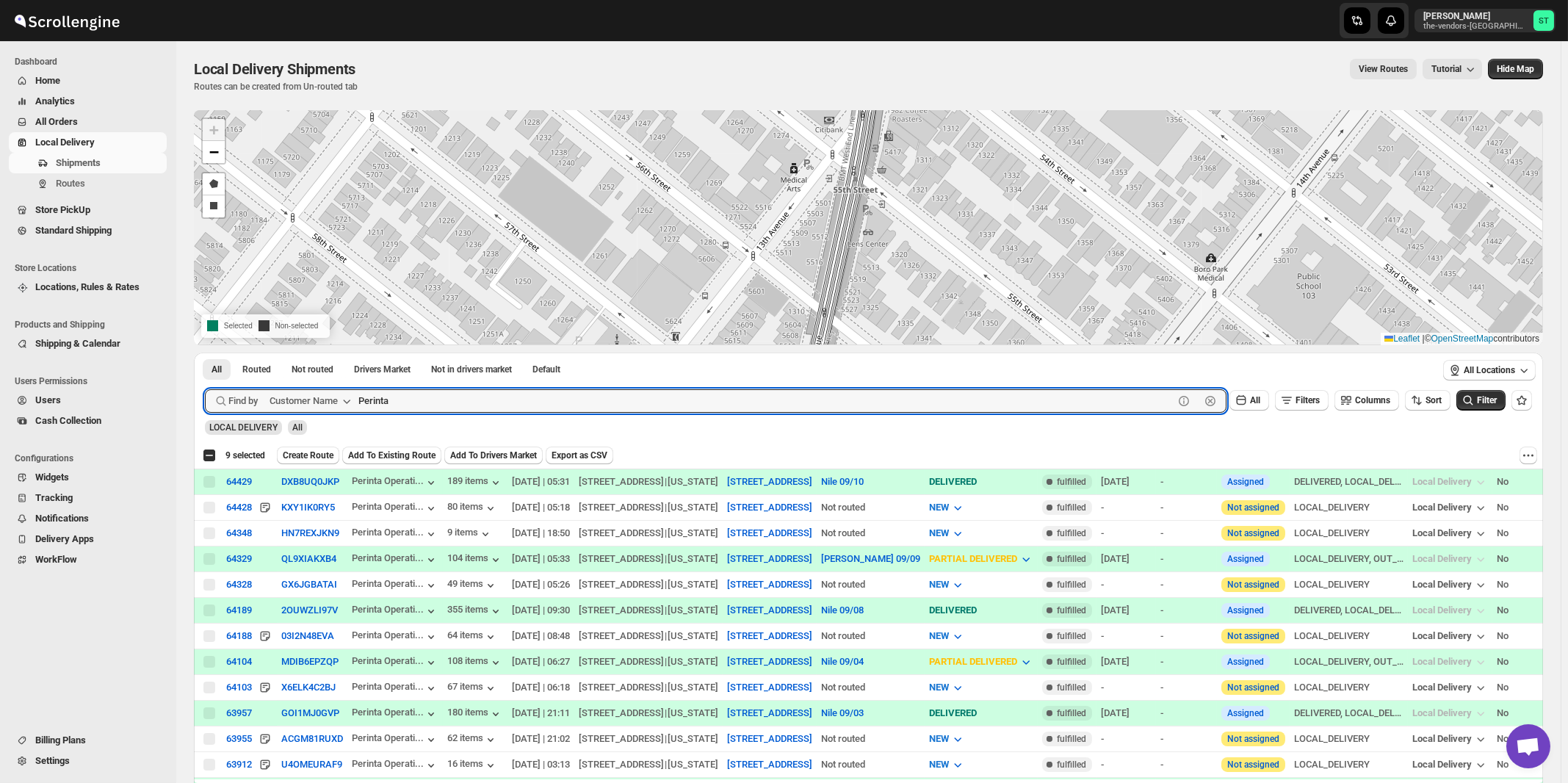
type input "Perinta"
click at [205, 353] on button "Submit" at bounding box center [226, 361] width 42 height 16
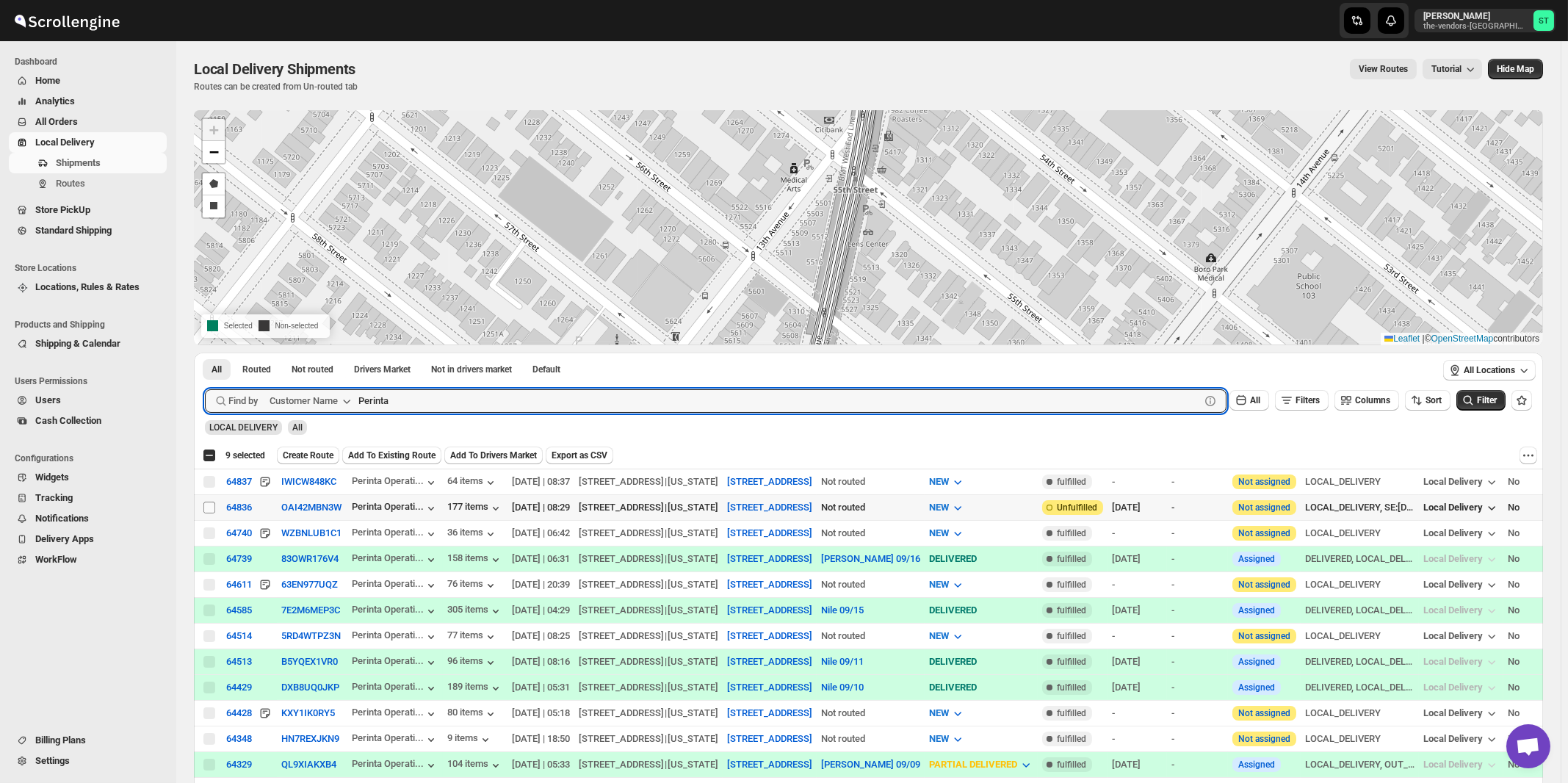
click at [209, 507] on input "Select shipment" at bounding box center [209, 507] width 11 height 11
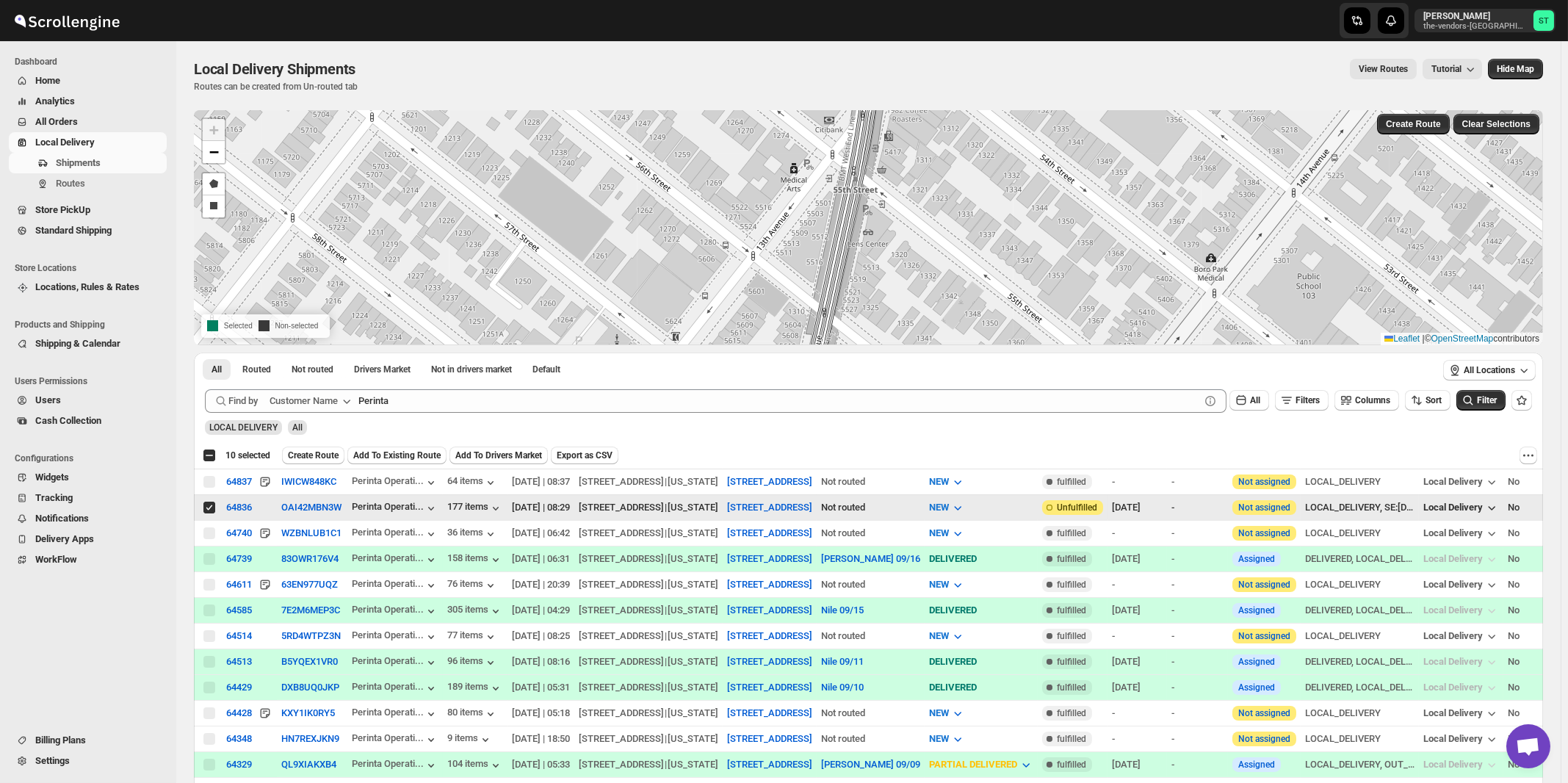
click at [211, 505] on input "Select shipment" at bounding box center [209, 507] width 11 height 11
checkbox input "false"
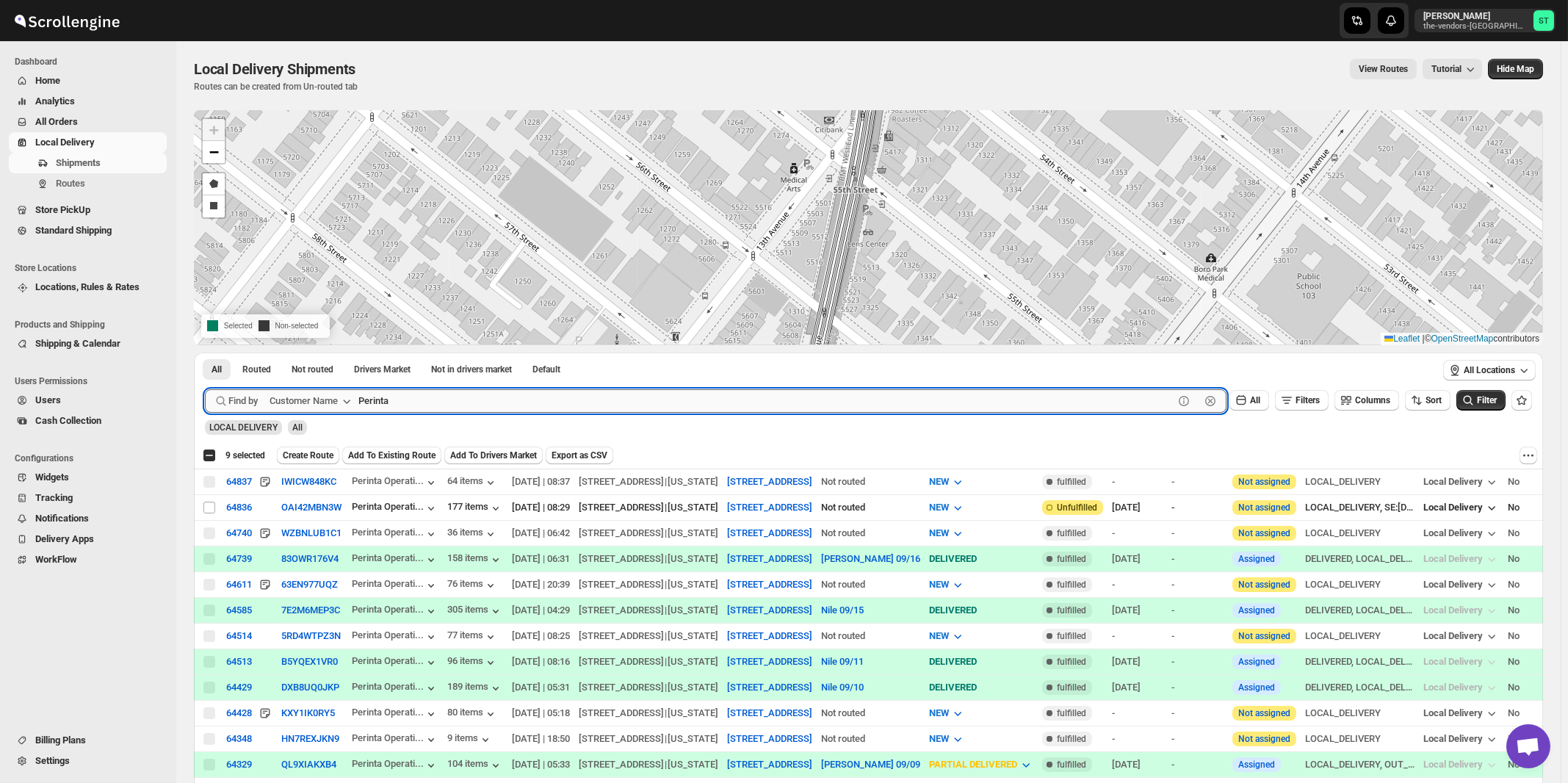
click at [788, 393] on input "Perinta" at bounding box center [766, 401] width 815 height 24
paste input "Capital Plus"
type input "Capital Plus"
click at [205, 353] on button "Submit" at bounding box center [226, 361] width 42 height 16
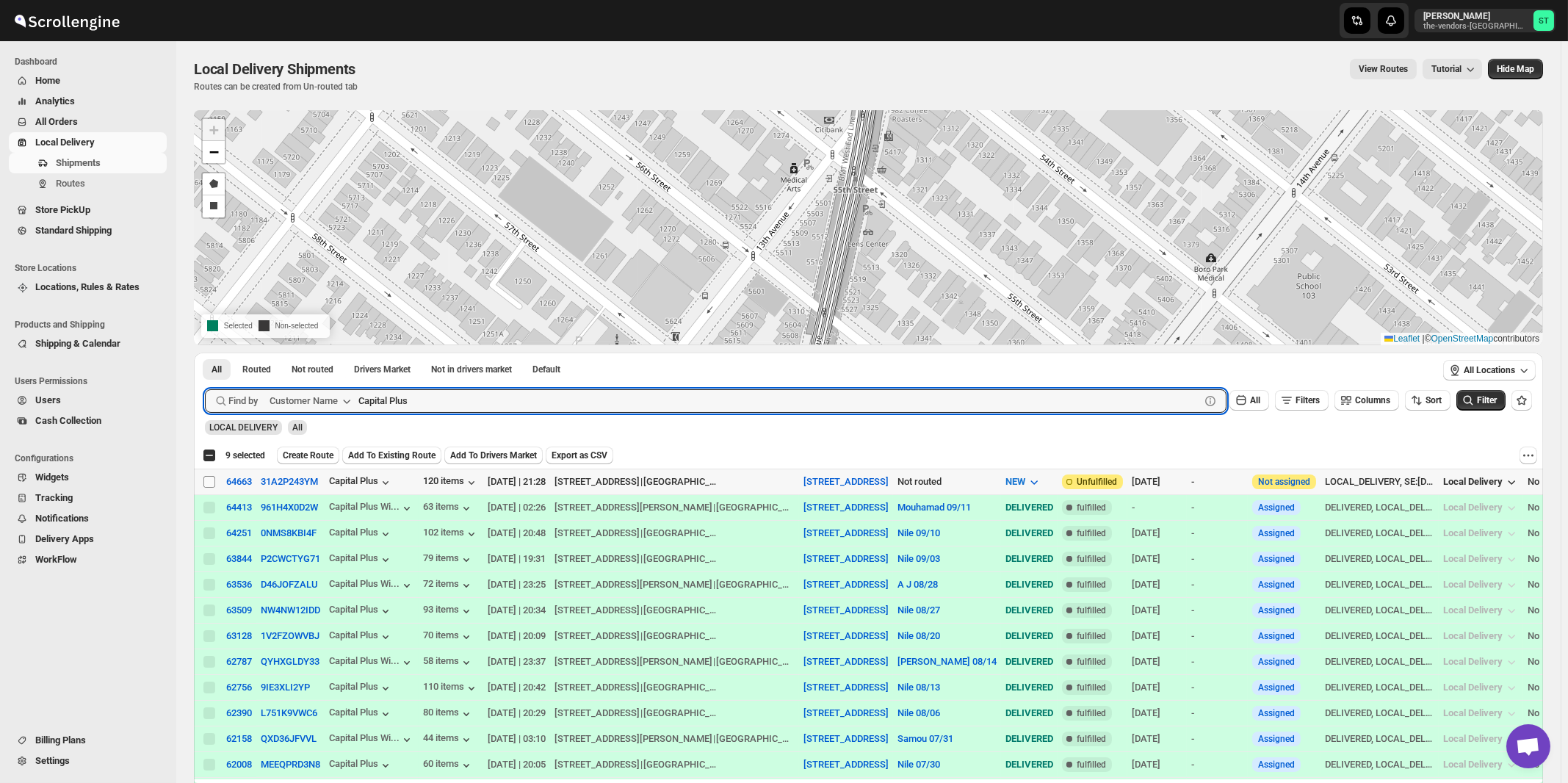
click at [208, 479] on input "Select shipment" at bounding box center [209, 481] width 11 height 11
checkbox input "true"
click at [577, 399] on input "Capital Plus" at bounding box center [766, 401] width 815 height 24
paste input "Raab Interior"
type input "Raab Interiors"
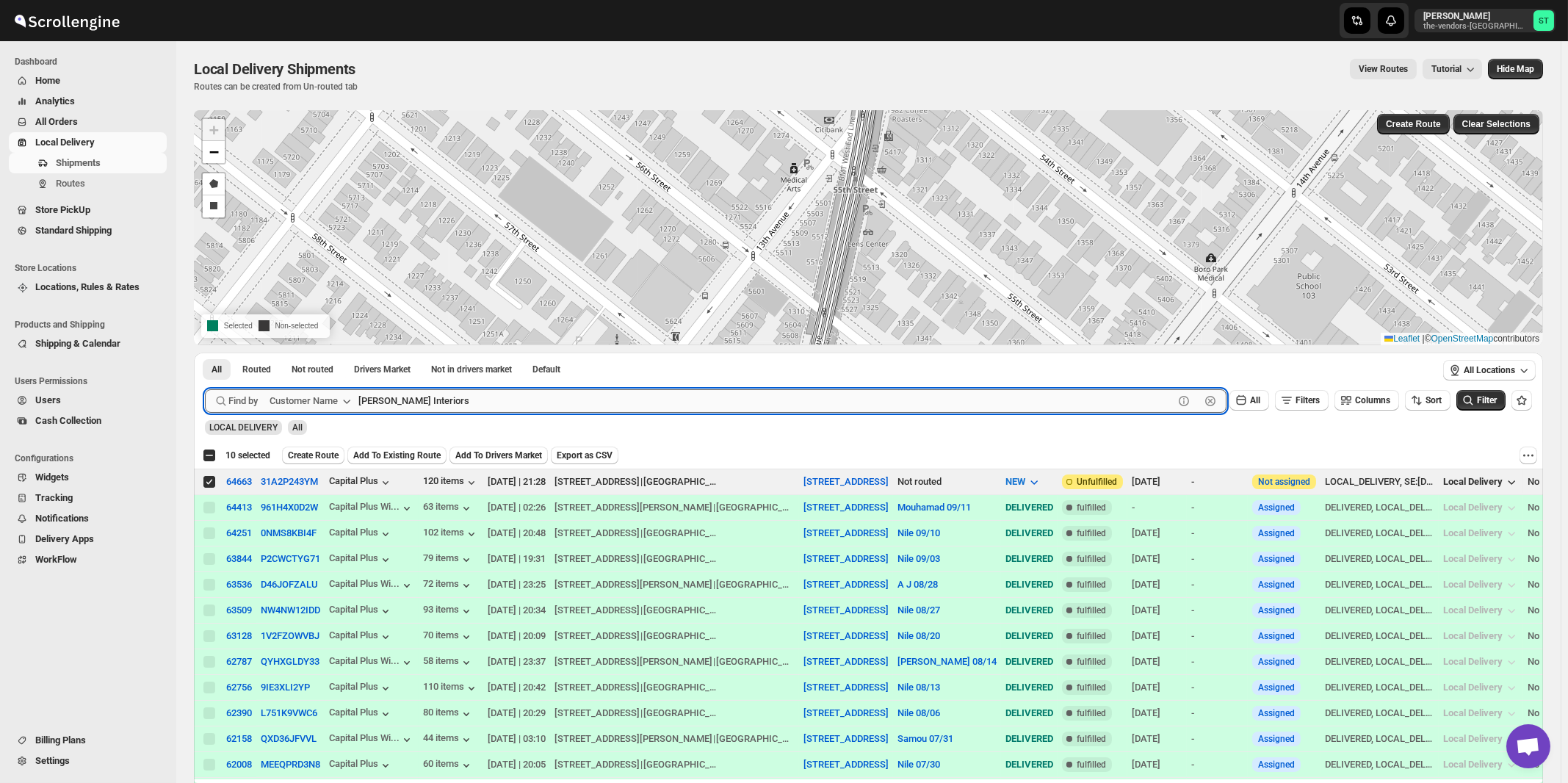
click at [205, 353] on button "Submit" at bounding box center [226, 361] width 42 height 16
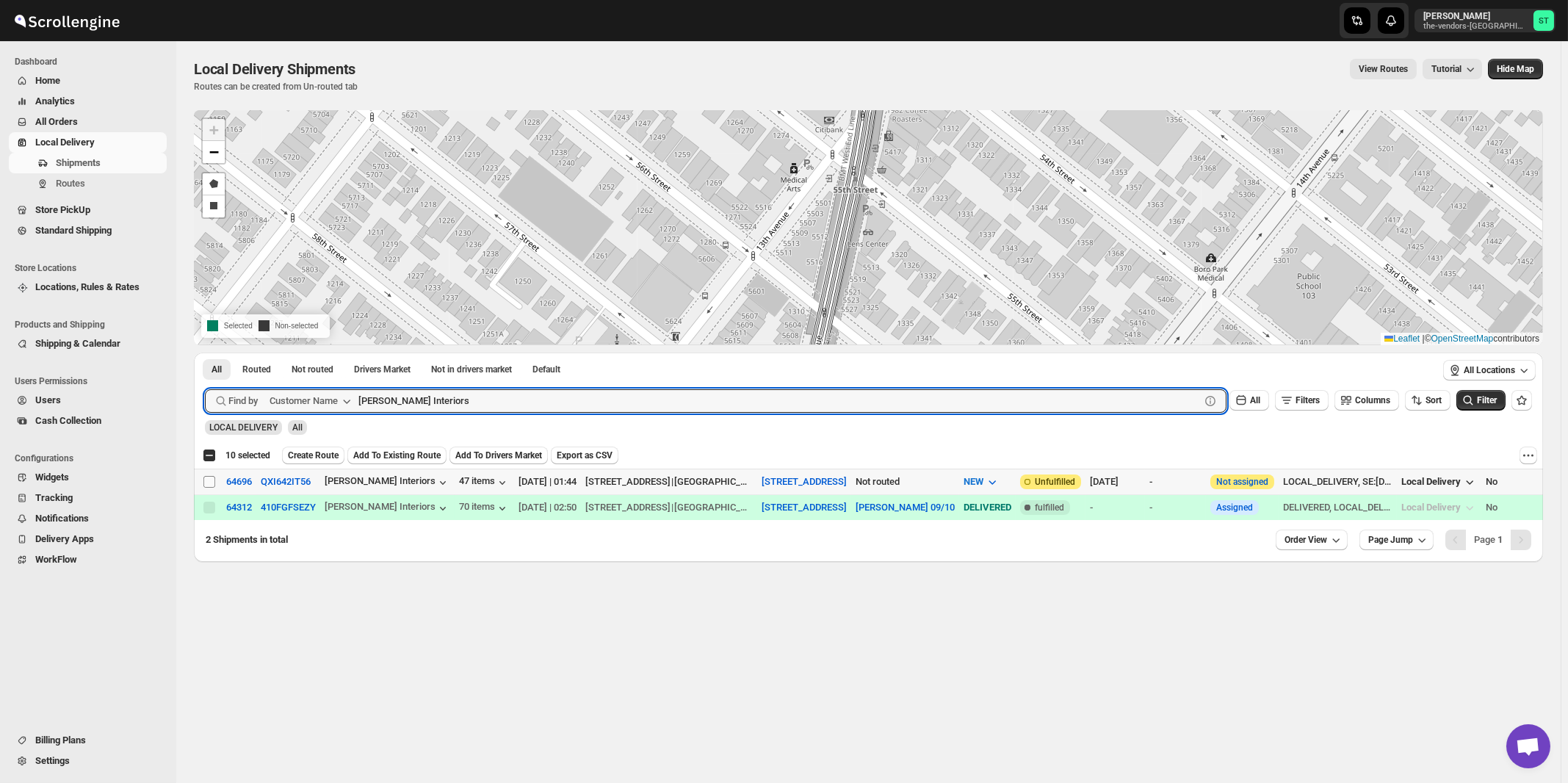
click at [209, 480] on input "Select shipment" at bounding box center [209, 481] width 11 height 11
checkbox input "true"
click at [462, 400] on input "Raab Interiors" at bounding box center [766, 401] width 815 height 24
paste input "TDNY"
type input "TDNY"
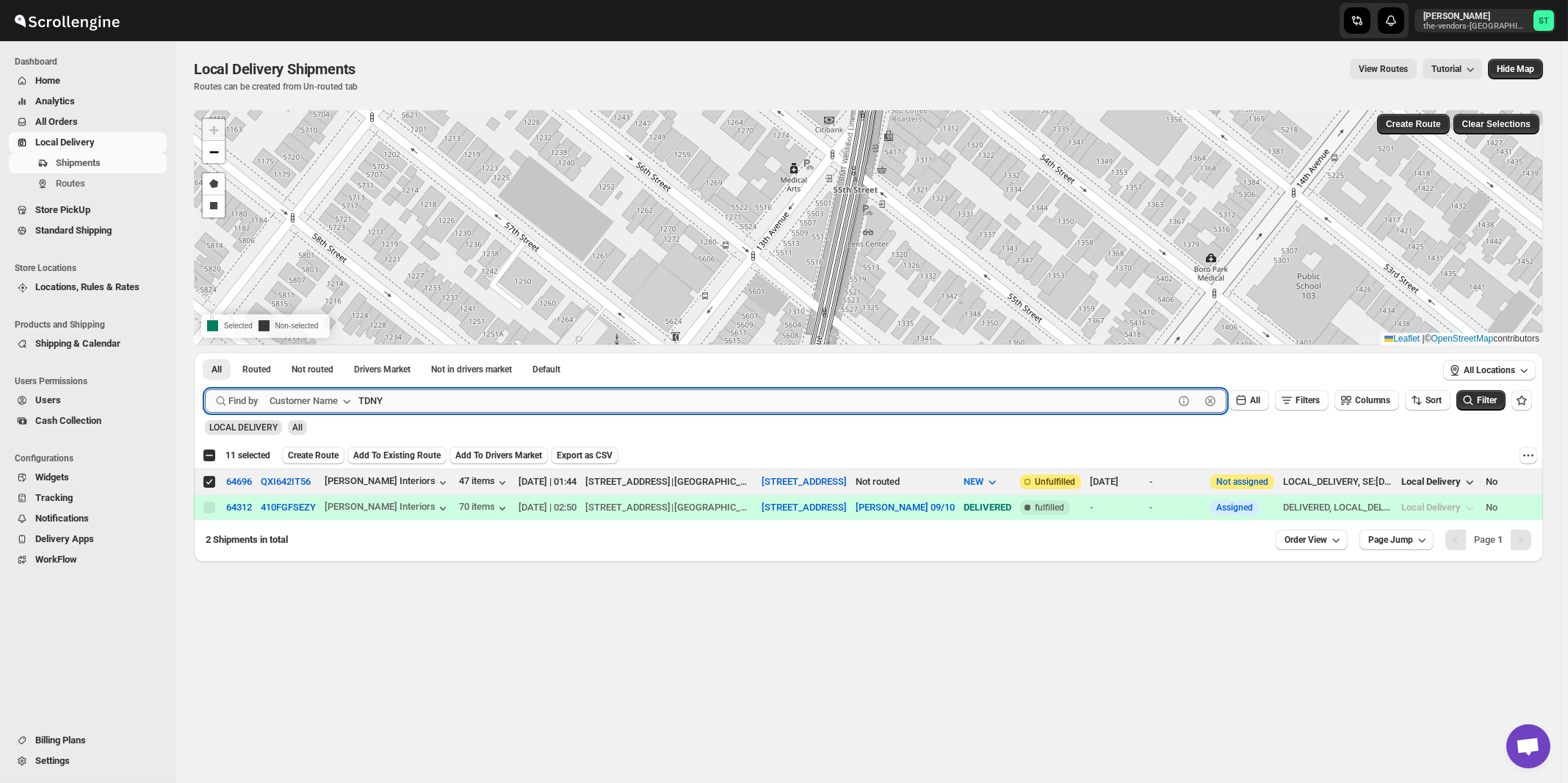
click at [205, 353] on button "Submit" at bounding box center [226, 361] width 42 height 16
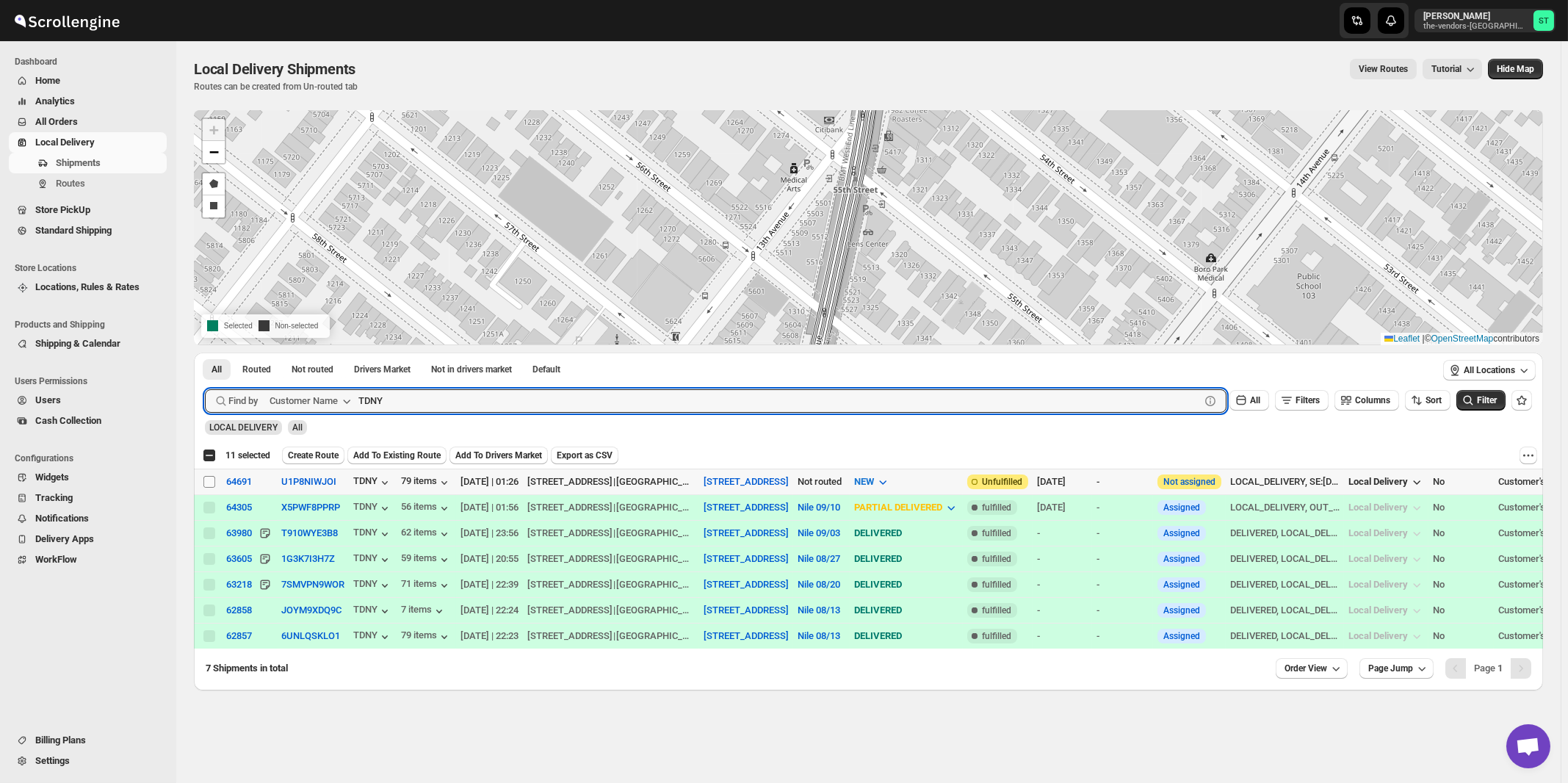
click at [209, 480] on input "Select shipment" at bounding box center [209, 481] width 11 height 11
checkbox input "true"
click at [613, 401] on input "TDNY" at bounding box center [766, 401] width 815 height 24
paste input "Network Solutions"
type input "Network Solutions"
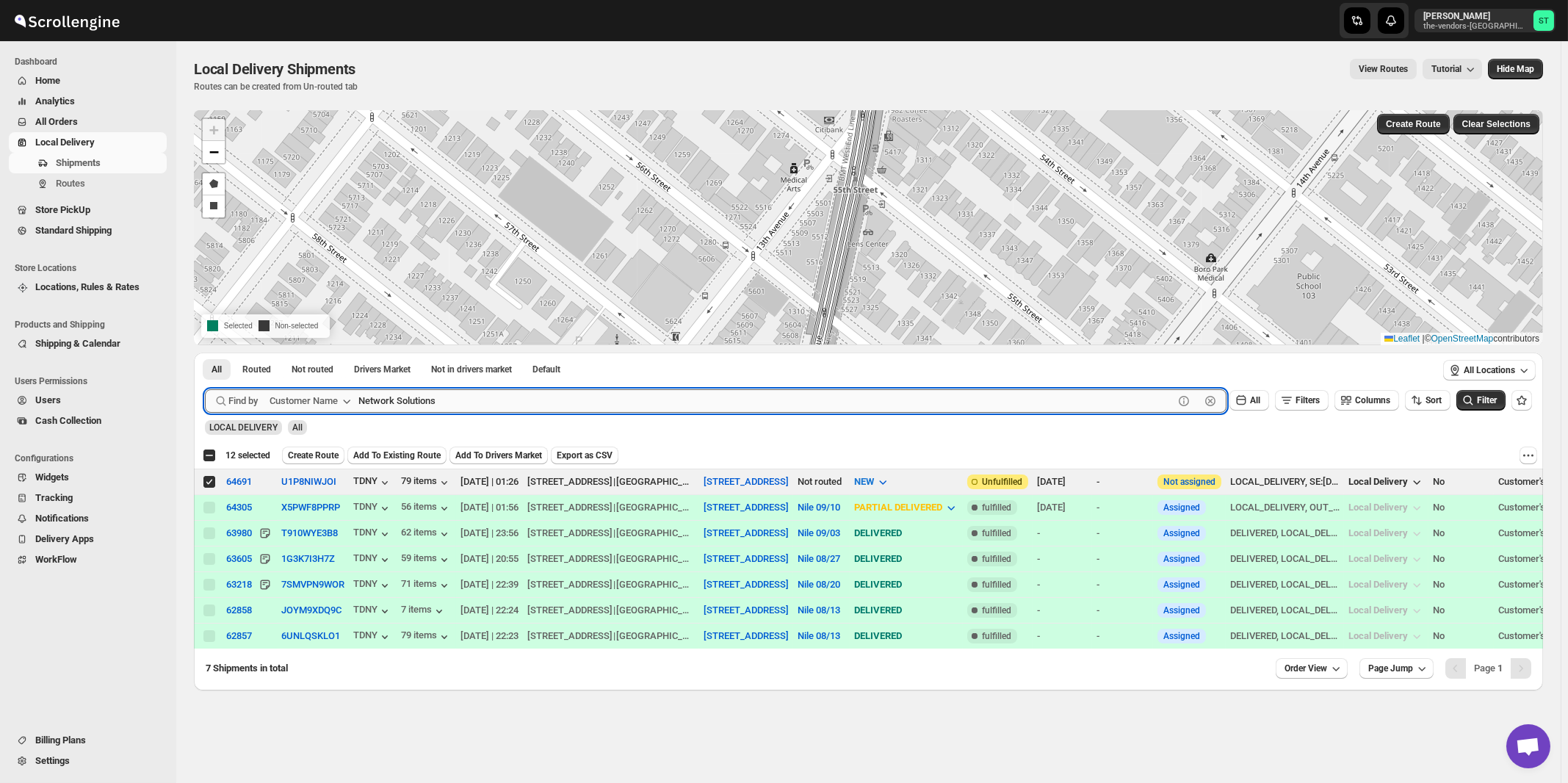
click at [205, 353] on button "Submit" at bounding box center [226, 361] width 42 height 16
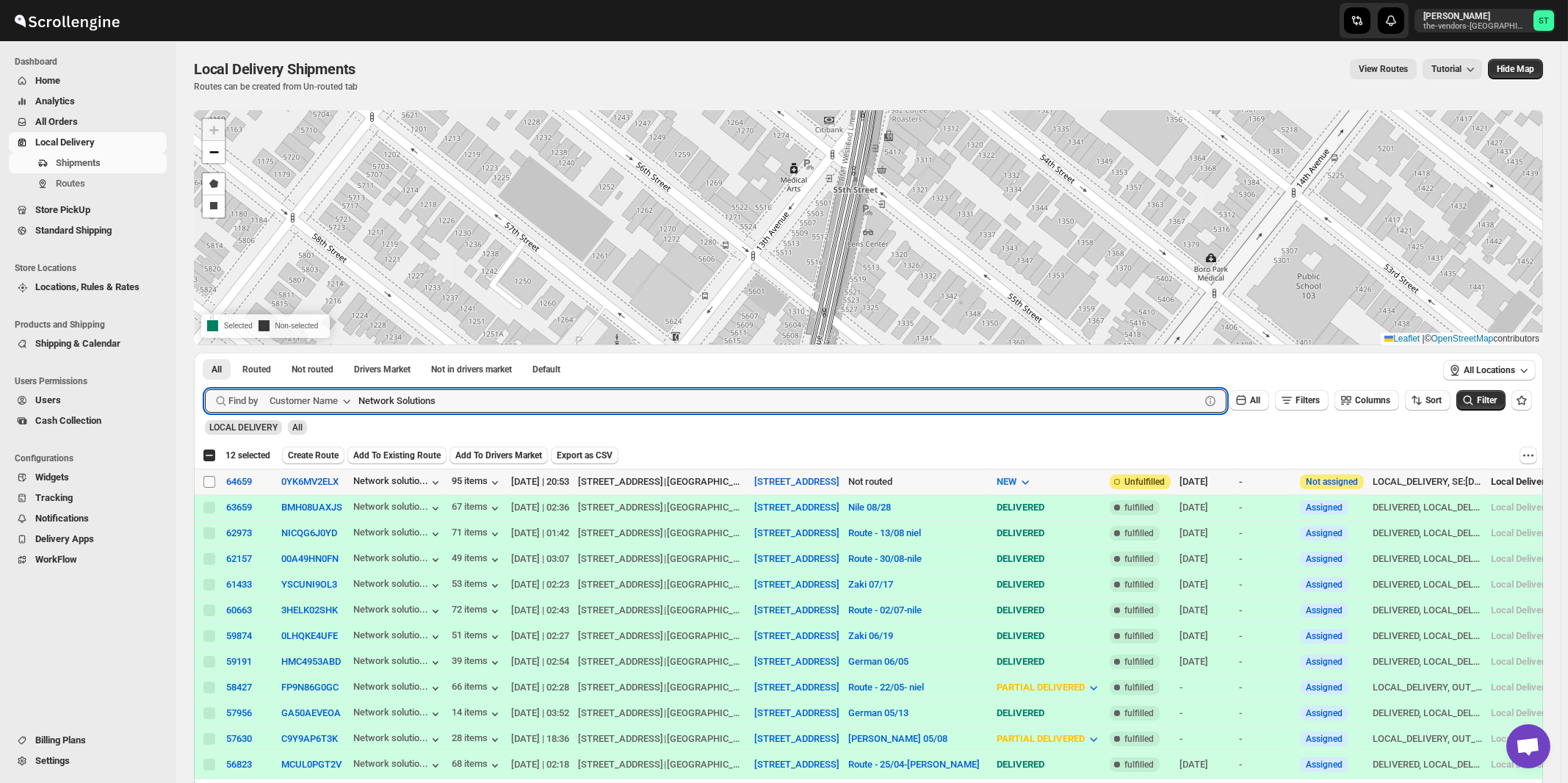
click at [206, 480] on input "Select shipment" at bounding box center [209, 481] width 11 height 11
checkbox input "true"
click at [524, 402] on input "Network Solutions" at bounding box center [766, 401] width 815 height 24
paste input "Proud Moment"
type input "Proud Moments"
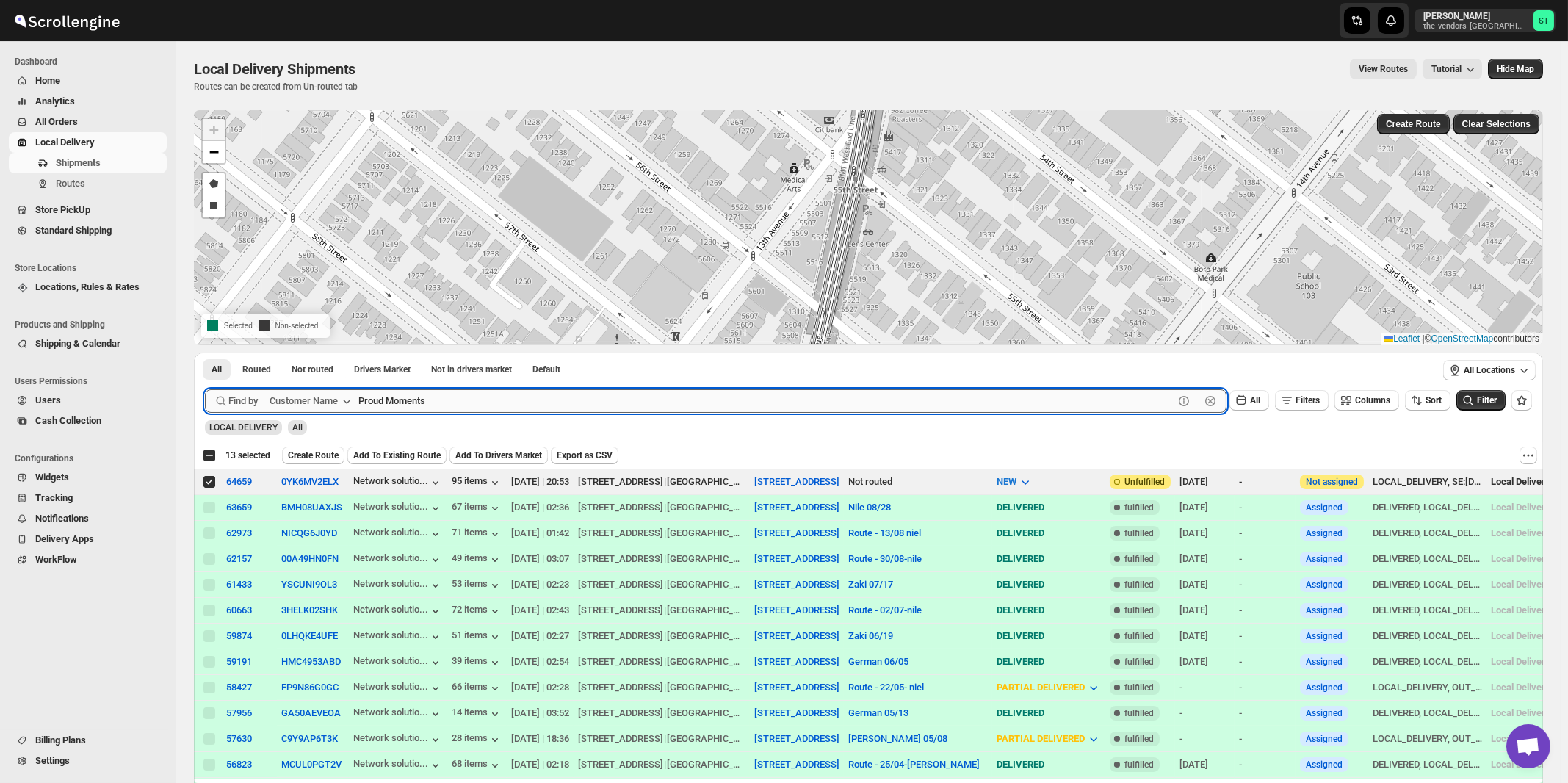
click at [205, 353] on button "Submit" at bounding box center [226, 361] width 42 height 16
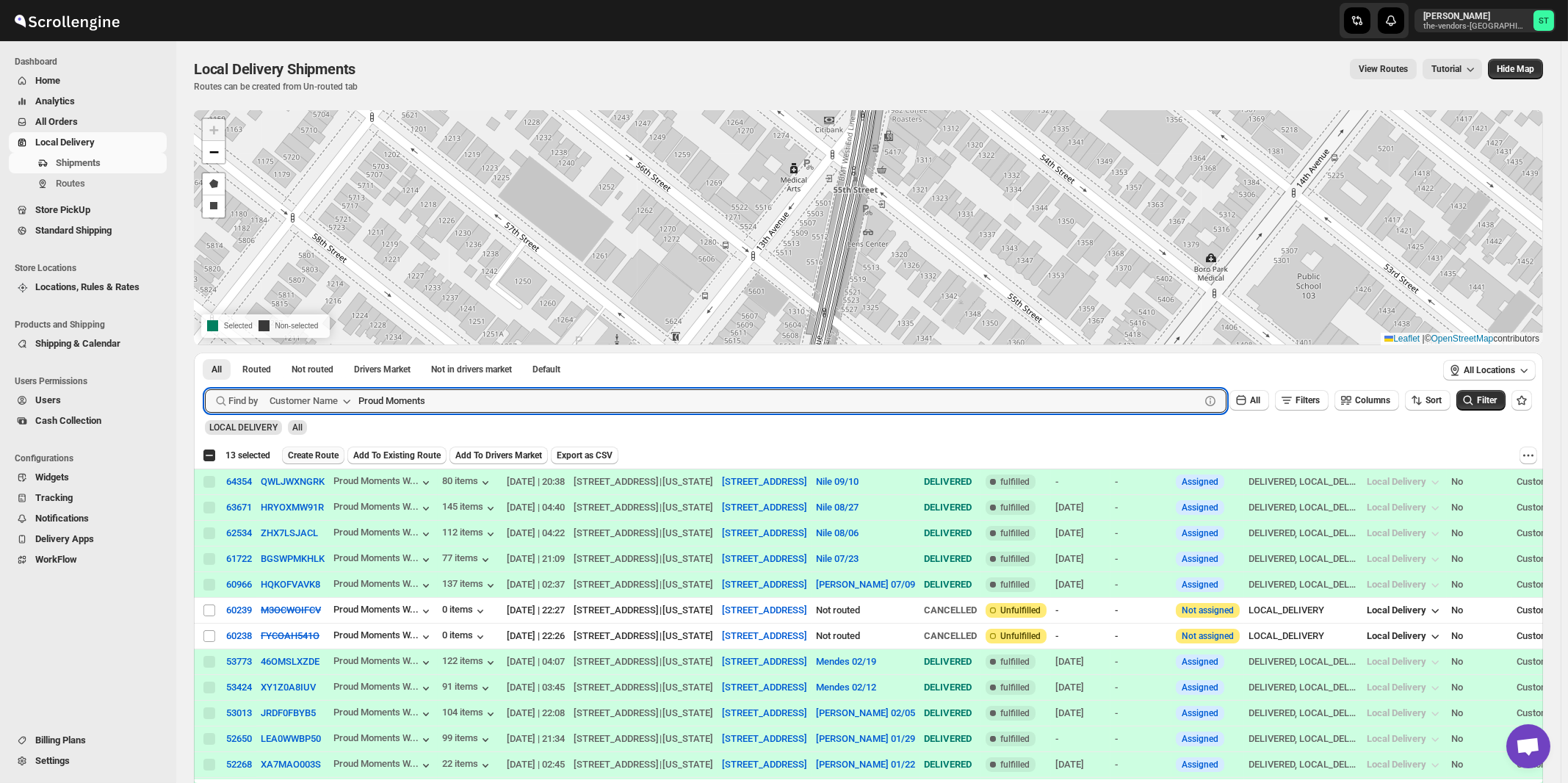
click at [307, 458] on span "Create Route" at bounding box center [313, 455] width 51 height 11
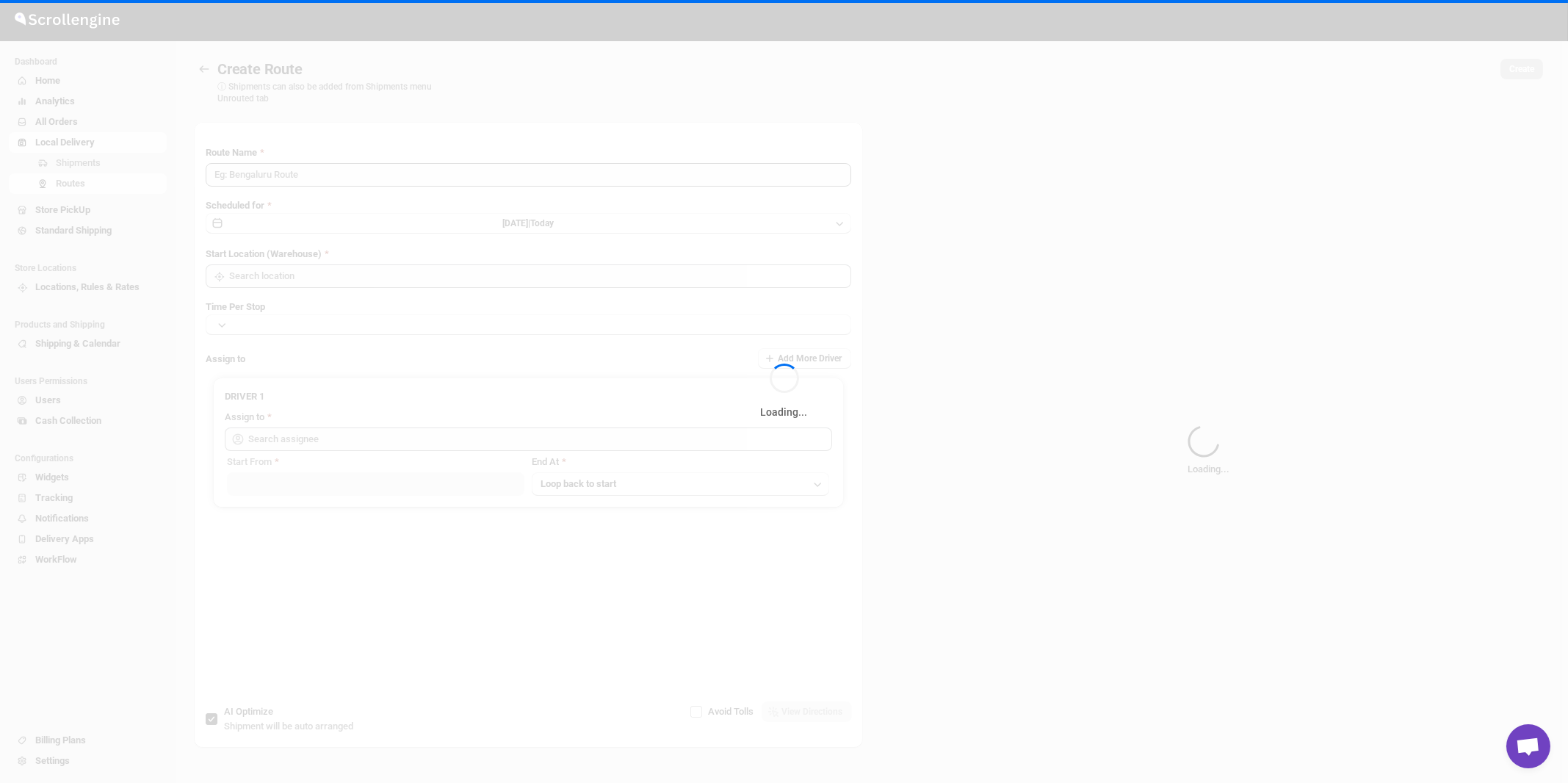
type input "Route - 17/09-1117"
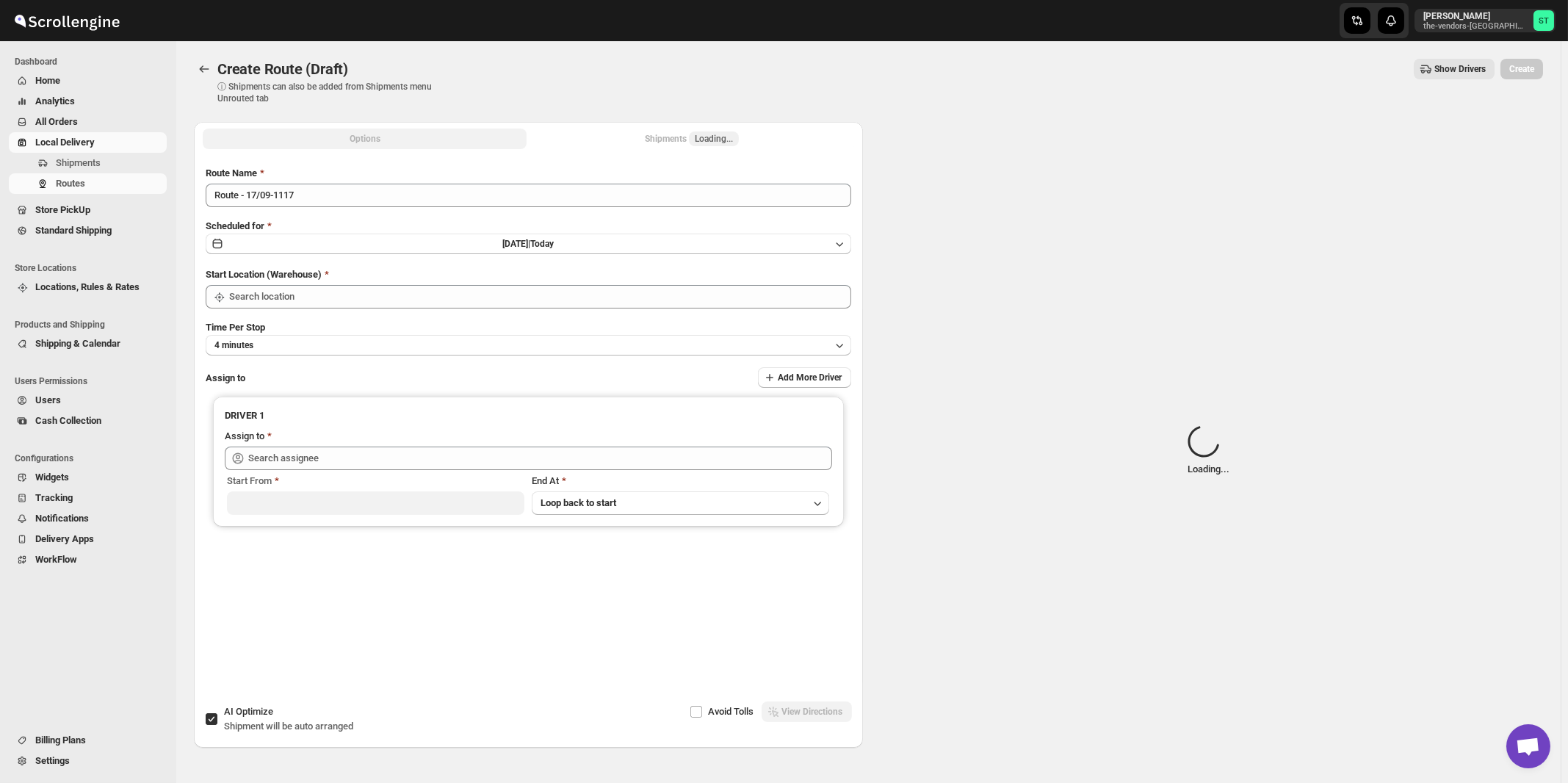
type input "[STREET_ADDRESS]"
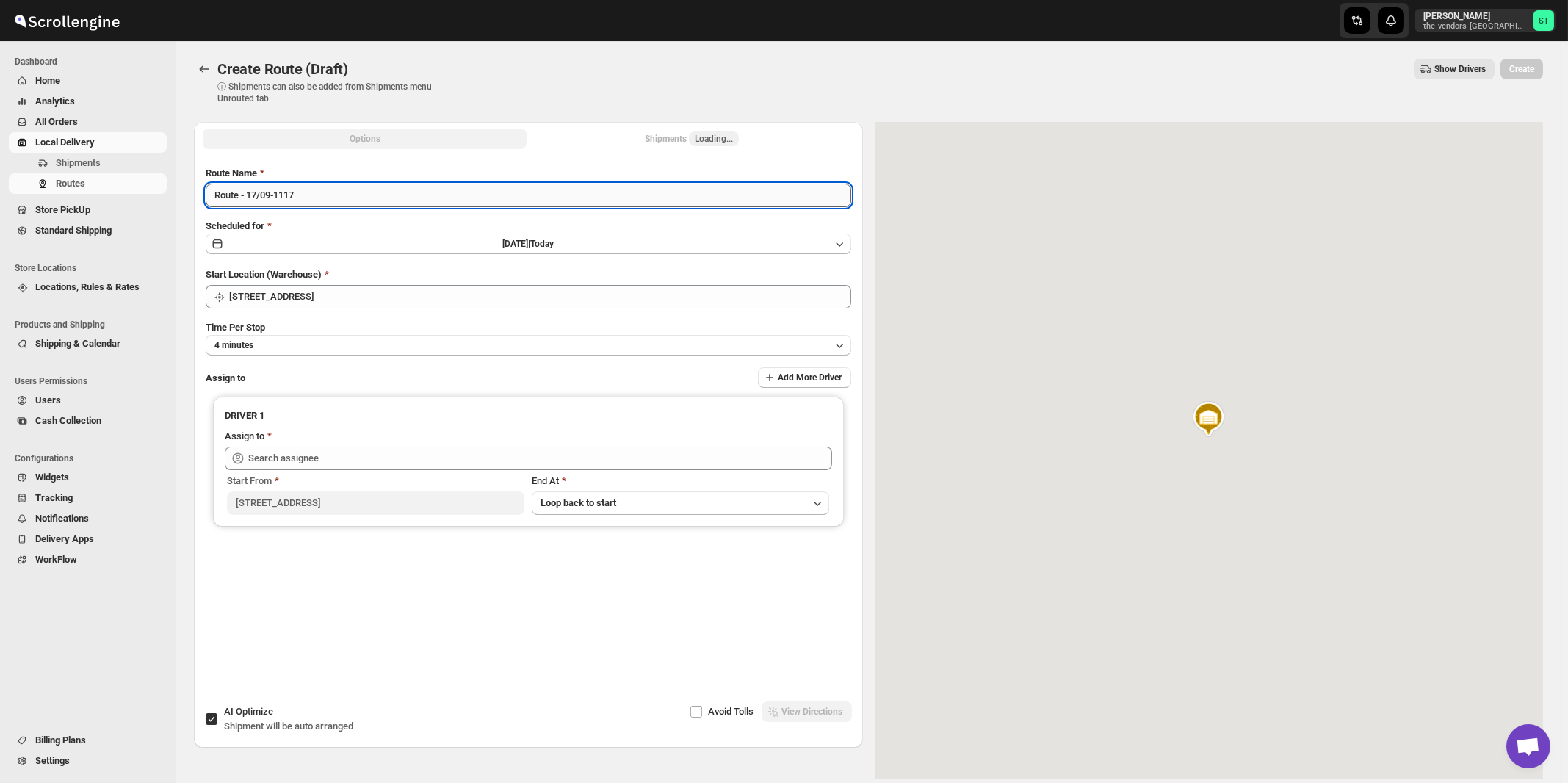
click at [470, 197] on input "Route - 17/09-1117" at bounding box center [529, 195] width 646 height 24
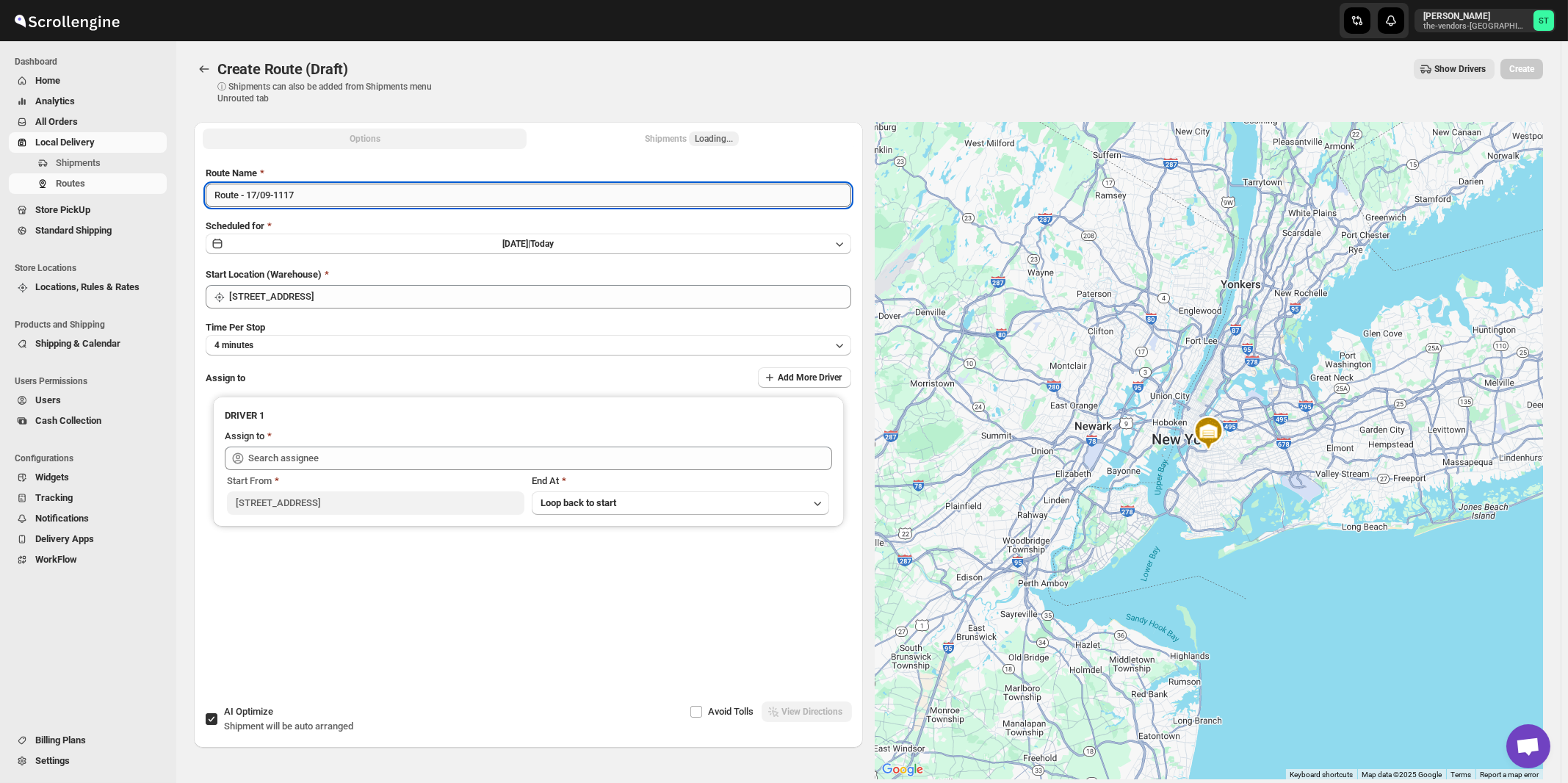
paste input "Nile"
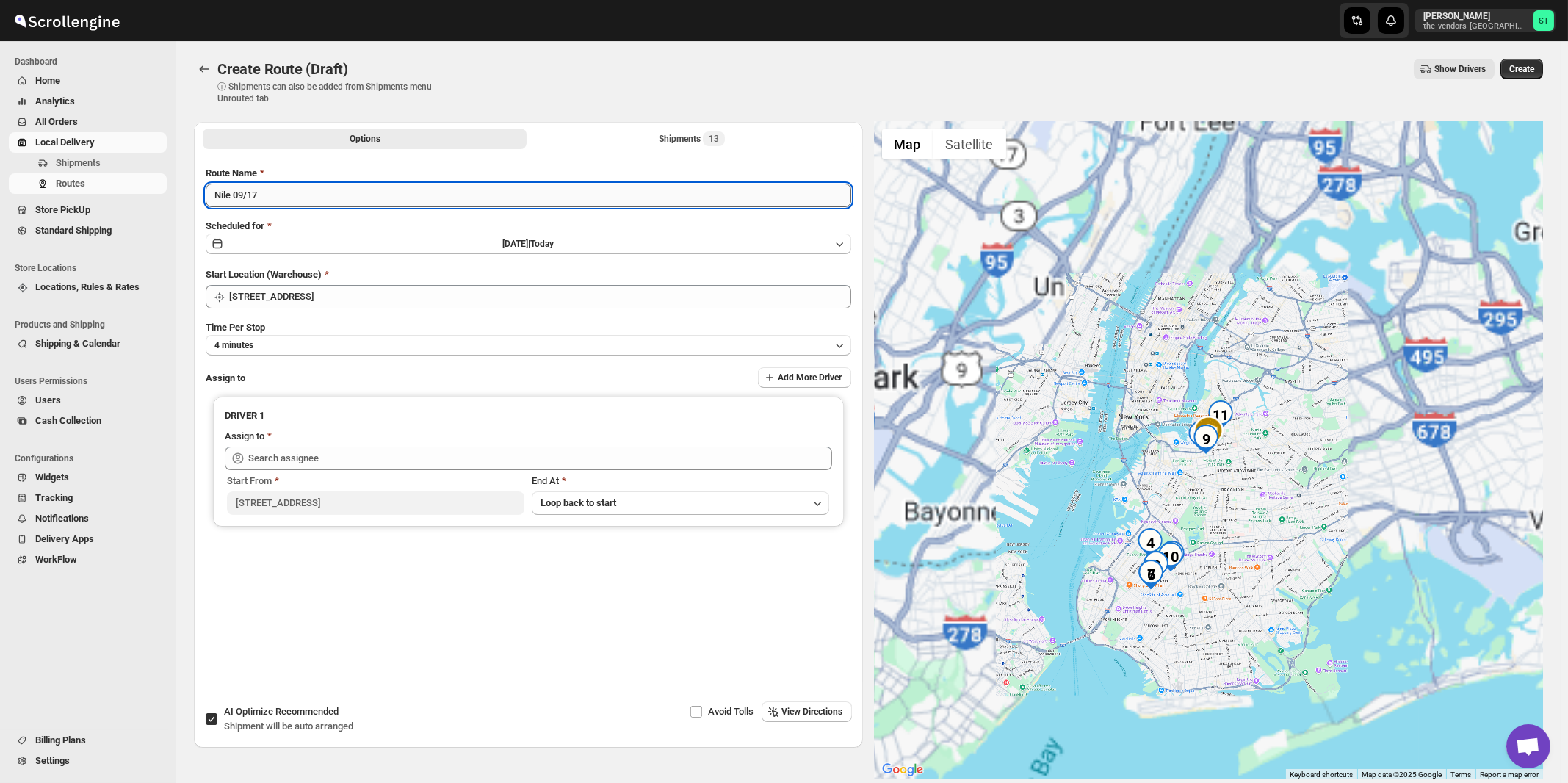
type input "Nile 09/17"
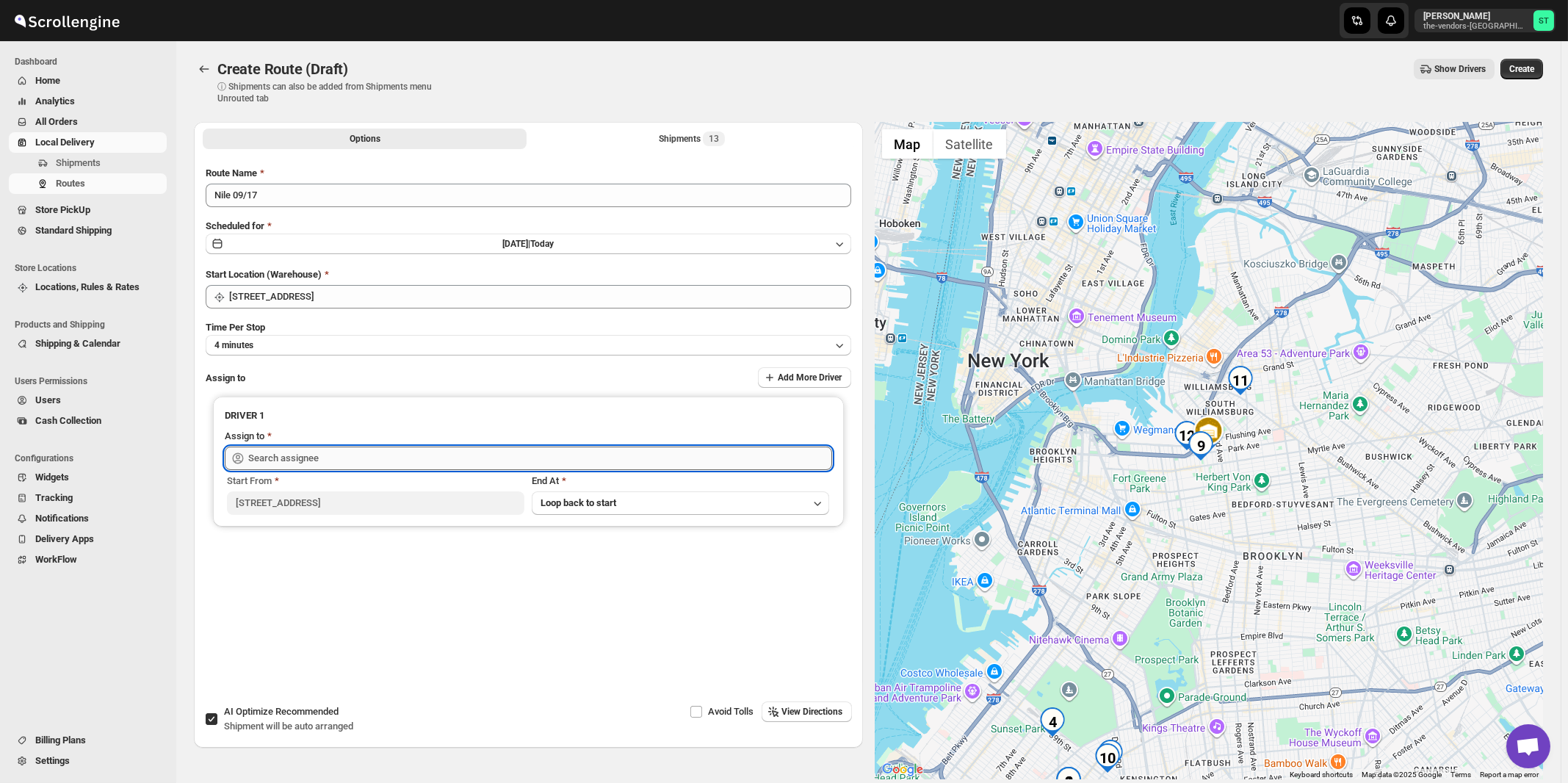
click at [382, 449] on input "text" at bounding box center [539, 458] width 584 height 24
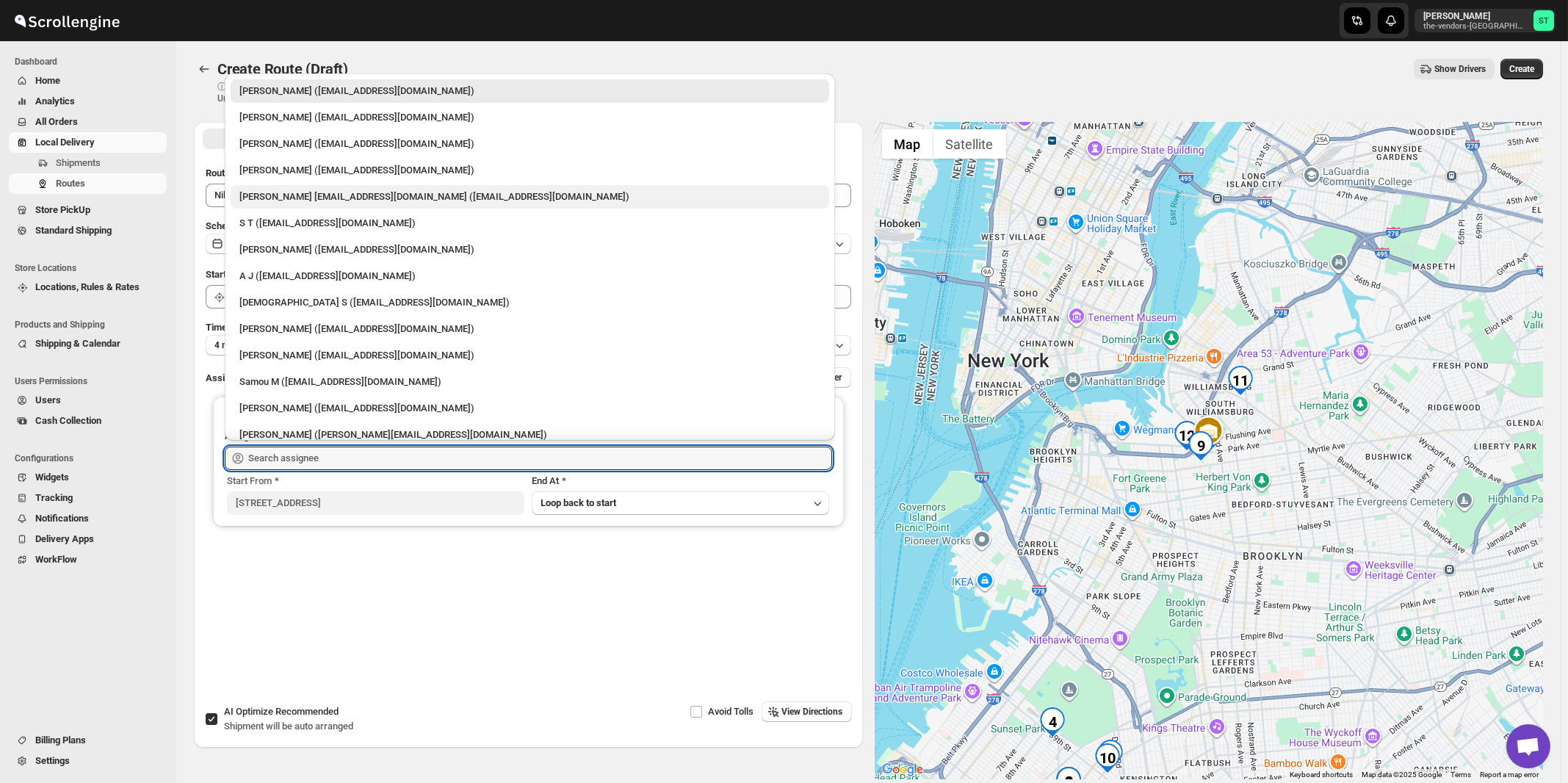
click at [268, 203] on div "[PERSON_NAME] [EMAIL_ADDRESS][DOMAIN_NAME] ([EMAIL_ADDRESS][DOMAIN_NAME])" at bounding box center [530, 196] width 581 height 15
type input "[PERSON_NAME] [EMAIL_ADDRESS][DOMAIN_NAME] ([EMAIL_ADDRESS][DOMAIN_NAME])"
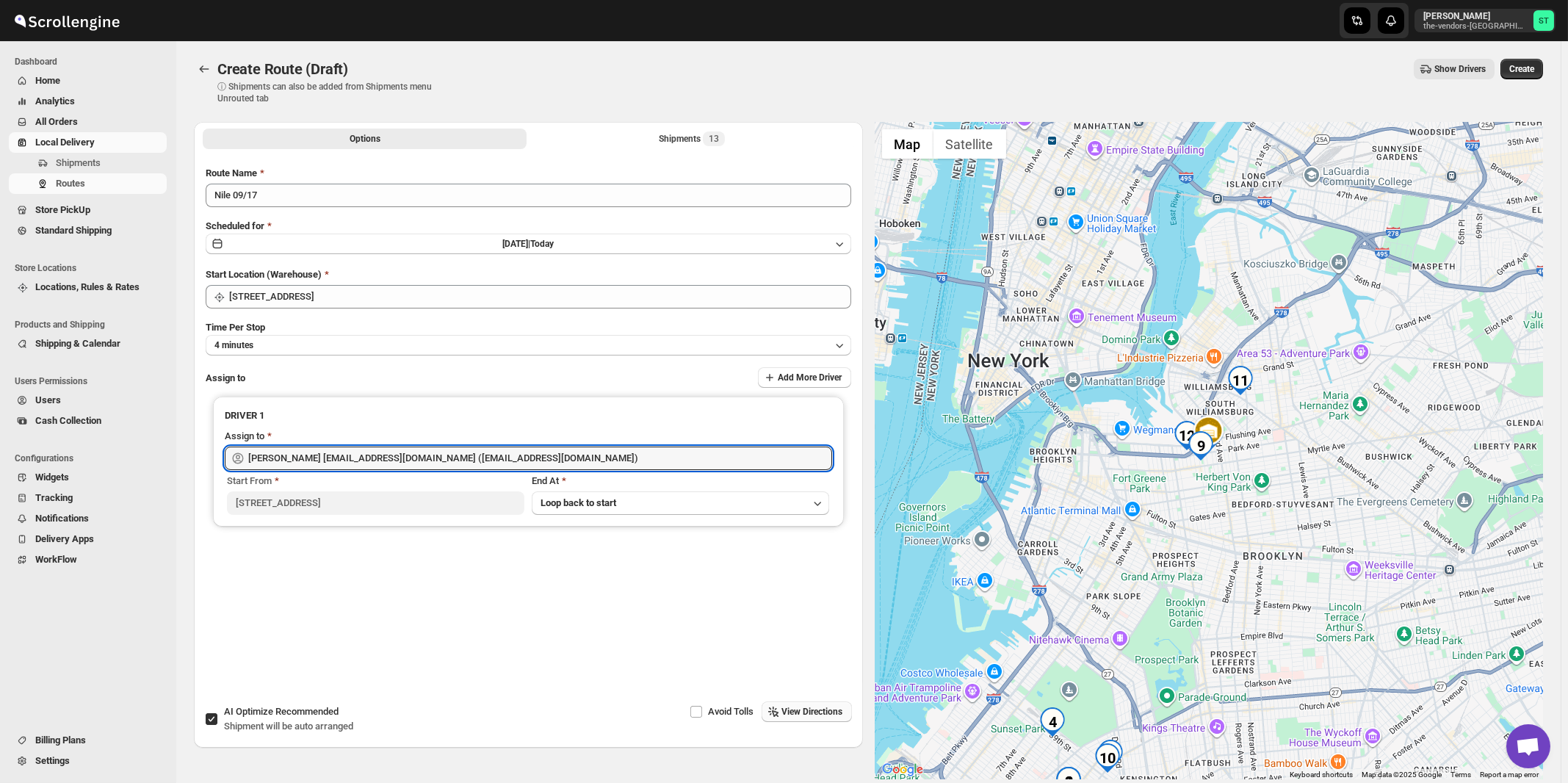
click at [817, 712] on span "View Directions" at bounding box center [812, 711] width 61 height 11
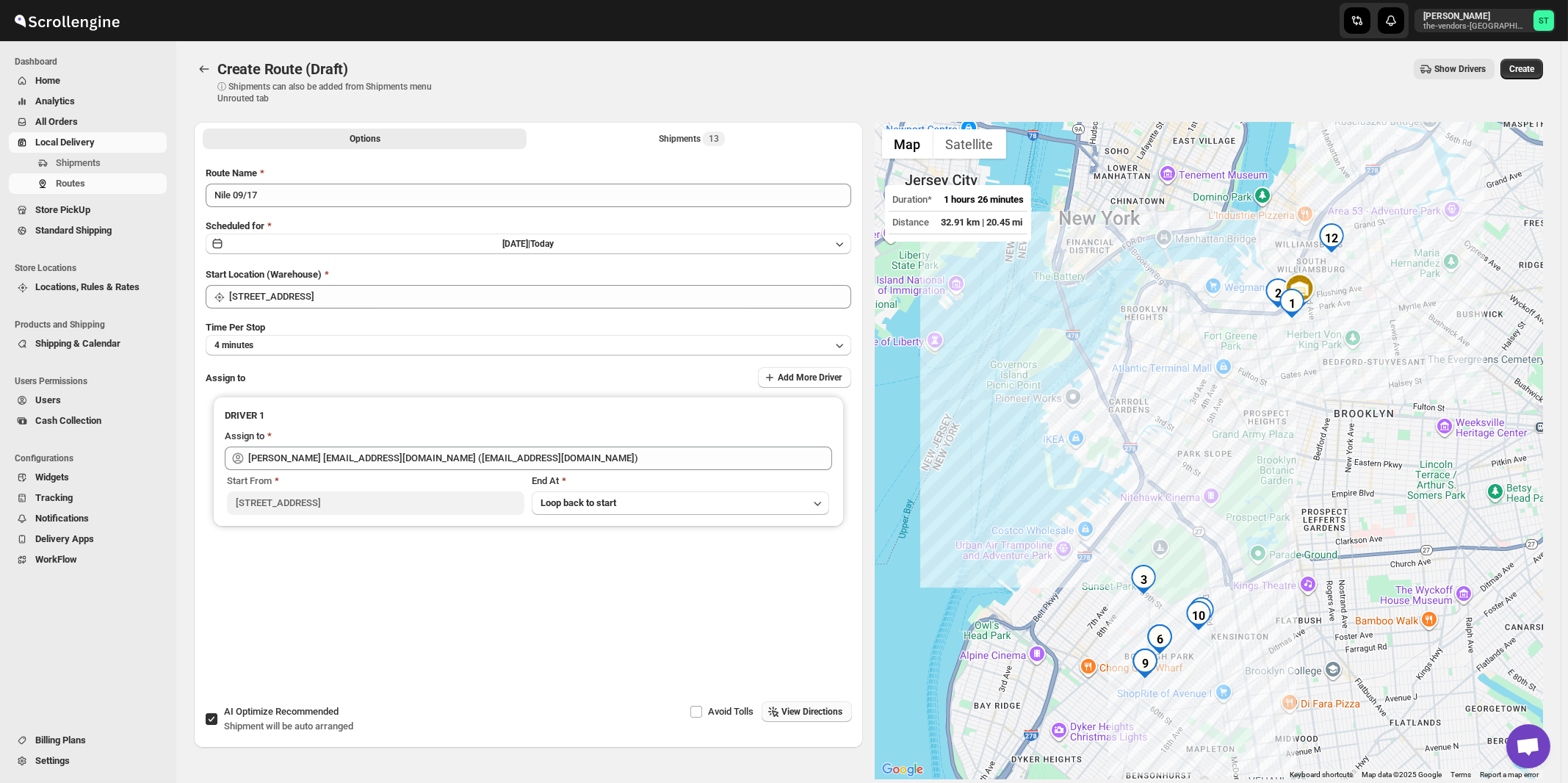
click at [691, 124] on div "Options Shipments 13 More views Options Shipments 13 More views" at bounding box center [528, 138] width 669 height 32
click at [688, 137] on div "Shipments 13" at bounding box center [692, 139] width 66 height 15
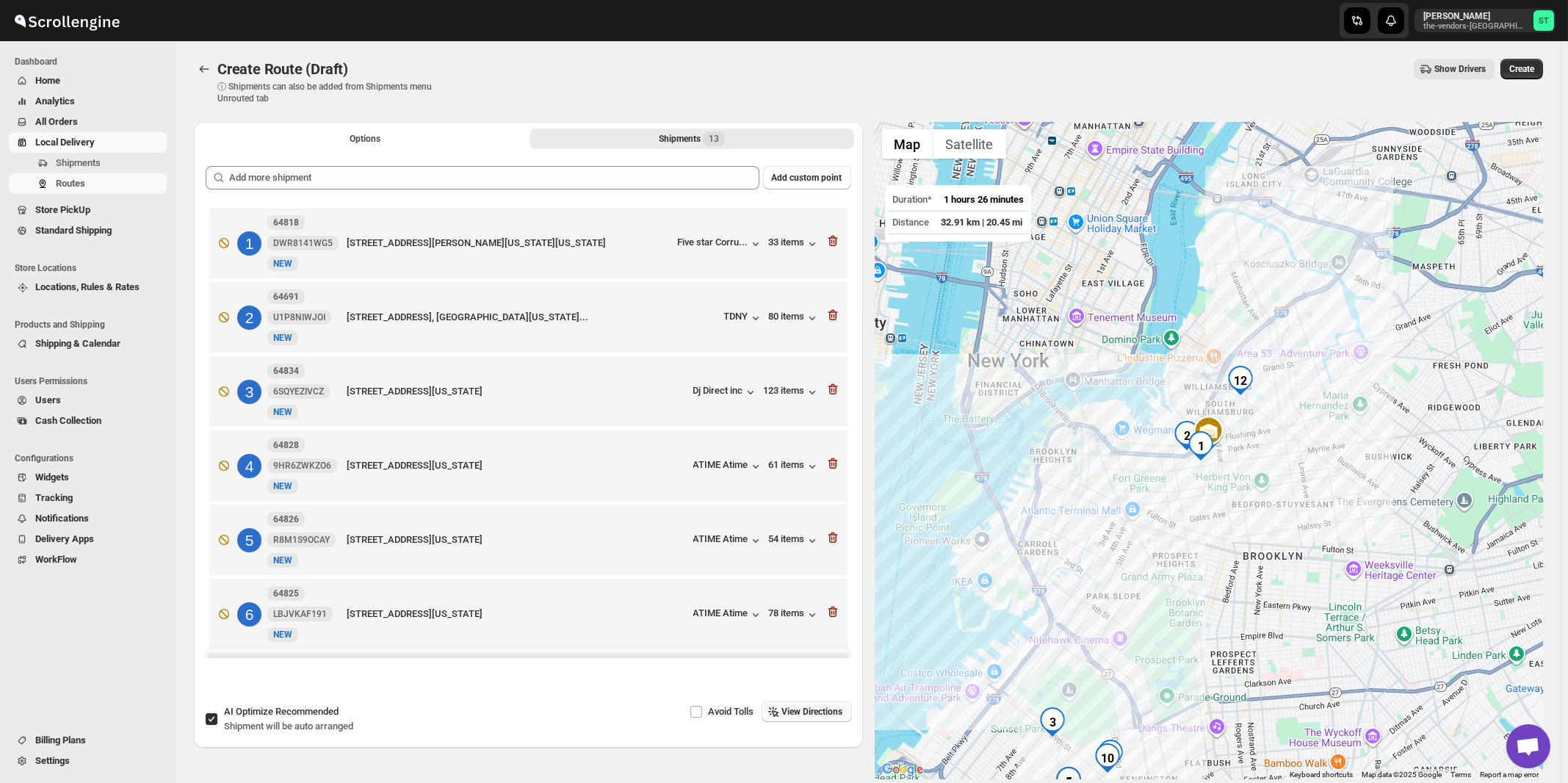
click at [256, 716] on span "AI Optimize Recommended" at bounding box center [281, 711] width 114 height 11
click at [217, 716] on input "AI Optimize Recommended Shipment will be auto arranged" at bounding box center [211, 718] width 11 height 11
checkbox input "false"
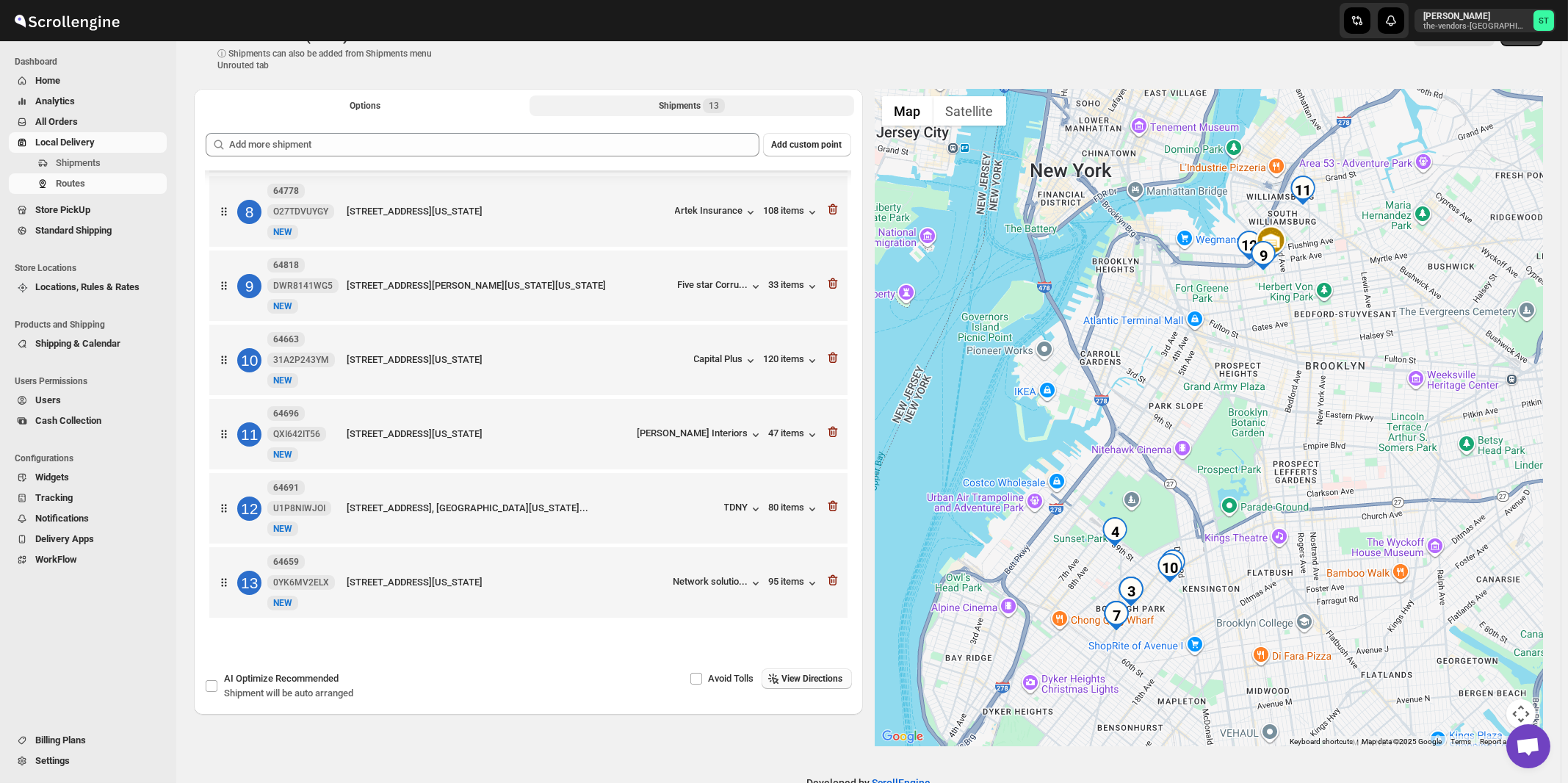
scroll to position [69, 0]
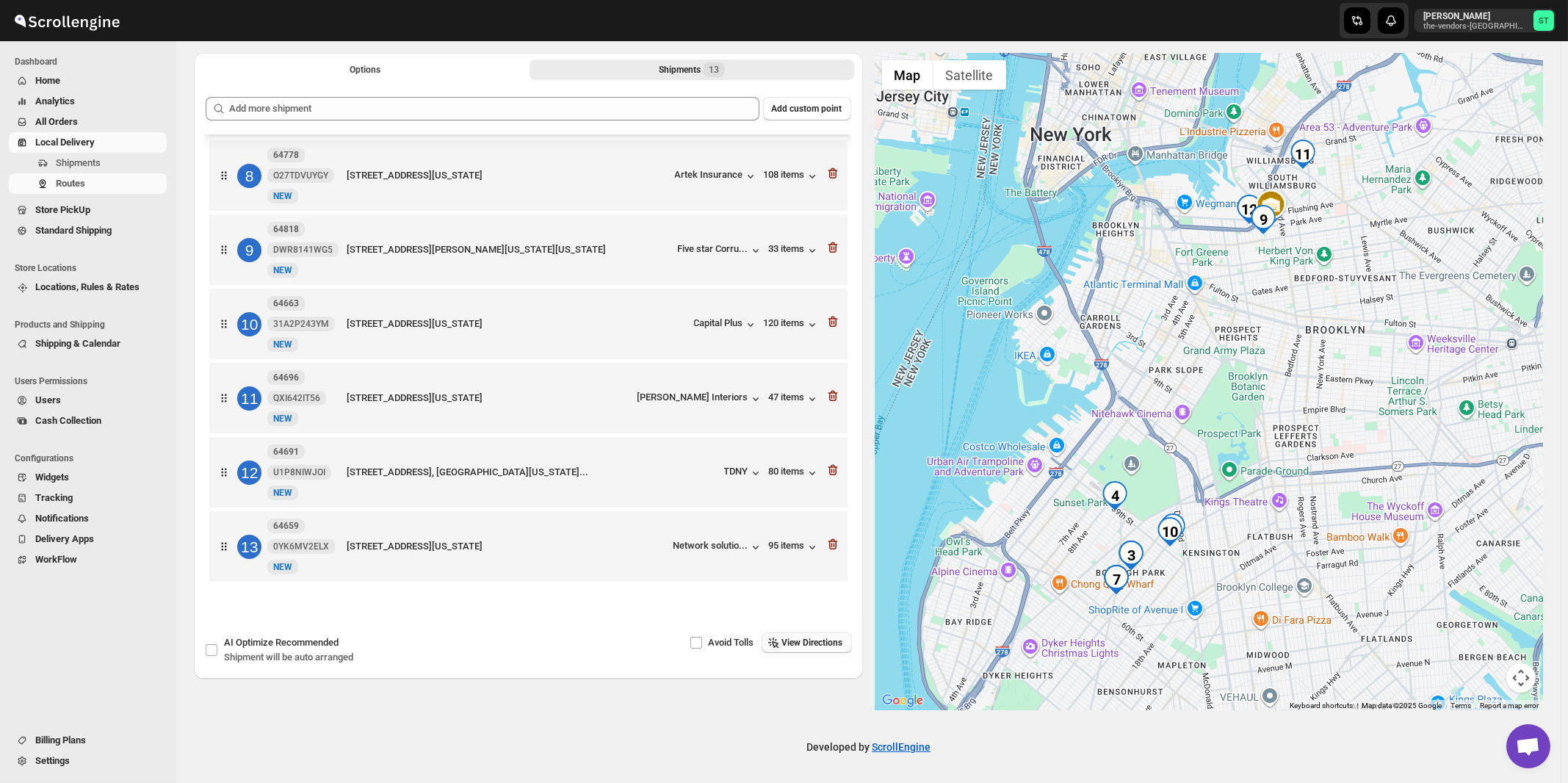
click at [834, 646] on span "View Directions" at bounding box center [812, 642] width 61 height 11
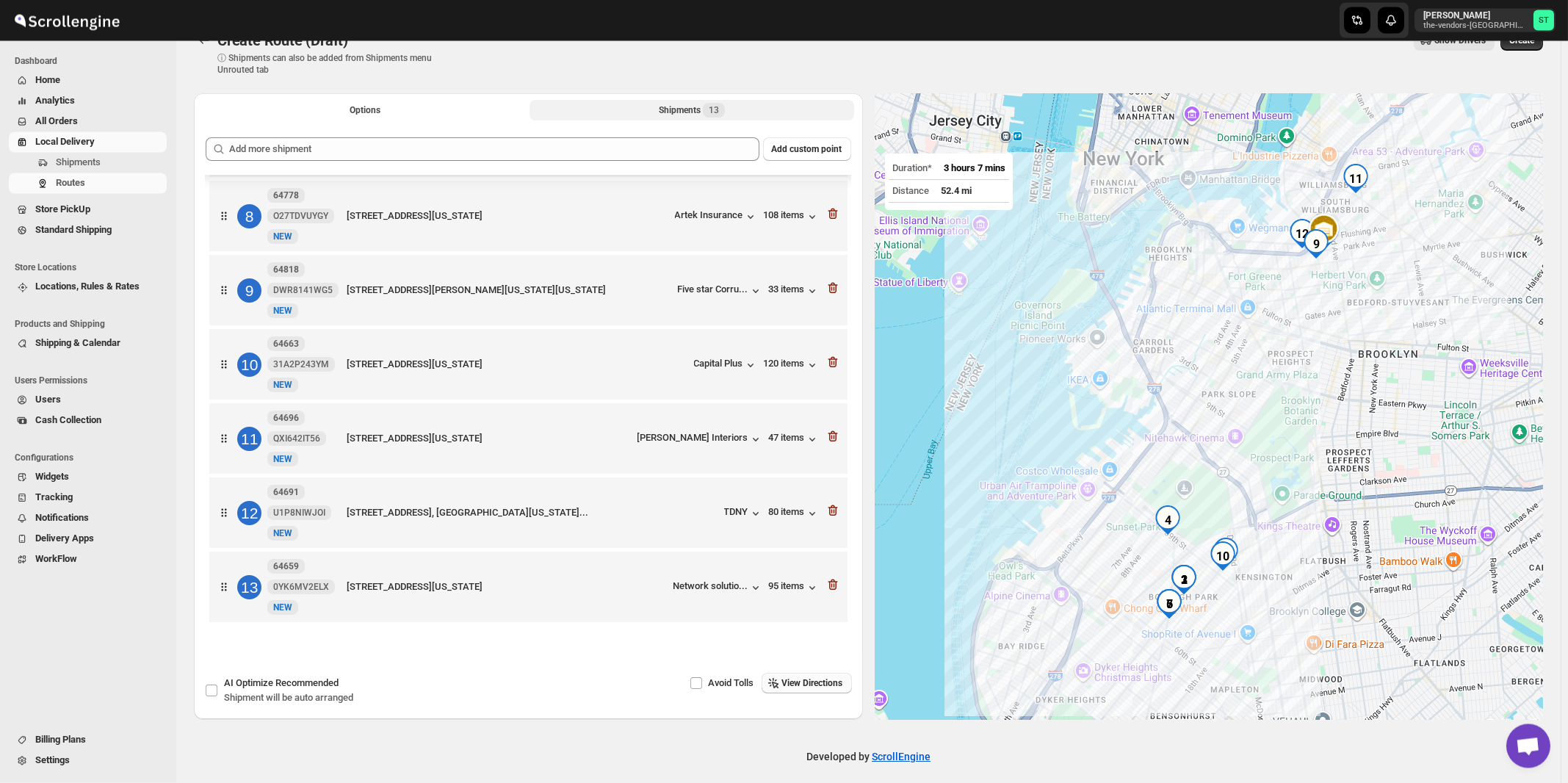
scroll to position [0, 0]
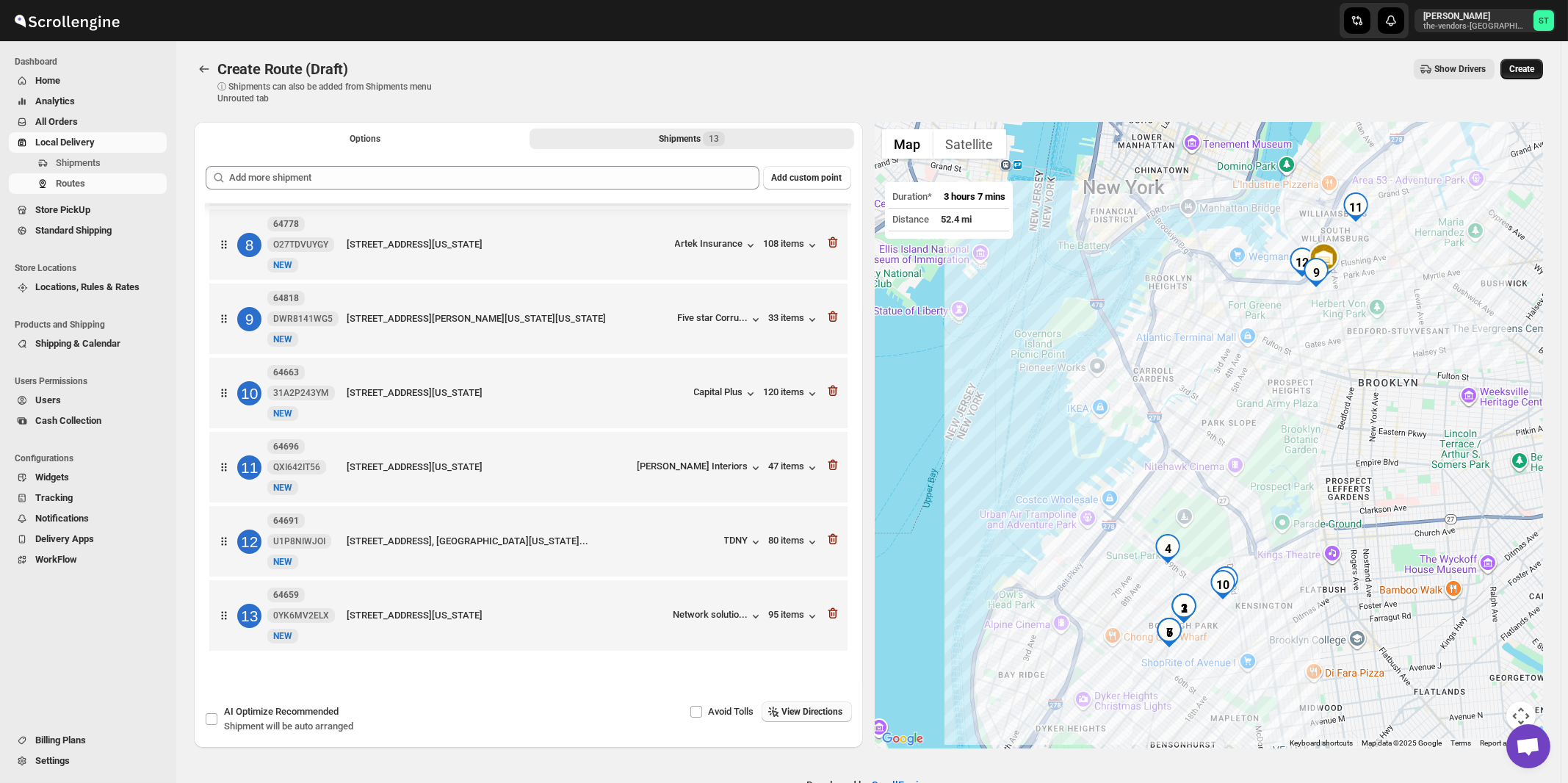
click at [1530, 70] on span "Create" at bounding box center [1521, 68] width 25 height 11
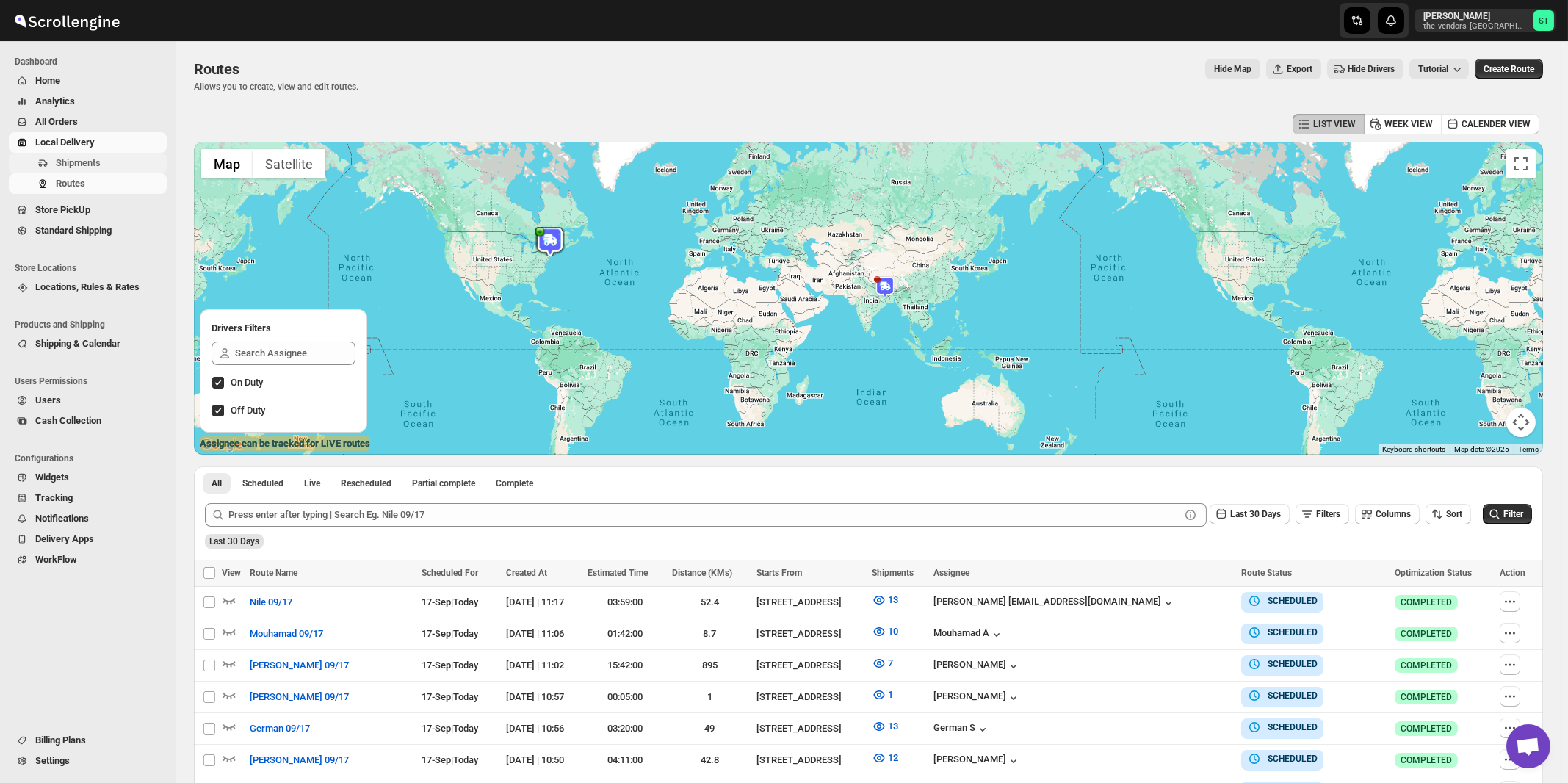
click at [91, 167] on span "Shipments" at bounding box center [78, 162] width 45 height 11
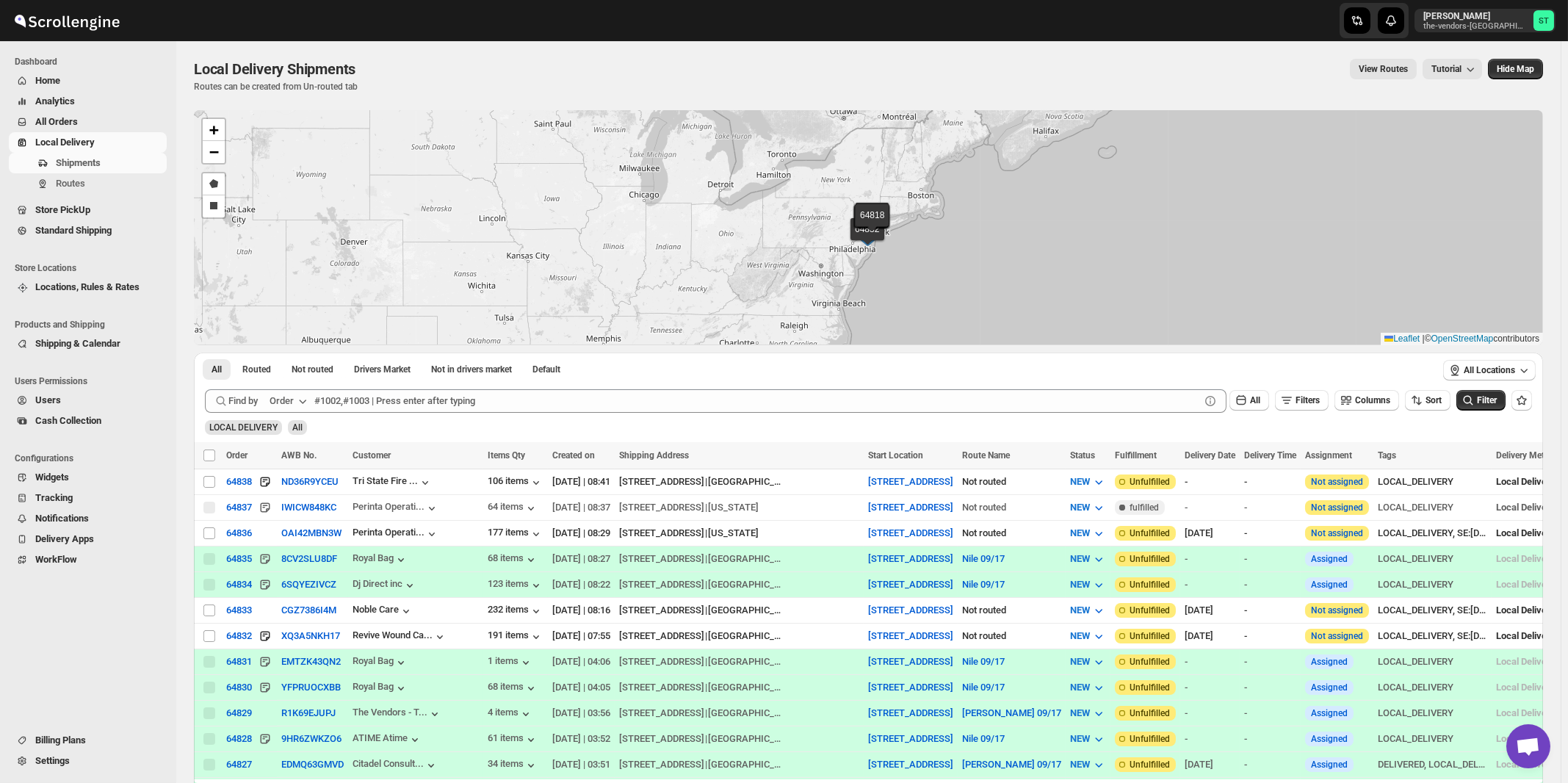
click at [294, 394] on div "Order" at bounding box center [282, 401] width 24 height 15
click at [298, 511] on div "Customer Name" at bounding box center [291, 510] width 67 height 15
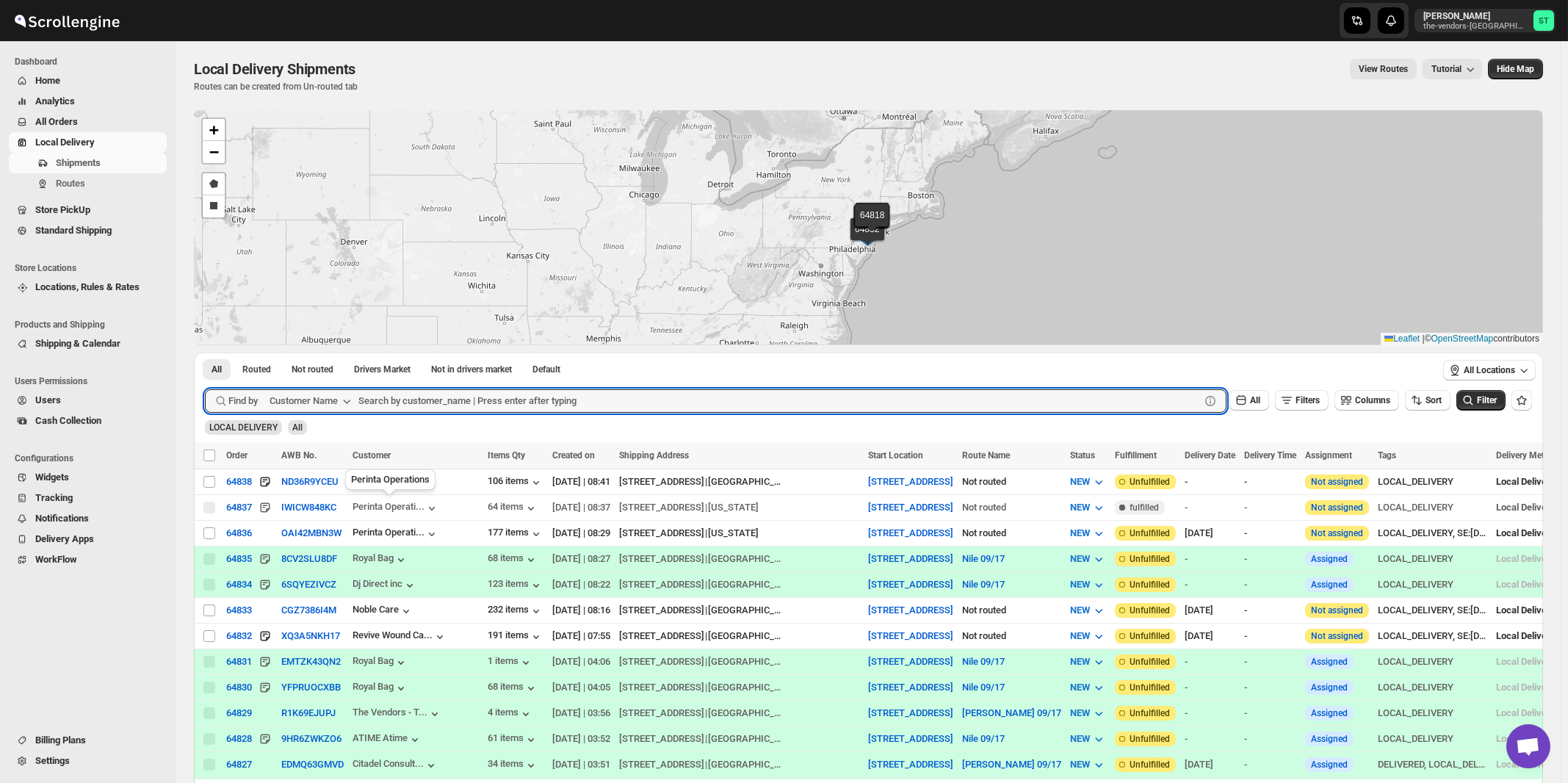
paste input "Noble Care"
click at [205, 353] on button "Submit" at bounding box center [226, 361] width 42 height 16
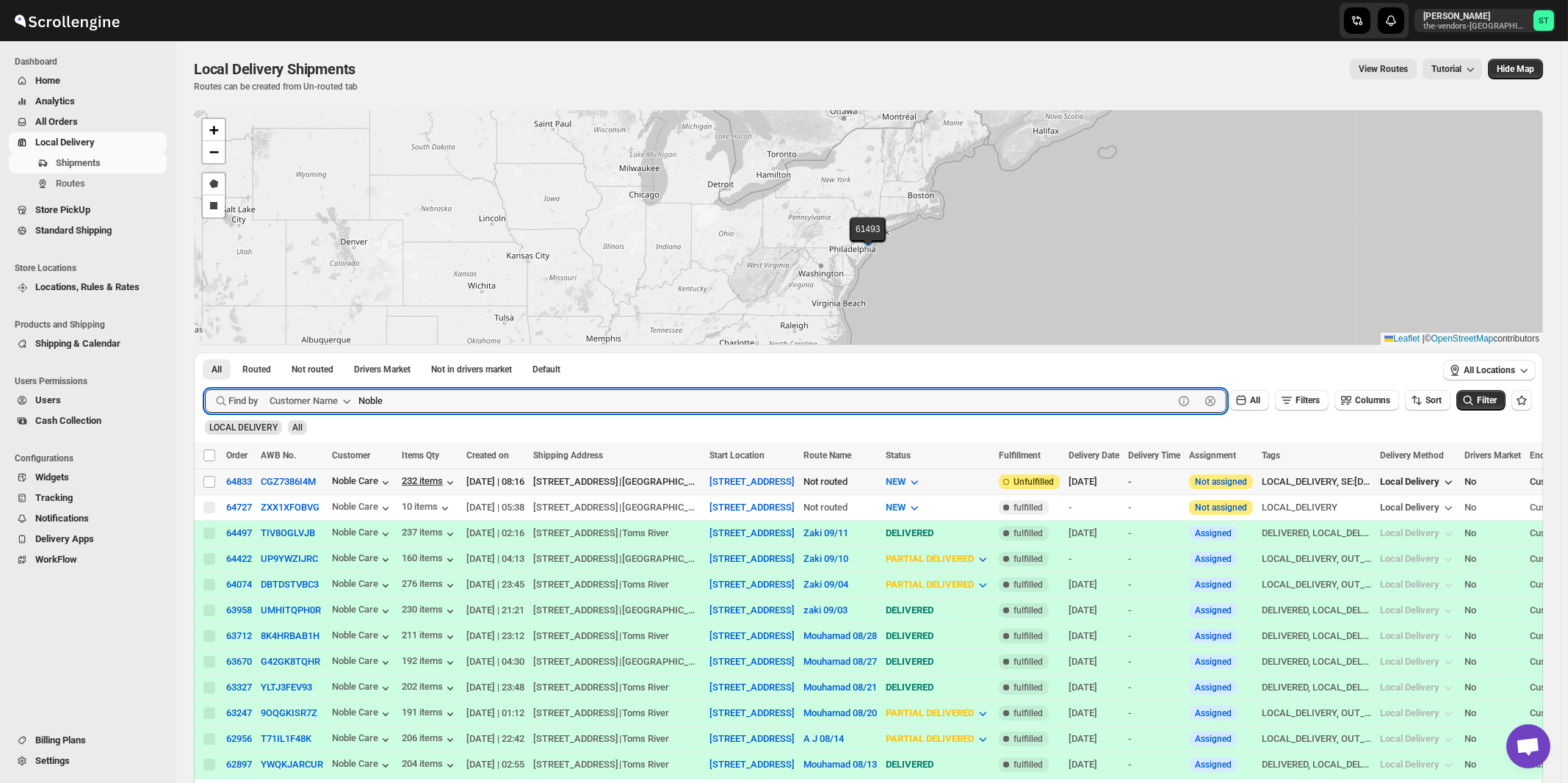
paste input "All ways Forwarding"
type input "All ways Forwarding"
click at [205, 353] on button "Submit" at bounding box center [226, 361] width 42 height 16
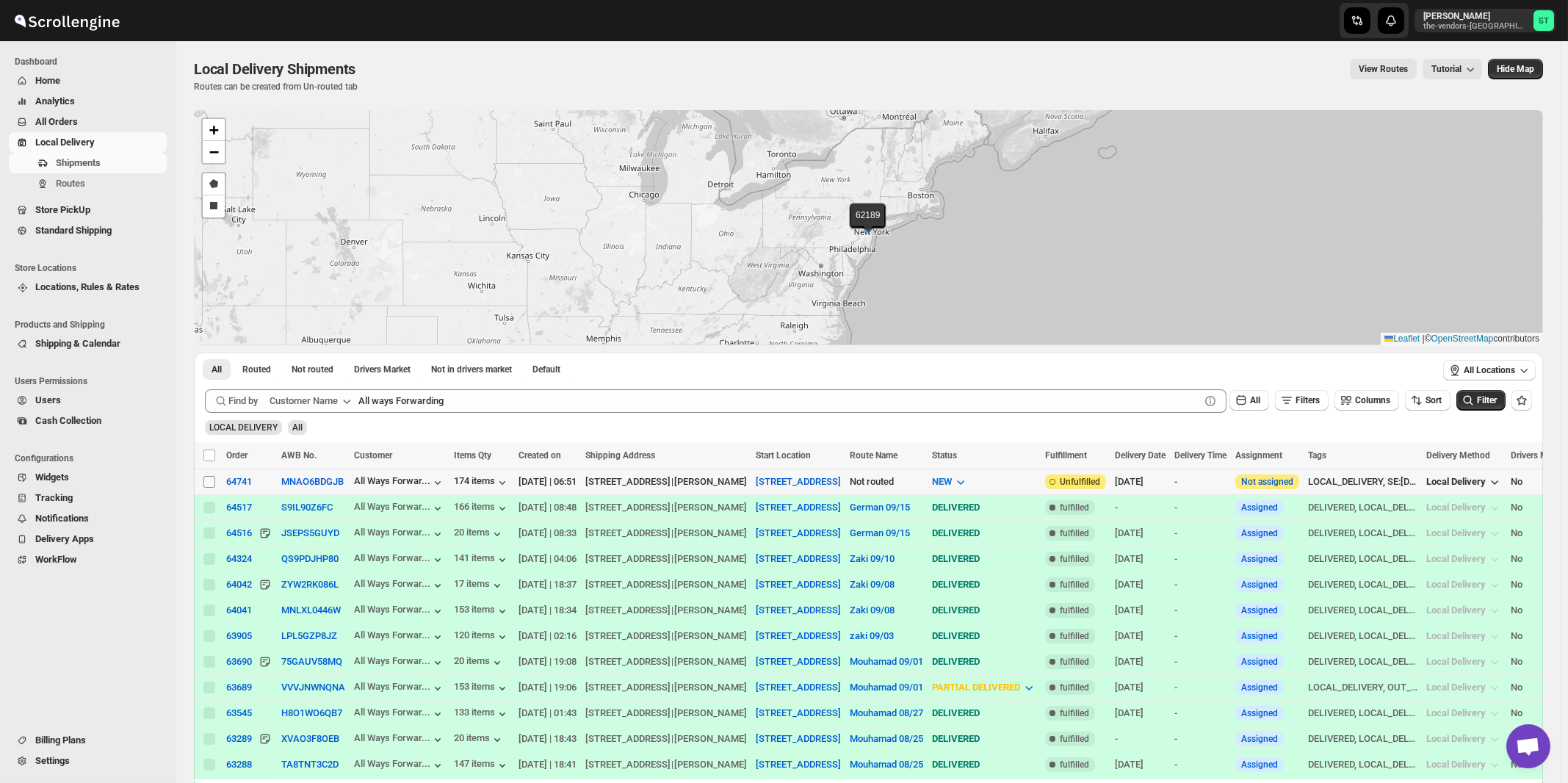
click at [211, 481] on input "Select shipment" at bounding box center [209, 481] width 11 height 11
checkbox input "true"
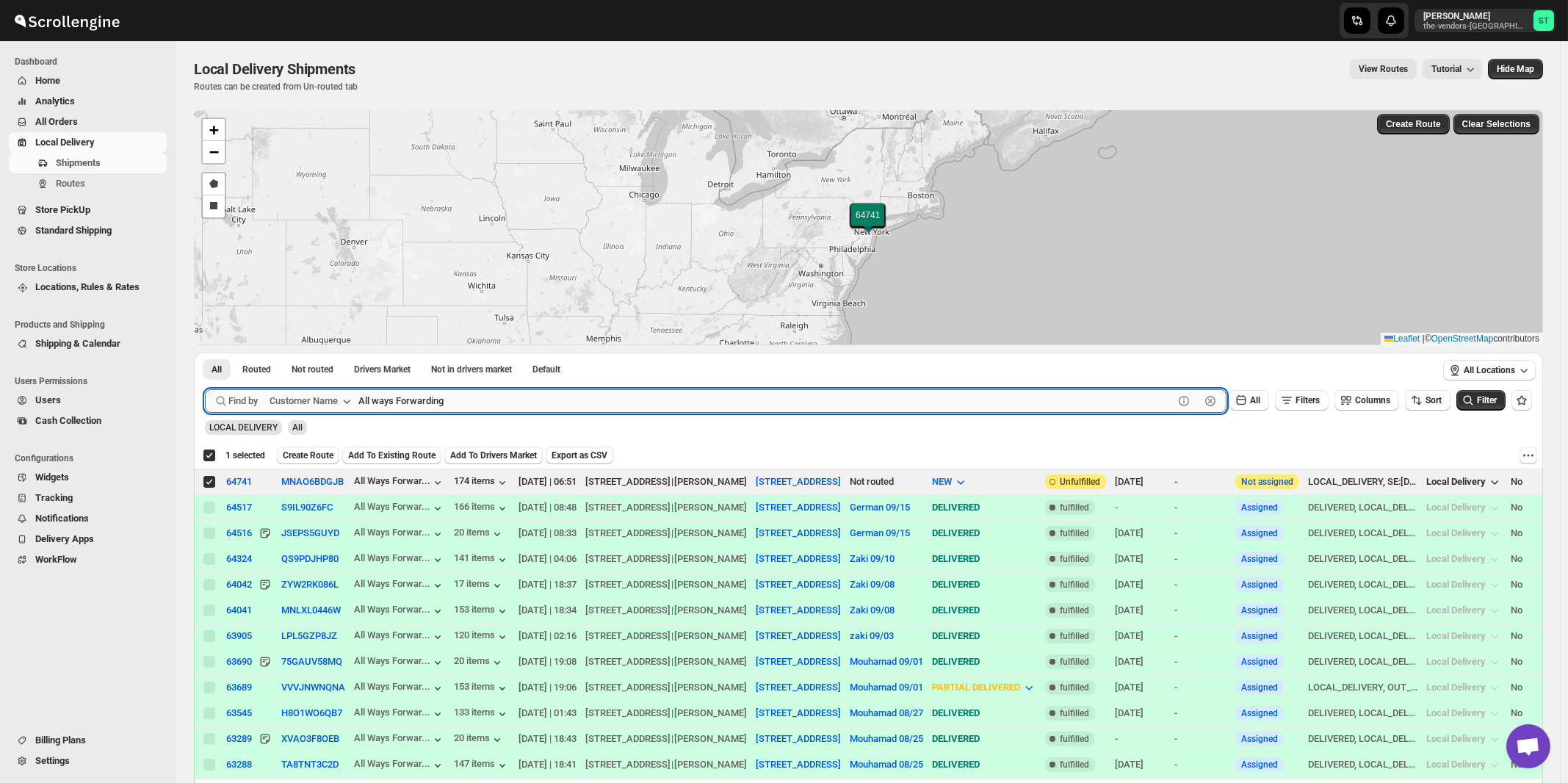
click at [455, 405] on input "All ways Forwarding" at bounding box center [766, 401] width 815 height 24
paste input "Bound Logistics"
type input "Bound Logistics"
click at [205, 353] on button "Submit" at bounding box center [226, 361] width 42 height 16
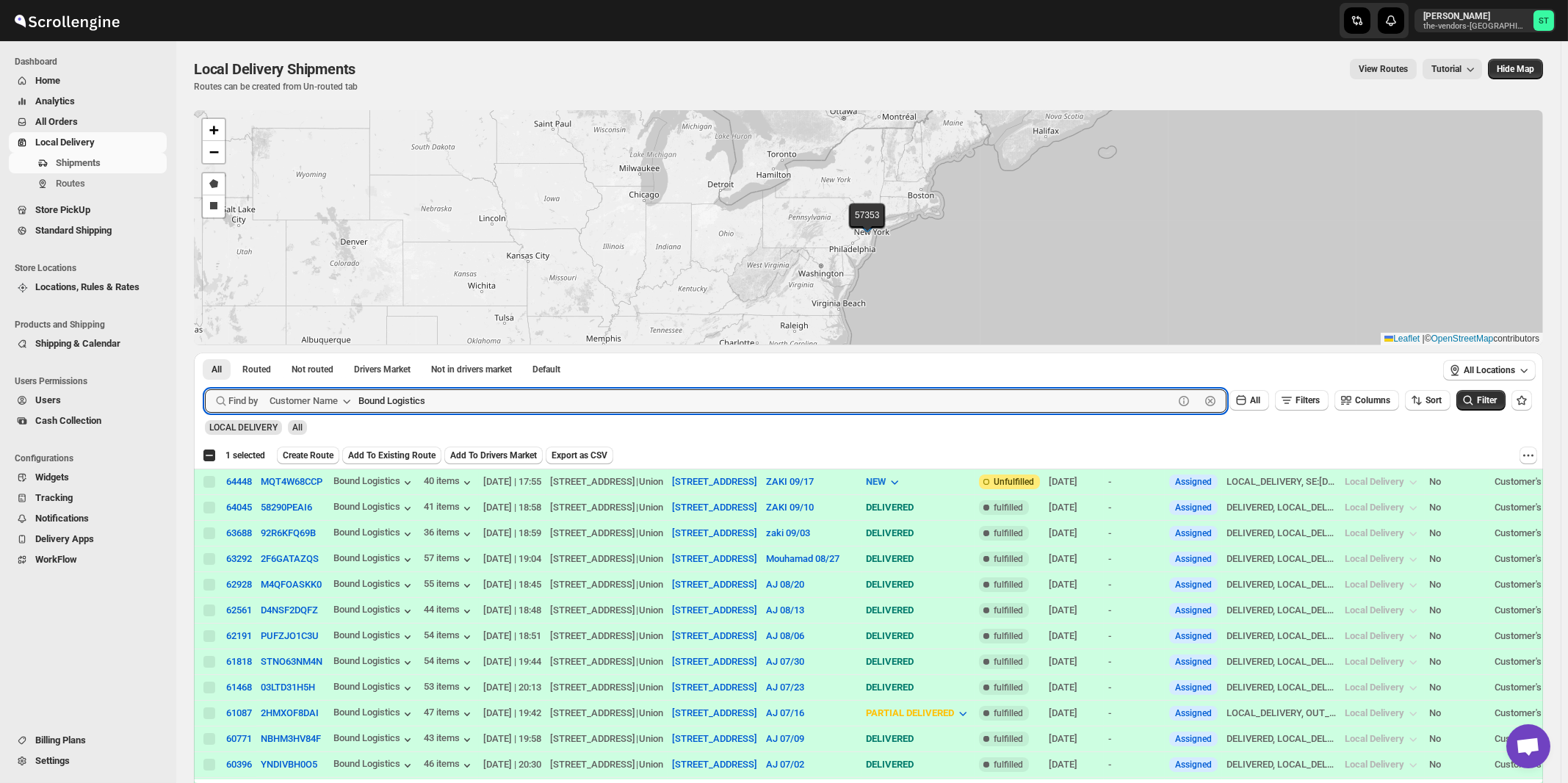
checkbox input "false"
paste input "Kaslander Lumber"
type input "Kaslander Lumber"
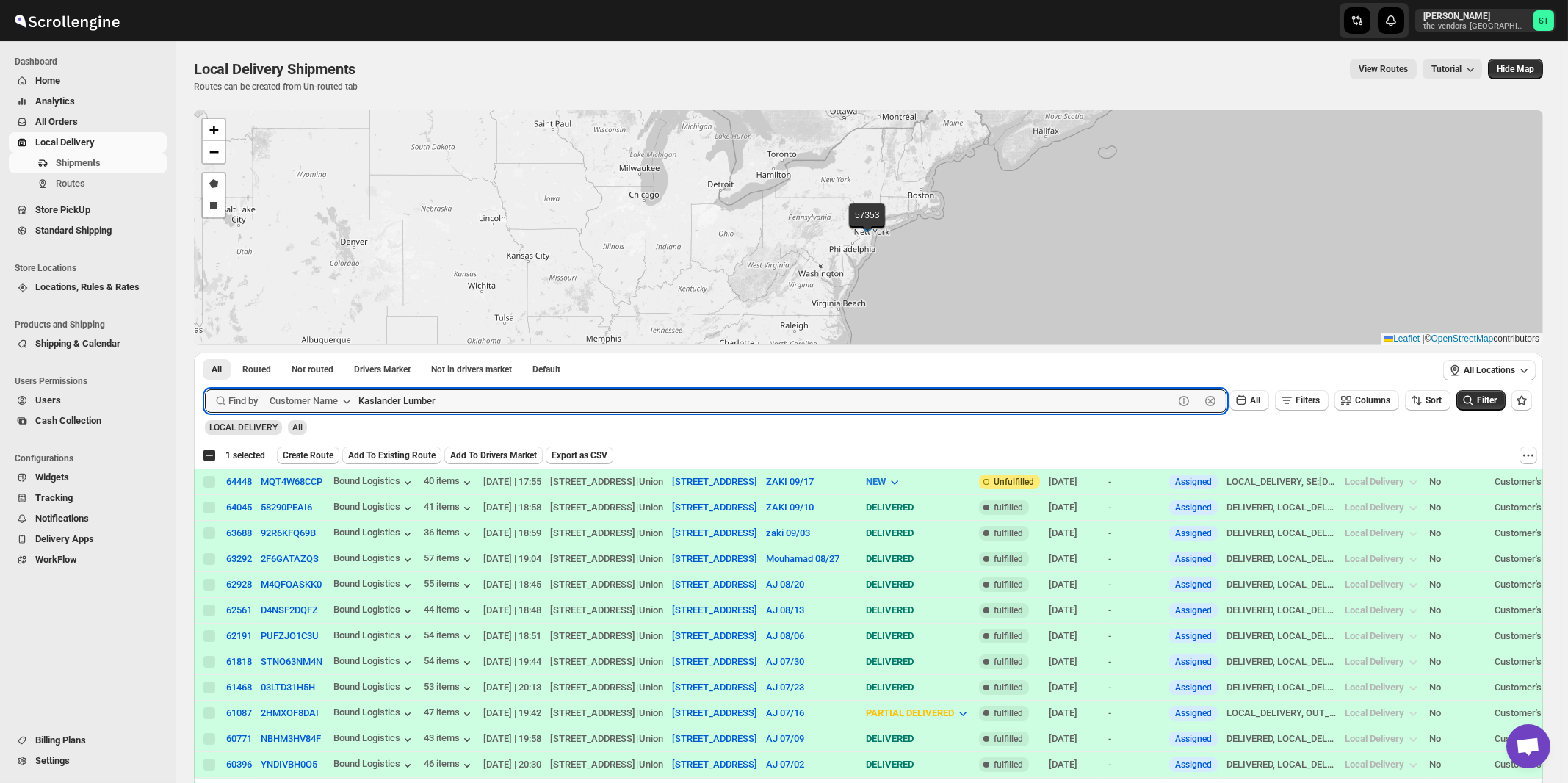
click at [205, 353] on button "Submit" at bounding box center [226, 361] width 42 height 16
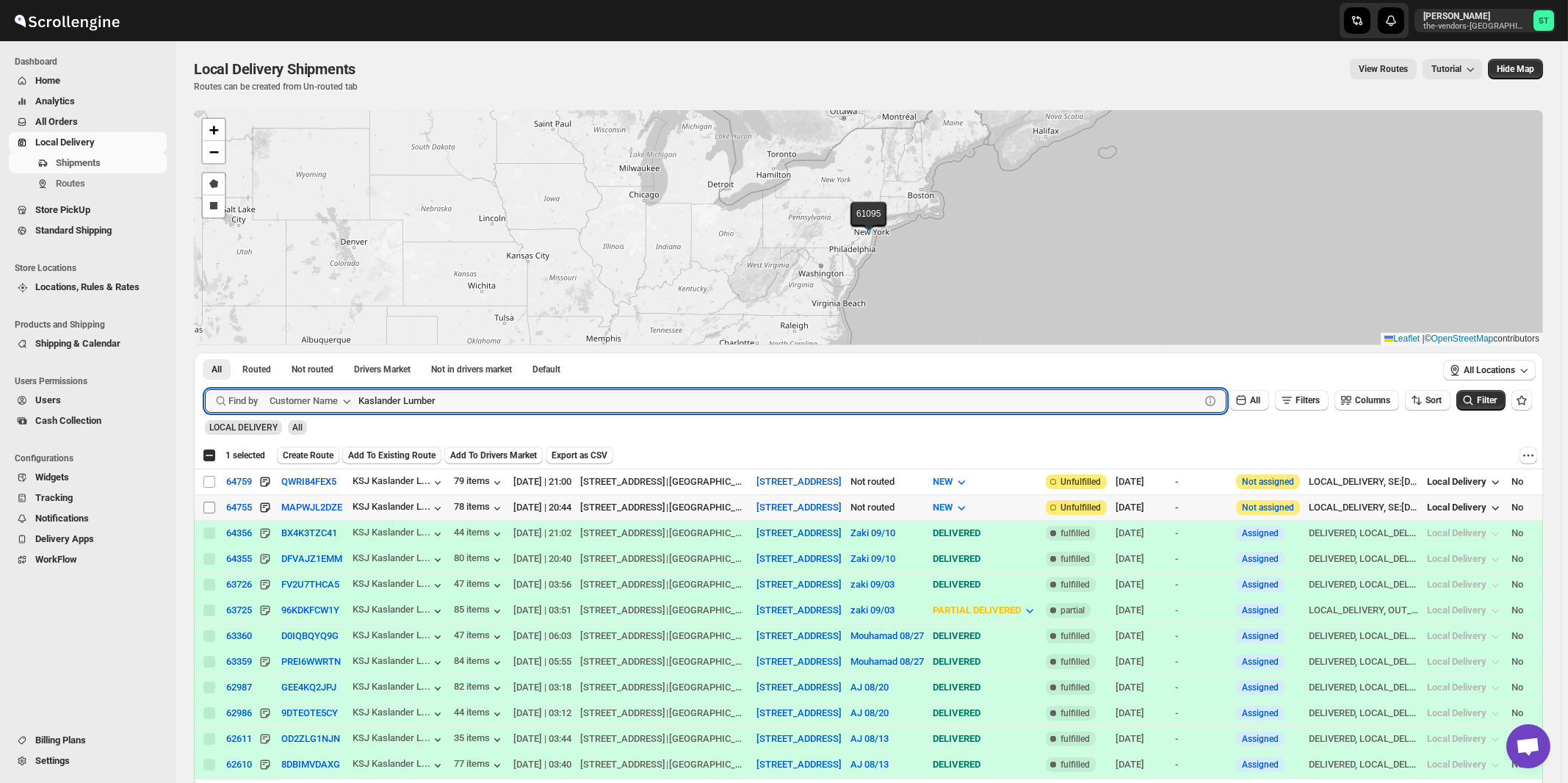
click at [213, 507] on input "Select shipment" at bounding box center [209, 507] width 11 height 11
checkbox input "true"
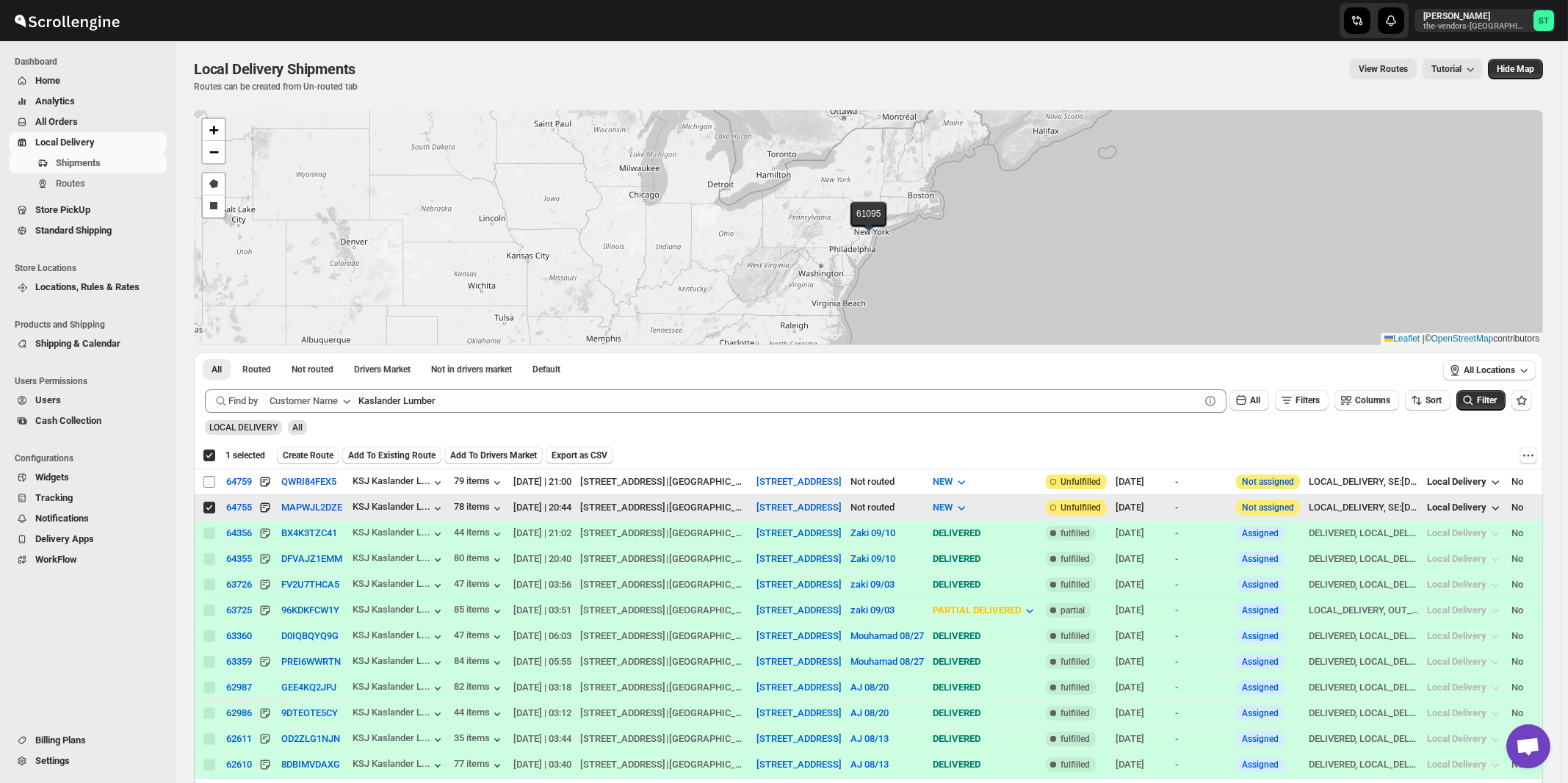
checkbox input "true"
click at [209, 479] on input "Select shipment" at bounding box center [209, 481] width 11 height 11
checkbox input "true"
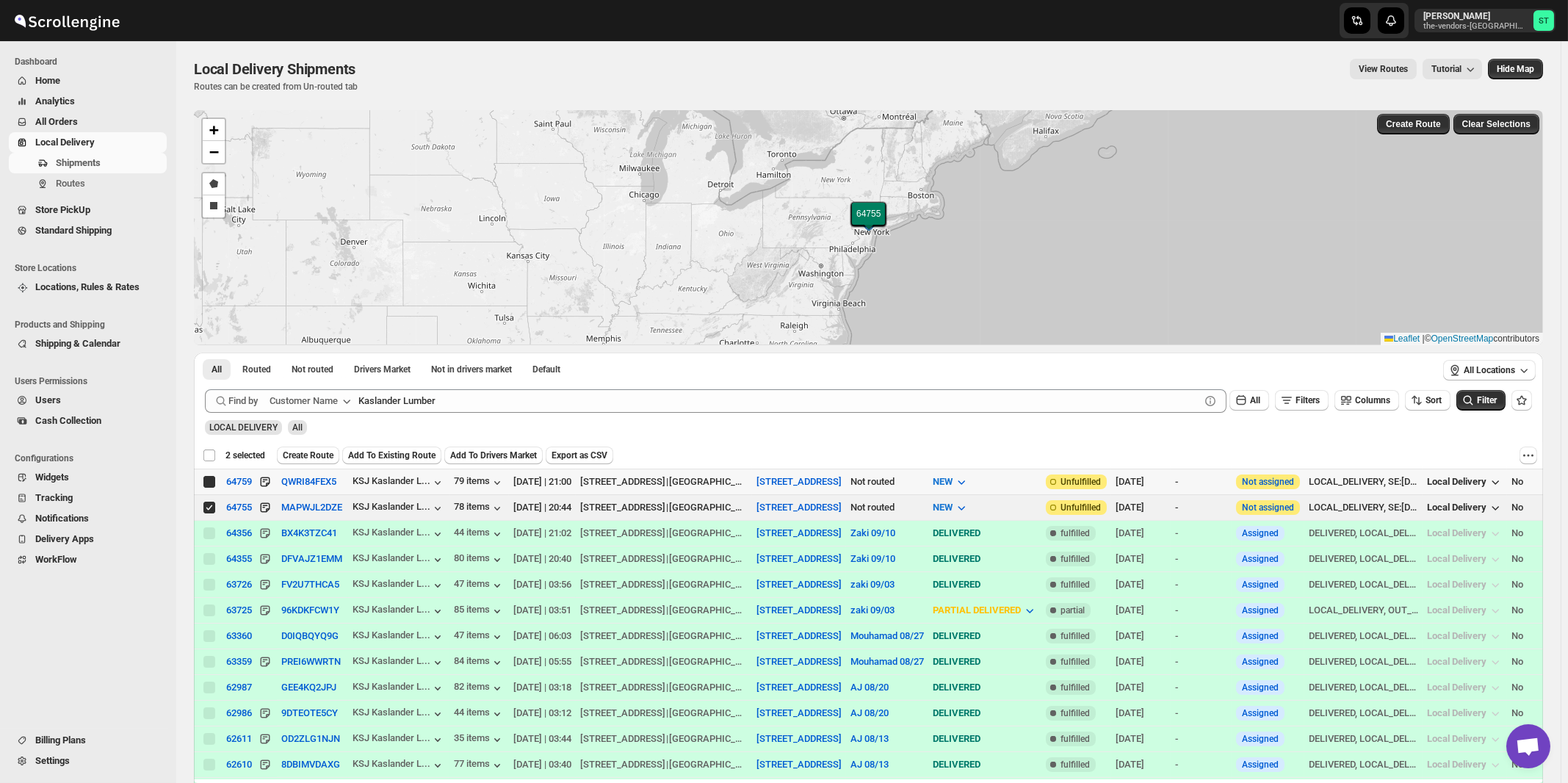
checkbox input "false"
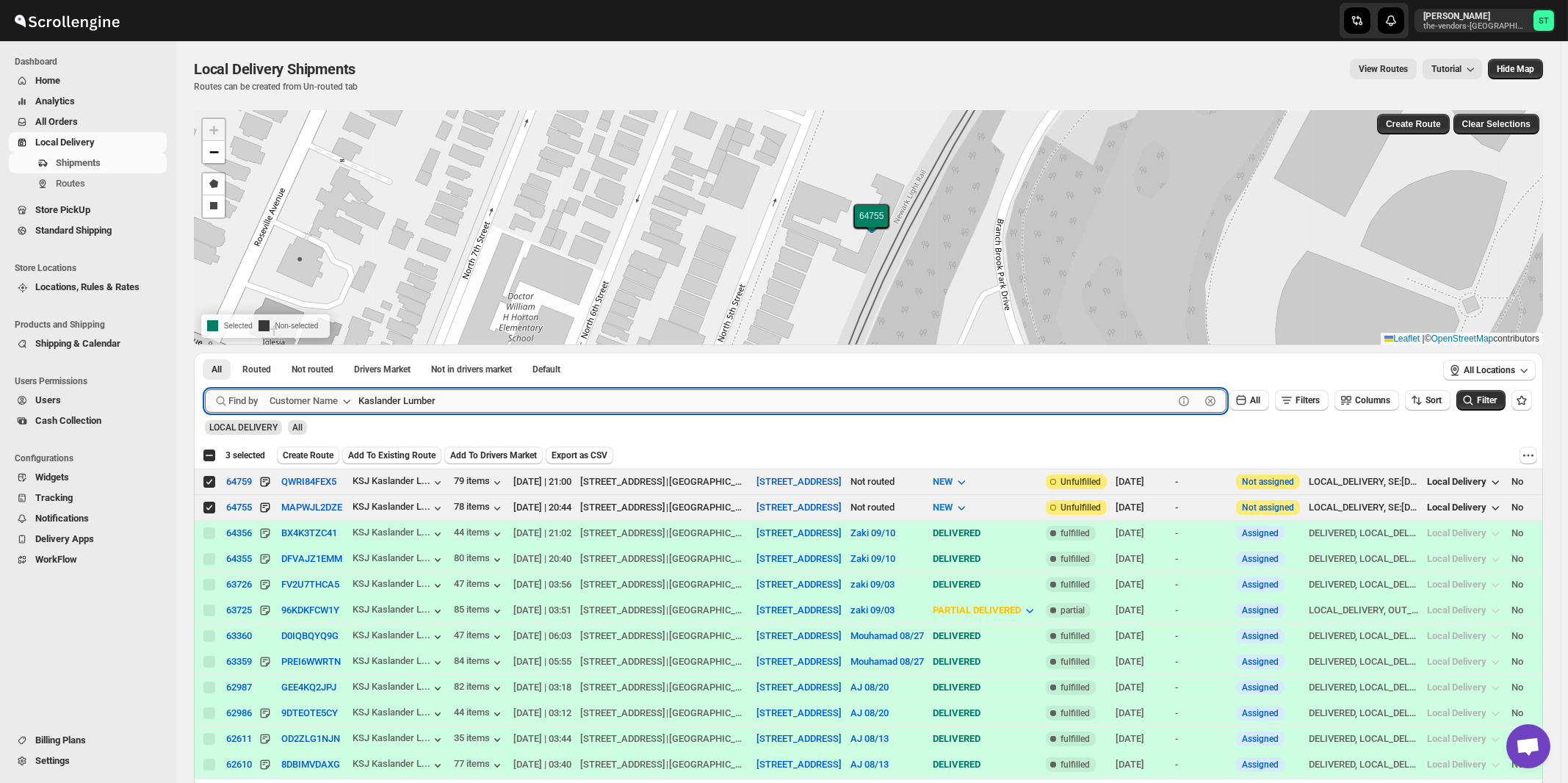
click at [531, 396] on input "Kaslander Lumber" at bounding box center [766, 401] width 815 height 24
paste input "Revive Wound Care"
type input "Revive Wound Care"
click at [205, 353] on button "Submit" at bounding box center [226, 361] width 42 height 16
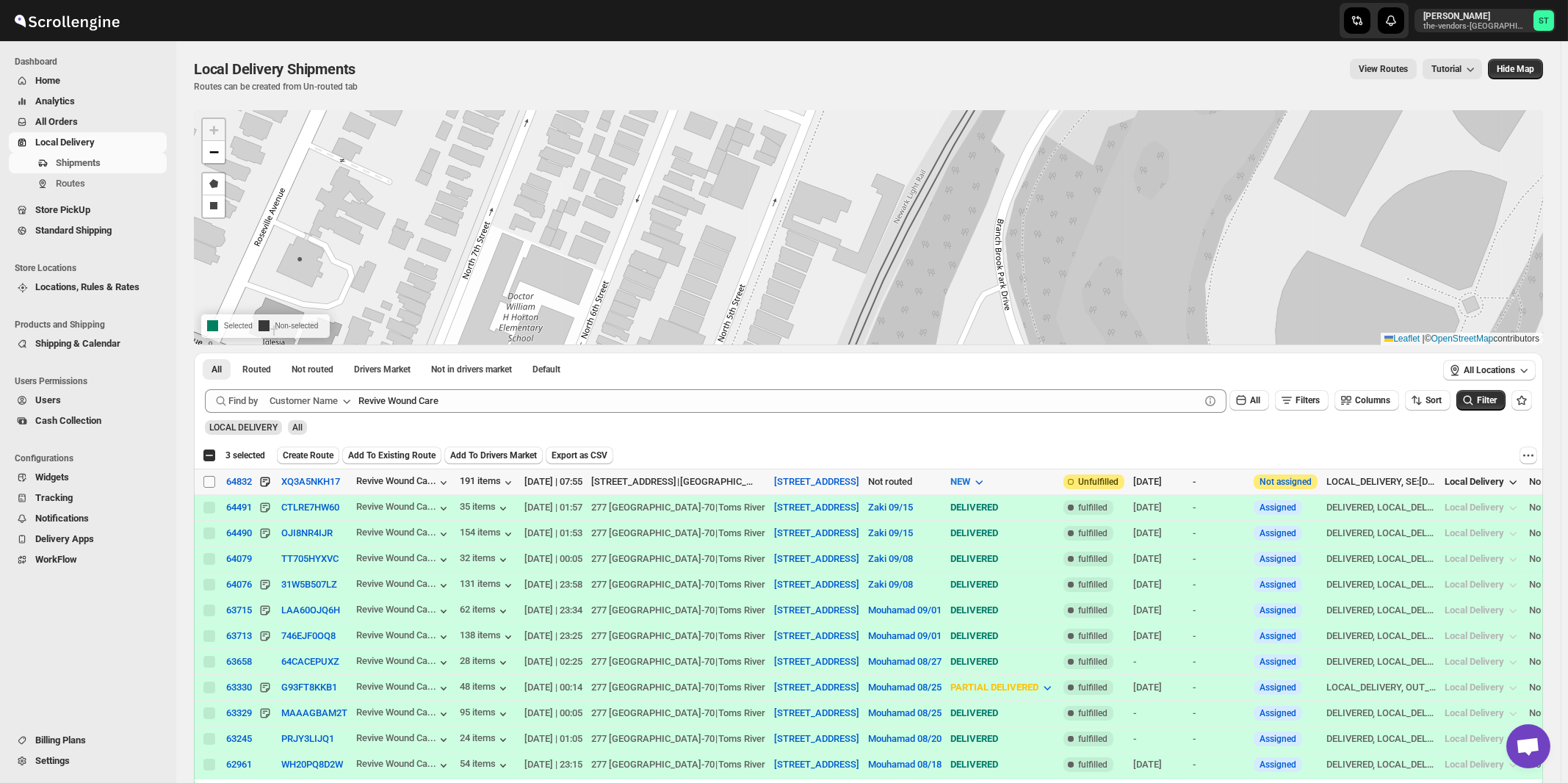
click at [209, 479] on input "Select shipment" at bounding box center [209, 481] width 11 height 11
checkbox input "true"
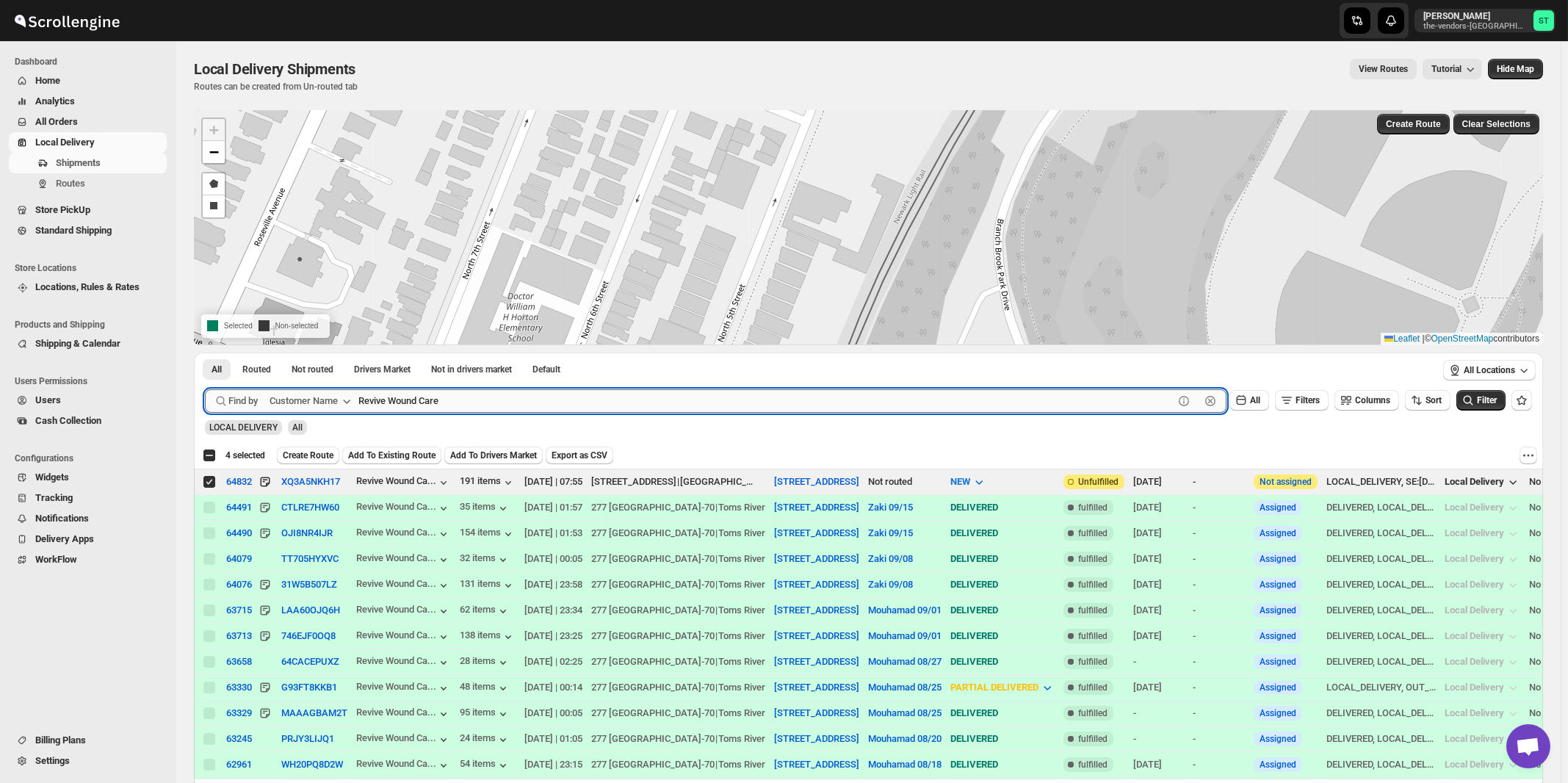
click at [516, 395] on input "Revive Wound Care" at bounding box center [766, 401] width 815 height 24
paste input "Weiss Realty & Managment"
click at [205, 353] on button "Submit" at bounding box center [226, 361] width 42 height 16
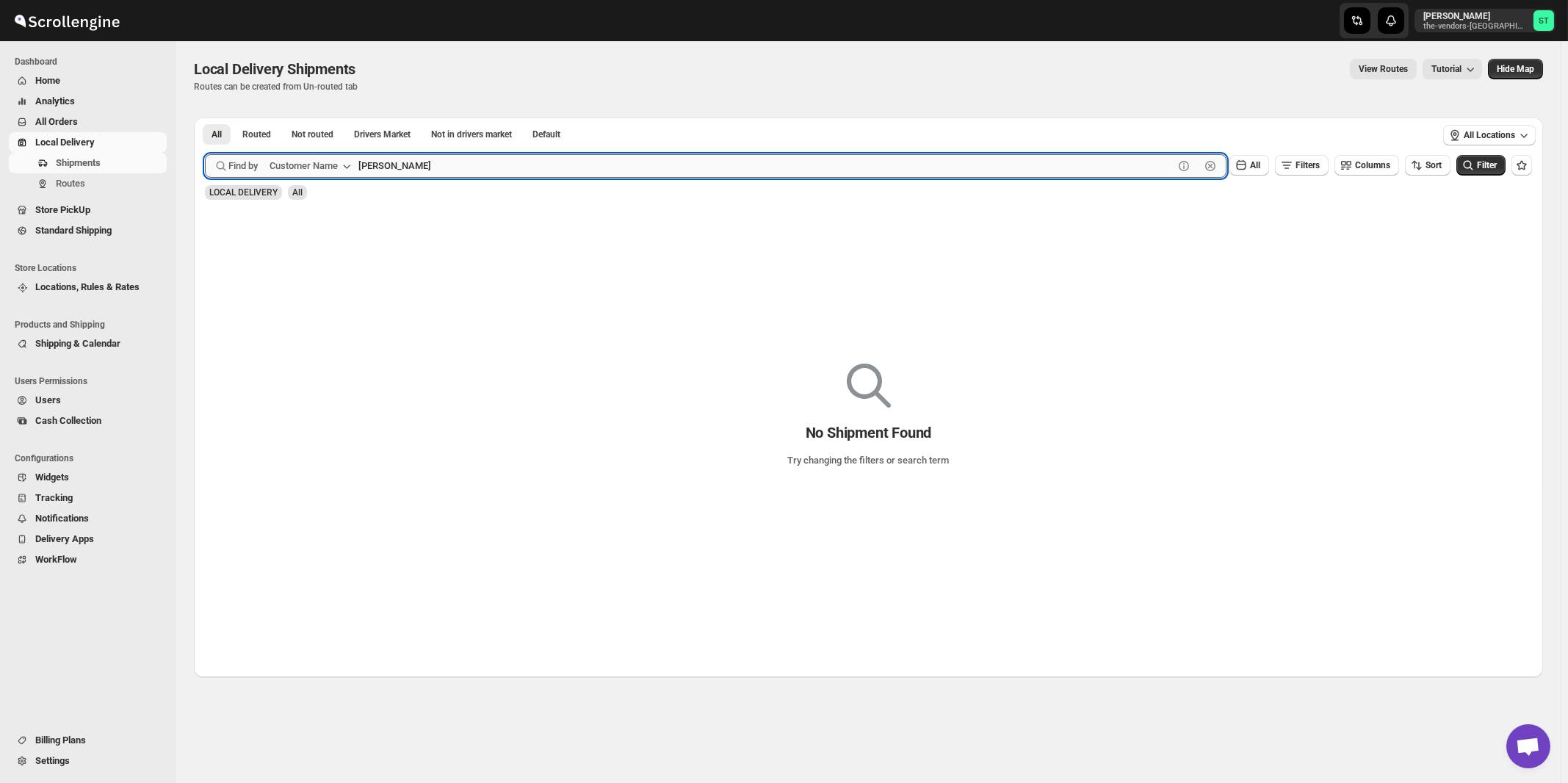
click at [205, 118] on button "Submit" at bounding box center [226, 126] width 42 height 16
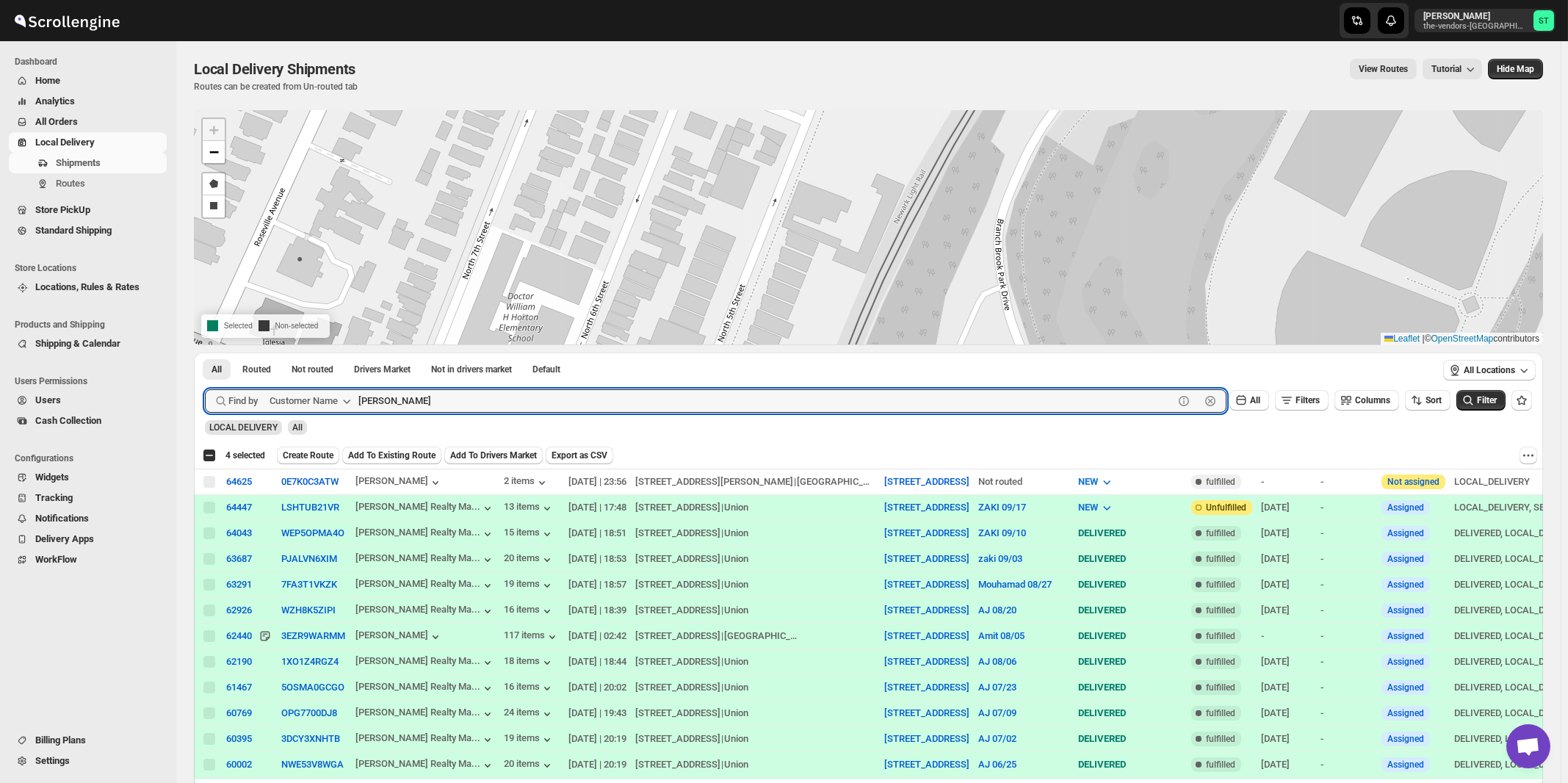
paste input "RetroCare"
type input "RetroCare"
click at [205, 353] on button "Submit" at bounding box center [226, 361] width 42 height 16
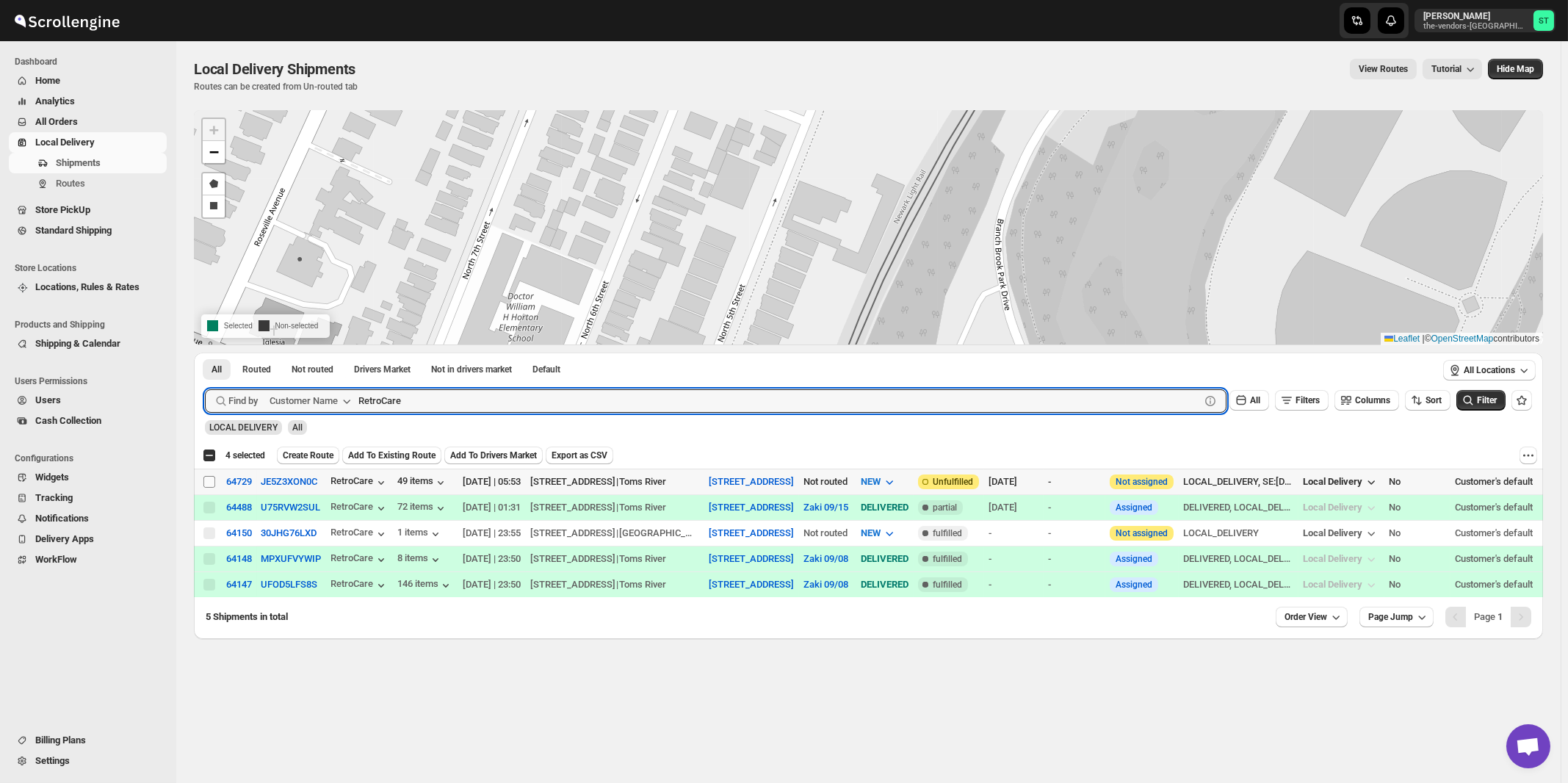
click at [210, 480] on input "Select shipment" at bounding box center [209, 481] width 11 height 11
checkbox input "true"
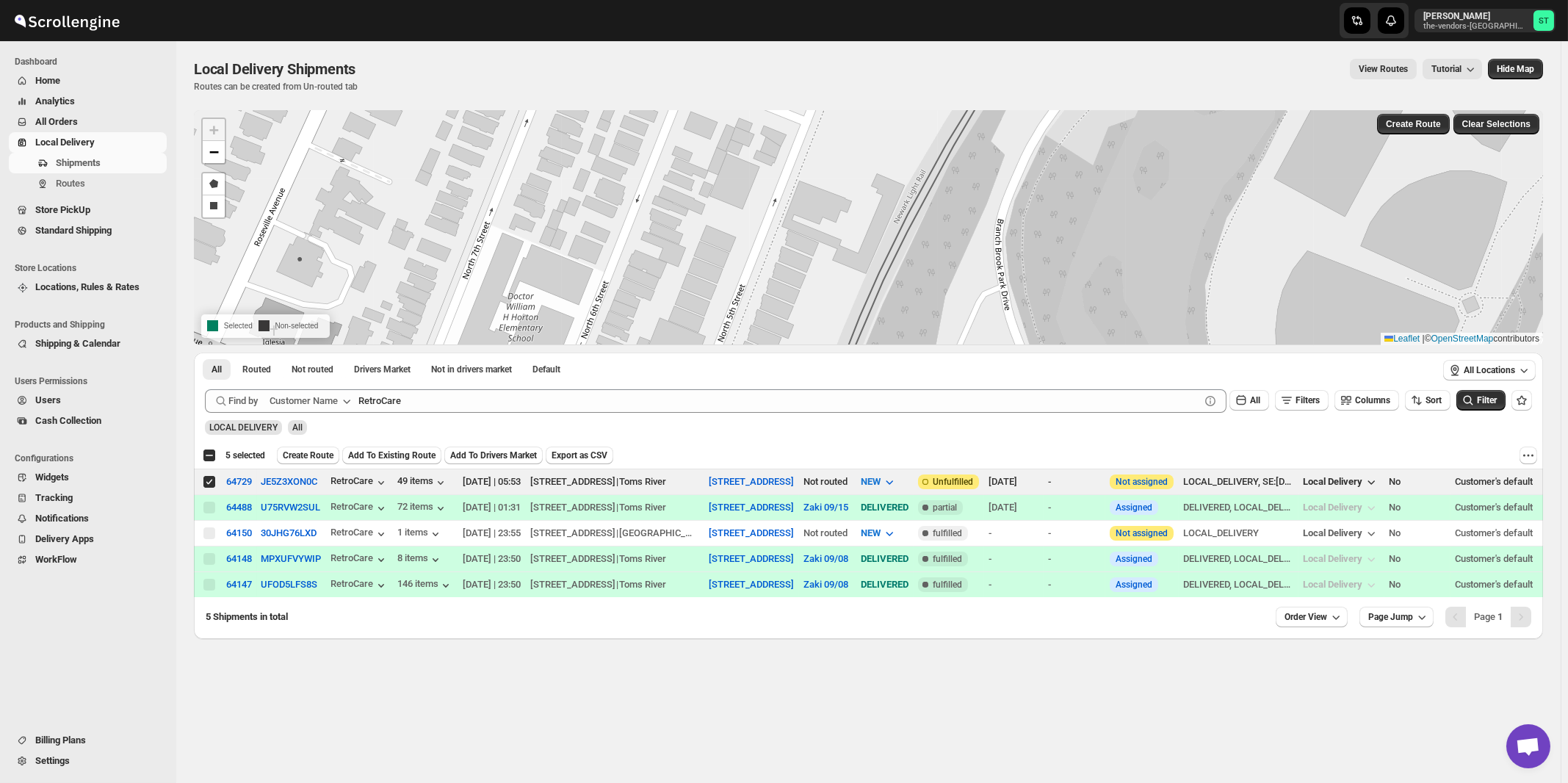
click at [553, 387] on div "All Routed Not routed Drivers Market Not in drivers market Default More Filters…" at bounding box center [814, 371] width 1242 height 37
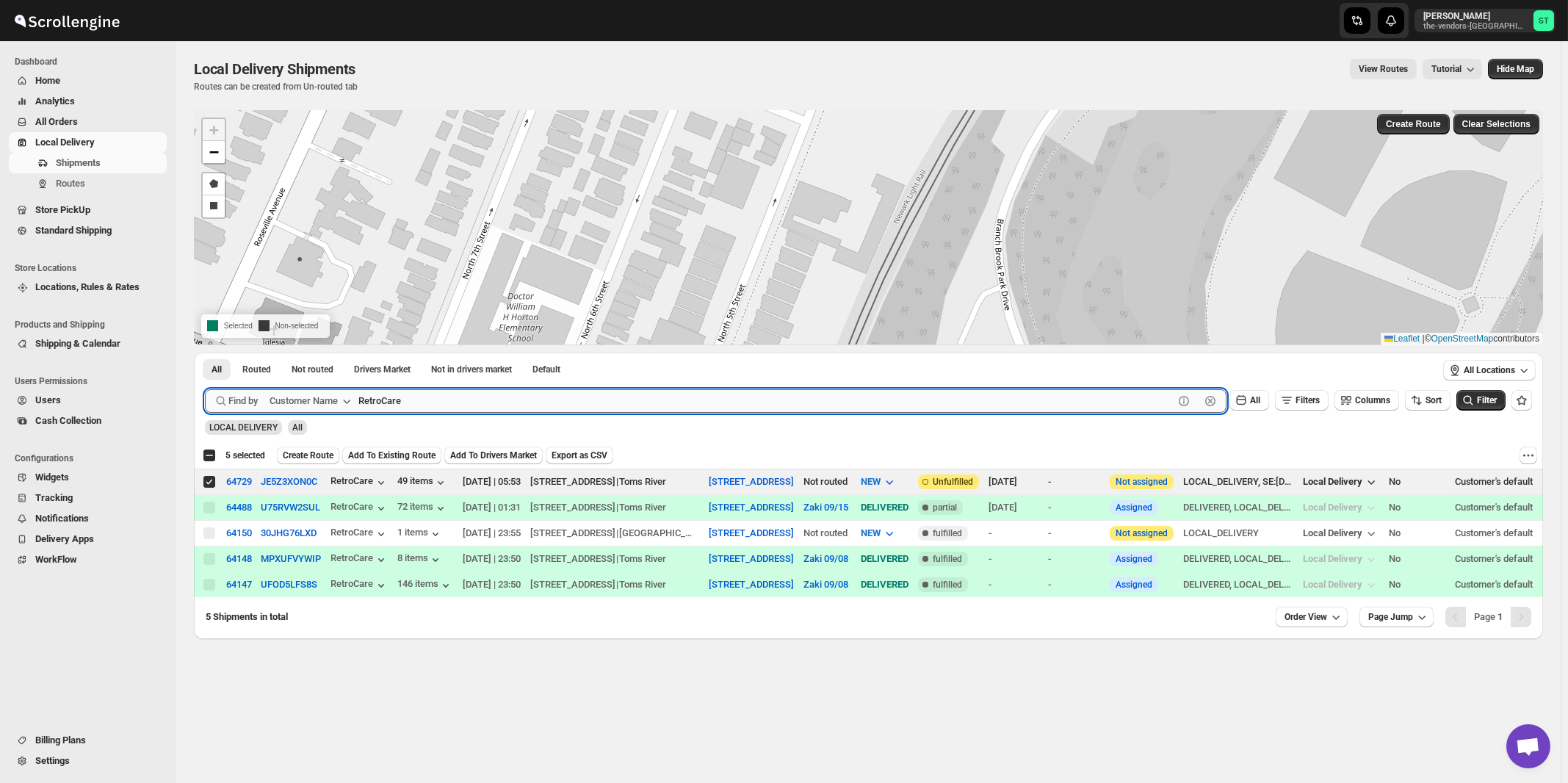
click at [553, 402] on input "RetroCare" at bounding box center [766, 401] width 815 height 24
paste input "Champion"
click at [205, 353] on button "Submit" at bounding box center [226, 361] width 42 height 16
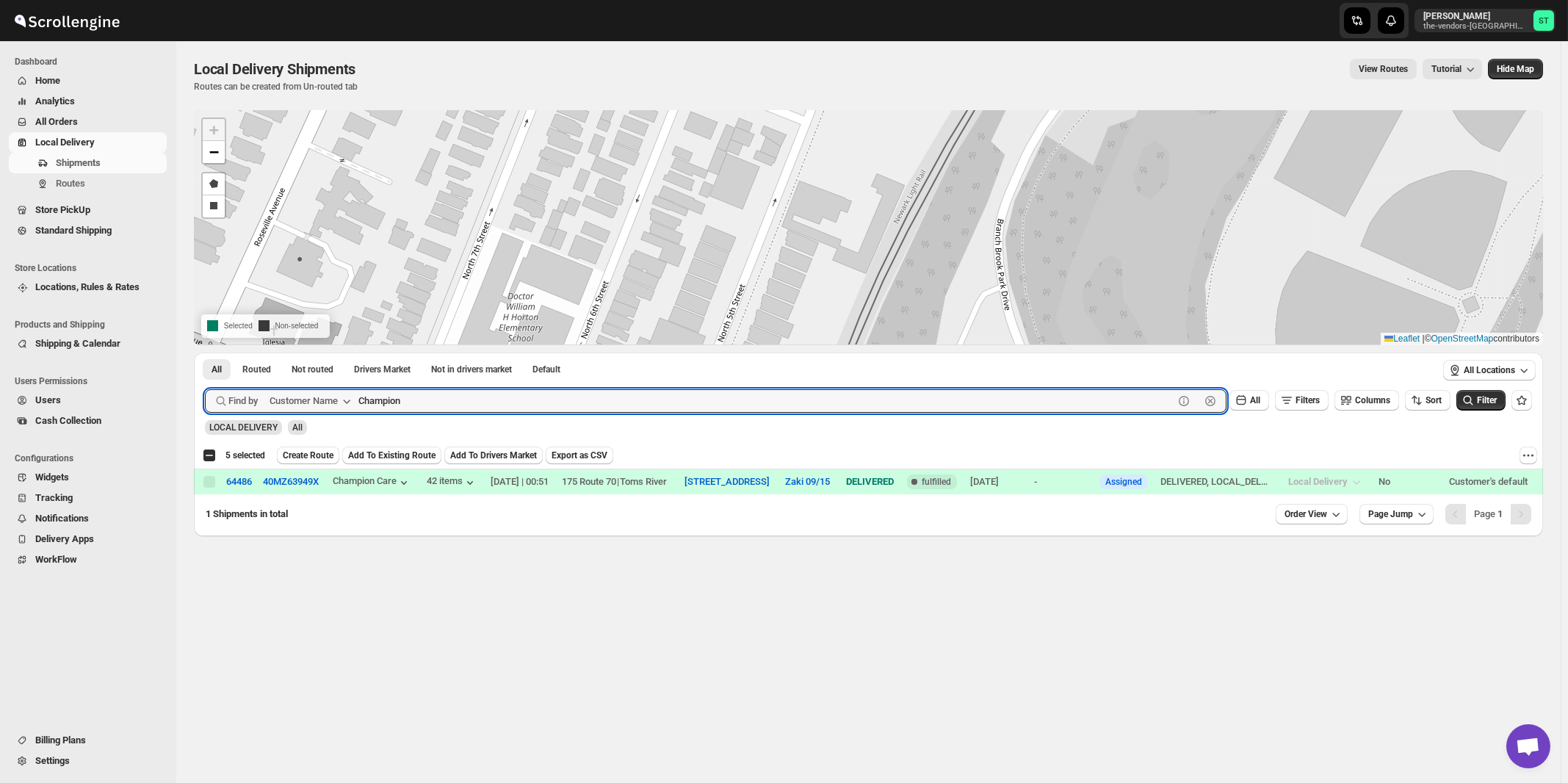
type input "Champion"
click at [205, 353] on button "Submit" at bounding box center [226, 361] width 42 height 16
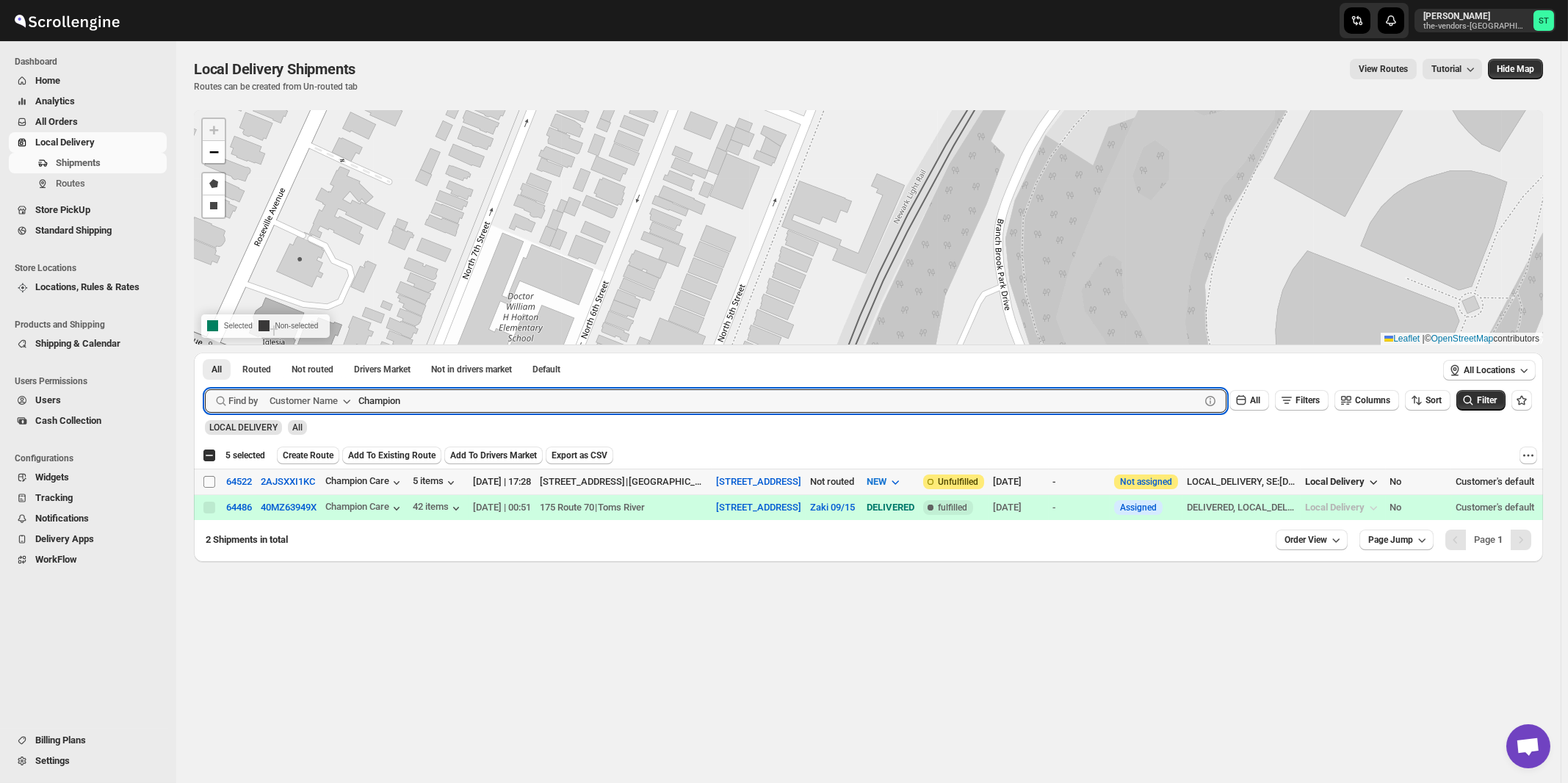
click at [206, 481] on input "Select shipment" at bounding box center [209, 481] width 11 height 11
checkbox input "true"
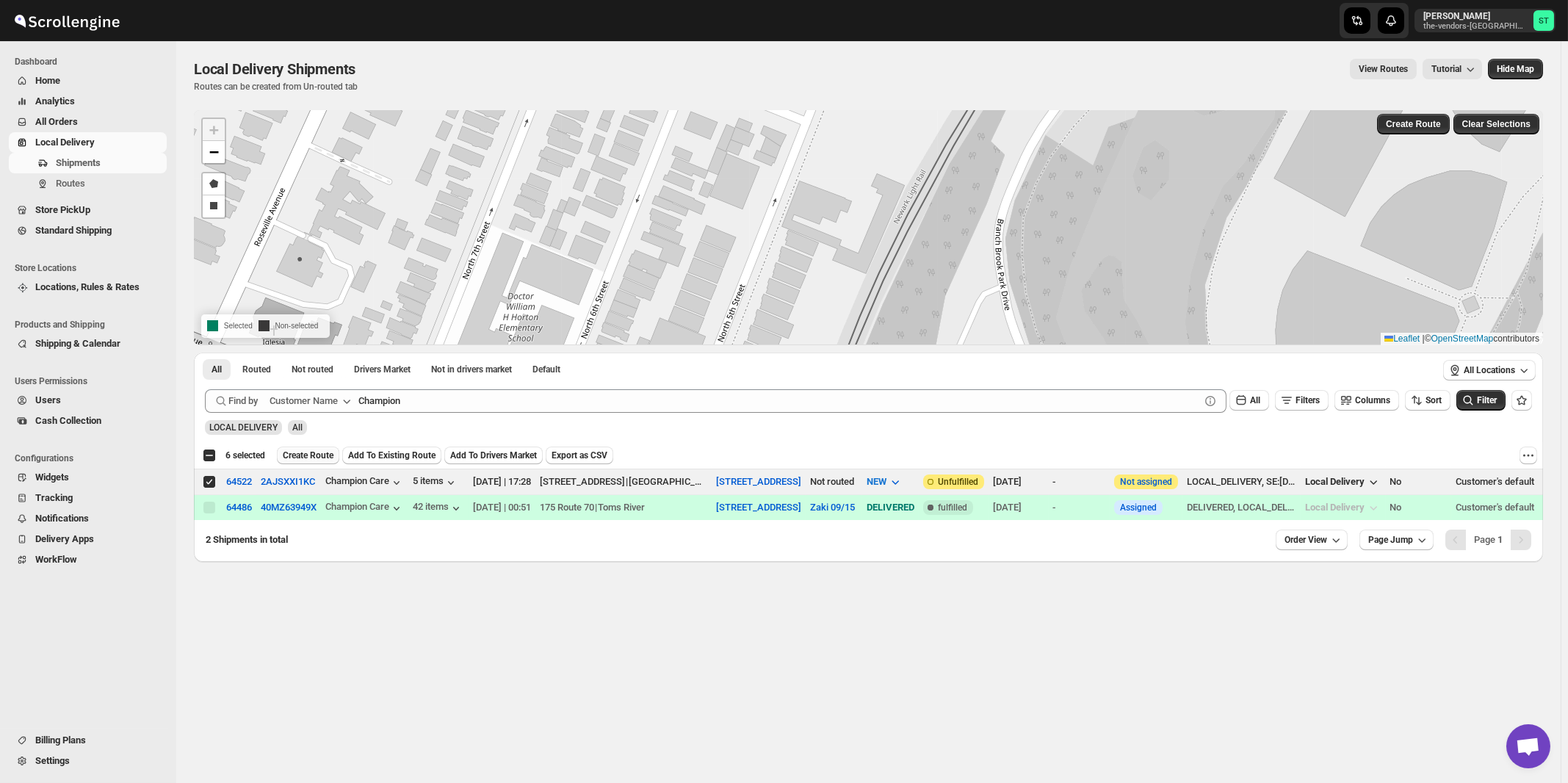
click at [308, 456] on span "Create Route" at bounding box center [308, 455] width 51 height 11
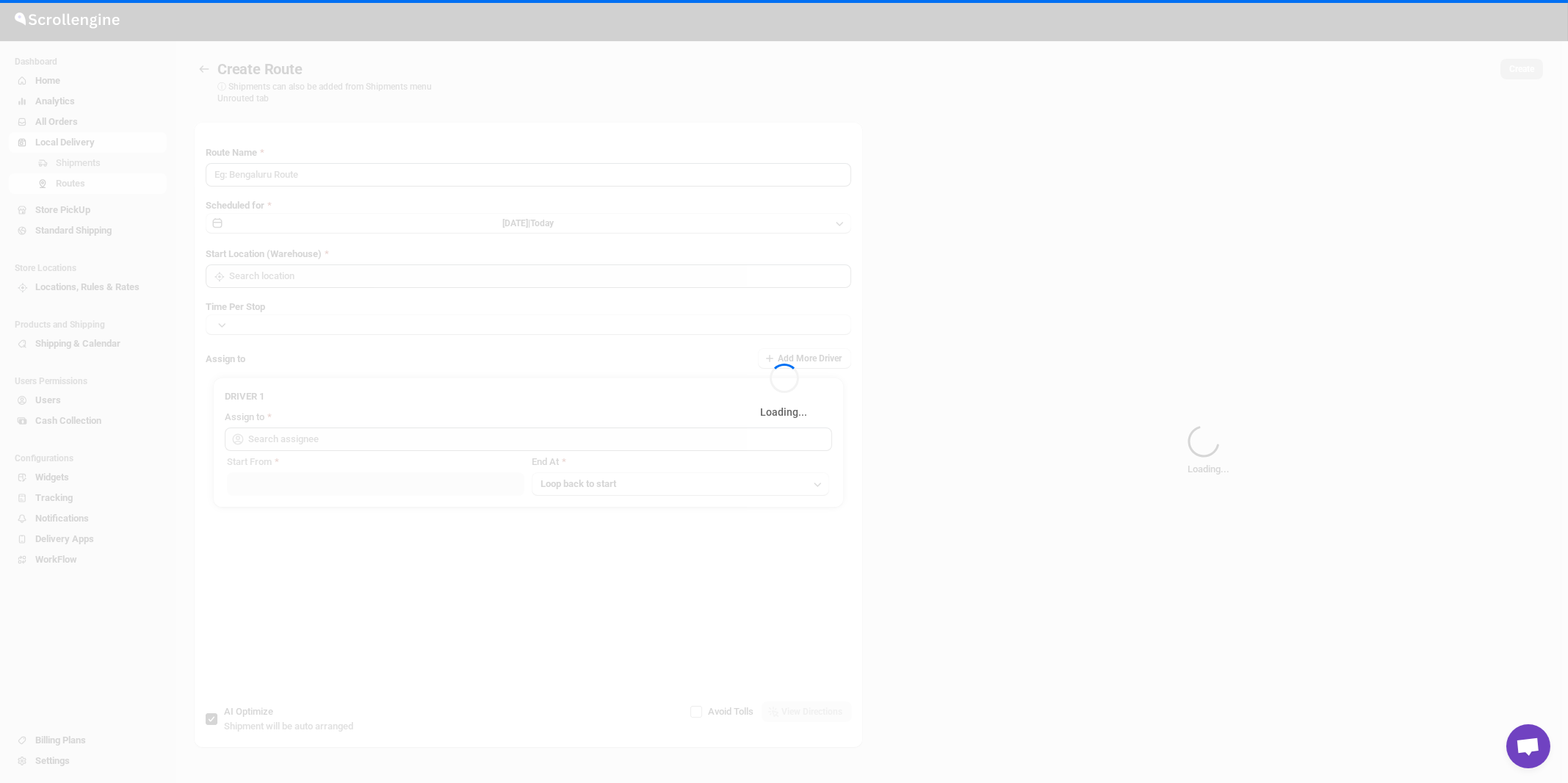
type input "Route - 17/09-1122"
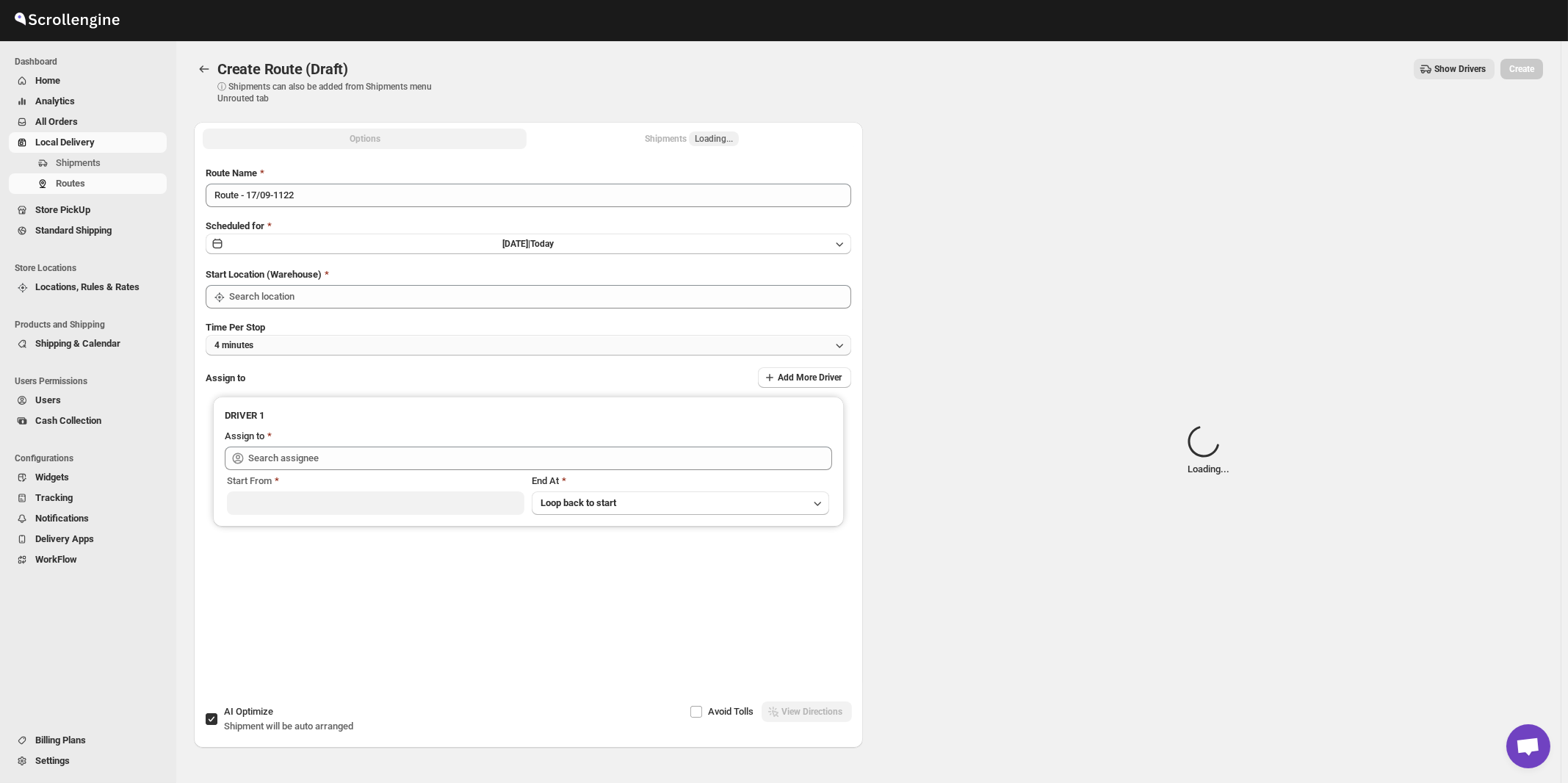
type input "[STREET_ADDRESS]"
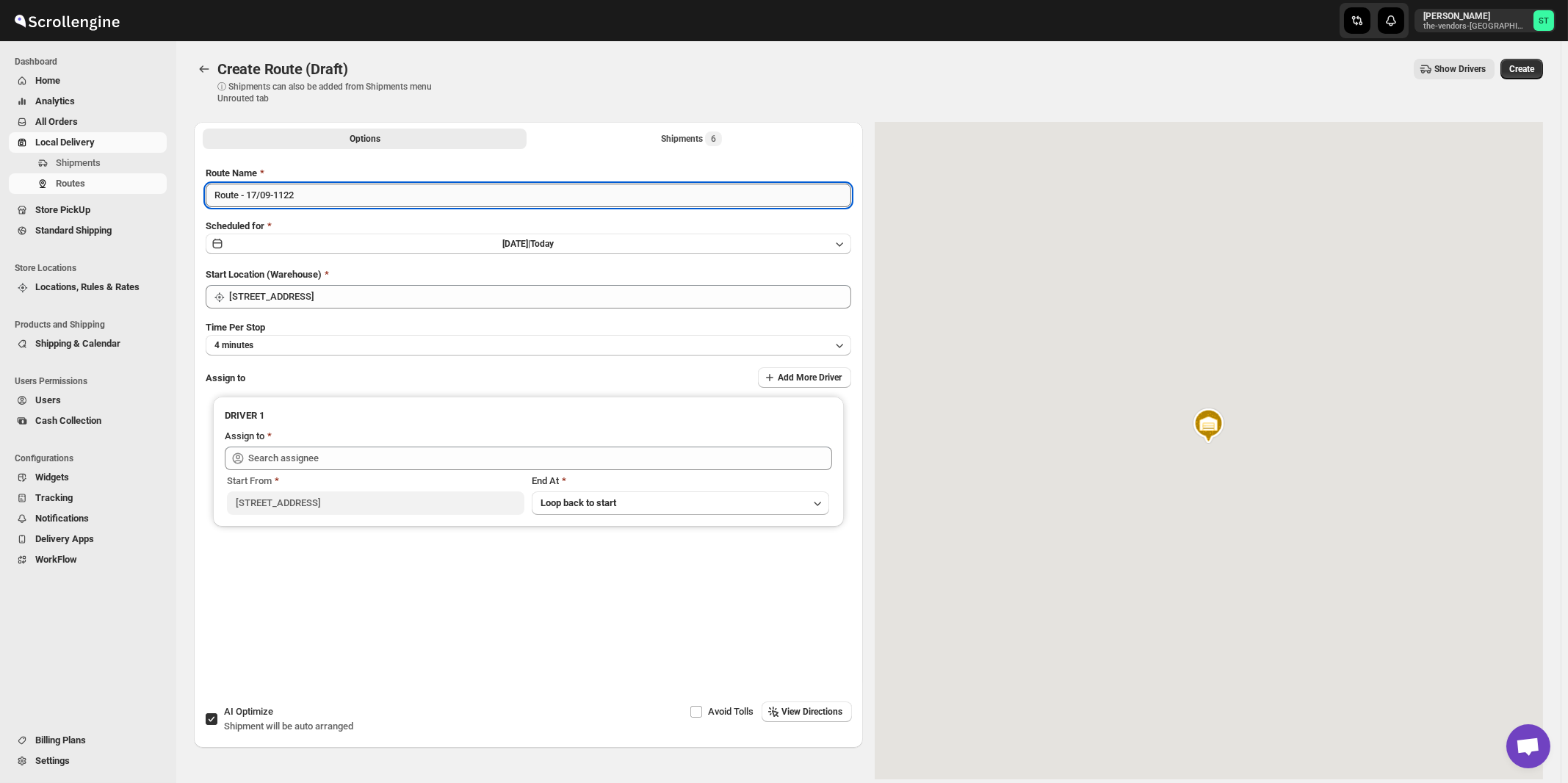
click at [339, 198] on input "Route - 17/09-1122" at bounding box center [529, 195] width 646 height 24
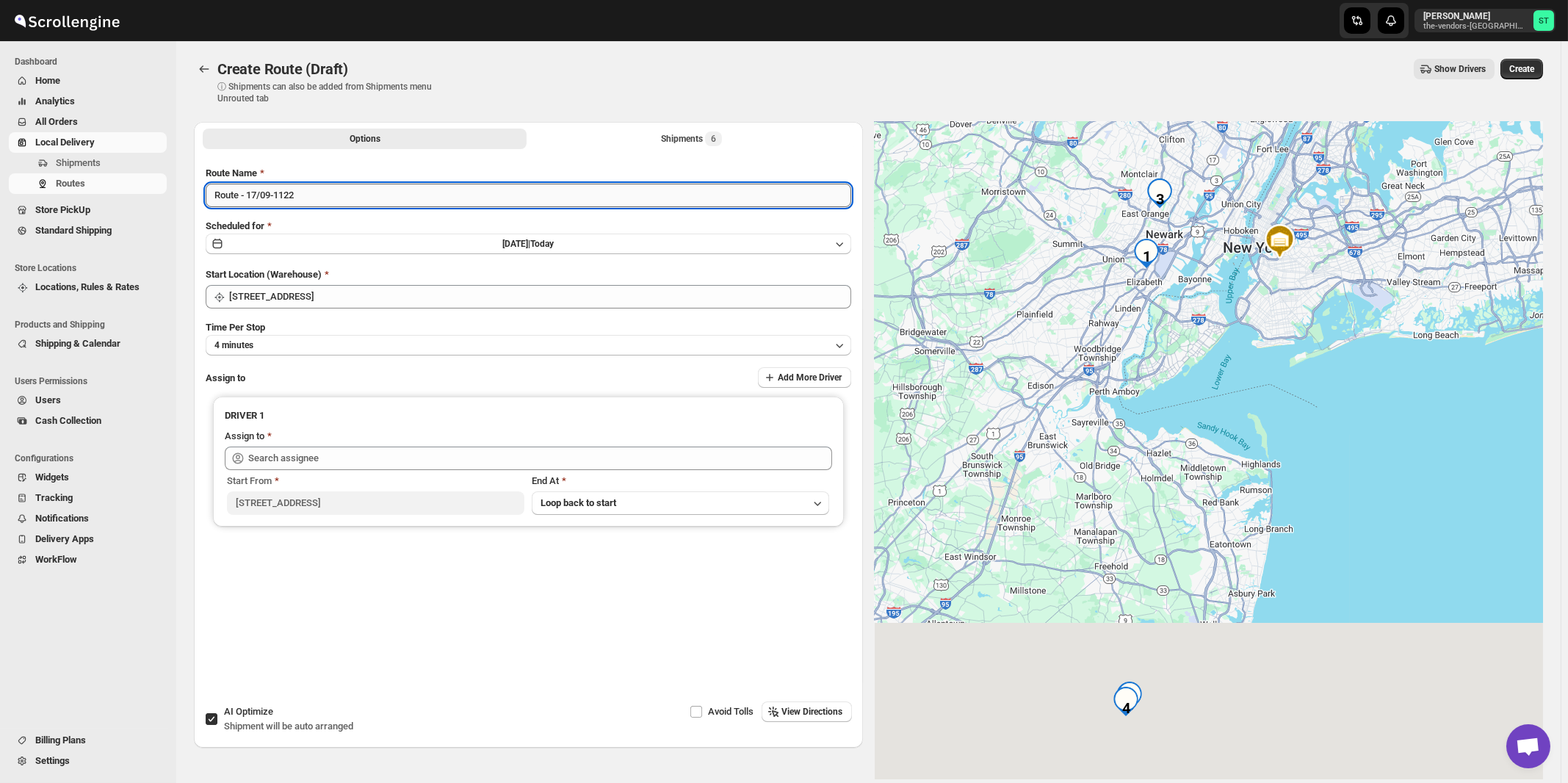
paste input "Zaki"
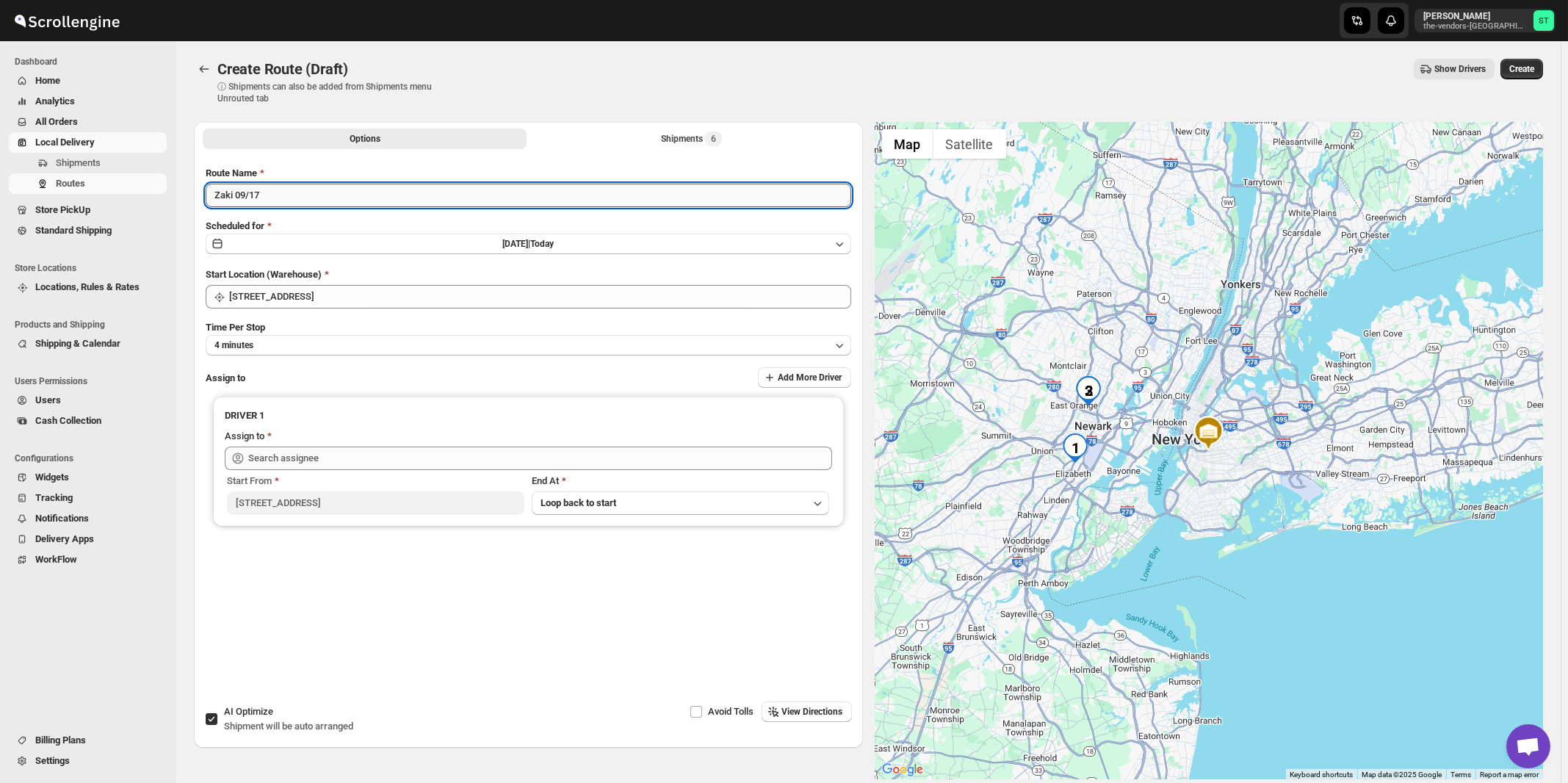
type input "Zaki 09/17"
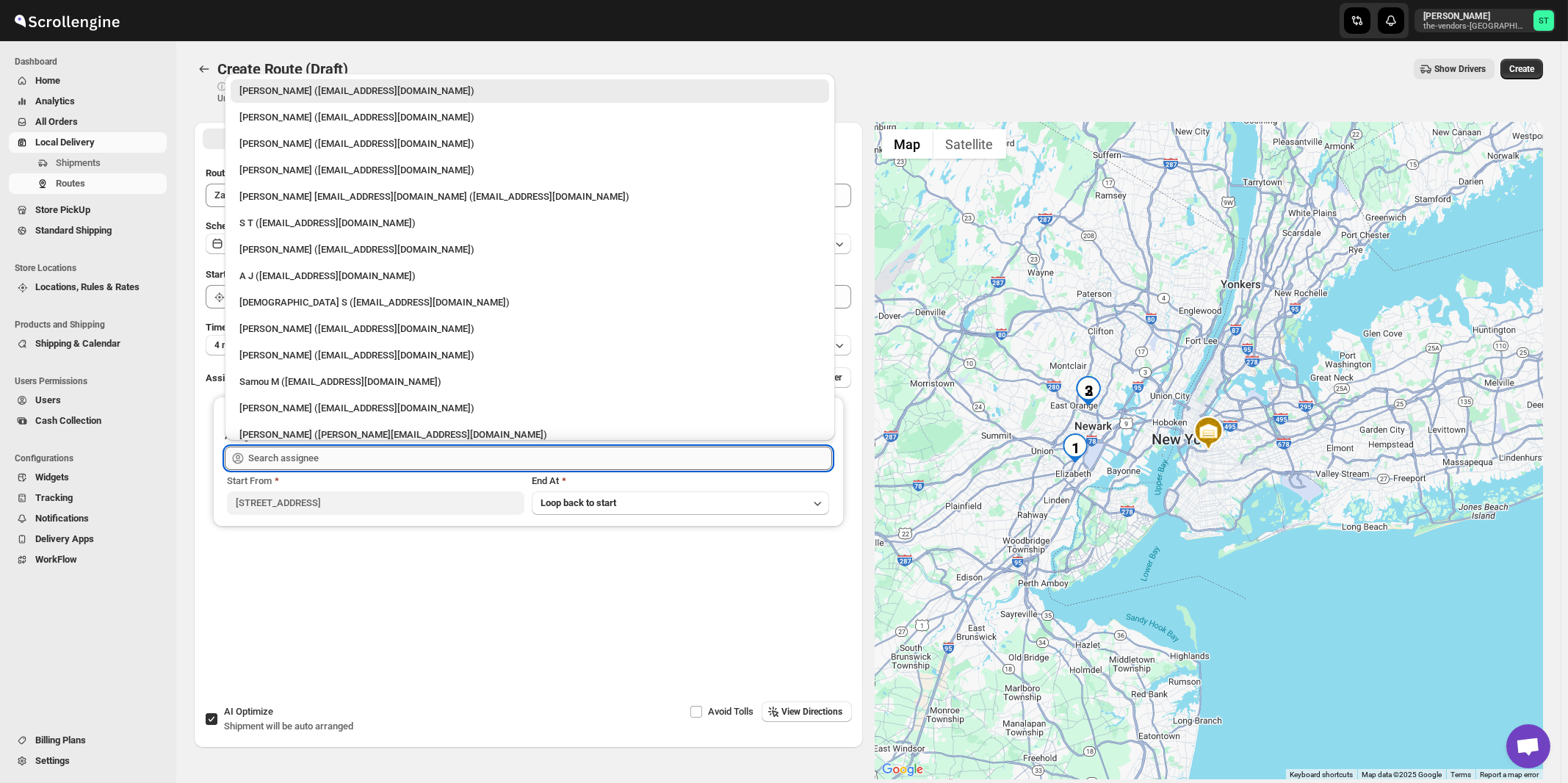
click at [298, 458] on input "text" at bounding box center [539, 458] width 584 height 24
click at [266, 401] on div "[PERSON_NAME] ([EMAIL_ADDRESS][DOMAIN_NAME])" at bounding box center [530, 408] width 581 height 15
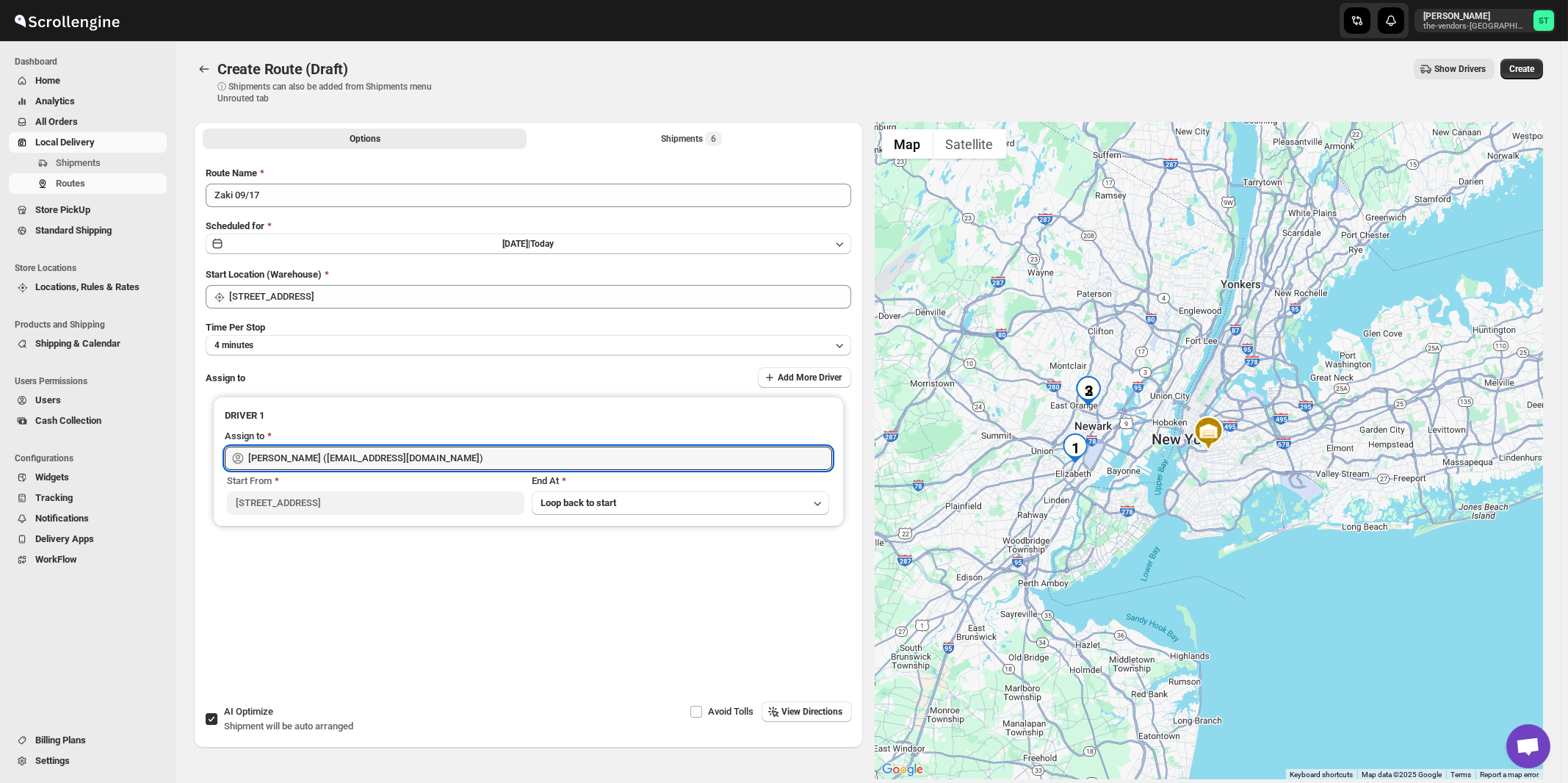
type input "[PERSON_NAME] ([EMAIL_ADDRESS][DOMAIN_NAME])"
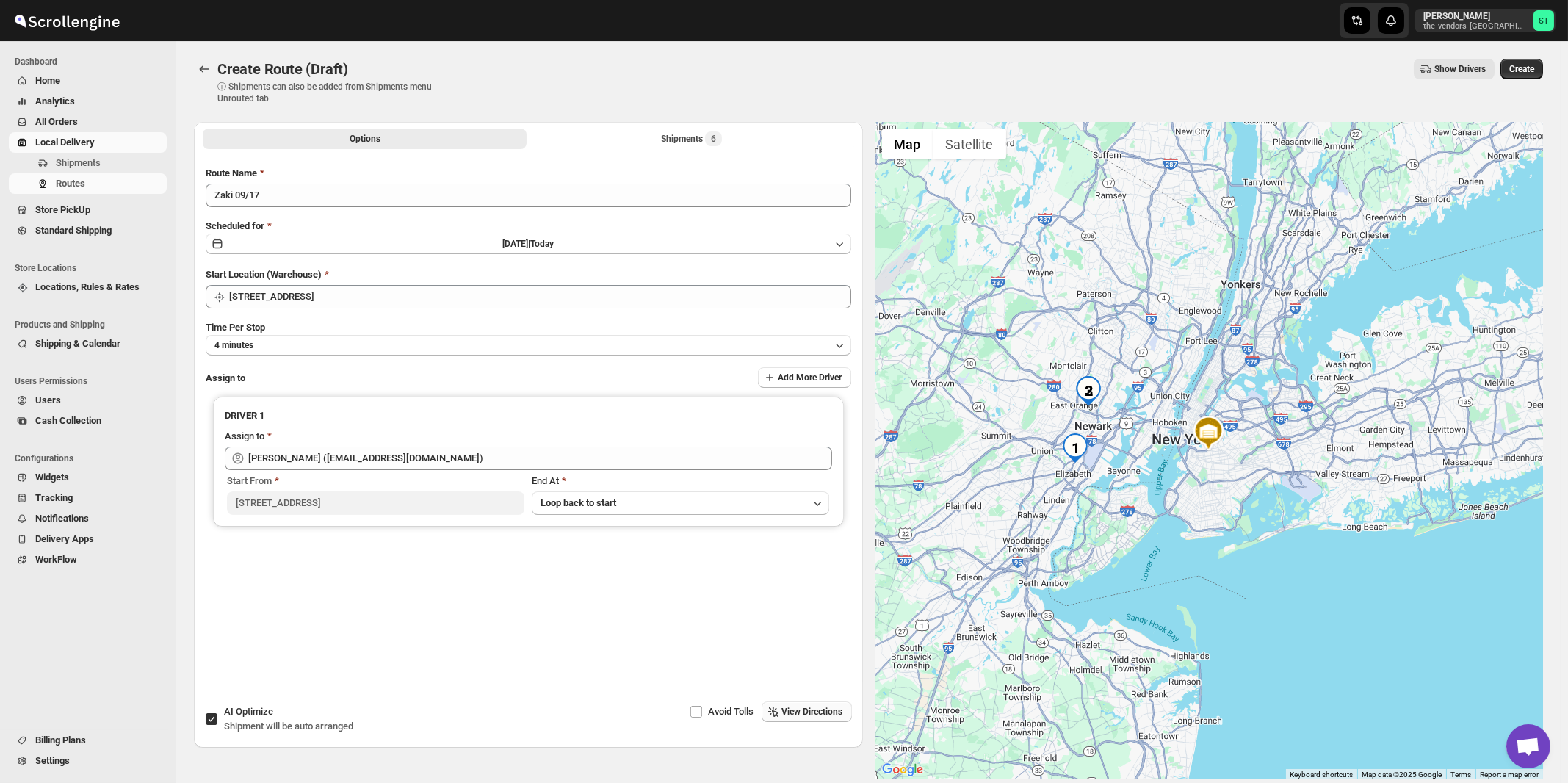
click at [787, 714] on span "View Directions" at bounding box center [812, 711] width 61 height 11
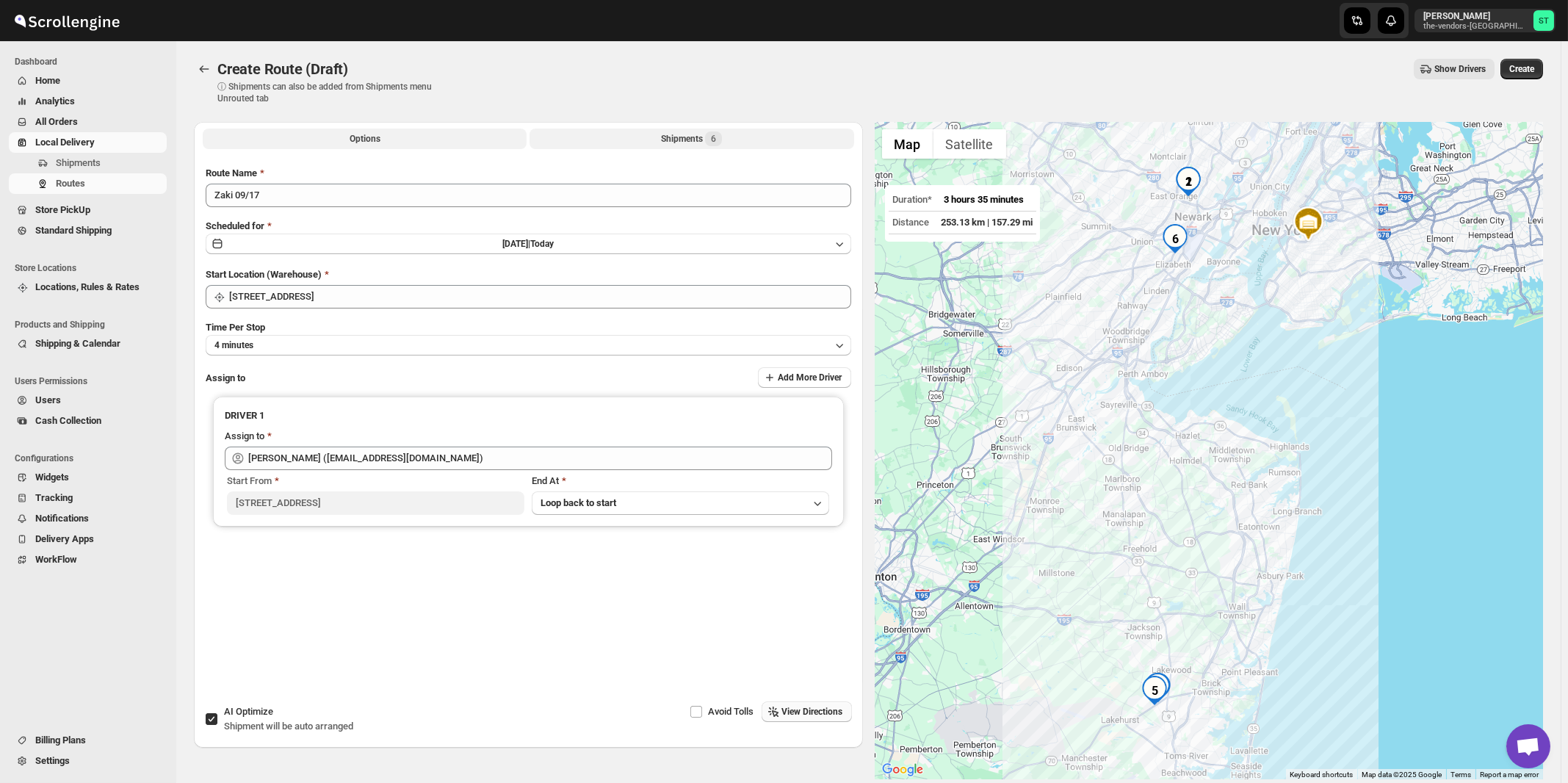
click at [714, 146] on span "6" at bounding box center [713, 139] width 17 height 15
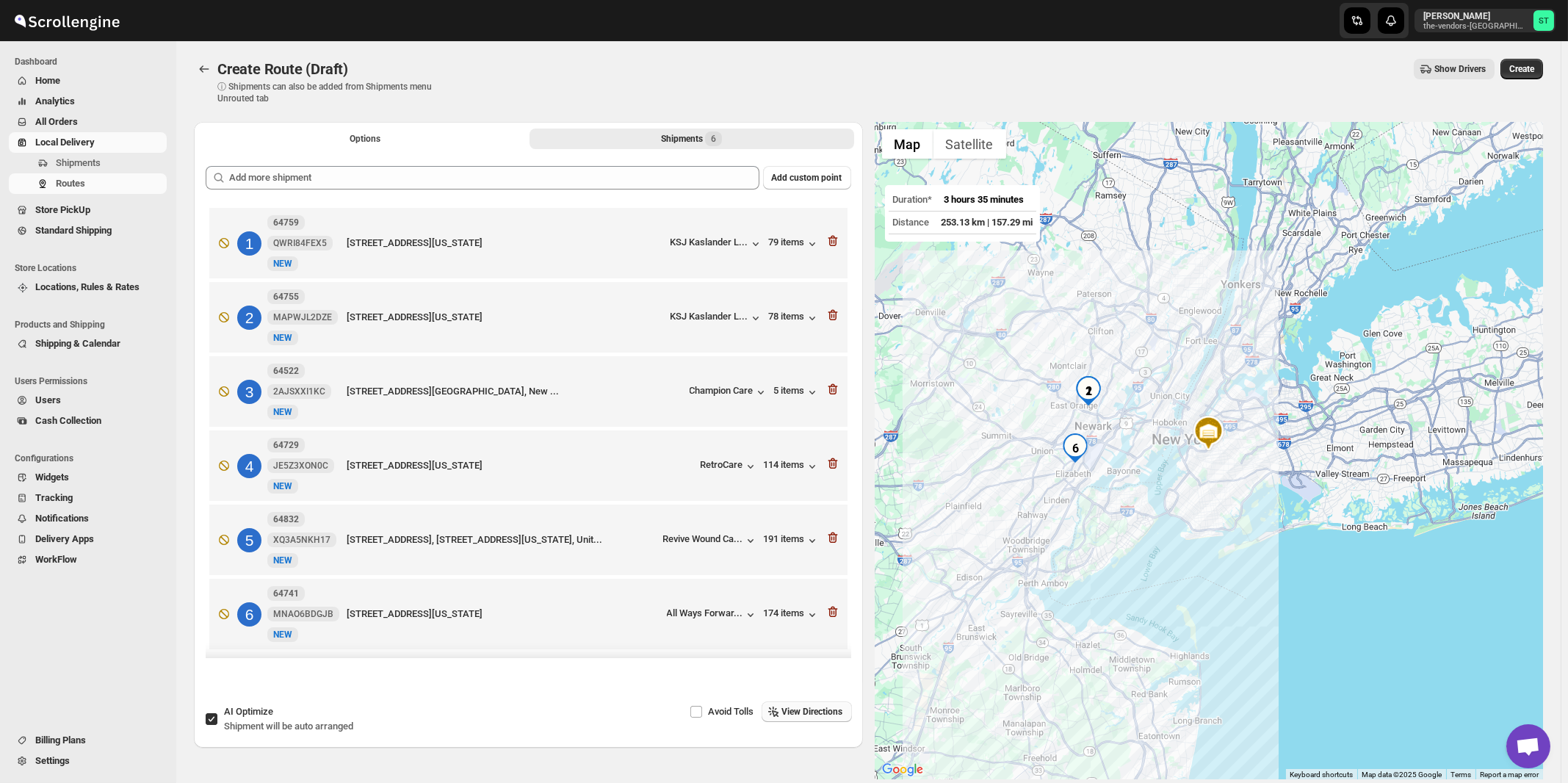
click at [308, 718] on div "AI Optimize Shipment will be auto arranged" at bounding box center [289, 719] width 129 height 30
click at [217, 718] on input "AI Optimize Shipment will be auto arranged" at bounding box center [211, 718] width 11 height 11
checkbox input "false"
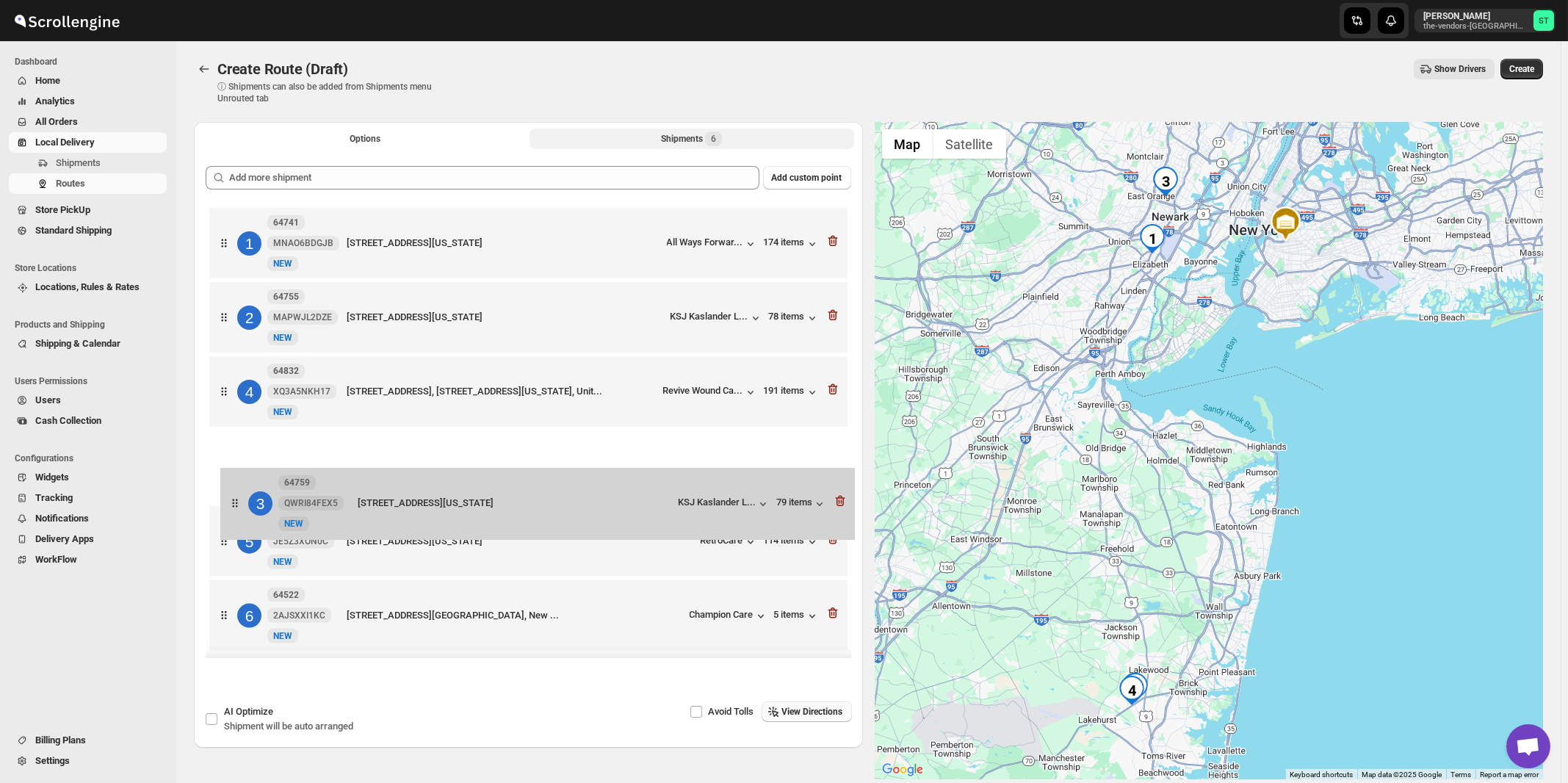
drag, startPoint x: 648, startPoint y: 402, endPoint x: 660, endPoint y: 517, distance: 115.6
click at [660, 517] on div "1 64741 MNAO6BDGJB New NEW 701 Newark Avenue, Suite 300, Elizabeth, New Jersey,…" at bounding box center [529, 431] width 646 height 454
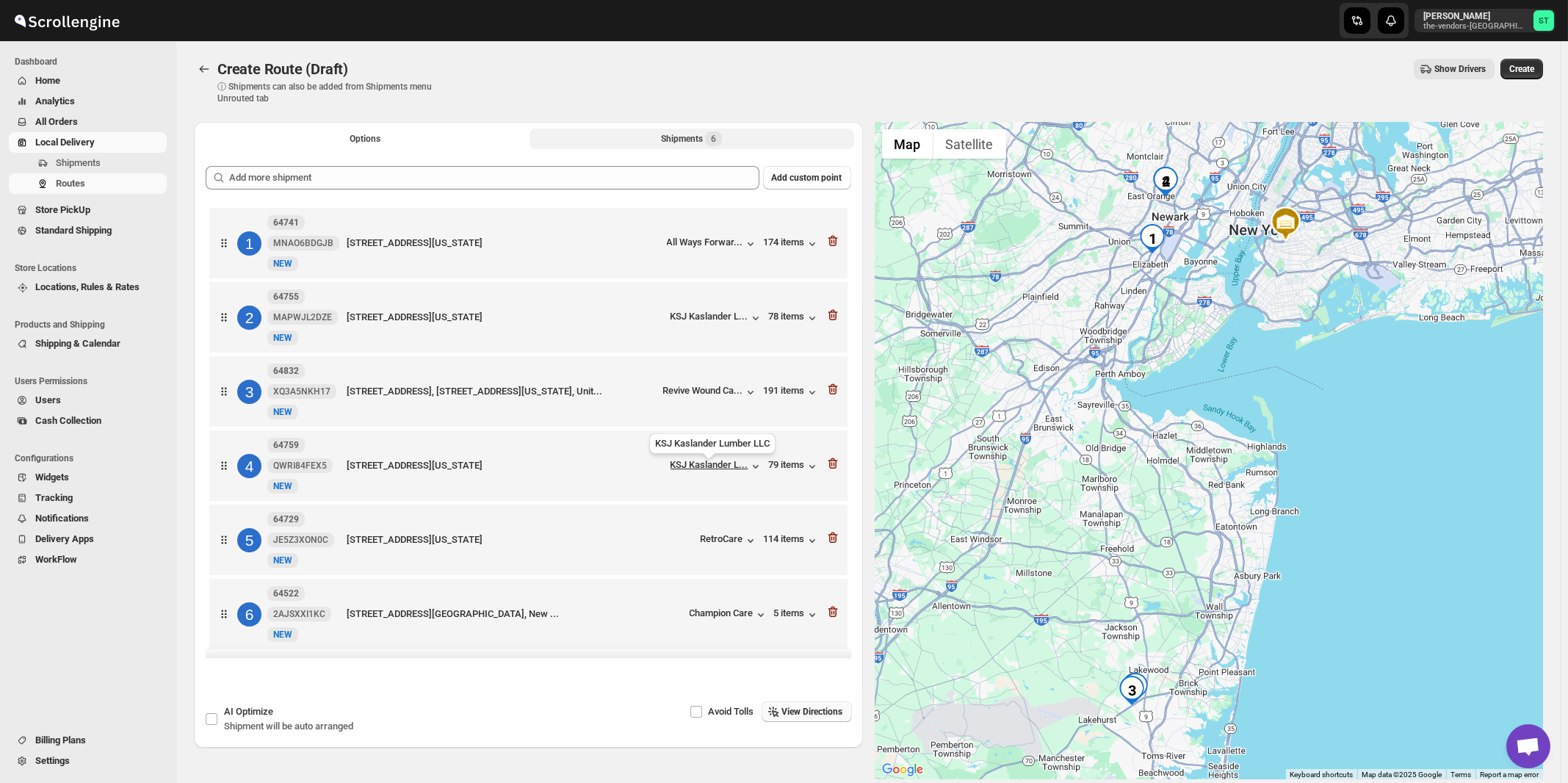
scroll to position [4, 0]
click at [832, 711] on span "View Directions" at bounding box center [812, 711] width 61 height 11
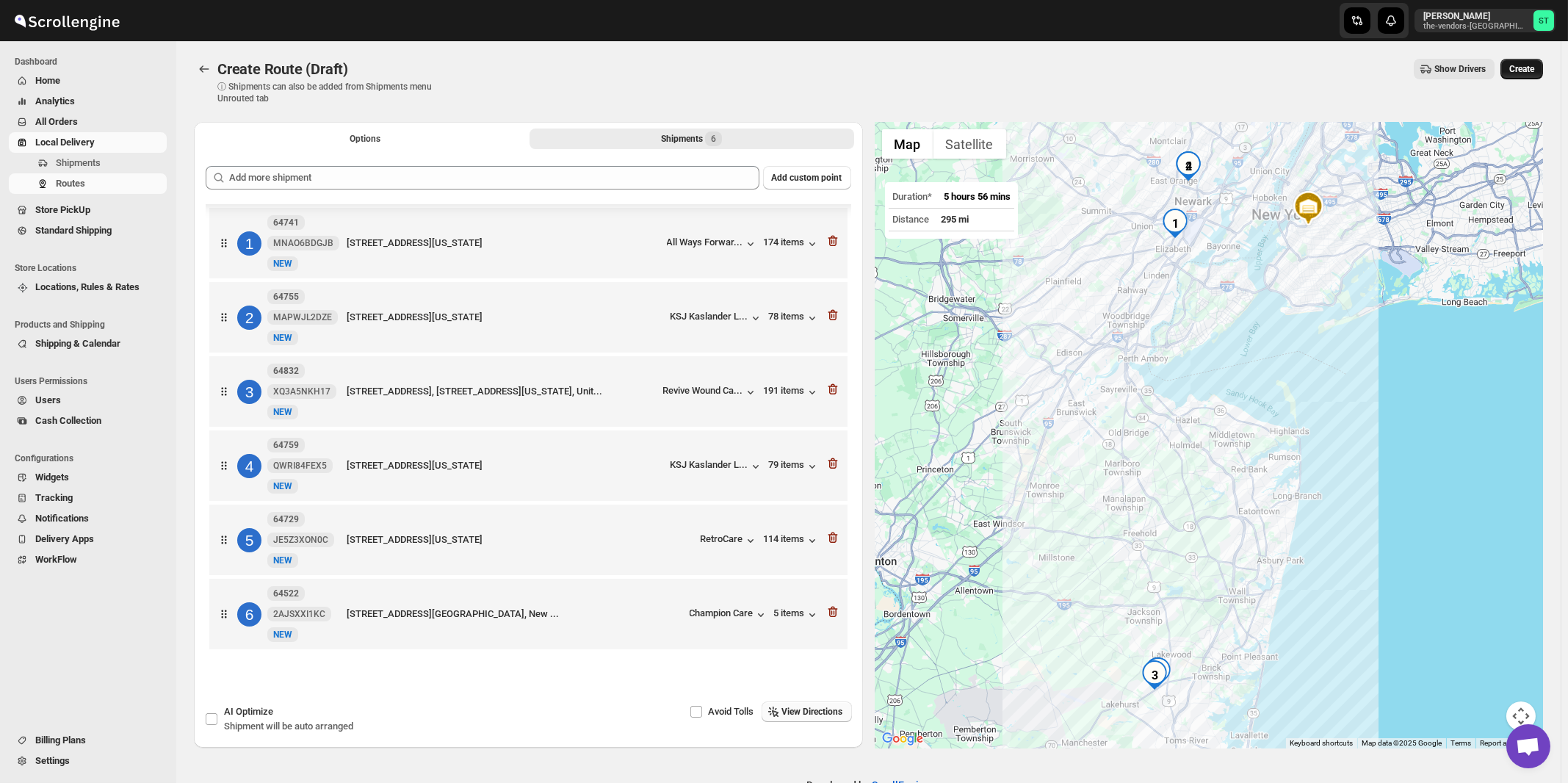
click at [1534, 72] on span "Create" at bounding box center [1521, 68] width 25 height 11
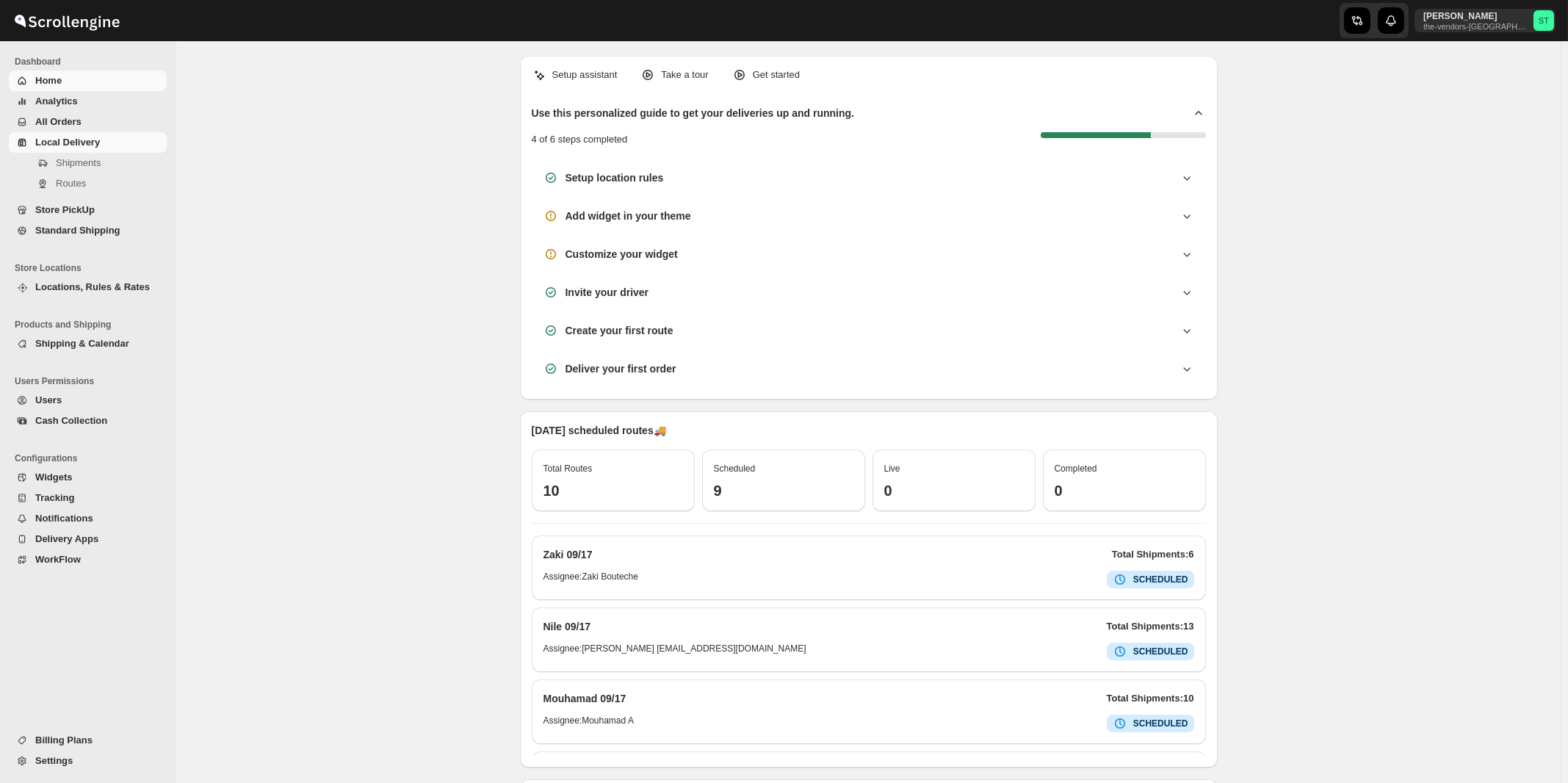
click at [68, 188] on span "Routes" at bounding box center [71, 183] width 31 height 11
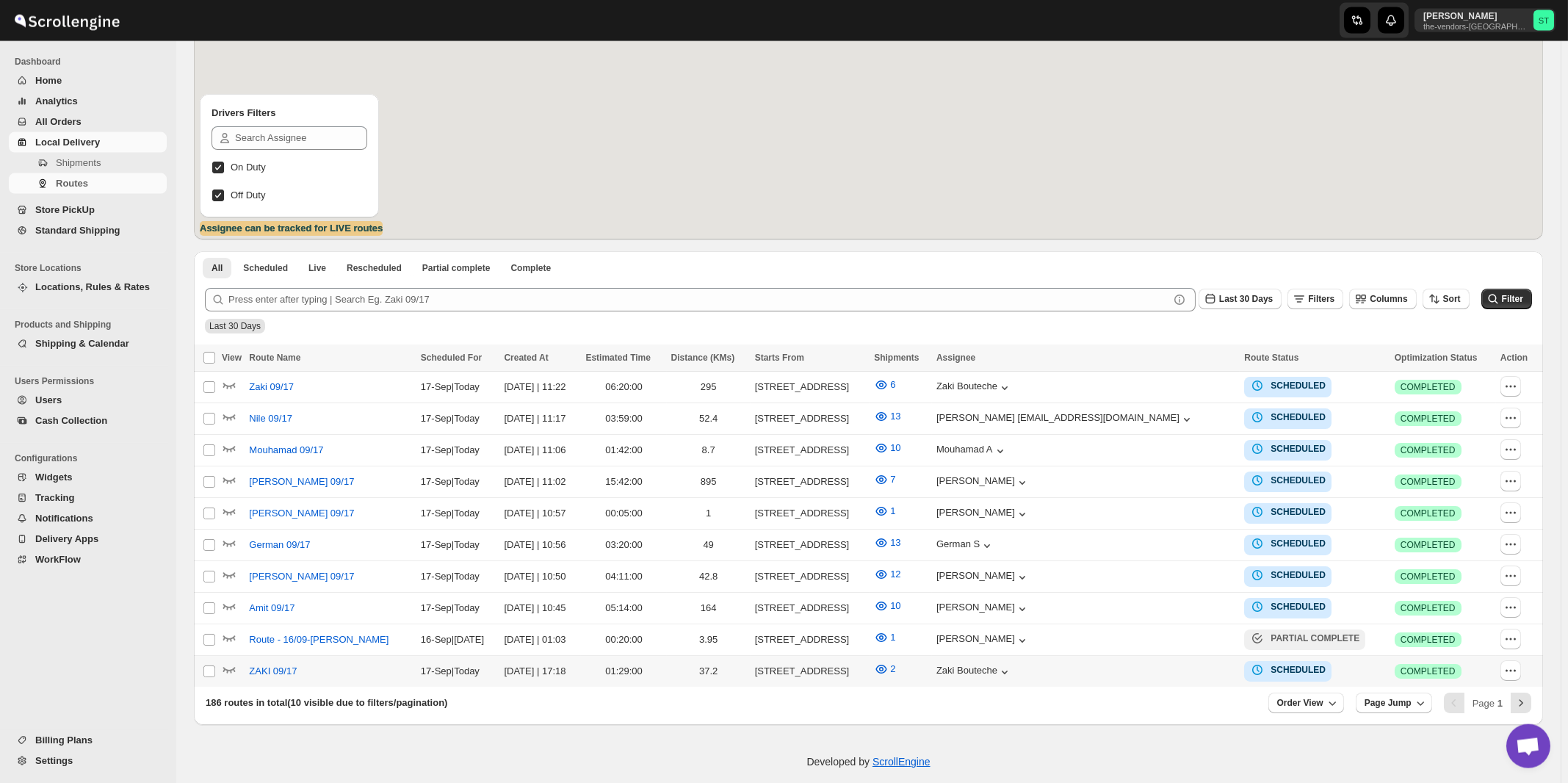
scroll to position [220, 0]
